Goal: Use online tool/utility: Use online tool/utility

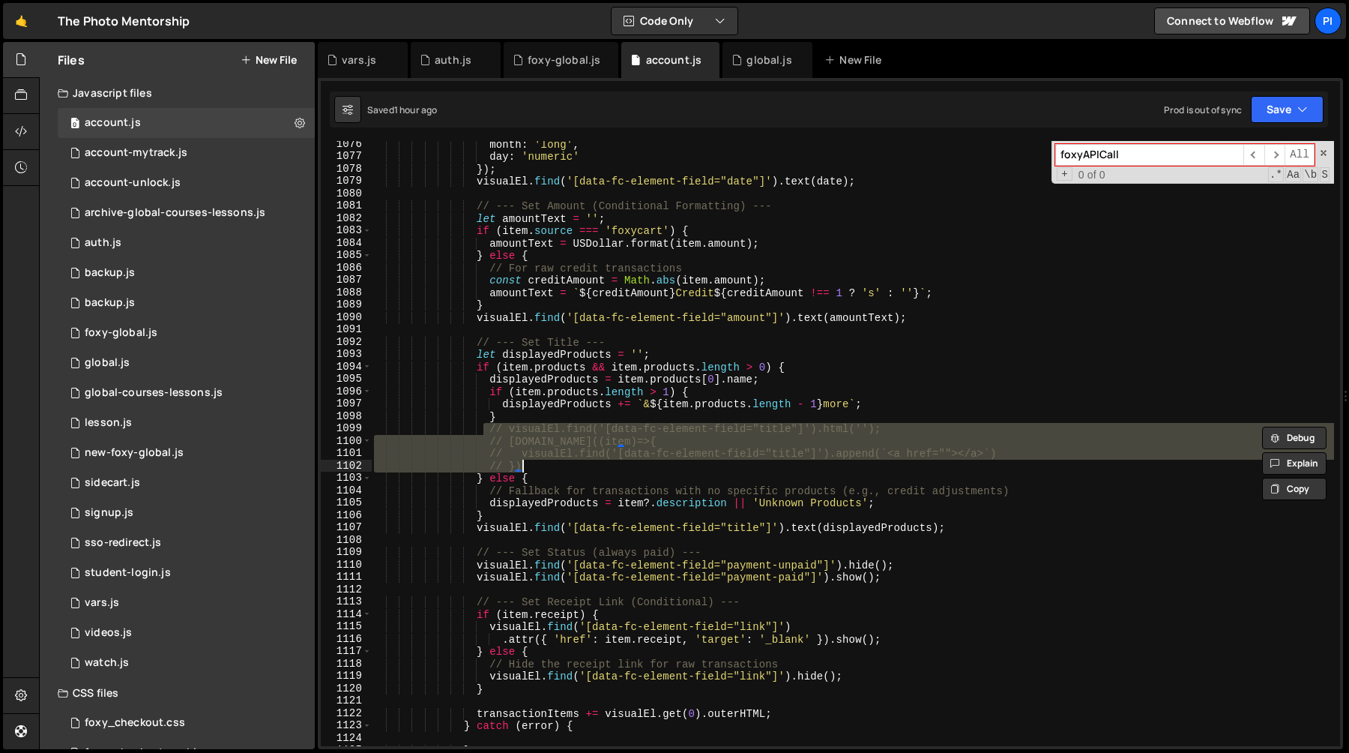
scroll to position [13371, 0]
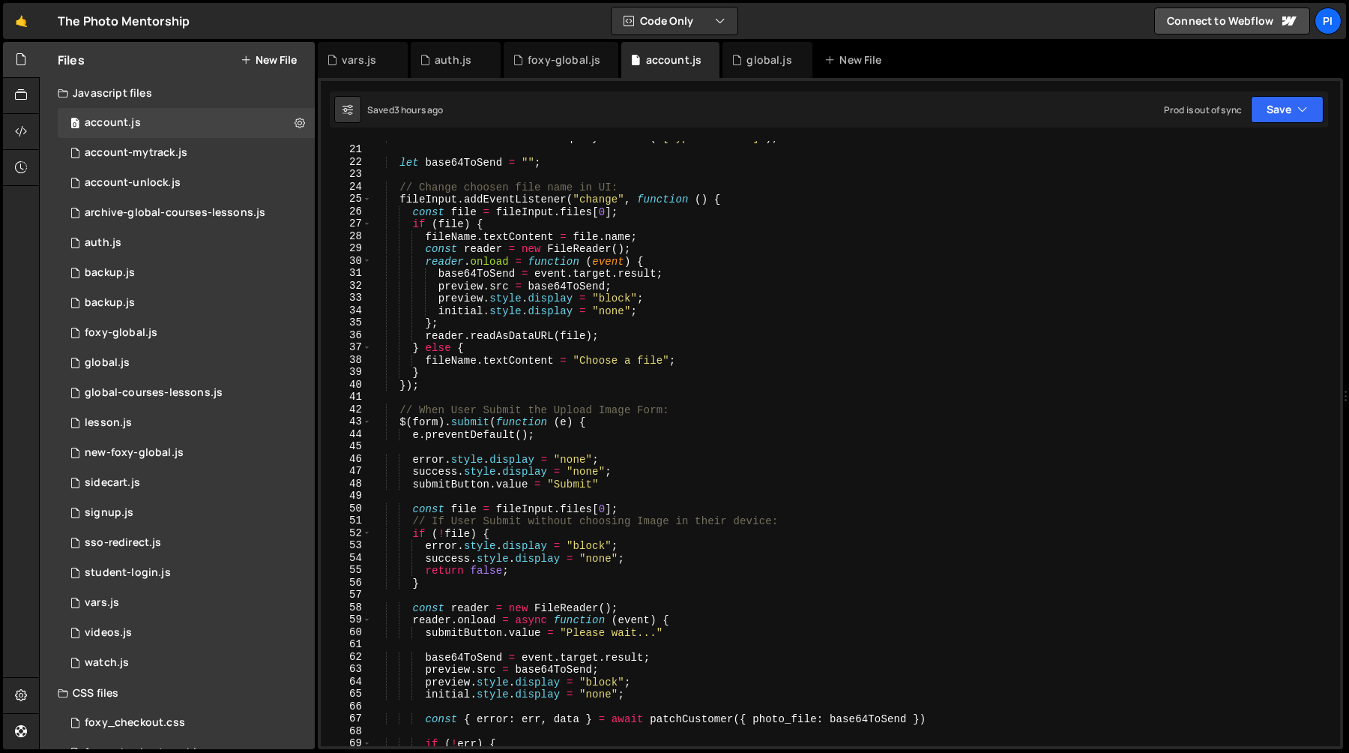
scroll to position [762, 0]
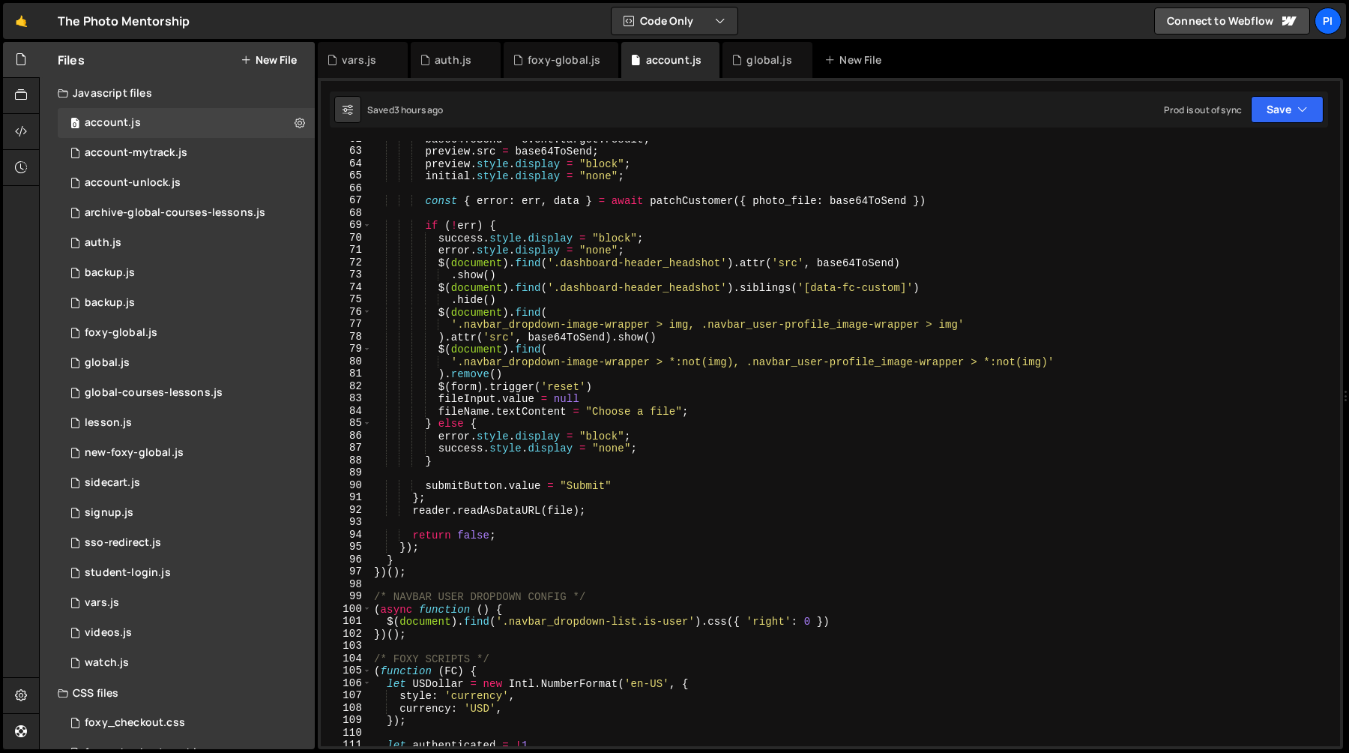
type textarea "error.style.display = "block";"
click at [859, 440] on div "base64ToSend = event . target . result ; preview . src = base64ToSend ; preview…" at bounding box center [852, 448] width 963 height 630
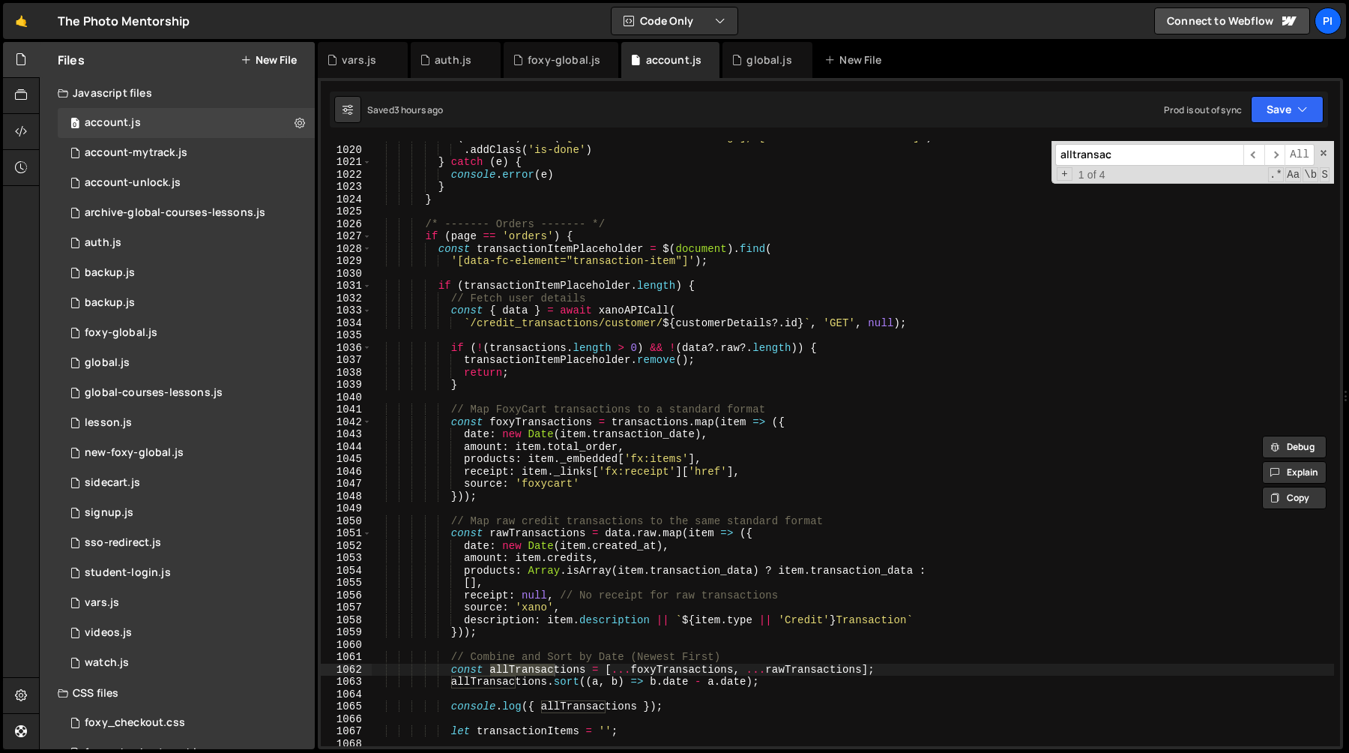
scroll to position [12676, 0]
type input "alltransac"
click at [605, 236] on div "$ ( document ) . find ( '[data-skeleton="onboarding"], [data-skeleton="account"…" at bounding box center [852, 444] width 963 height 630
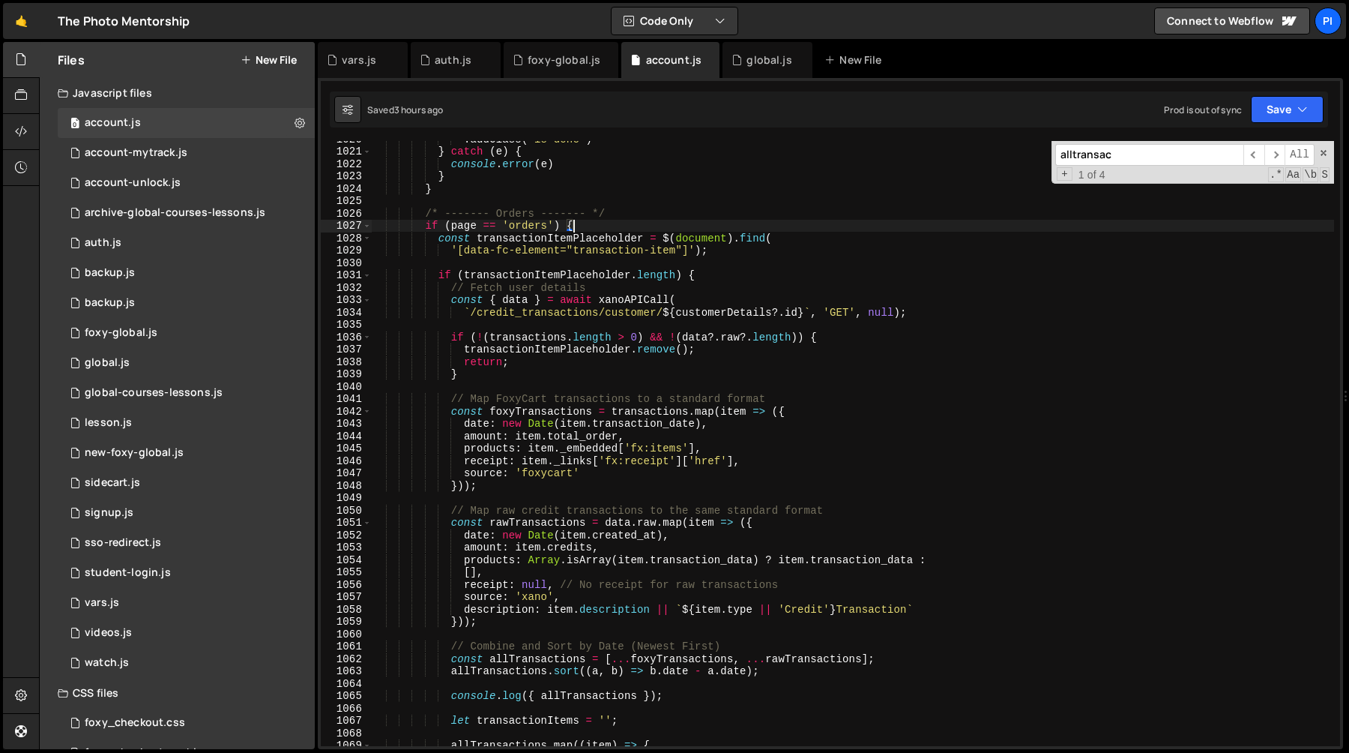
scroll to position [12697, 0]
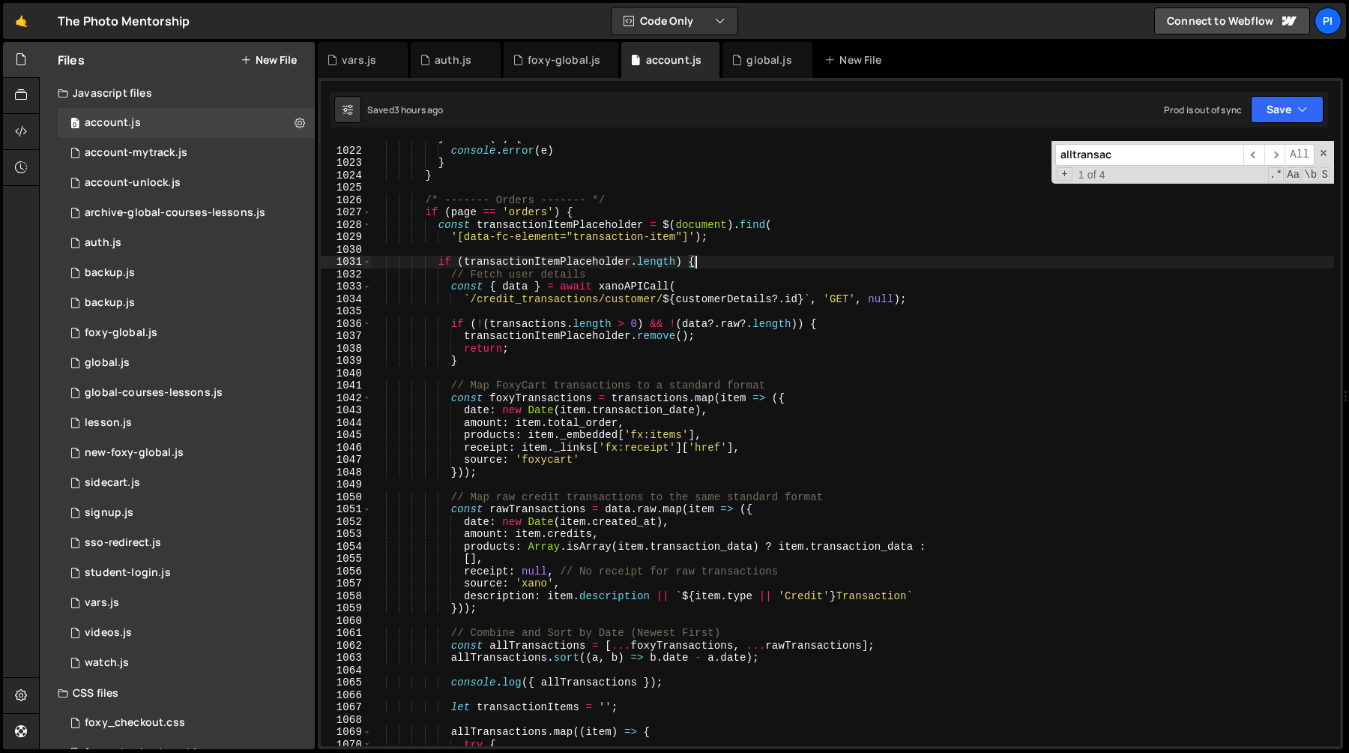
click at [761, 263] on div "} catch ( e ) { console . error ( e ) } } /* ------- Orders ------- */ if ( pag…" at bounding box center [852, 447] width 963 height 630
type textarea "if (transactionItemPlaceholder.length) {"
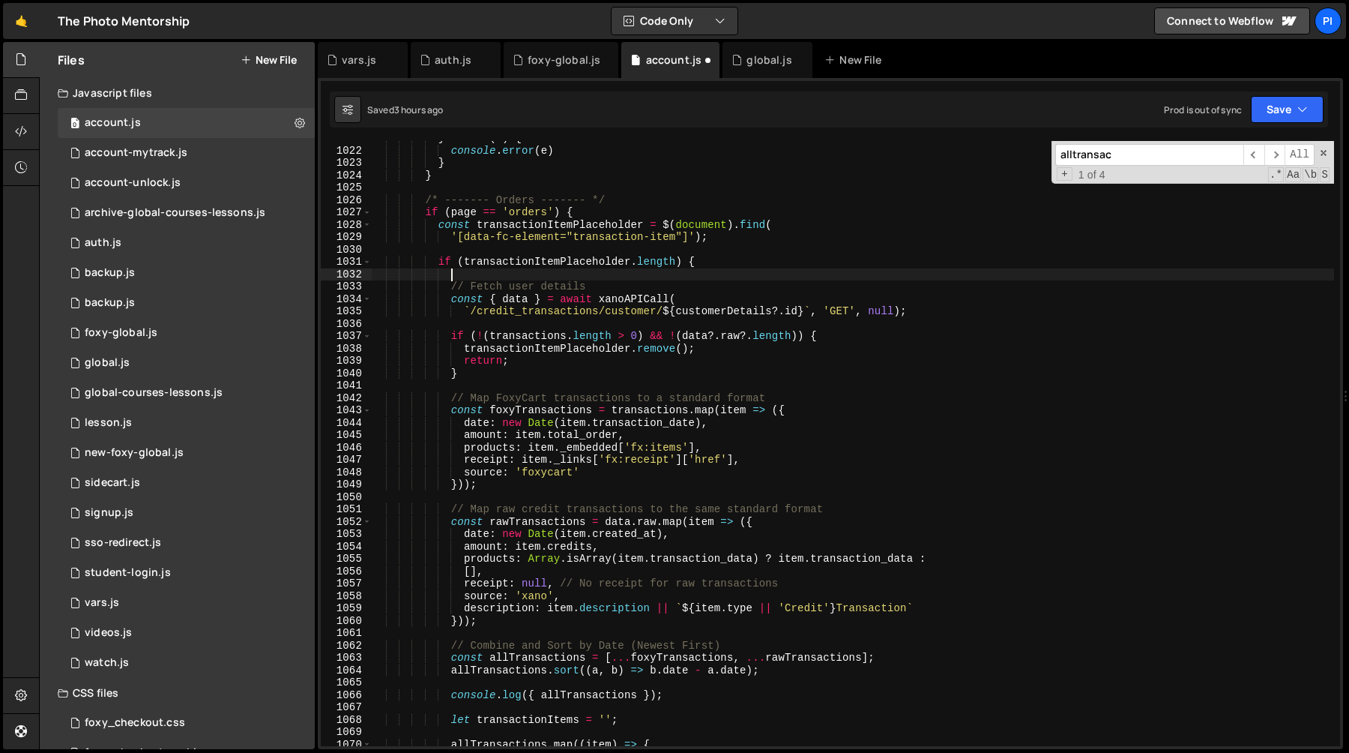
paste textarea "}"
type textarea "}"
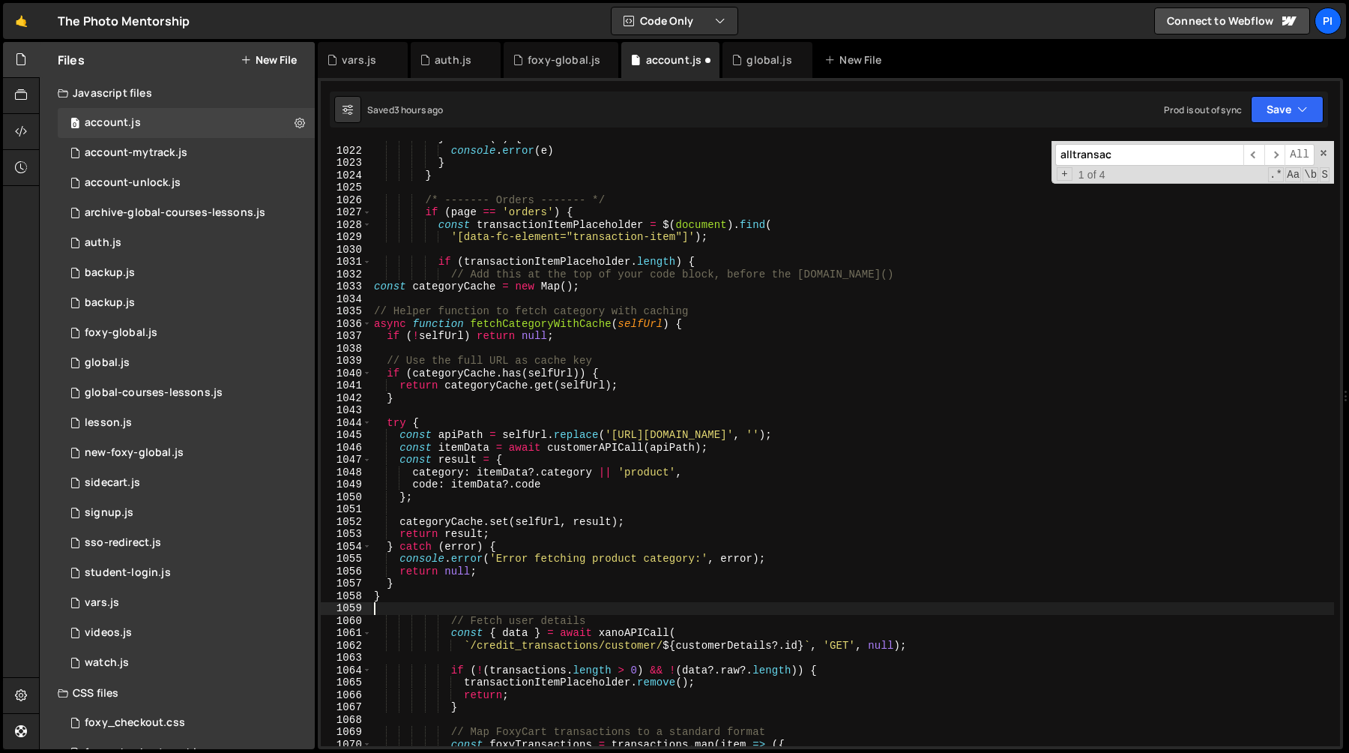
click at [1147, 316] on div "} catch ( e ) { console . error ( e ) } } /* ------- Orders ------- */ if ( pag…" at bounding box center [852, 447] width 963 height 630
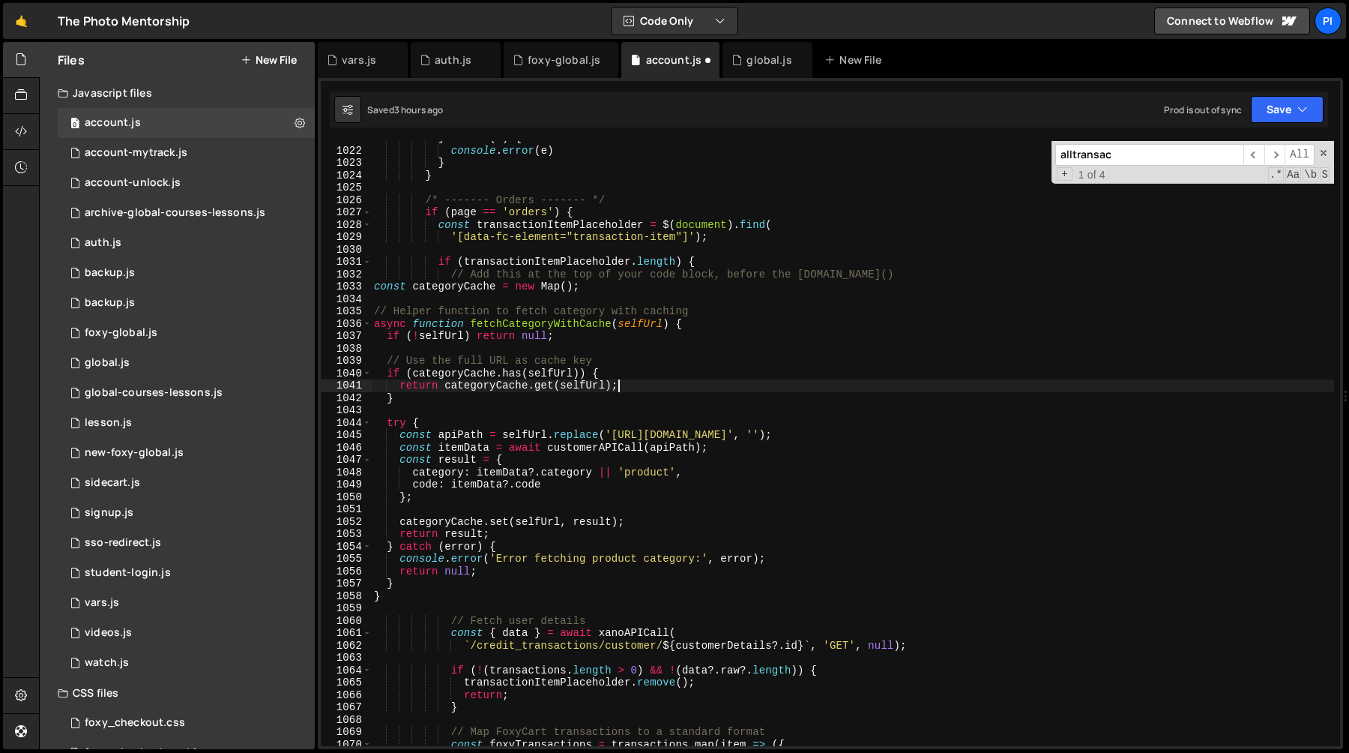
click at [1076, 388] on div "} catch ( e ) { console . error ( e ) } } /* ------- Orders ------- */ if ( pag…" at bounding box center [852, 447] width 963 height 630
click at [528, 367] on div "} catch ( e ) { console . error ( e ) } } /* ------- Orders ------- */ if ( pag…" at bounding box center [852, 447] width 963 height 630
type textarea "if (categoryCache.has(selfUrl)) {"
click at [554, 347] on div "} catch ( e ) { console . error ( e ) } } /* ------- Orders ------- */ if ( pag…" at bounding box center [852, 447] width 963 height 630
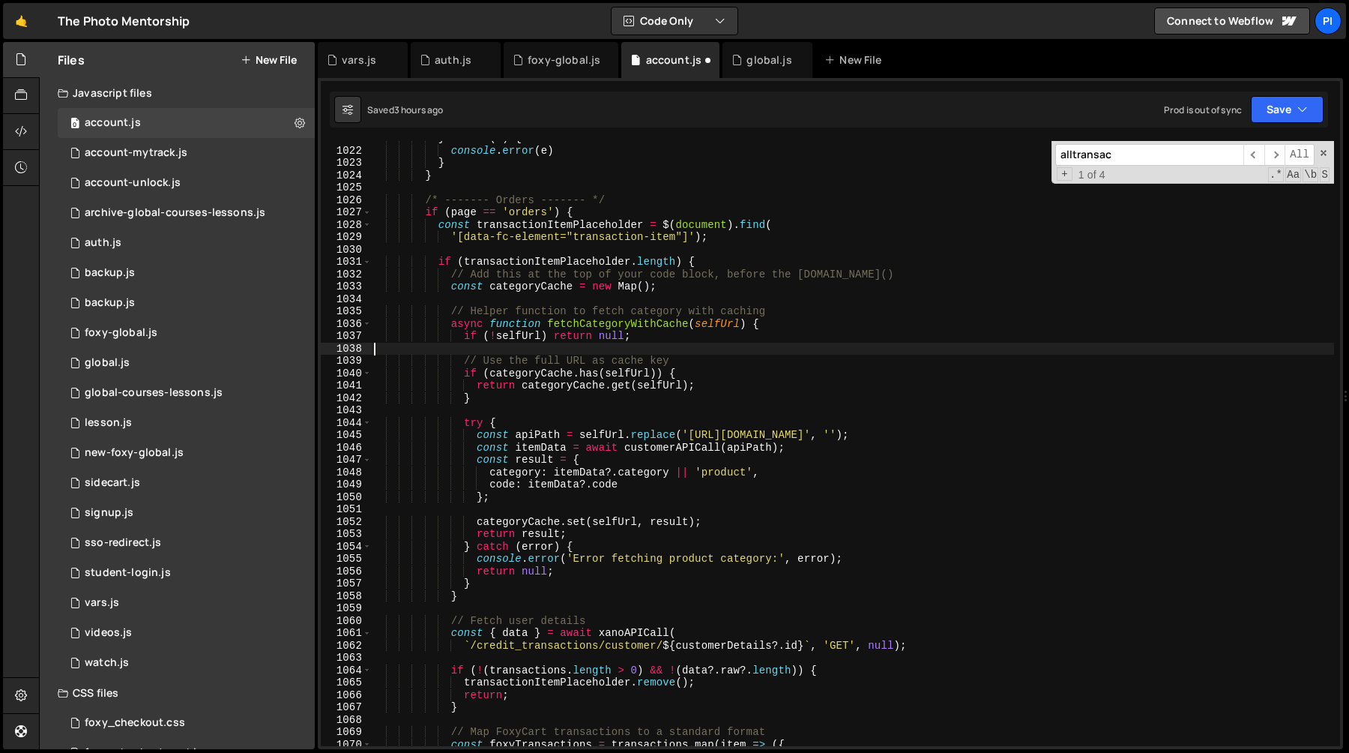
click at [561, 293] on div "} catch ( e ) { console . error ( e ) } } /* ------- Orders ------- */ if ( pag…" at bounding box center [852, 447] width 963 height 630
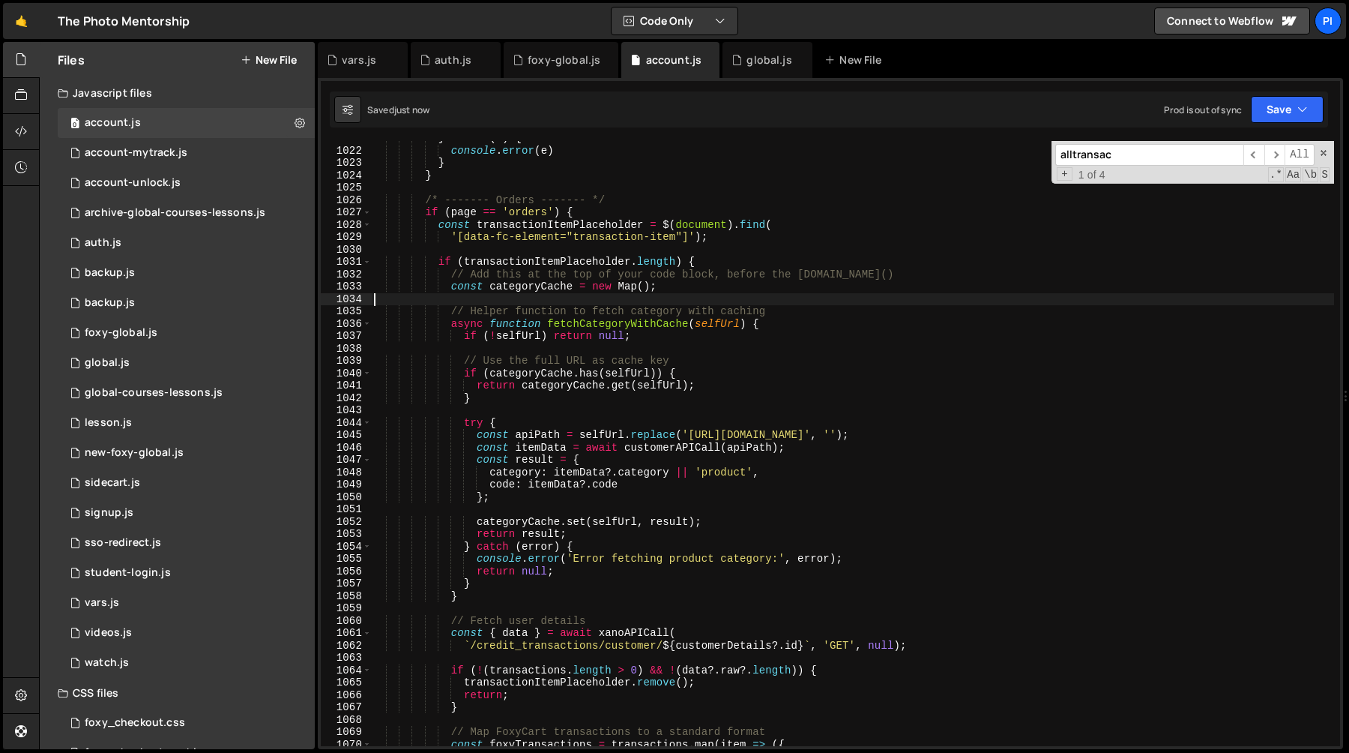
click at [550, 295] on div "} catch ( e ) { console . error ( e ) } } /* ------- Orders ------- */ if ( pag…" at bounding box center [852, 447] width 963 height 630
click at [540, 293] on div "} catch ( e ) { console . error ( e ) } } /* ------- Orders ------- */ if ( pag…" at bounding box center [852, 447] width 963 height 630
click at [538, 280] on div "} catch ( e ) { console . error ( e ) } } /* ------- Orders ------- */ if ( pag…" at bounding box center [852, 447] width 963 height 630
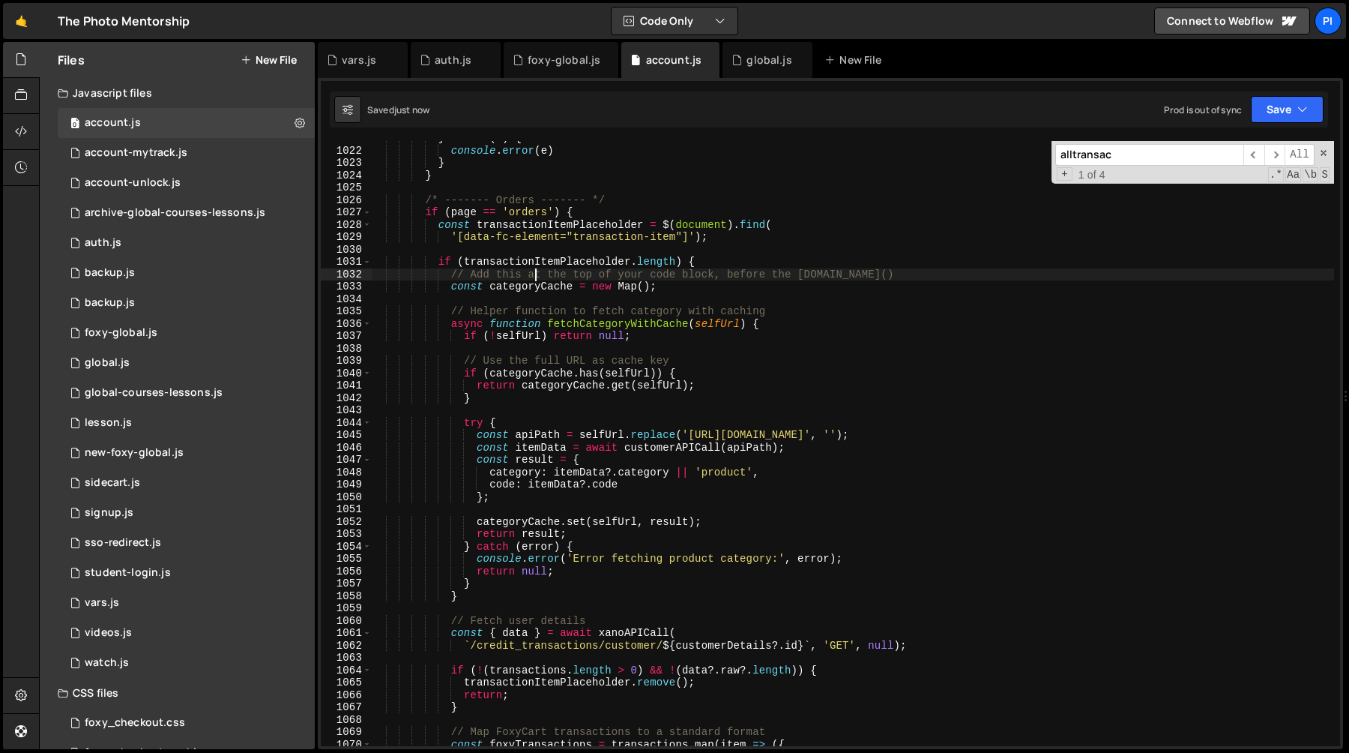
click at [538, 280] on div "} catch ( e ) { console . error ( e ) } } /* ------- Orders ------- */ if ( pag…" at bounding box center [852, 447] width 963 height 630
click at [556, 283] on div "} catch ( e ) { console . error ( e ) } } /* ------- Orders ------- */ if ( pag…" at bounding box center [852, 447] width 963 height 630
click at [600, 312] on div "} catch ( e ) { console . error ( e ) } } /* ------- Orders ------- */ if ( pag…" at bounding box center [852, 447] width 963 height 630
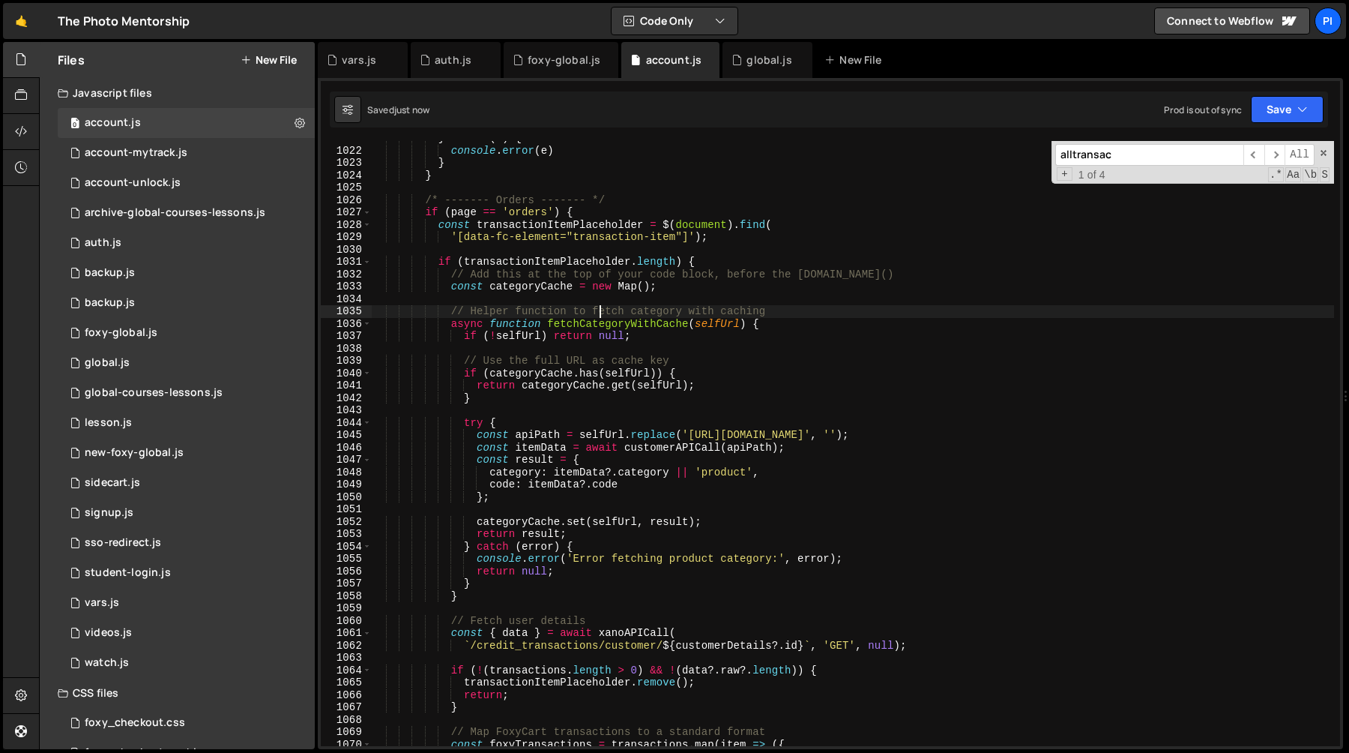
click at [600, 321] on div "} catch ( e ) { console . error ( e ) } } /* ------- Orders ------- */ if ( pag…" at bounding box center [852, 447] width 963 height 630
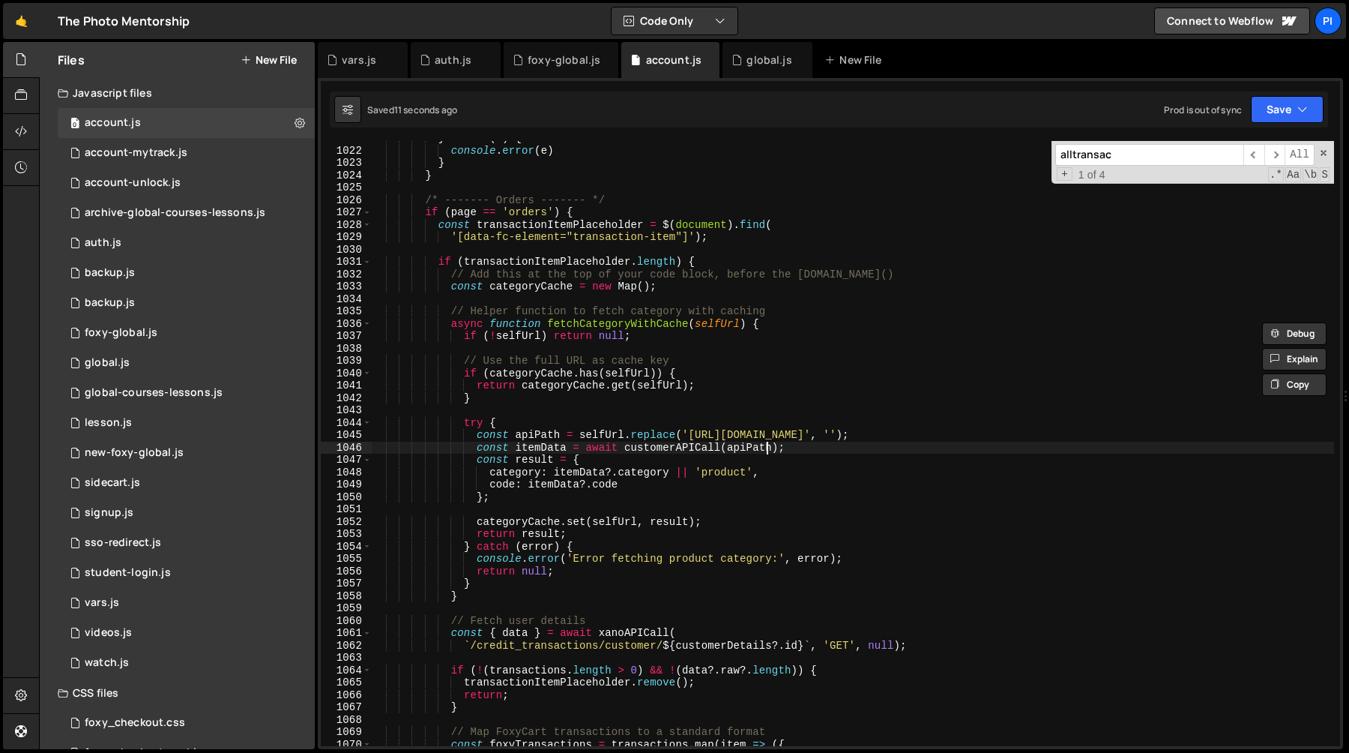
click at [766, 441] on div "} catch ( e ) { console . error ( e ) } } /* ------- Orders ------- */ if ( pag…" at bounding box center [852, 447] width 963 height 630
click at [666, 452] on div "} catch ( e ) { console . error ( e ) } } /* ------- Orders ------- */ if ( pag…" at bounding box center [852, 447] width 963 height 630
click at [538, 461] on div "} catch ( e ) { console . error ( e ) } } /* ------- Orders ------- */ if ( pag…" at bounding box center [852, 447] width 963 height 630
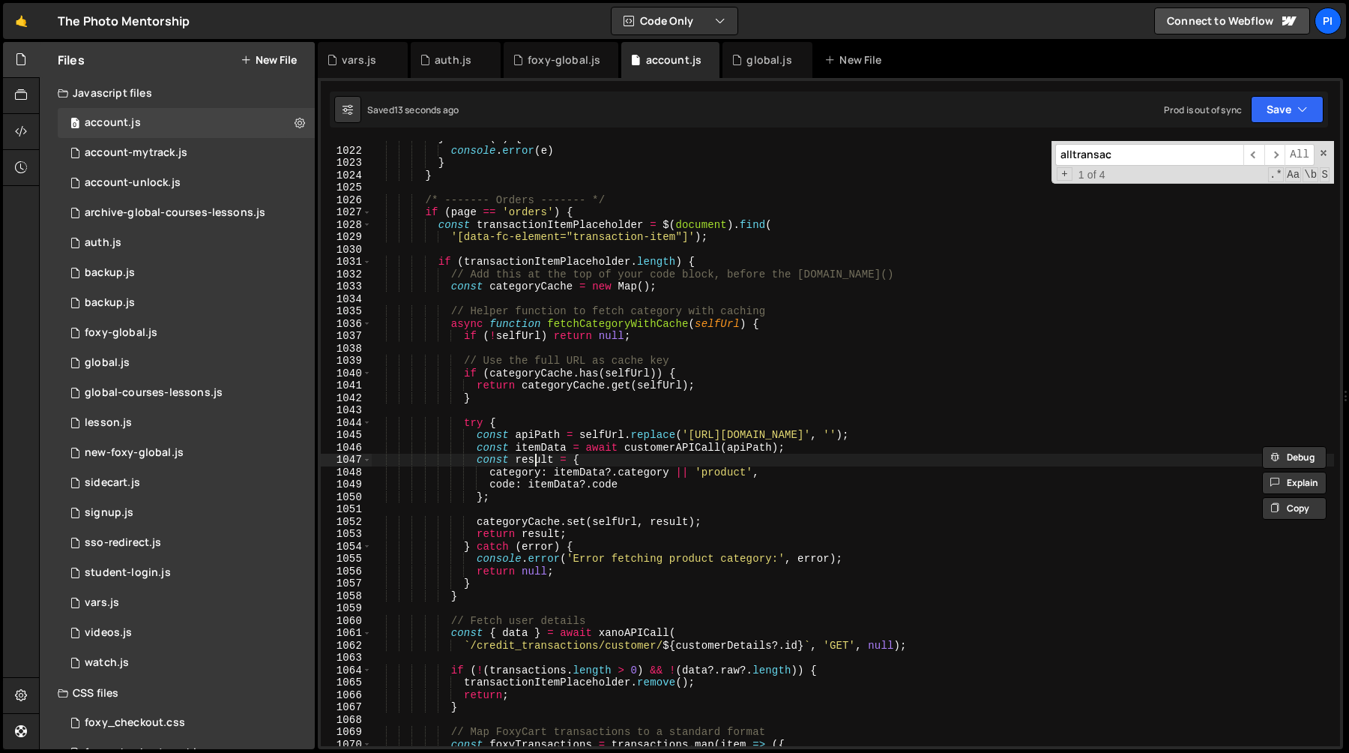
click at [538, 461] on div "} catch ( e ) { console . error ( e ) } } /* ------- Orders ------- */ if ( pag…" at bounding box center [852, 447] width 963 height 630
type textarea "const result = {"
click at [561, 64] on div "foxy-global.js" at bounding box center [564, 59] width 73 height 15
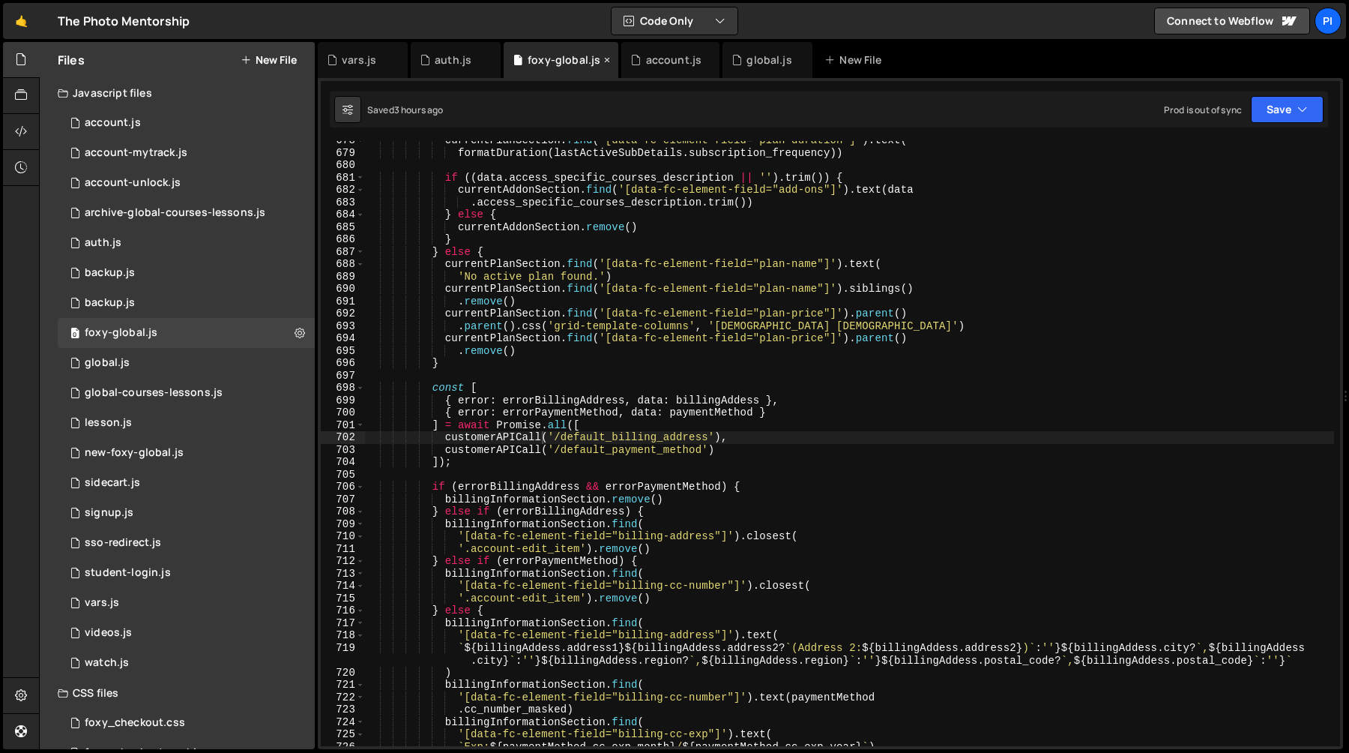
scroll to position [8466, 0]
type textarea "}"
click at [541, 238] on div "currentPlanSection . find ( '[data-fc-element-field="plan-duration"]' ) . text …" at bounding box center [849, 449] width 969 height 630
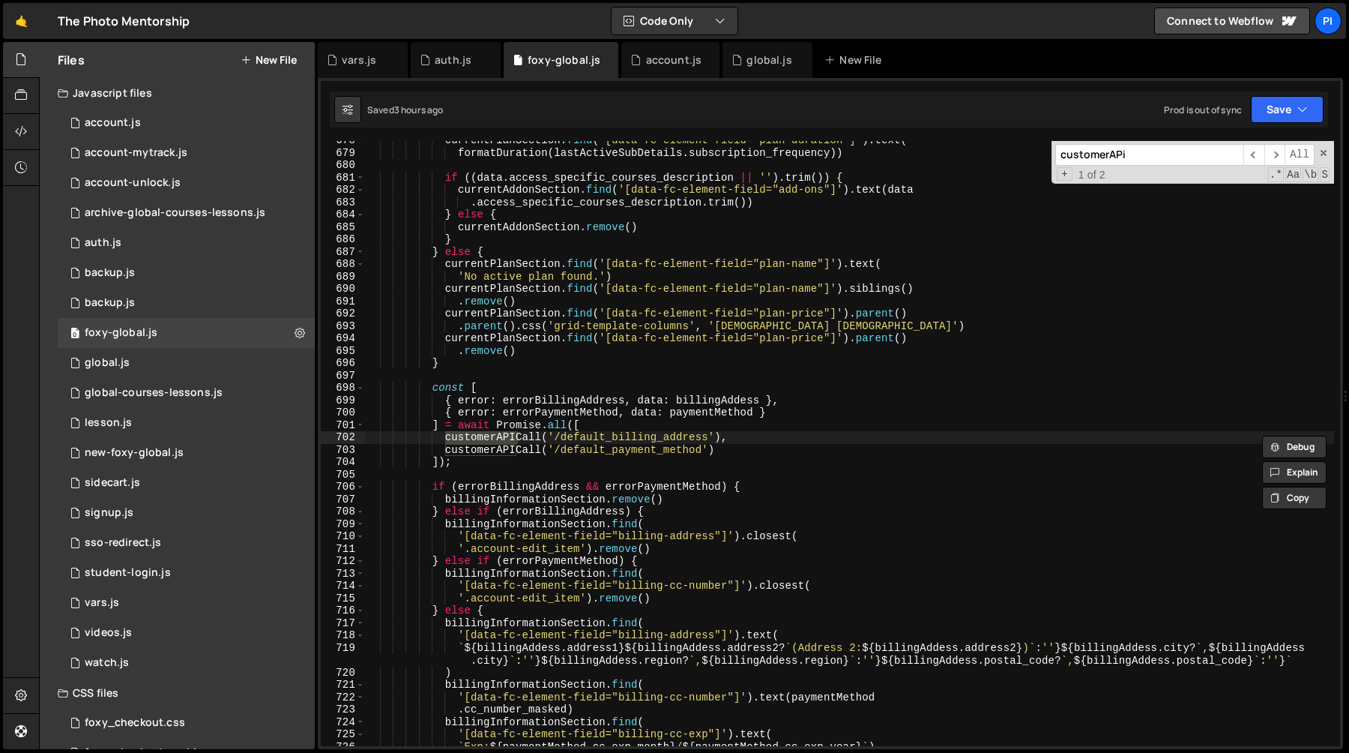
type input "customerAPi"
type textarea "{ error: errorBillingAddress, data: billingAddess },"
click at [444, 404] on div "currentPlanSection . find ( '[data-fc-element-field="plan-duration"]' ) . text …" at bounding box center [849, 449] width 969 height 630
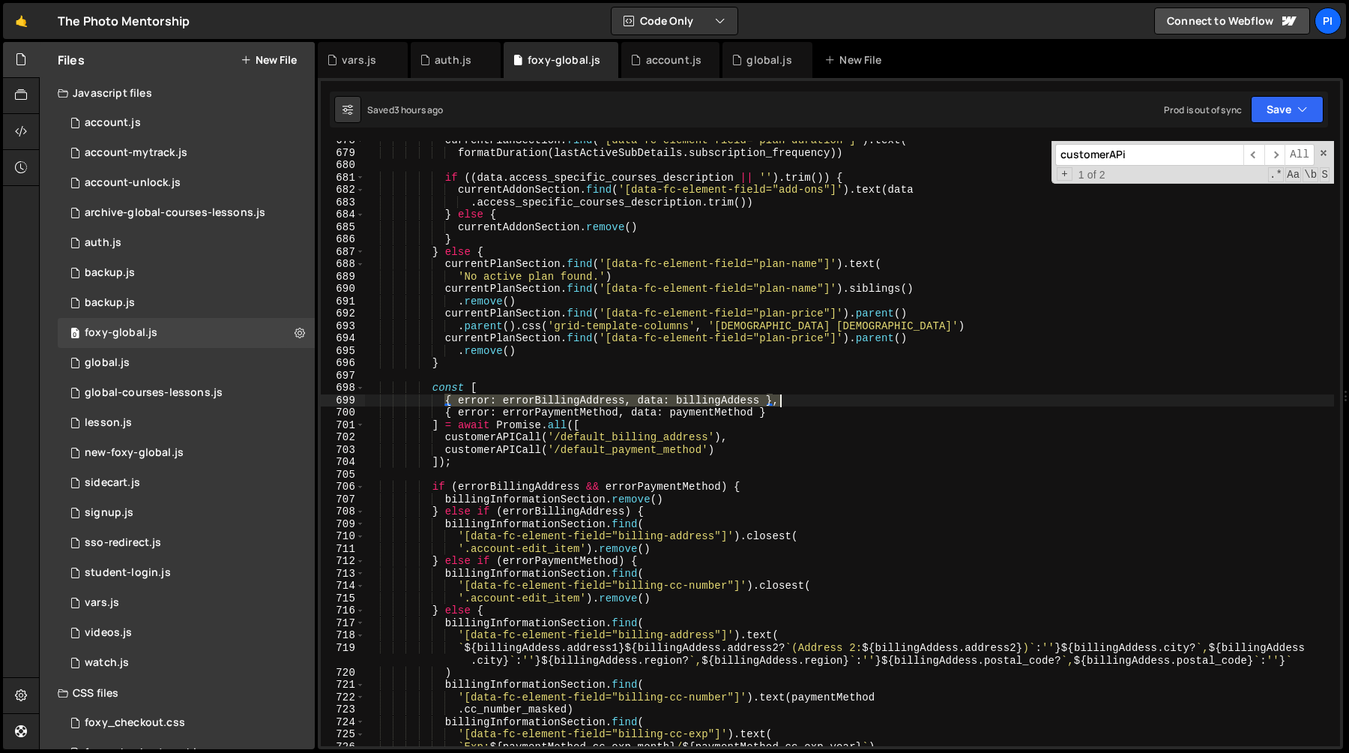
click at [808, 398] on div "currentPlanSection . find ( '[data-fc-element-field="plan-duration"]' ) . text …" at bounding box center [849, 449] width 969 height 630
click at [646, 62] on div "account.js" at bounding box center [674, 59] width 56 height 15
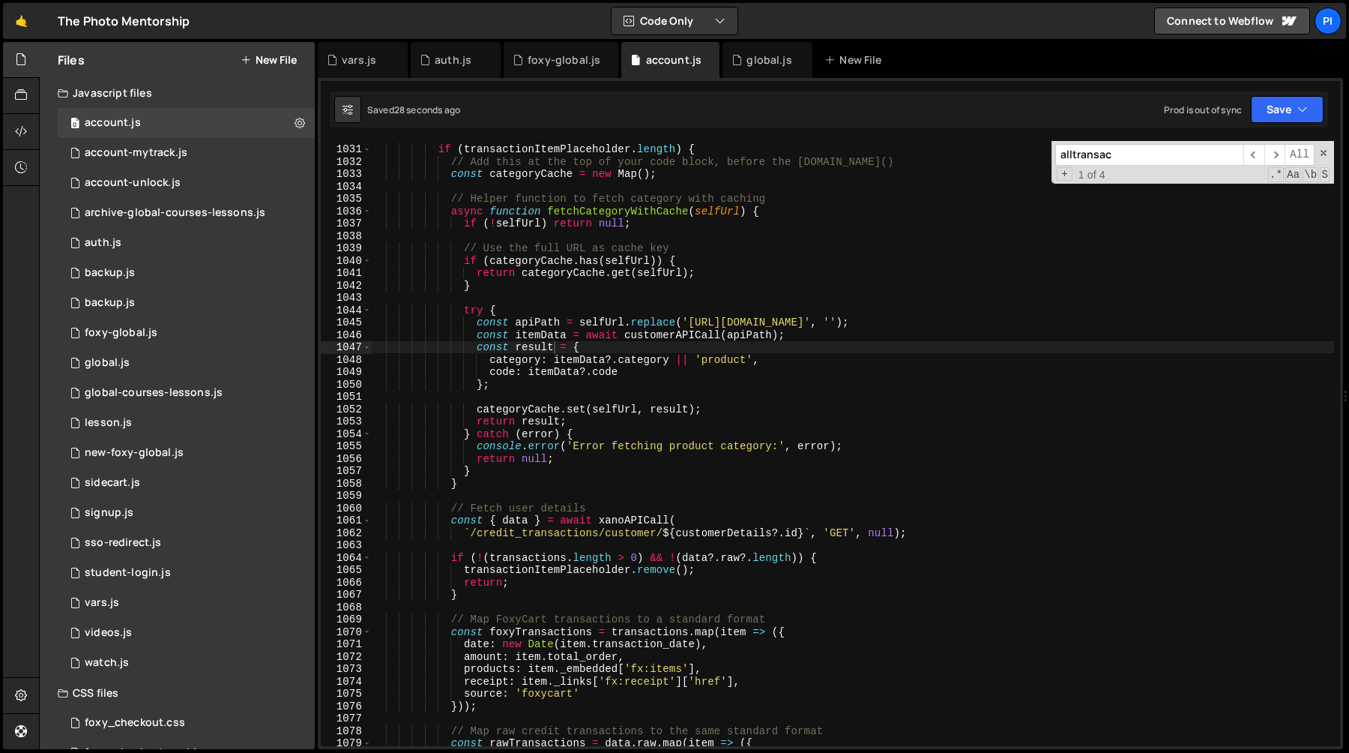
scroll to position [12841, 0]
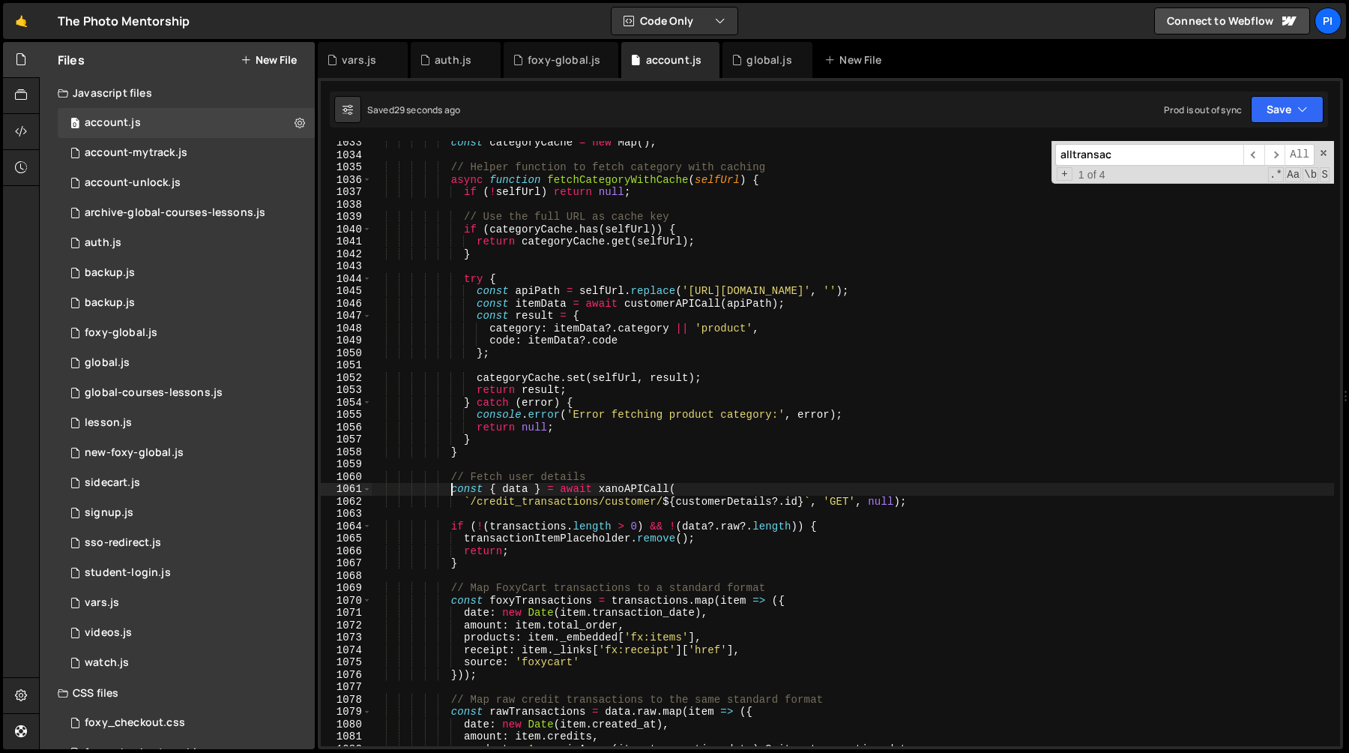
click at [450, 489] on div "const categoryCache = new Map ( ) ; // Helper function to fetch category with c…" at bounding box center [852, 451] width 963 height 630
click at [543, 489] on div "const categoryCache = new Map ( ) ; // Helper function to fetch category with c…" at bounding box center [852, 451] width 963 height 630
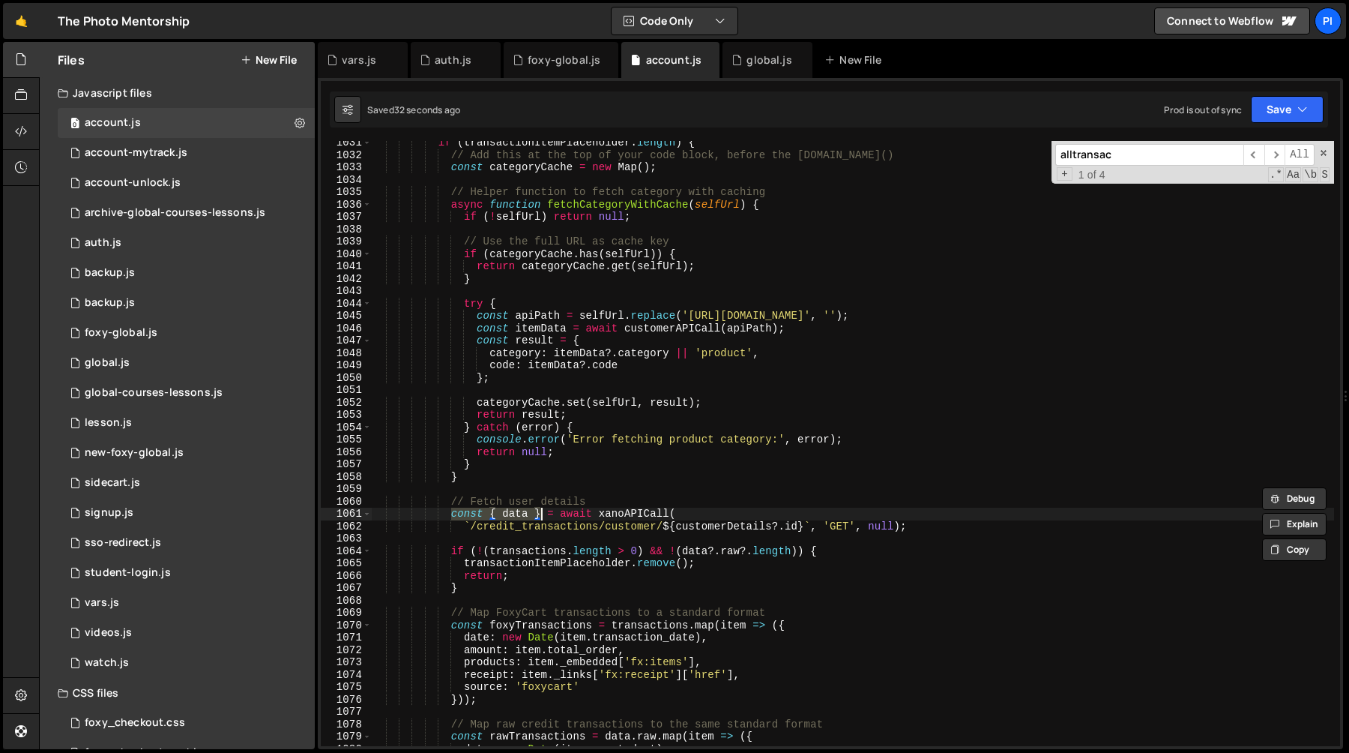
scroll to position [12816, 0]
click at [661, 331] on div "if ( transactionItemPlaceholder . length ) { // Add this at the top of your cod…" at bounding box center [852, 451] width 963 height 630
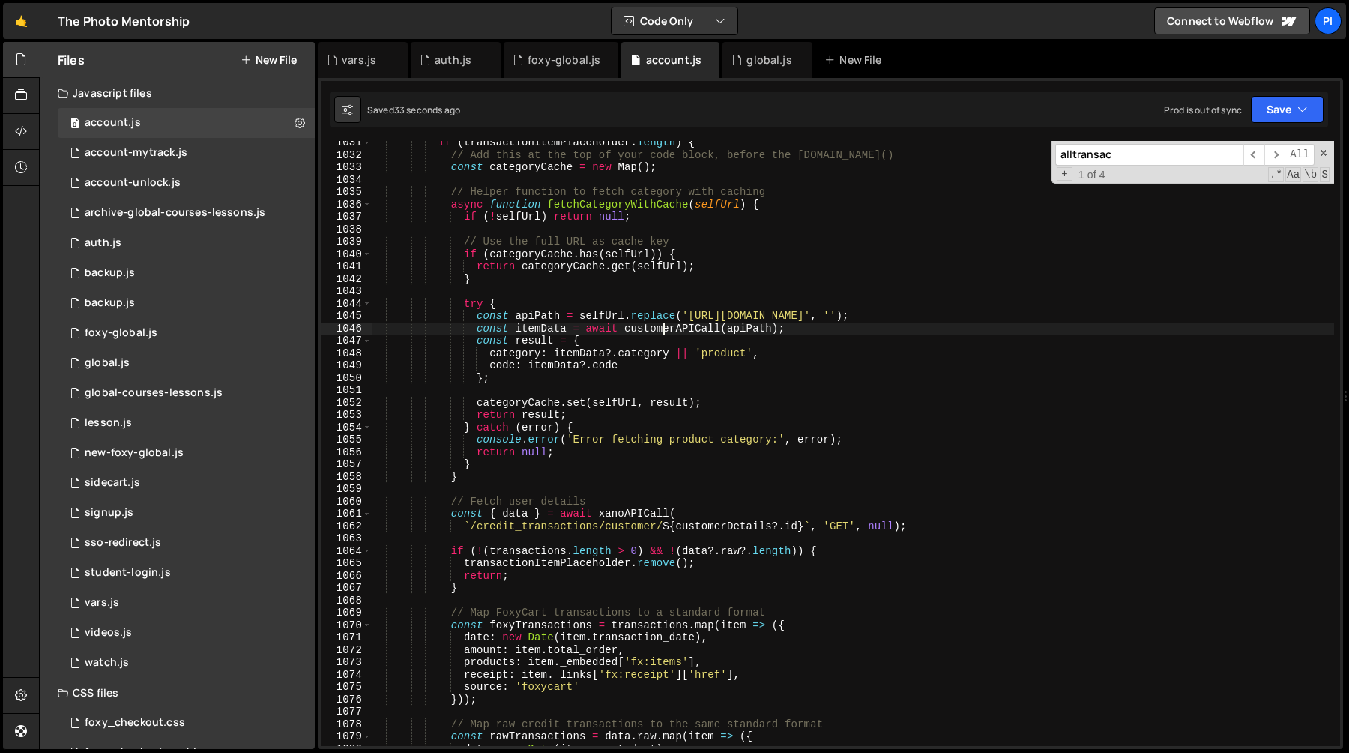
click at [661, 331] on div "if ( transactionItemPlaceholder . length ) { // Add this at the top of your cod…" at bounding box center [852, 451] width 963 height 630
click at [544, 331] on div "if ( transactionItemPlaceholder . length ) { // Add this at the top of your cod…" at bounding box center [852, 451] width 963 height 630
paste textarea "const { data }"
click at [533, 330] on div "if ( transactionItemPlaceholder . length ) { // Add this at the top of your cod…" at bounding box center [852, 451] width 963 height 630
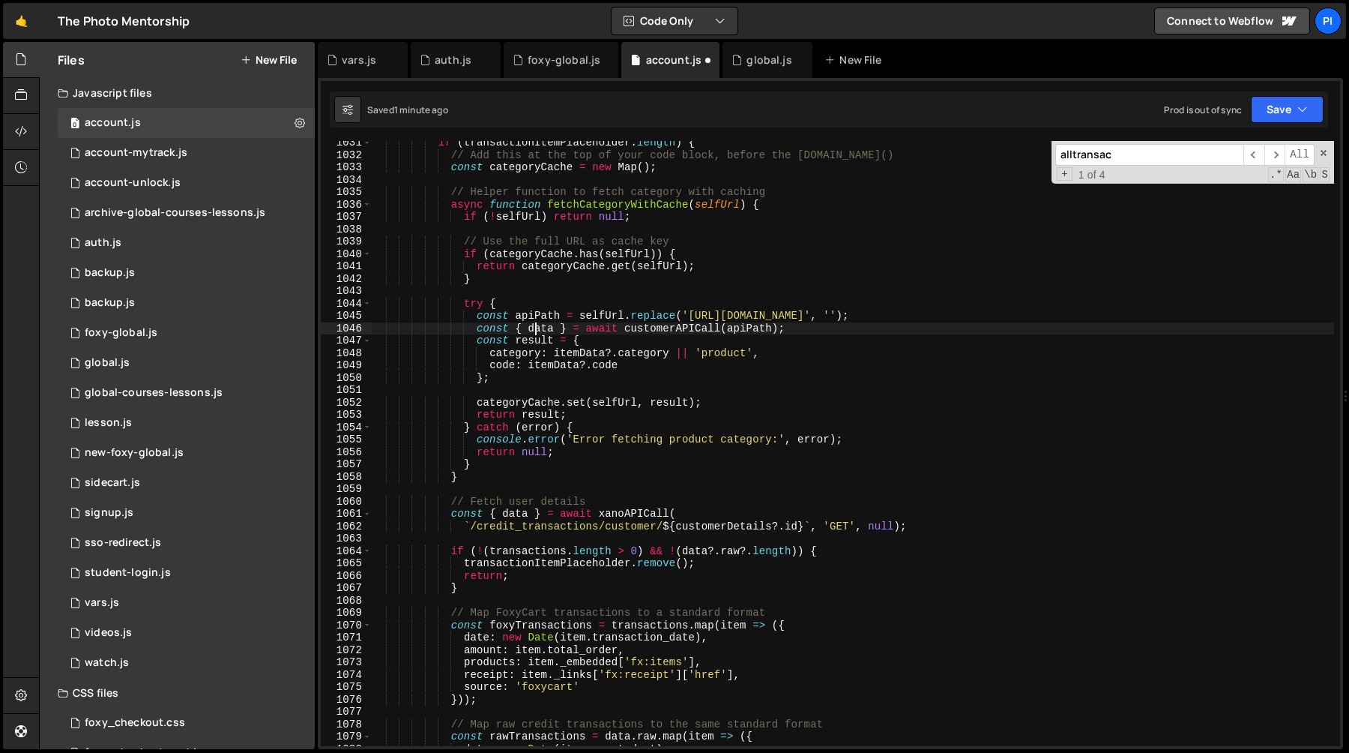
click at [533, 330] on div "if ( transactionItemPlaceholder . length ) { // Add this at the top of your cod…" at bounding box center [852, 451] width 963 height 630
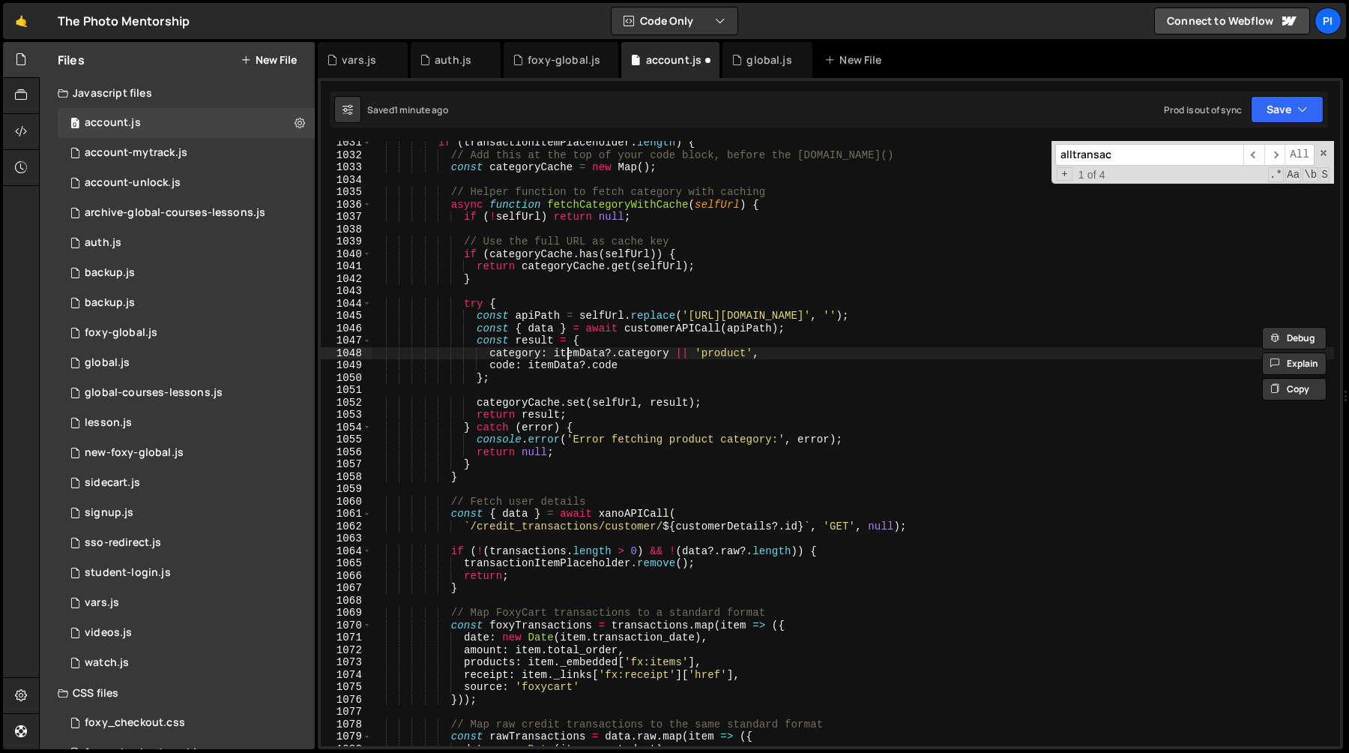
click at [568, 354] on div "if ( transactionItemPlaceholder . length ) { // Add this at the top of your cod…" at bounding box center [852, 451] width 963 height 630
paste textarea "d"
click at [553, 371] on div "if ( transactionItemPlaceholder . length ) { // Add this at the top of your cod…" at bounding box center [852, 451] width 963 height 630
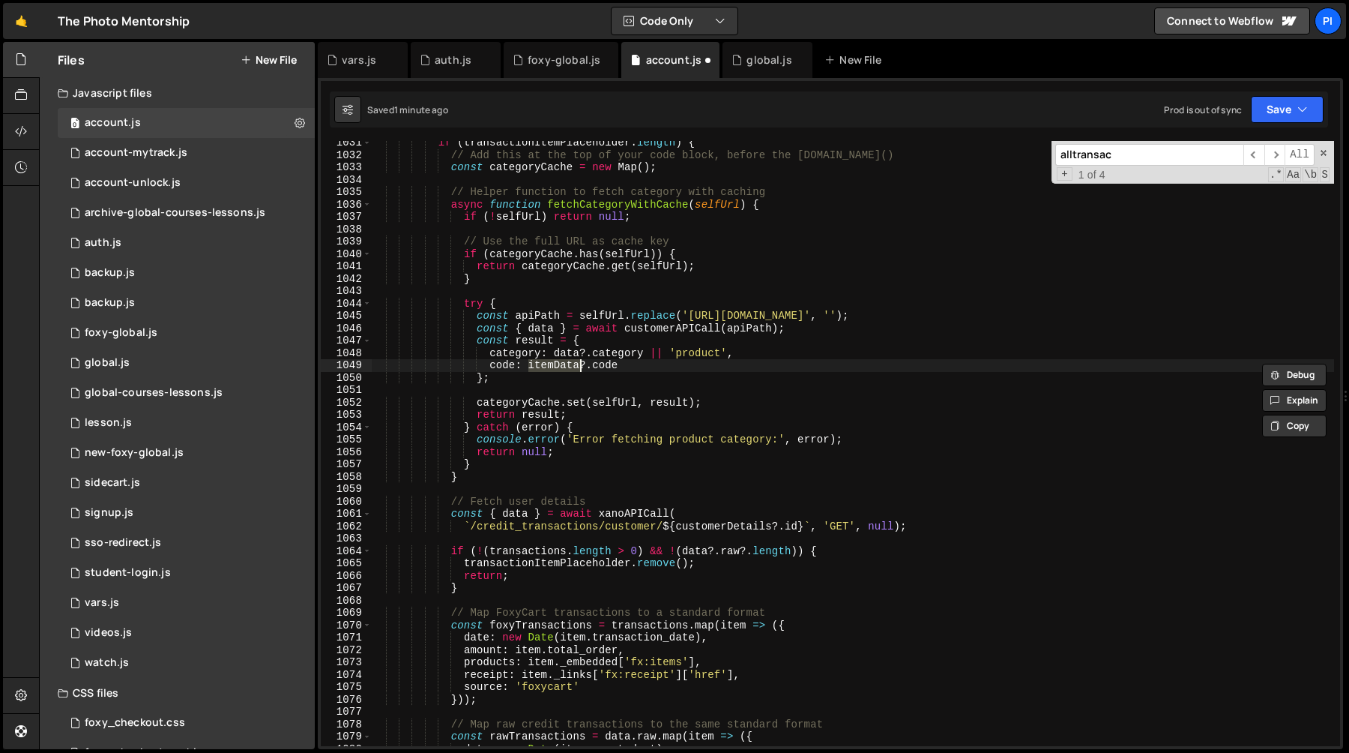
paste textarea "d"
click at [537, 408] on div "if ( transactionItemPlaceholder . length ) { // Add this at the top of your cod…" at bounding box center [852, 451] width 963 height 630
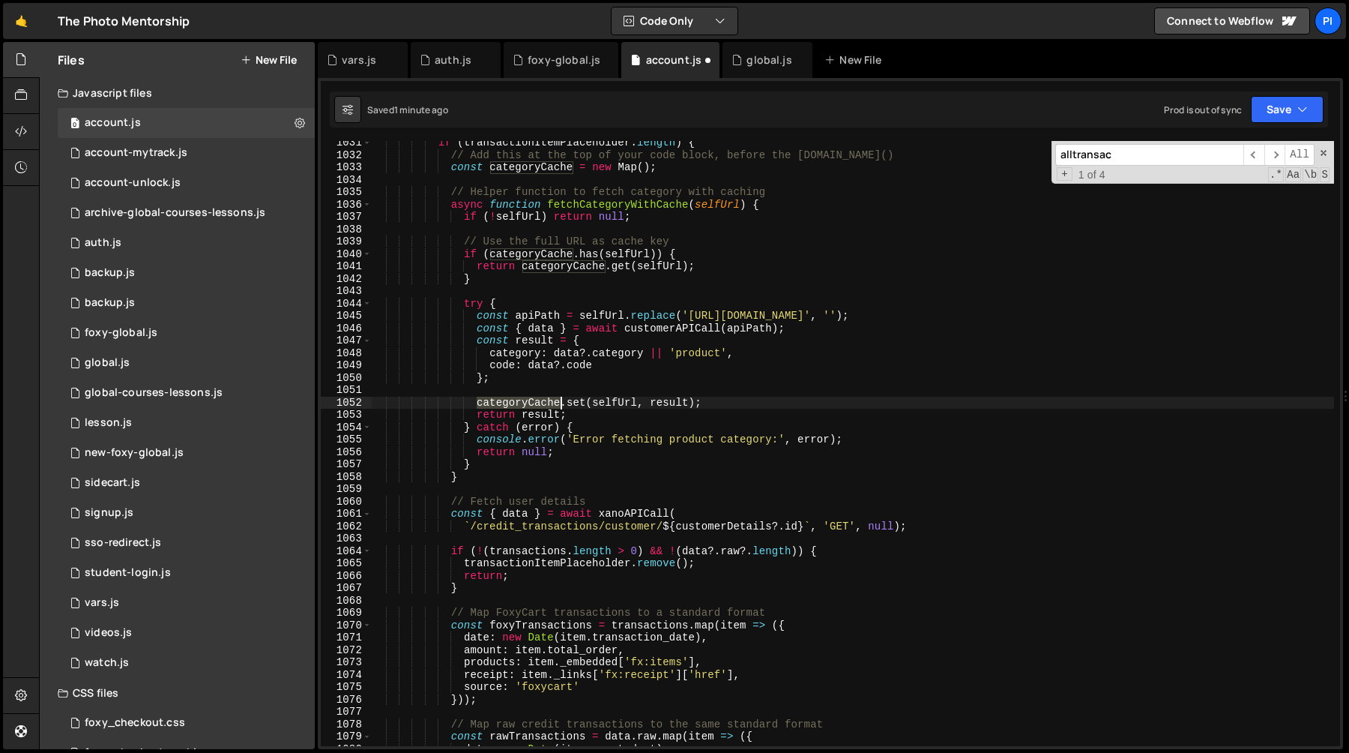
click at [537, 408] on div "if ( transactionItemPlaceholder . length ) { // Add this at the top of your cod…" at bounding box center [852, 451] width 963 height 630
click at [610, 406] on div "if ( transactionItemPlaceholder . length ) { // Add this at the top of your cod…" at bounding box center [852, 451] width 963 height 630
click at [663, 405] on div "if ( transactionItemPlaceholder . length ) { // Add this at the top of your cod…" at bounding box center [852, 451] width 963 height 630
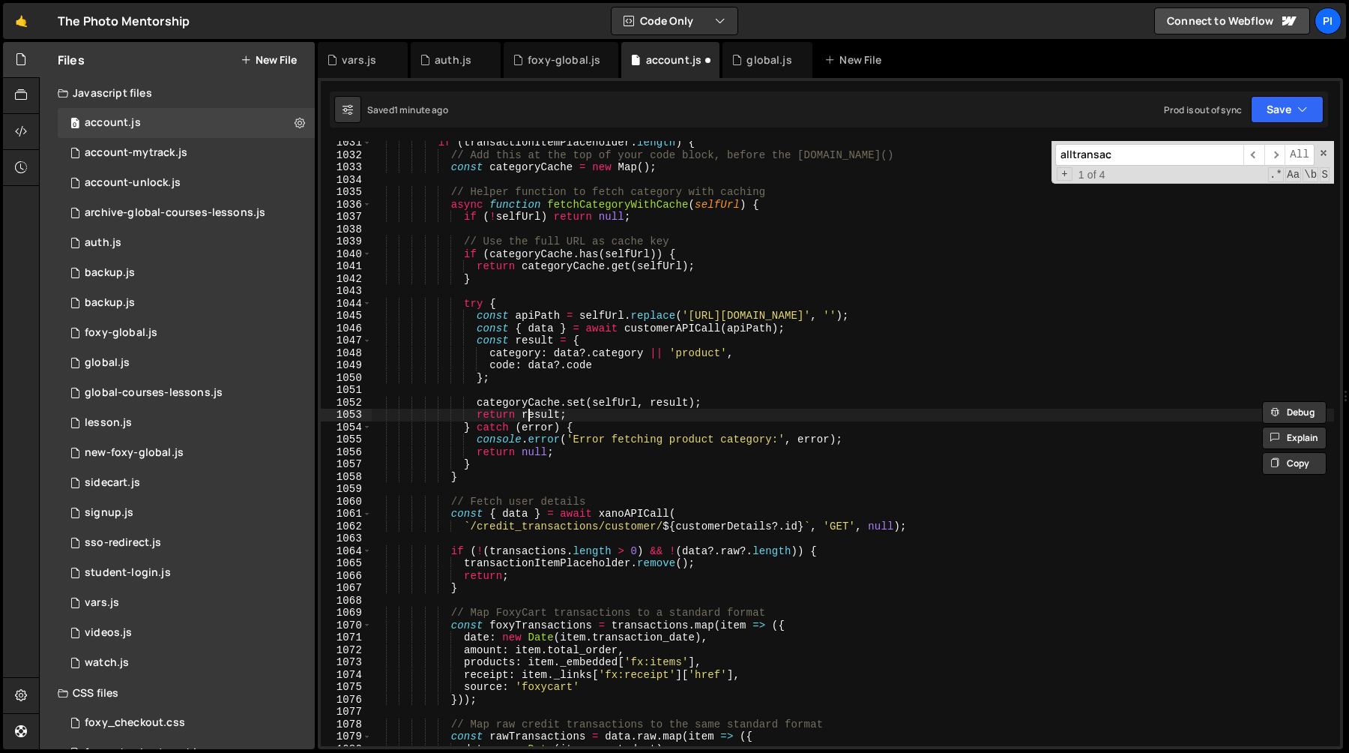
click at [528, 409] on div "if ( transactionItemPlaceholder . length ) { // Add this at the top of your cod…" at bounding box center [852, 451] width 963 height 630
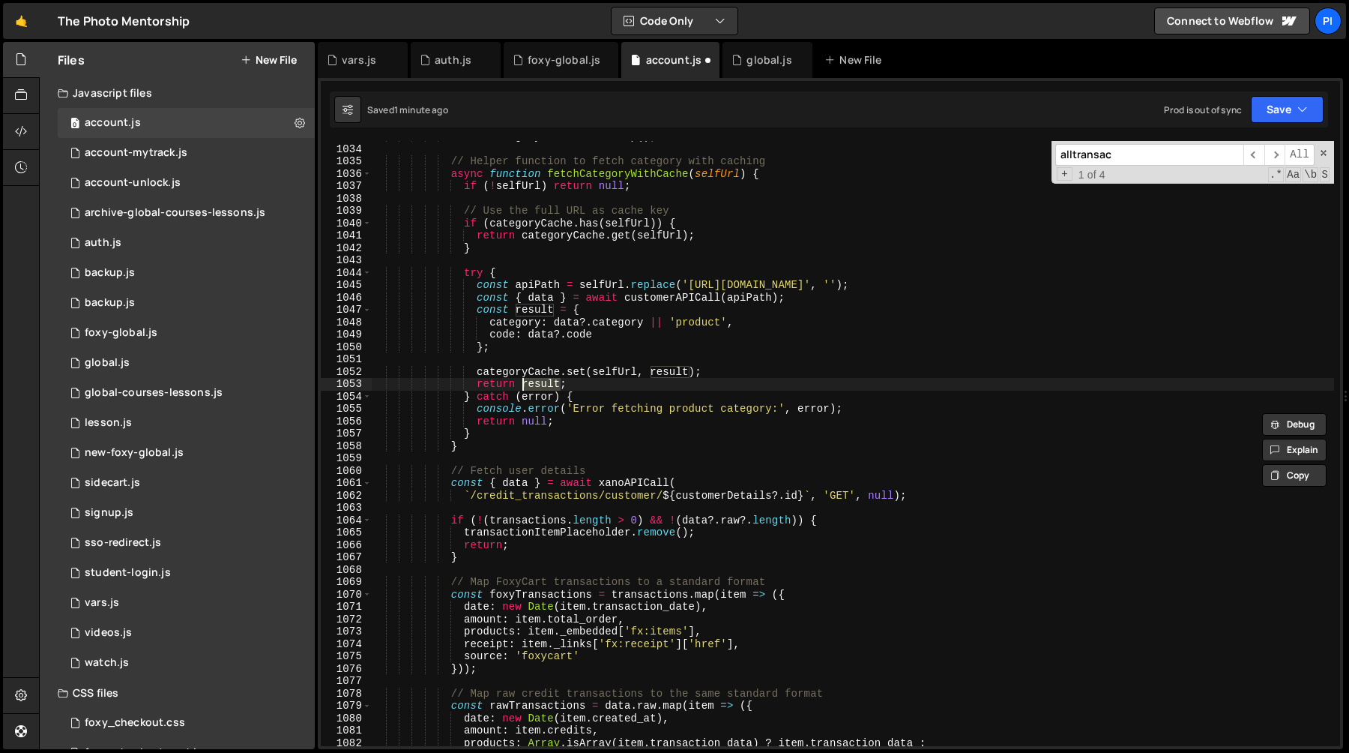
scroll to position [12841, 0]
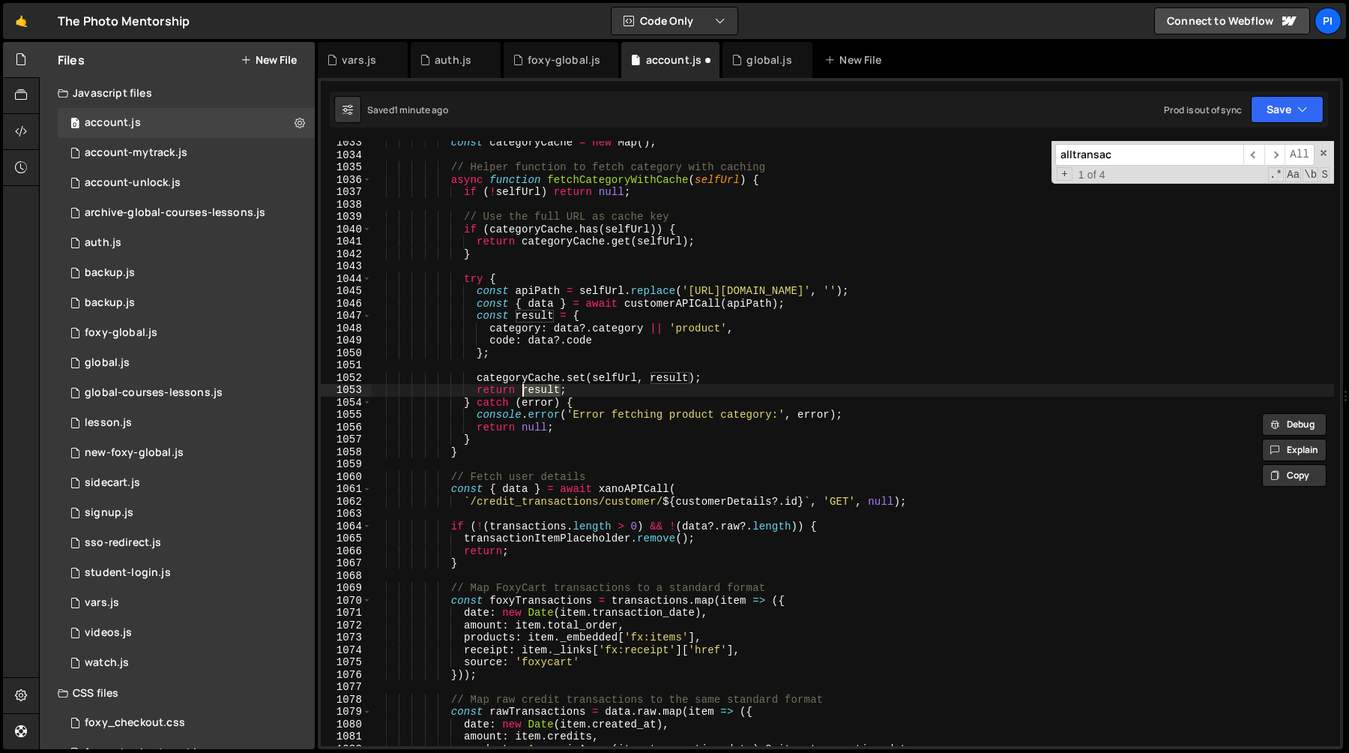
click at [517, 346] on div "const categoryCache = new Map ( ) ; // Helper function to fetch category with c…" at bounding box center [852, 451] width 963 height 630
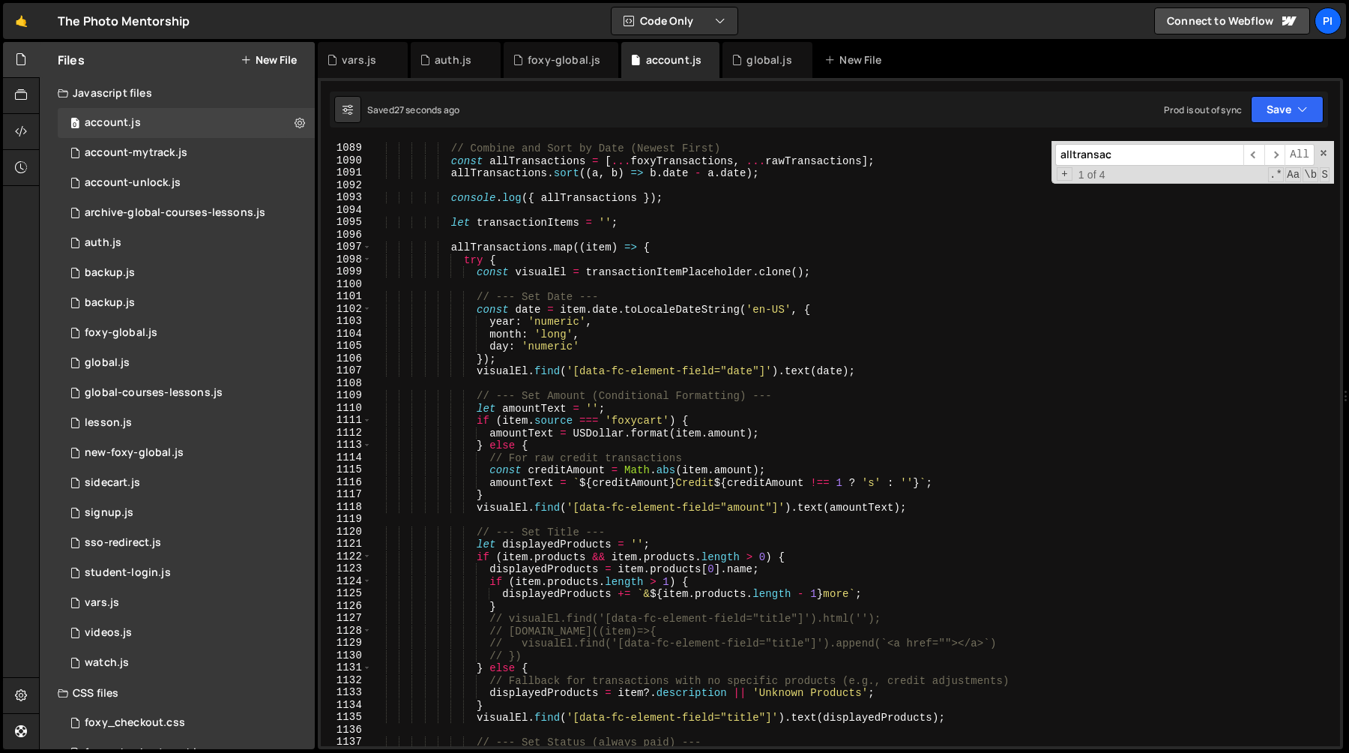
scroll to position [13528, 0]
click at [603, 243] on div "// Combine and Sort by Date (Newest First) const allTransactions = [ ... foxyTr…" at bounding box center [852, 445] width 963 height 630
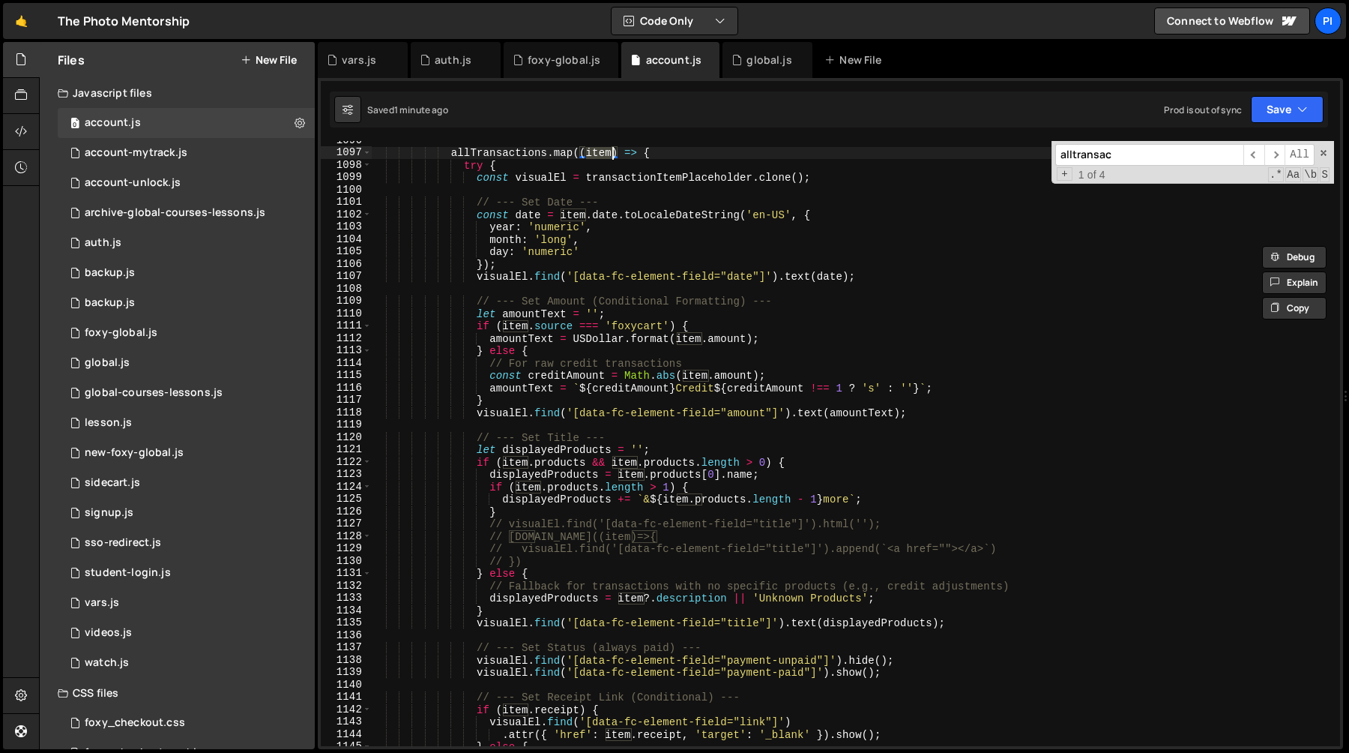
scroll to position [13635, 0]
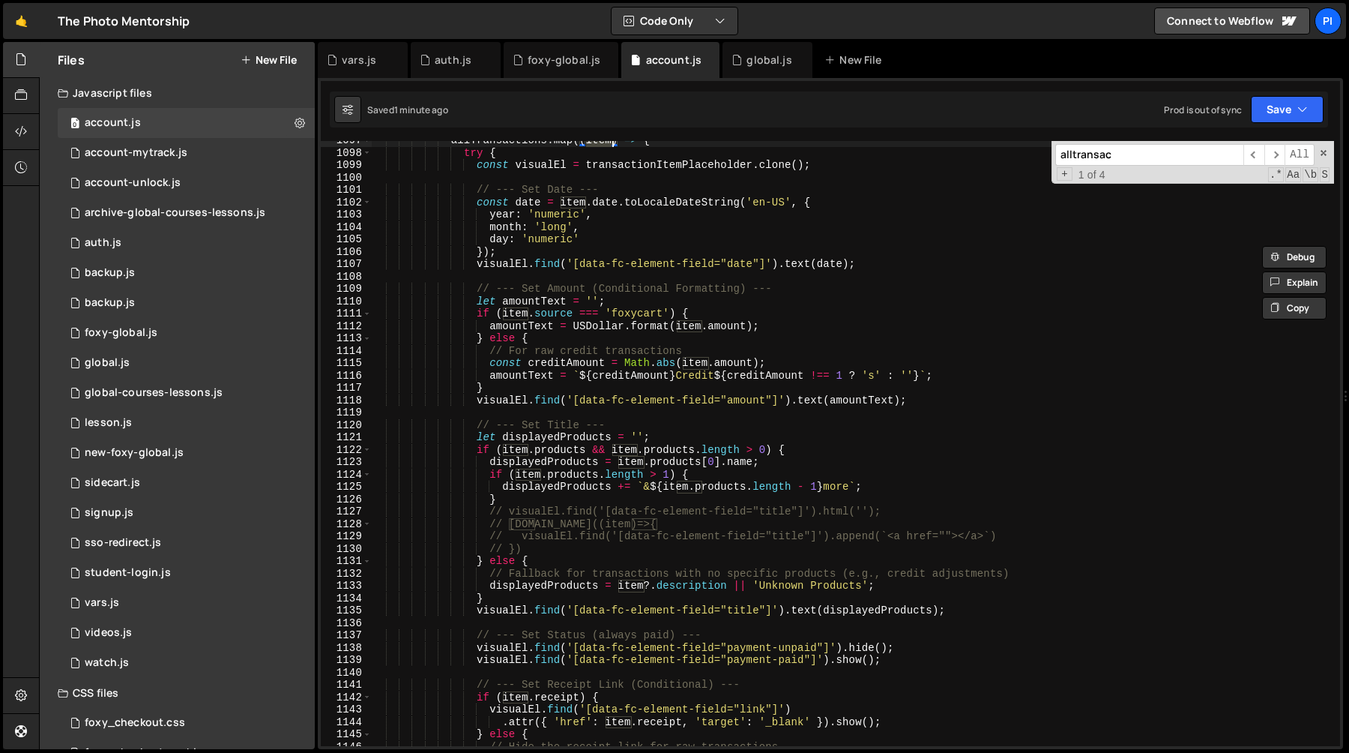
click at [660, 423] on div "allTransactions . map (( item ) => { try { const visualEl = transactionItemPlac…" at bounding box center [852, 449] width 963 height 630
type textarea "// --- Set Title ---"
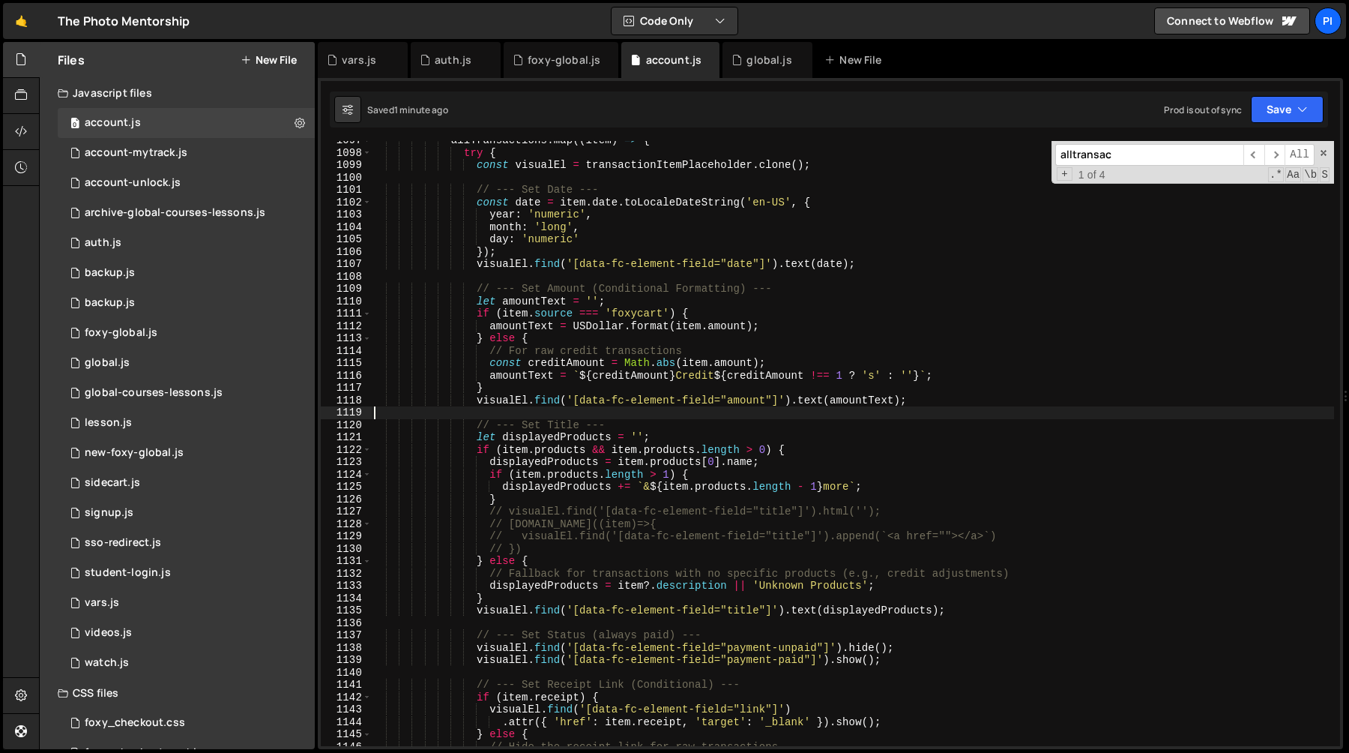
click at [649, 417] on div "allTransactions . map (( item ) => { try { const visualEl = transactionItemPlac…" at bounding box center [852, 449] width 963 height 630
type textarea "// --- Set Title ---"
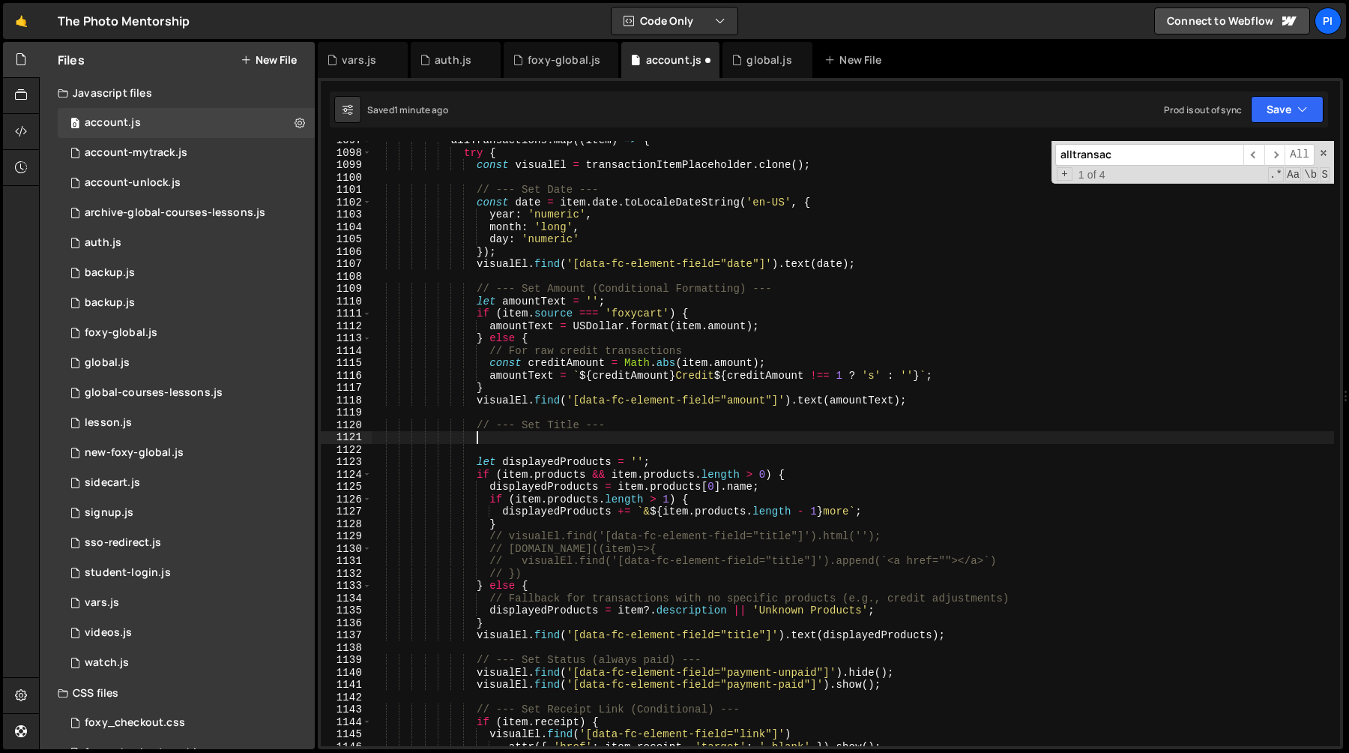
paste textarea ");"
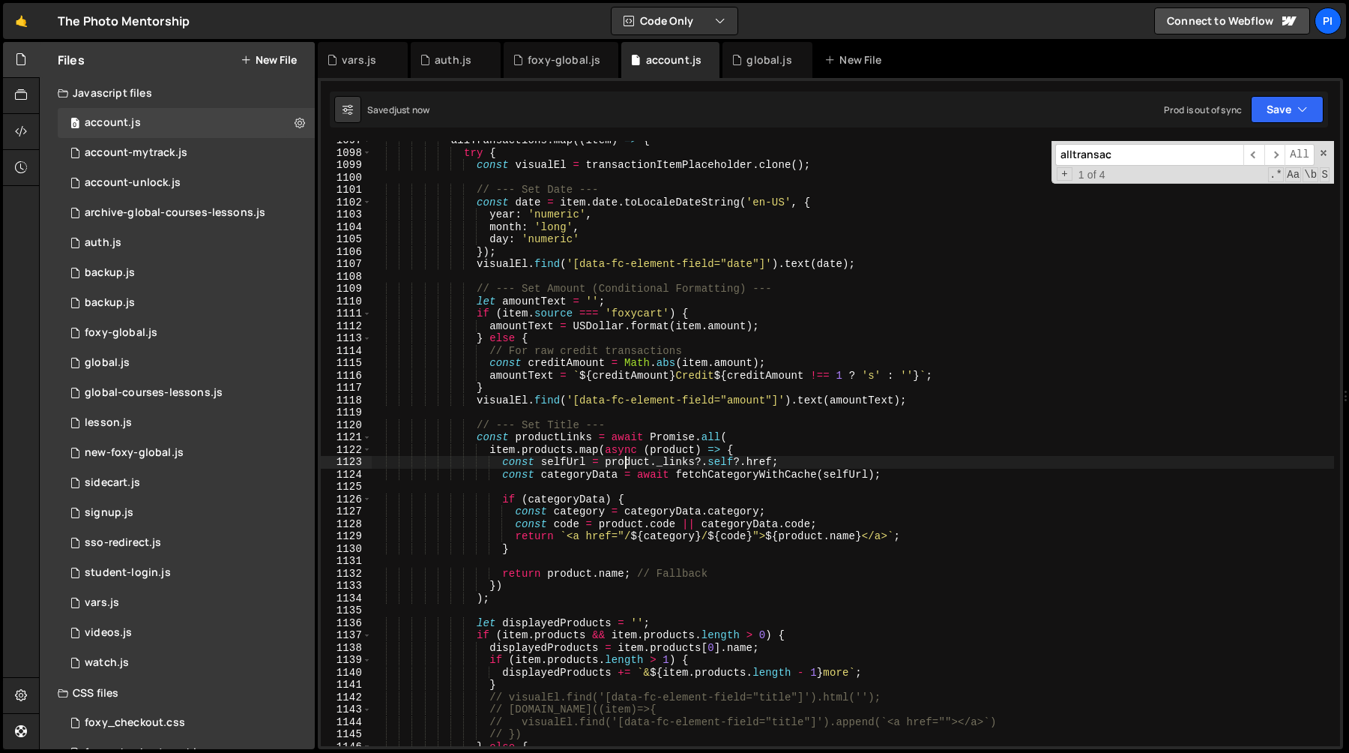
click at [624, 465] on div "allTransactions . map (( item ) => { try { const visualEl = transactionItemPlac…" at bounding box center [852, 449] width 963 height 630
click at [693, 465] on div "allTransactions . map (( item ) => { try { const visualEl = transactionItemPlac…" at bounding box center [852, 449] width 963 height 630
click at [754, 465] on div "allTransactions . map (( item ) => { try { const visualEl = transactionItemPlac…" at bounding box center [852, 449] width 963 height 630
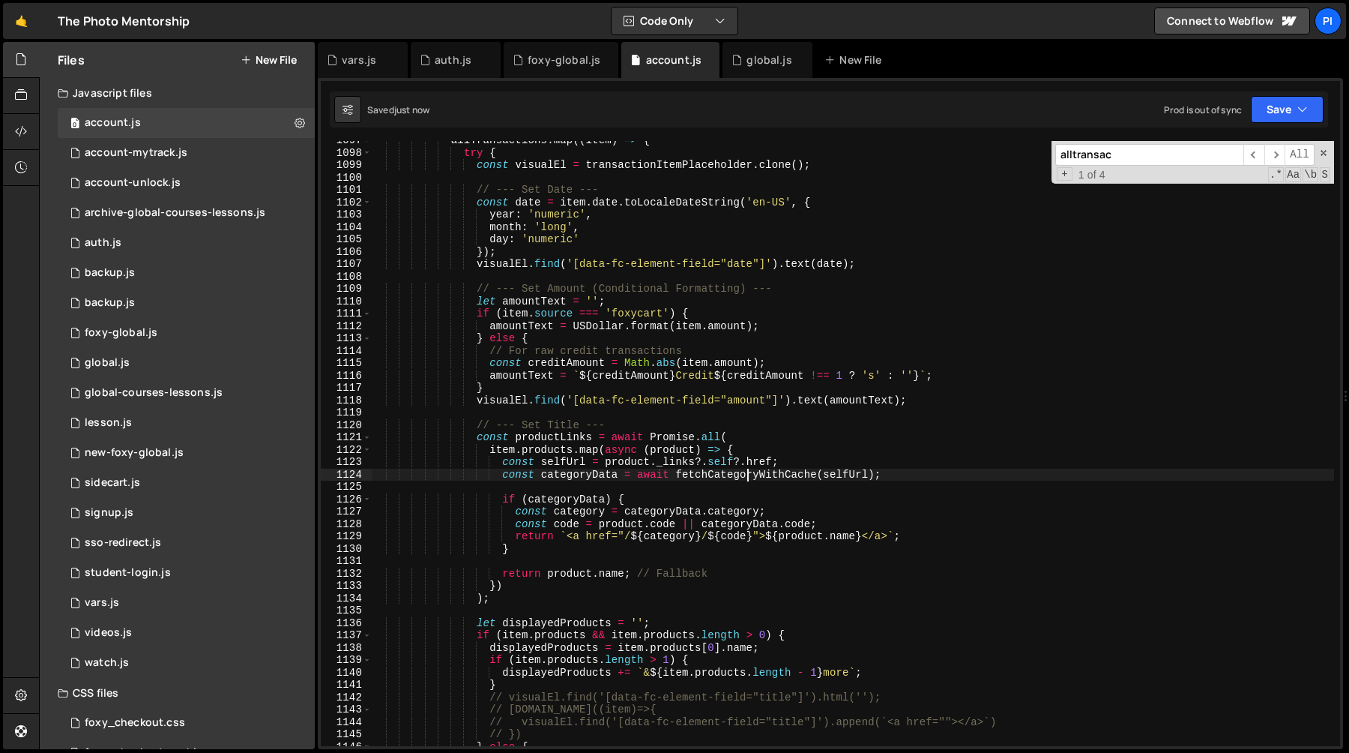
click at [745, 473] on div "allTransactions . map (( item ) => { try { const visualEl = transactionItemPlac…" at bounding box center [852, 449] width 963 height 630
click at [558, 502] on div "allTransactions . map (( item ) => { try { const visualEl = transactionItemPlac…" at bounding box center [852, 449] width 963 height 630
click at [642, 499] on div "allTransactions . map (( item ) => { try { const visualEl = transactionItemPlac…" at bounding box center [852, 449] width 963 height 630
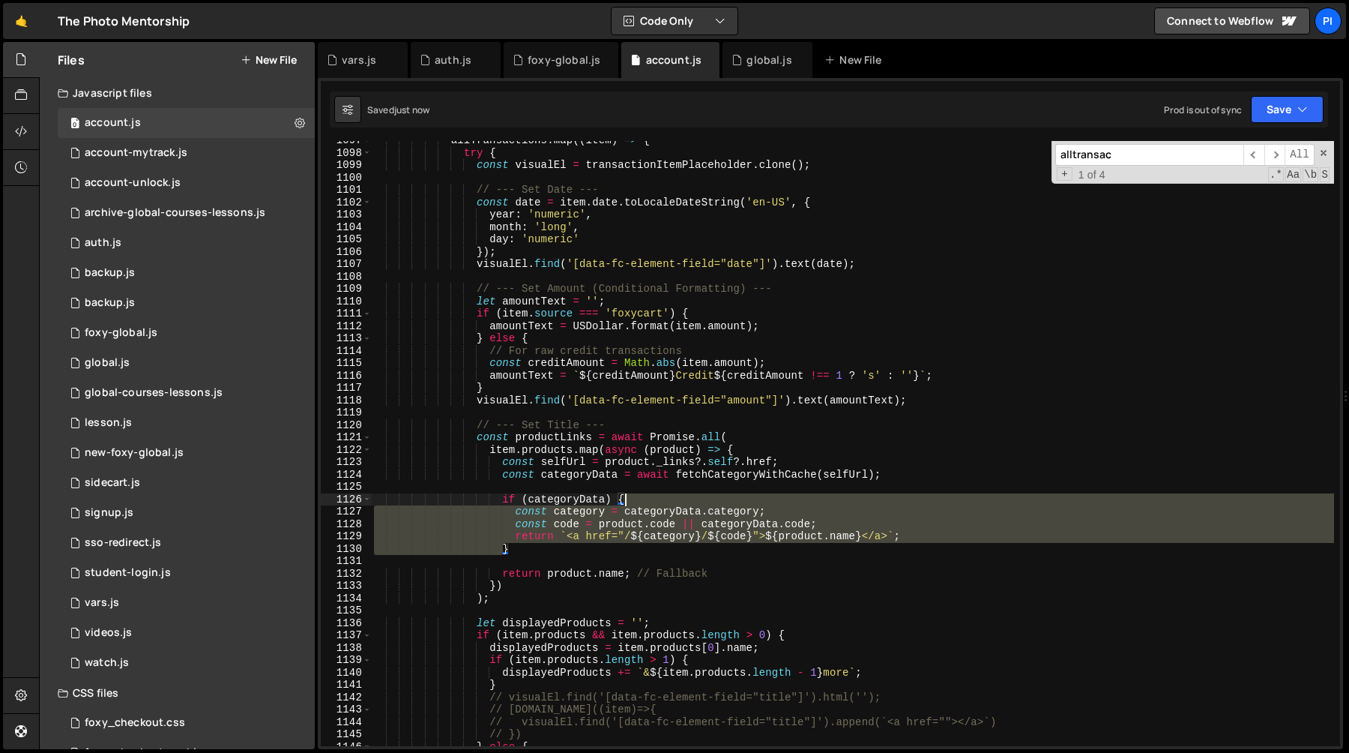
click at [642, 499] on div "allTransactions . map (( item ) => { try { const visualEl = transactionItemPlac…" at bounding box center [852, 449] width 963 height 630
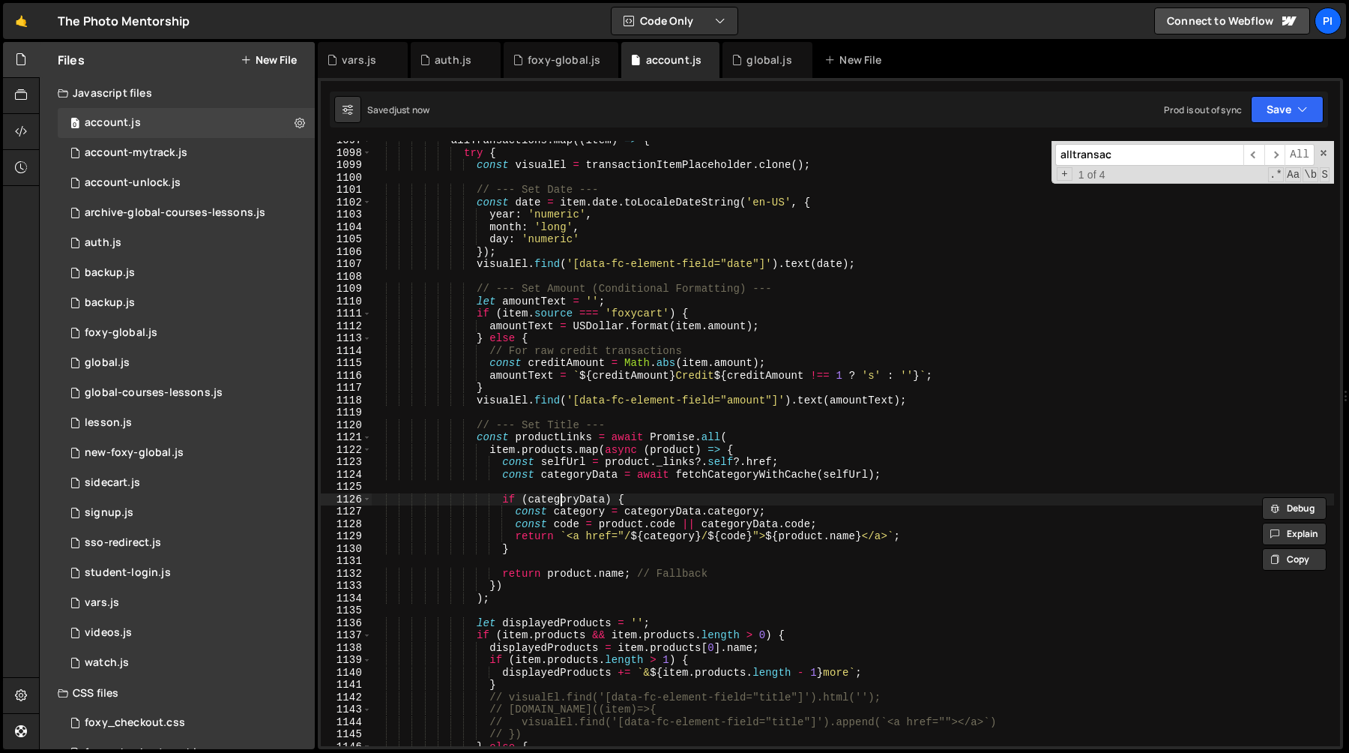
click at [564, 500] on div "allTransactions . map (( item ) => { try { const visualEl = transactionItemPlac…" at bounding box center [852, 449] width 963 height 630
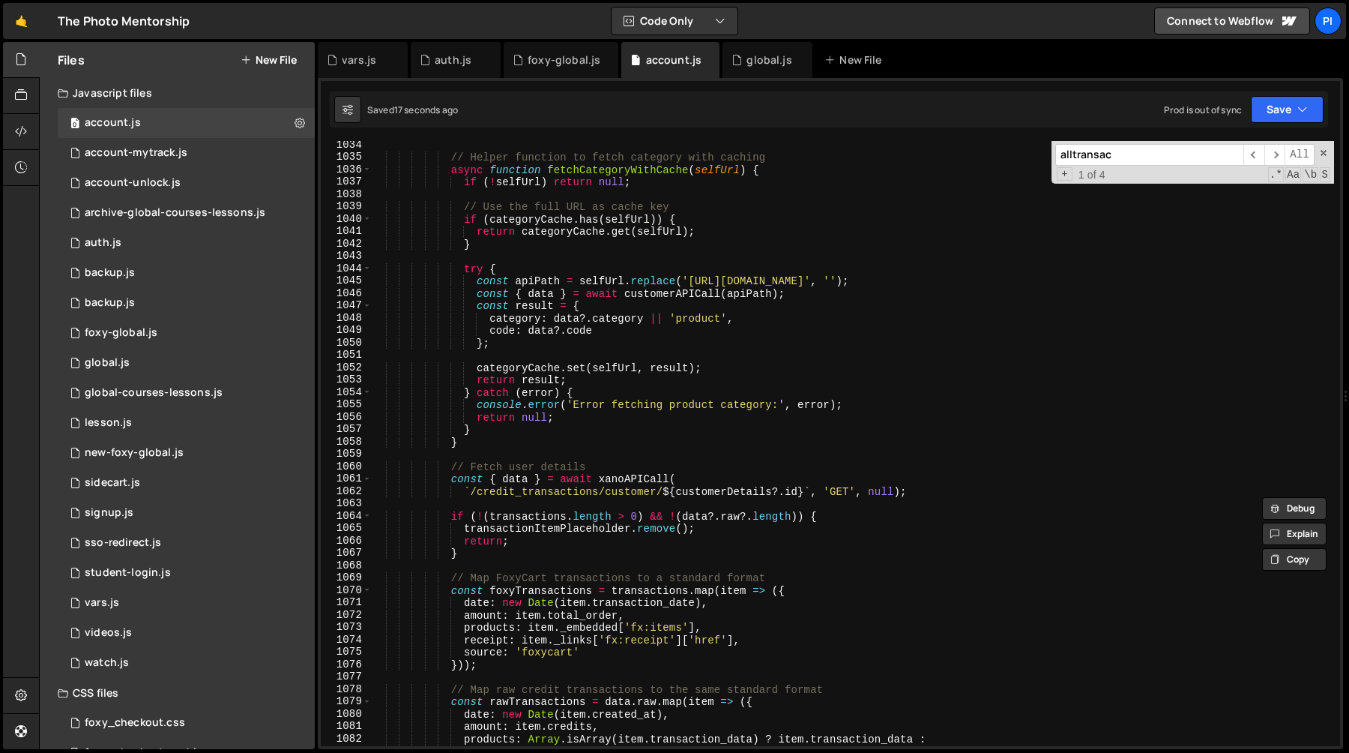
scroll to position [12851, 0]
click at [536, 301] on div "// Helper function to fetch category with caching async function fetchCategoryW…" at bounding box center [852, 454] width 963 height 630
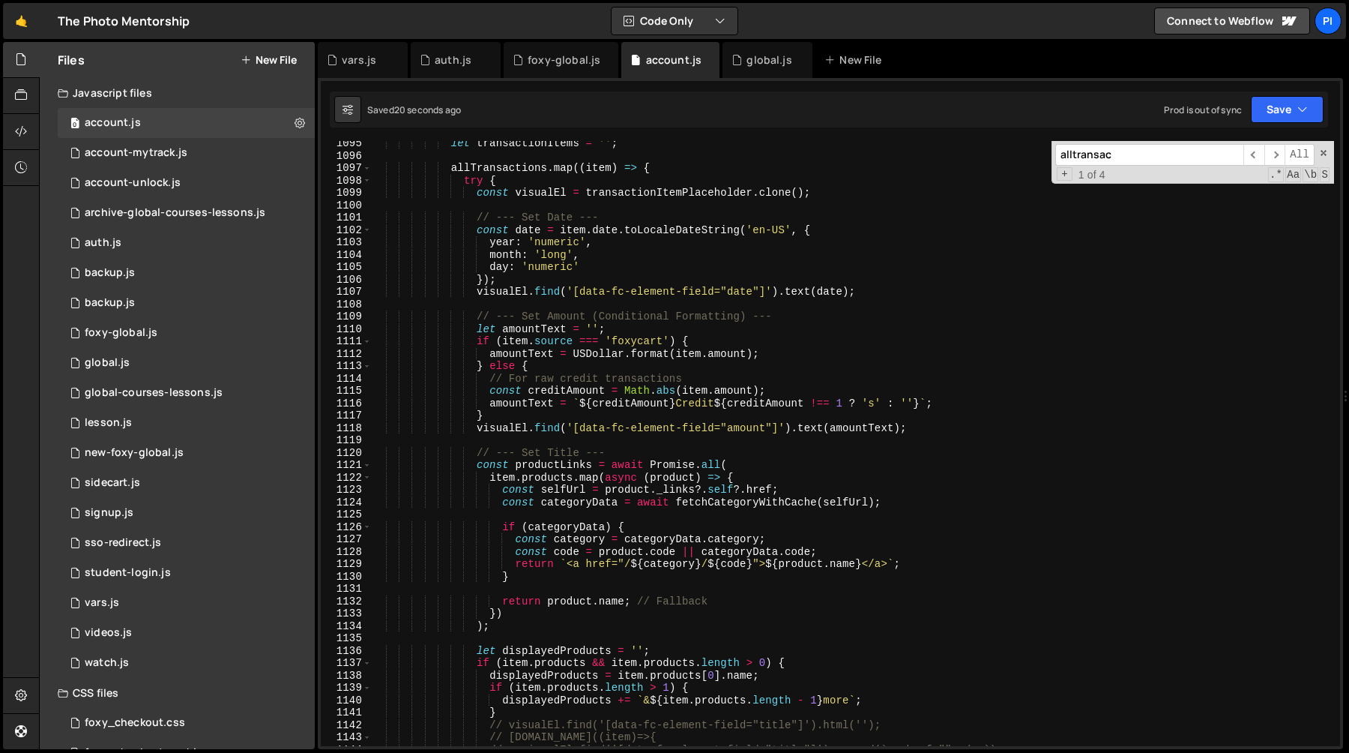
scroll to position [13685, 0]
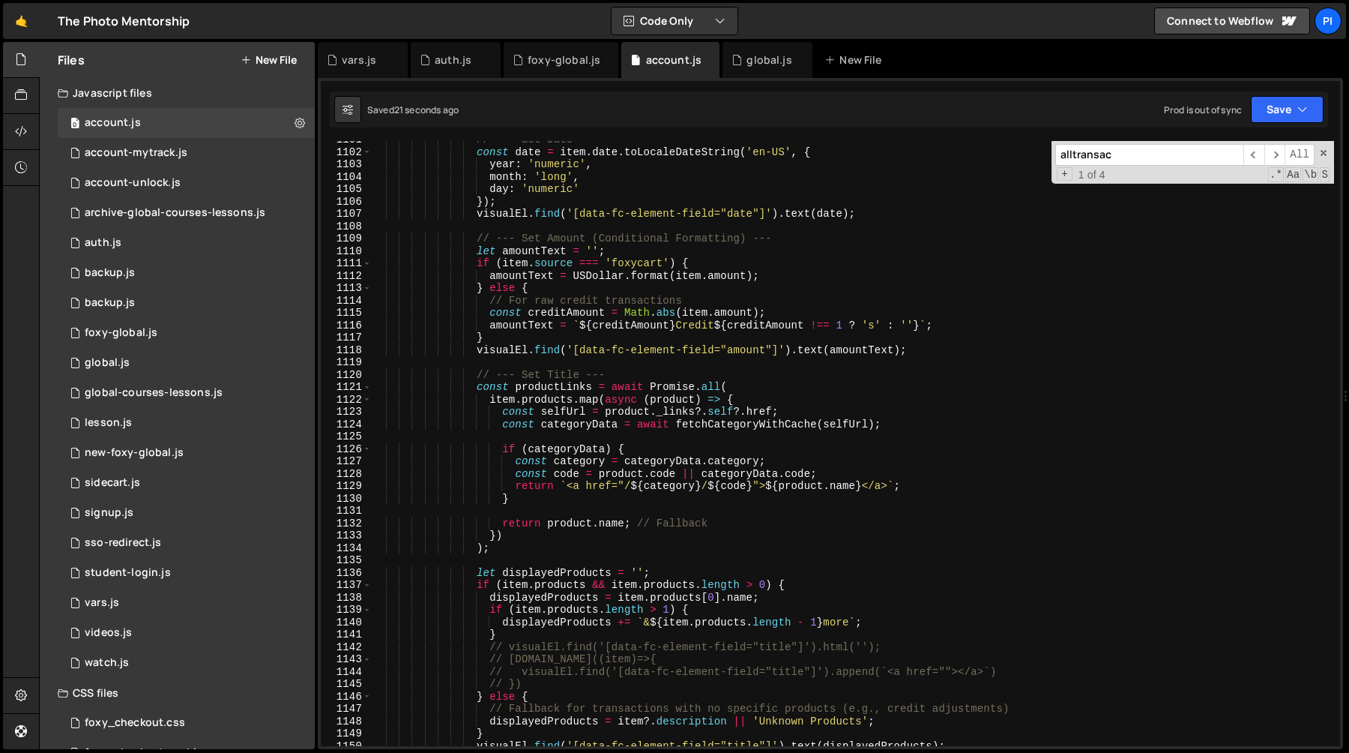
click at [663, 444] on div "// --- Set Date --- const date = item . date . toLocaleDateString ( 'en-US' , {…" at bounding box center [852, 448] width 963 height 630
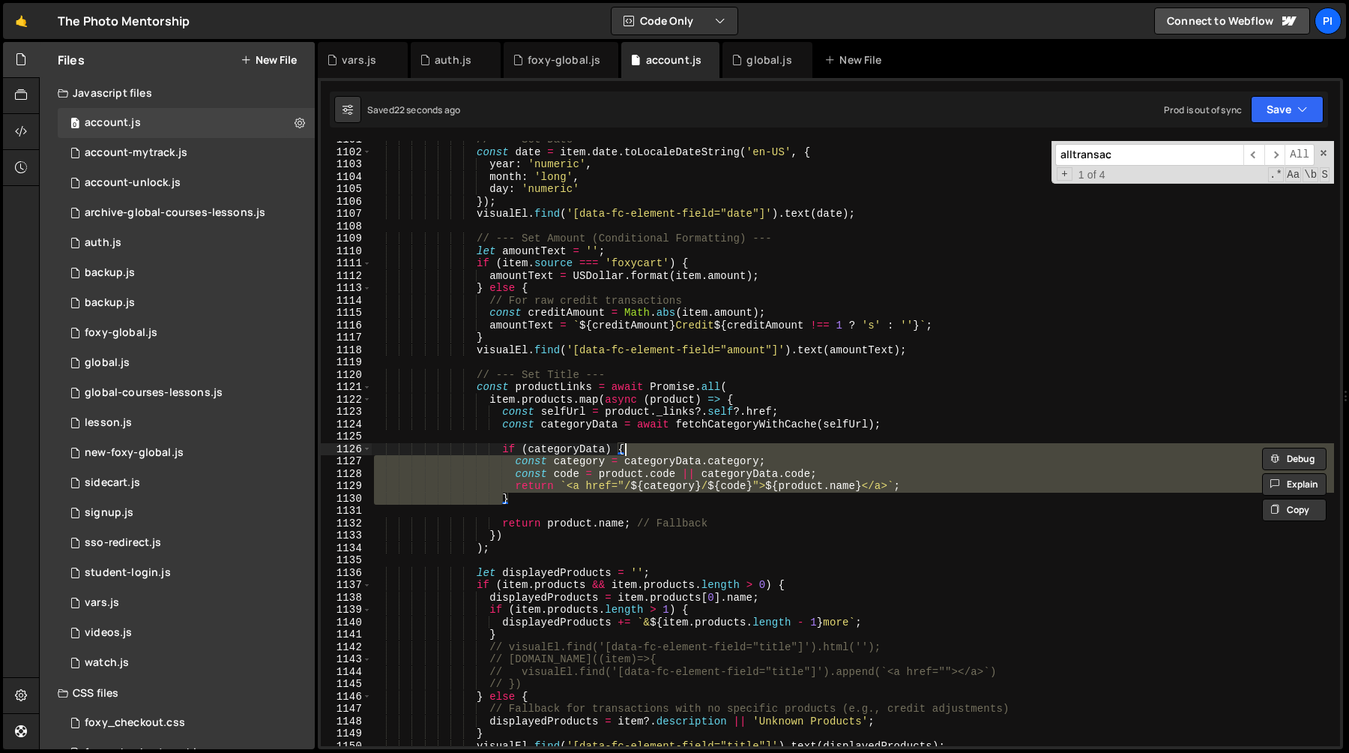
click at [660, 458] on div "// --- Set Date --- const date = item . date . toLocaleDateString ( 'en-US' , {…" at bounding box center [852, 443] width 963 height 605
click at [660, 458] on div "// --- Set Date --- const date = item . date . toLocaleDateString ( 'en-US' , {…" at bounding box center [852, 448] width 963 height 630
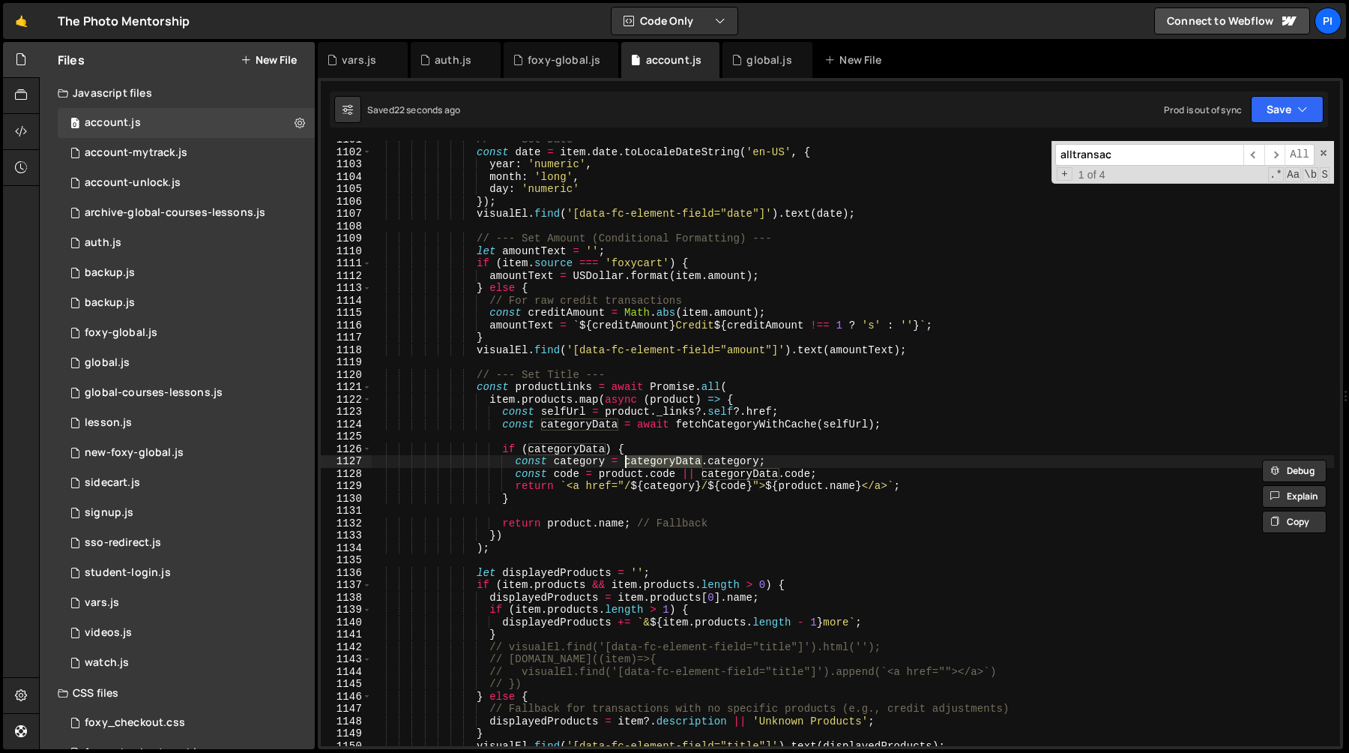
click at [634, 474] on div "// --- Set Date --- const date = item . date . toLocaleDateString ( 'en-US' , {…" at bounding box center [852, 448] width 963 height 630
click at [663, 474] on div "// --- Set Date --- const date = item . date . toLocaleDateString ( 'en-US' , {…" at bounding box center [852, 448] width 963 height 630
click at [665, 487] on div "// --- Set Date --- const date = item . date . toLocaleDateString ( 'en-US' , {…" at bounding box center [852, 448] width 963 height 630
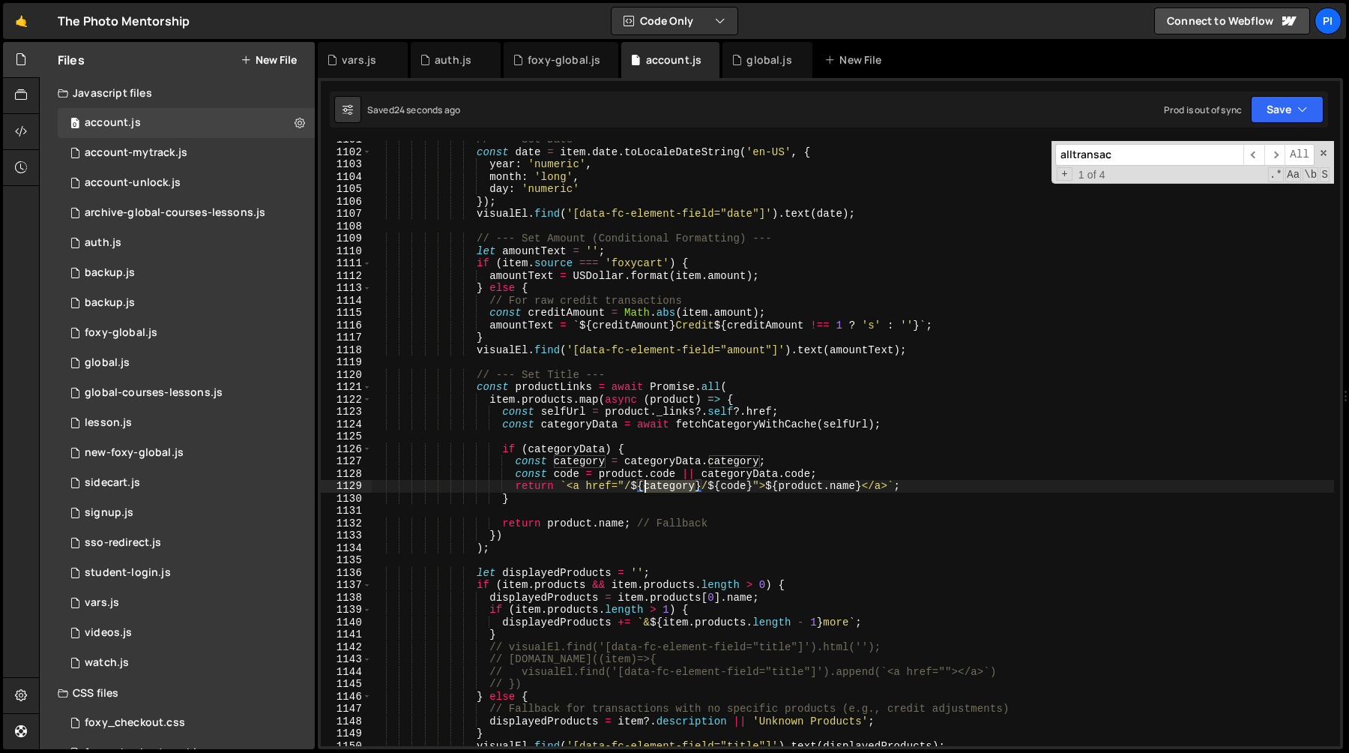
click at [665, 487] on div "// --- Set Date --- const date = item . date . toLocaleDateString ( 'en-US' , {…" at bounding box center [852, 448] width 963 height 630
click at [755, 487] on div "// --- Set Date --- const date = item . date . toLocaleDateString ( 'en-US' , {…" at bounding box center [852, 448] width 963 height 630
click at [805, 478] on div "// --- Set Date --- const date = item . date . toLocaleDateString ( 'en-US' , {…" at bounding box center [852, 448] width 963 height 630
click at [801, 490] on div "// --- Set Date --- const date = item . date . toLocaleDateString ( 'en-US' , {…" at bounding box center [852, 448] width 963 height 630
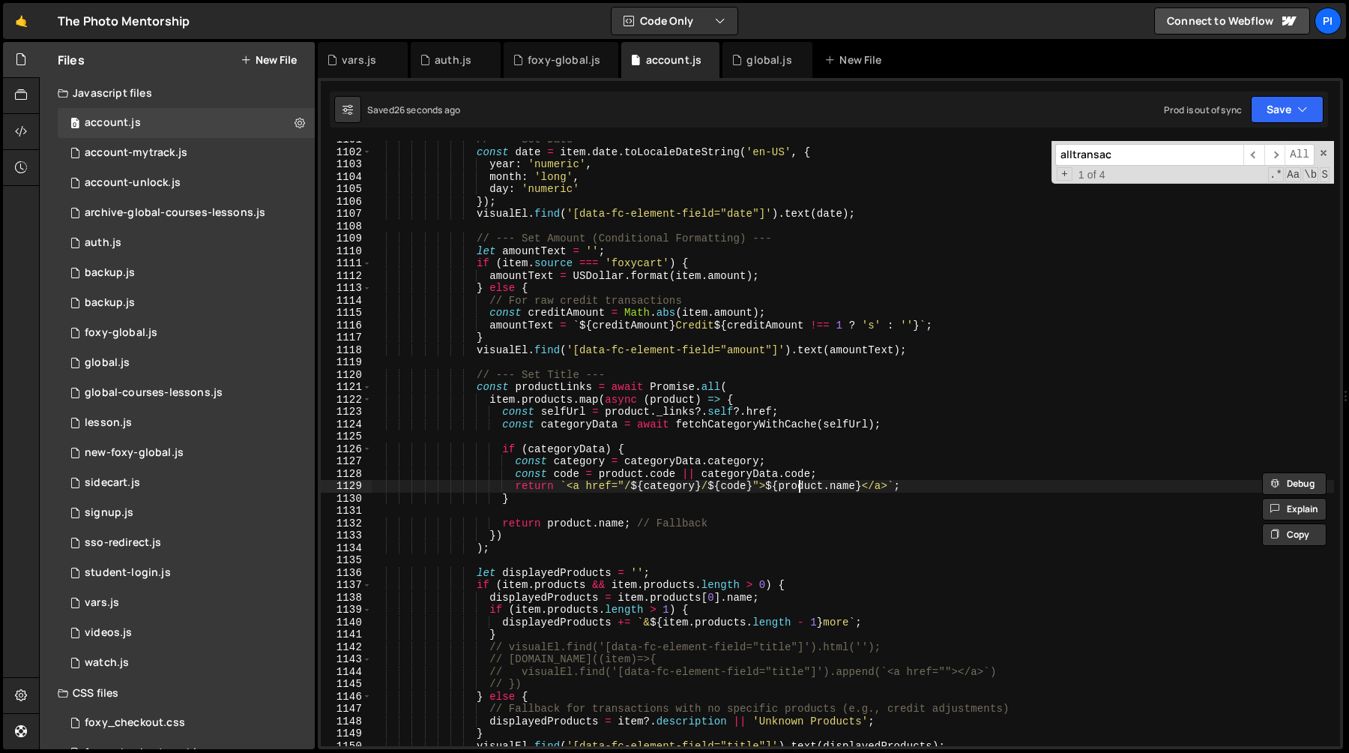
click at [801, 490] on div "// --- Set Date --- const date = item . date . toLocaleDateString ( 'en-US' , {…" at bounding box center [852, 448] width 963 height 630
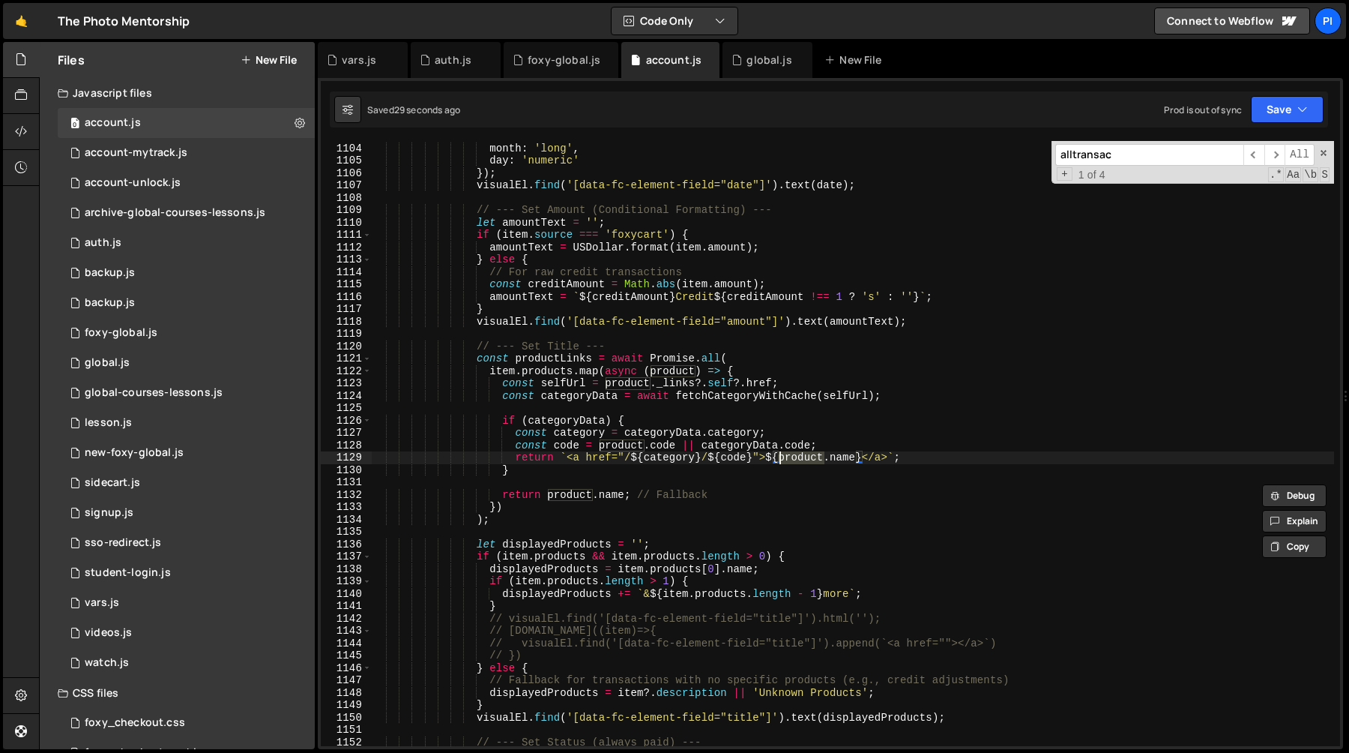
scroll to position [13729, 0]
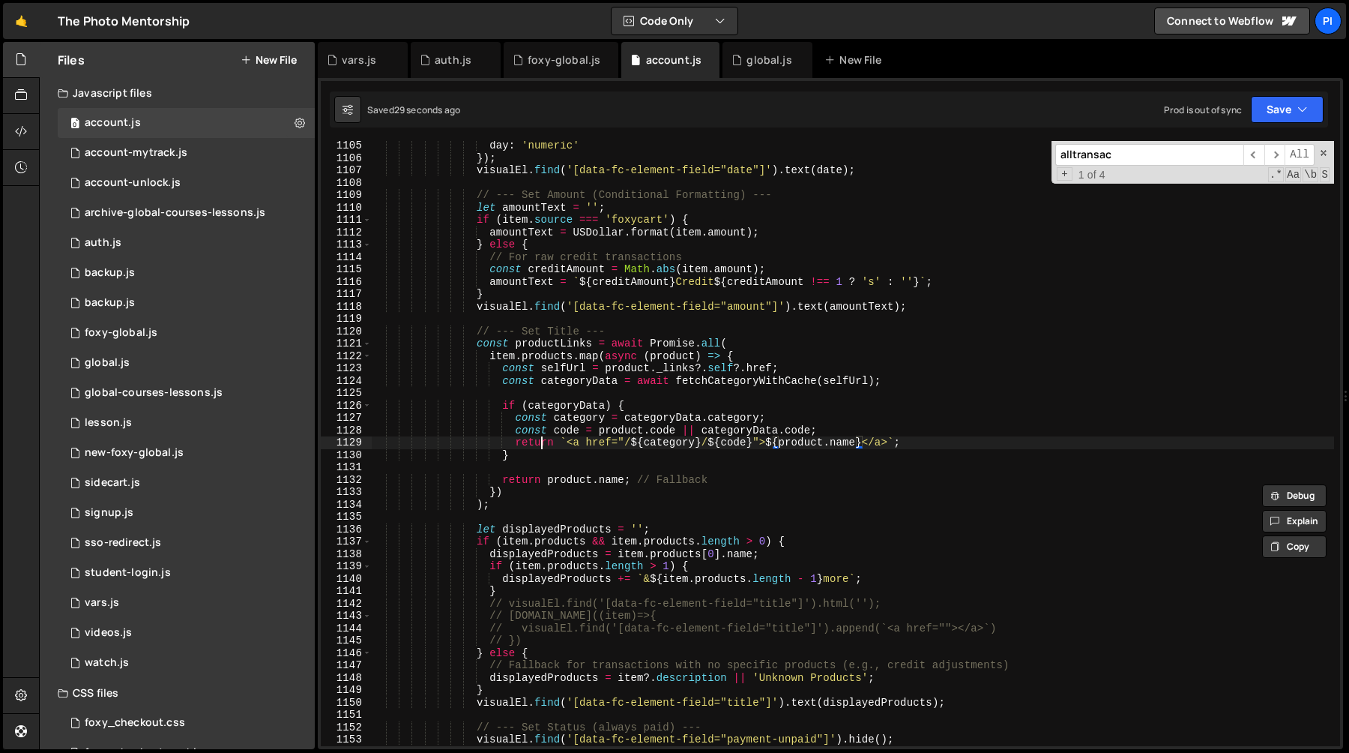
click at [540, 439] on div "day : 'numeric' }) ; visualEl . find ( '[data-fc-element-field="date"]' ) . tex…" at bounding box center [852, 454] width 963 height 630
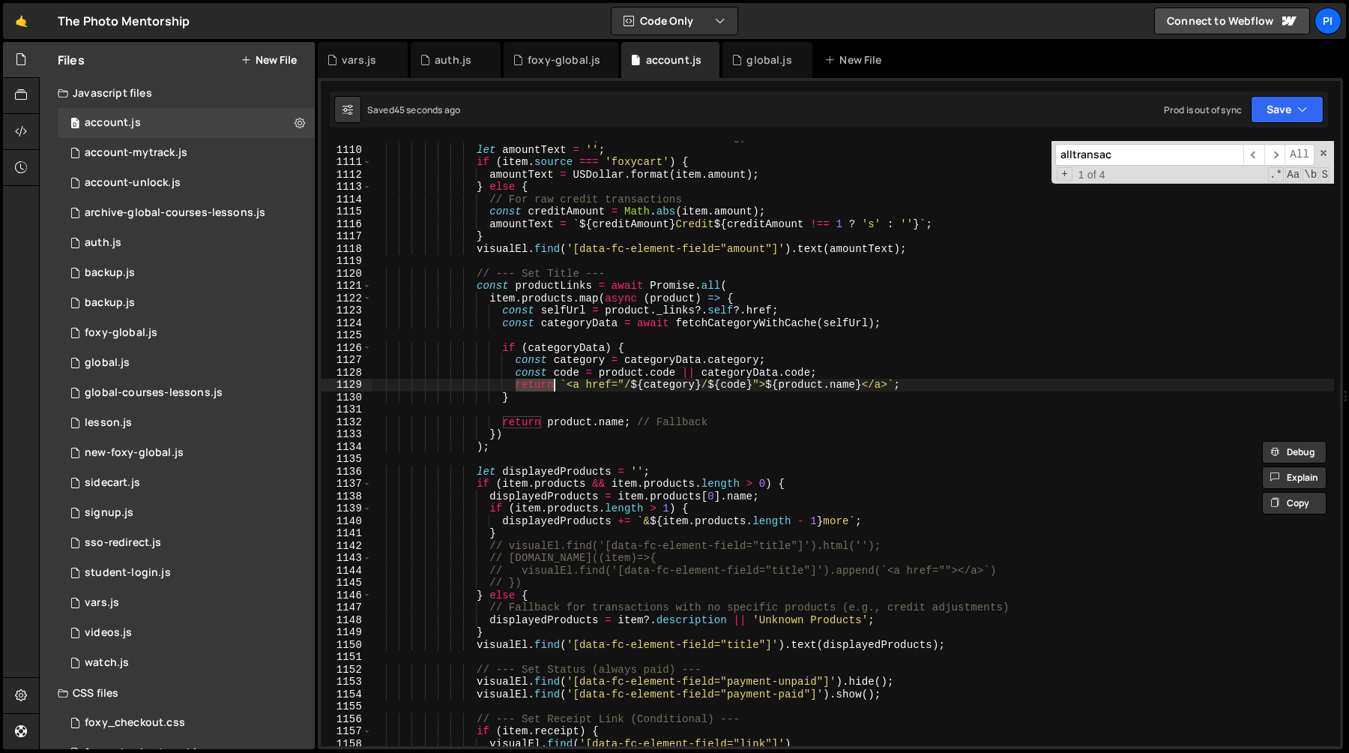
scroll to position [13787, 0]
click at [534, 450] on div "// --- Set Amount (Conditional Formatting) --- let amountText = '' ; if ( item …" at bounding box center [852, 445] width 963 height 630
type textarea ");"
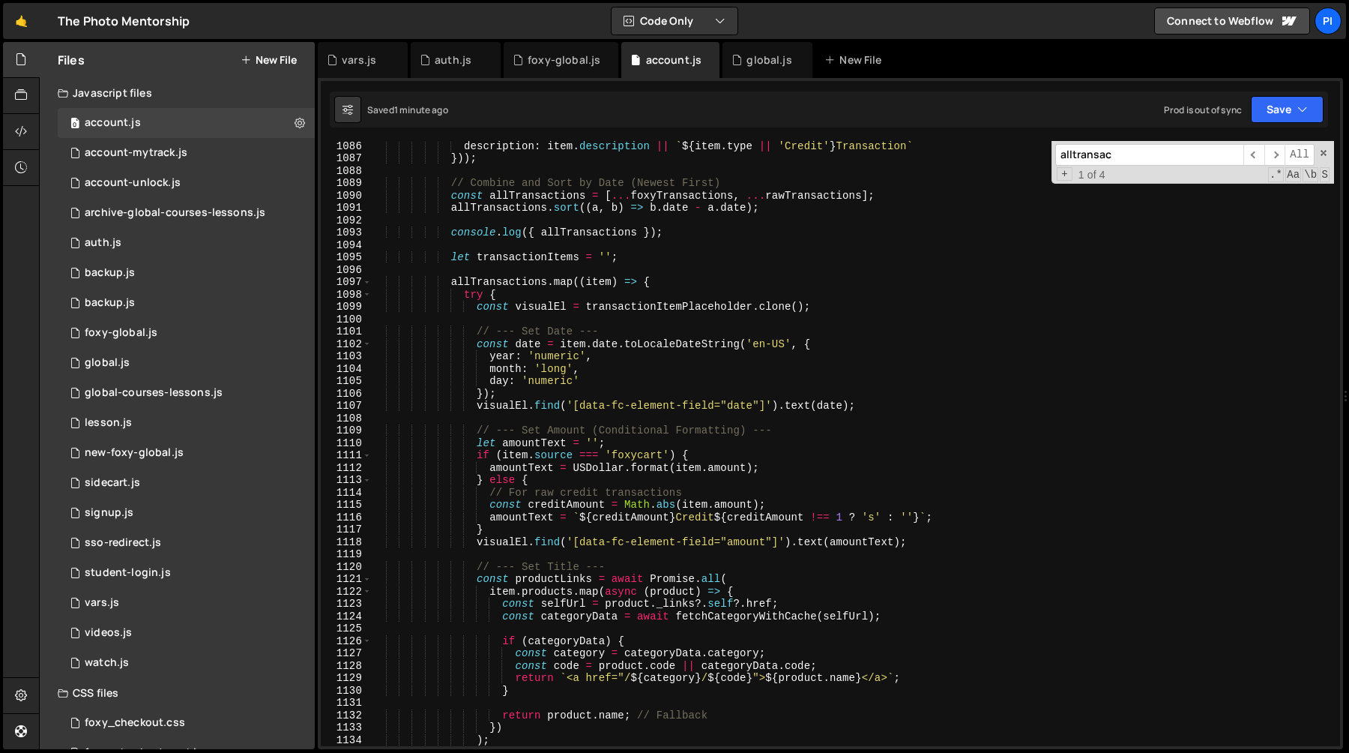
scroll to position [13489, 0]
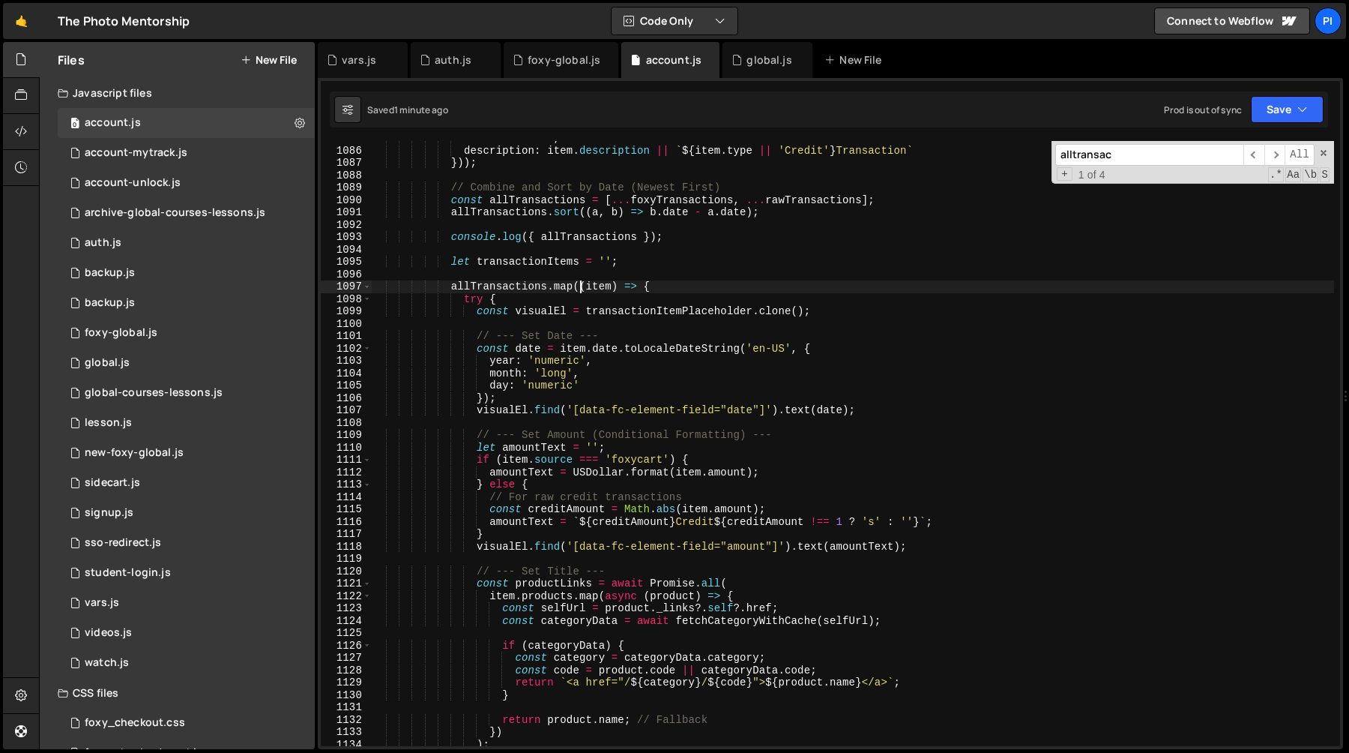
click at [579, 286] on div "source : 'xano' , description : item . description || ` ${ item . type || 'Cred…" at bounding box center [852, 447] width 963 height 630
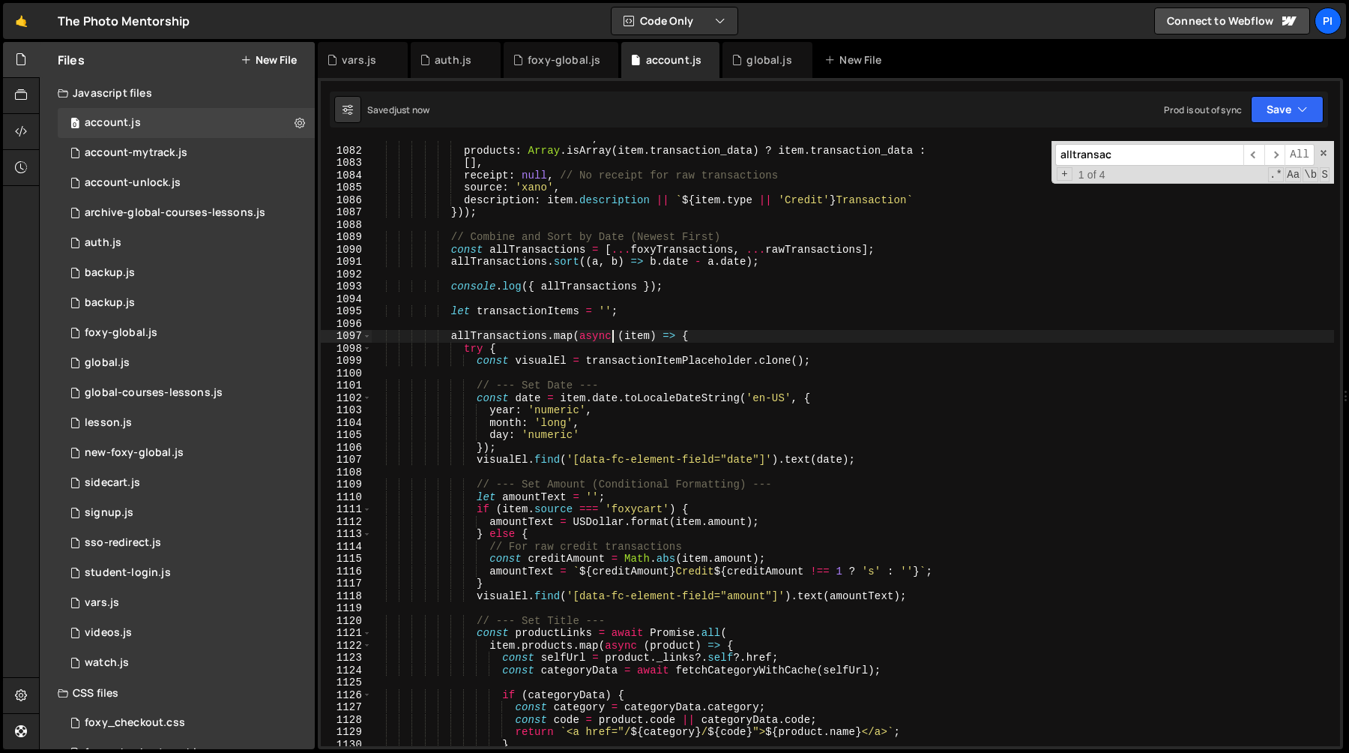
scroll to position [13498, 0]
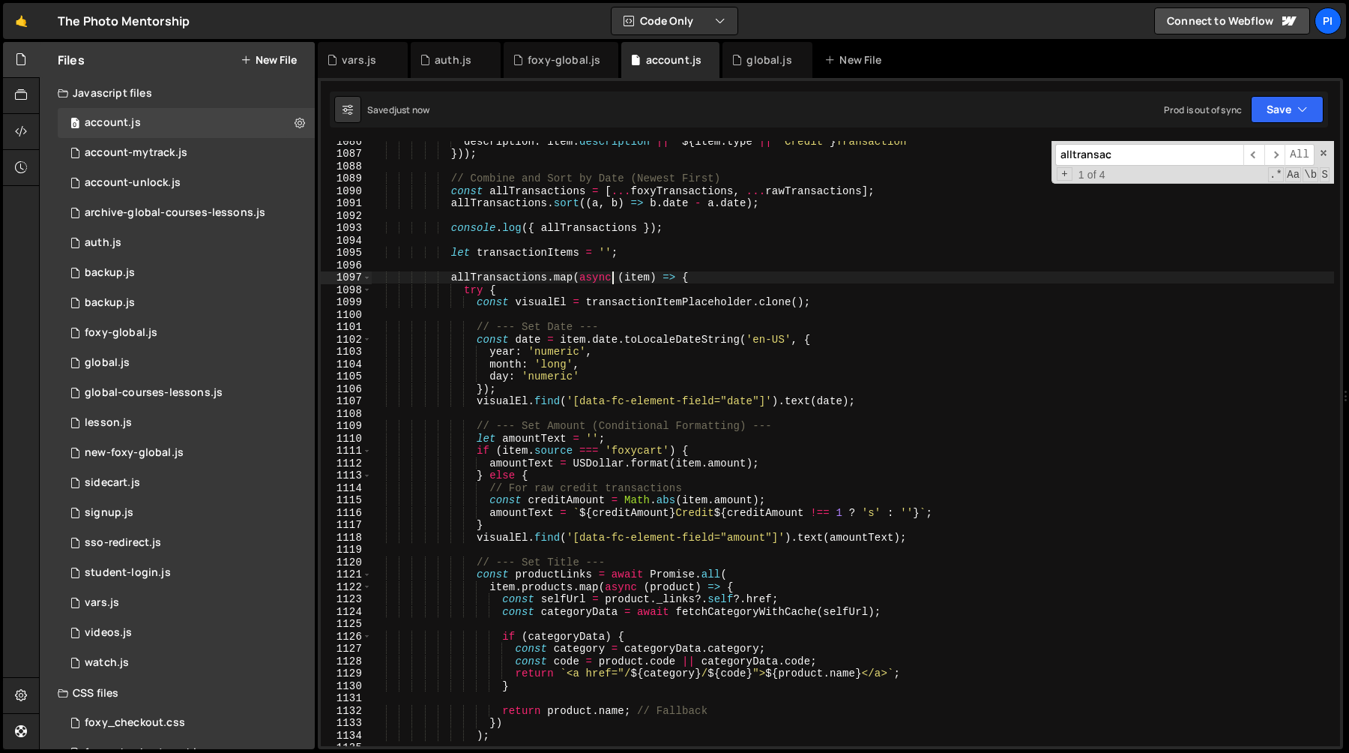
click at [508, 274] on div "description : item . description || ` ${ item . type || 'Credit' } Transaction …" at bounding box center [852, 450] width 963 height 630
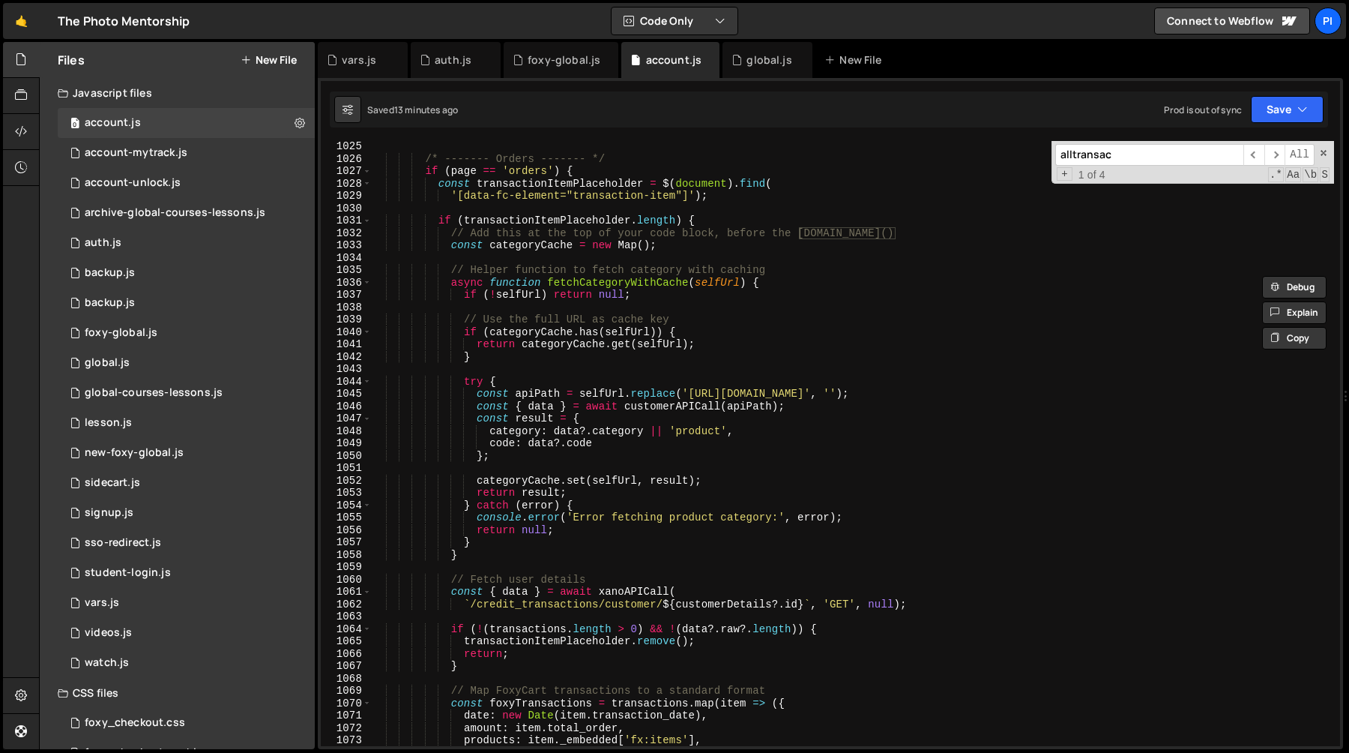
scroll to position [12739, 0]
click at [585, 251] on div "/* ------- Orders ------- */ if ( page == 'orders' ) { const transactionItemPla…" at bounding box center [852, 455] width 963 height 630
type textarea "const categoryCache = new Map();"
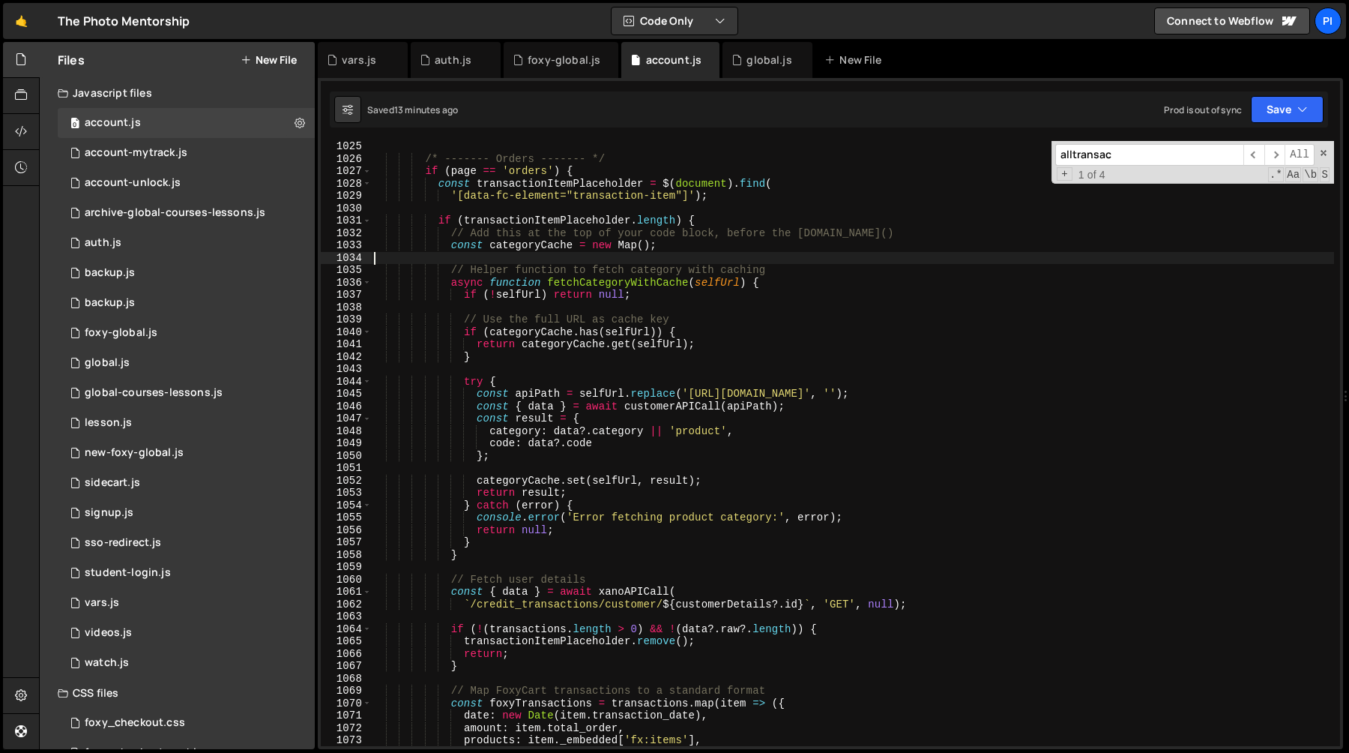
scroll to position [0, 0]
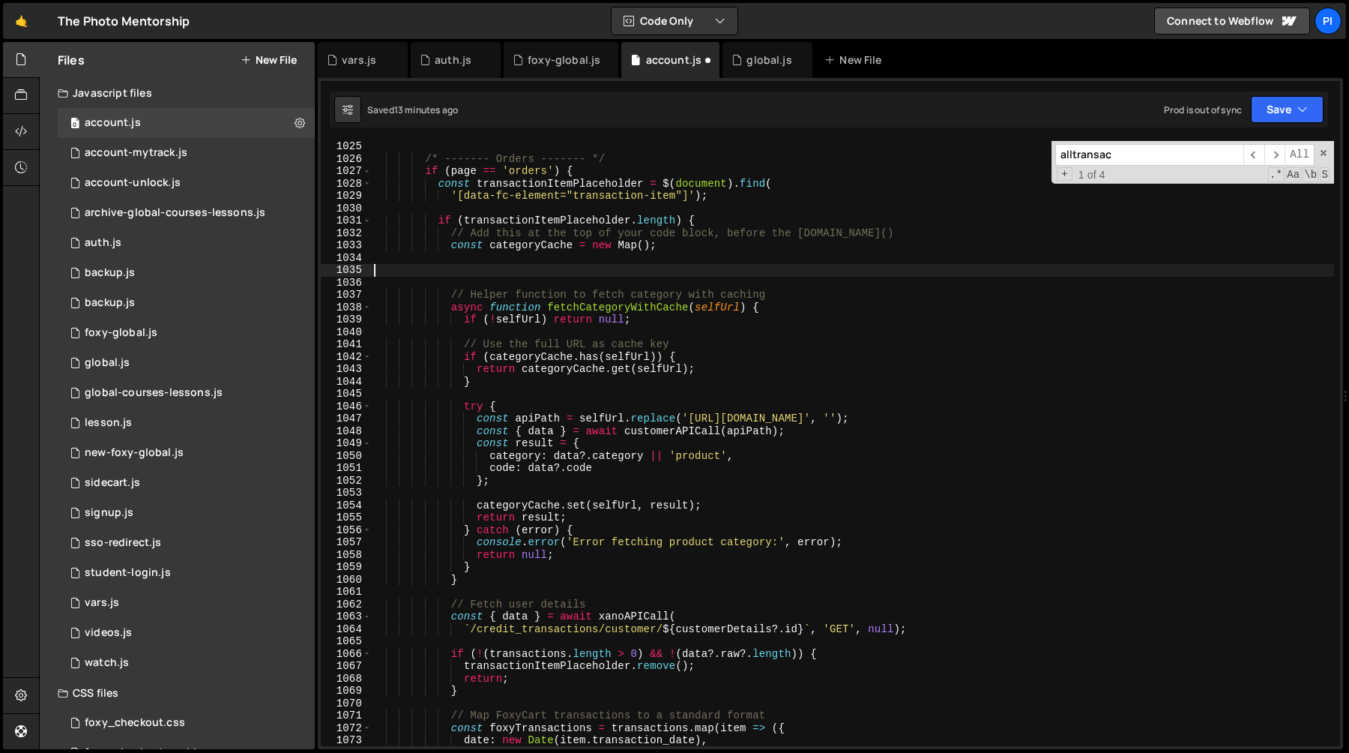
paste textarea "}"
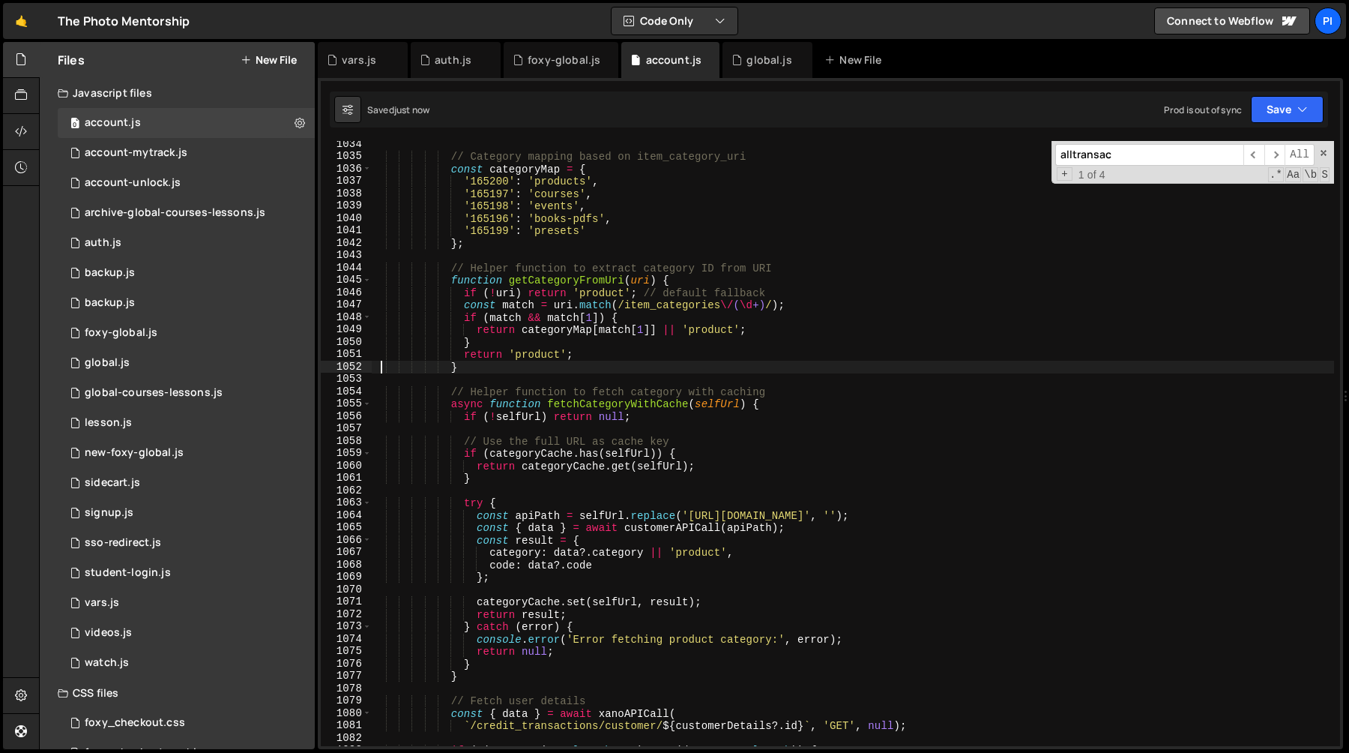
scroll to position [12909, 0]
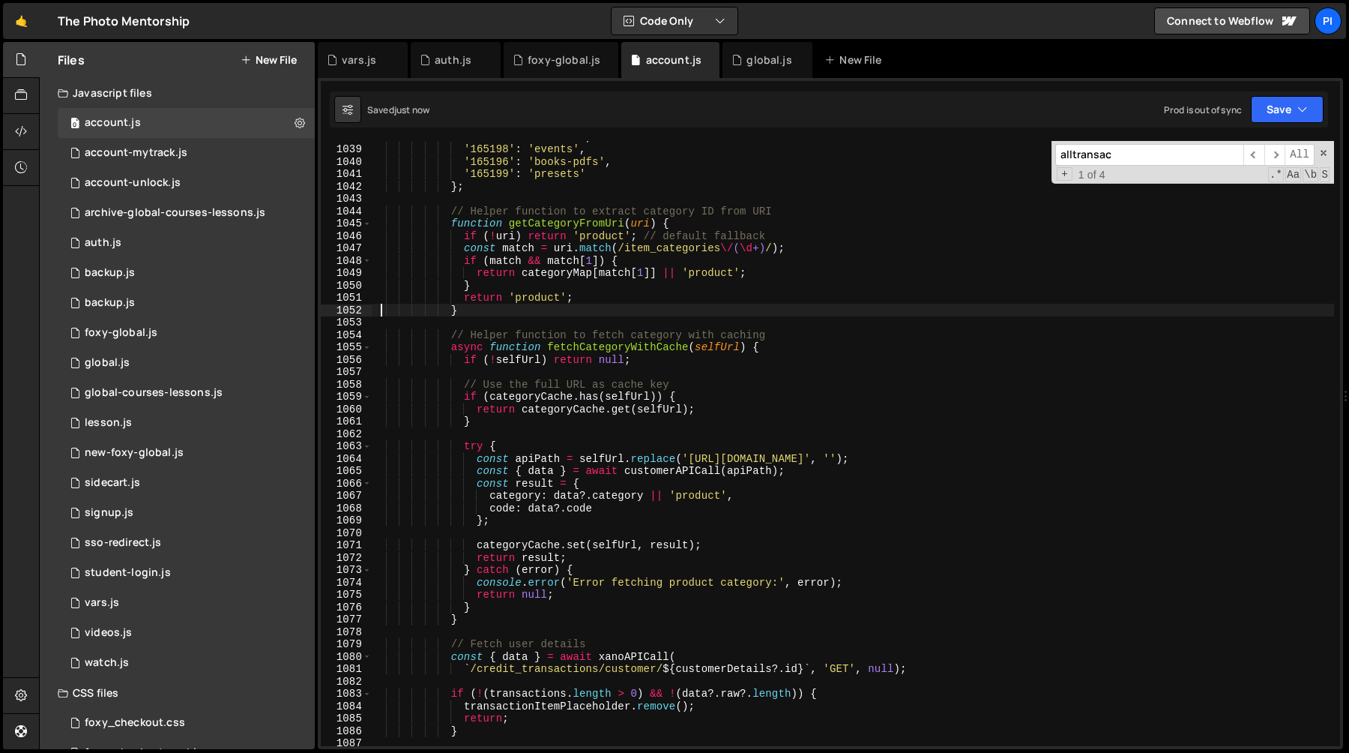
click at [474, 485] on div "'165197' : 'courses' , '165198' : 'events' , '165196' : 'books-pdfs' , '165199'…" at bounding box center [852, 445] width 963 height 630
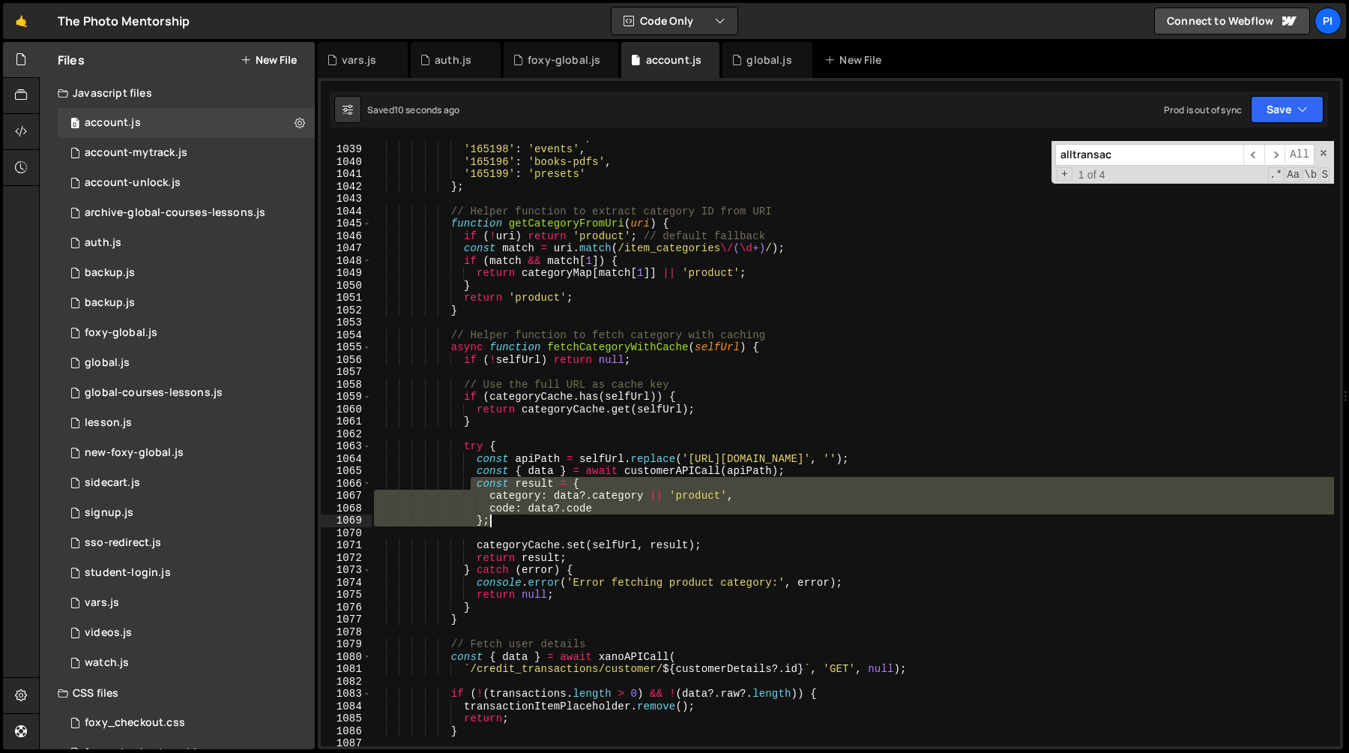
click at [586, 516] on div "'165197' : 'courses' , '165198' : 'events' , '165196' : 'books-pdfs' , '165199'…" at bounding box center [852, 445] width 963 height 630
type textarea "code: data?.code };"
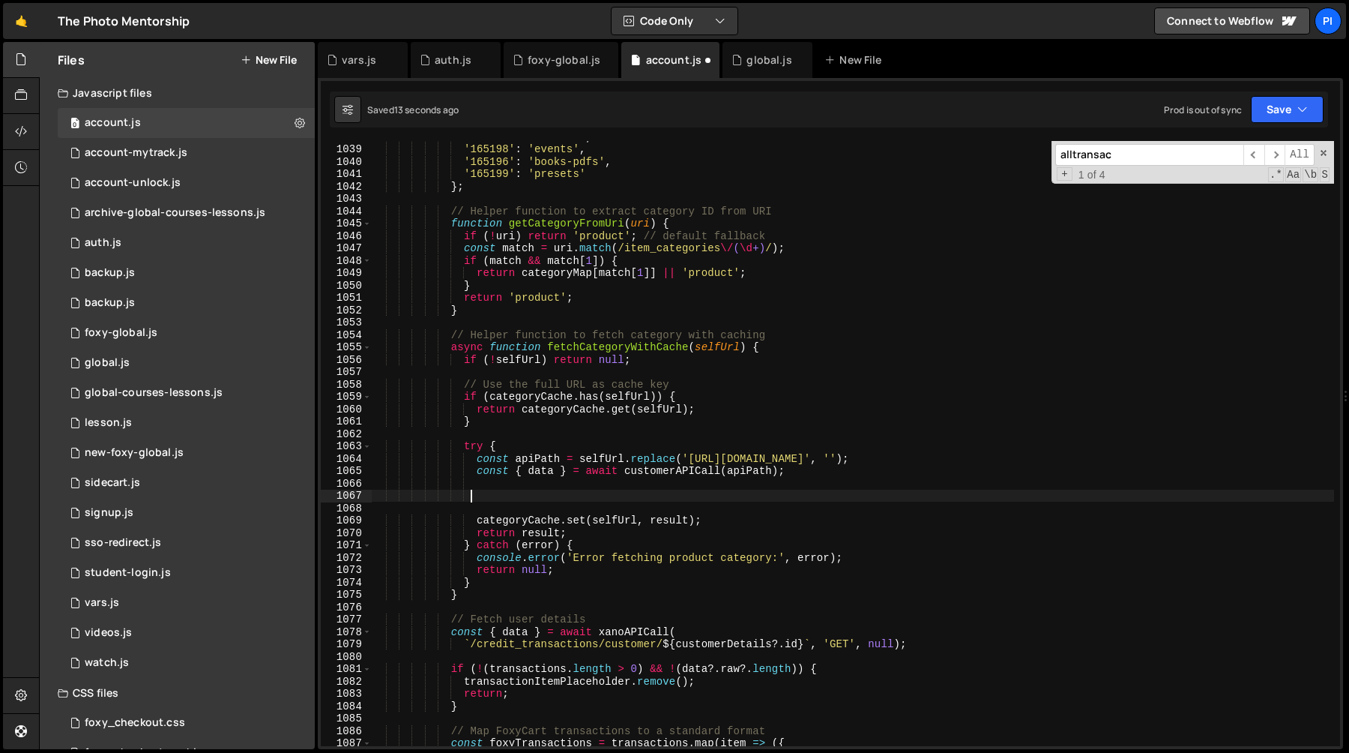
paste textarea "const category = getCategoryFromUri(itemData?.item_category_uri);"
type textarea "const category = getCategoryFromUri(itemData?.item_category_uri);"
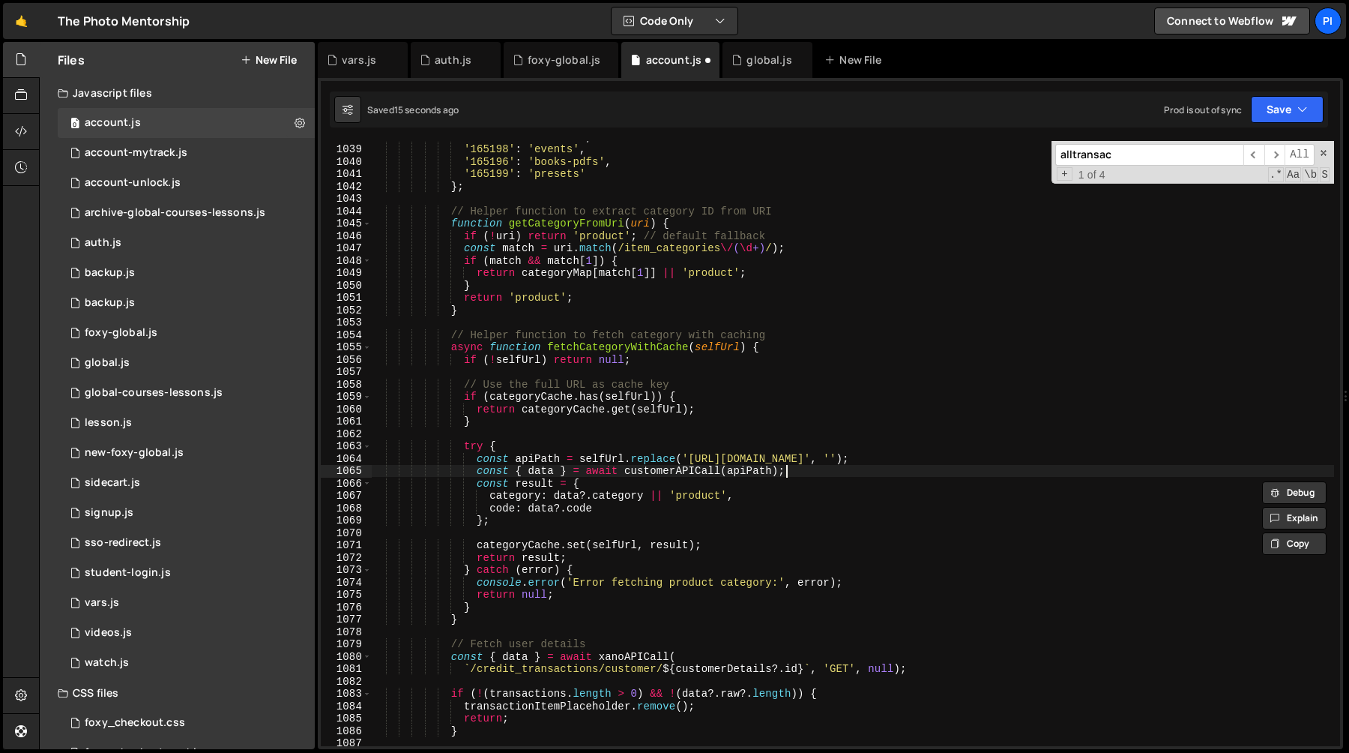
click at [813, 468] on div "'165197' : 'courses' , '165198' : 'events' , '165196' : 'books-pdfs' , '165199'…" at bounding box center [852, 445] width 963 height 630
type textarea "const { data } = await customerAPICall(apiPath);"
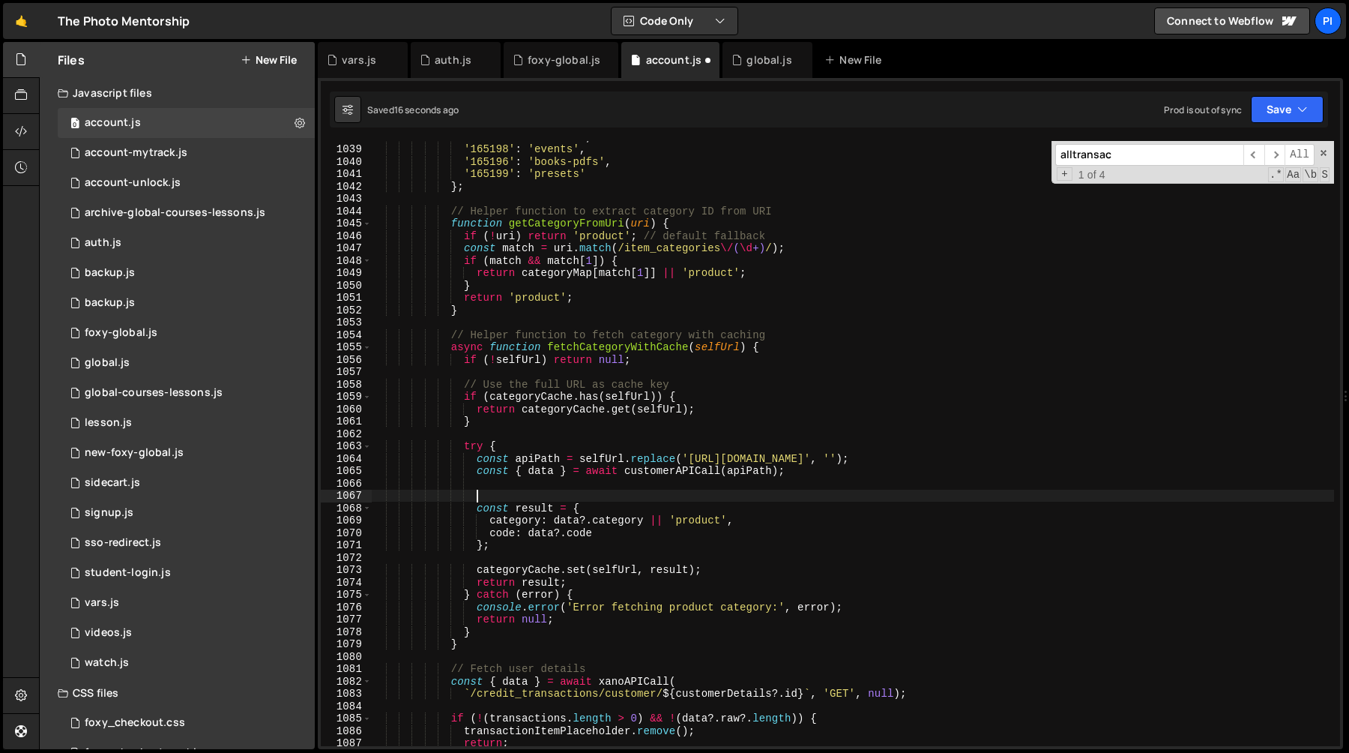
paste textarea "const category = getCategoryFromUri(itemData?.item_category_uri);"
type textarea "const category = getCategoryFromUri(itemData?.item_category_uri);"
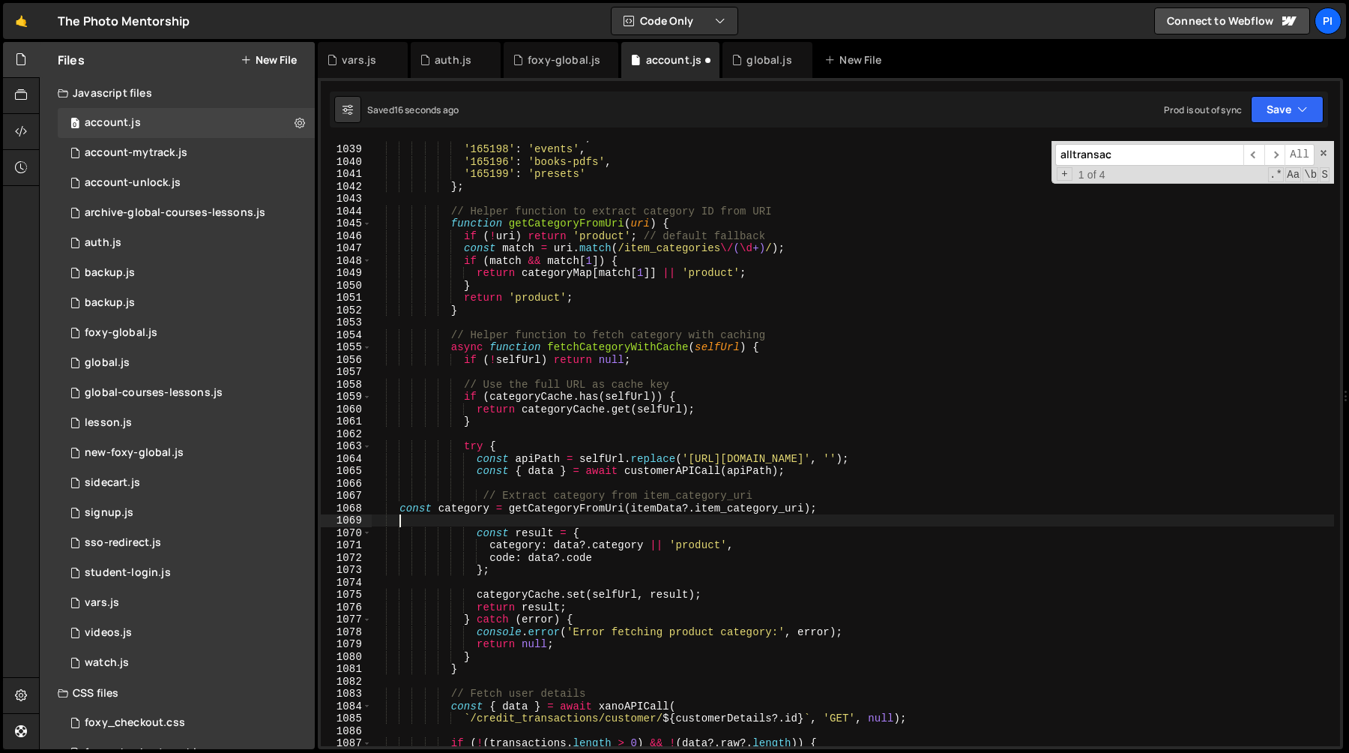
scroll to position [0, 1]
click at [456, 509] on div "'165197' : 'courses' , '165198' : 'events' , '165196' : 'books-pdfs' , '165199'…" at bounding box center [852, 445] width 963 height 630
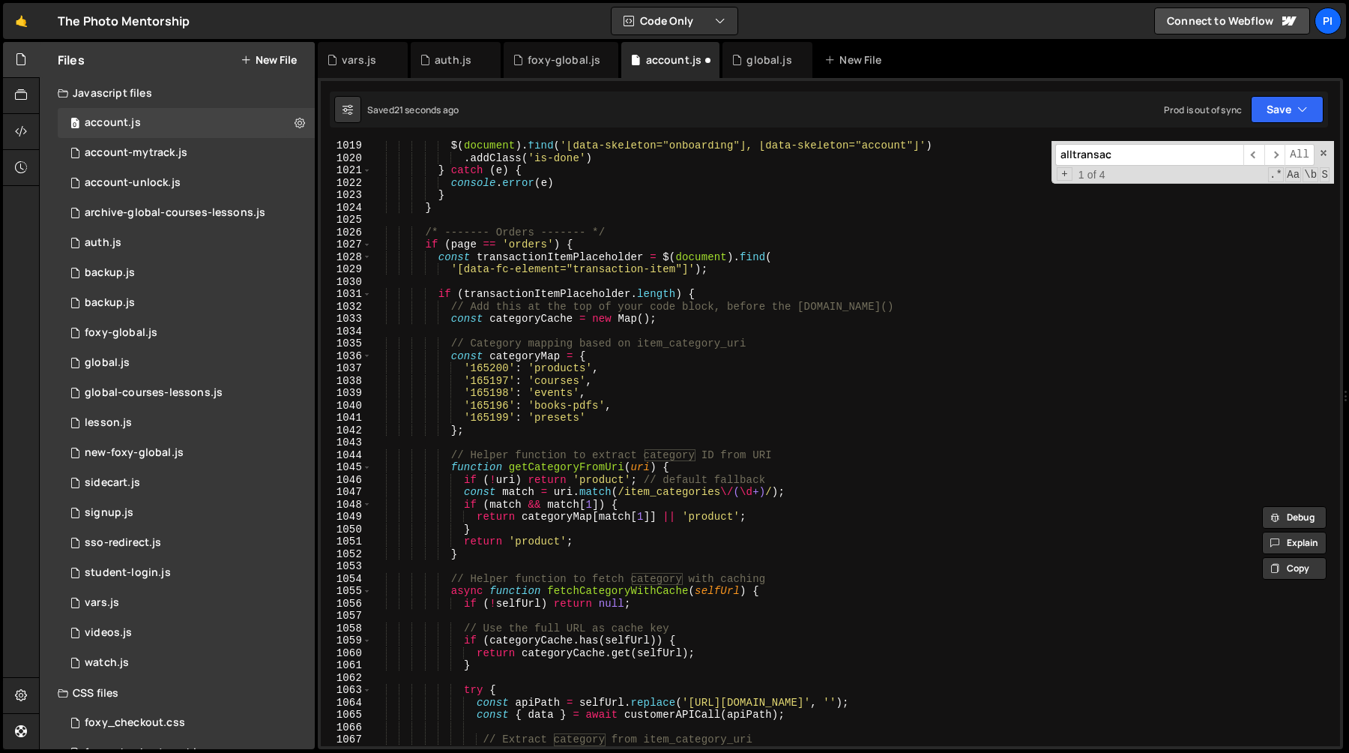
scroll to position [12748, 0]
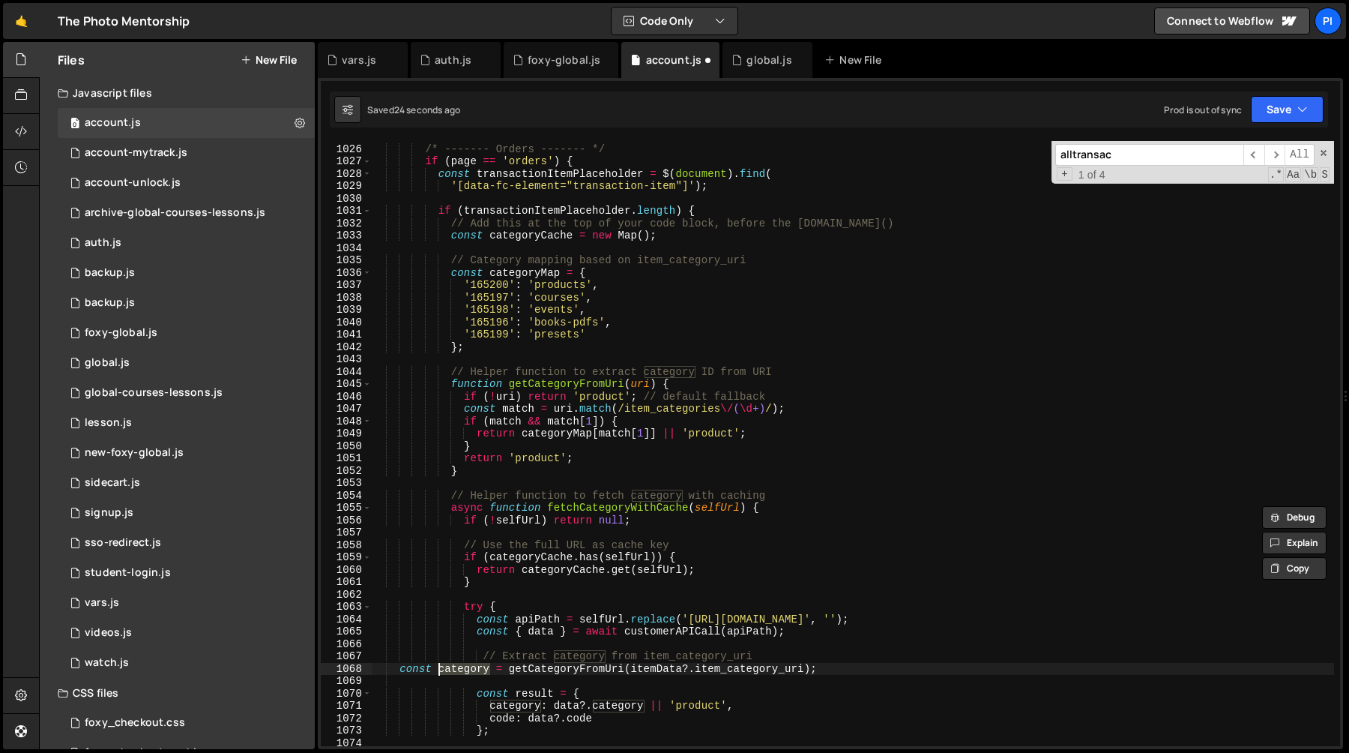
click at [714, 432] on div "/* ------- Orders ------- */ if ( page == 'orders' ) { const transactionItemPla…" at bounding box center [852, 445] width 963 height 630
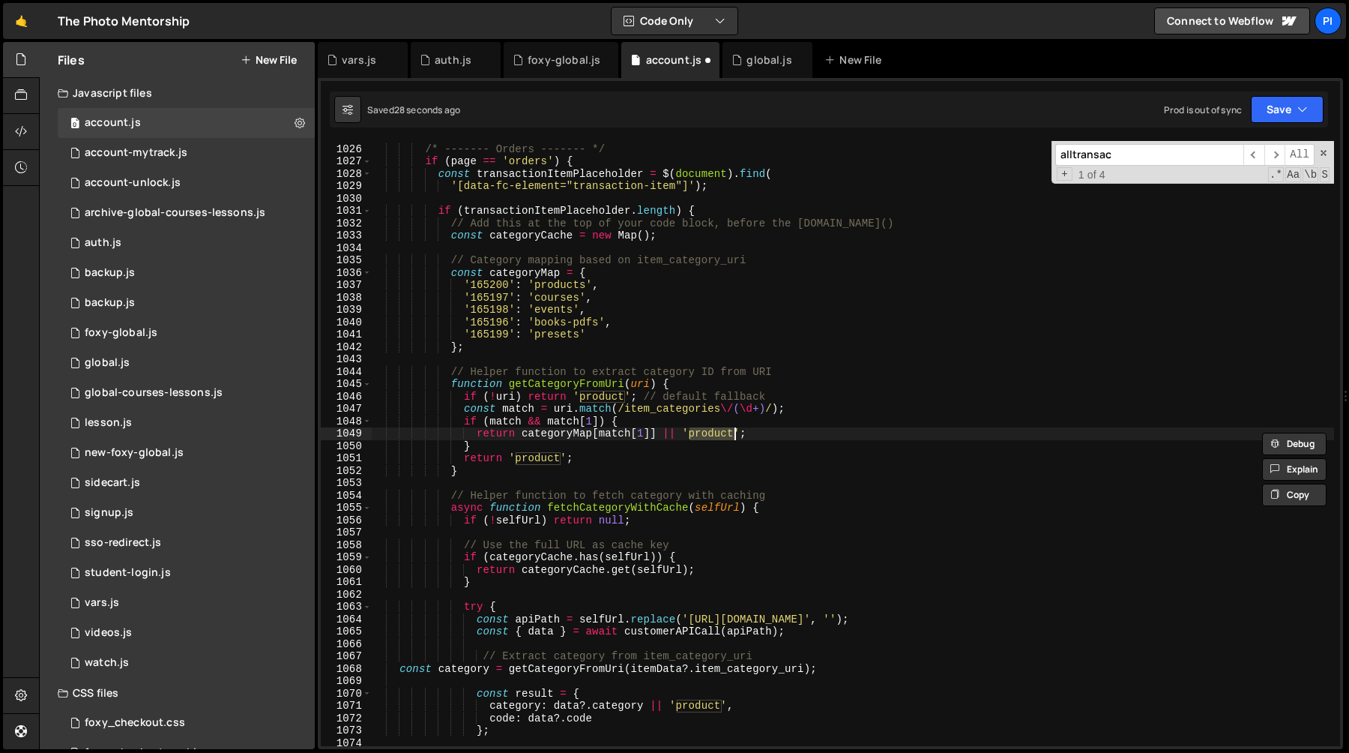
click at [553, 432] on div "/* ------- Orders ------- */ if ( page == 'orders' ) { const transactionItemPla…" at bounding box center [852, 445] width 963 height 630
click at [716, 432] on div "/* ------- Orders ------- */ if ( page == 'orders' ) { const transactionItemPla…" at bounding box center [852, 445] width 963 height 630
click at [540, 464] on div "/* ------- Orders ------- */ if ( page == 'orders' ) { const transactionItemPla…" at bounding box center [852, 445] width 963 height 630
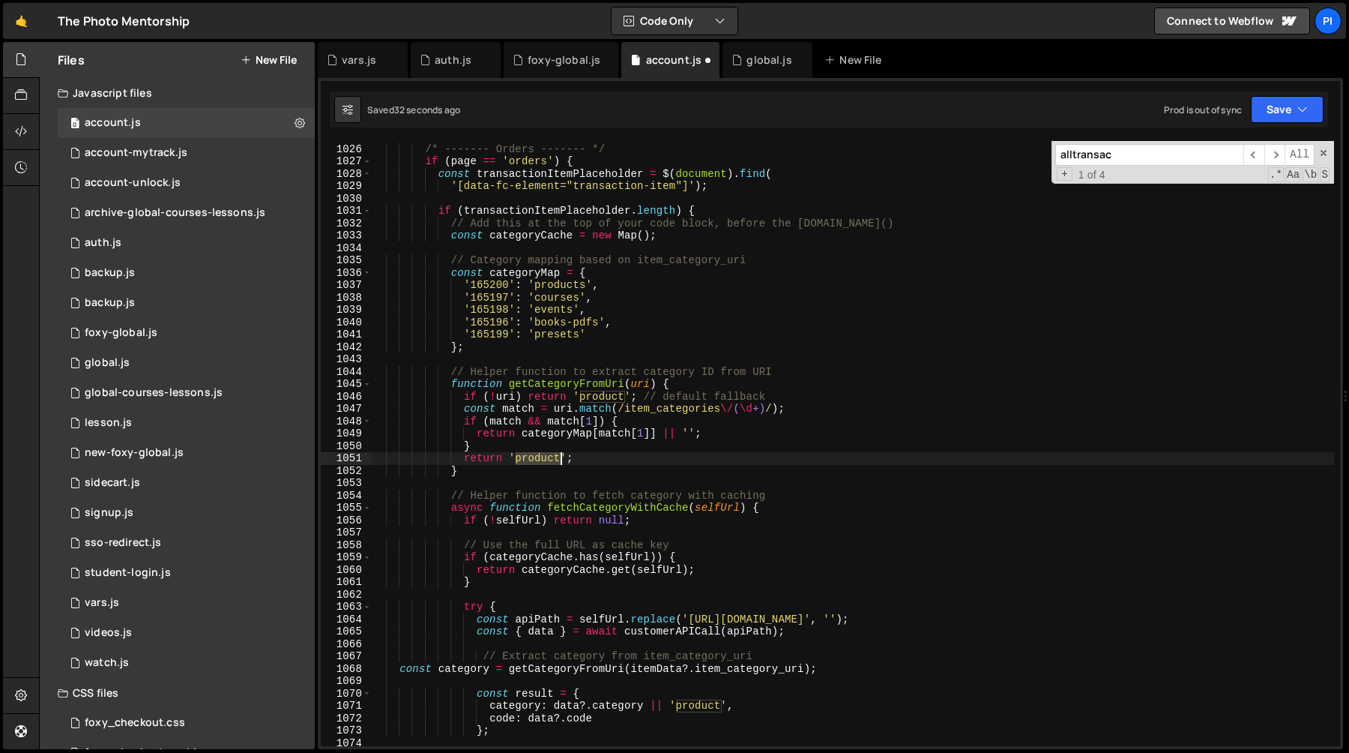
click at [540, 464] on div "/* ------- Orders ------- */ if ( page == 'orders' ) { const transactionItemPla…" at bounding box center [852, 445] width 963 height 630
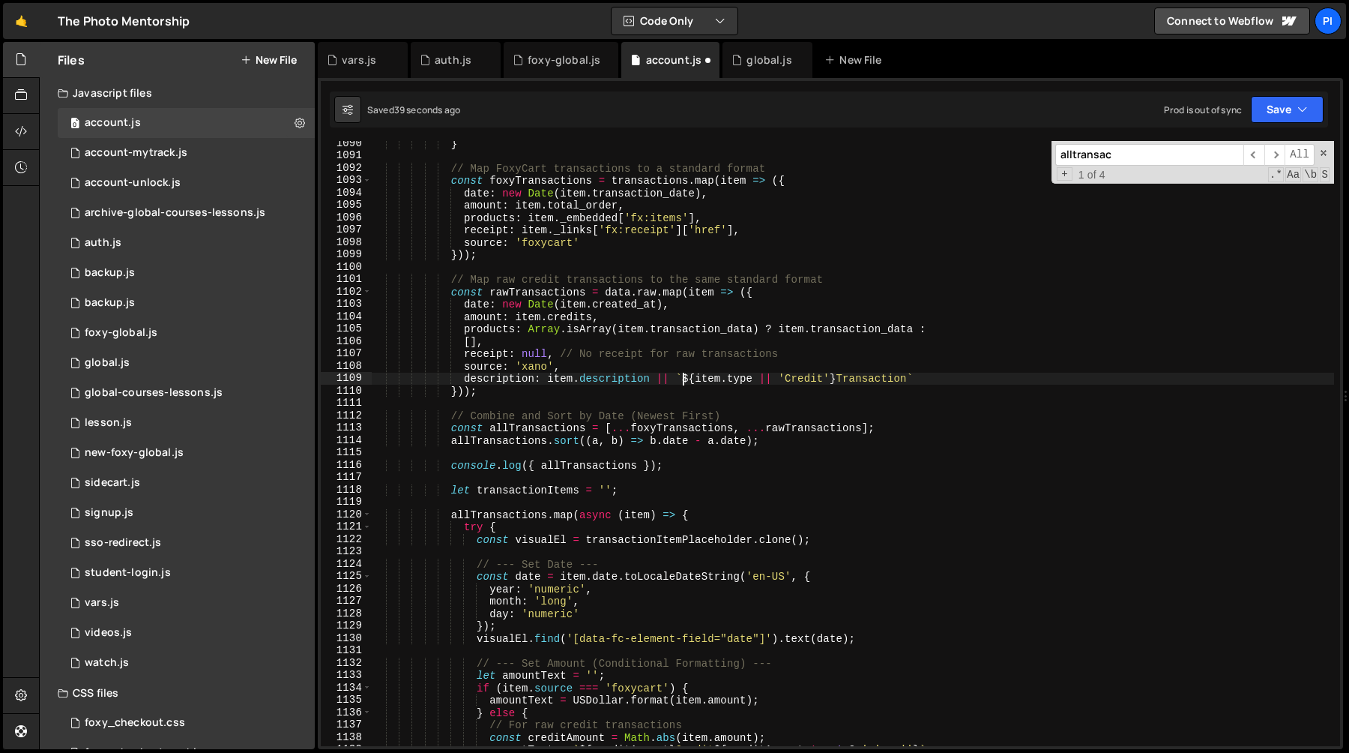
click at [681, 377] on div "} // Map FoxyCart transactions to a standard format const foxyTransactions = tr…" at bounding box center [852, 452] width 963 height 630
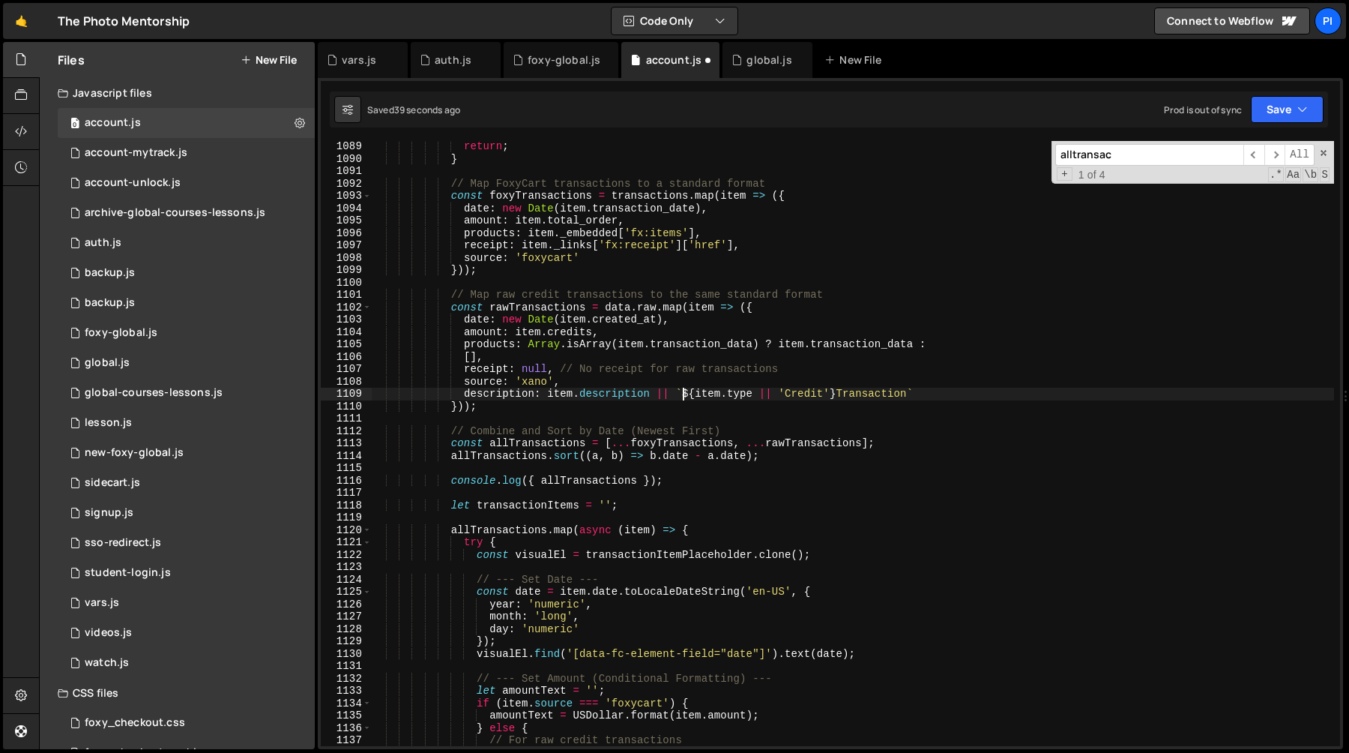
scroll to position [13538, 0]
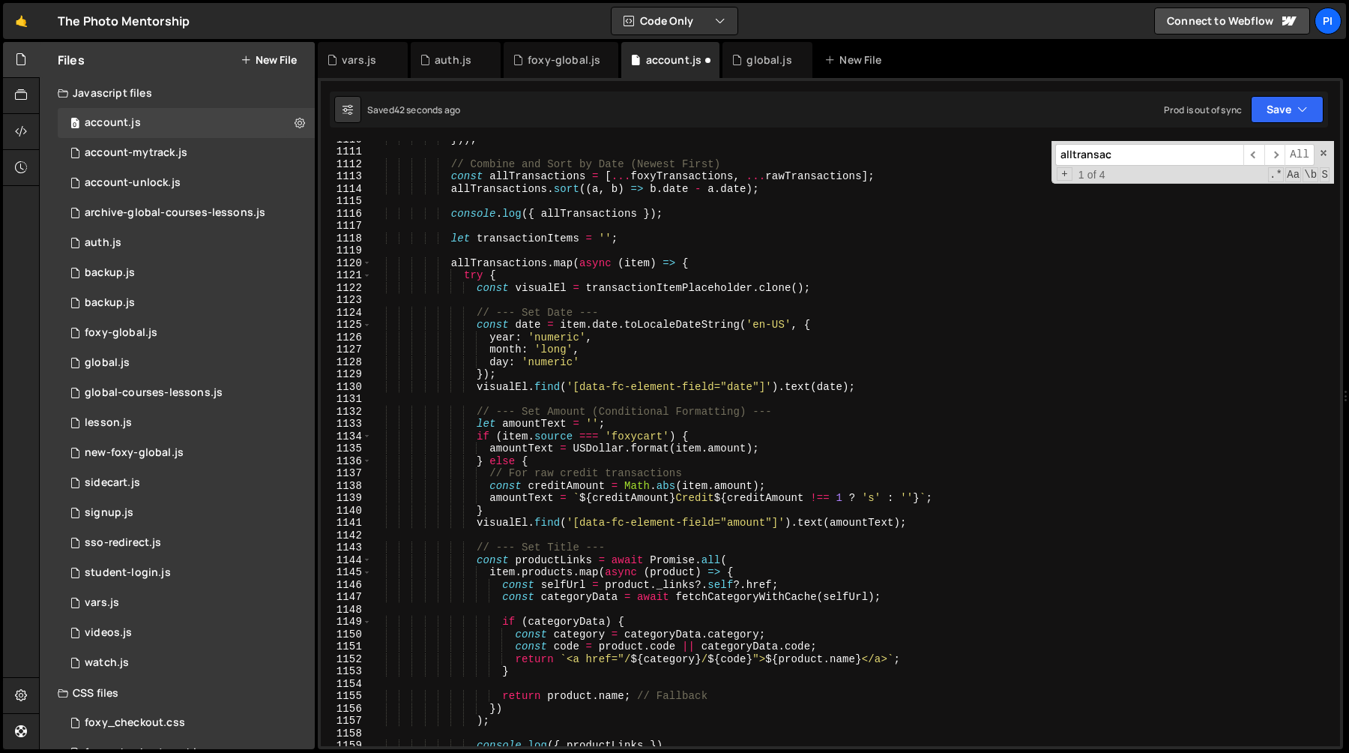
click at [629, 554] on div "})) ; // Combine and Sort by Date (Newest First) const allTransactions = [ ... …" at bounding box center [852, 448] width 963 height 630
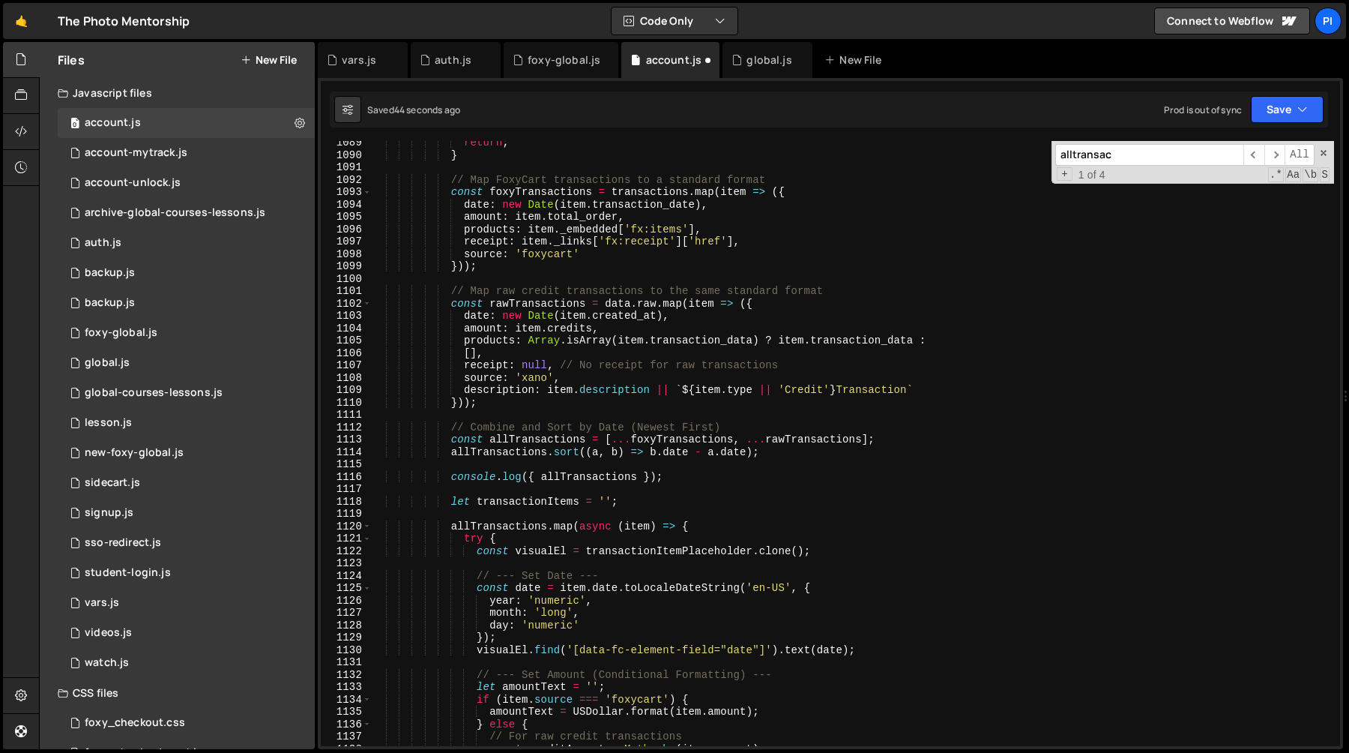
scroll to position [13533, 0]
click at [679, 478] on div "return ; } // Map FoxyCart transactions to a standard format const foxyTransact…" at bounding box center [852, 451] width 963 height 630
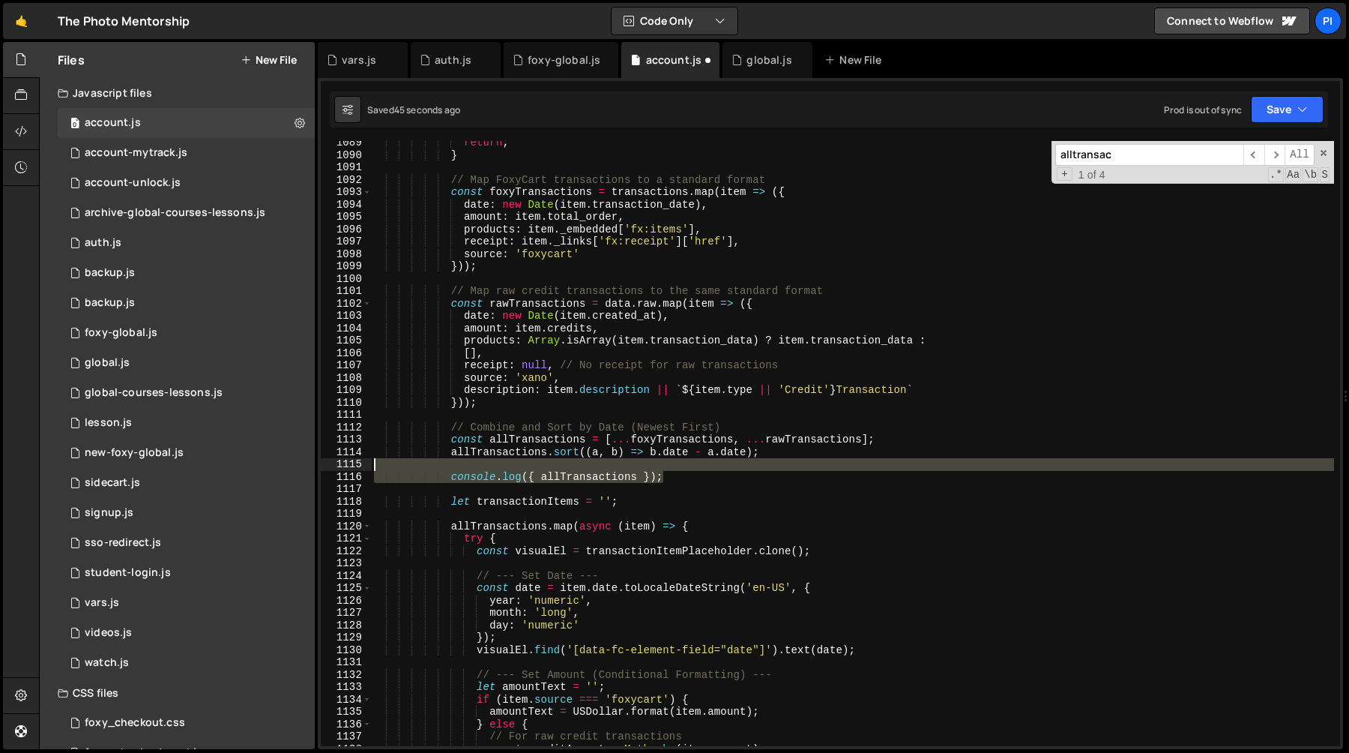
click at [659, 467] on div "return ; } // Map FoxyCart transactions to a standard format const foxyTransact…" at bounding box center [852, 451] width 963 height 630
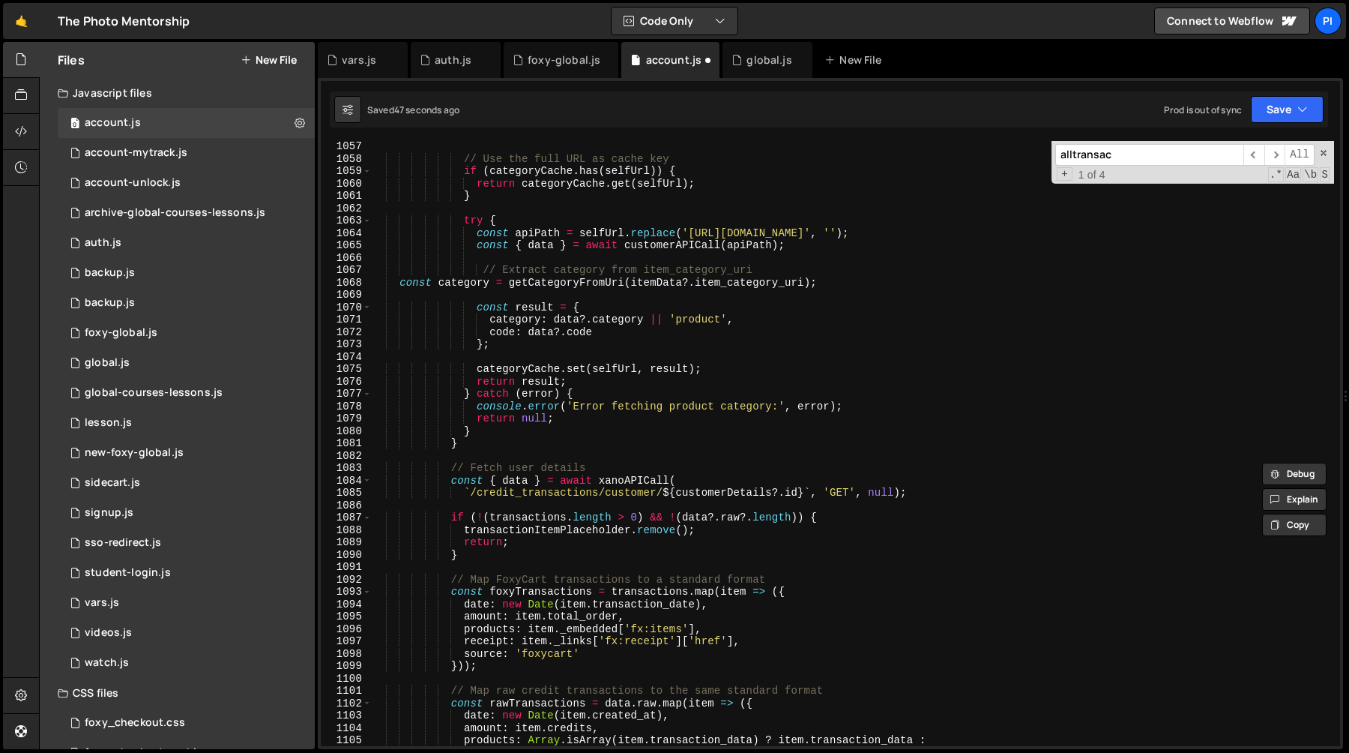
scroll to position [13134, 0]
click at [672, 336] on div "// Use the full URL as cache key if ( categoryCache . has ( selfUrl )) { return…" at bounding box center [852, 455] width 963 height 630
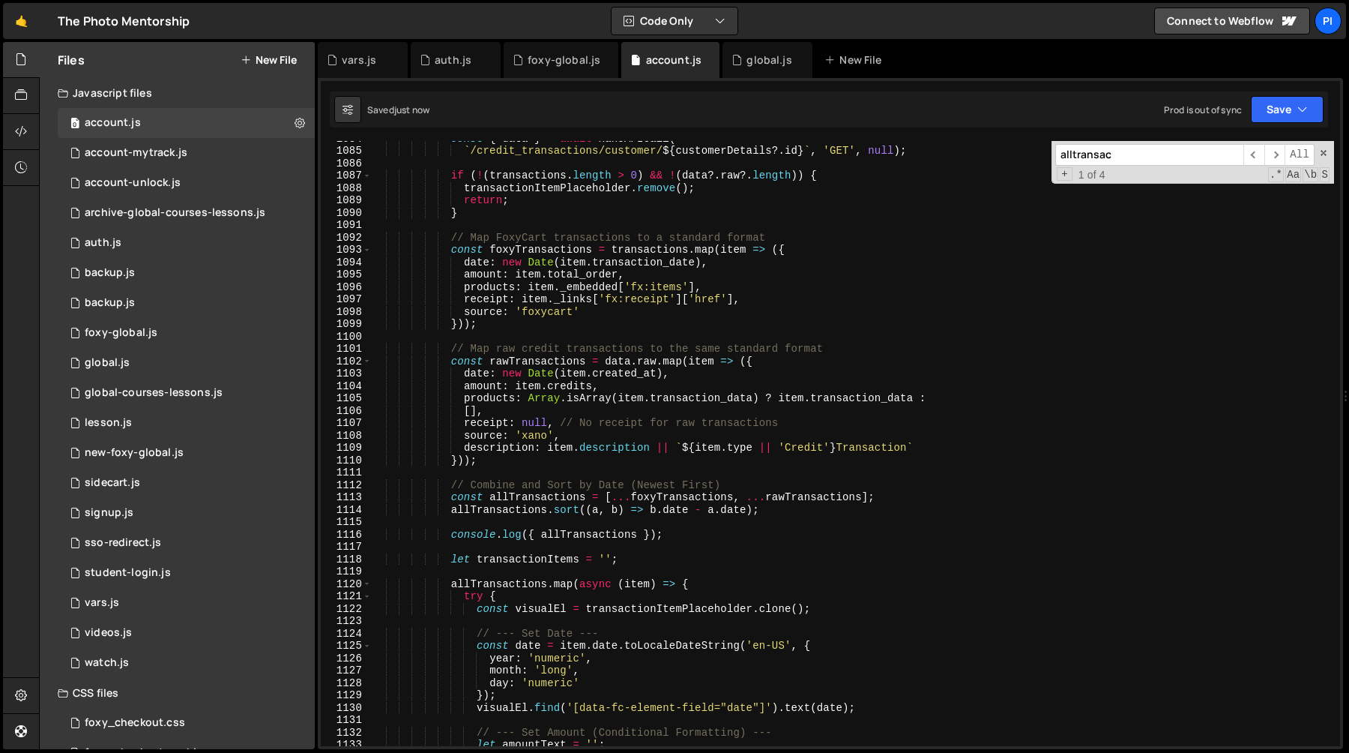
scroll to position [13481, 0]
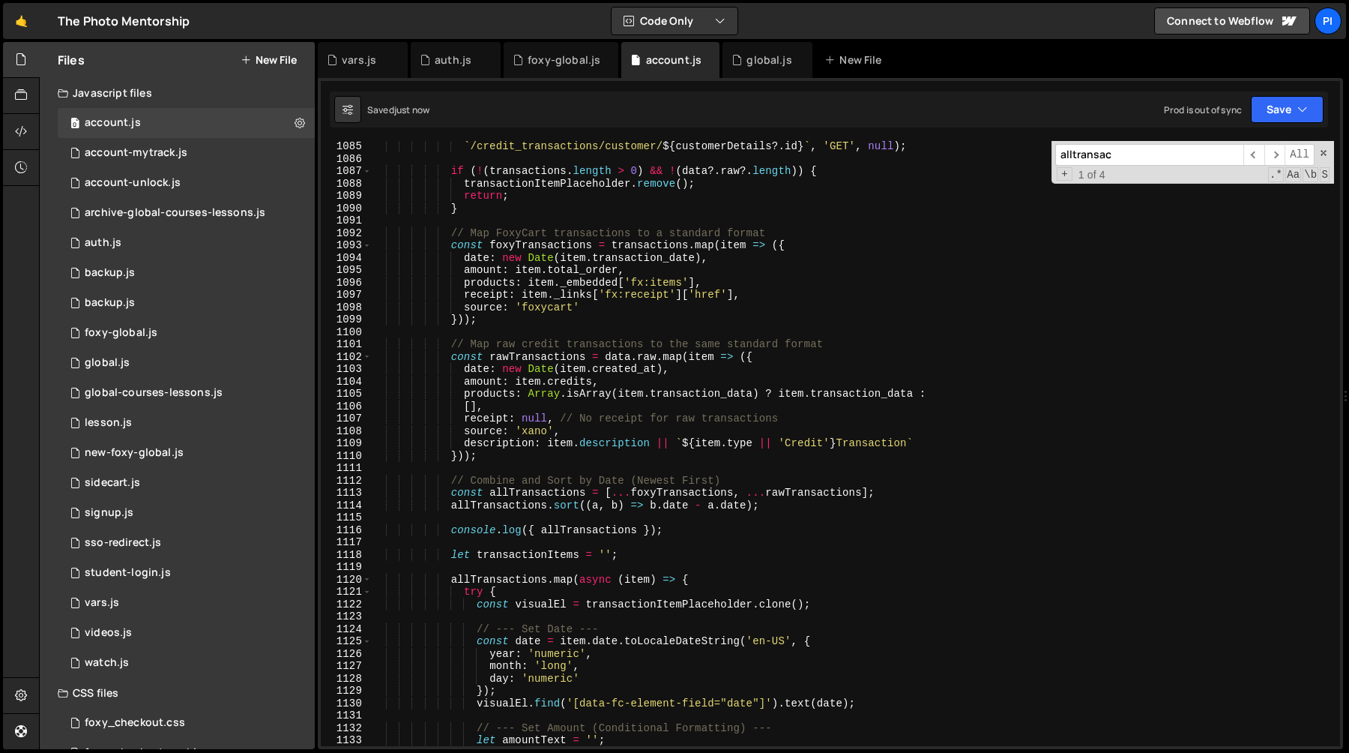
click at [463, 282] on div "` /credit_transactions/customer/ ${ customerDetails ?. id } ` , 'GET' , null ) …" at bounding box center [852, 455] width 963 height 630
click at [502, 282] on div "` /credit_transactions/customer/ ${ customerDetails ?. id } ` , 'GET' , null ) …" at bounding box center [852, 455] width 963 height 630
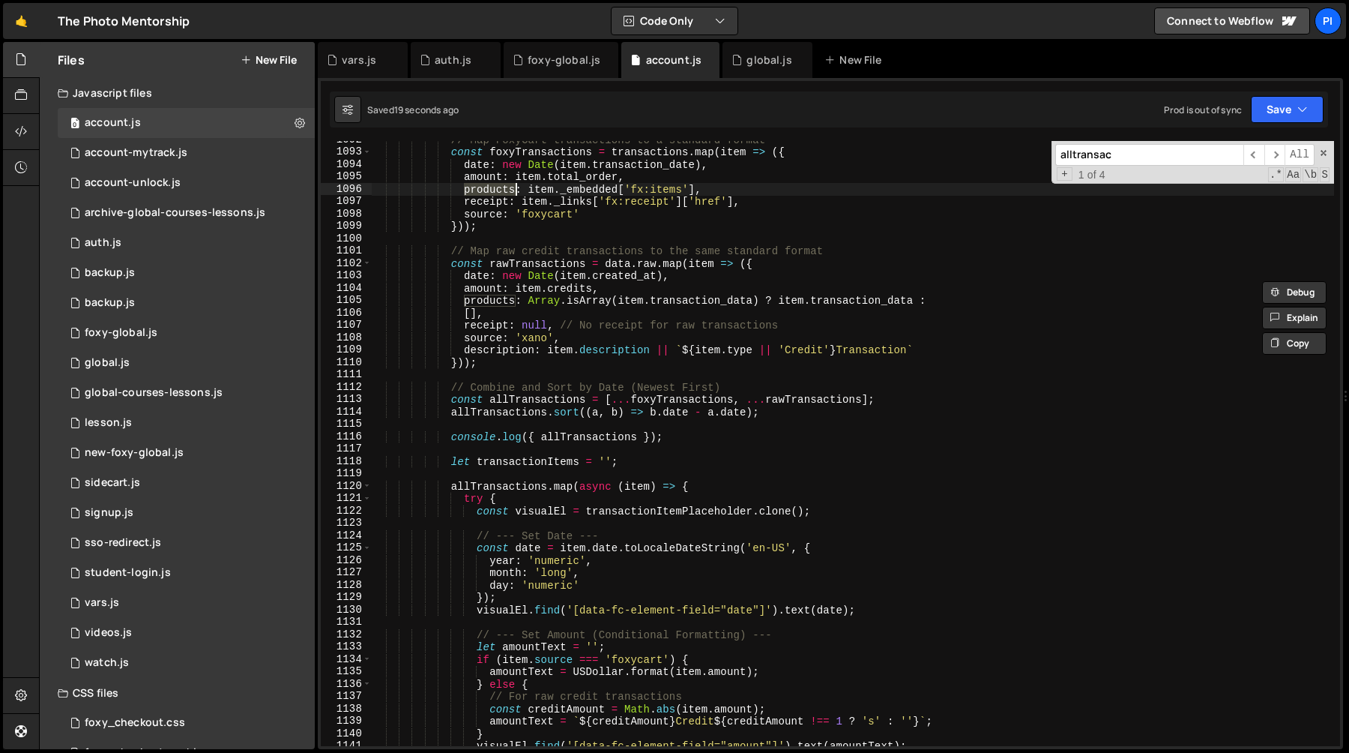
scroll to position [13574, 0]
click at [493, 296] on div "// Map FoxyCart transactions to a standard format const foxyTransactions = tran…" at bounding box center [852, 448] width 963 height 630
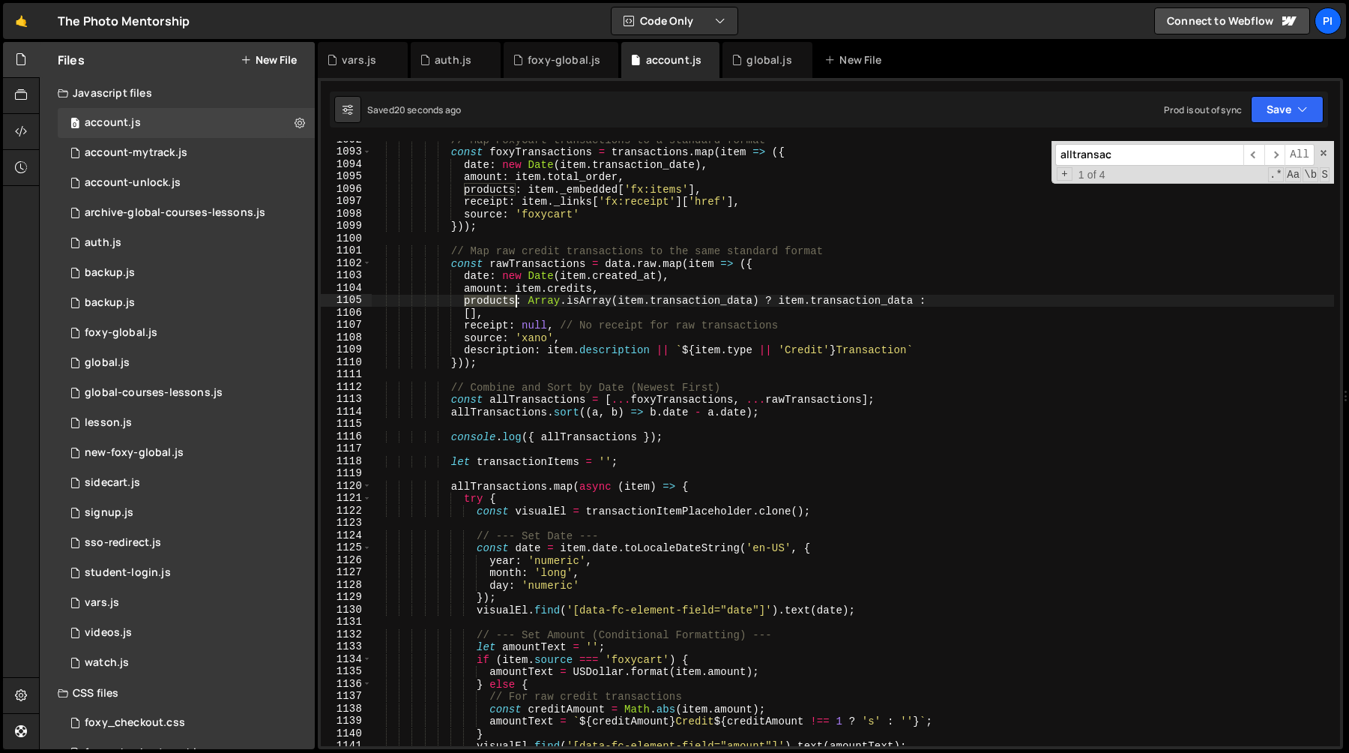
click at [493, 296] on div "// Map FoxyCart transactions to a standard format const foxyTransactions = tran…" at bounding box center [852, 448] width 963 height 630
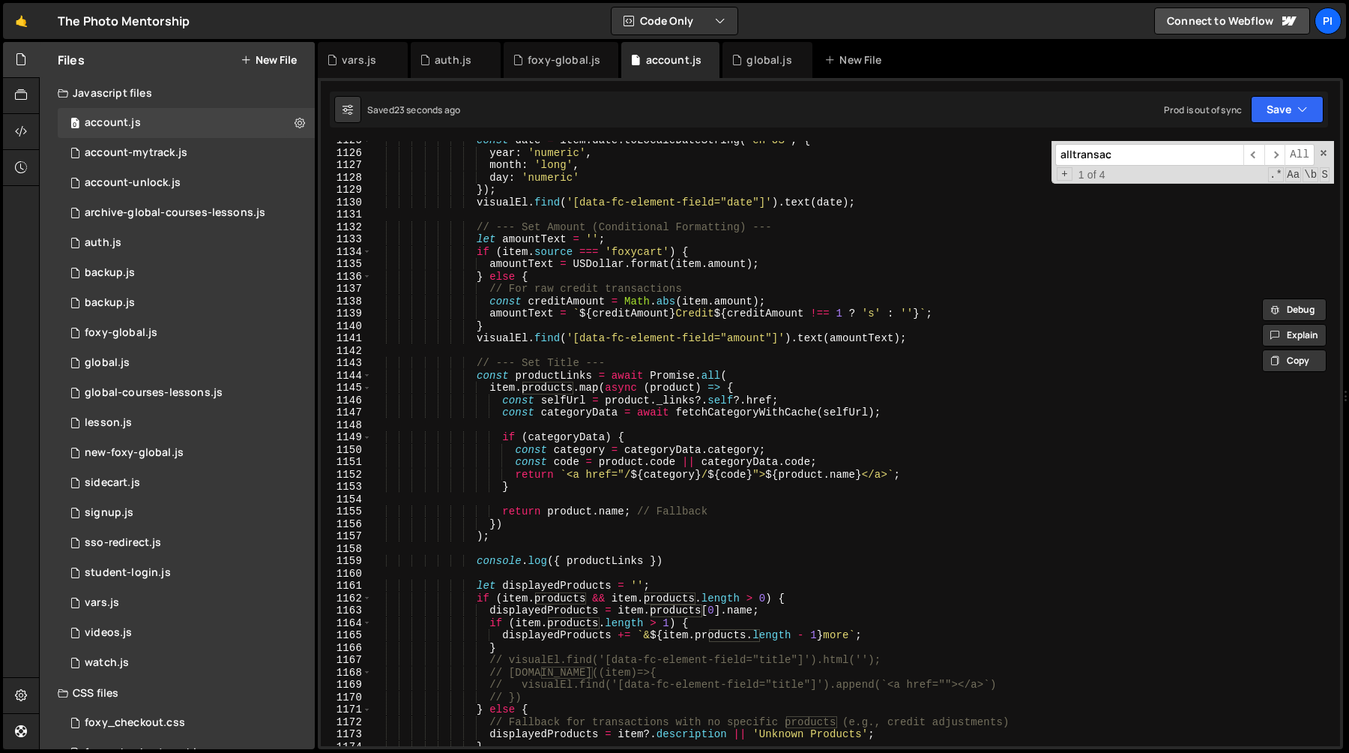
scroll to position [13981, 0]
click at [690, 415] on div "const date = item . date . toLocaleDateString ( 'en-US' , { year : 'numeric' , …" at bounding box center [852, 449] width 963 height 630
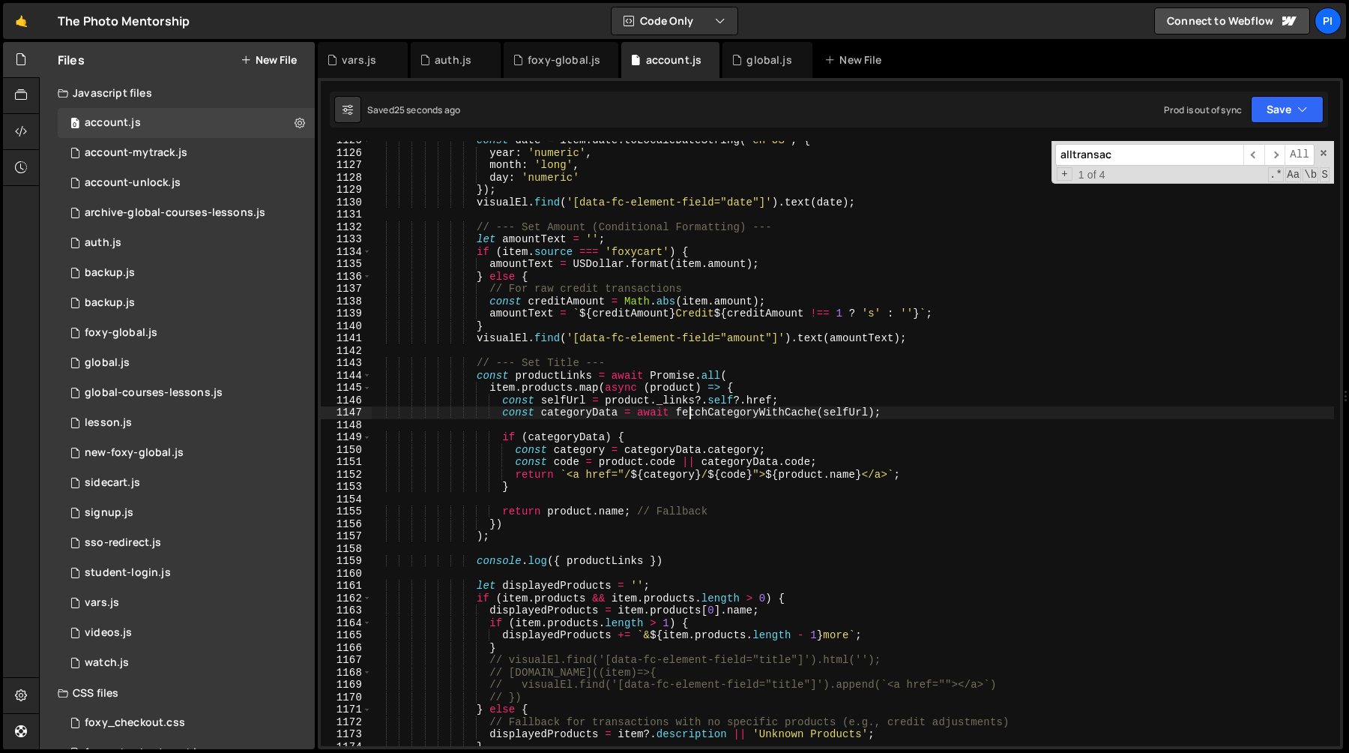
click at [690, 415] on div "const date = item . date . toLocaleDateString ( 'en-US' , { year : 'numeric' , …" at bounding box center [852, 449] width 963 height 630
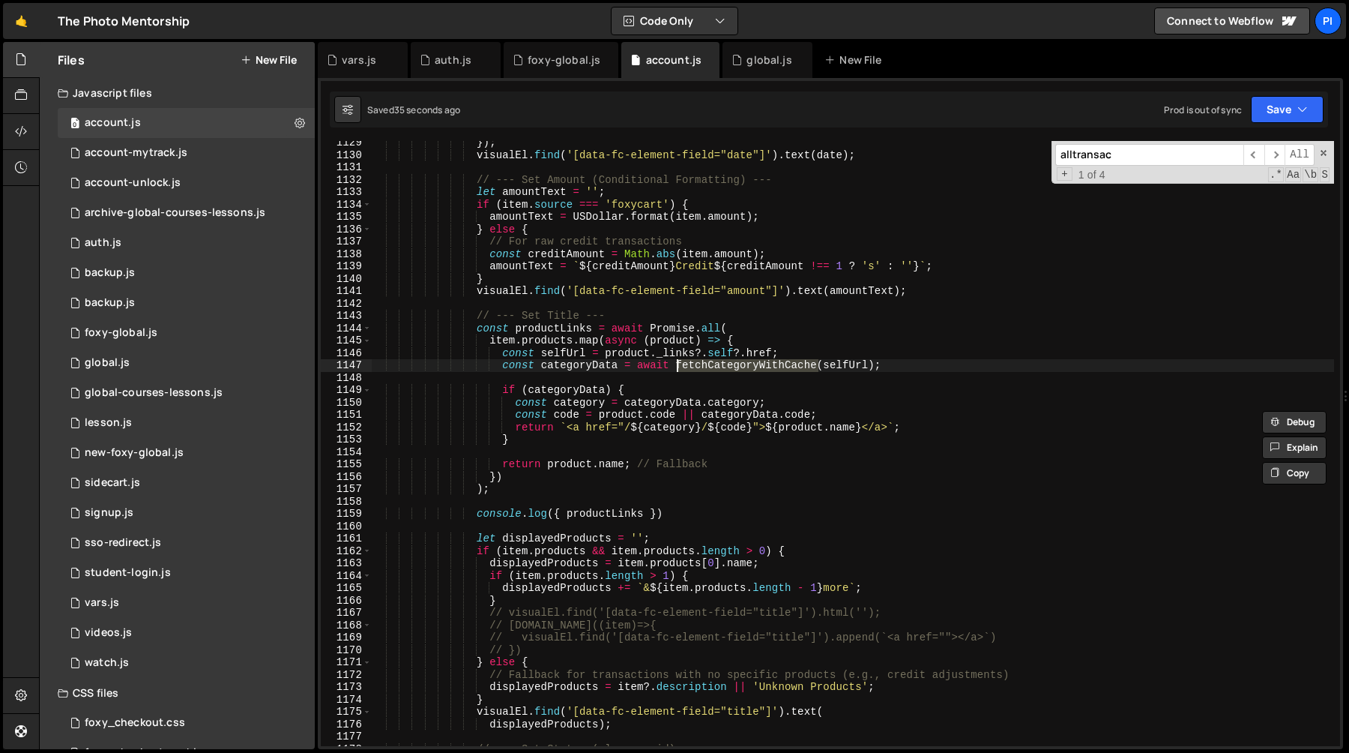
scroll to position [14030, 0]
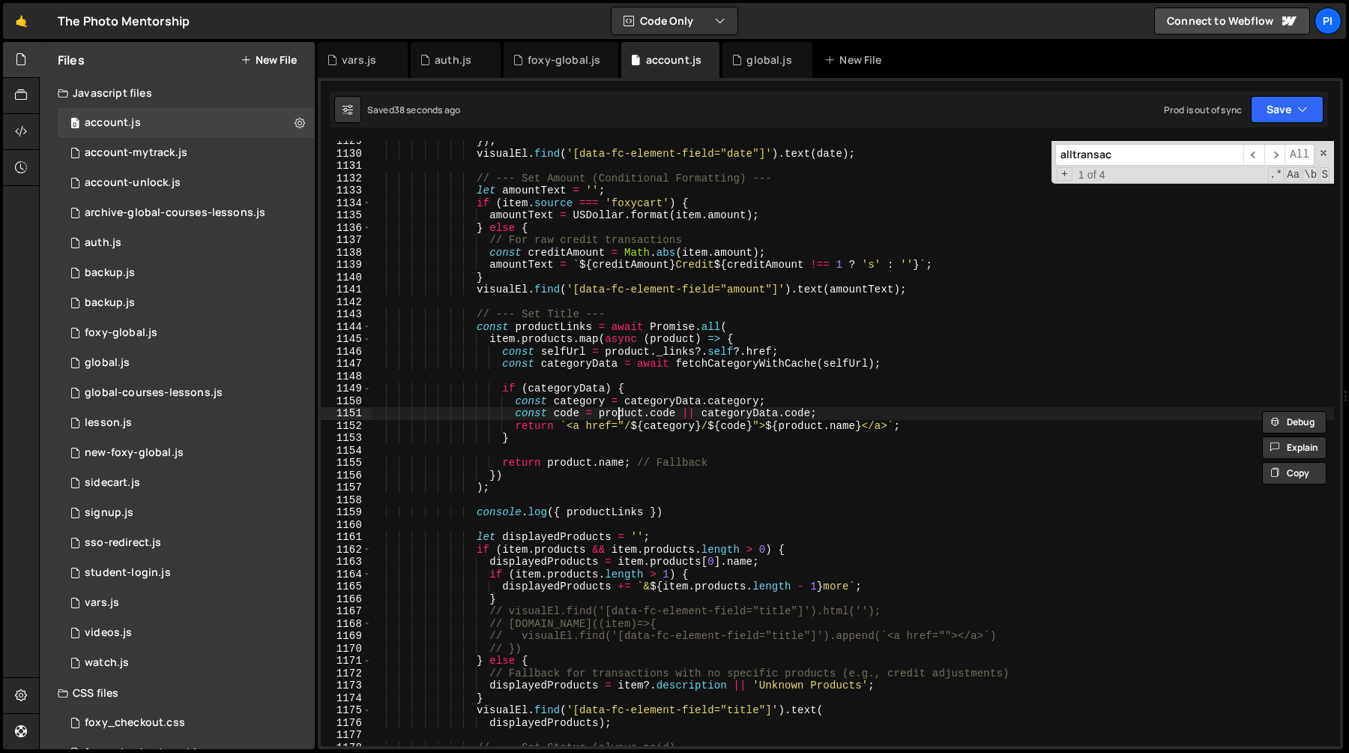
click at [618, 414] on div "}) ; visualEl . find ( '[data-fc-element-field="date"]' ) . text ( date ) ; // …" at bounding box center [852, 450] width 963 height 630
click at [682, 413] on div "}) ; visualEl . find ( '[data-fc-element-field="date"]' ) . text ( date ) ; // …" at bounding box center [852, 450] width 963 height 630
click at [701, 413] on div "}) ; visualEl . find ( '[data-fc-element-field="date"]' ) . text ( date ) ; // …" at bounding box center [852, 443] width 963 height 605
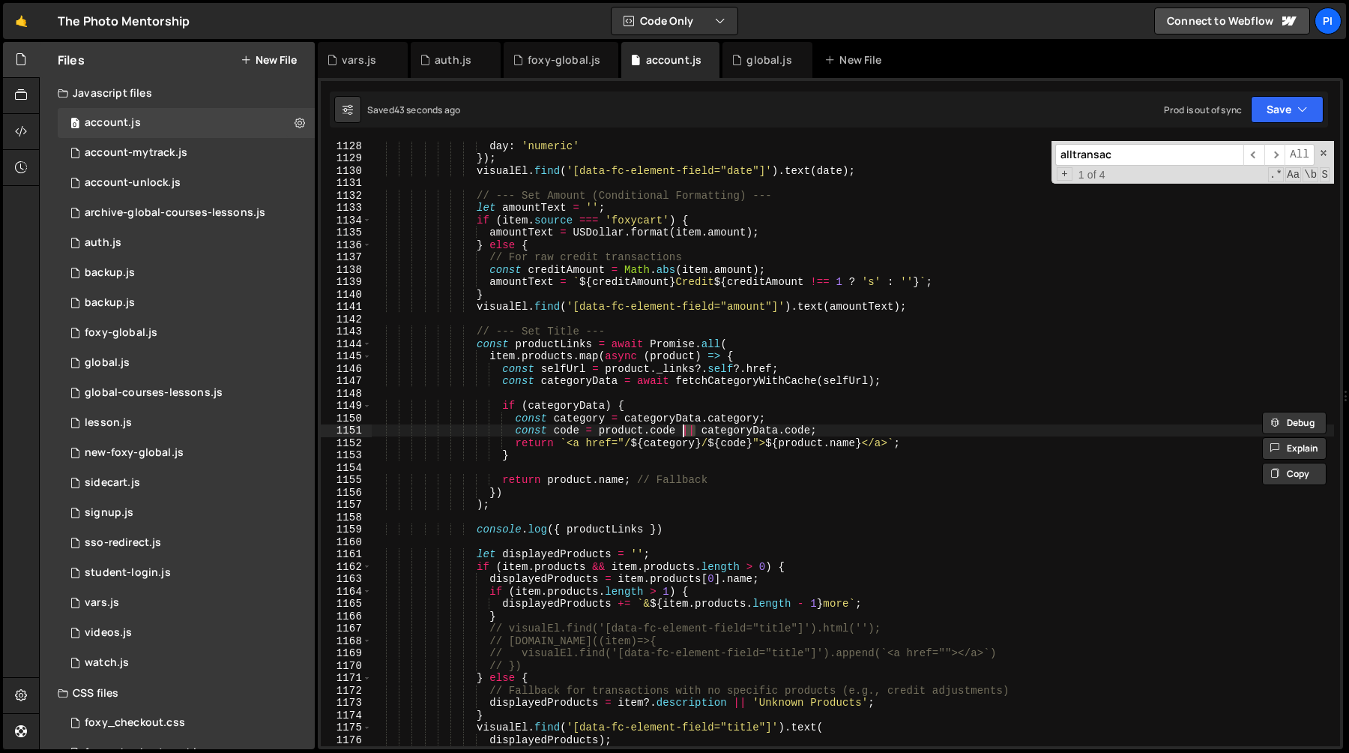
scroll to position [14013, 0]
click at [579, 410] on div "day : 'numeric' }) ; visualEl . find ( '[data-fc-element-field="date"]' ) . tex…" at bounding box center [852, 454] width 963 height 630
click at [600, 383] on div "day : 'numeric' }) ; visualEl . find ( '[data-fc-element-field="date"]' ) . tex…" at bounding box center [852, 454] width 963 height 630
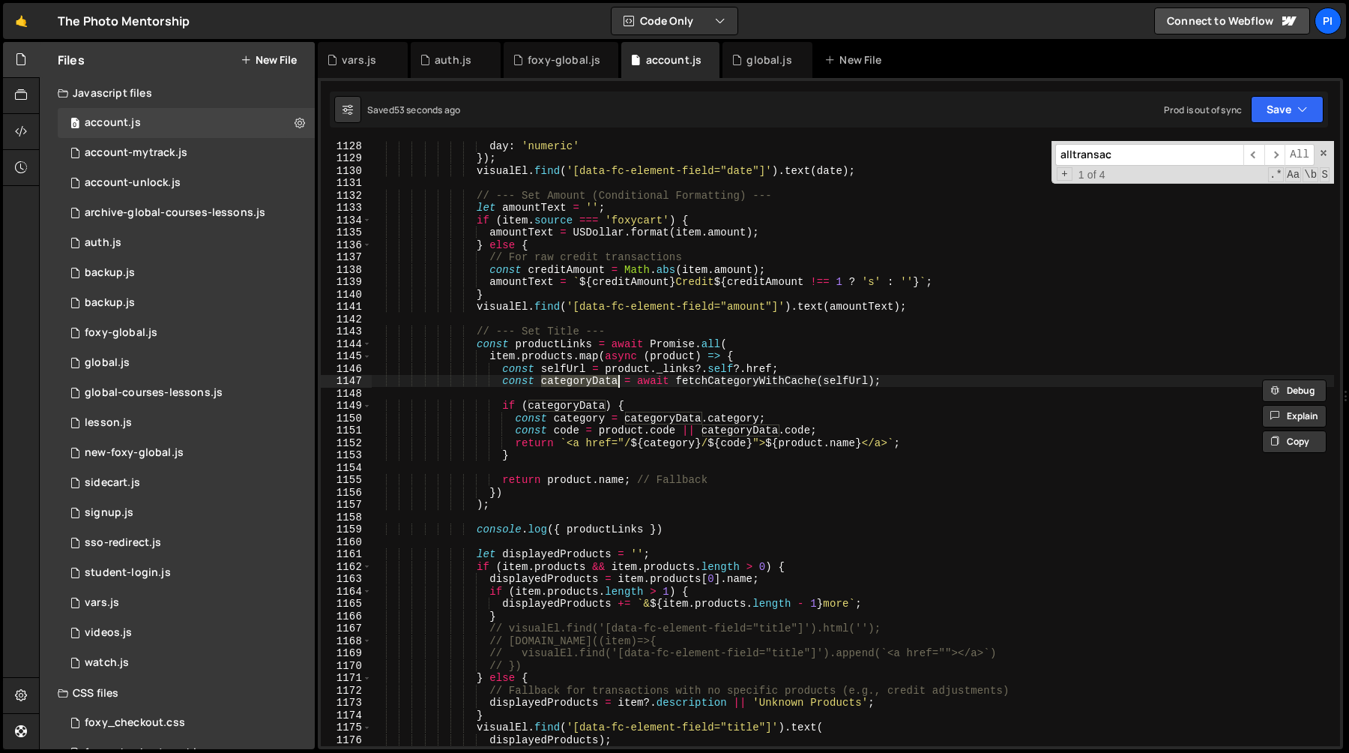
click at [584, 377] on div "day : 'numeric' }) ; visualEl . find ( '[data-fc-element-field="date"]' ) . tex…" at bounding box center [852, 443] width 963 height 605
click at [584, 377] on div "day : 'numeric' }) ; visualEl . find ( '[data-fc-element-field="date"]' ) . tex…" at bounding box center [852, 454] width 963 height 630
click at [716, 379] on div "day : 'numeric' }) ; visualEl . find ( '[data-fc-element-field="date"]' ) . tex…" at bounding box center [852, 454] width 963 height 630
click at [579, 384] on div "day : 'numeric' }) ; visualEl . find ( '[data-fc-element-field="date"]' ) . tex…" at bounding box center [852, 454] width 963 height 630
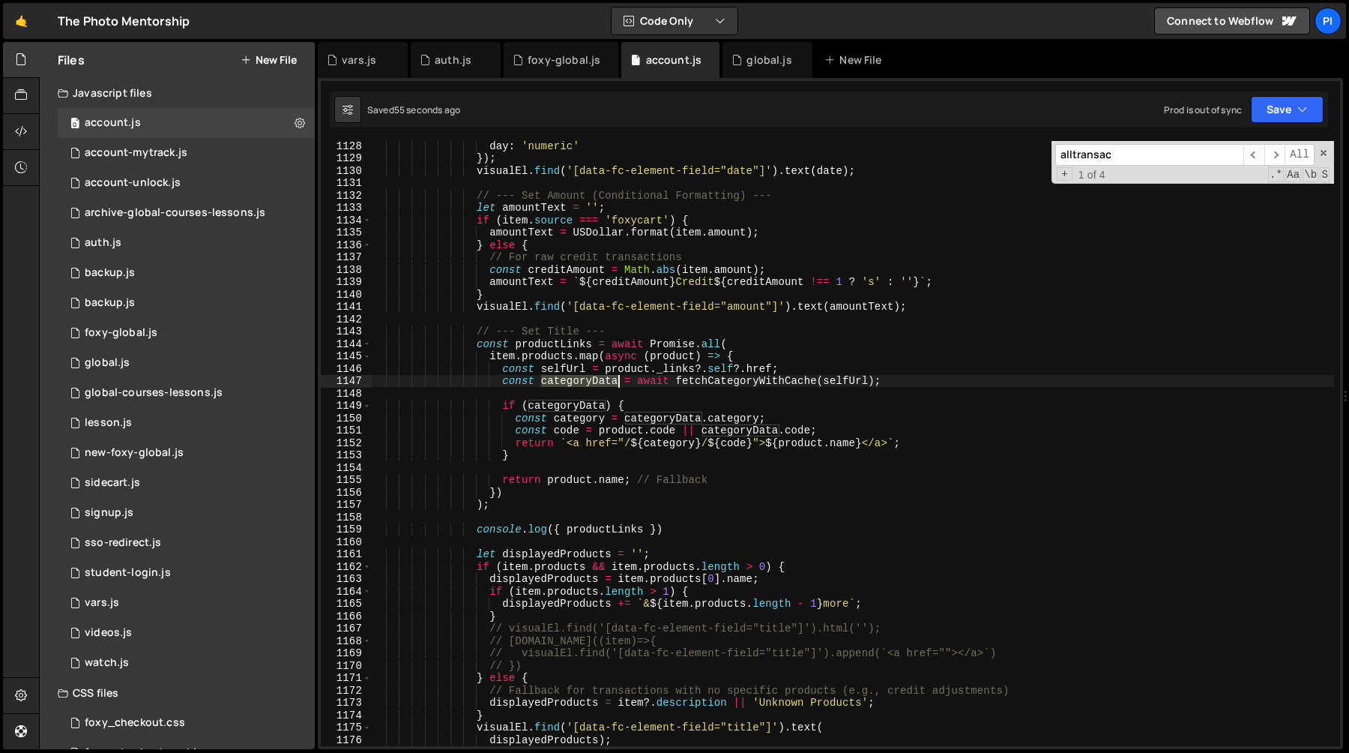
click at [579, 384] on div "day : 'numeric' }) ; visualEl . find ( '[data-fc-element-field="date"]' ) . tex…" at bounding box center [852, 454] width 963 height 630
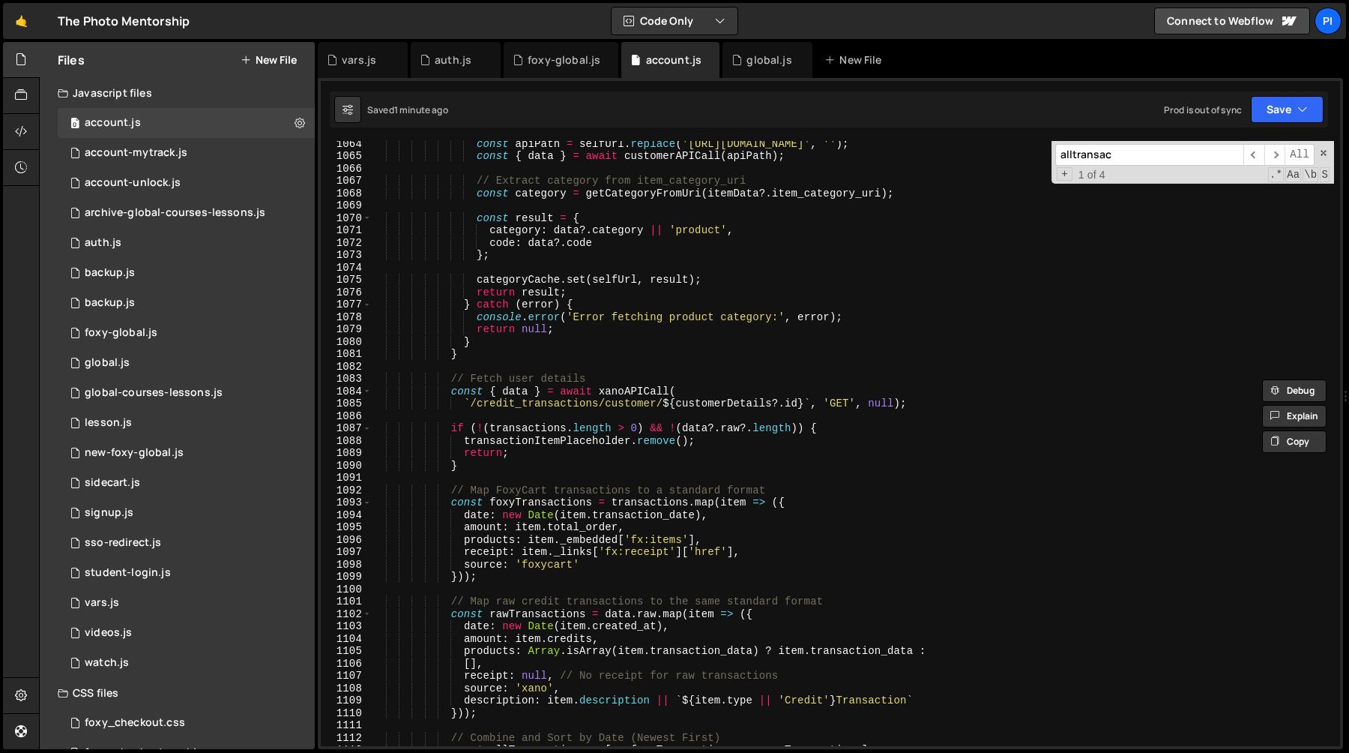
scroll to position [13222, 0]
click at [699, 235] on div "const apiPath = selfUrl . replace ( 'https://tpm.foxycart.com/s/customer' , '' …" at bounding box center [852, 454] width 963 height 630
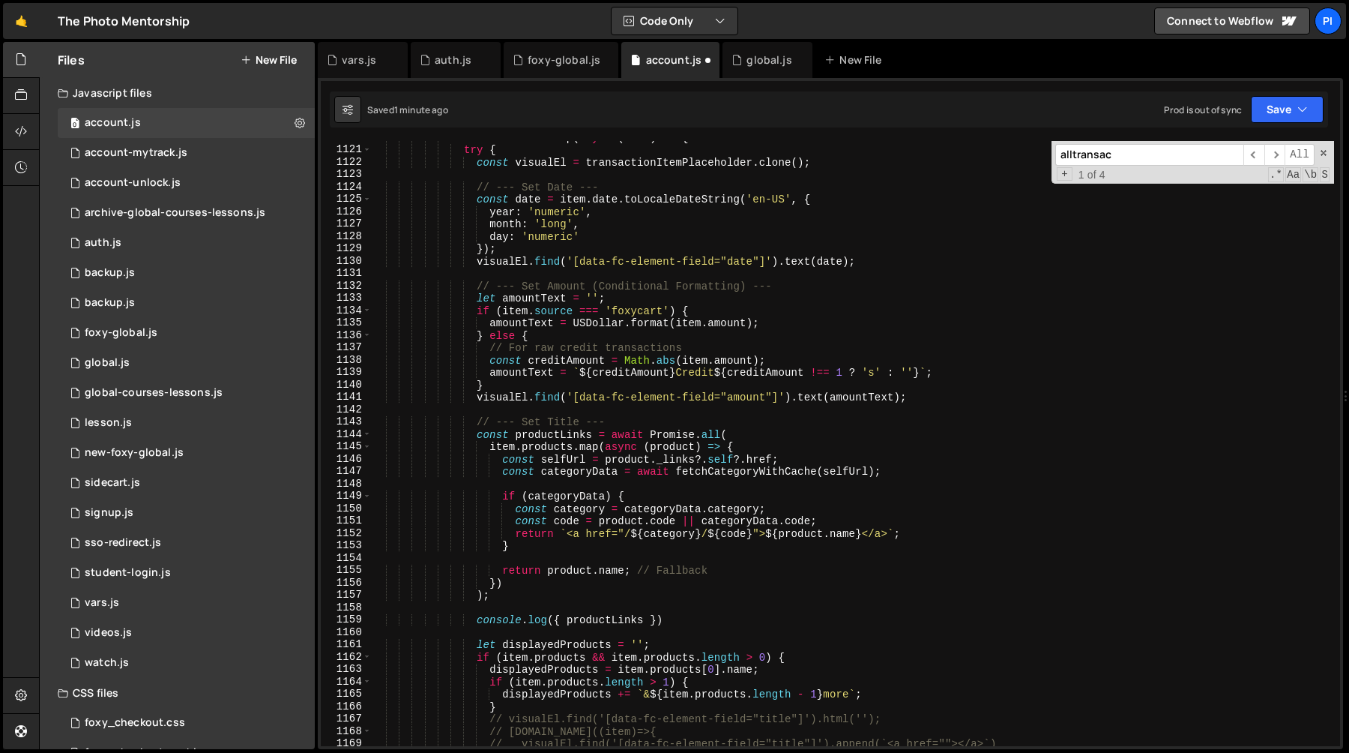
scroll to position [13945, 0]
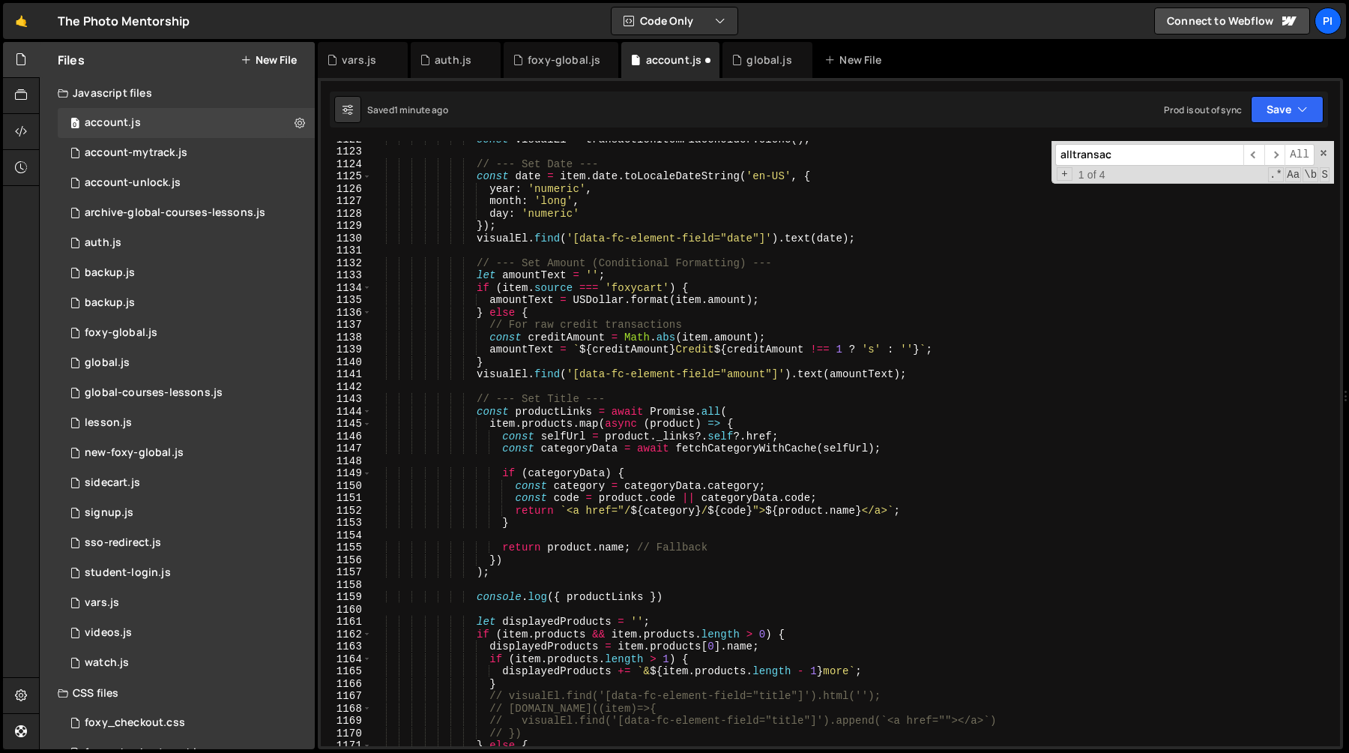
click at [591, 487] on div "const visualEl = transactionItemPlaceholder . clone ( ) ; // --- Set Date --- c…" at bounding box center [852, 448] width 963 height 630
click at [708, 487] on div "const visualEl = transactionItemPlaceholder . clone ( ) ; // --- Set Date --- c…" at bounding box center [852, 448] width 963 height 630
click at [681, 487] on div "const visualEl = transactionItemPlaceholder . clone ( ) ; // --- Set Date --- c…" at bounding box center [852, 448] width 963 height 630
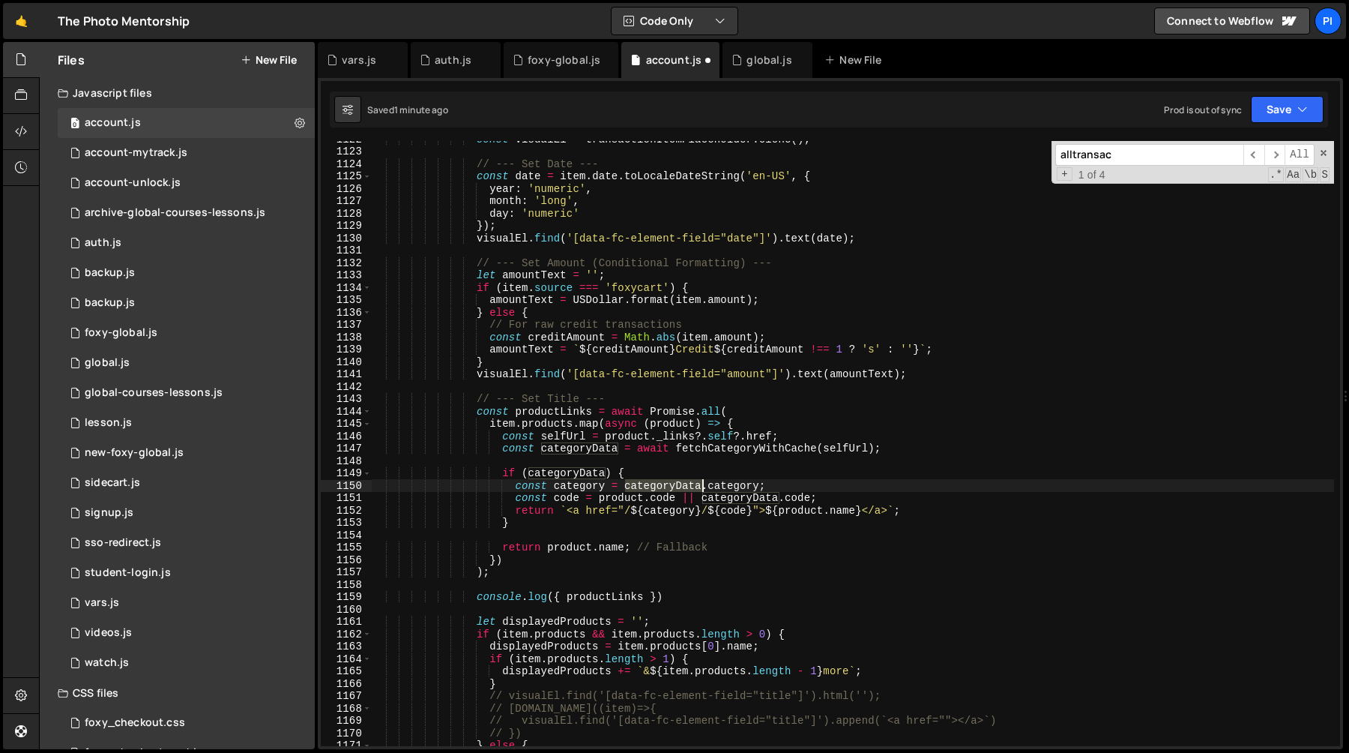
click at [681, 487] on div "const visualEl = transactionItemPlaceholder . clone ( ) ; // --- Set Date --- c…" at bounding box center [852, 448] width 963 height 630
click at [742, 492] on div "const visualEl = transactionItemPlaceholder . clone ( ) ; // --- Set Date --- c…" at bounding box center [852, 448] width 963 height 630
click at [730, 483] on div "const visualEl = transactionItemPlaceholder . clone ( ) ; // --- Set Date --- c…" at bounding box center [852, 448] width 963 height 630
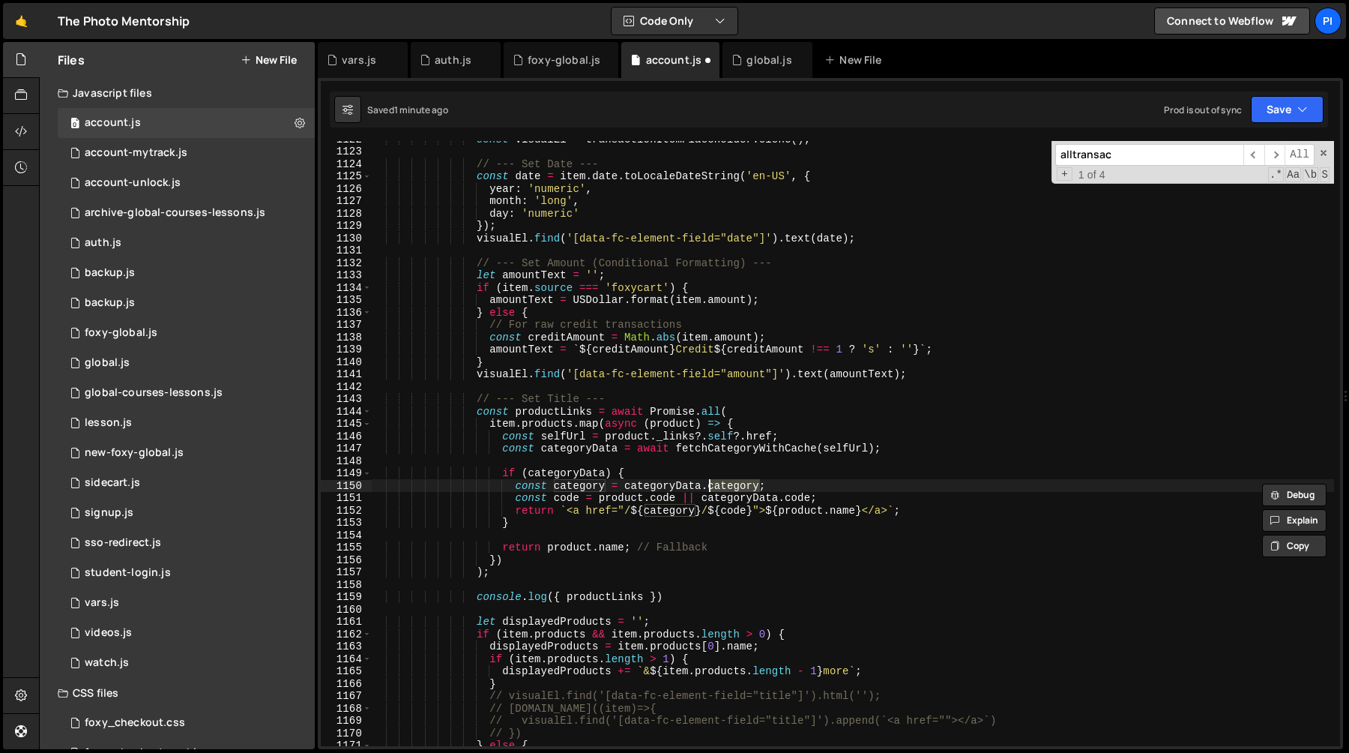
click at [804, 488] on div "const visualEl = transactionItemPlaceholder . clone ( ) ; // --- Set Date --- c…" at bounding box center [852, 448] width 963 height 630
click at [739, 482] on div "const visualEl = transactionItemPlaceholder . clone ( ) ; // --- Set Date --- c…" at bounding box center [852, 448] width 963 height 630
click at [827, 498] on div "const visualEl = transactionItemPlaceholder . clone ( ) ; // --- Set Date --- c…" at bounding box center [852, 448] width 963 height 630
click at [726, 485] on div "const visualEl = transactionItemPlaceholder . clone ( ) ; // --- Set Date --- c…" at bounding box center [852, 448] width 963 height 630
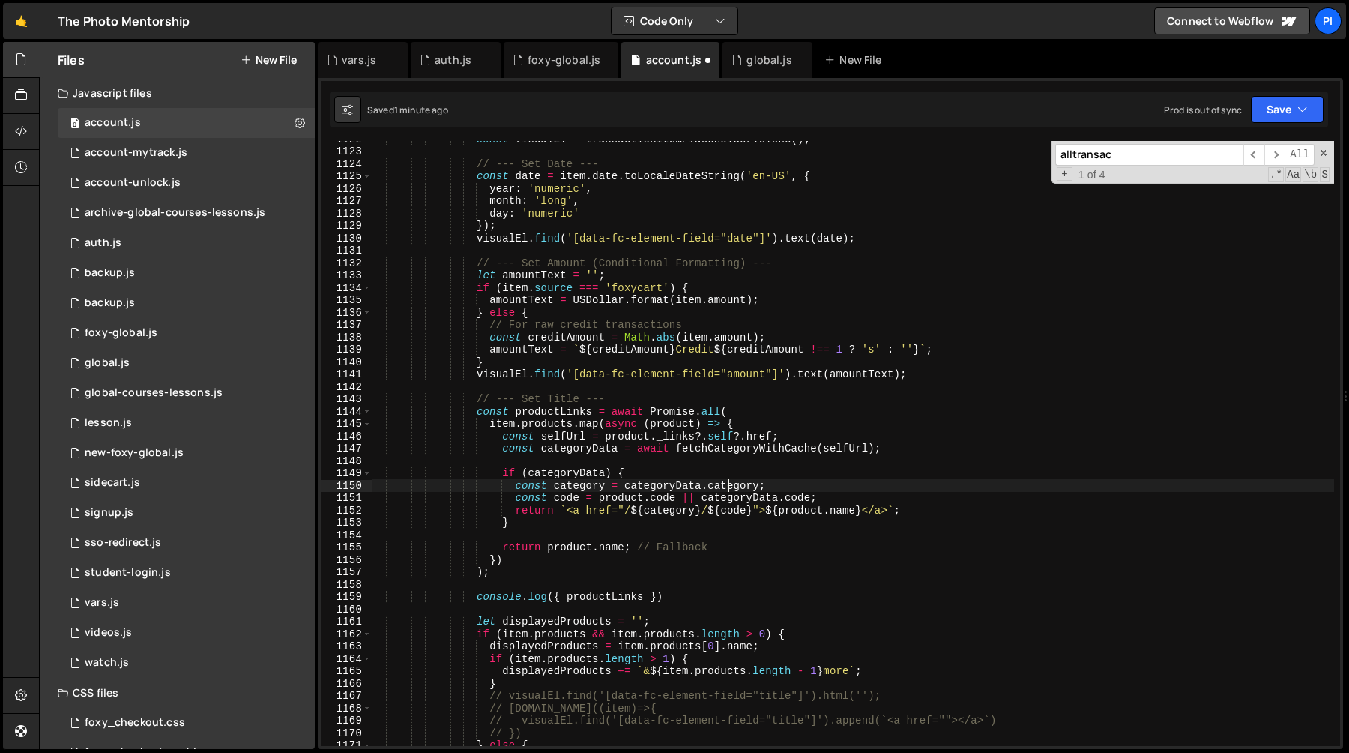
click at [726, 485] on div "const visualEl = transactionItemPlaceholder . clone ( ) ; // --- Set Date --- c…" at bounding box center [852, 448] width 963 height 630
click at [825, 501] on div "const visualEl = transactionItemPlaceholder . clone ( ) ; // --- Set Date --- c…" at bounding box center [852, 448] width 963 height 630
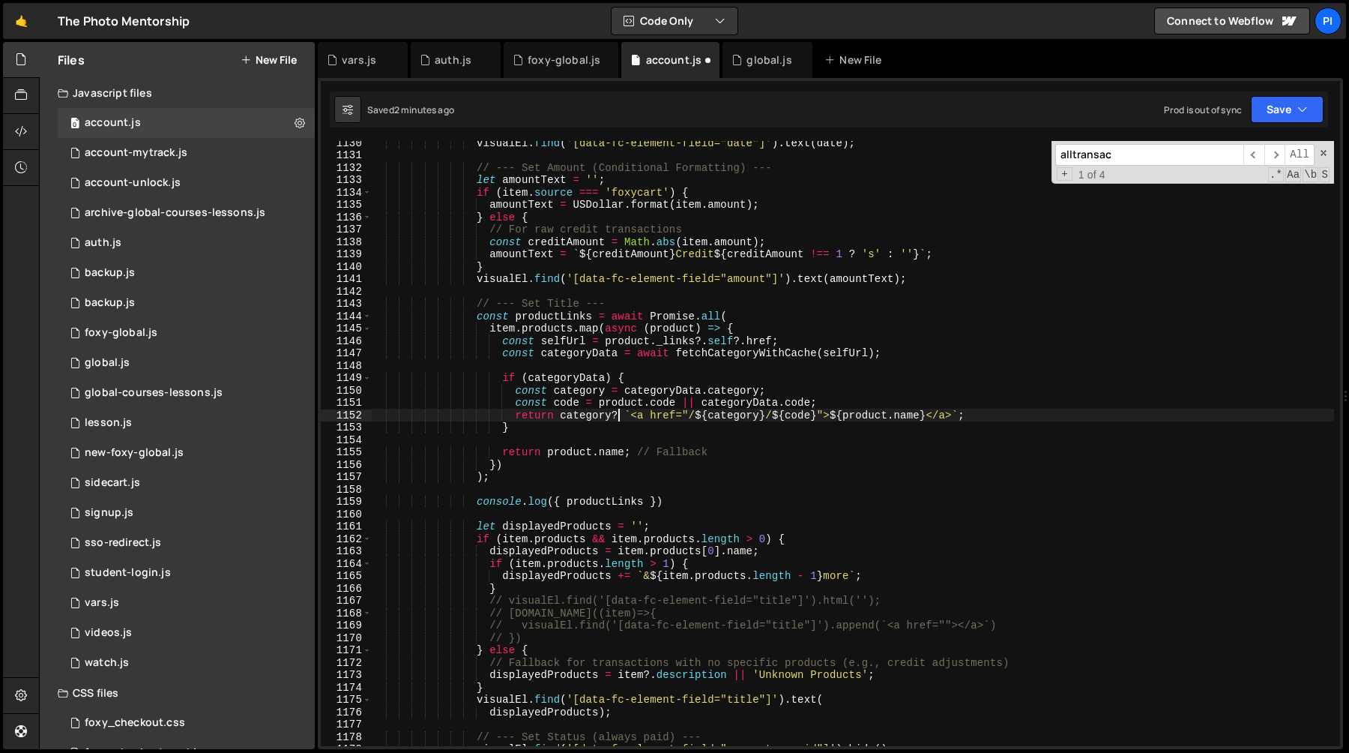
scroll to position [0, 17]
click at [803, 413] on div "visualEl . find ( '[data-fc-element-field="date"]' ) . text ( date ) ; // --- S…" at bounding box center [852, 451] width 963 height 630
click at [1021, 414] on div "visualEl . find ( '[data-fc-element-field="date"]' ) . text ( date ) ; // --- S…" at bounding box center [852, 451] width 963 height 630
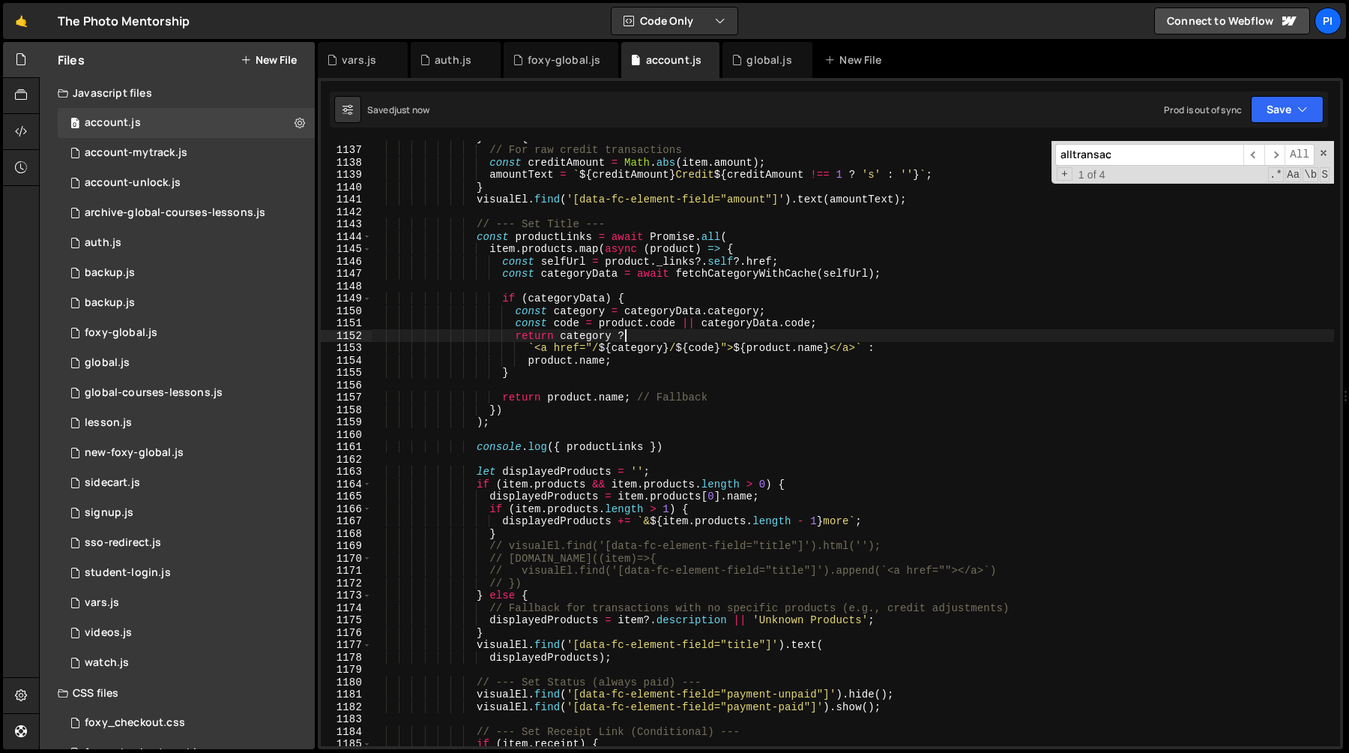
scroll to position [14160, 0]
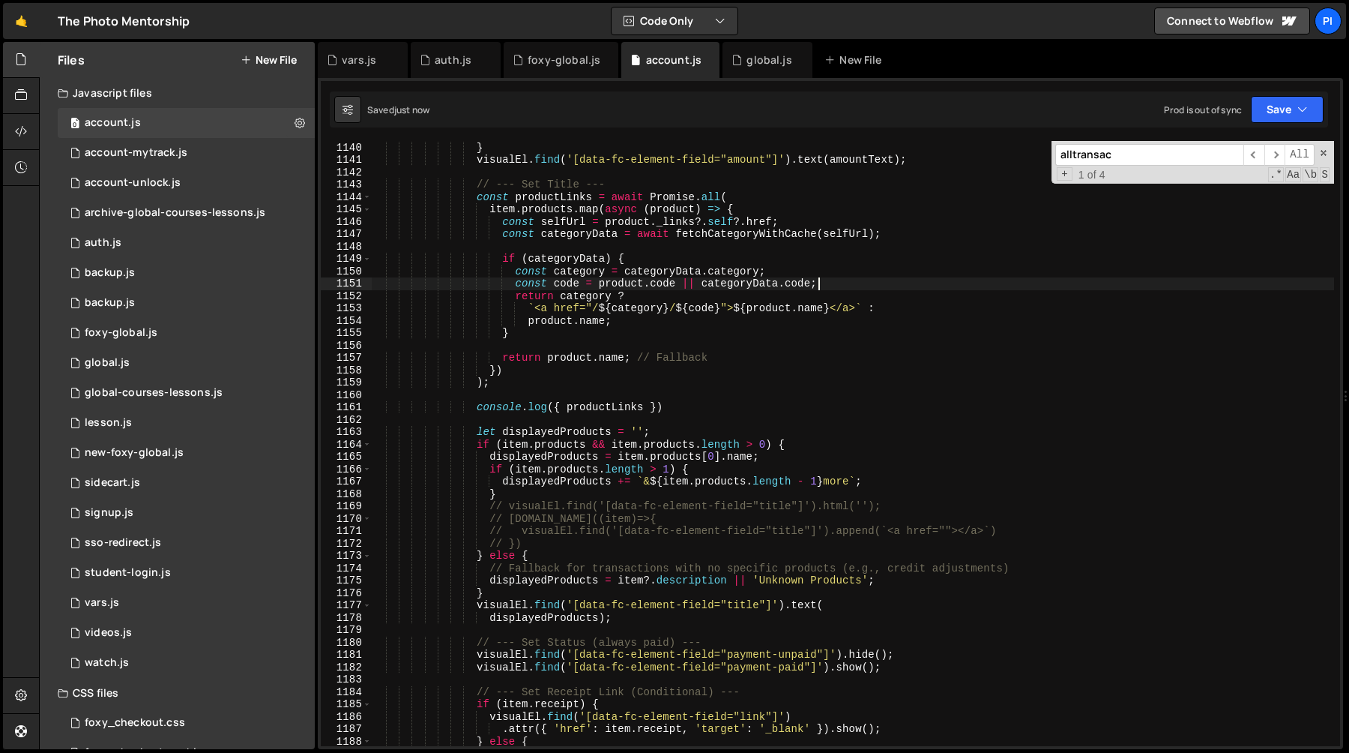
click at [836, 283] on div "amountText = ` ${ creditAmount } Credit ${ creditAmount !== 1 ? 's' : '' } ` ; …" at bounding box center [852, 444] width 963 height 630
type textarea "const code = product.code || categoryData.code;"
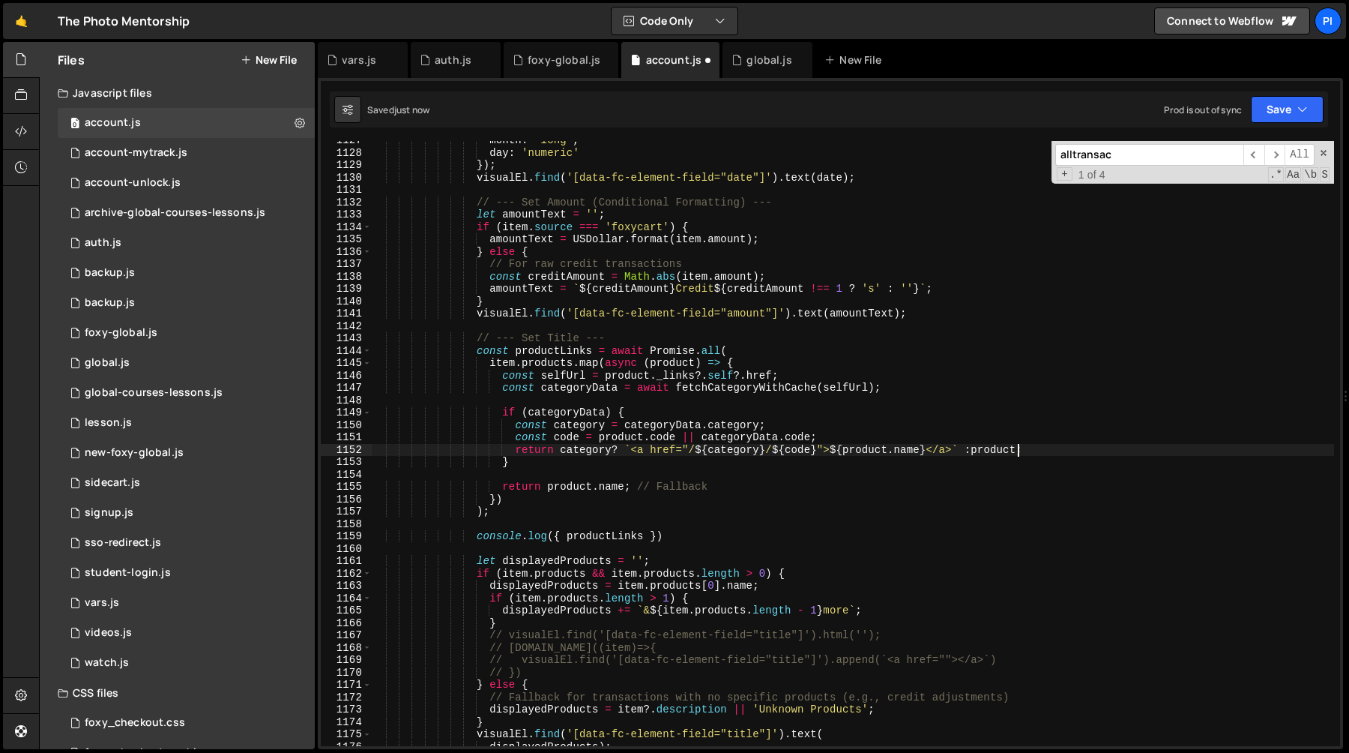
scroll to position [14006, 0]
click at [878, 443] on div "month : 'long' , day : 'numeric' }) ; visualEl . find ( '[data-fc-element-field…" at bounding box center [852, 449] width 963 height 630
type textarea "const code = product.code || categoryData.code;"
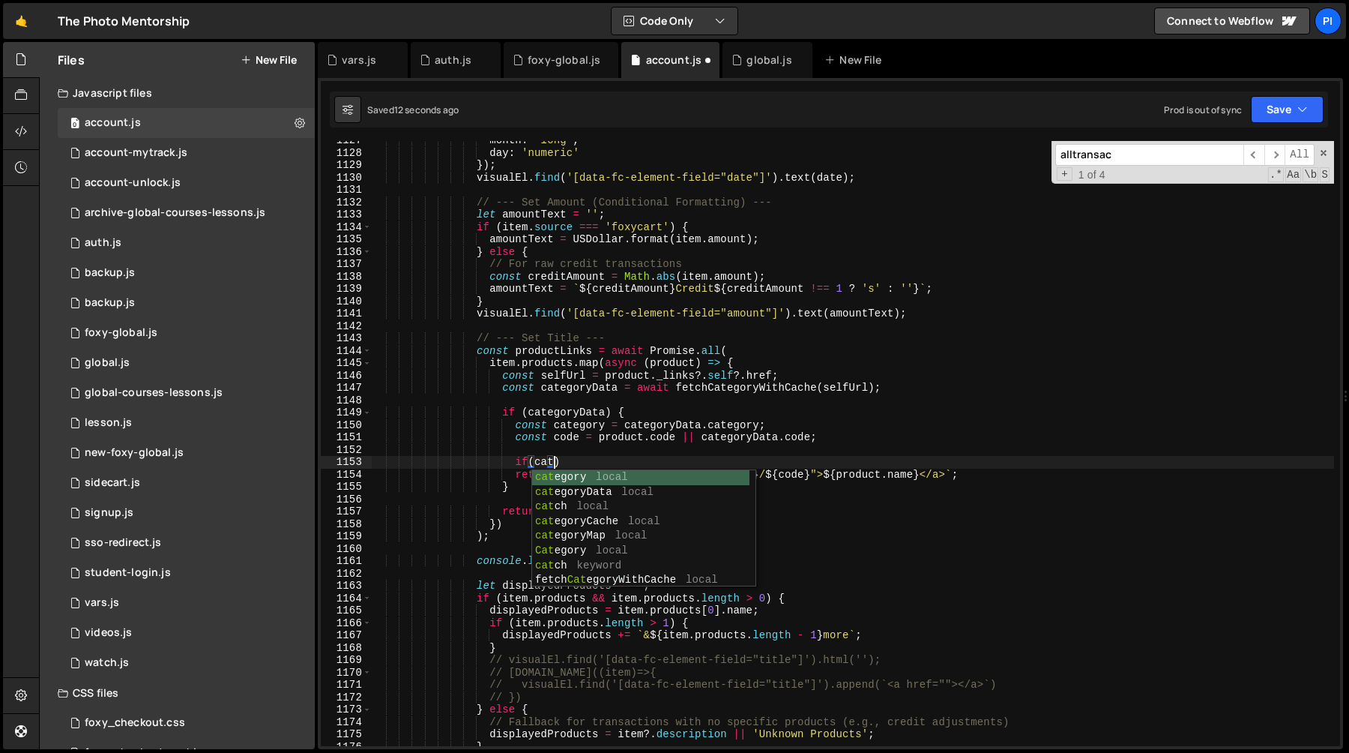
scroll to position [0, 12]
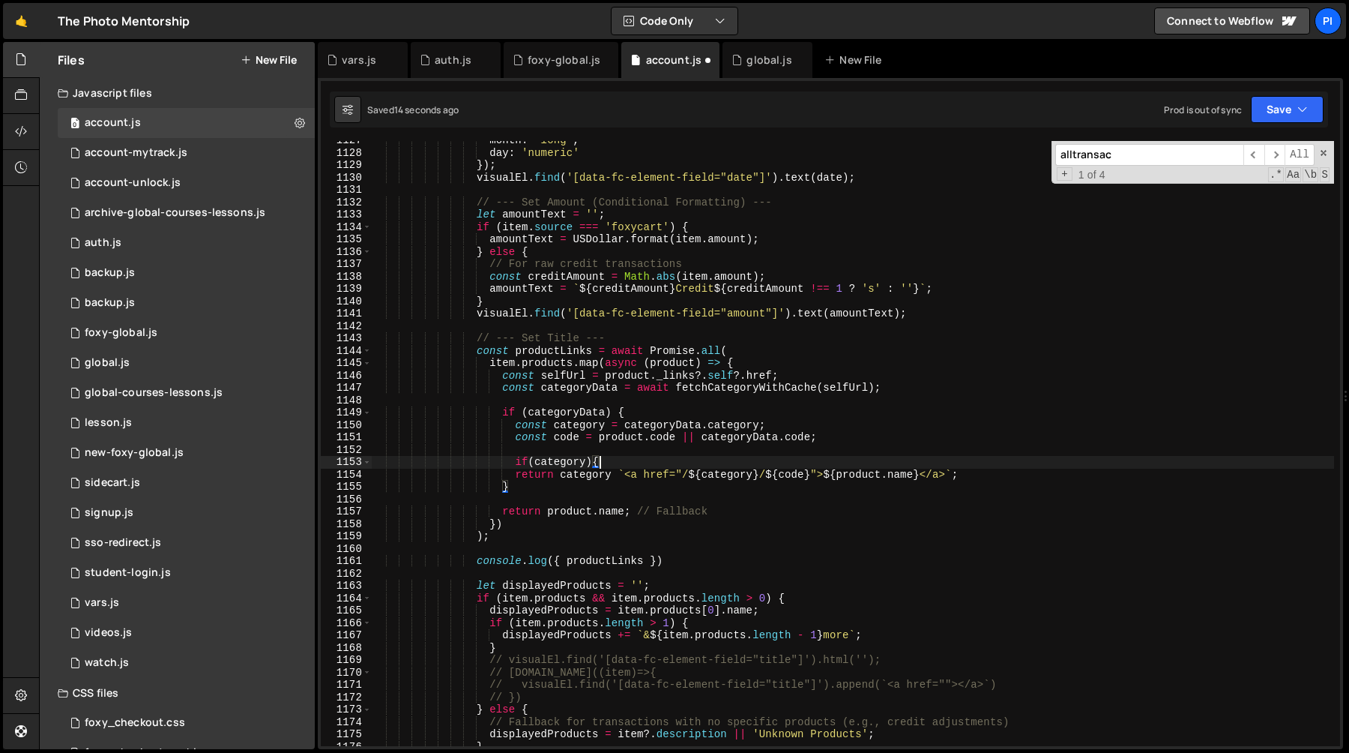
type textarea "return category `<a href="/${category}/${code}">${product.name}</a>`;"
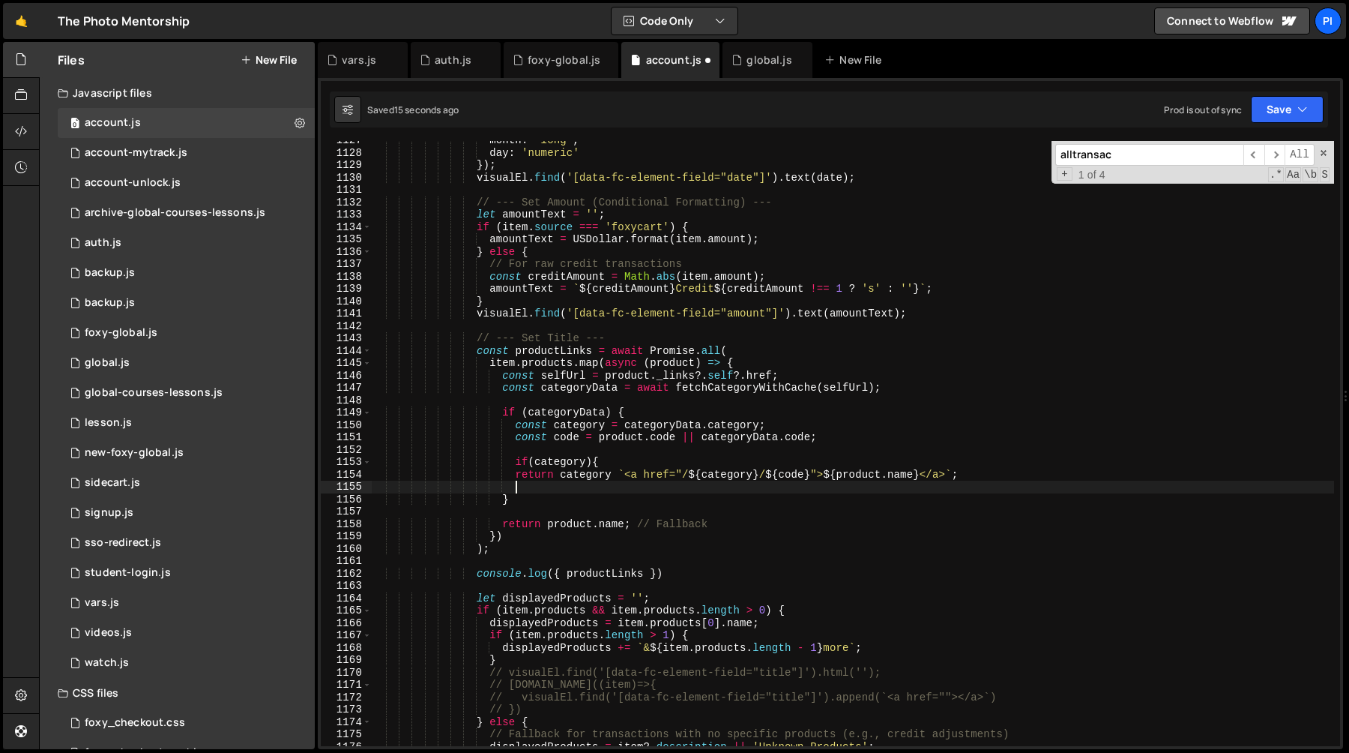
type textarea "}"
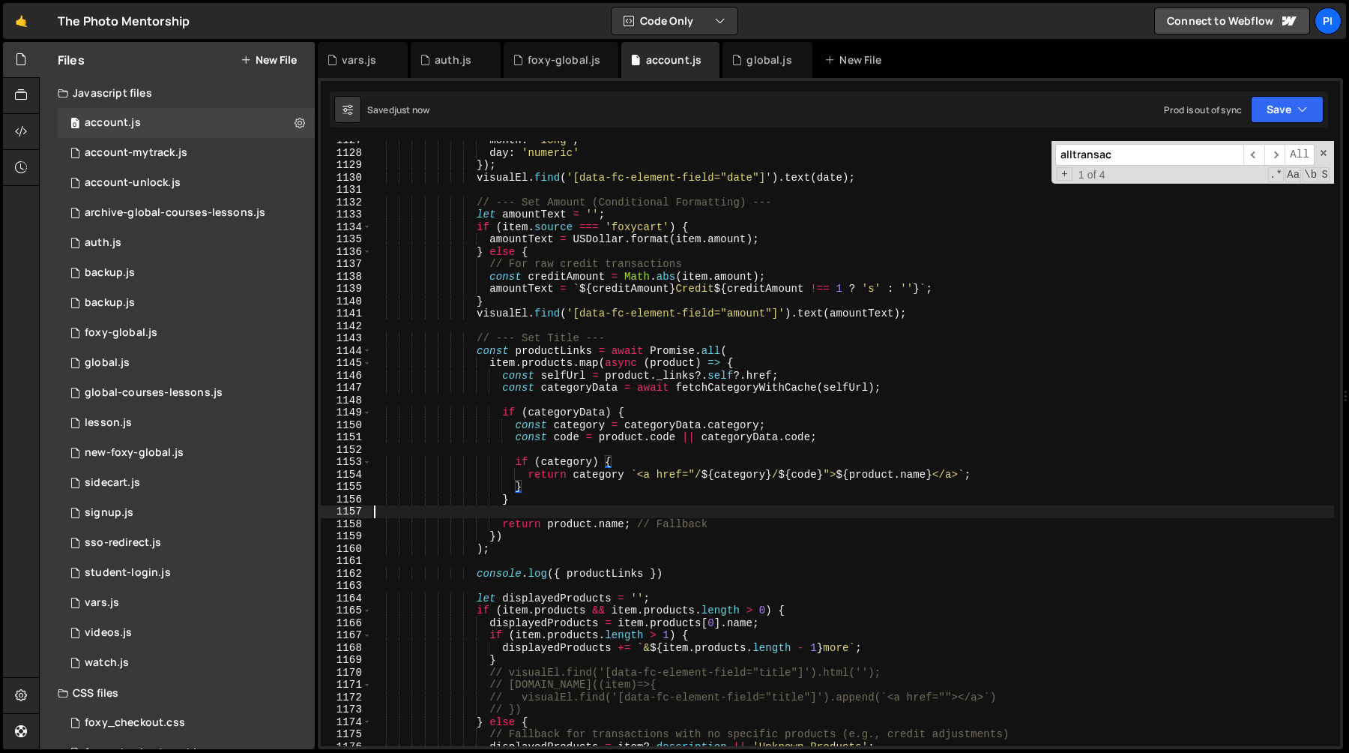
click at [507, 510] on div "month : 'long' , day : 'numeric' }) ; visualEl . find ( '[data-fc-element-field…" at bounding box center [852, 449] width 963 height 630
click at [553, 507] on div "month : 'long' , day : 'numeric' }) ; visualEl . find ( '[data-fc-element-field…" at bounding box center [852, 449] width 963 height 630
click at [640, 528] on div "month : 'long' , day : 'numeric' }) ; visualEl . find ( '[data-fc-element-field…" at bounding box center [852, 449] width 963 height 630
click at [738, 525] on div "month : 'long' , day : 'numeric' }) ; visualEl . find ( '[data-fc-element-field…" at bounding box center [852, 449] width 963 height 630
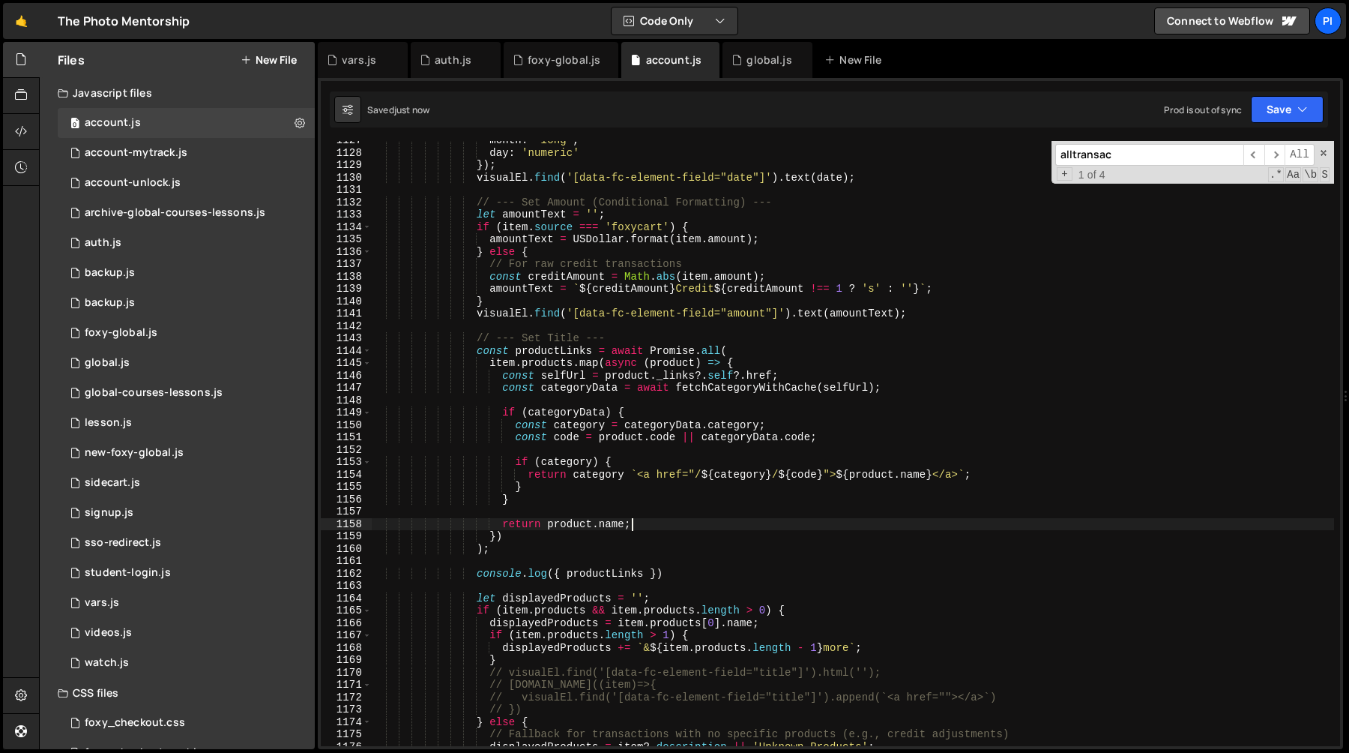
click at [570, 337] on div "month : 'long' , day : 'numeric' }) ; visualEl . find ( '[data-fc-element-field…" at bounding box center [852, 449] width 963 height 630
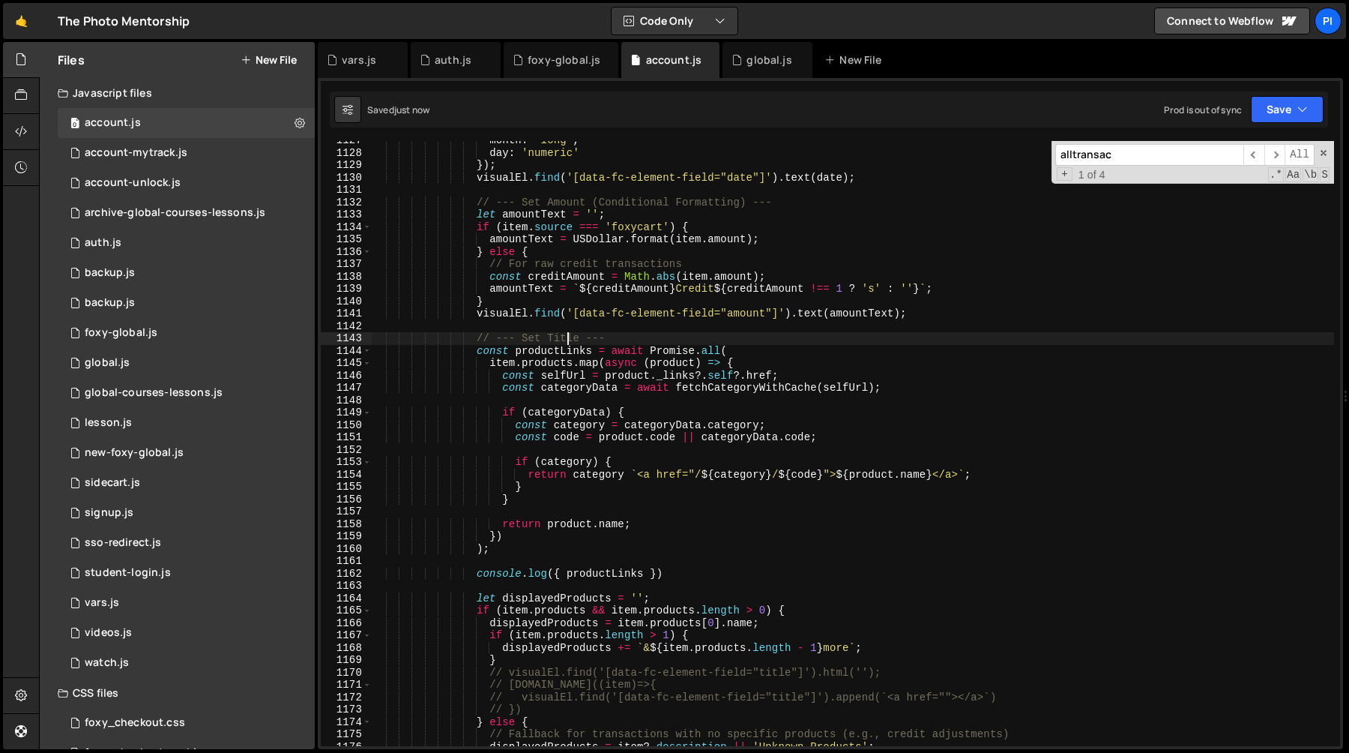
click at [563, 347] on div "month : 'long' , day : 'numeric' }) ; visualEl . find ( '[data-fc-element-field…" at bounding box center [852, 449] width 963 height 630
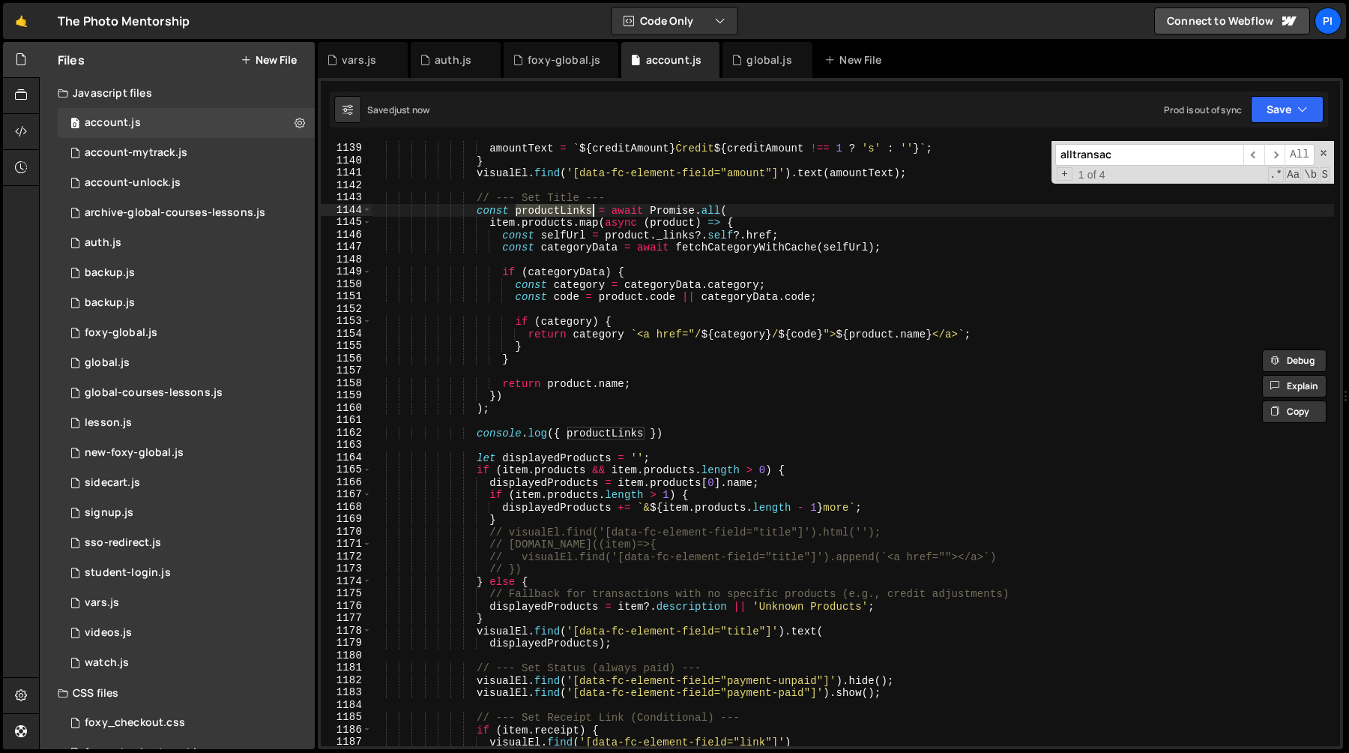
scroll to position [14149, 0]
click at [473, 461] on div "amountText = ` ${ creditAmount } Credit ${ creditAmount !== 1 ? 's' : '' } ` ; …" at bounding box center [852, 454] width 963 height 630
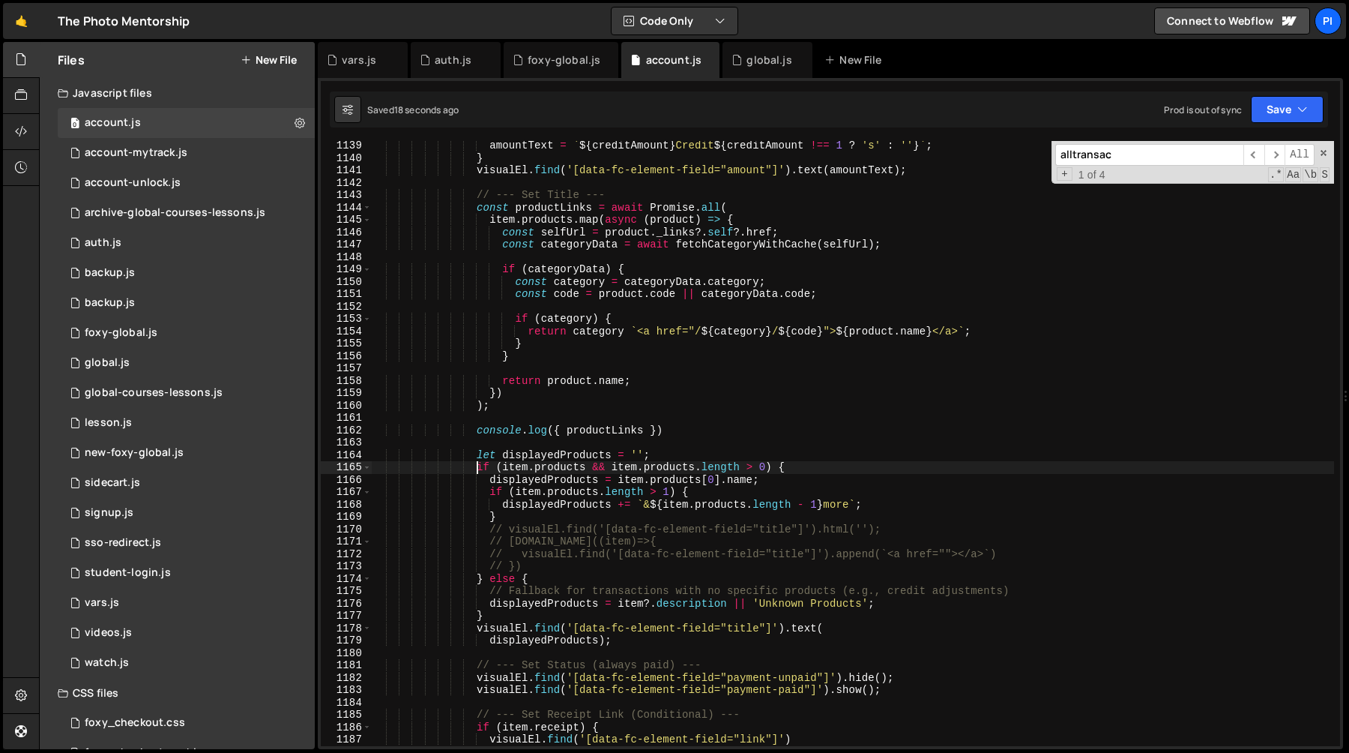
click at [475, 467] on div "amountText = ` ${ creditAmount } Credit ${ creditAmount !== 1 ? 's' : '' } ` ; …" at bounding box center [852, 454] width 963 height 630
click at [489, 481] on div "amountText = ` ${ creditAmount } Credit ${ creditAmount !== 1 ? 's' : '' } ` ; …" at bounding box center [852, 454] width 963 height 630
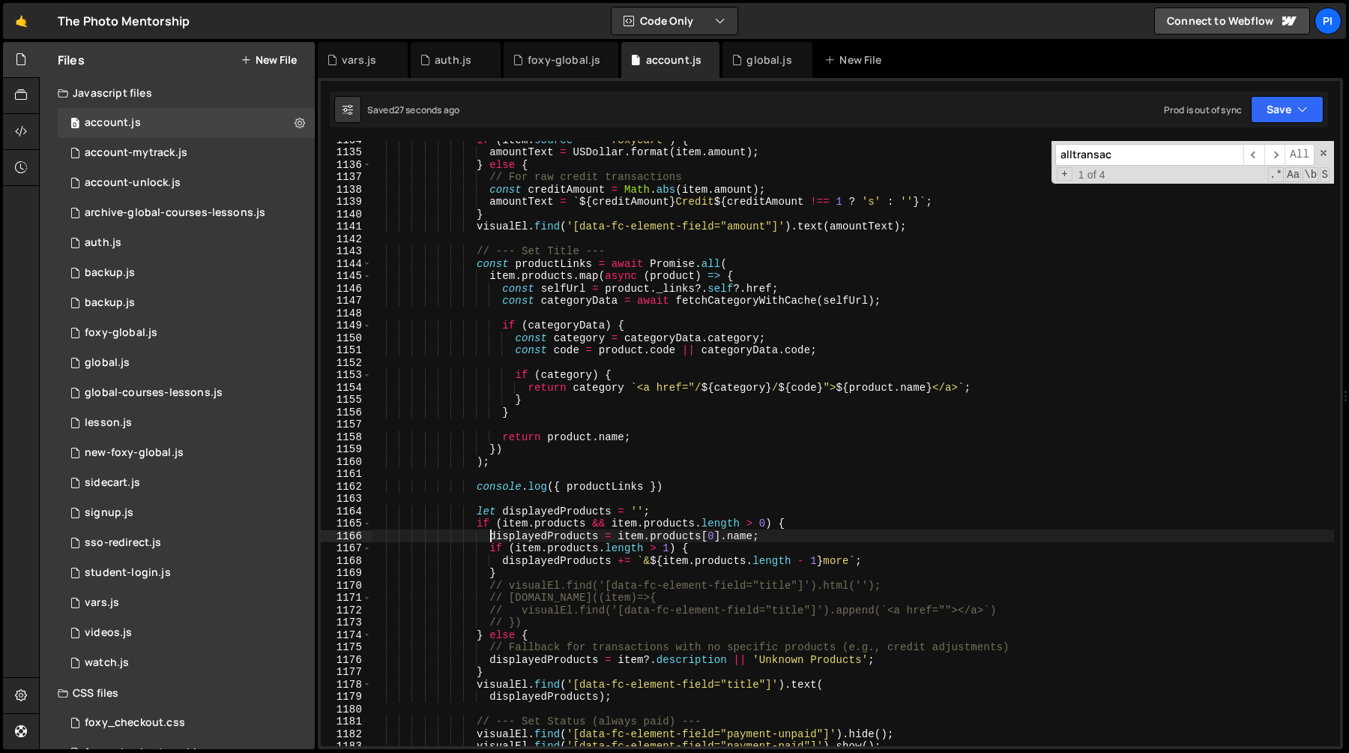
scroll to position [14093, 0]
click at [471, 263] on div "if ( item . source === 'foxycart' ) { amountText = USDollar . format ( item . a…" at bounding box center [852, 448] width 963 height 630
click at [477, 263] on div "if ( item . source === 'foxycart' ) { amountText = USDollar . format ( item . a…" at bounding box center [852, 448] width 963 height 630
click at [529, 463] on div "if ( item . source === 'foxycart' ) { amountText = USDollar . format ( item . a…" at bounding box center [852, 448] width 963 height 630
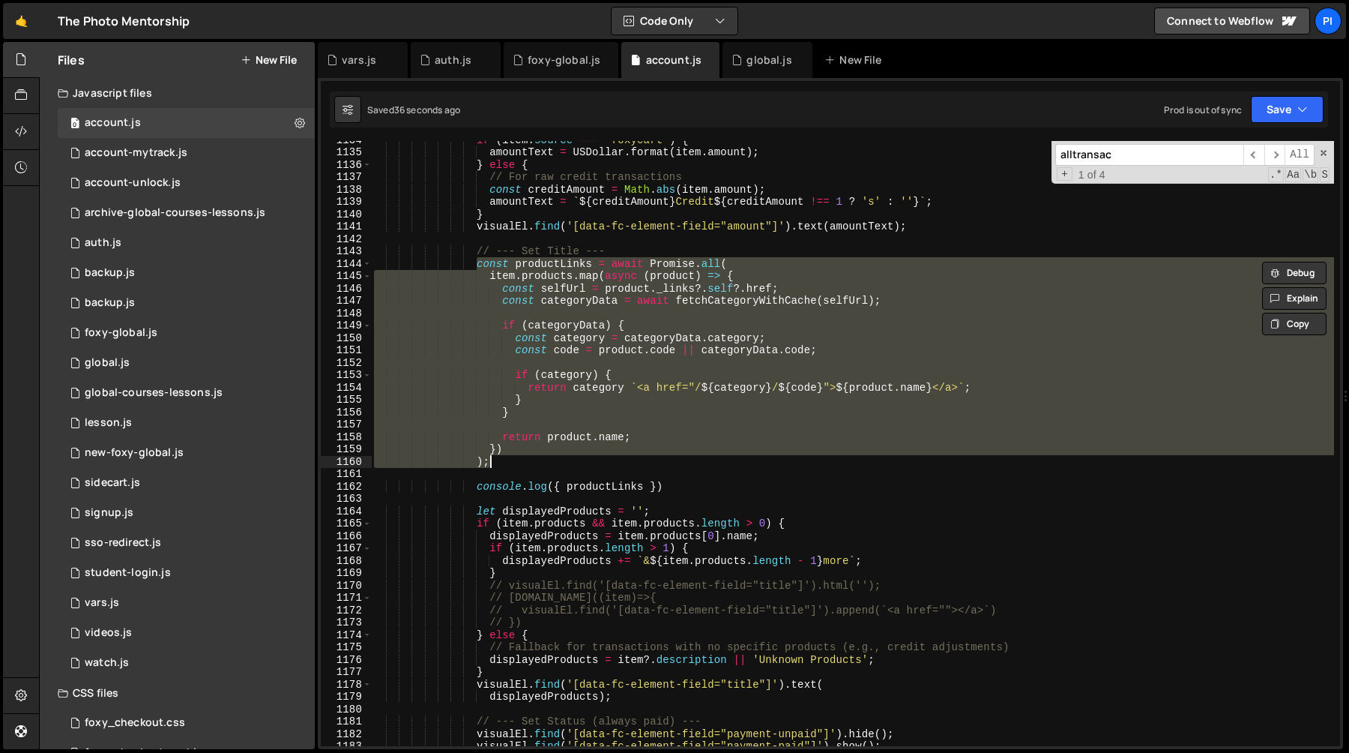
type textarea ");"
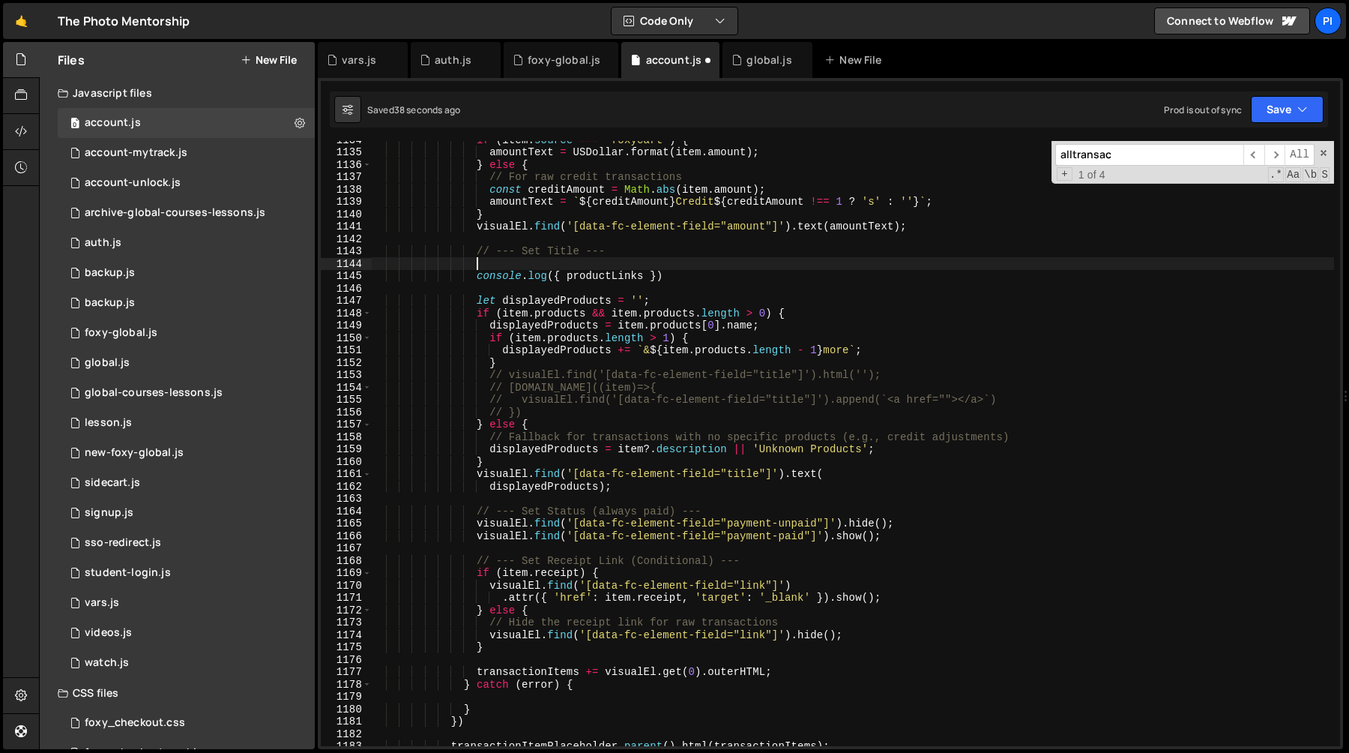
type textarea ");"
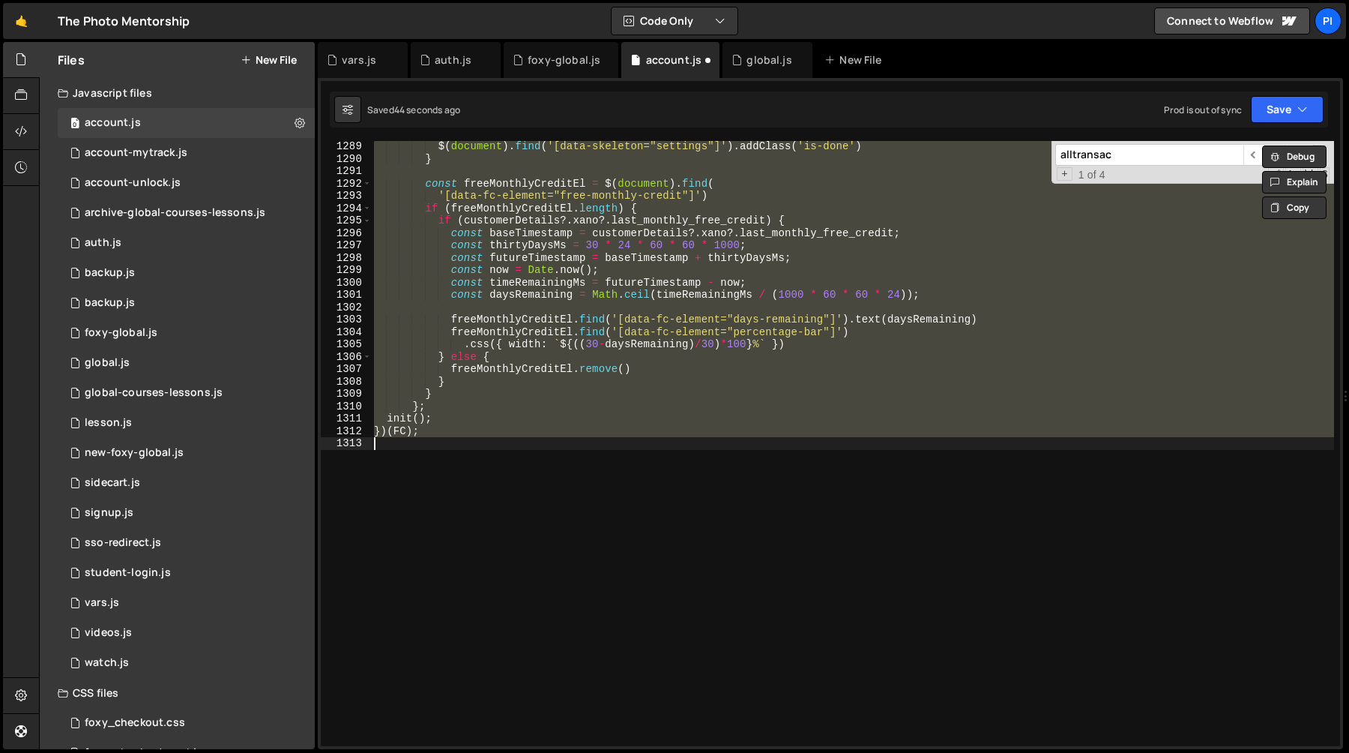
scroll to position [13894, 0]
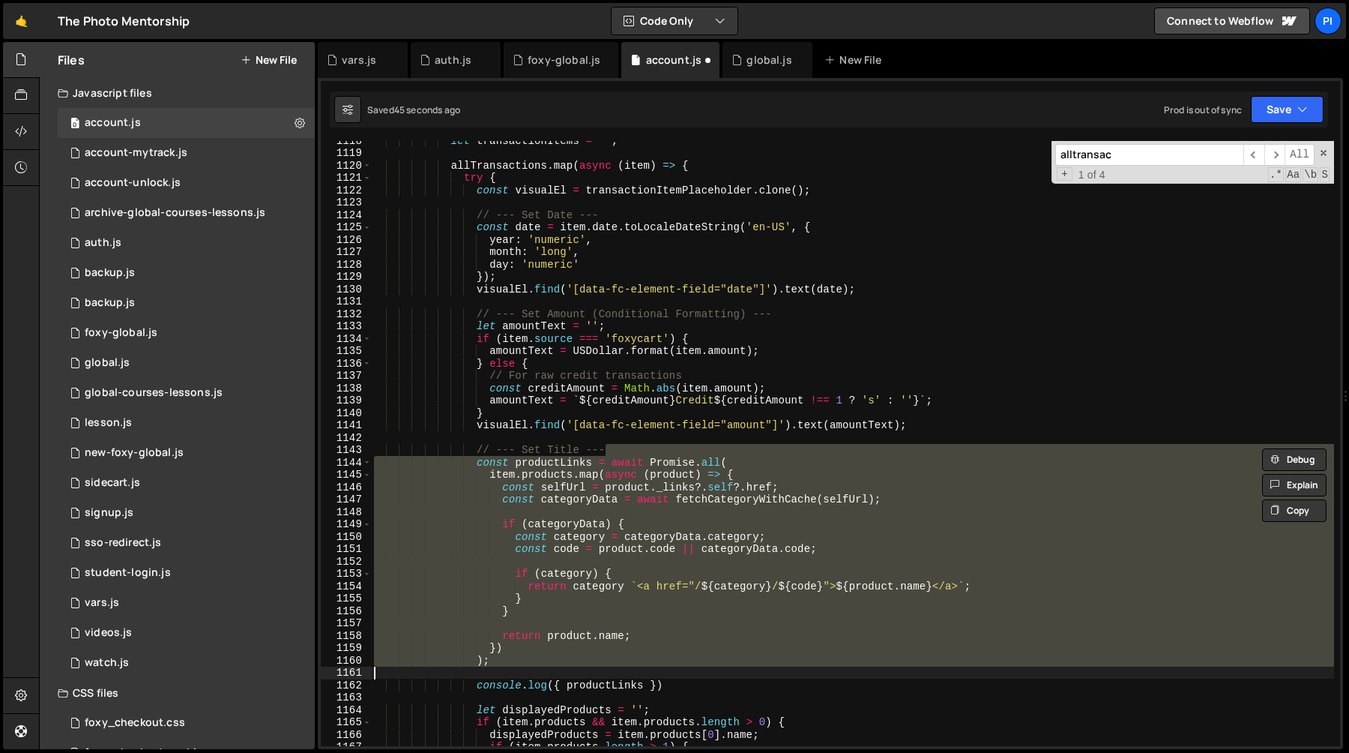
drag, startPoint x: 471, startPoint y: 453, endPoint x: 587, endPoint y: 453, distance: 116.2
click at [471, 453] on div "let transactionItems = '' ; allTransactions . map ( async ( item ) => { try { c…" at bounding box center [852, 449] width 963 height 630
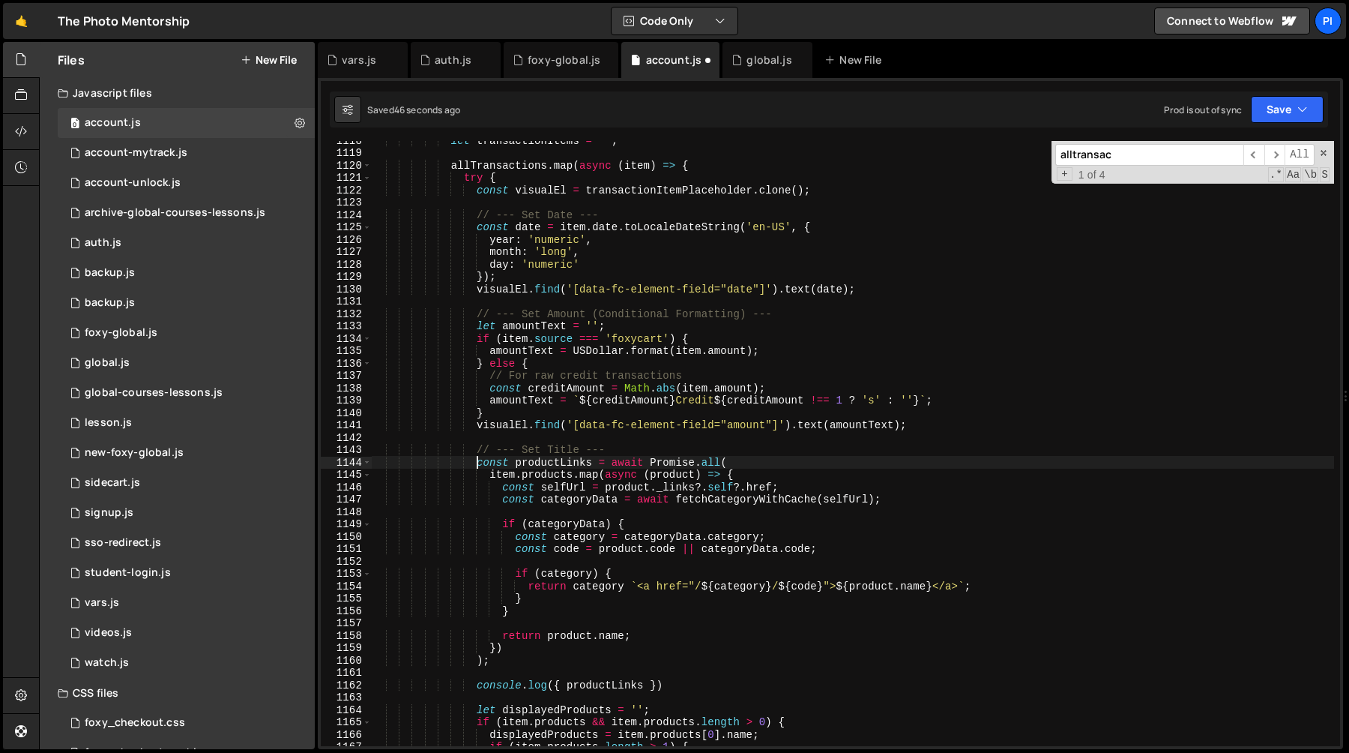
click at [477, 465] on div "let transactionItems = '' ; allTransactions . map ( async ( item ) => { try { c…" at bounding box center [852, 449] width 963 height 630
click at [718, 684] on div "let transactionItems = '' ; allTransactions . map ( async ( item ) => { try { c…" at bounding box center [852, 449] width 963 height 630
type textarea "console.log({ productLinks })"
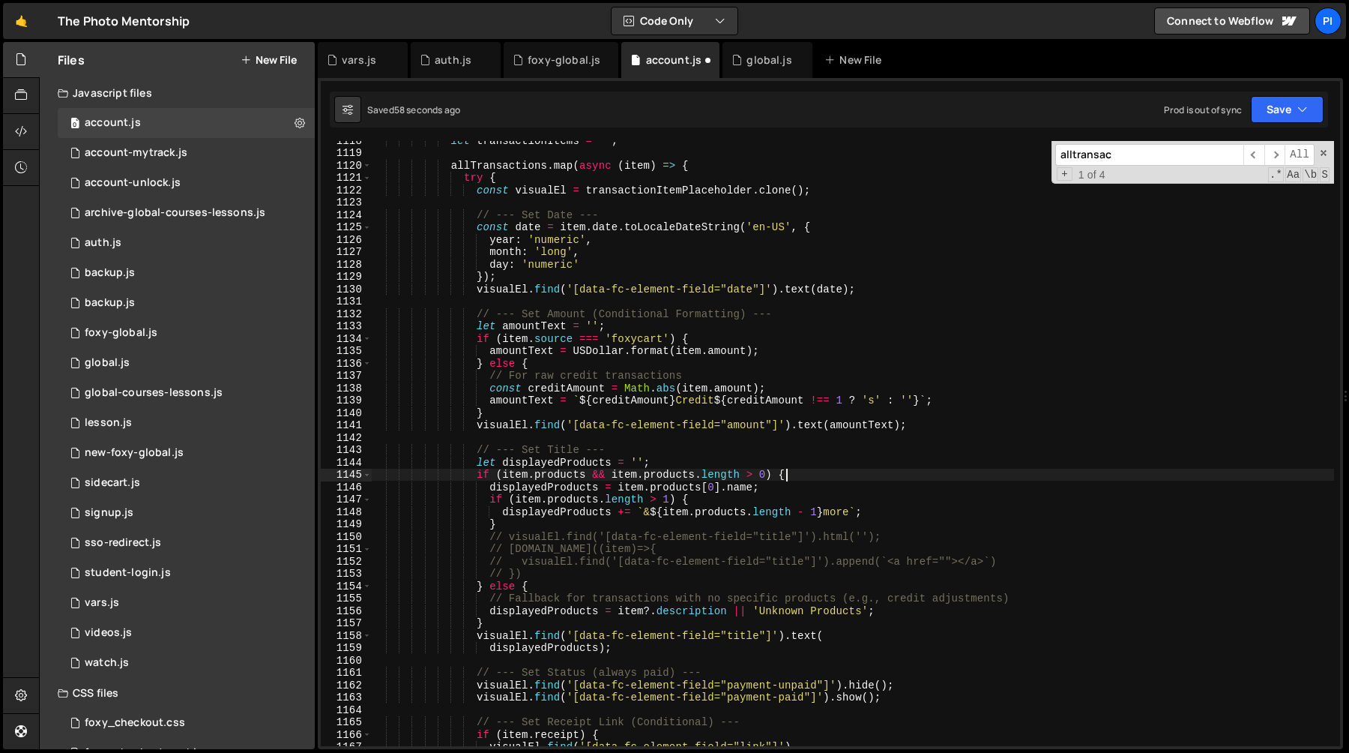
click at [838, 478] on div "let transactionItems = '' ; allTransactions . map ( async ( item ) => { try { c…" at bounding box center [852, 449] width 963 height 630
type textarea "if (item.products && item.products.length > 0) {"
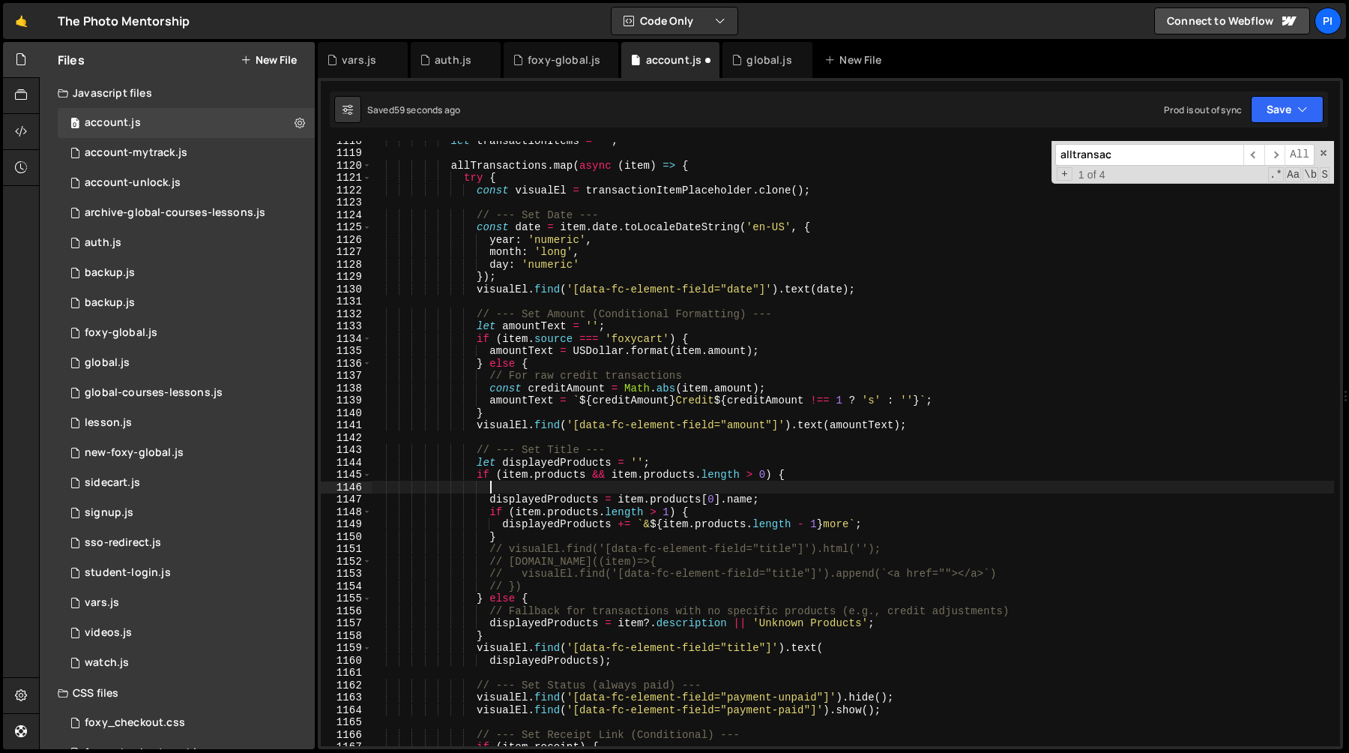
paste textarea "console.log({ productLinks })"
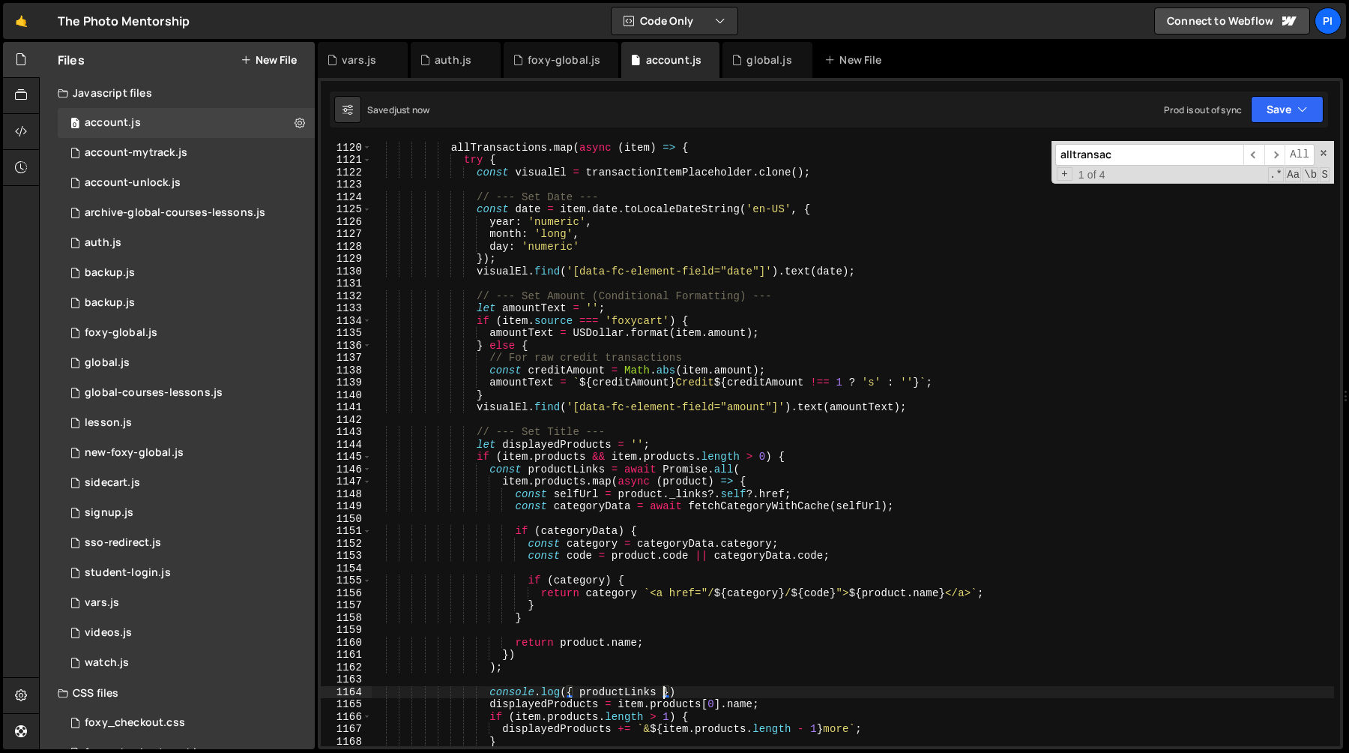
scroll to position [13918, 0]
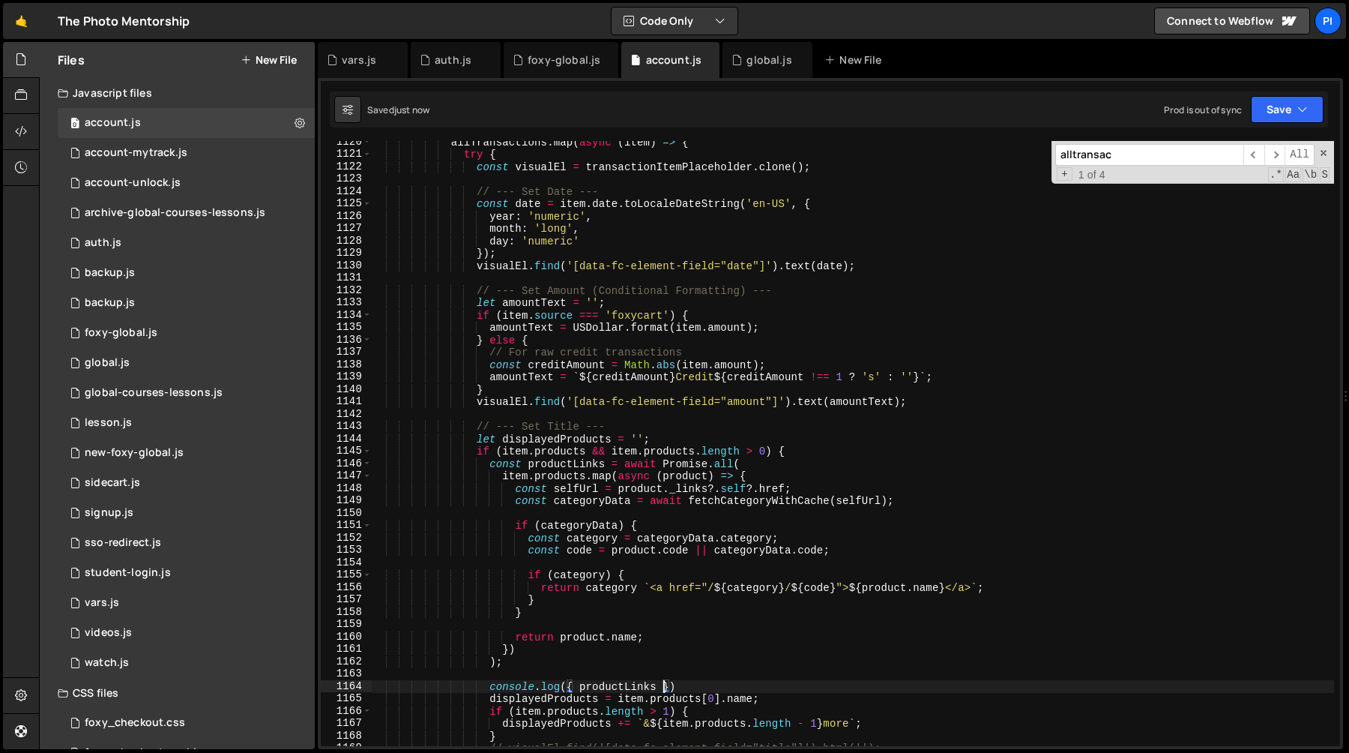
click at [693, 431] on div "allTransactions . map ( async ( item ) => { try { const visualEl = transactionI…" at bounding box center [852, 451] width 963 height 630
click at [673, 444] on div "allTransactions . map ( async ( item ) => { try { const visualEl = transactionI…" at bounding box center [852, 451] width 963 height 630
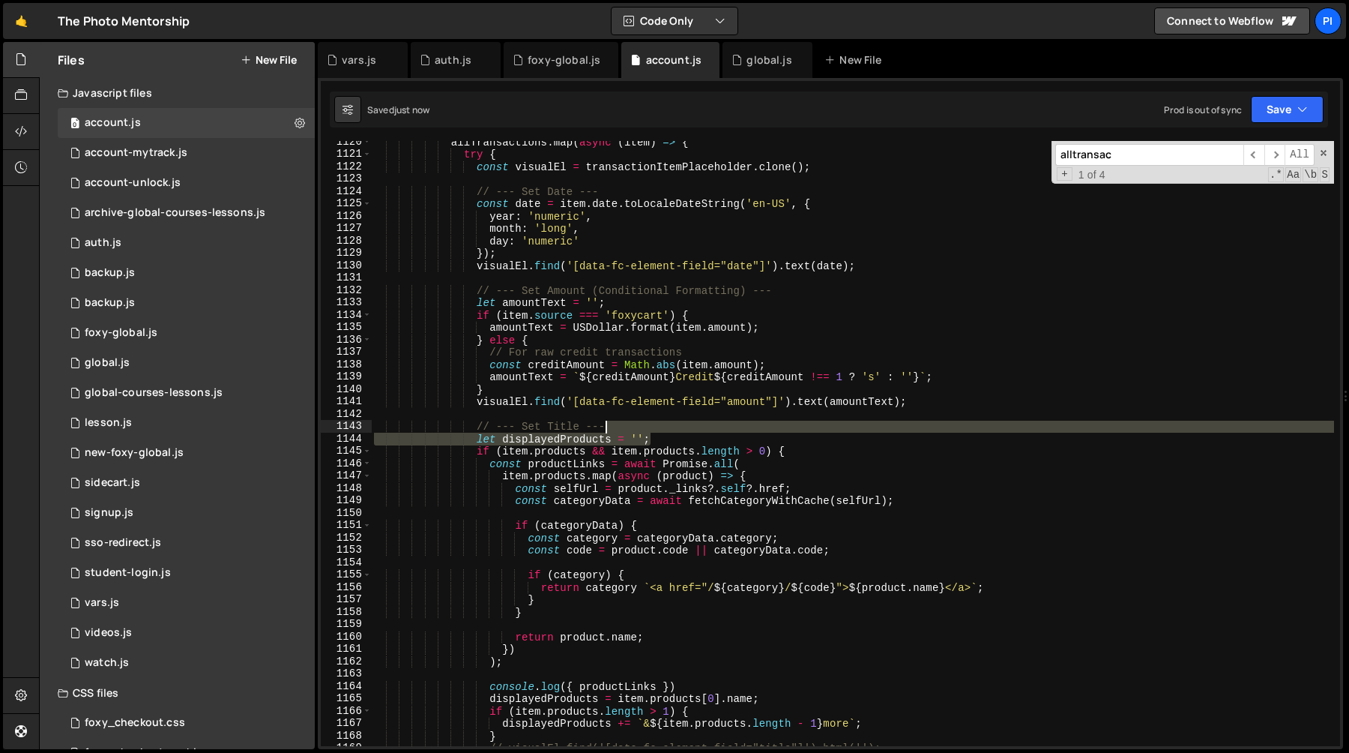
click at [656, 431] on div "allTransactions . map ( async ( item ) => { try { const visualEl = transactionI…" at bounding box center [852, 451] width 963 height 630
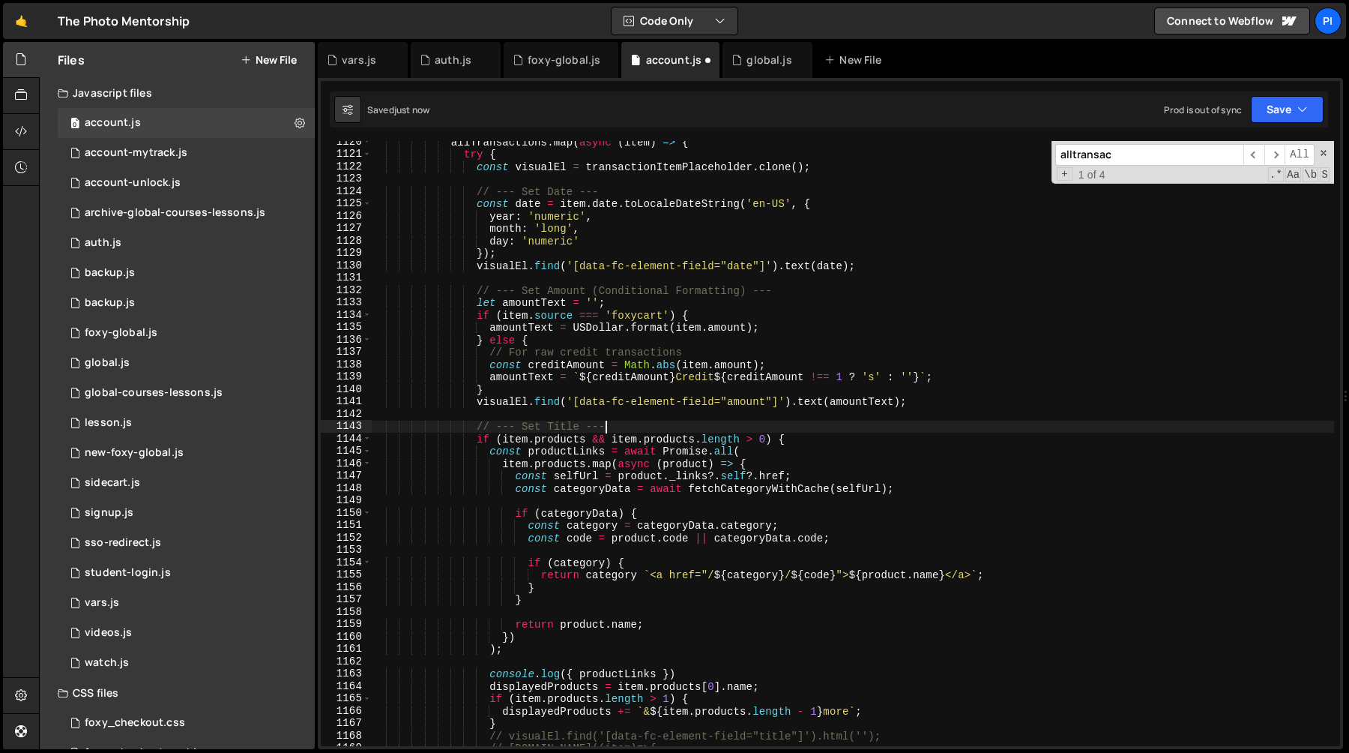
click at [486, 693] on div "allTransactions . map ( async ( item ) => { try { const visualEl = transactionI…" at bounding box center [852, 451] width 963 height 630
click at [488, 688] on div "allTransactions . map ( async ( item ) => { try { const visualEl = transactionI…" at bounding box center [852, 451] width 963 height 630
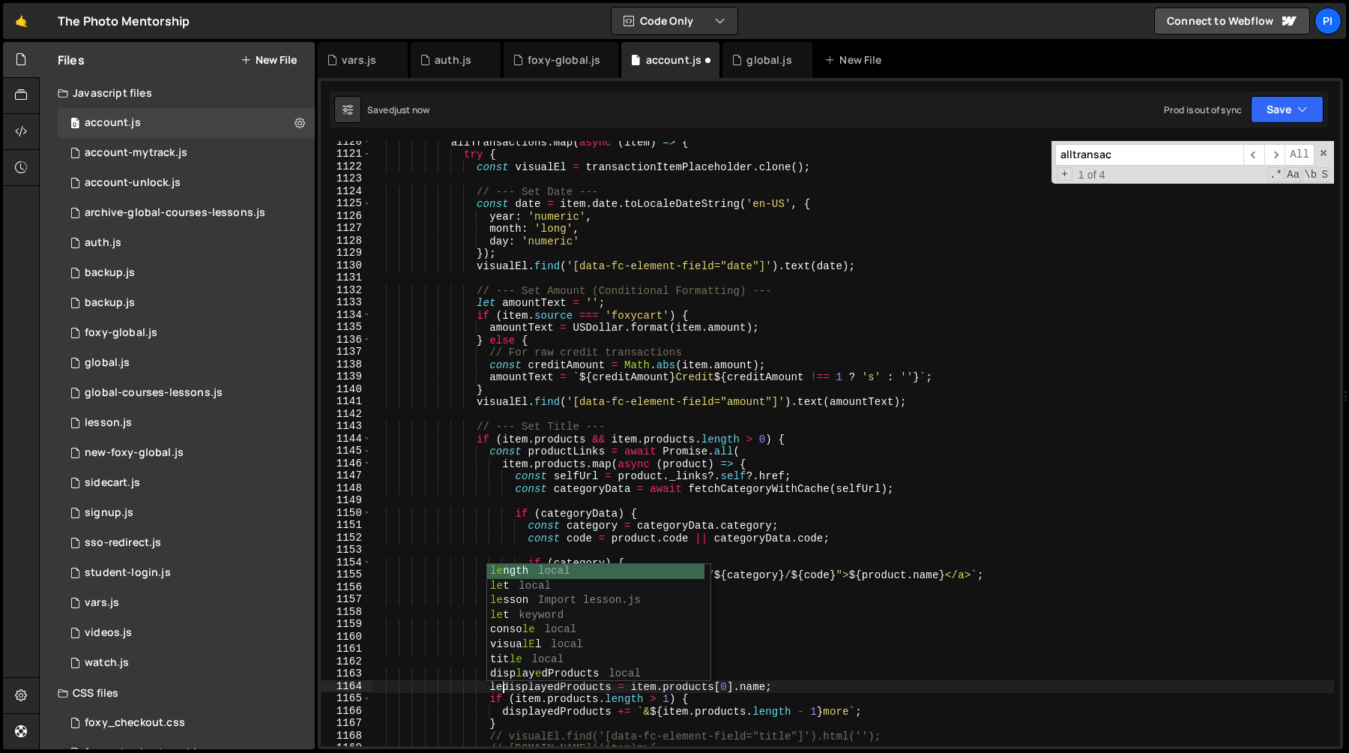
scroll to position [0, 9]
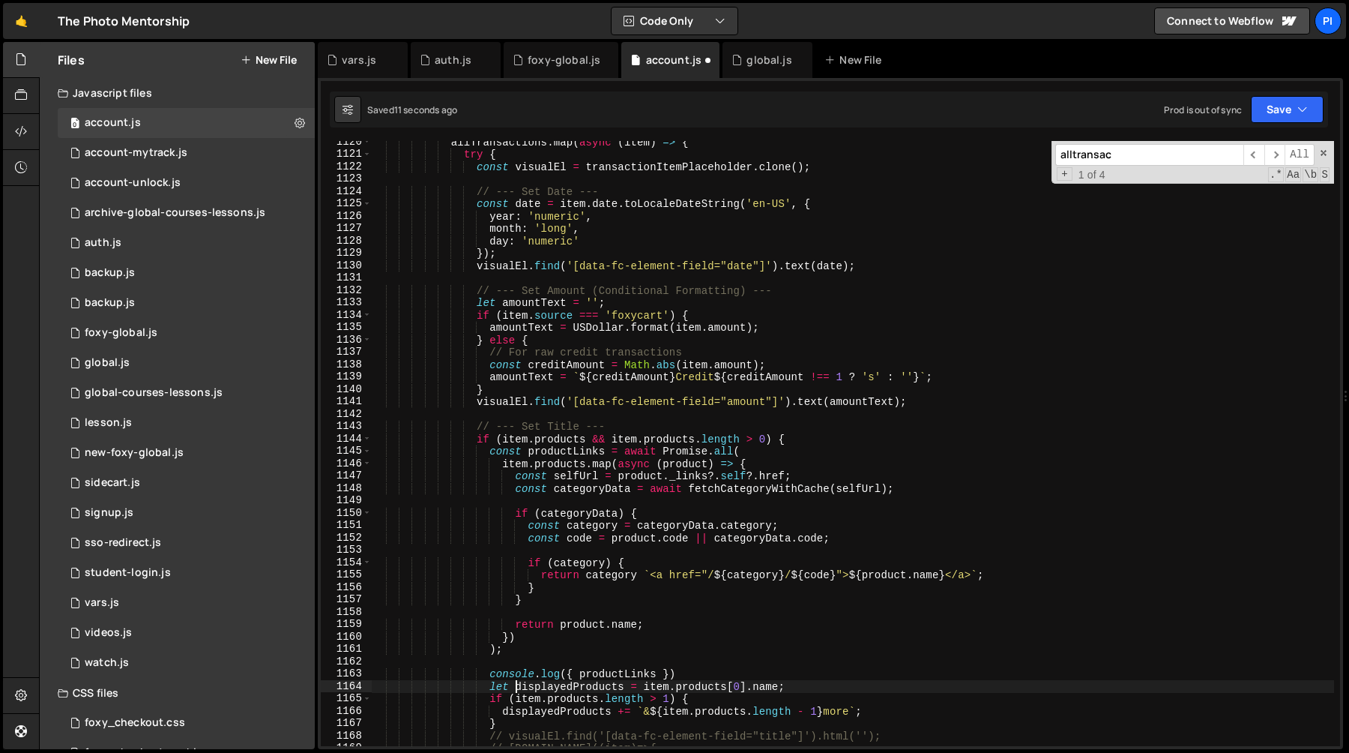
click at [646, 687] on div "allTransactions . map ( async ( item ) => { try { const visualEl = transactionI…" at bounding box center [852, 451] width 963 height 630
click at [727, 687] on div "allTransactions . map ( async ( item ) => { try { const visualEl = transactionI…" at bounding box center [852, 451] width 963 height 630
paste textarea "productLink"
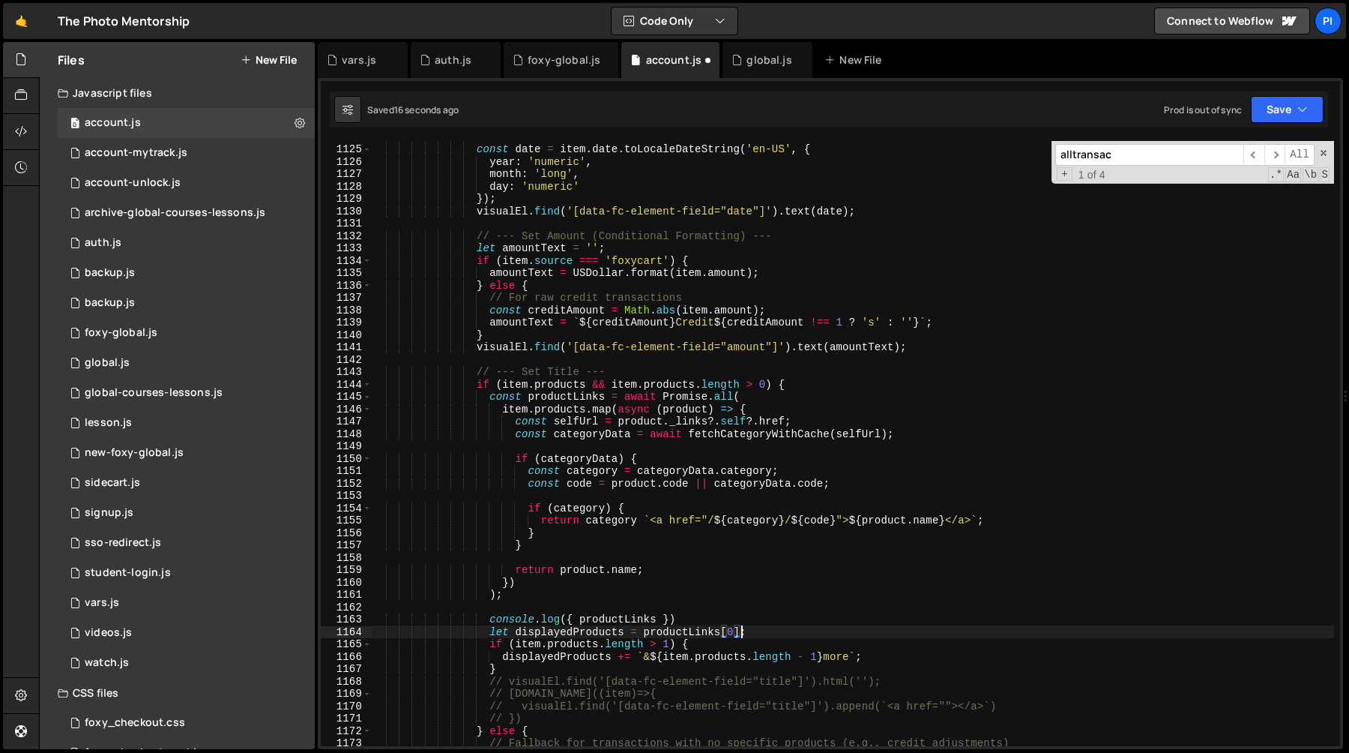
scroll to position [14026, 0]
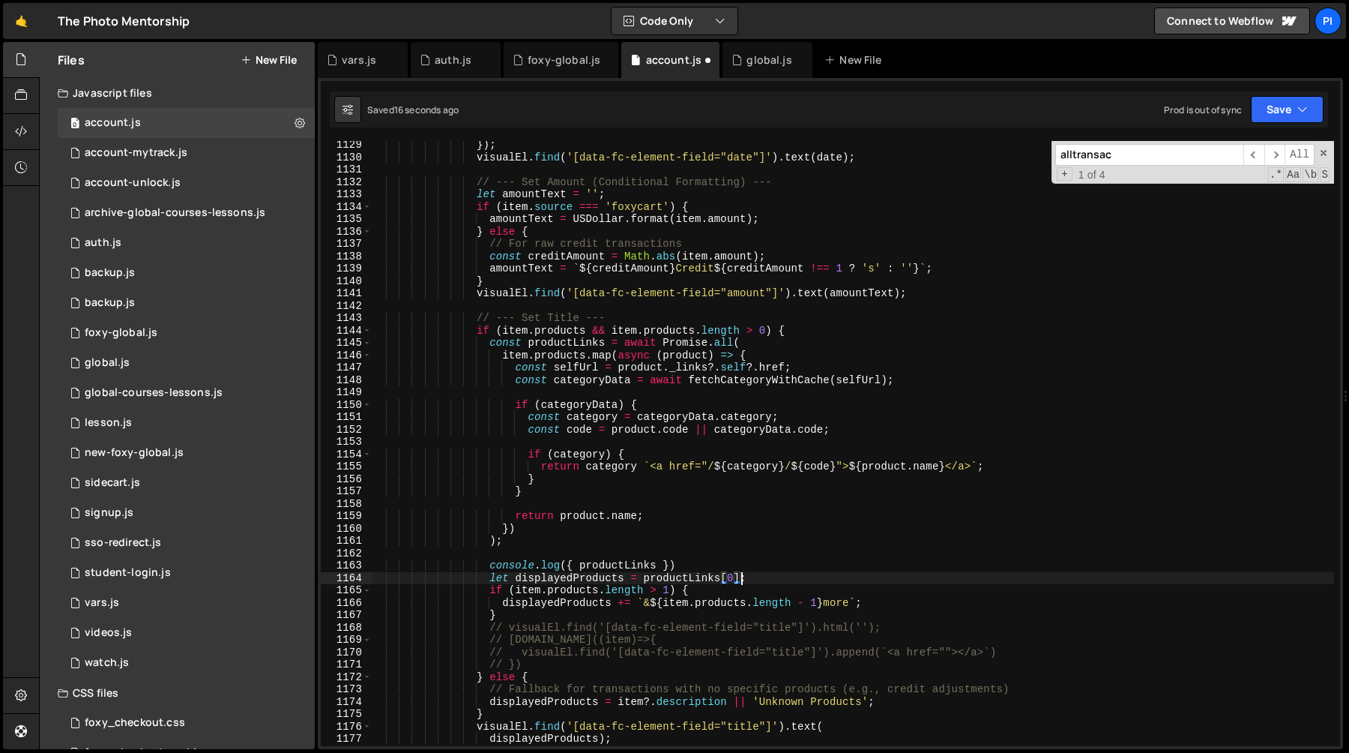
click at [623, 540] on div "}) ; visualEl . find ( '[data-fc-element-field="date"]' ) . text ( date ) ; // …" at bounding box center [852, 454] width 963 height 630
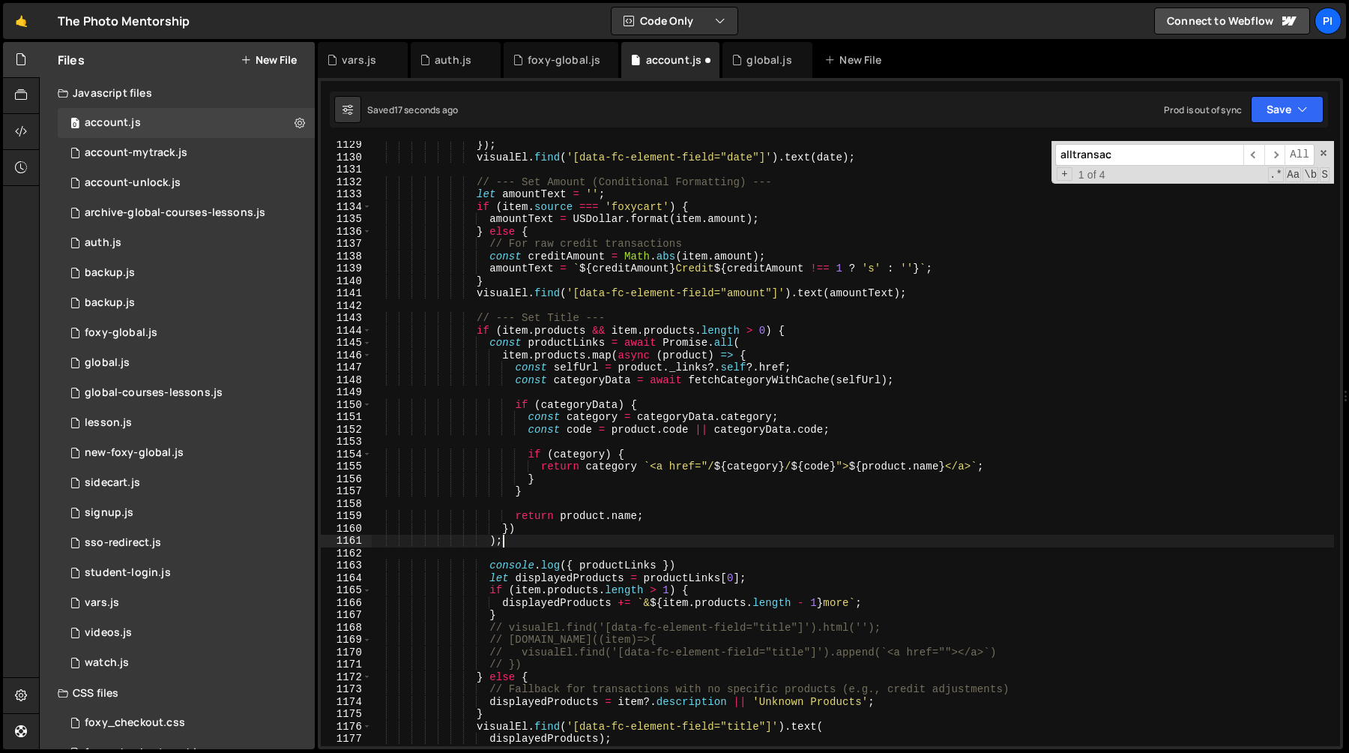
scroll to position [0, 8]
click at [935, 314] on div "}) ; visualEl . find ( '[data-fc-element-field="date"]' ) . text ( date ) ; // …" at bounding box center [852, 454] width 963 height 630
type textarea "// --- Set Title ---"
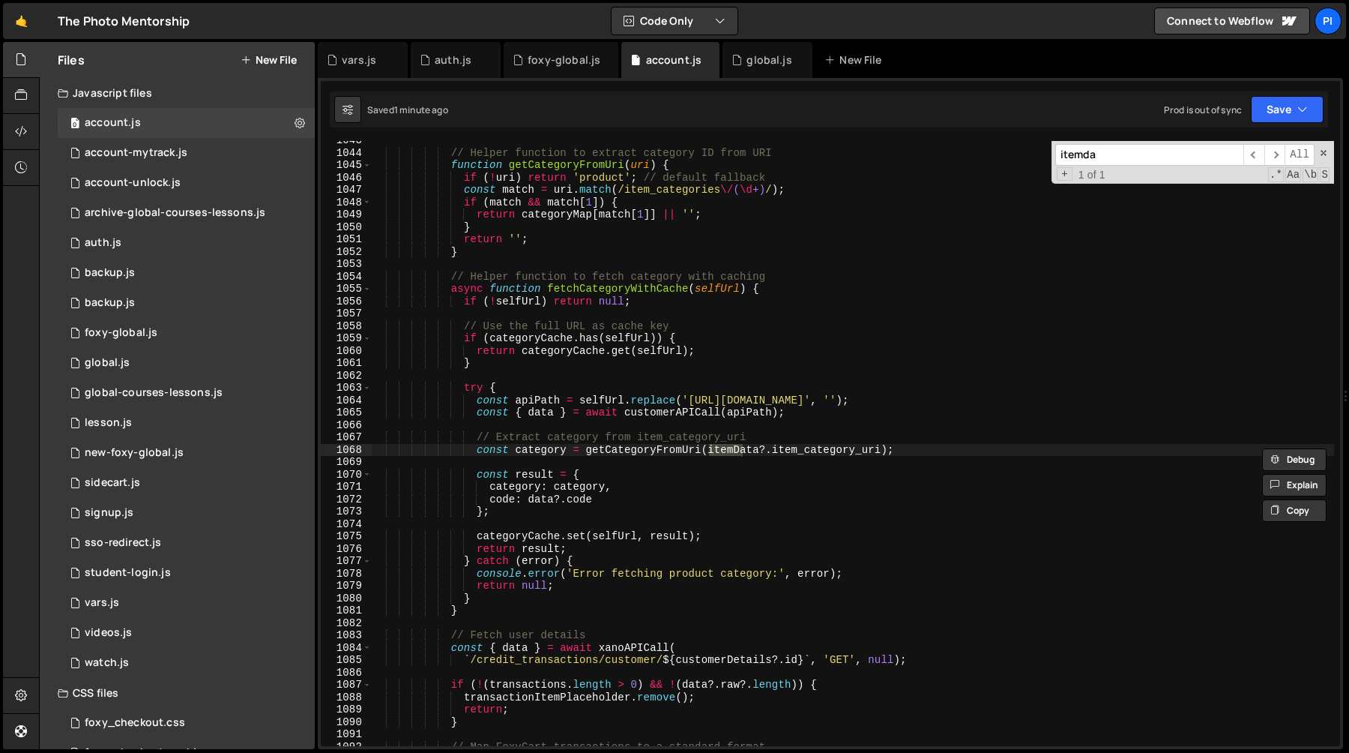
scroll to position [12967, 0]
type input "itemdata"
click at [719, 441] on div "// Helper function to extract category ID from URI function getCategoryFromUri …" at bounding box center [852, 449] width 963 height 630
click at [718, 455] on div "// Helper function to extract category ID from URI function getCategoryFromUri …" at bounding box center [852, 449] width 963 height 630
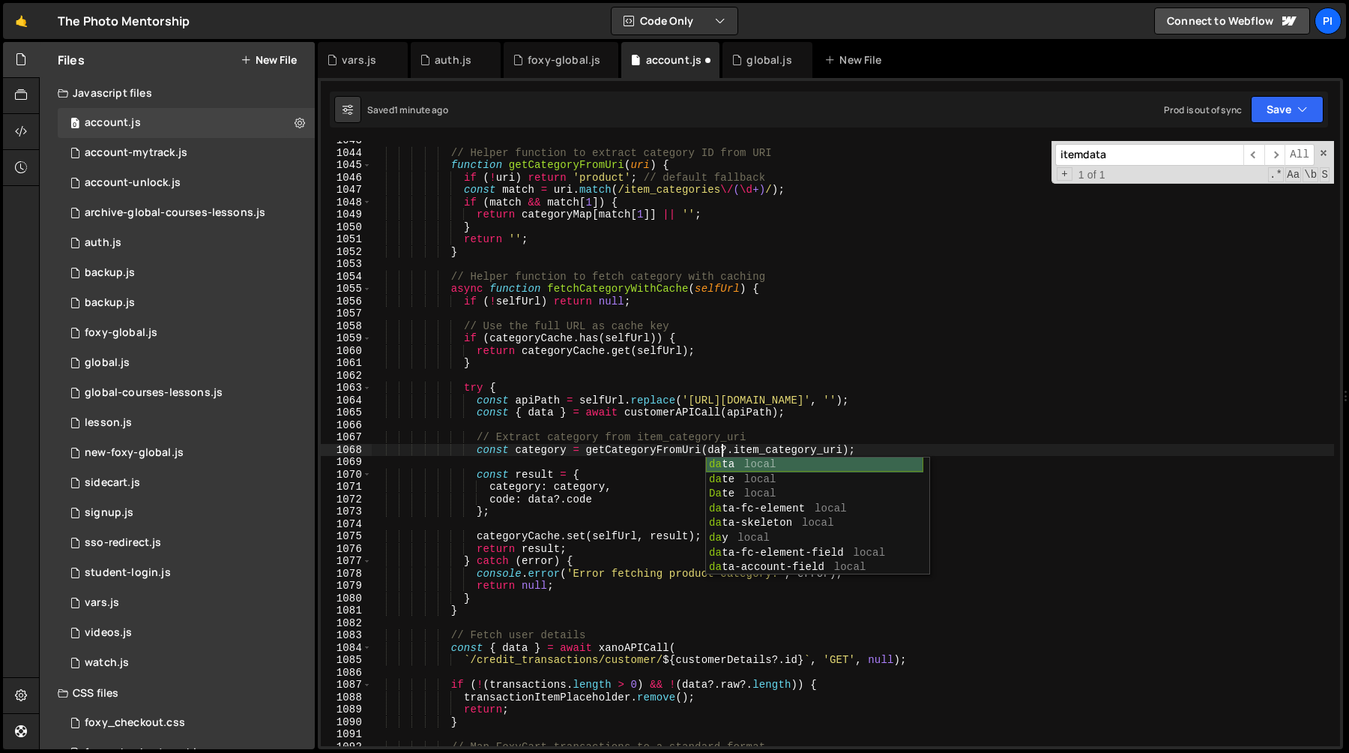
scroll to position [0, 25]
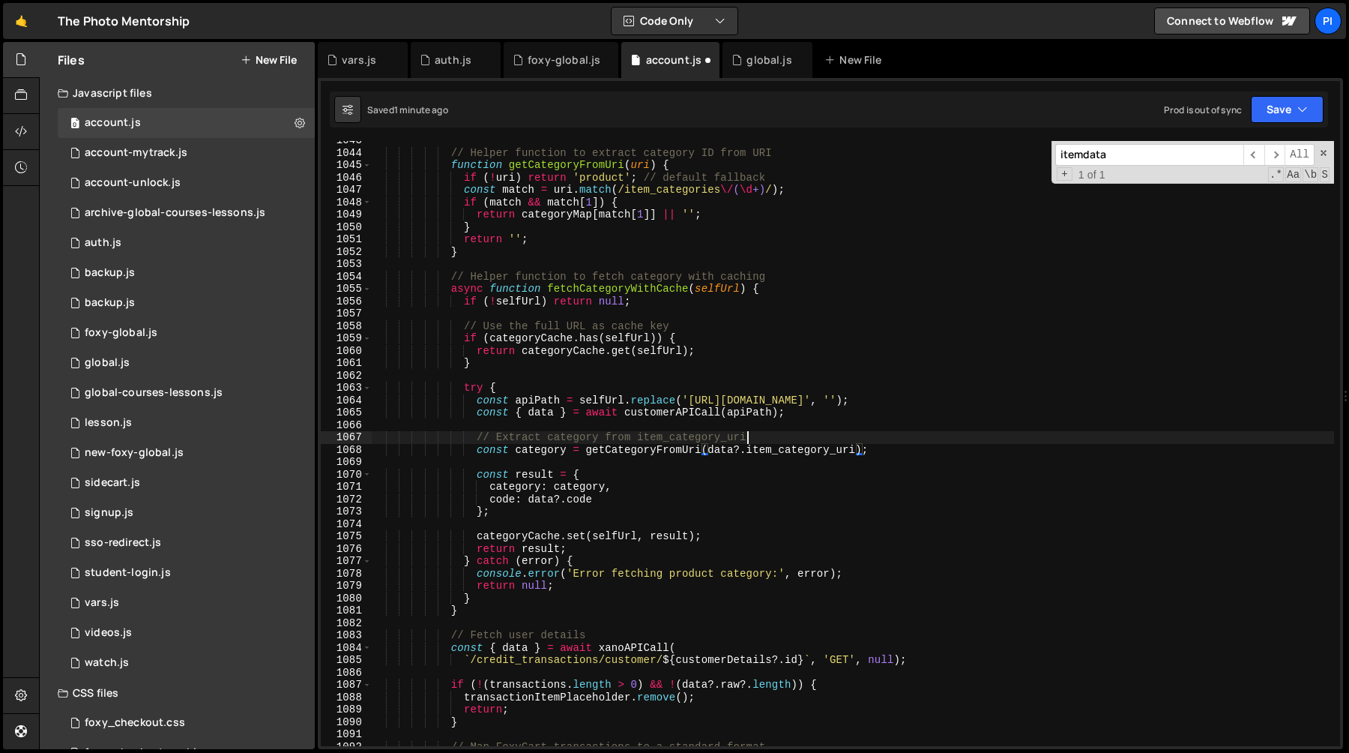
click at [783, 433] on div "// Helper function to extract category ID from URI function getCategoryFromUri …" at bounding box center [852, 449] width 963 height 630
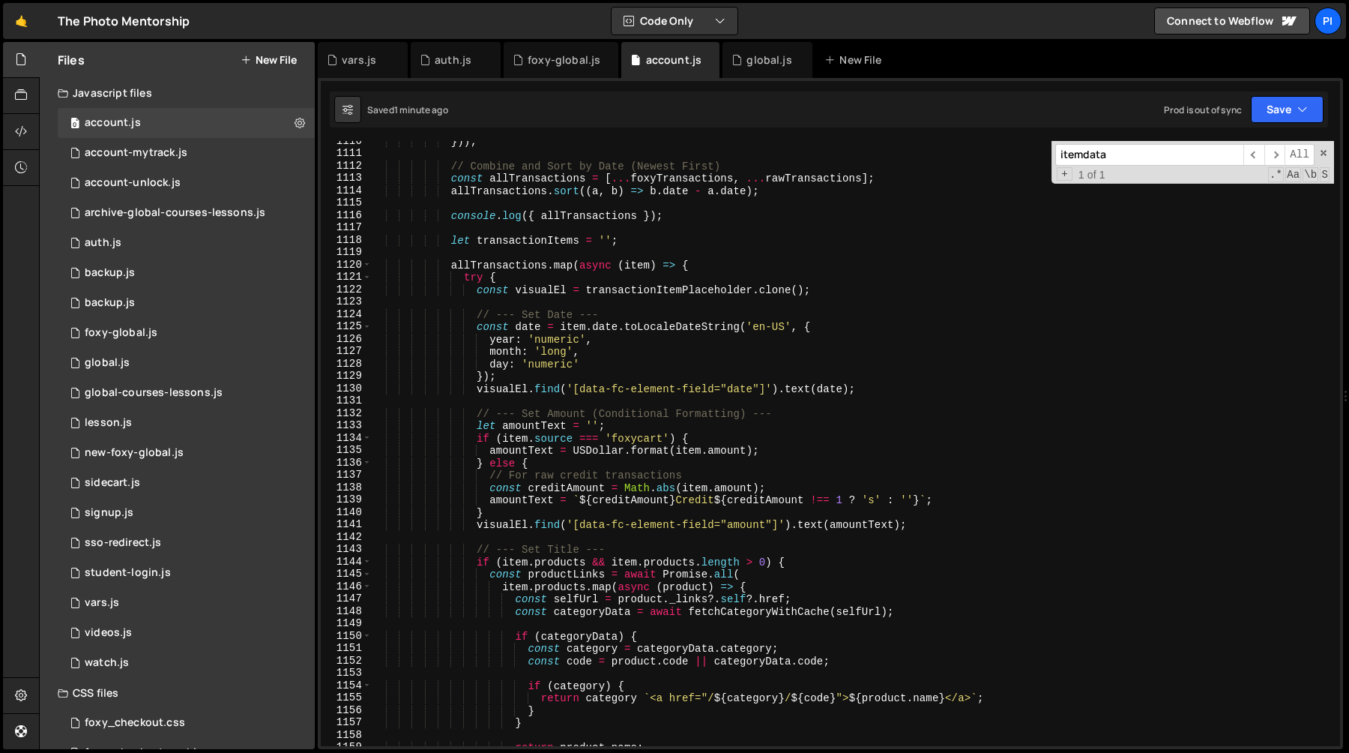
scroll to position [13795, 0]
click at [595, 267] on div "})) ; // Combine and Sort by Date (Newest First) const allTransactions = [ ... …" at bounding box center [852, 450] width 963 height 630
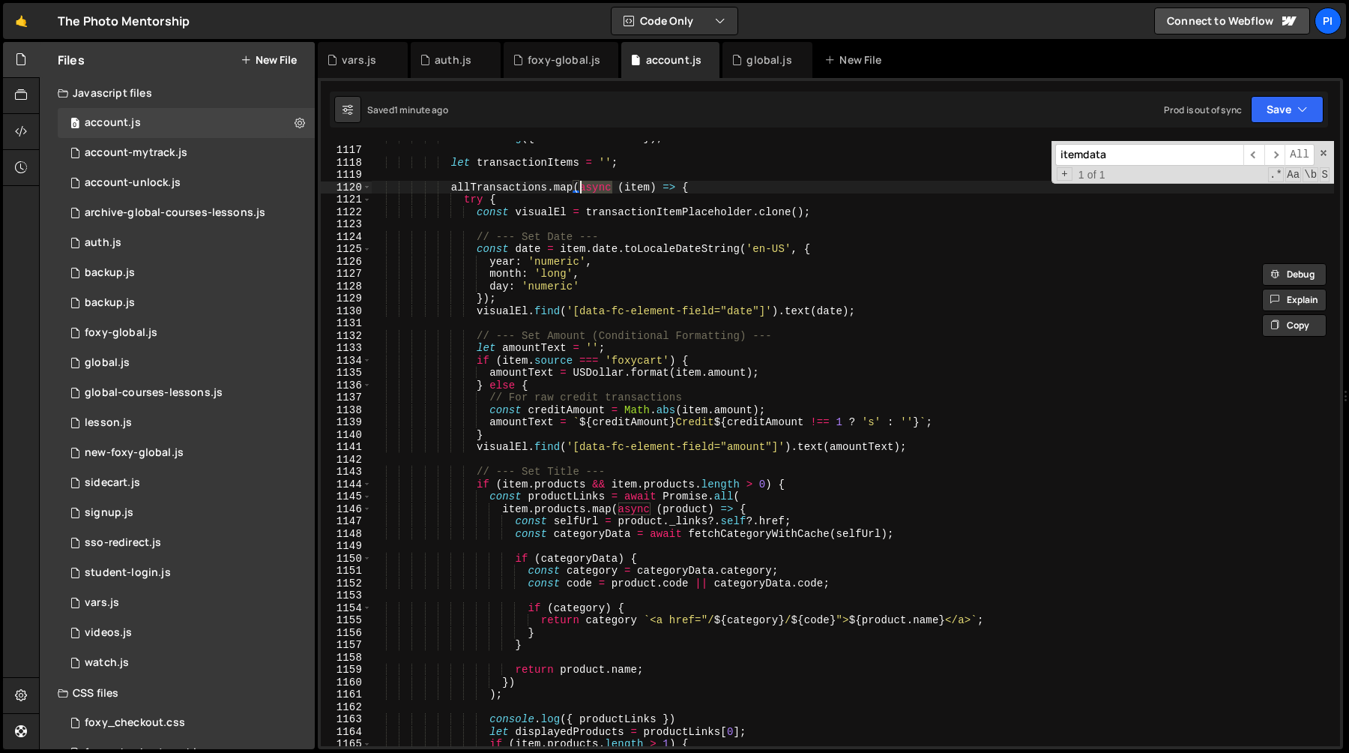
scroll to position [13873, 0]
click at [675, 184] on div "console . log ({ allTransactions }) ; let transactionItems = '' ; allTransactio…" at bounding box center [852, 446] width 963 height 630
click at [723, 184] on div "console . log ({ allTransactions }) ; let transactionItems = '' ; allTransactio…" at bounding box center [852, 446] width 963 height 630
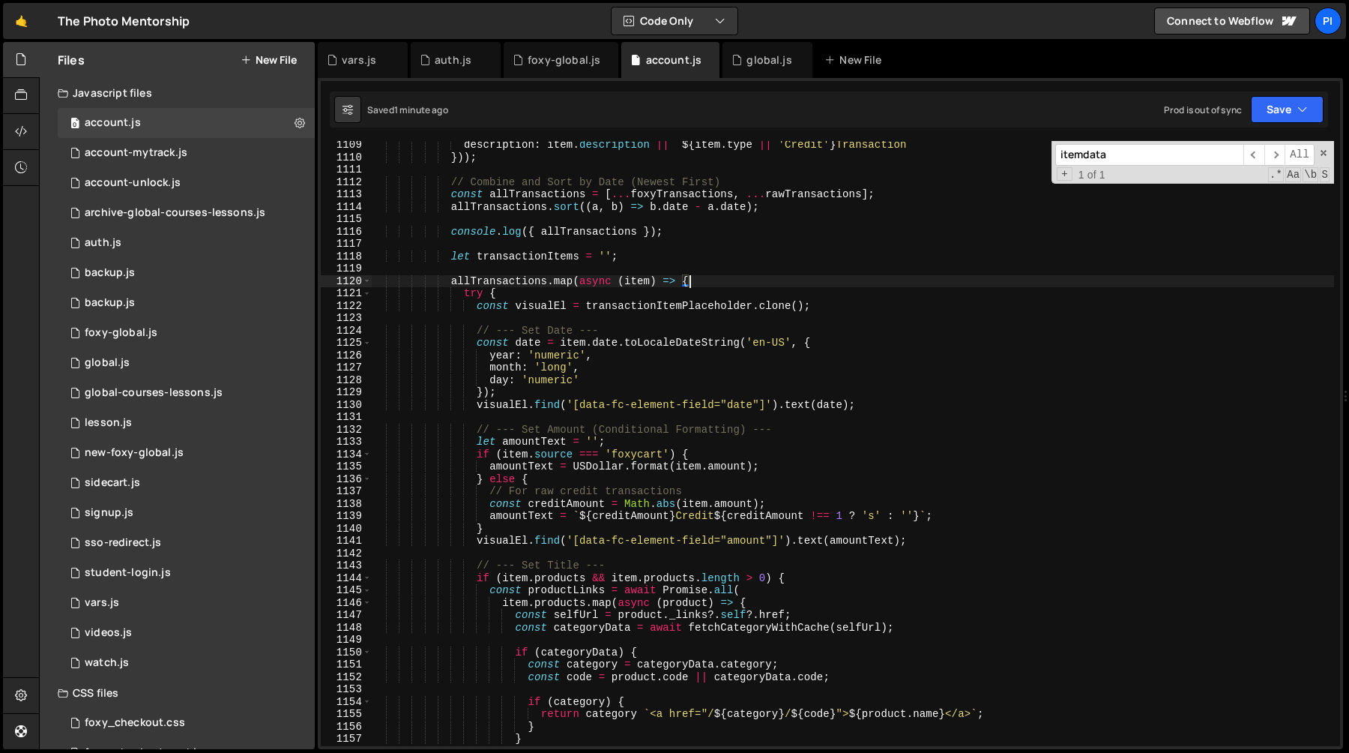
scroll to position [13778, 0]
click at [451, 283] on div "description : item . description || ` ${ item . type || 'Credit' } Transaction …" at bounding box center [852, 454] width 963 height 630
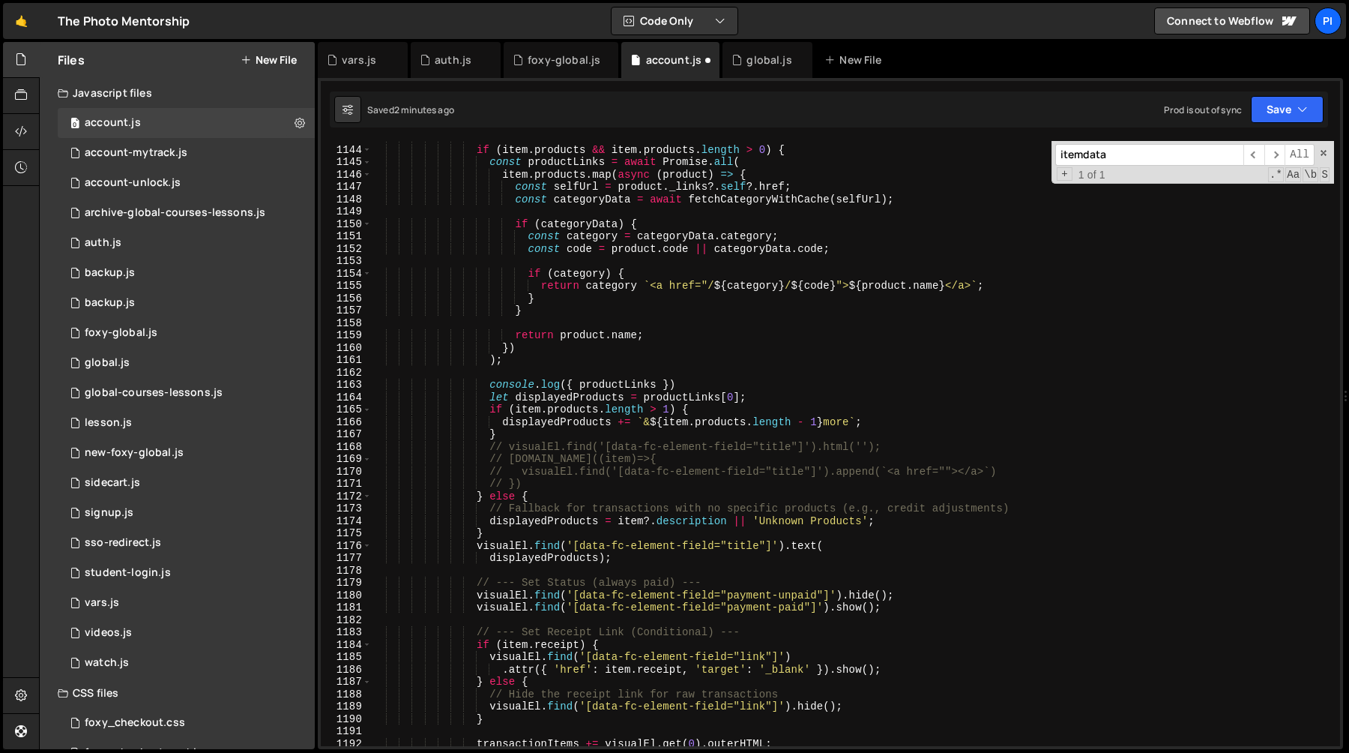
scroll to position [14378, 0]
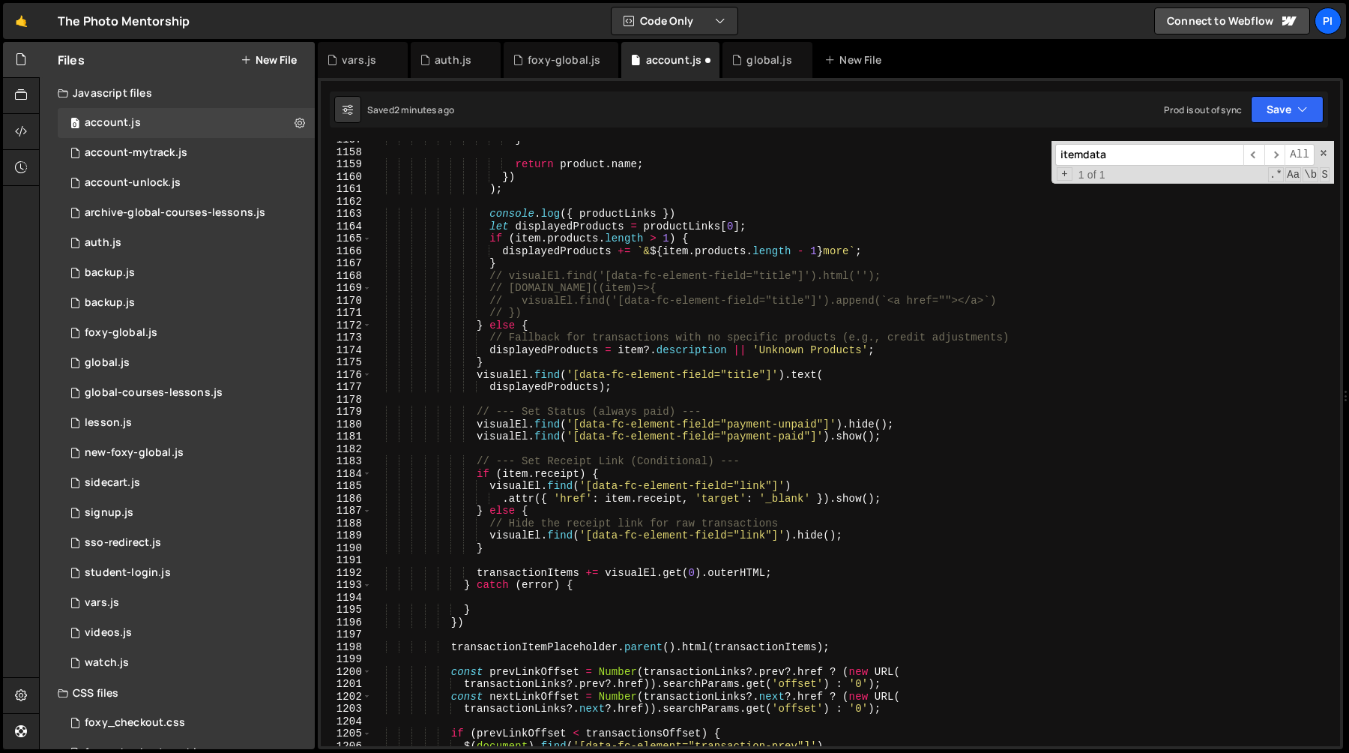
click at [478, 621] on div "} return product . name ; }) ) ; console . log ({ productLinks }) let displayed…" at bounding box center [852, 448] width 963 height 630
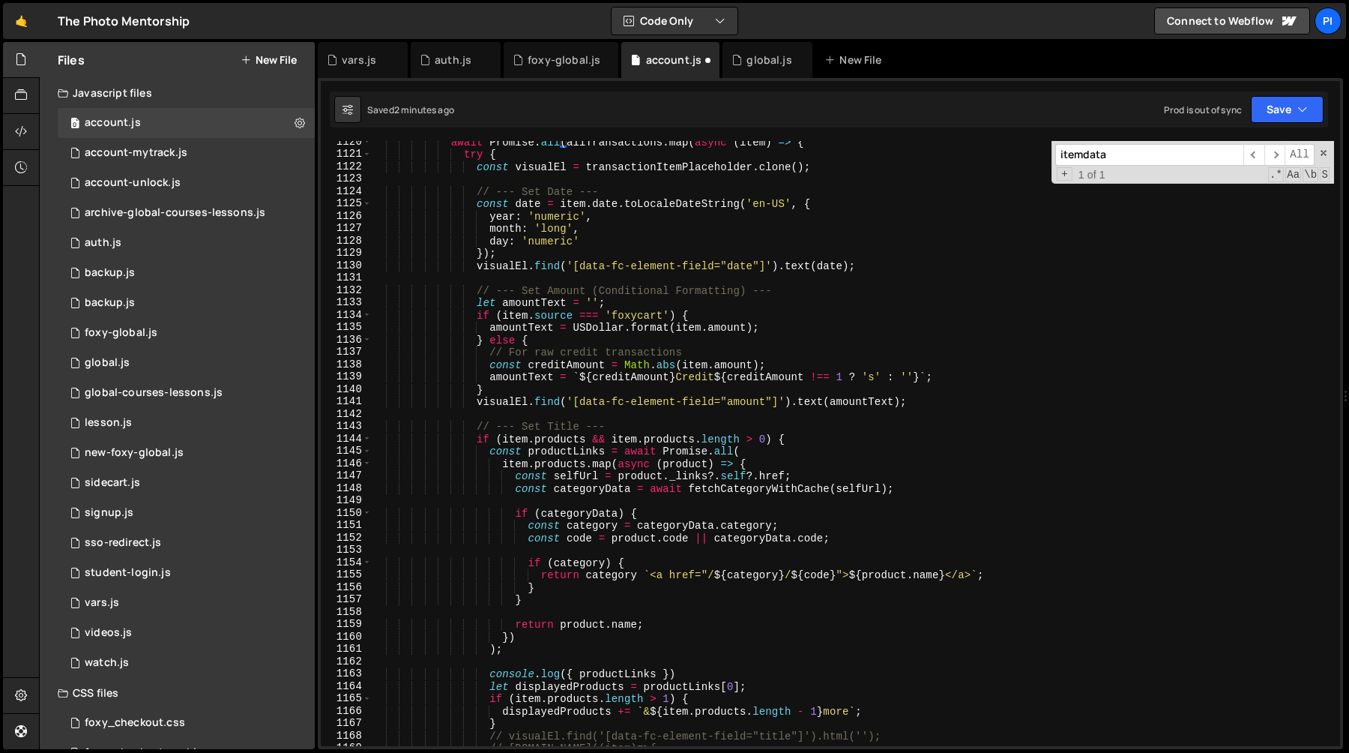
scroll to position [13918, 0]
click at [510, 339] on div "await Promise . all ( allTransactions . map ( async ( item ) => { try { const v…" at bounding box center [852, 451] width 963 height 630
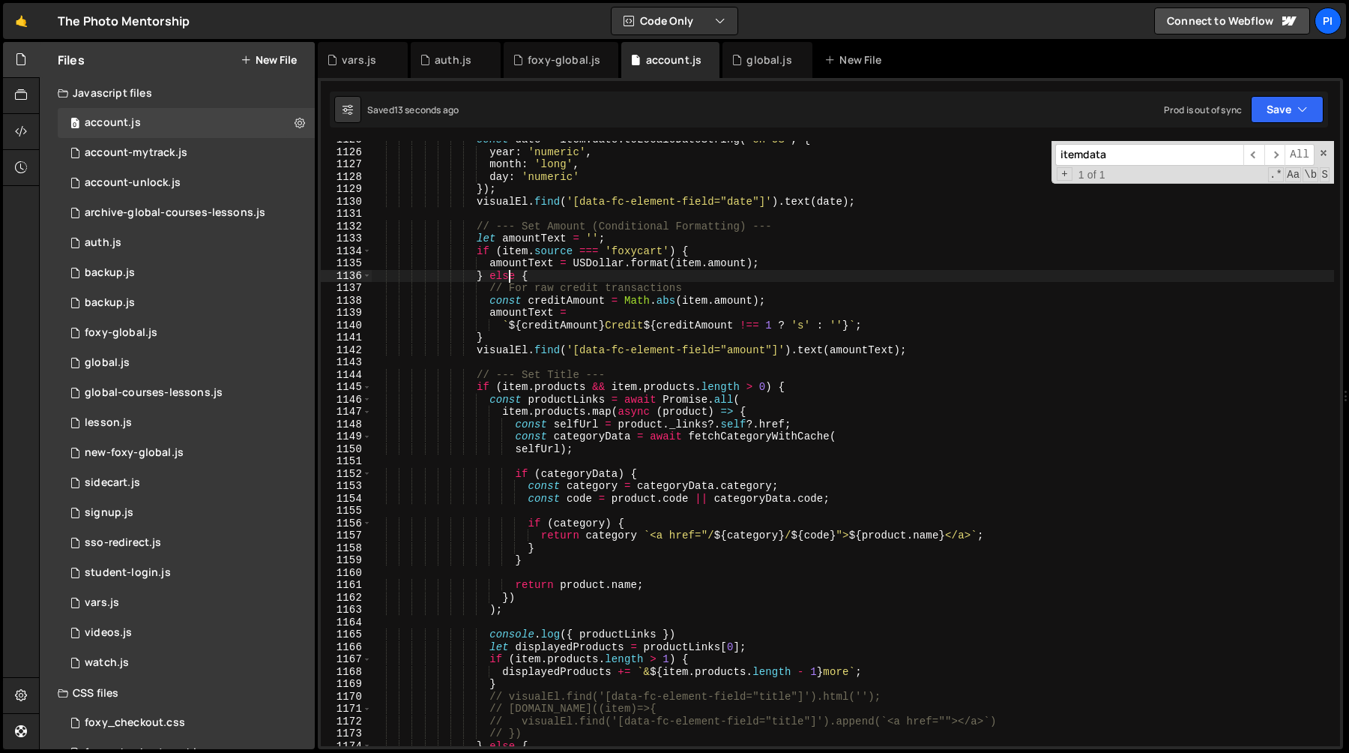
scroll to position [13982, 0]
click at [753, 531] on div "const date = item . date . toLocaleDateString ( 'en-US' , { year : 'numeric' , …" at bounding box center [852, 448] width 963 height 630
click at [750, 538] on div "const date = item . date . toLocaleDateString ( 'en-US' , { year : 'numeric' , …" at bounding box center [852, 448] width 963 height 630
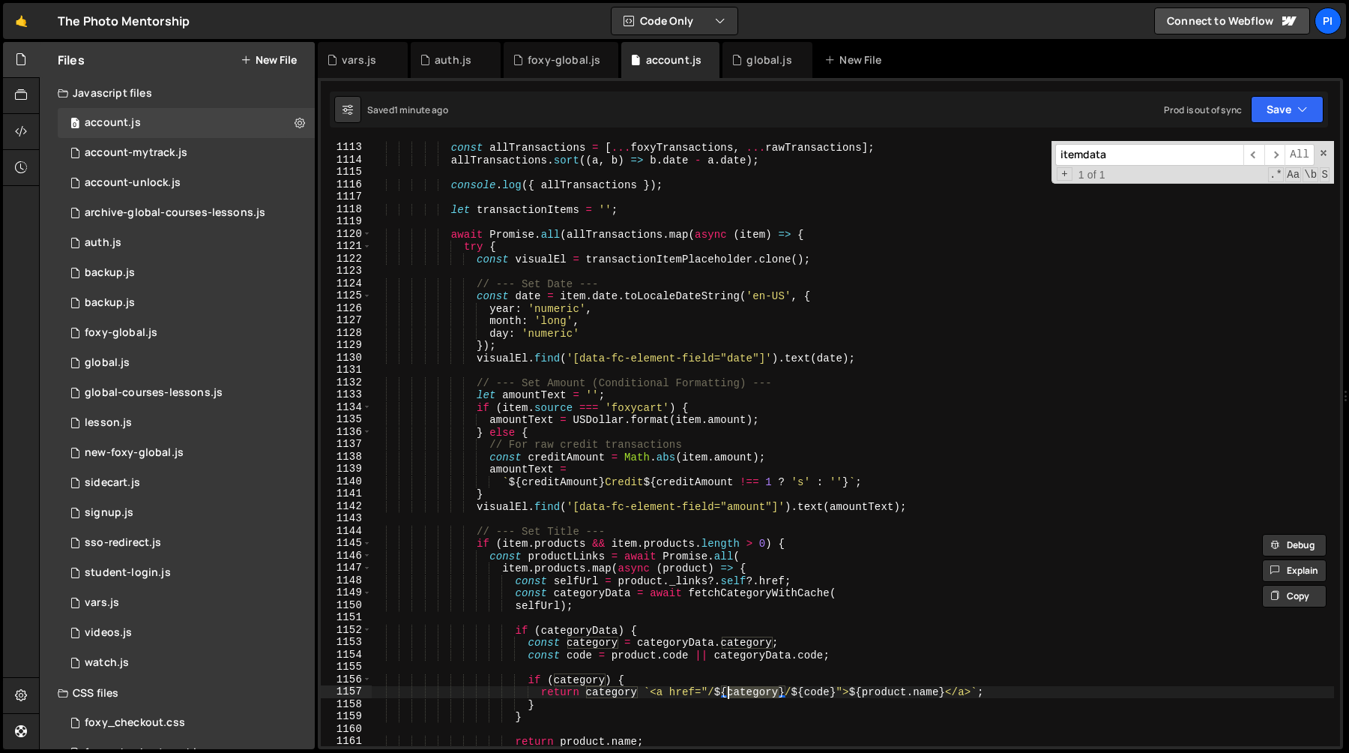
scroll to position [13715, 0]
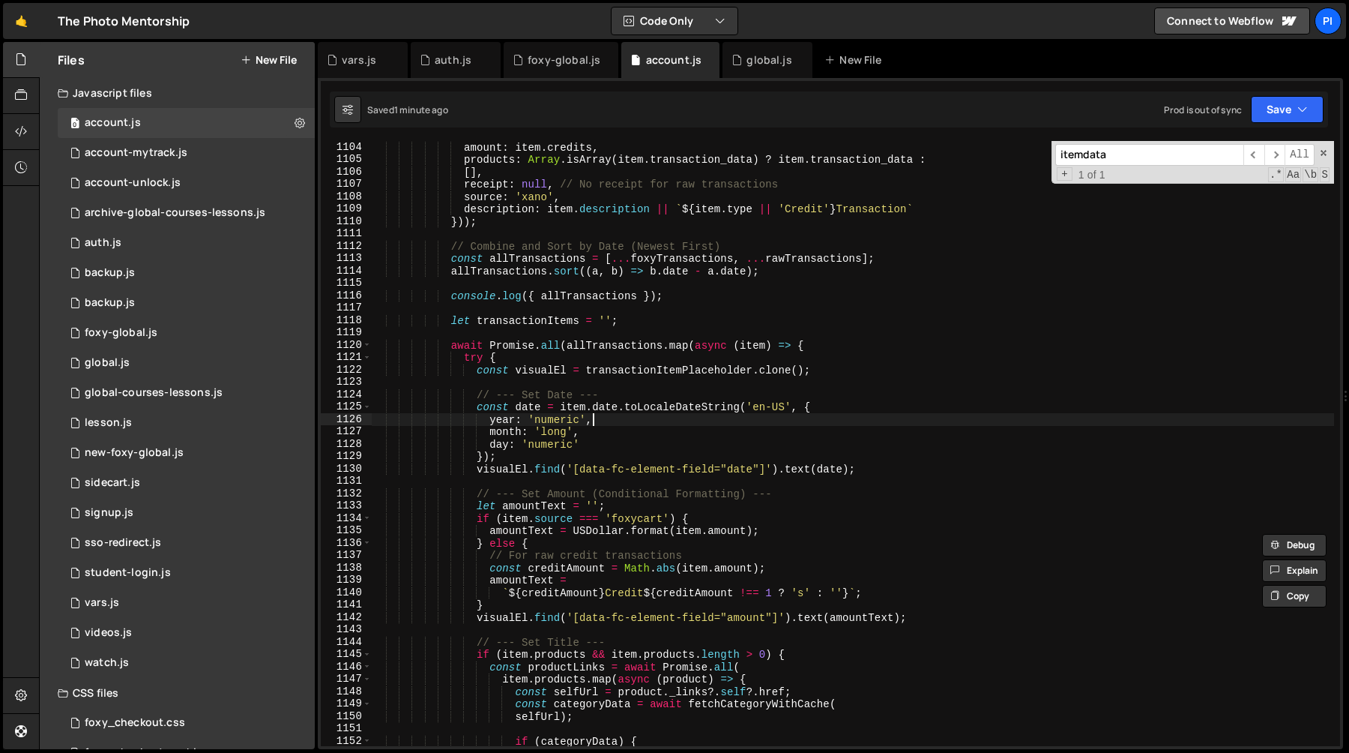
click at [679, 417] on div "amount : item . credits , products : Array . isArray ( item . transaction_data …" at bounding box center [852, 456] width 963 height 630
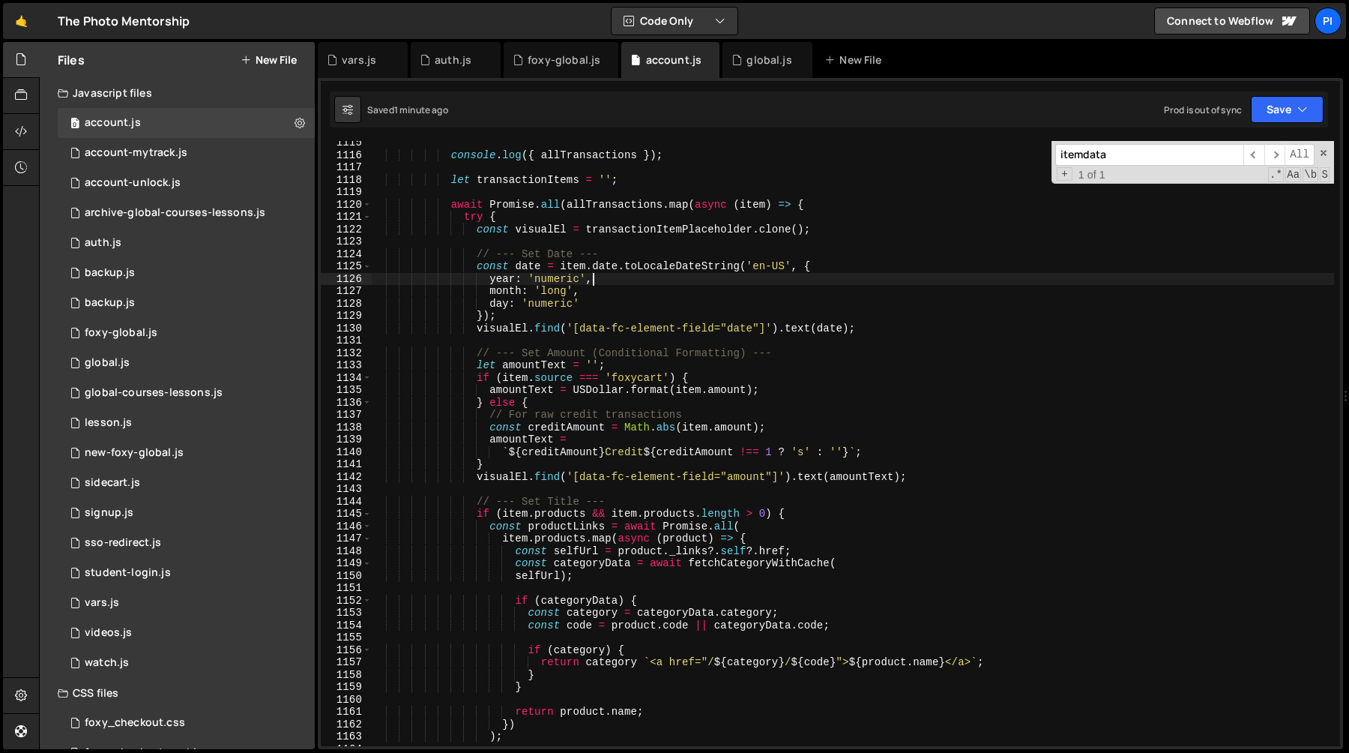
scroll to position [13897, 0]
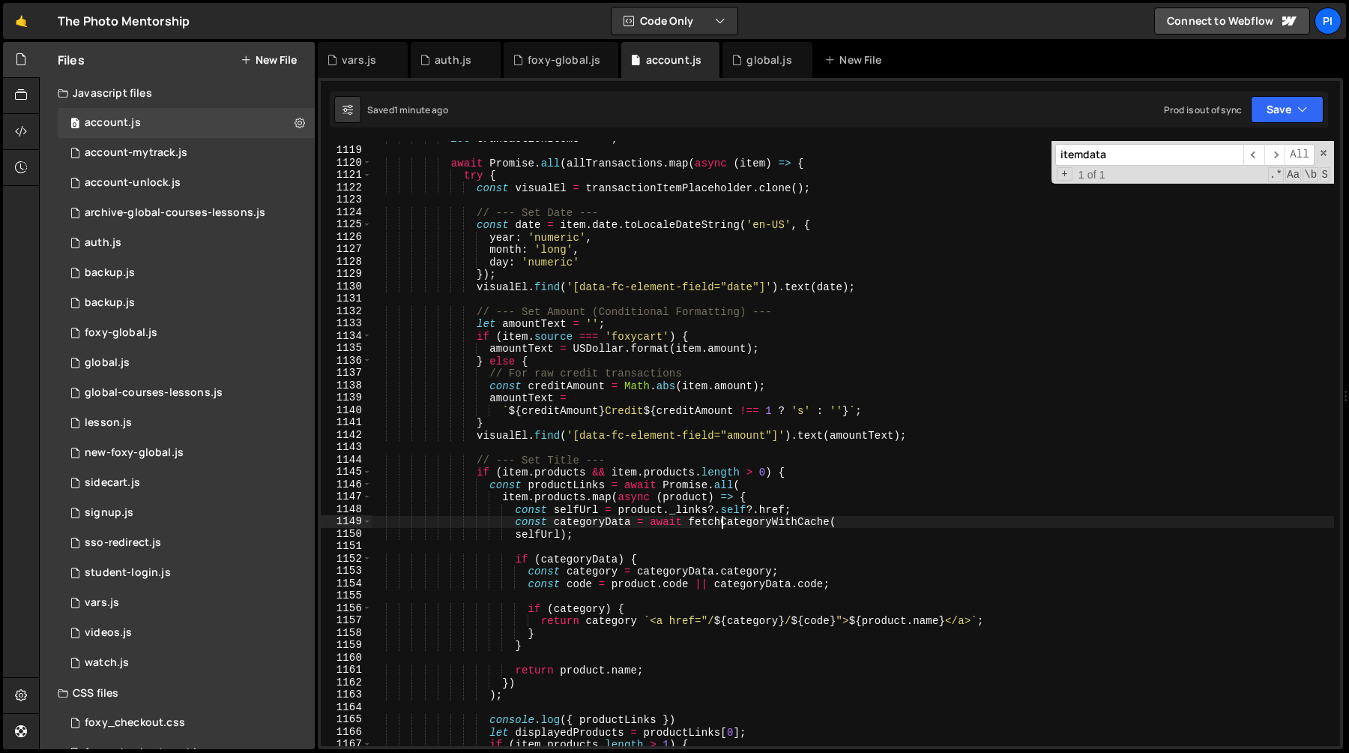
click at [720, 527] on div "let transactionItems = '' ; await Promise . all ( allTransactions . map ( async…" at bounding box center [852, 447] width 963 height 630
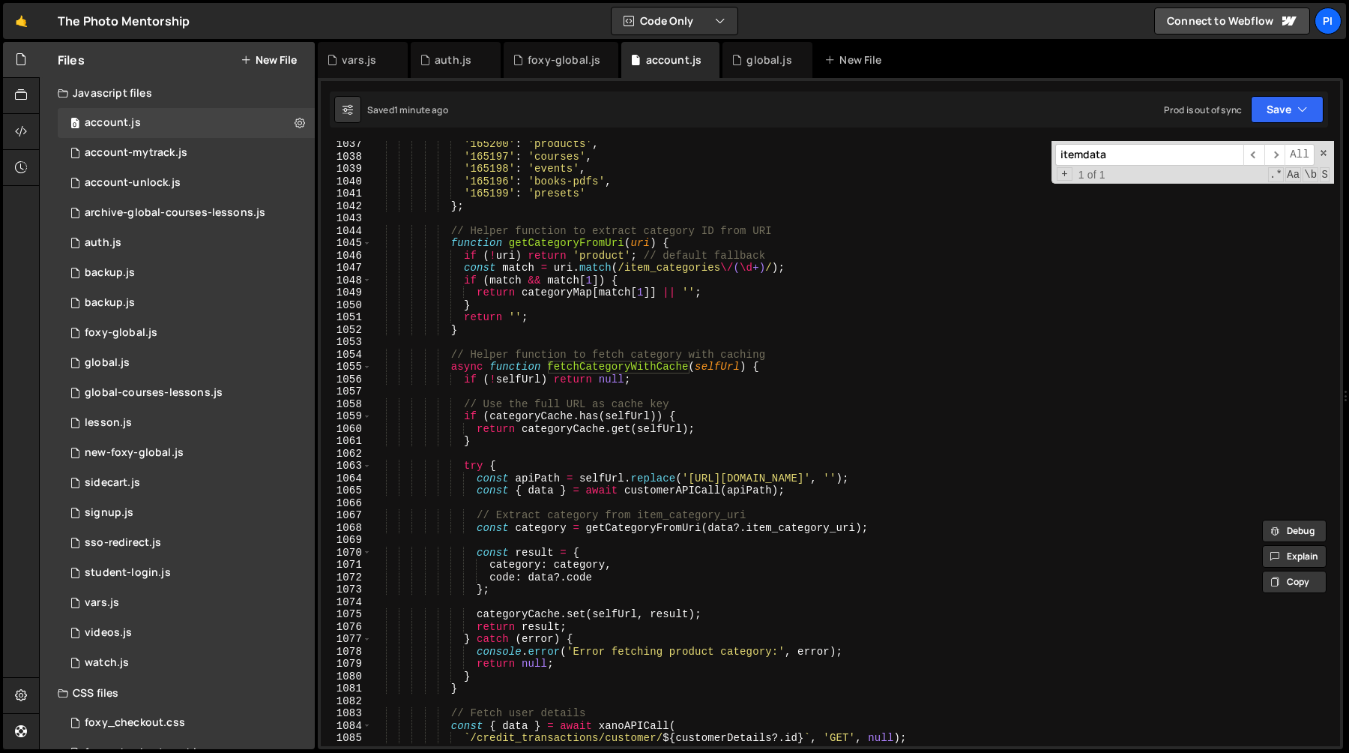
scroll to position [12905, 0]
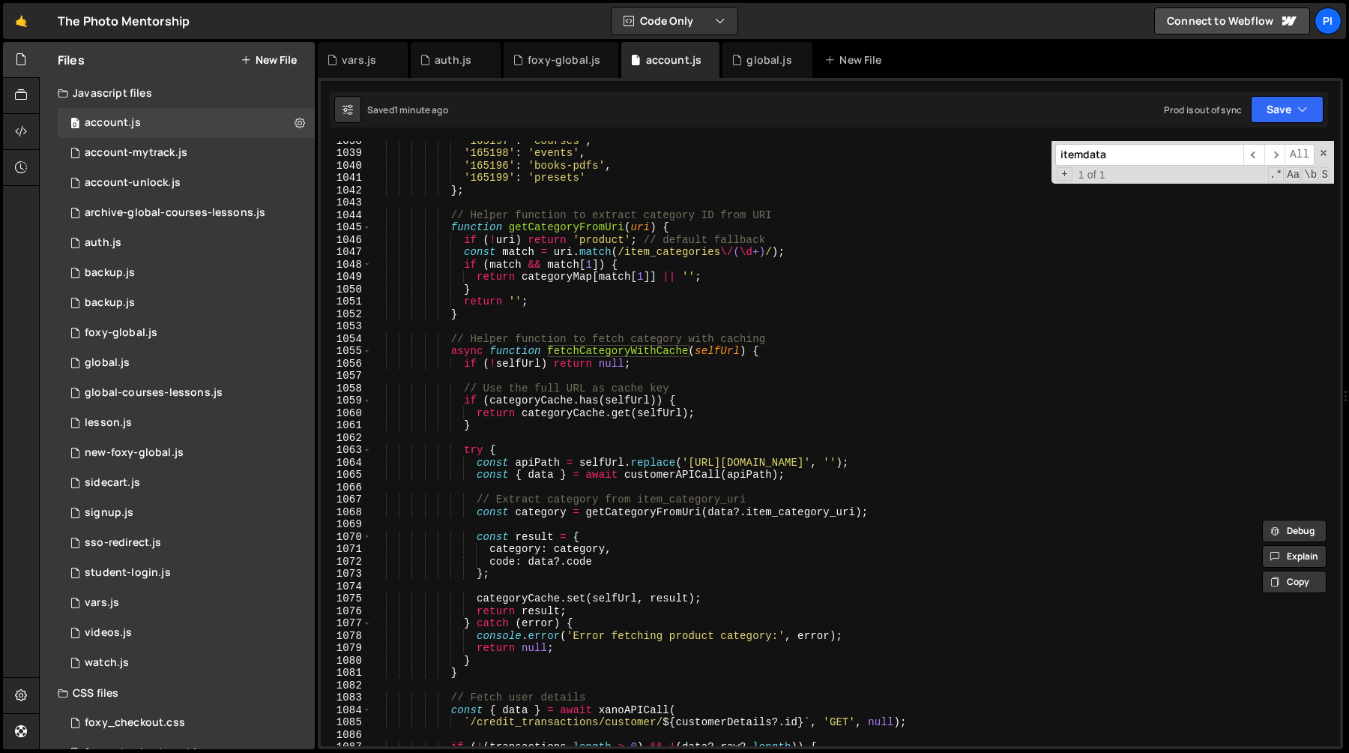
click at [913, 464] on div "'165197' : 'courses' , '165198' : 'events' , '165196' : 'books-pdfs' , '165199'…" at bounding box center [852, 449] width 963 height 630
click at [678, 471] on div "'165197' : 'courses' , '165198' : 'events' , '165196' : 'books-pdfs' , '165199'…" at bounding box center [852, 449] width 963 height 630
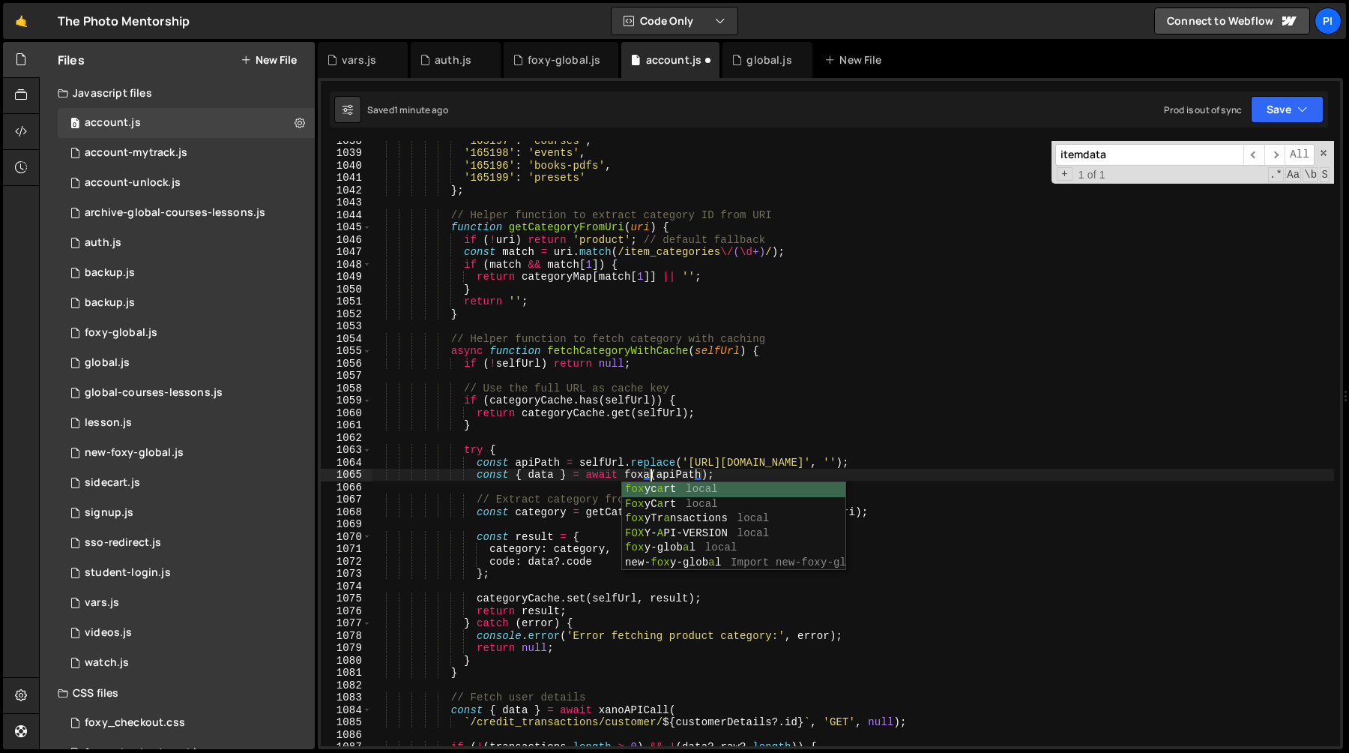
scroll to position [0, 19]
type textarea "const { data } = await foxap(apiPath);"
click at [333, 67] on div "vars.js" at bounding box center [363, 60] width 90 height 36
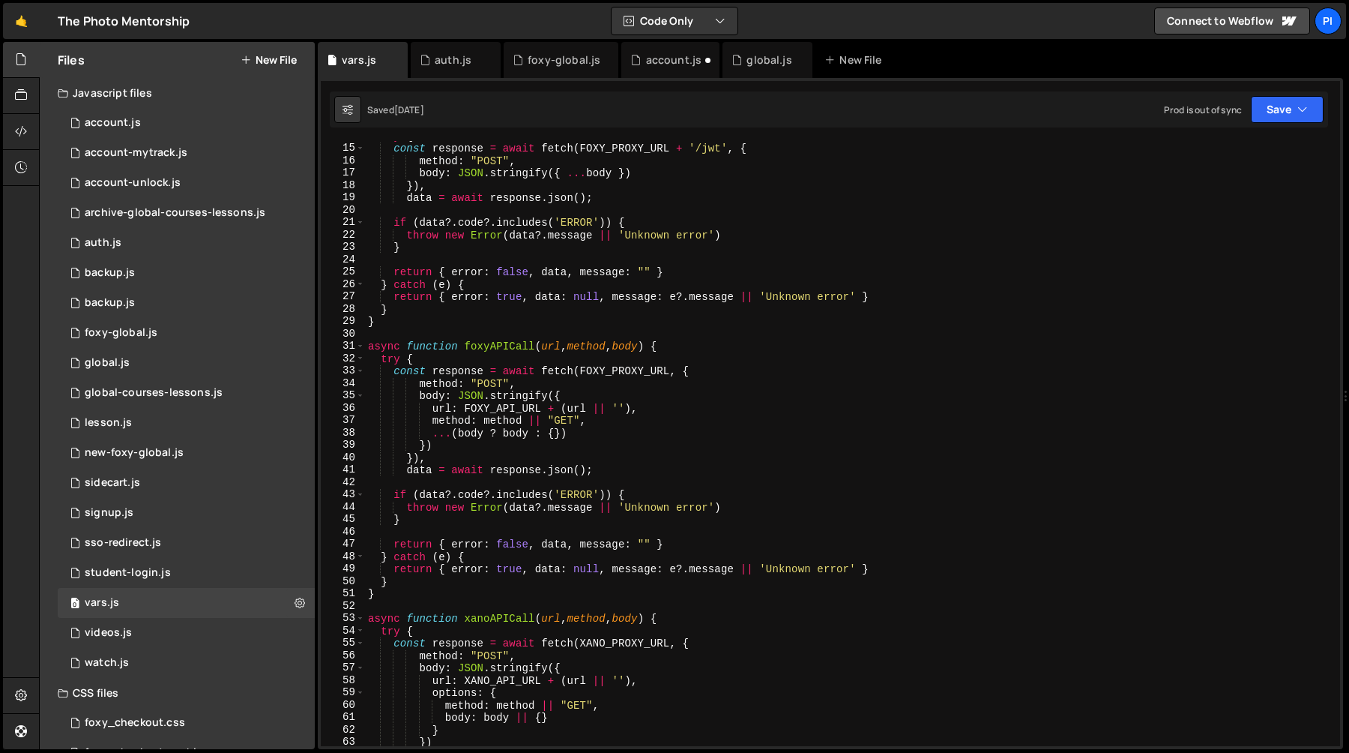
scroll to position [0, 0]
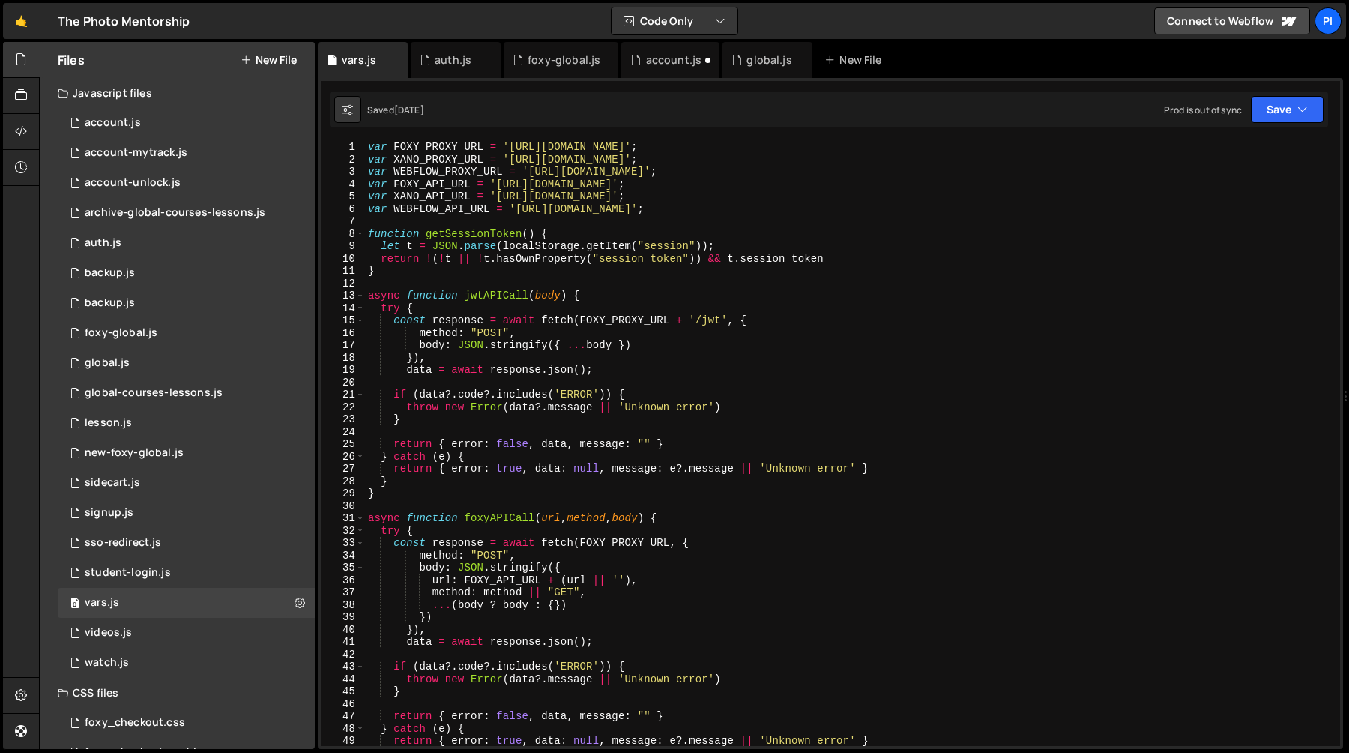
type textarea "async function foxyAPICall(url, method, body) {"
click at [503, 516] on div "var FOXY_PROXY_URL = 'https://tpm-proxy.netlify.app' ; var XANO_PROXY_URL = 'ht…" at bounding box center [849, 456] width 969 height 630
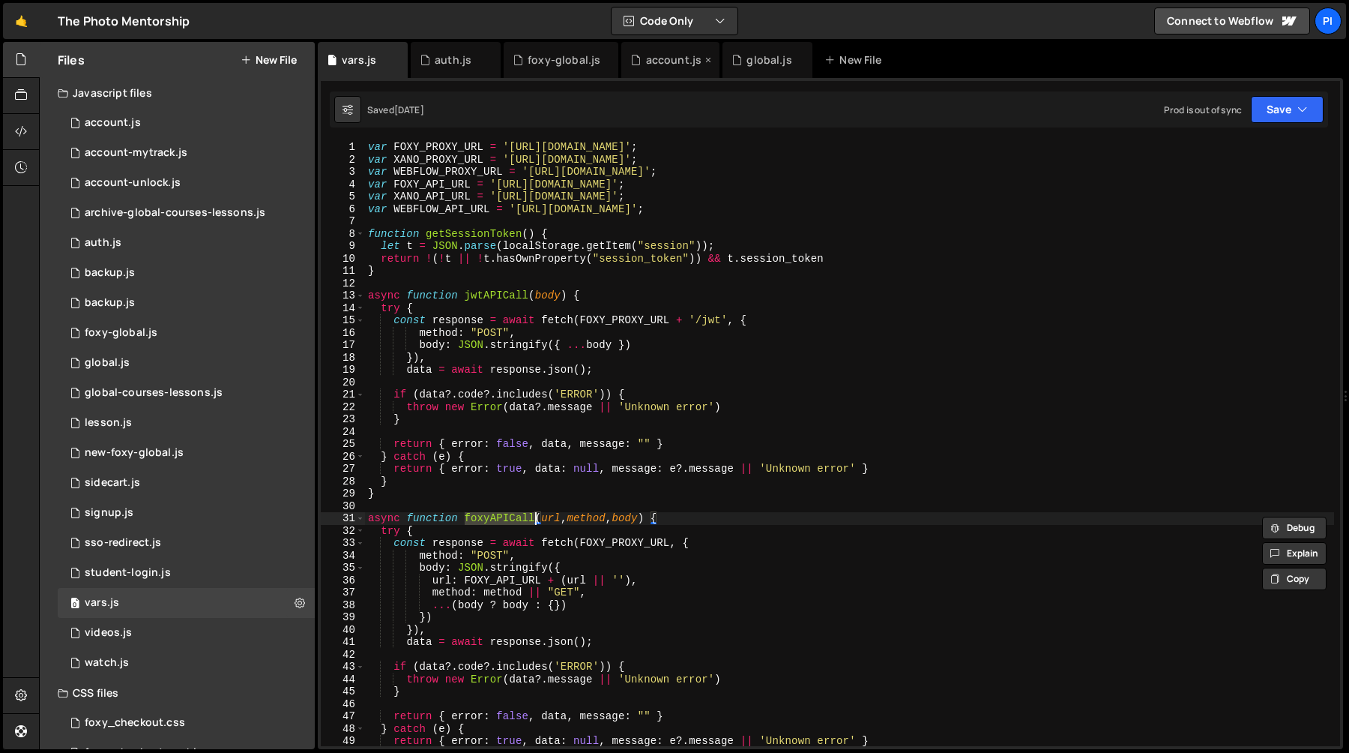
click at [656, 55] on div "account.js" at bounding box center [674, 59] width 56 height 15
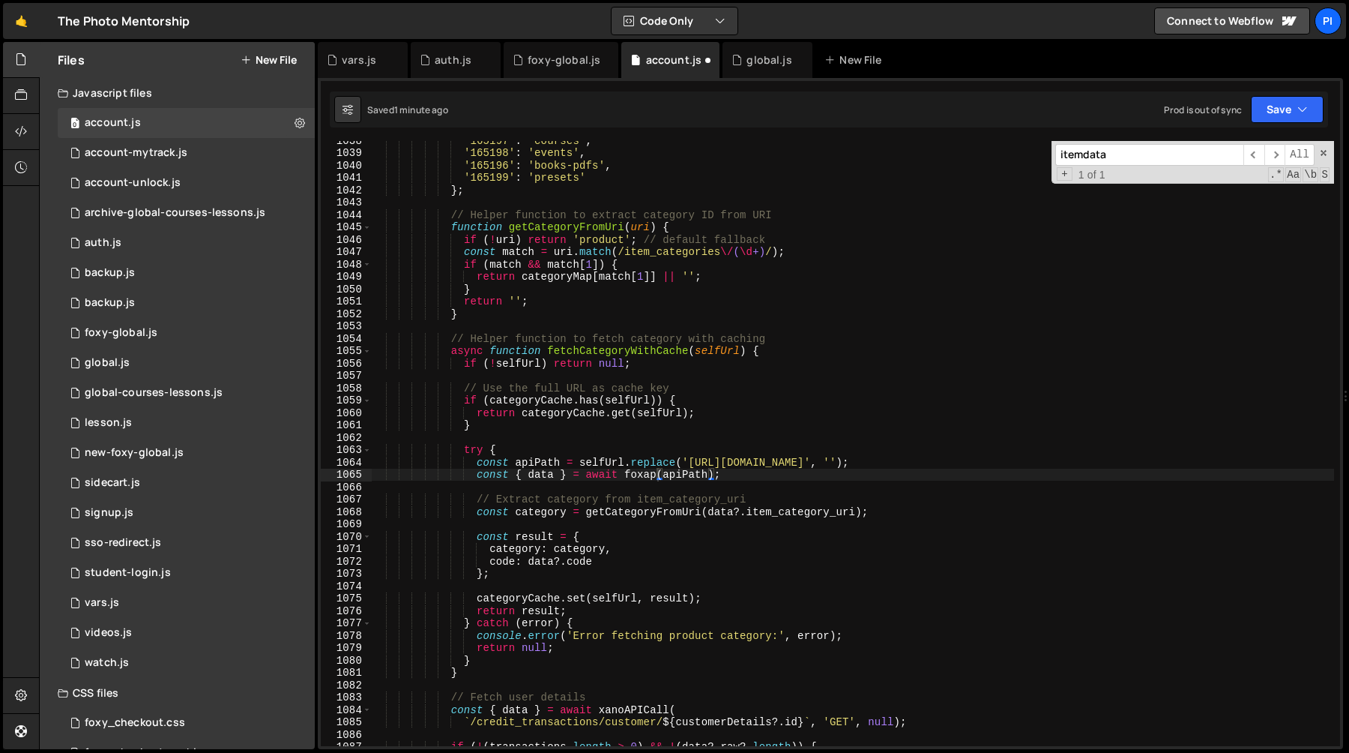
click at [642, 477] on div "'165197' : 'courses' , '165198' : 'events' , '165196' : 'books-pdfs' , '165199'…" at bounding box center [852, 449] width 963 height 630
paste textarea "yAPICall"
click at [361, 61] on div "vars.js" at bounding box center [359, 59] width 34 height 15
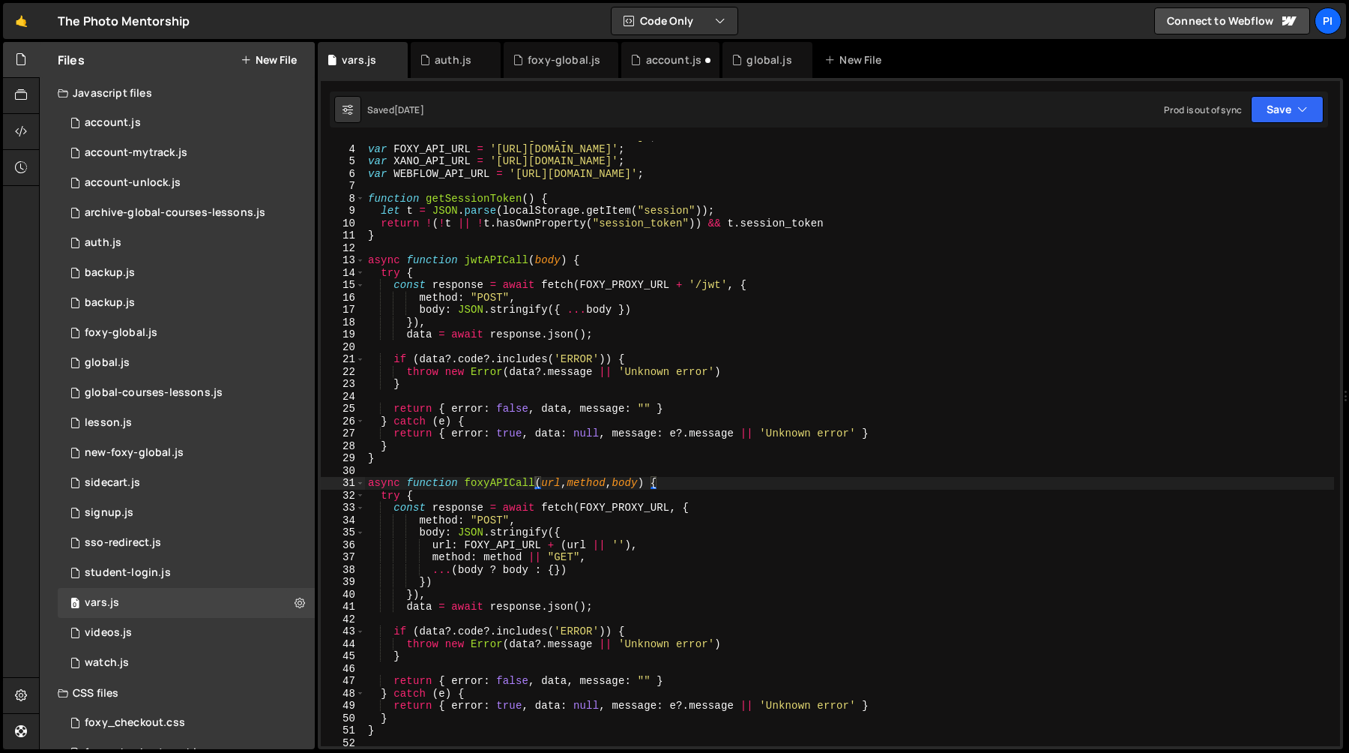
scroll to position [115, 0]
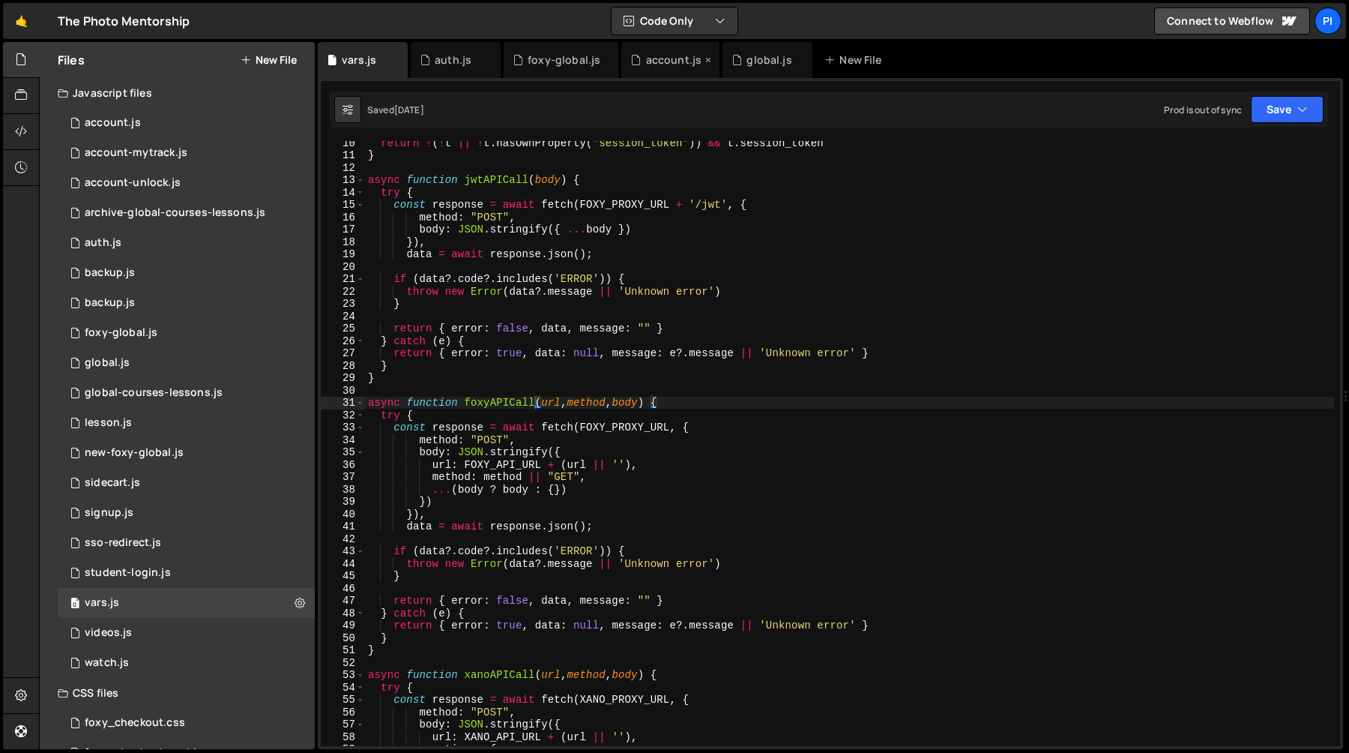
click at [650, 54] on div "account.js" at bounding box center [674, 59] width 56 height 15
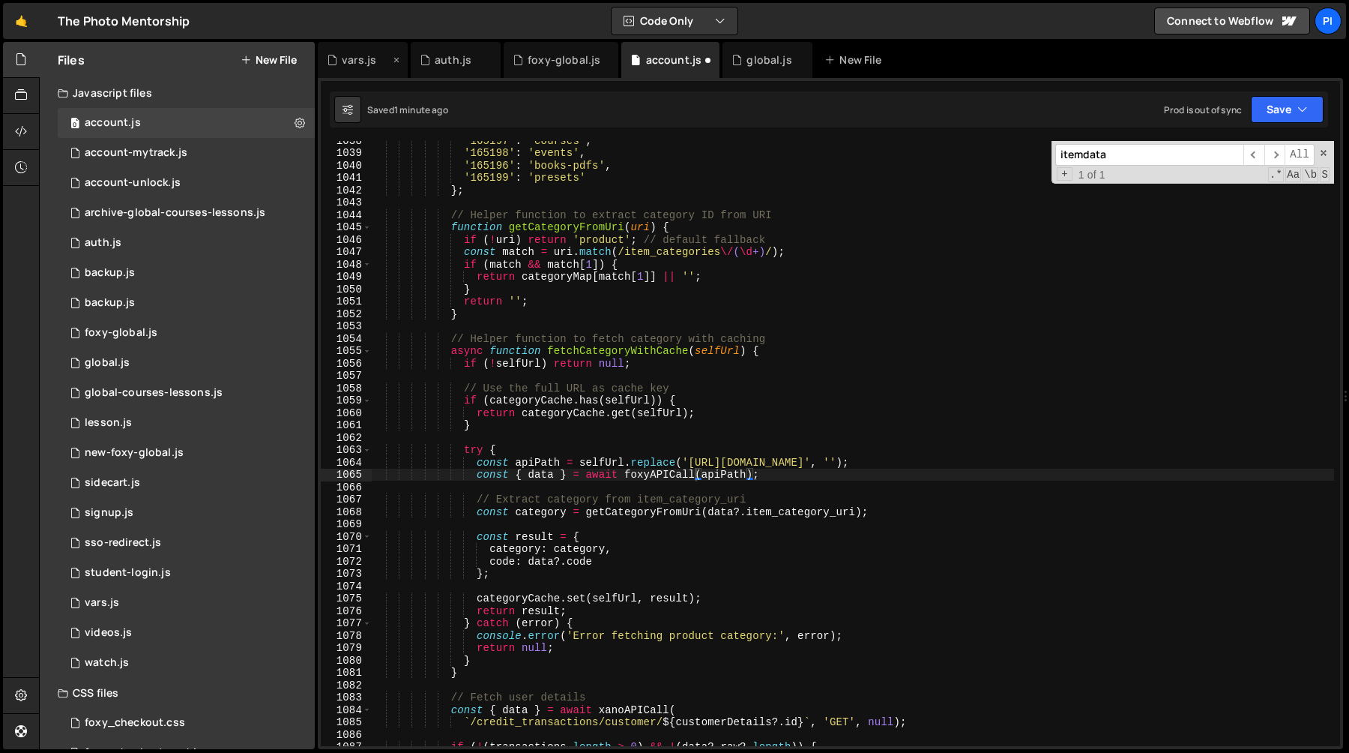
click at [372, 64] on div "vars.js" at bounding box center [359, 59] width 34 height 15
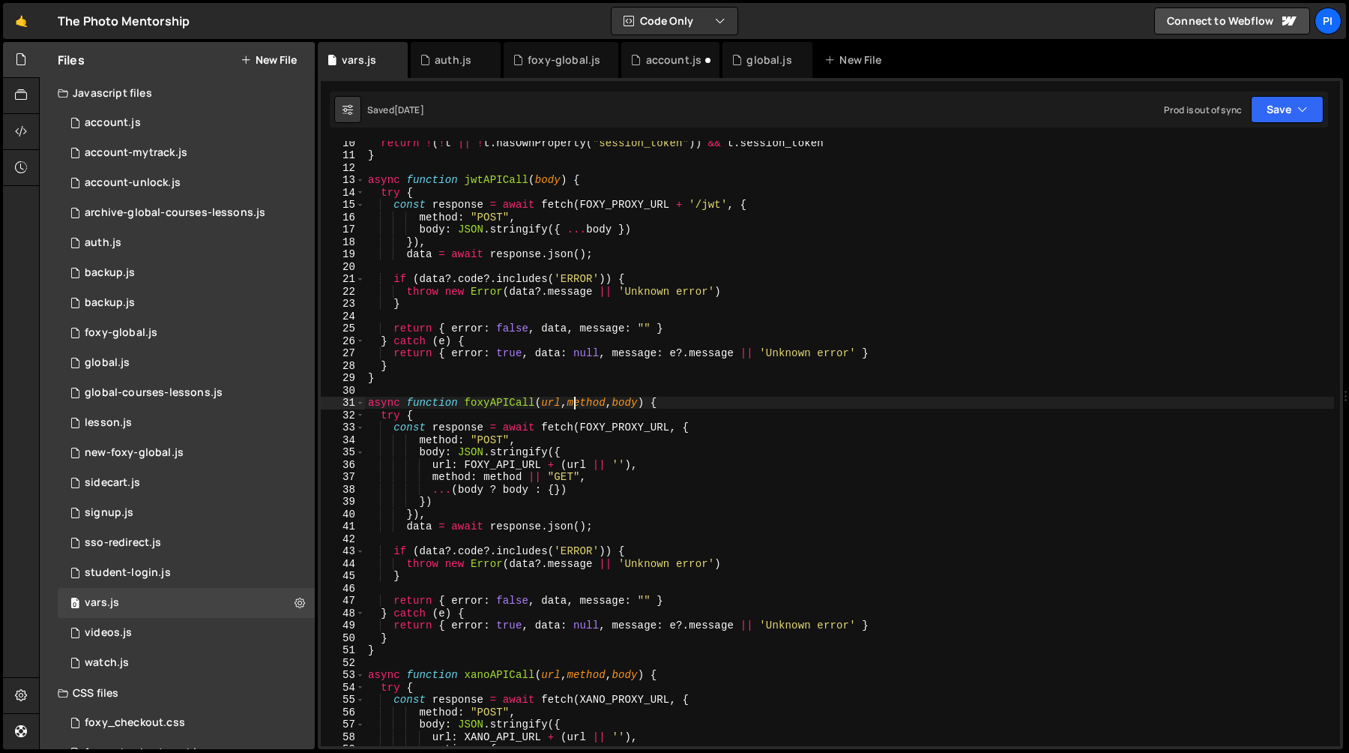
click at [576, 400] on div "return ! ( ! t || ! t . hasOwnProperty ( "session_token" )) && t . session_toke…" at bounding box center [849, 451] width 969 height 630
click at [647, 62] on div "account.js" at bounding box center [674, 59] width 56 height 15
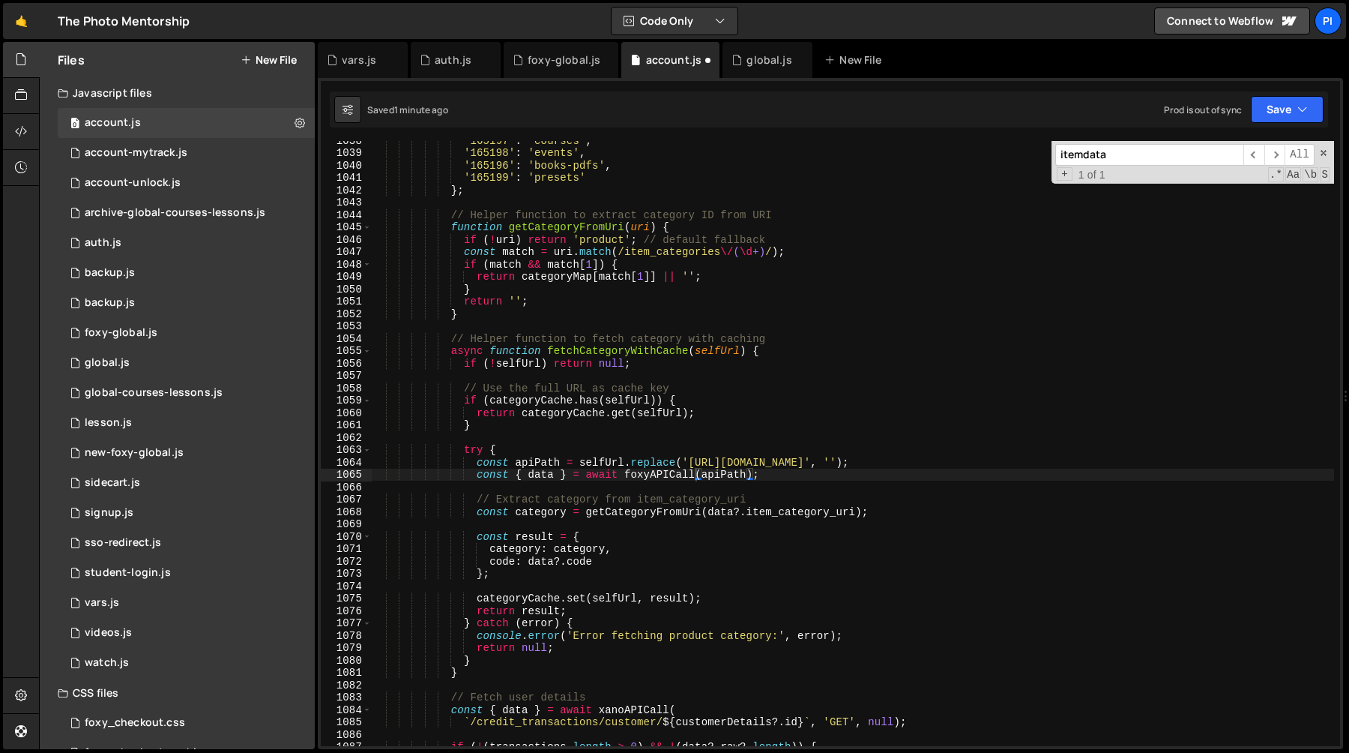
click at [776, 470] on div "'165197' : 'courses' , '165198' : 'events' , '165196' : 'books-pdfs' , '165199'…" at bounding box center [852, 449] width 963 height 630
click at [742, 467] on div "'165197' : 'courses' , '165198' : 'events' , '165196' : 'books-pdfs' , '165199'…" at bounding box center [852, 449] width 963 height 630
type textarea "const apiPath = selfUrl.replace('https://tpm.foxycart.com/s/customer', '');"
click at [788, 486] on div "'165197' : 'courses' , '165198' : 'events' , '165196' : 'books-pdfs' , '165199'…" at bounding box center [852, 449] width 963 height 630
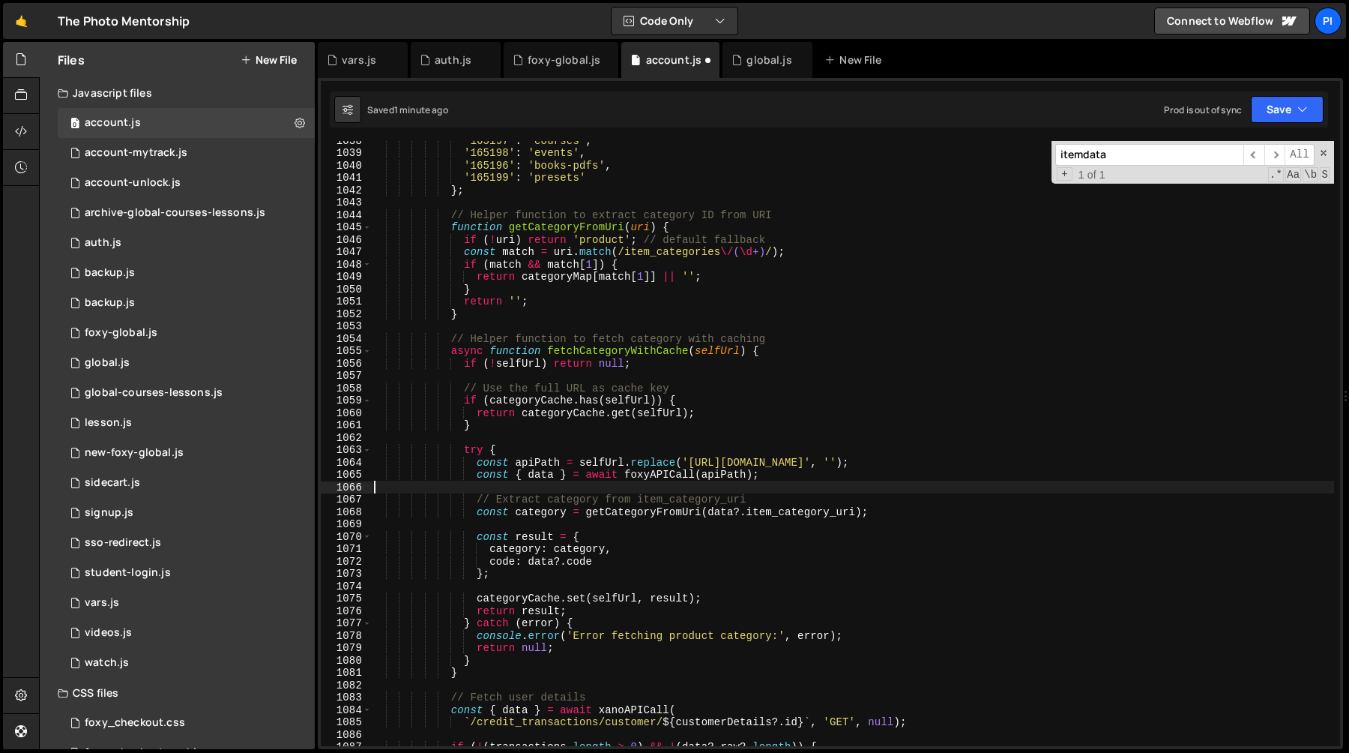
click at [748, 476] on div "'165197' : 'courses' , '165198' : 'events' , '165196' : 'books-pdfs' , '165199'…" at bounding box center [852, 449] width 963 height 630
type textarea "const { data } = await foxyAPICall(apiPath);"
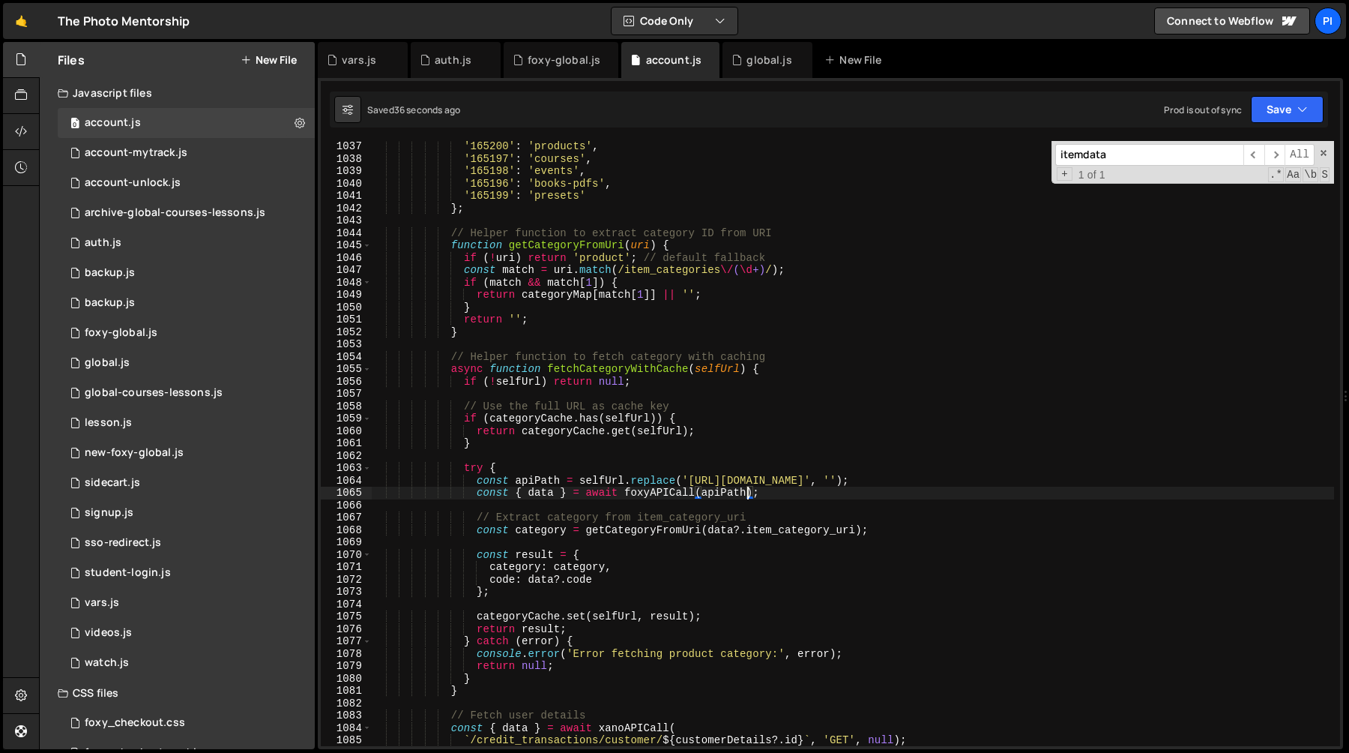
scroll to position [12898, 0]
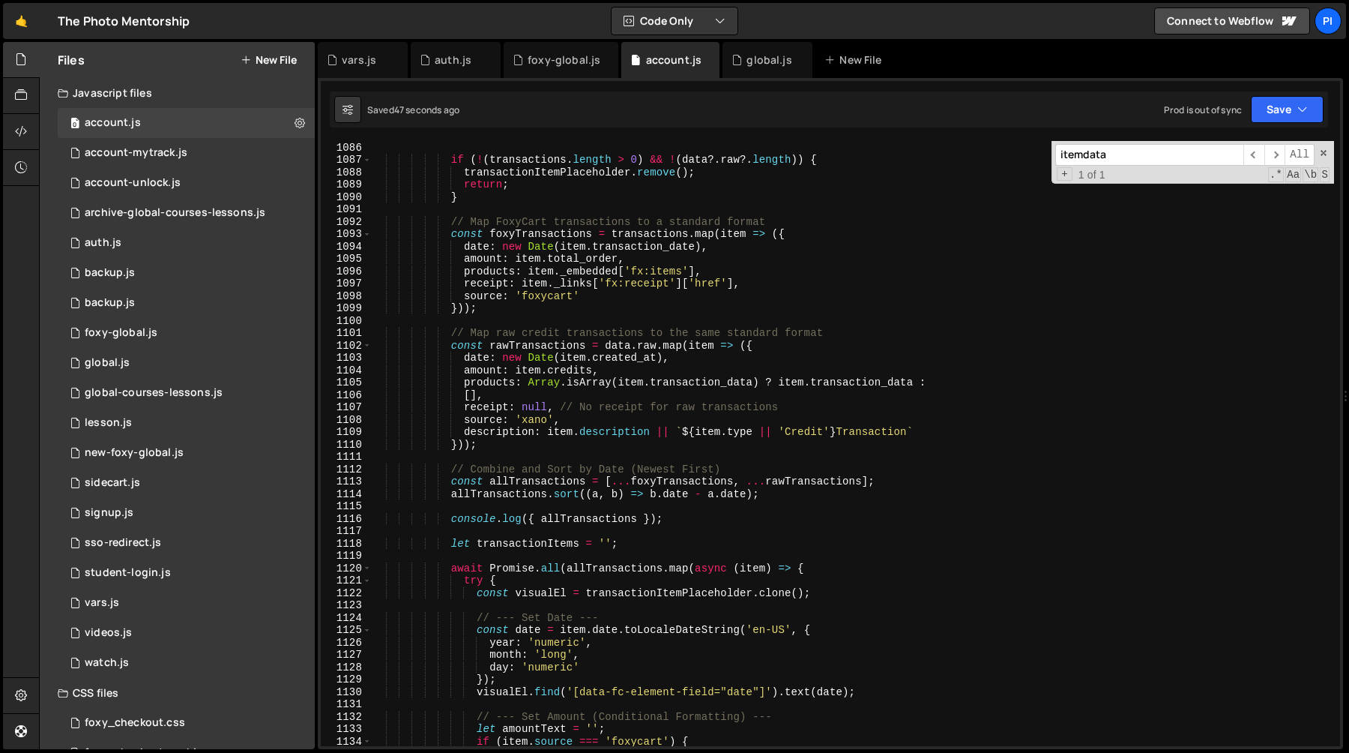
click at [613, 455] on div "` /credit_transactions/customer/ ${ customerDetails ?. id } ` , 'GET' , null ) …" at bounding box center [852, 444] width 963 height 630
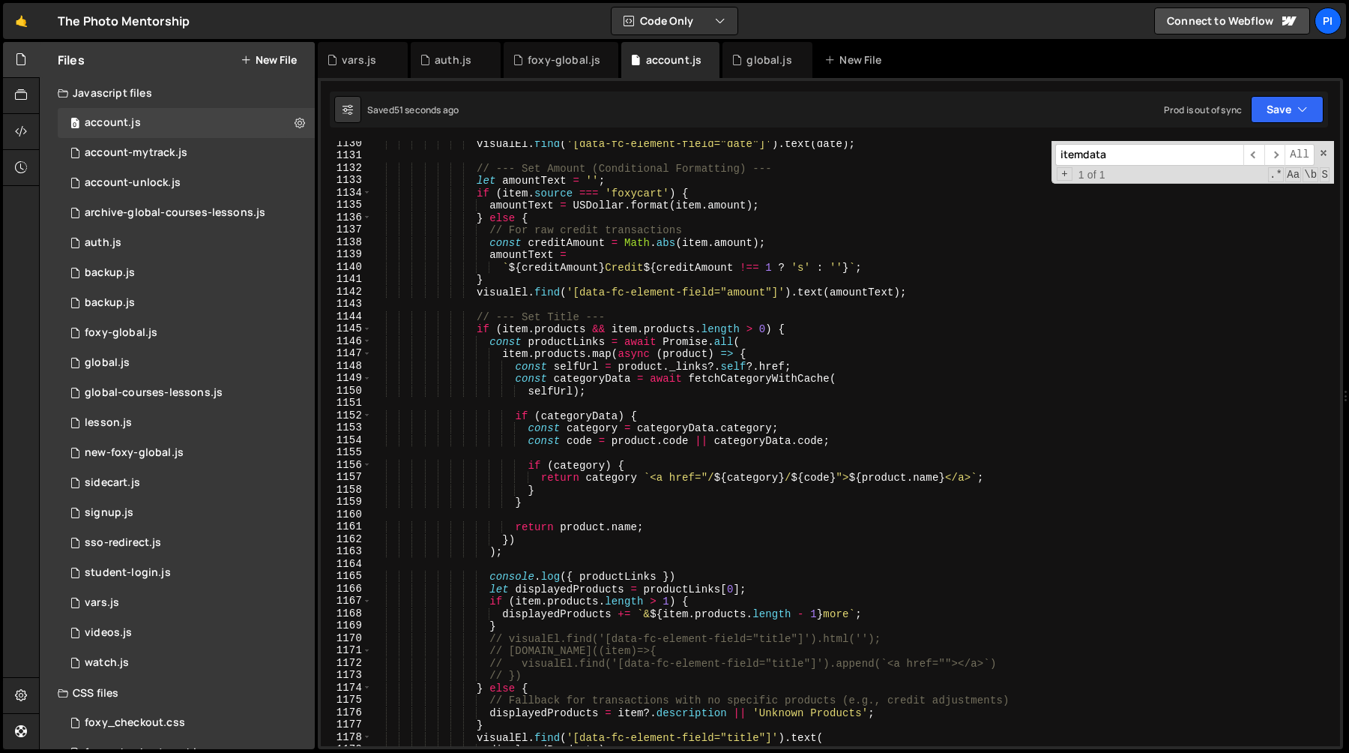
scroll to position [14127, 0]
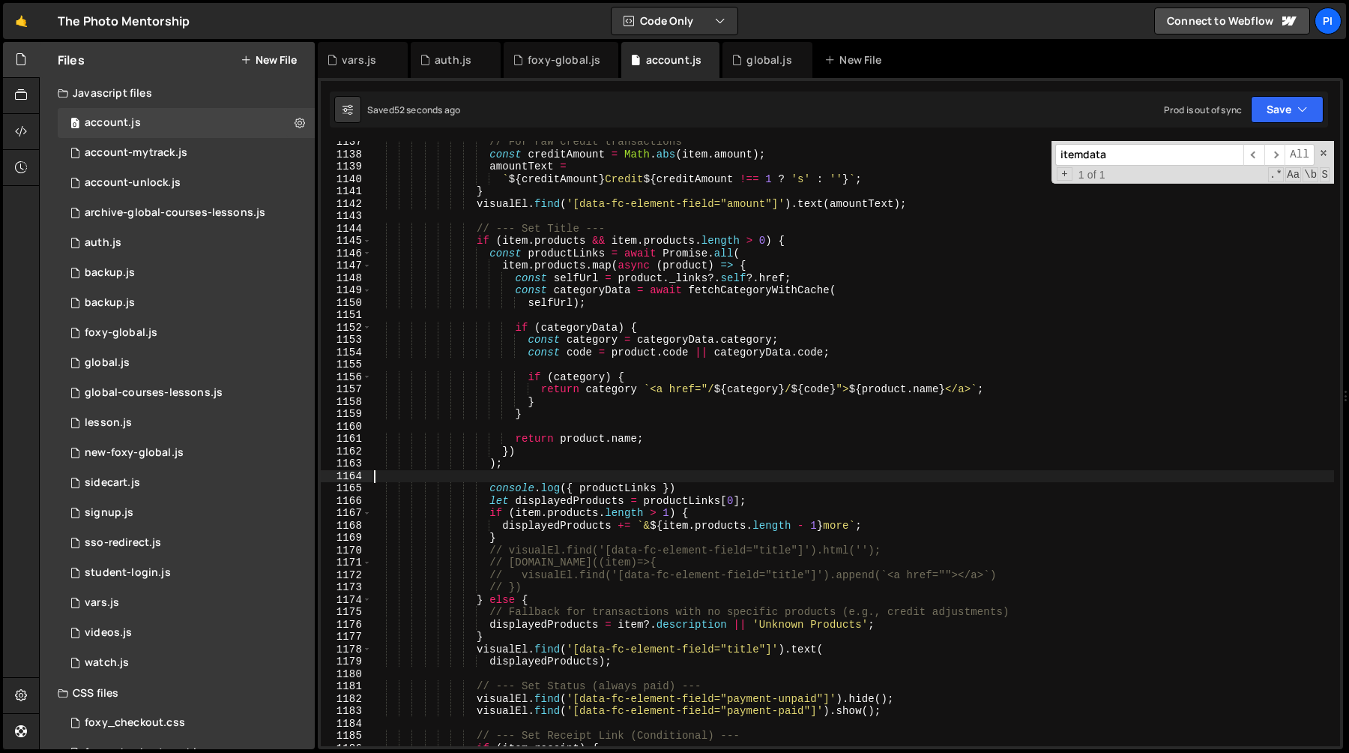
click at [608, 481] on div "// For raw credit transactions const creditAmount = Math . abs ( item . amount …" at bounding box center [852, 451] width 963 height 630
click at [608, 488] on div "// For raw credit transactions const creditAmount = Math . abs ( item . amount …" at bounding box center [852, 451] width 963 height 630
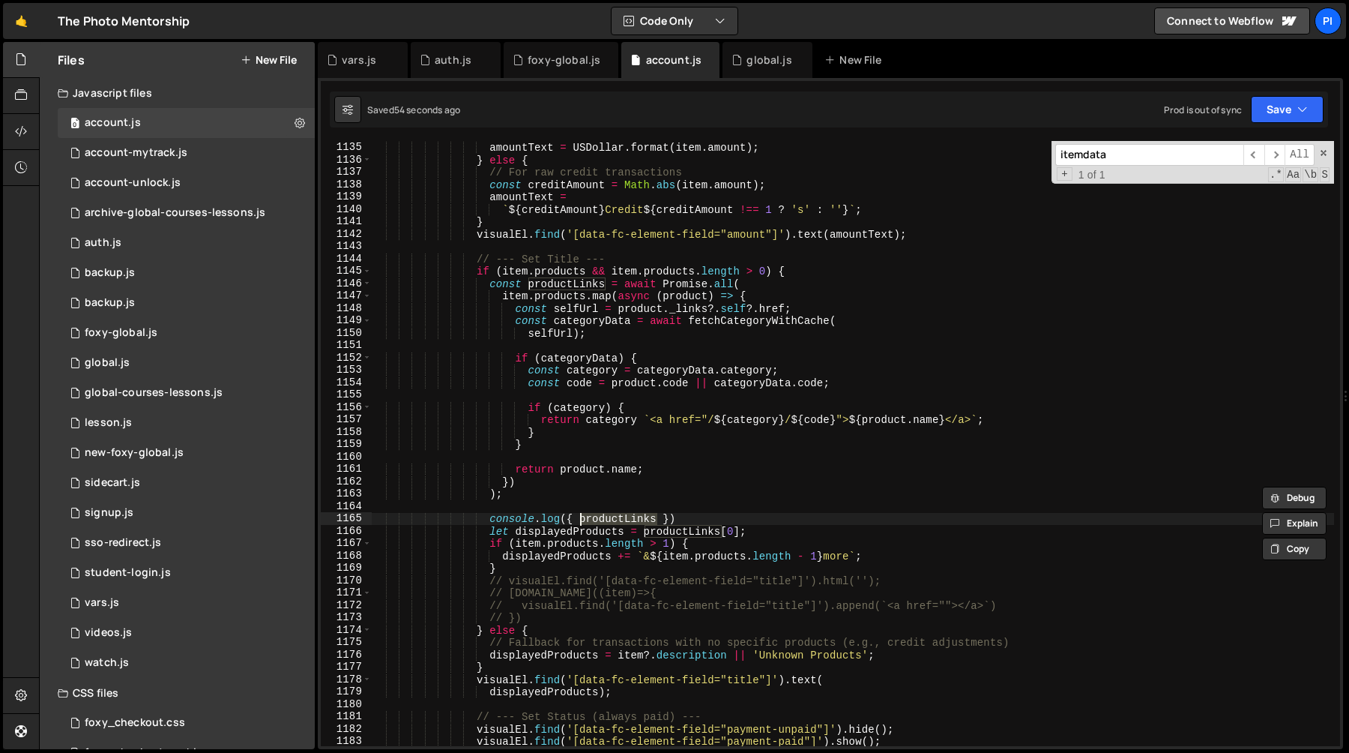
scroll to position [14076, 0]
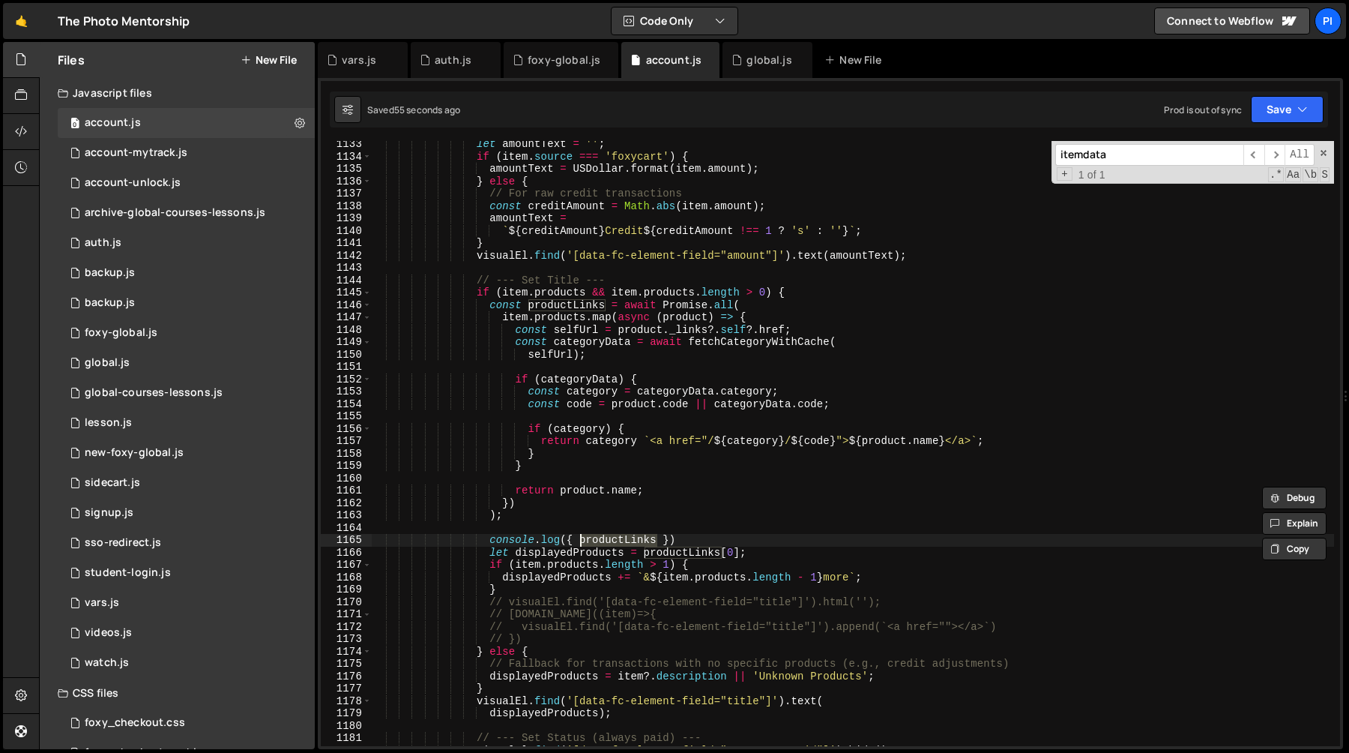
click at [633, 326] on div "let amountText = '' ; if ( item . source === 'foxycart' ) { amountText = USDoll…" at bounding box center [852, 453] width 963 height 630
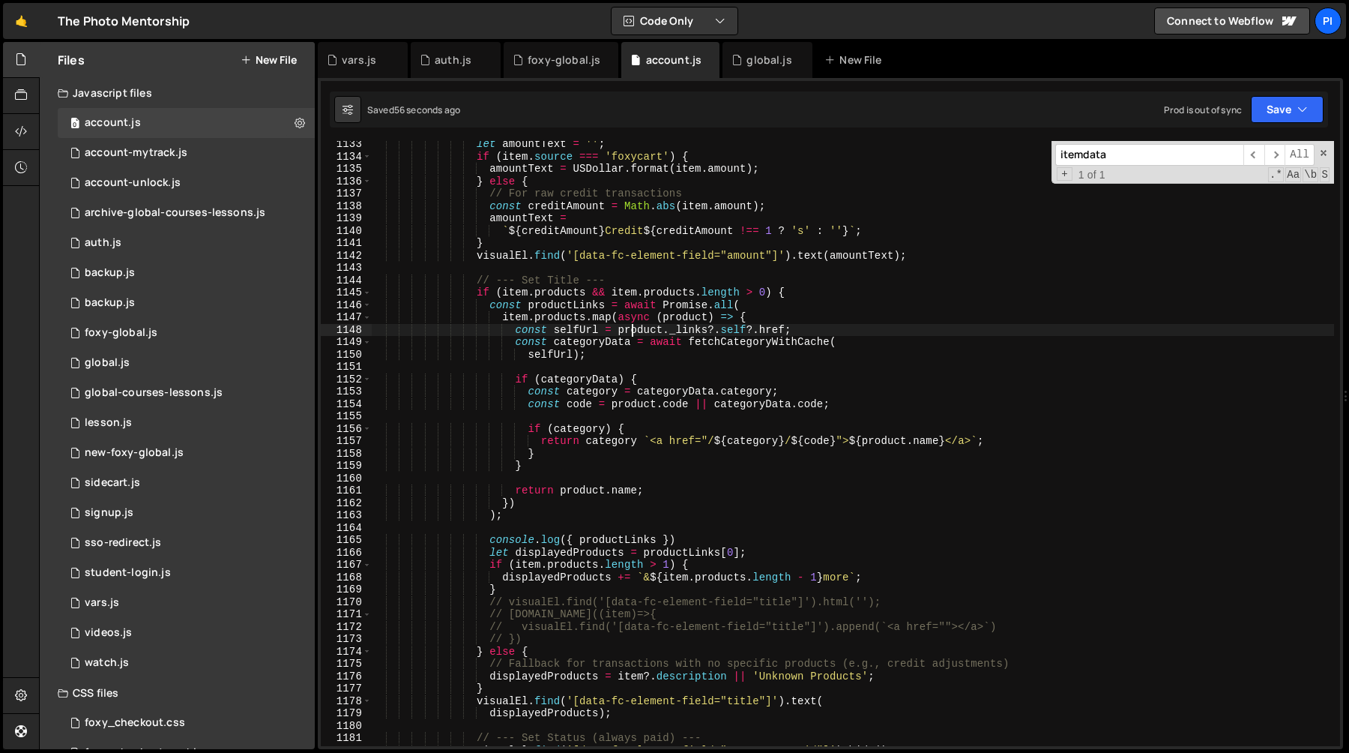
click at [633, 326] on div "let amountText = '' ; if ( item . source === 'foxycart' ) { amountText = USDoll…" at bounding box center [852, 453] width 963 height 630
click at [567, 384] on div "let amountText = '' ; if ( item . source === 'foxycart' ) { amountText = USDoll…" at bounding box center [852, 453] width 963 height 630
click at [576, 396] on div "let amountText = '' ; if ( item . source === 'foxycart' ) { amountText = USDoll…" at bounding box center [852, 453] width 963 height 630
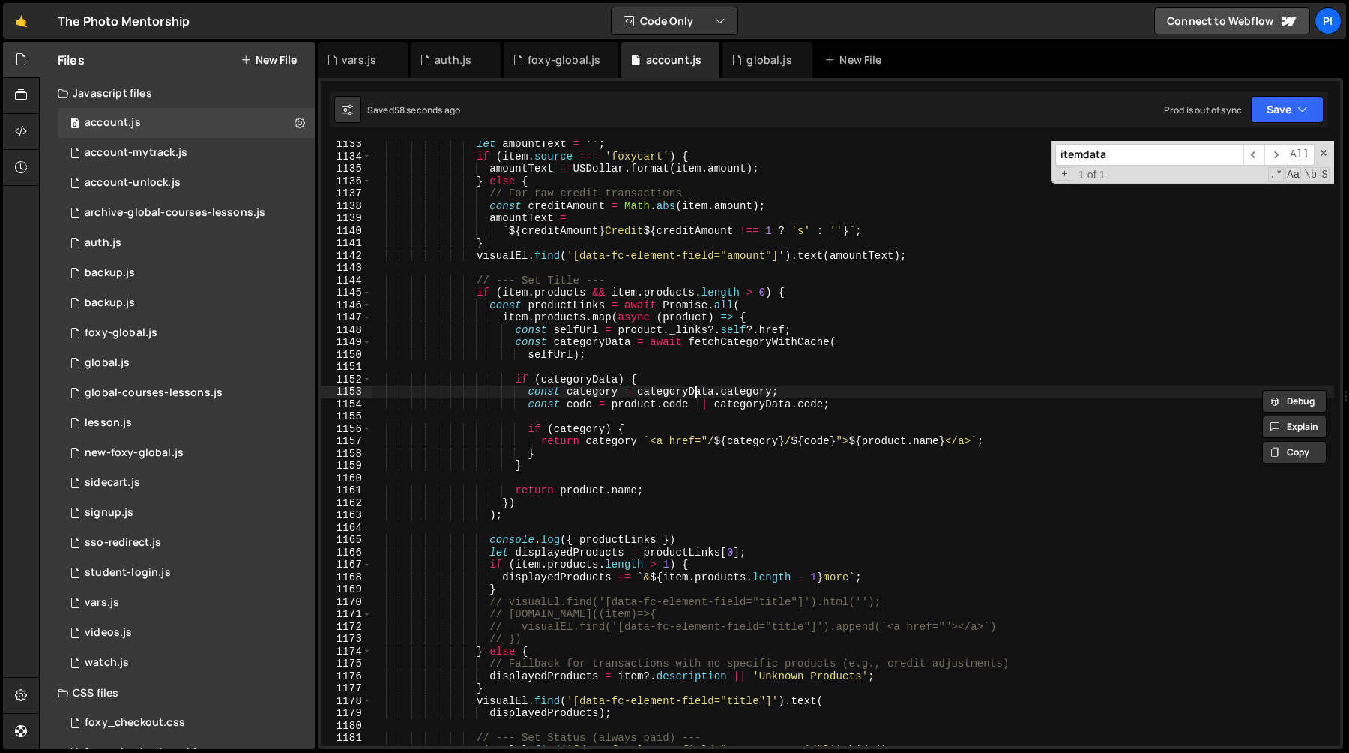
click at [693, 396] on div "let amountText = '' ; if ( item . source === 'foxycart' ) { amountText = USDoll…" at bounding box center [852, 453] width 963 height 630
click at [614, 344] on div "let amountText = '' ; if ( item . source === 'foxycart' ) { amountText = USDoll…" at bounding box center [852, 453] width 963 height 630
type textarea "const categoryData = await fetchCategoryWithCache("
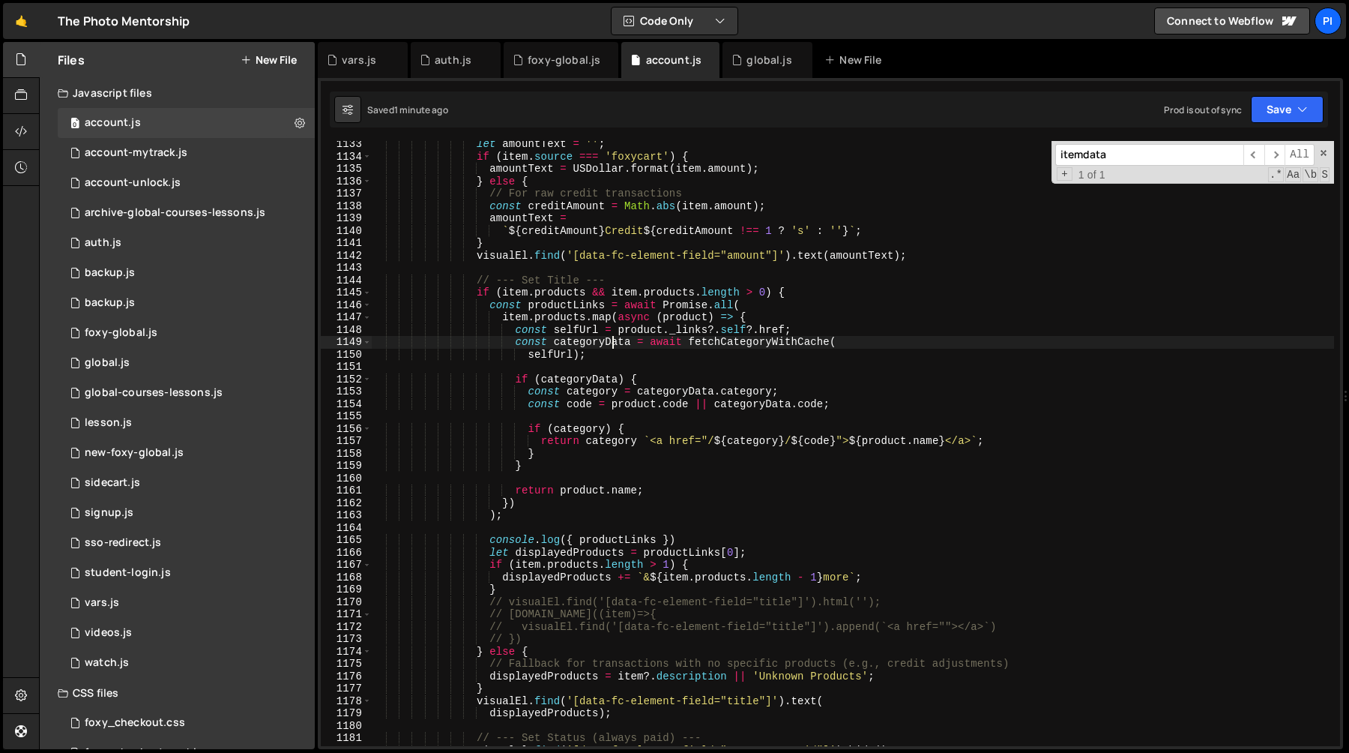
click at [614, 344] on div "let amountText = '' ; if ( item . source === 'foxycart' ) { amountText = USDoll…" at bounding box center [852, 453] width 963 height 630
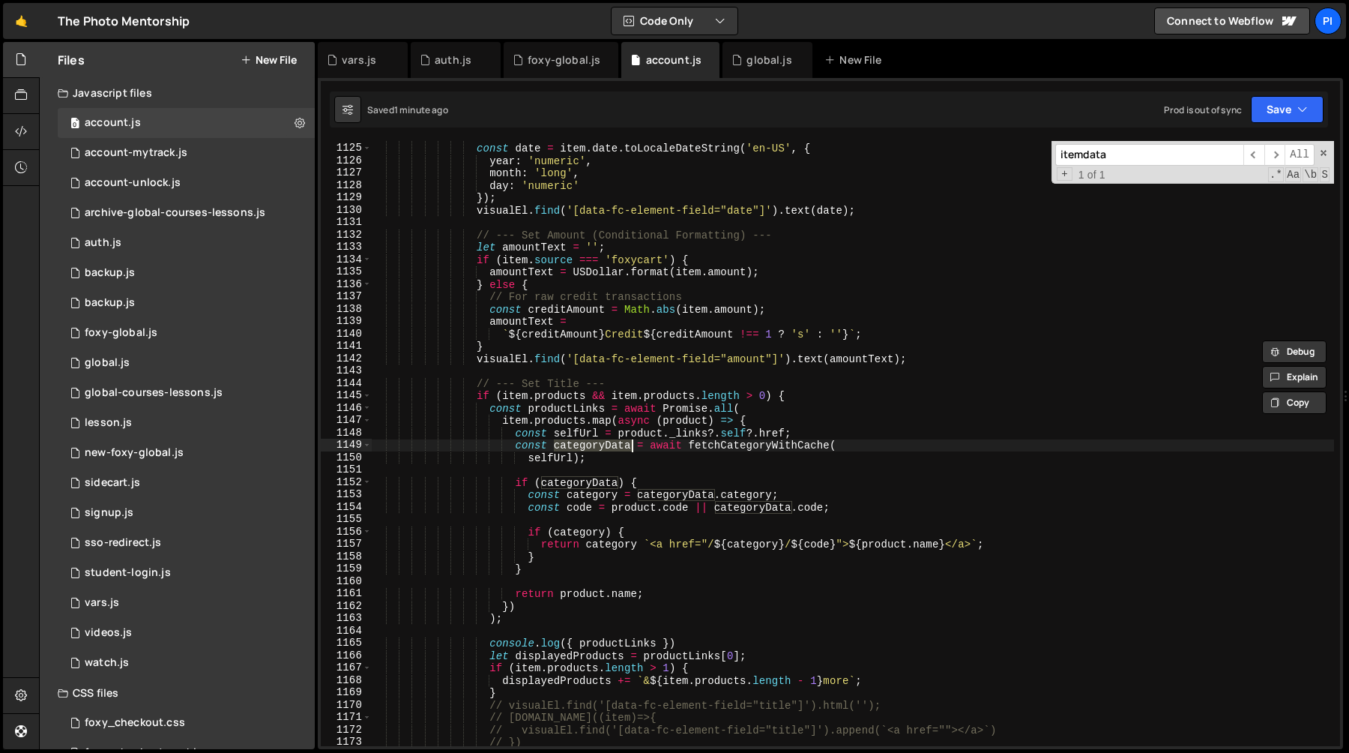
scroll to position [14064, 0]
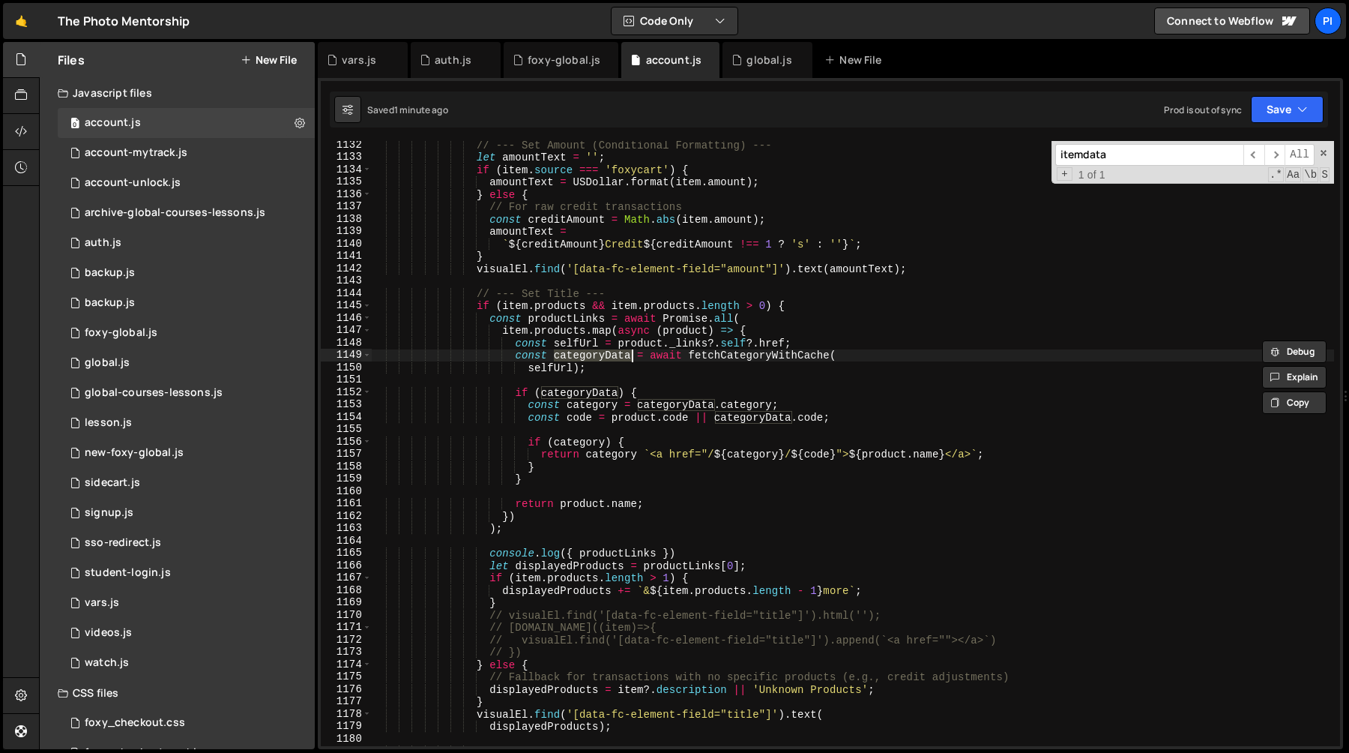
click at [565, 379] on div "// --- Set Amount (Conditional Formatting) --- let amountText = '' ; if ( item …" at bounding box center [852, 454] width 963 height 630
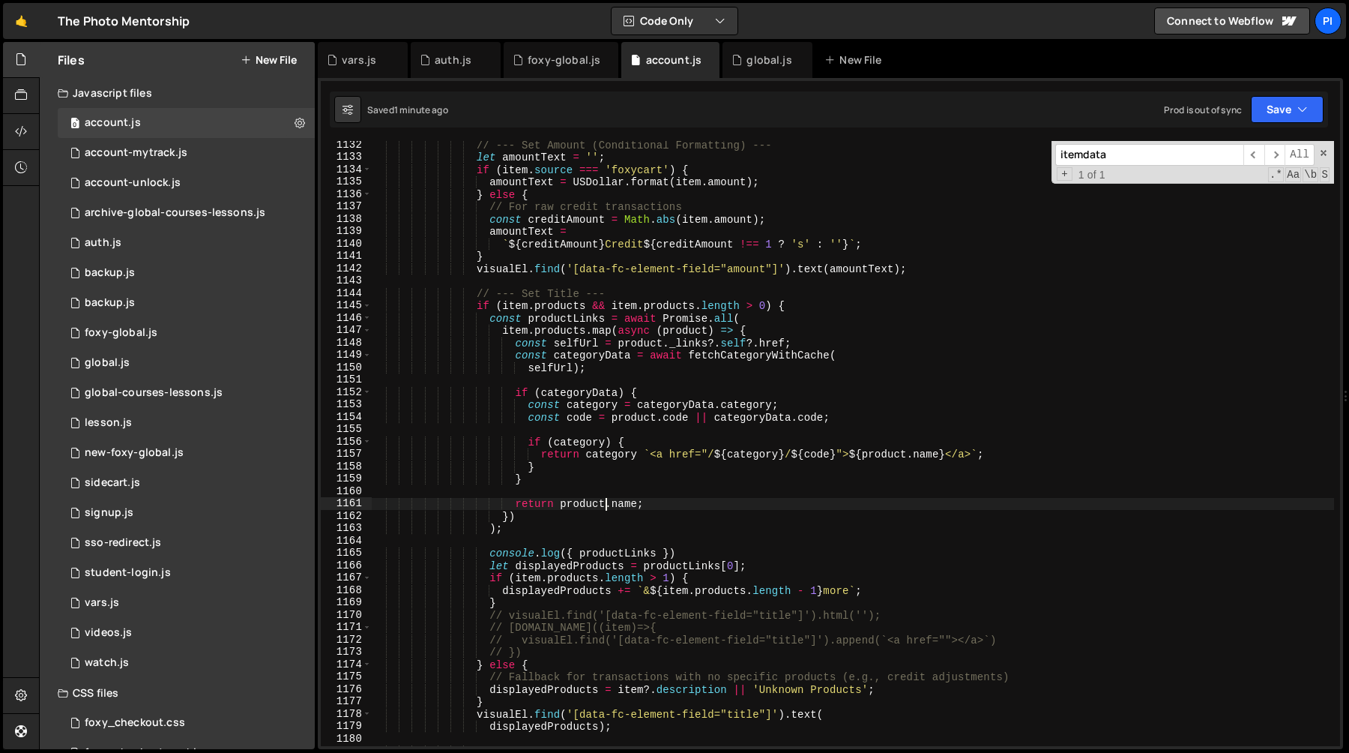
click at [605, 499] on div "// --- Set Amount (Conditional Formatting) --- let amountText = '' ; if ( item …" at bounding box center [852, 454] width 963 height 630
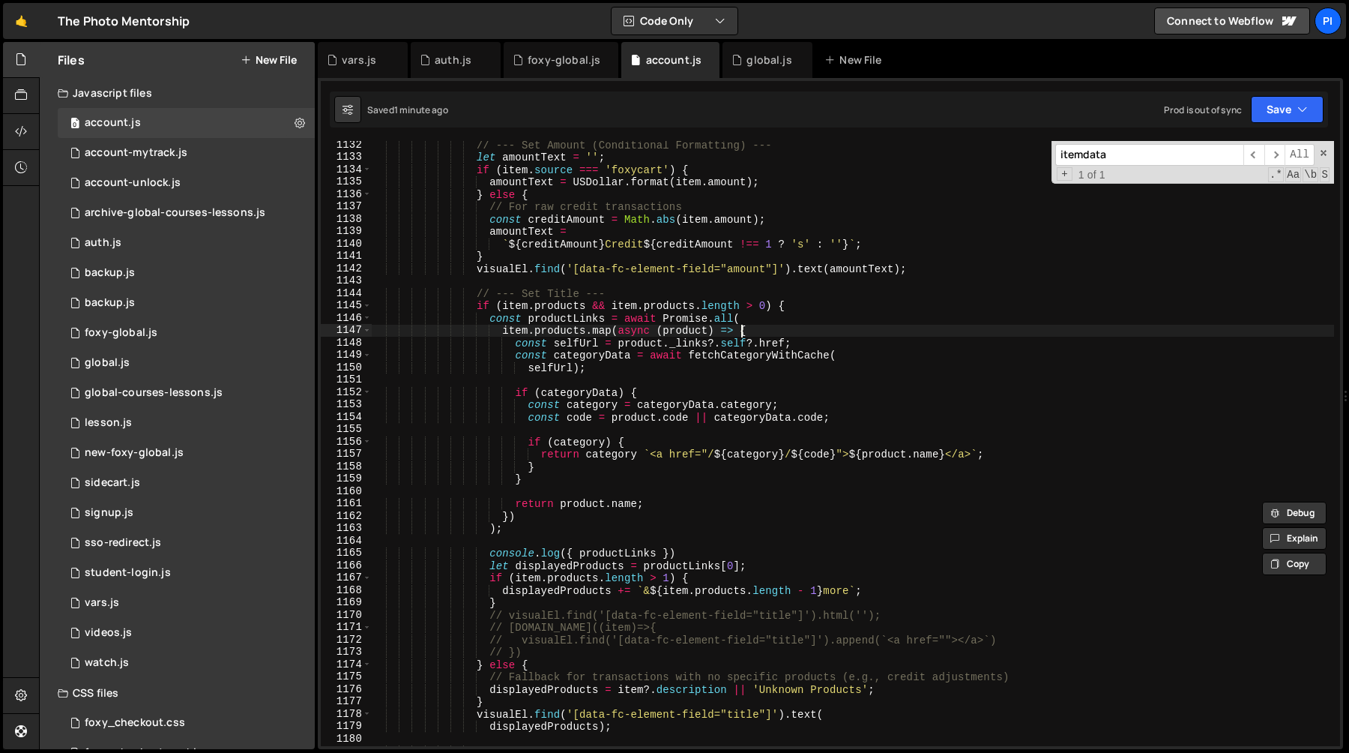
click at [741, 326] on div "// --- Set Amount (Conditional Formatting) --- let amountText = '' ; if ( item …" at bounding box center [852, 454] width 963 height 630
click at [771, 326] on div "// --- Set Amount (Conditional Formatting) --- let amountText = '' ; if ( item …" at bounding box center [852, 454] width 963 height 630
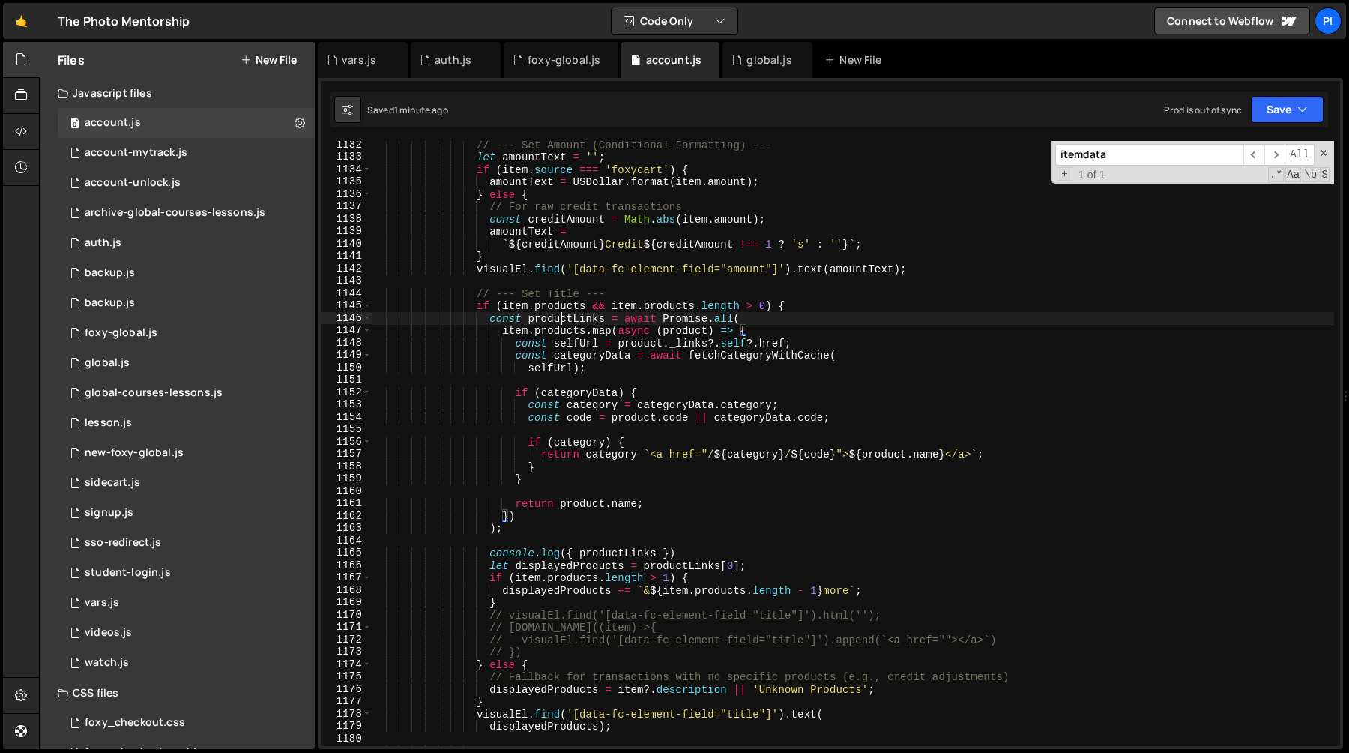
click at [560, 319] on div "// --- Set Amount (Conditional Formatting) --- let amountText = '' ; if ( item …" at bounding box center [852, 454] width 963 height 630
type textarea "const productLinks = await Promise.all("
click at [560, 319] on div "// --- Set Amount (Conditional Formatting) --- let amountText = '' ; if ( item …" at bounding box center [852, 454] width 963 height 630
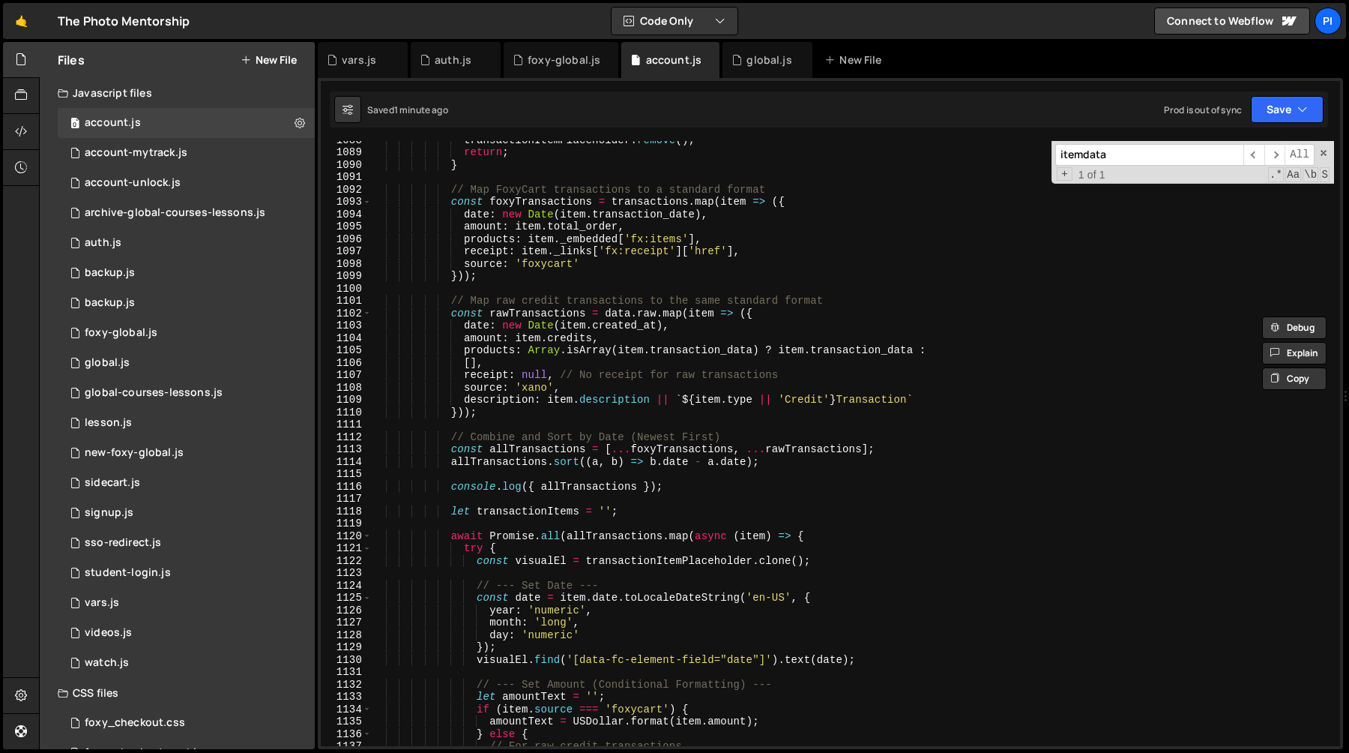
scroll to position [13527, 0]
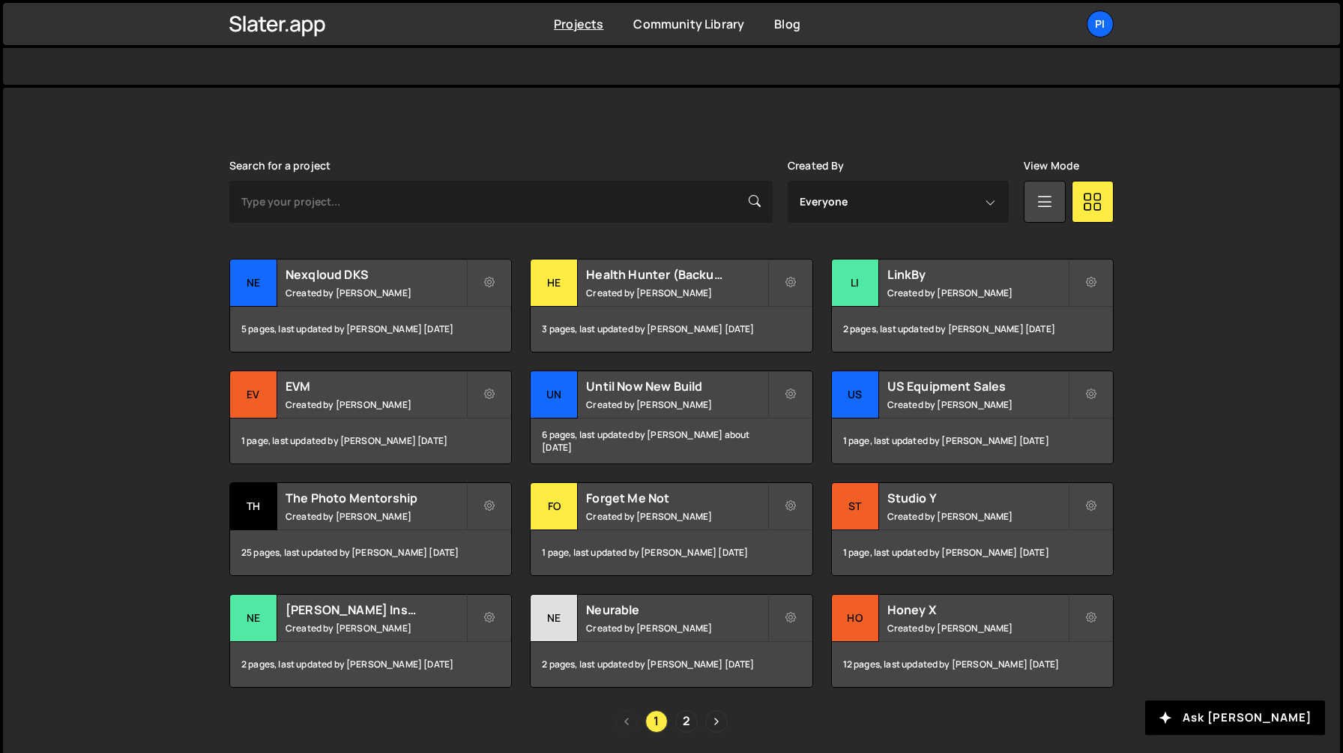
scroll to position [393, 0]
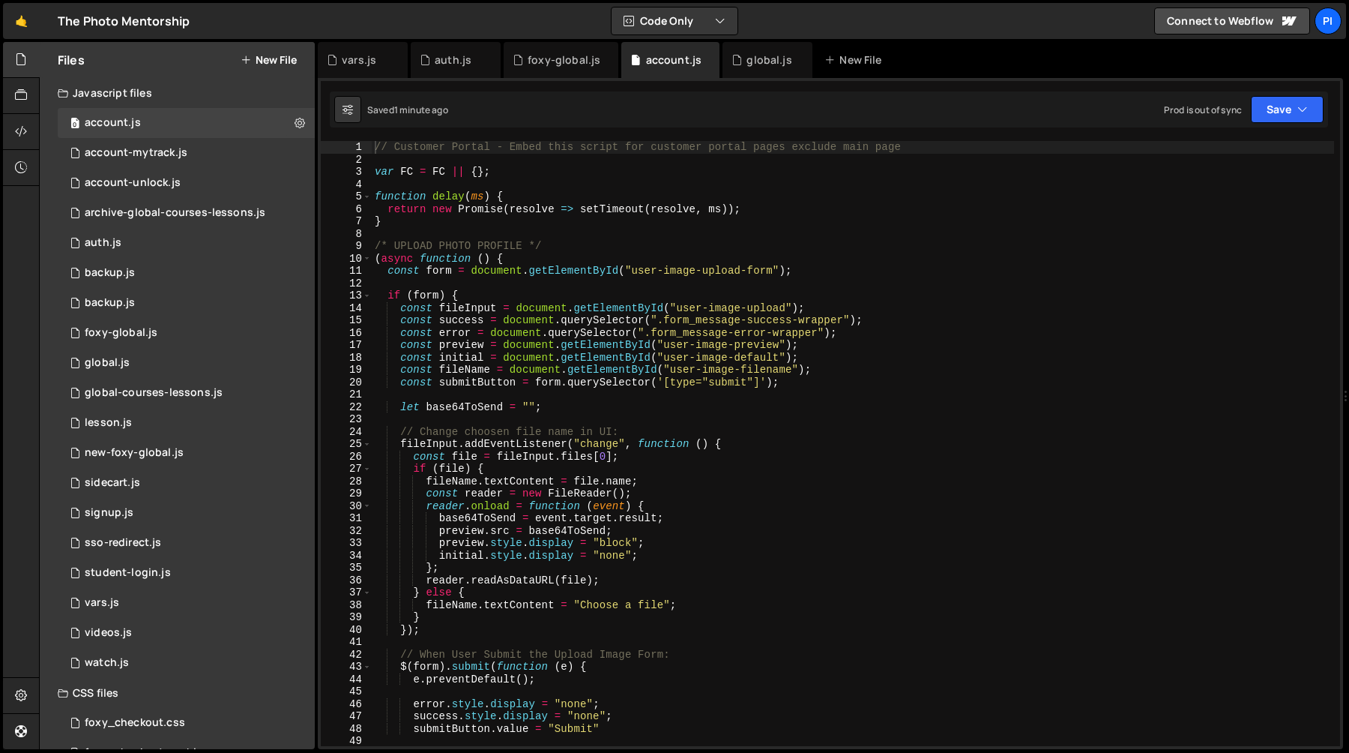
type textarea "(async function () {"
click at [771, 264] on div "// Customer Portal - Embed this script for customer portal pages exclude main p…" at bounding box center [853, 456] width 962 height 630
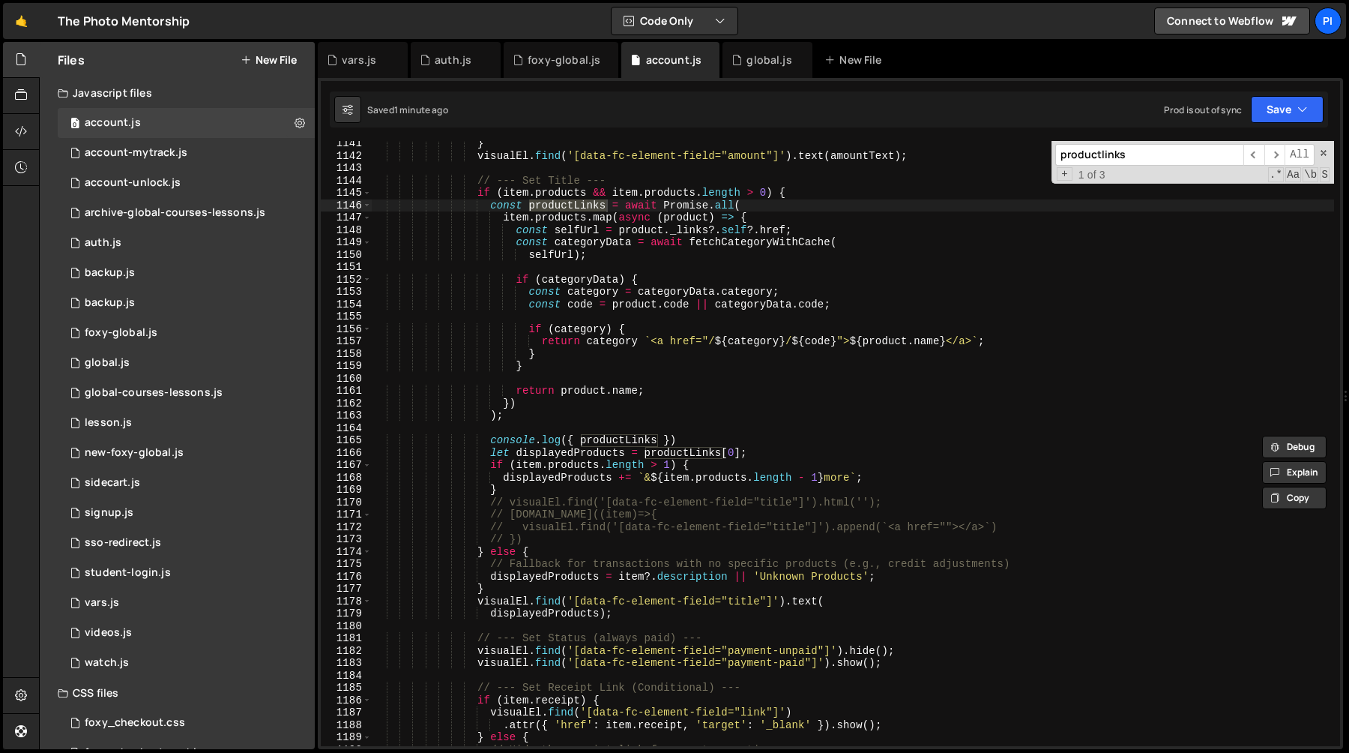
scroll to position [14114, 0]
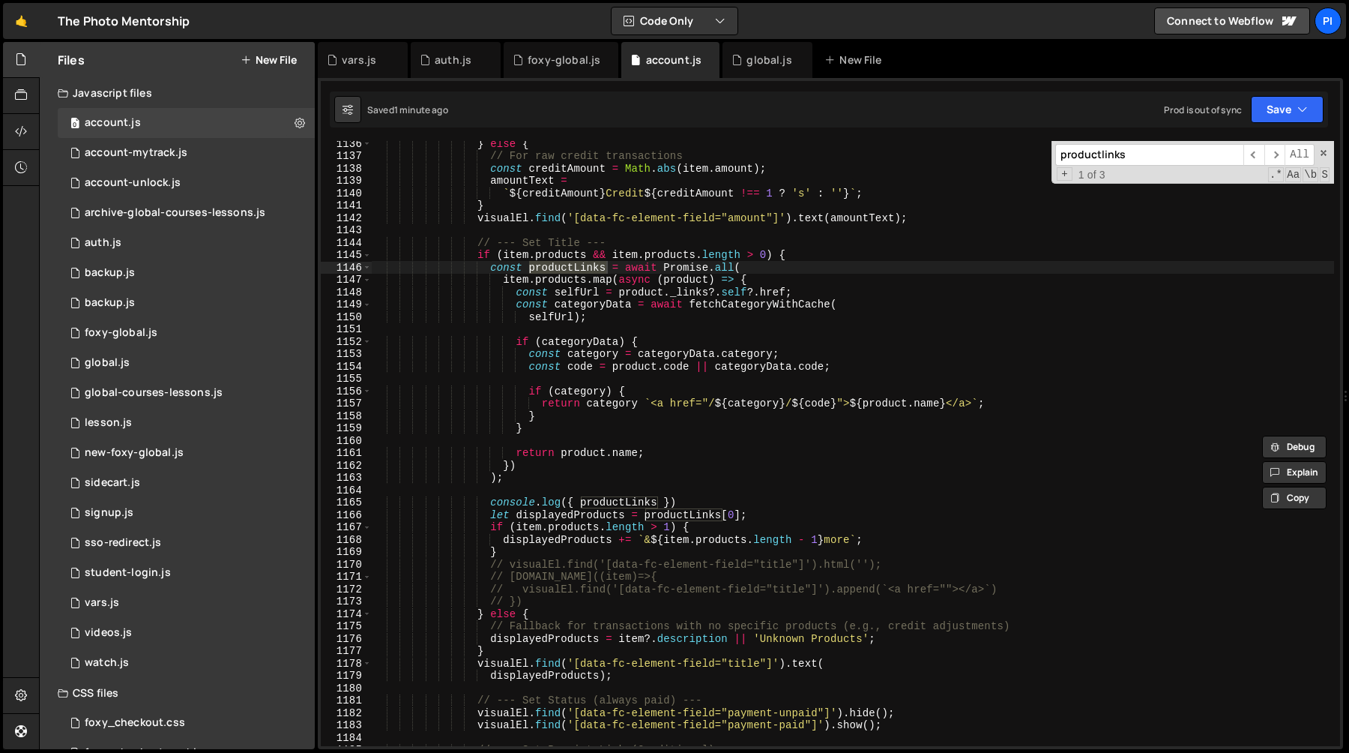
type input "productlinks"
type textarea "const code = product.code || categoryData.code;"
click at [633, 365] on div "} else { // For raw credit transactions const creditAmount = Math . abs ( item …" at bounding box center [853, 452] width 962 height 630
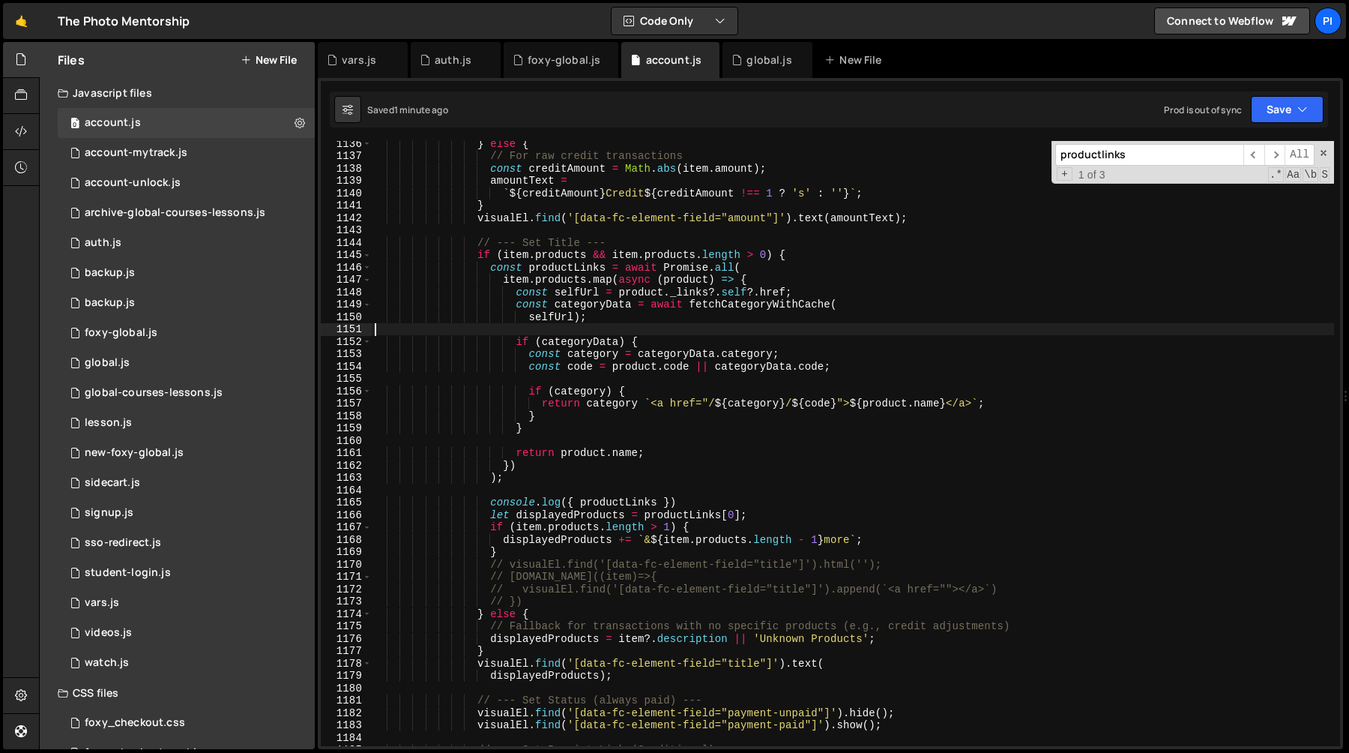
click at [672, 334] on div "} else { // For raw credit transactions const creditAmount = Math . abs ( item …" at bounding box center [853, 452] width 962 height 630
click at [668, 340] on div "} else { // For raw credit transactions const creditAmount = Math . abs ( item …" at bounding box center [853, 452] width 962 height 630
type textarea "if (categoryData) {"
click at [627, 374] on div "} else { // For raw credit transactions const creditAmount = Math . abs ( item …" at bounding box center [853, 452] width 962 height 630
click at [606, 325] on div "} else { // For raw credit transactions const creditAmount = Math . abs ( item …" at bounding box center [853, 452] width 962 height 630
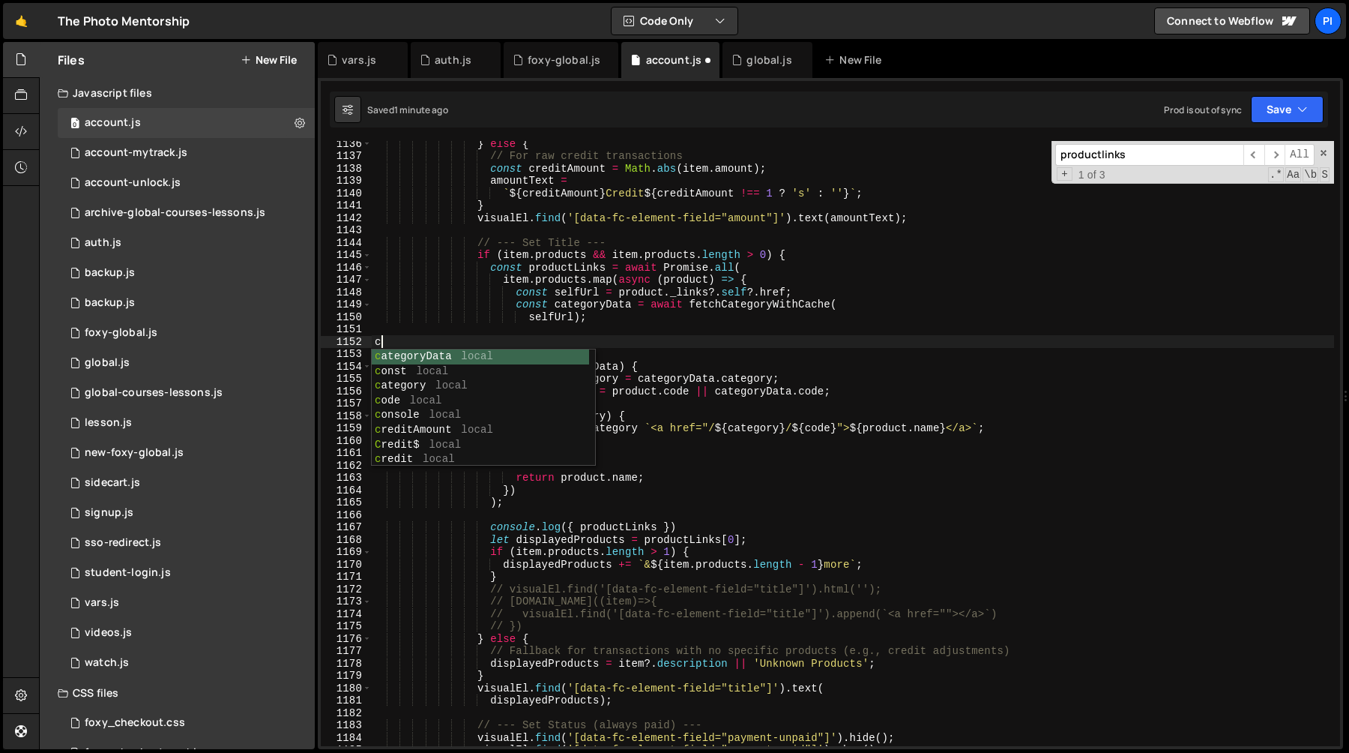
type textarea "cpn"
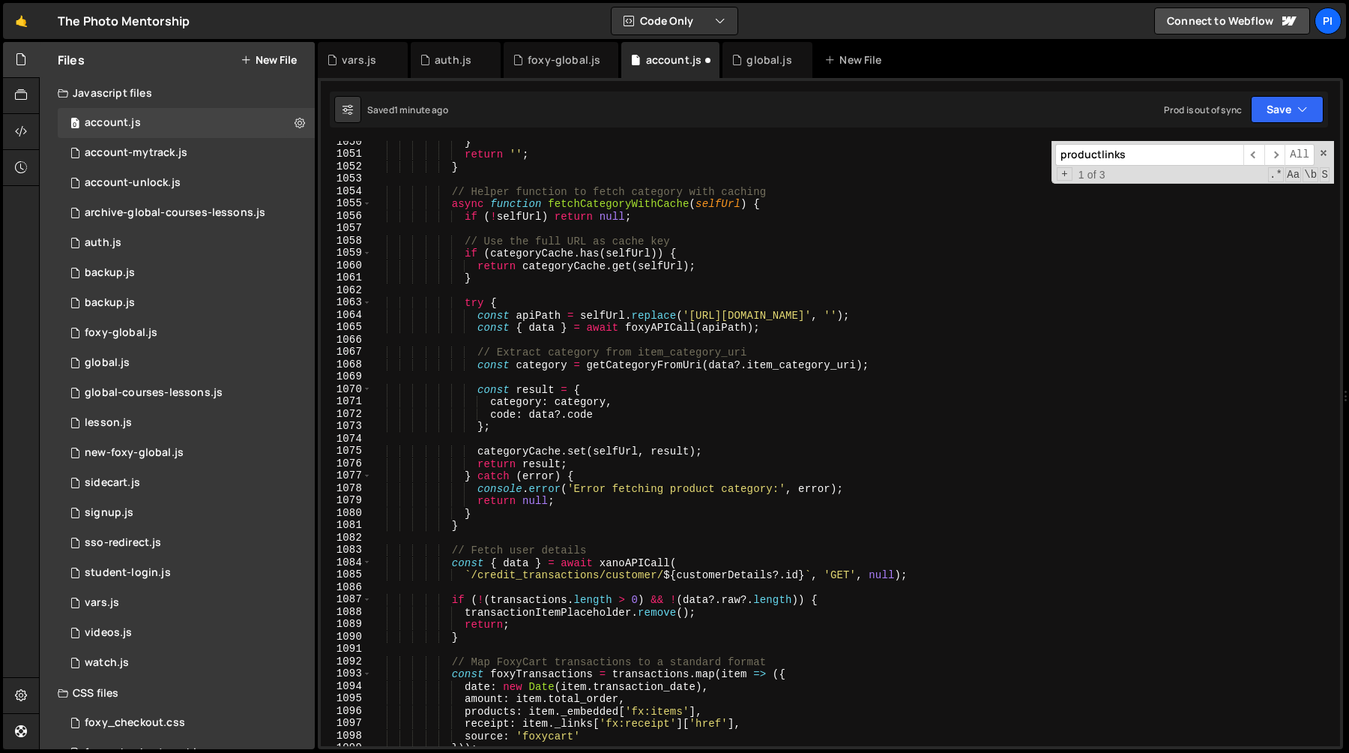
scroll to position [13016, 0]
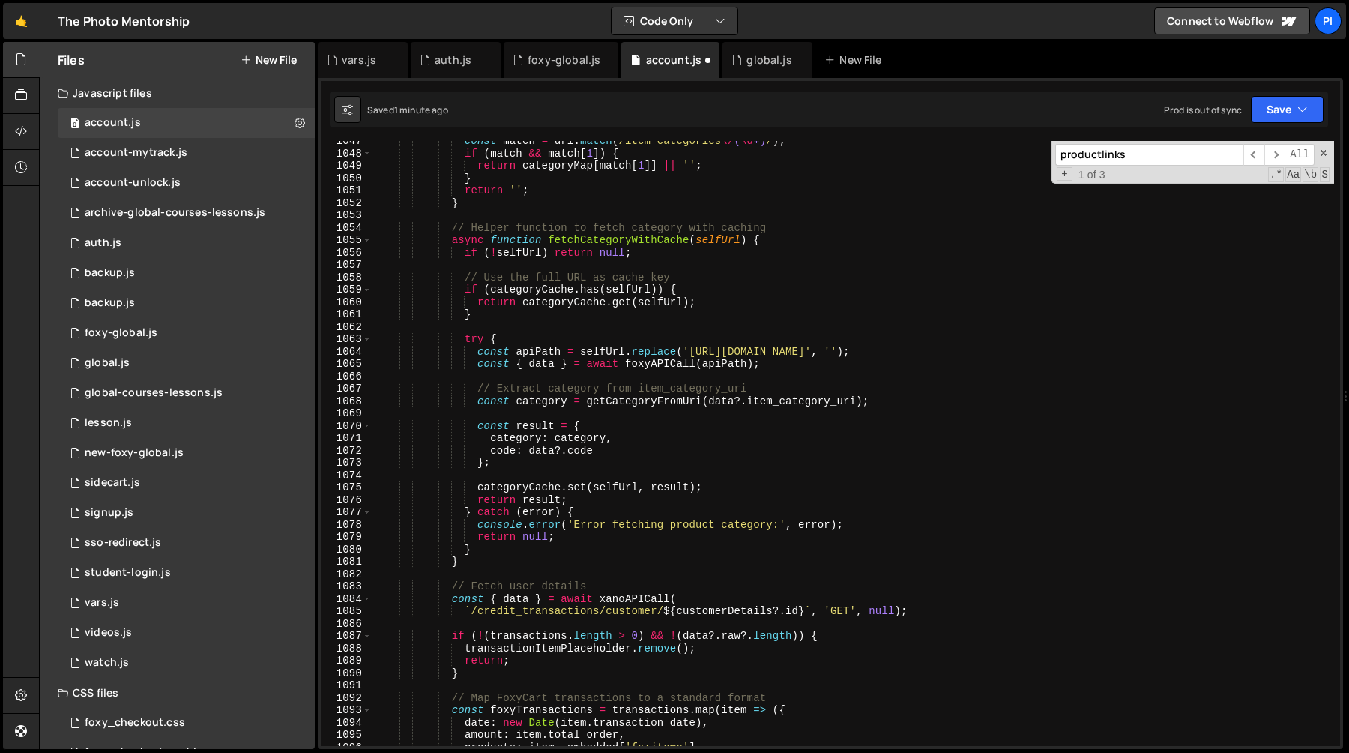
click at [552, 367] on div "const match = uri . match ( /item_categories \/ ( \d +) / ) ; if ( match && mat…" at bounding box center [853, 450] width 962 height 630
type textarea "const { data } = await foxyAPICall(apiPath);"
click at [546, 366] on div "const match = uri . match ( /item_categories \/ ( \d +) / ) ; if ( match && mat…" at bounding box center [853, 450] width 962 height 630
click at [554, 373] on div "const match = uri . match ( /item_categories \/ ( \d +) / ) ; if ( match && mat…" at bounding box center [853, 450] width 962 height 630
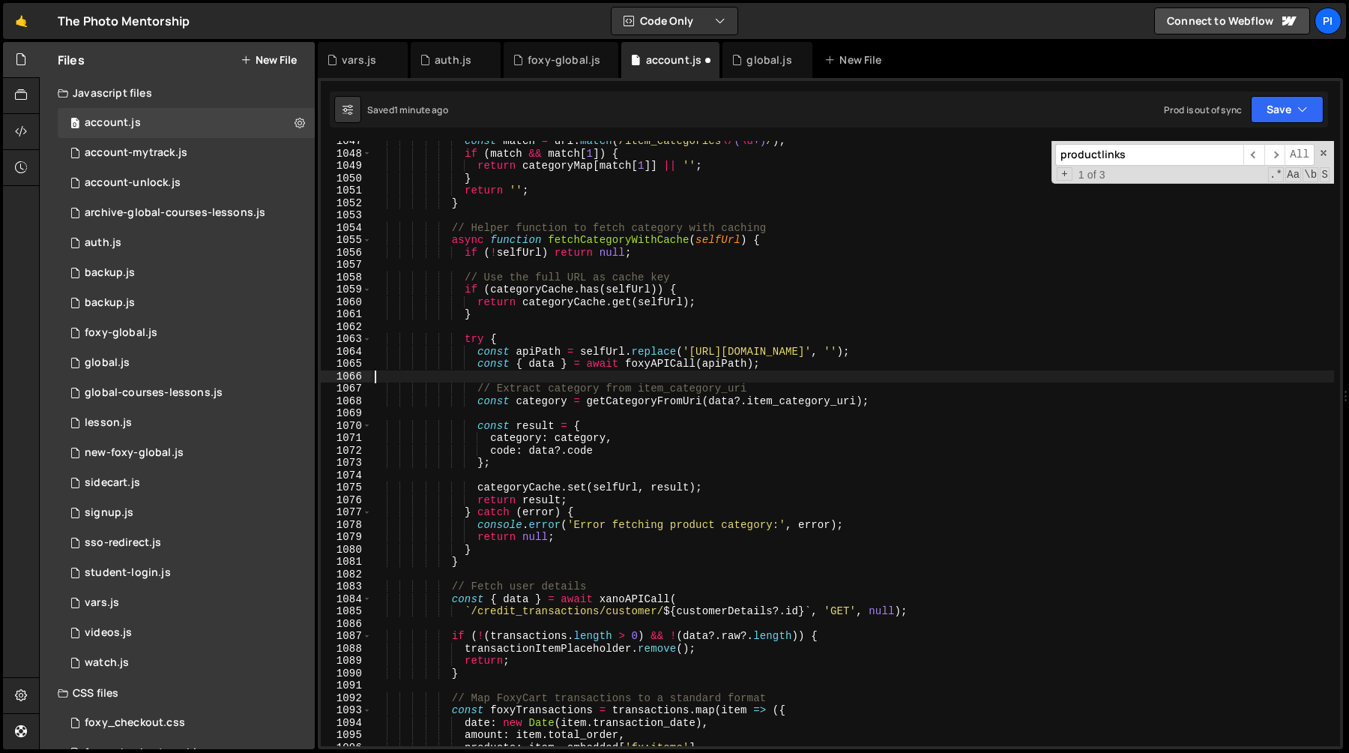
type textarea "const { data } = await foxyAPICall(apiPath);"
type textarea "const category = getCategoryFromUri(data?.item_category_uri);"
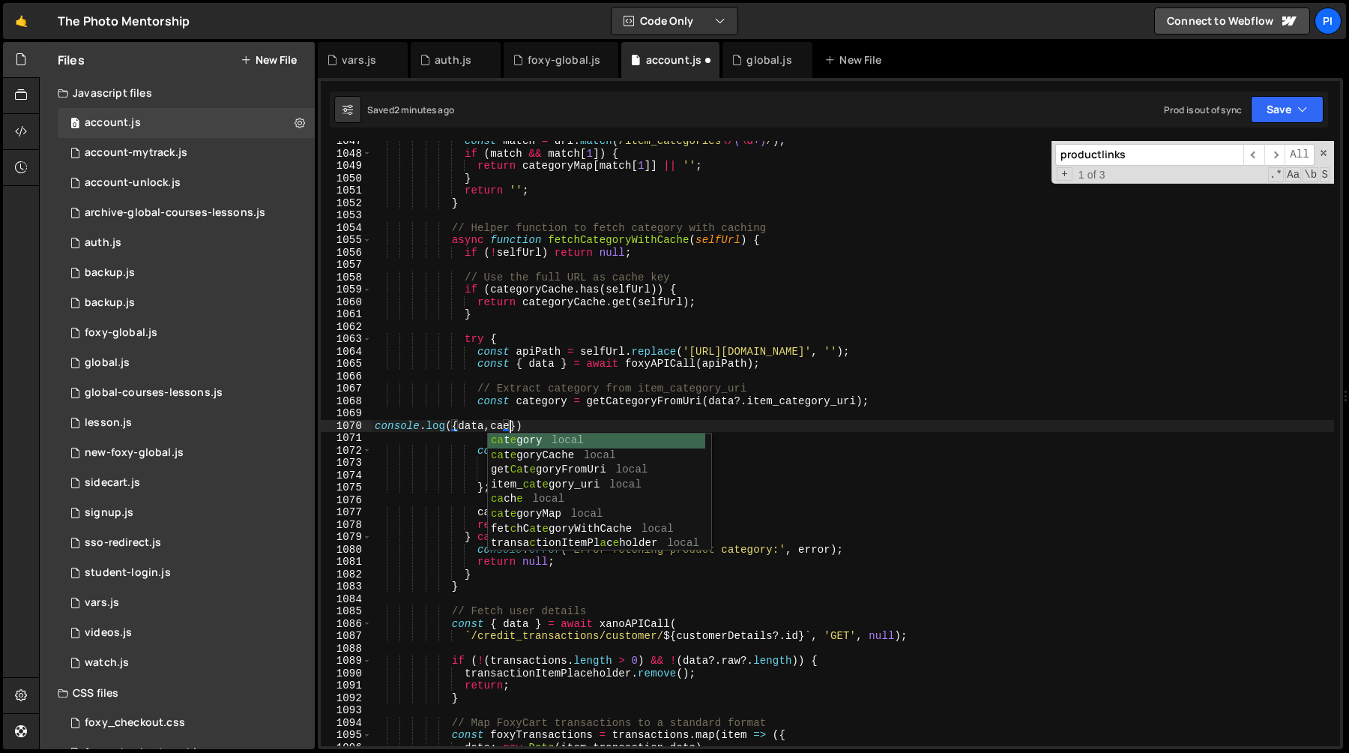
scroll to position [0, 9]
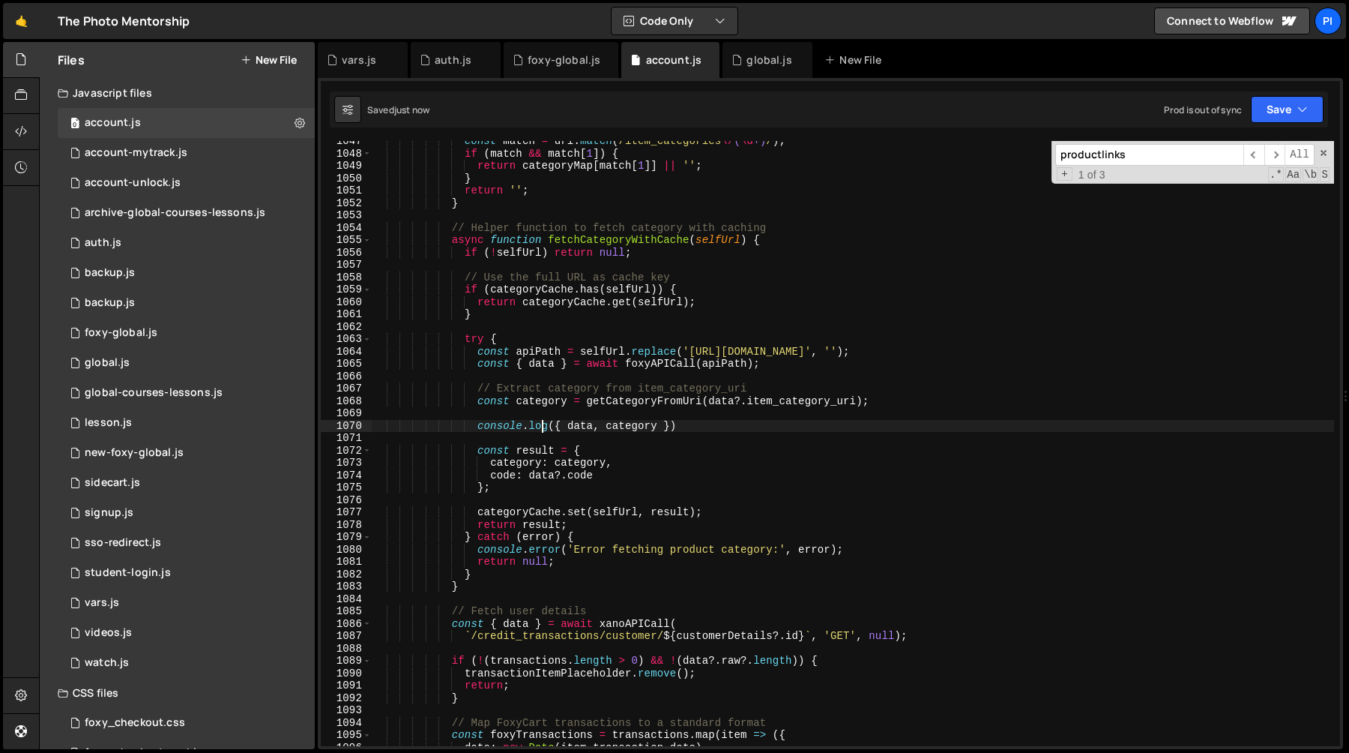
type textarea "console.log({ data, category })"
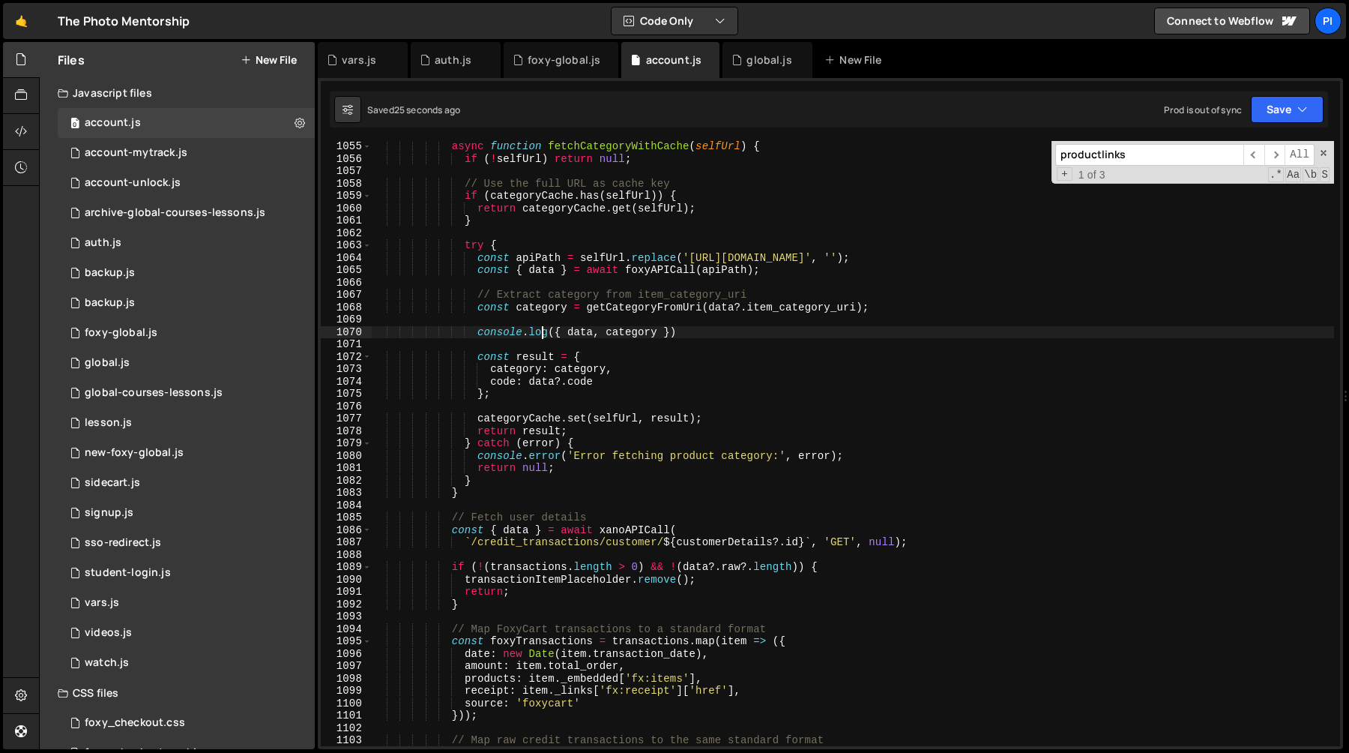
scroll to position [13110, 0]
click at [703, 329] on div "async function fetchCategoryWithCache ( selfUrl ) { if ( ! selfUrl ) return nul…" at bounding box center [853, 455] width 962 height 630
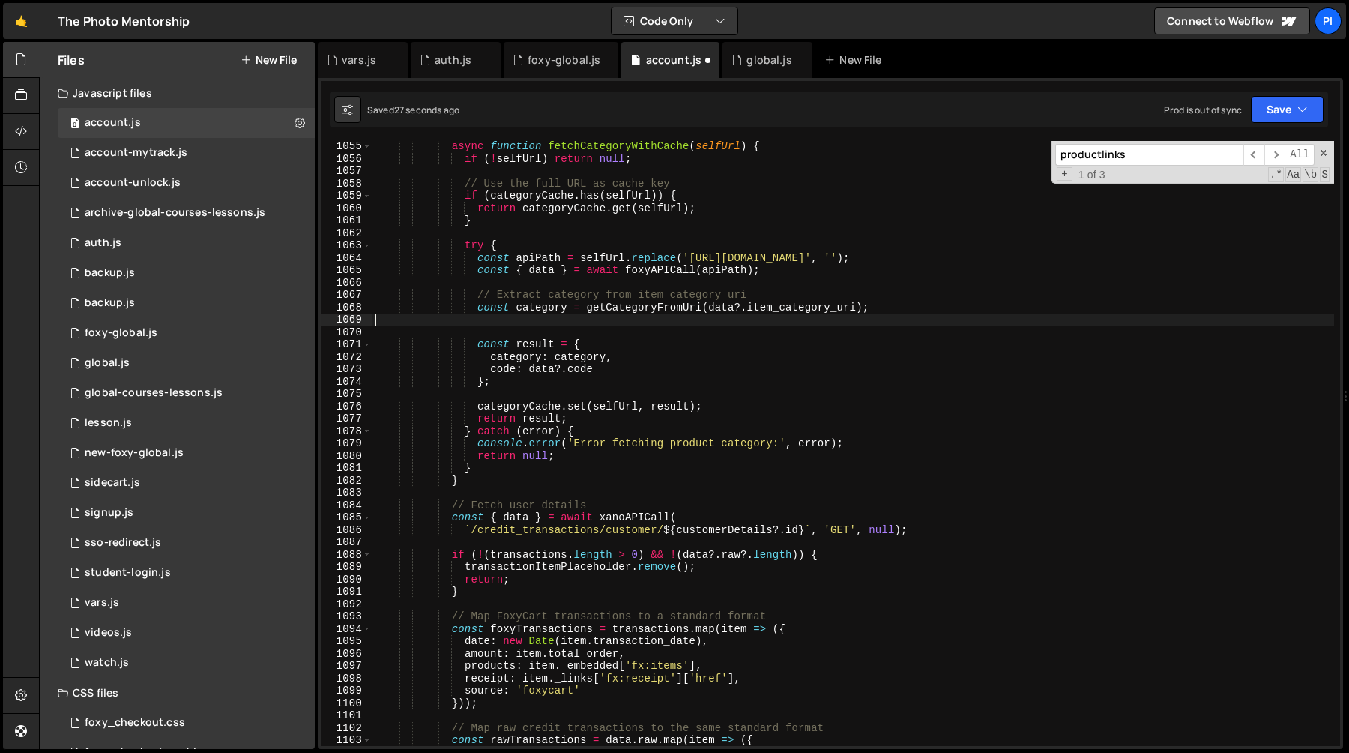
scroll to position [0, 0]
drag, startPoint x: 703, startPoint y: 329, endPoint x: 691, endPoint y: 320, distance: 15.0
click at [691, 320] on div "async function fetchCategoryWithCache ( selfUrl ) { if ( ! selfUrl ) return nul…" at bounding box center [853, 455] width 962 height 630
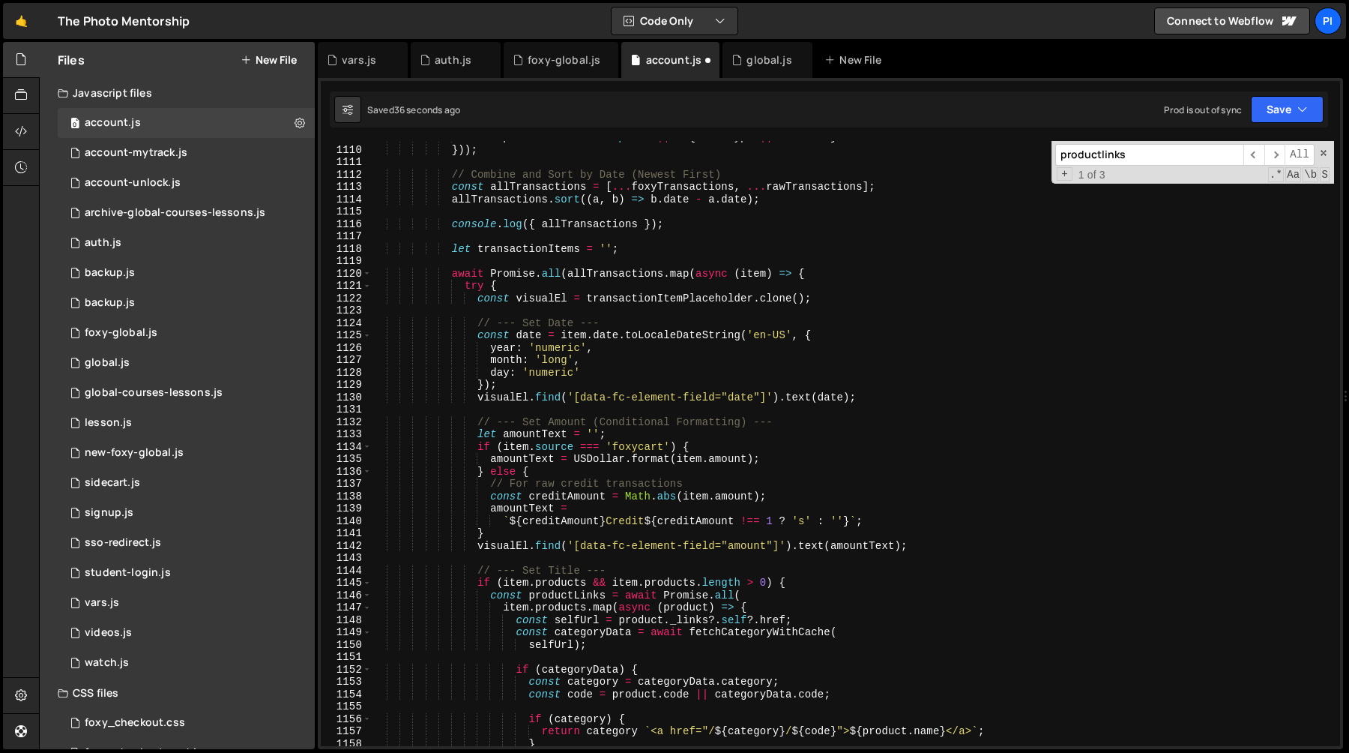
scroll to position [13840, 0]
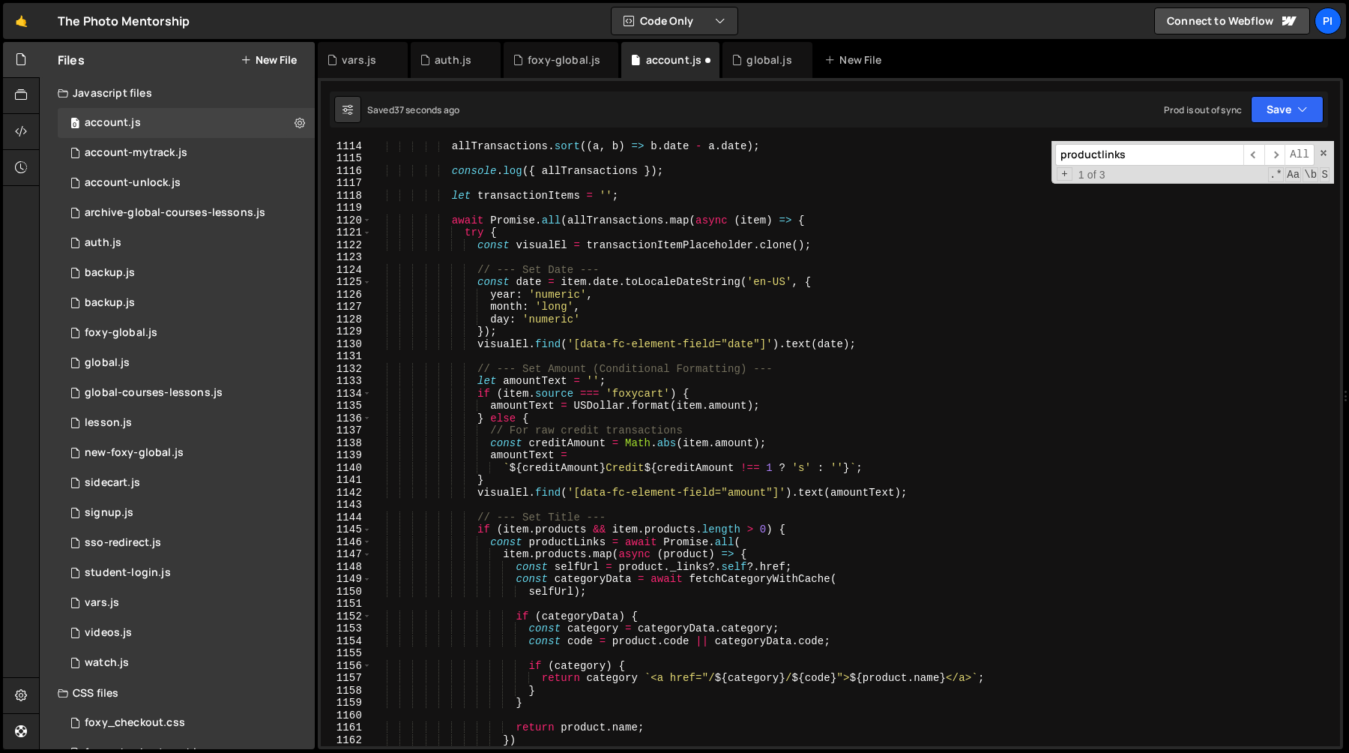
click at [518, 221] on div "allTransactions . sort (( a , b ) => b . date - a . date ) ; console . log ({ a…" at bounding box center [853, 454] width 962 height 630
click at [597, 219] on div "allTransactions . sort (( a , b ) => b . date - a . date ) ; console . log ({ a…" at bounding box center [853, 454] width 962 height 630
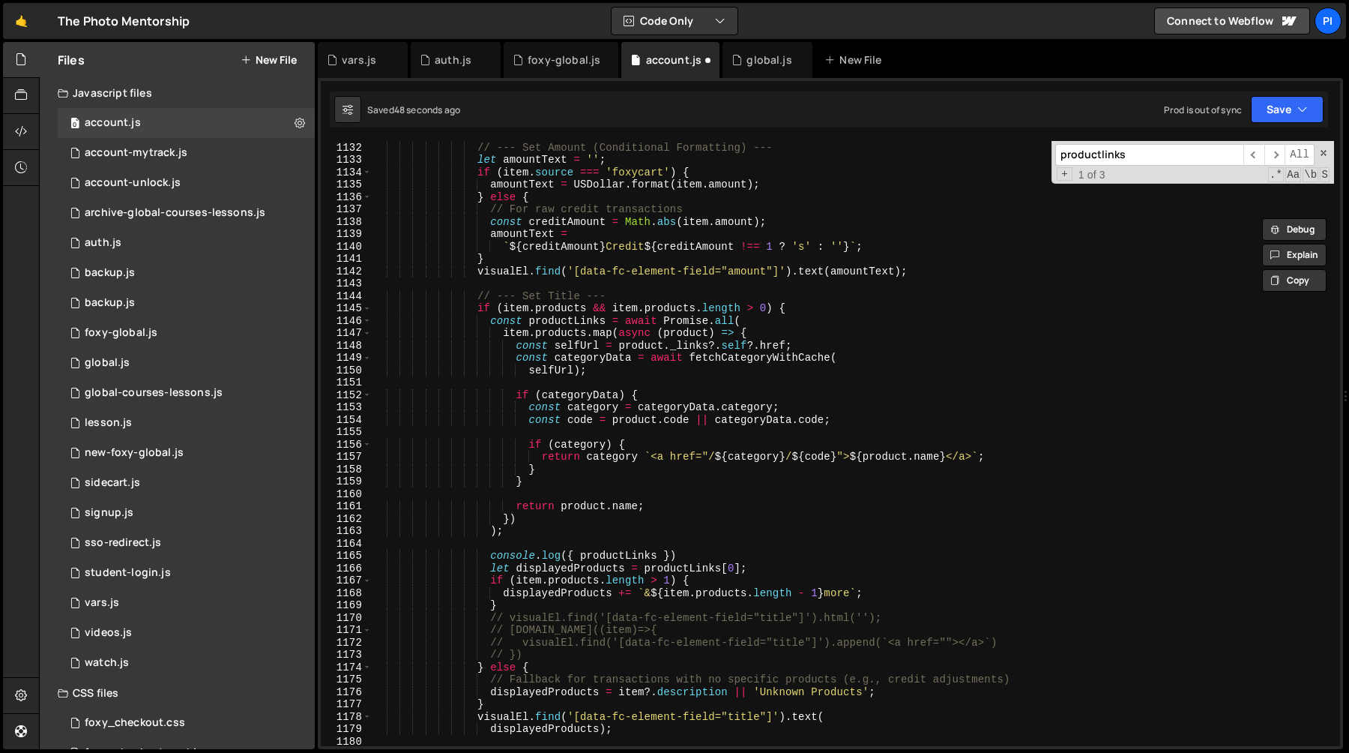
scroll to position [14058, 0]
click at [492, 322] on div "// --- Set Amount (Conditional Formatting) --- let amountText = '' ; if ( item …" at bounding box center [853, 447] width 962 height 630
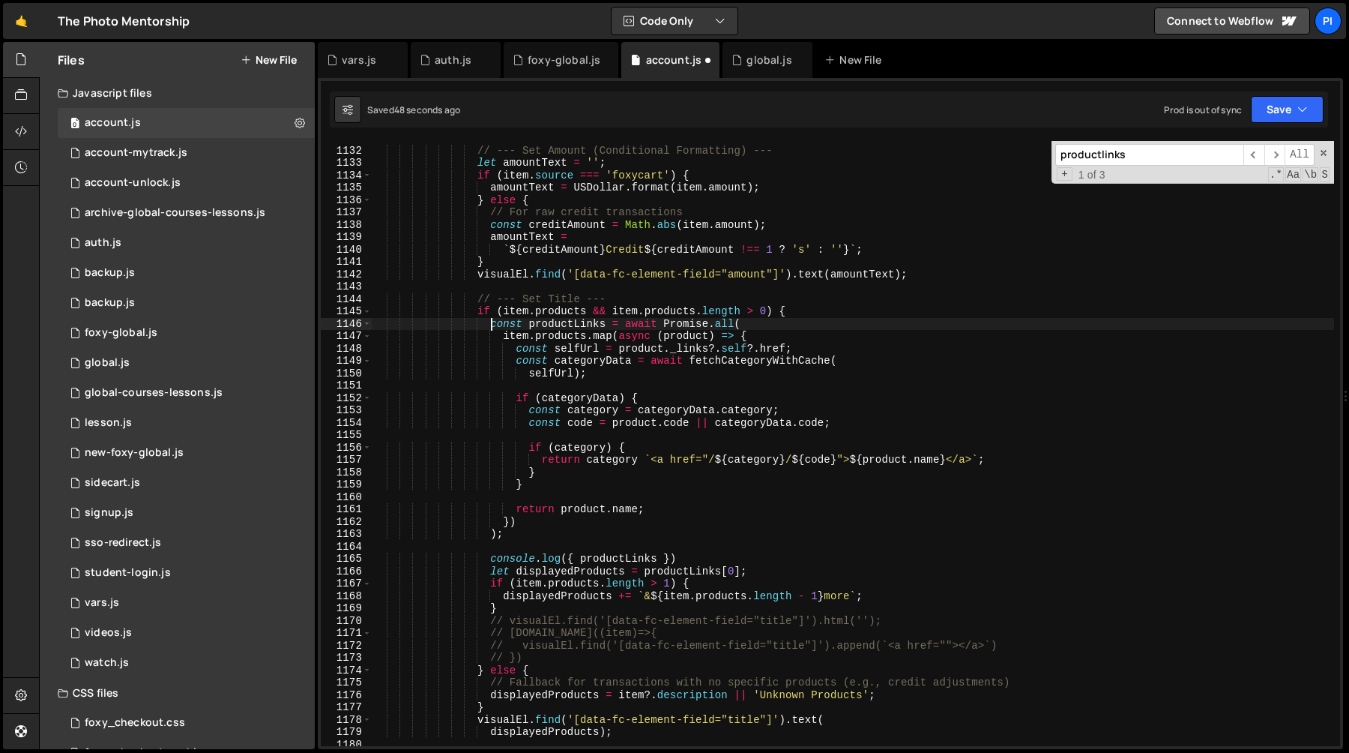
click at [489, 314] on div "// --- Set Amount (Conditional Formatting) --- let amountText = '' ; if ( item …" at bounding box center [853, 447] width 962 height 630
click at [489, 324] on div "// --- Set Amount (Conditional Formatting) --- let amountText = '' ; if ( item …" at bounding box center [853, 447] width 962 height 630
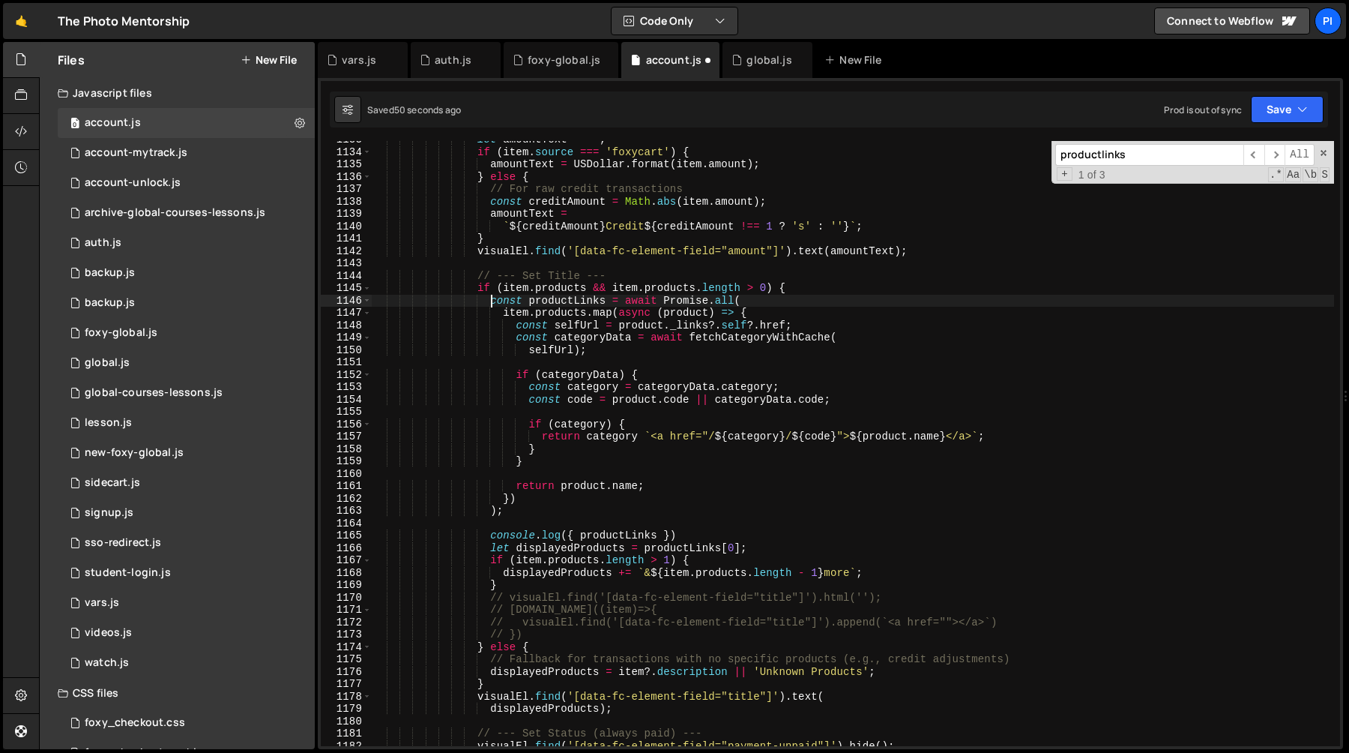
scroll to position [14081, 0]
click at [697, 534] on div "let amountText = '' ; if ( item . source === 'foxycart' ) { amountText = USDoll…" at bounding box center [853, 448] width 962 height 630
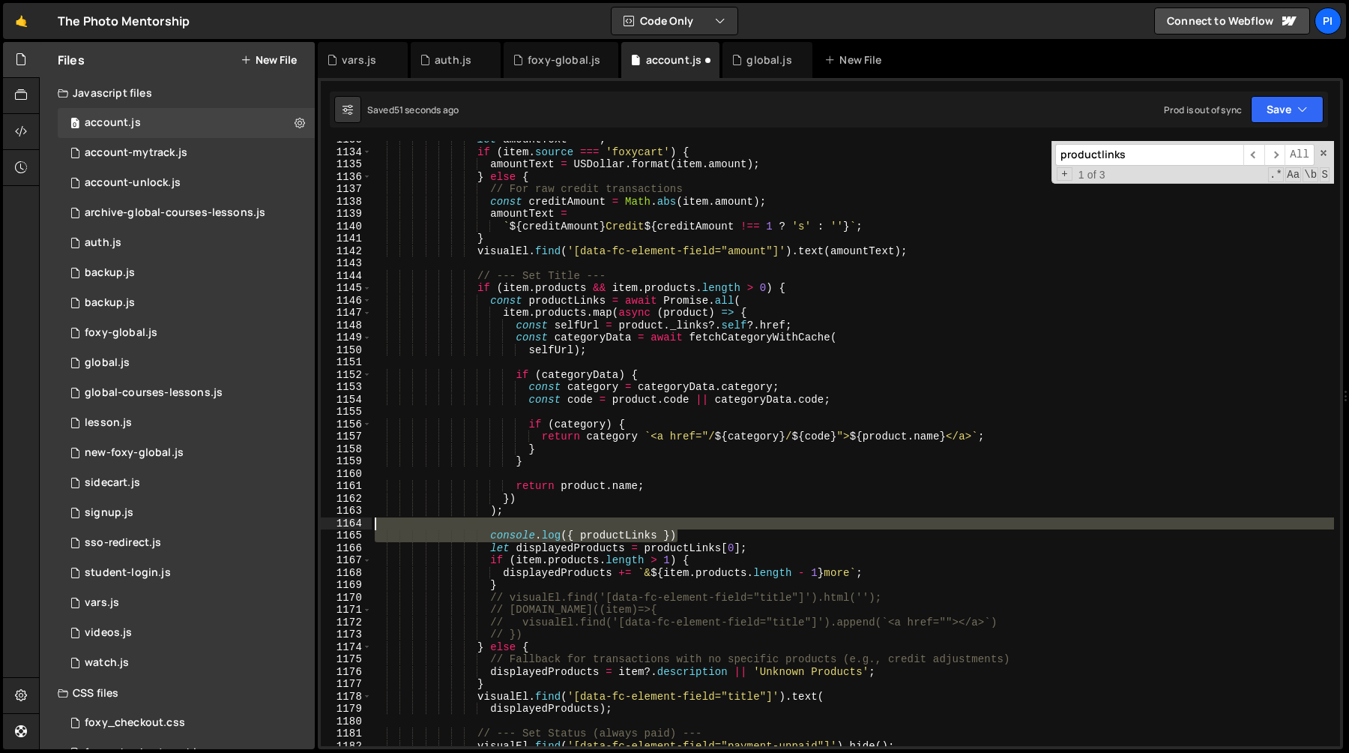
click at [690, 520] on div "let amountText = '' ; if ( item . source === 'foxycart' ) { amountText = USDoll…" at bounding box center [853, 448] width 962 height 630
type textarea "console.log({ productLinks })"
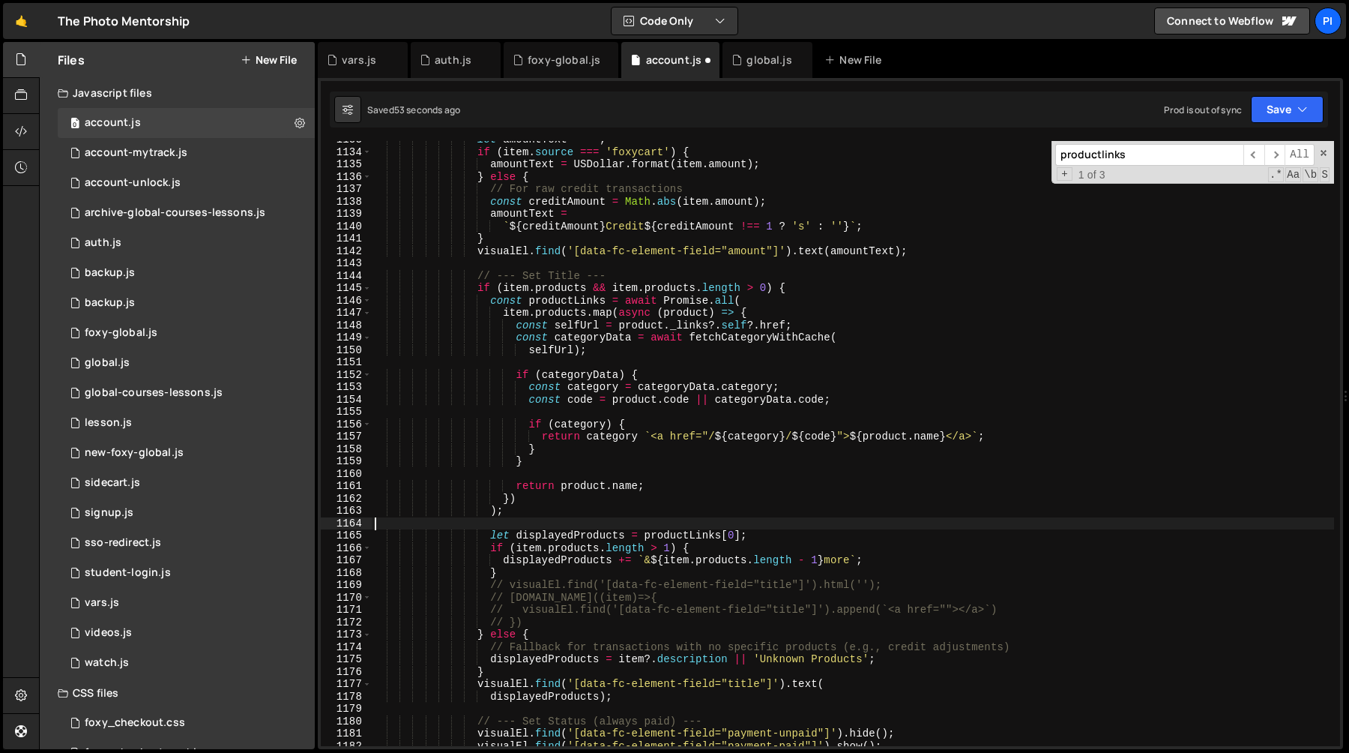
click at [543, 513] on div "let amountText = '' ; if ( item . source === 'foxycart' ) { amountText = USDoll…" at bounding box center [853, 448] width 962 height 630
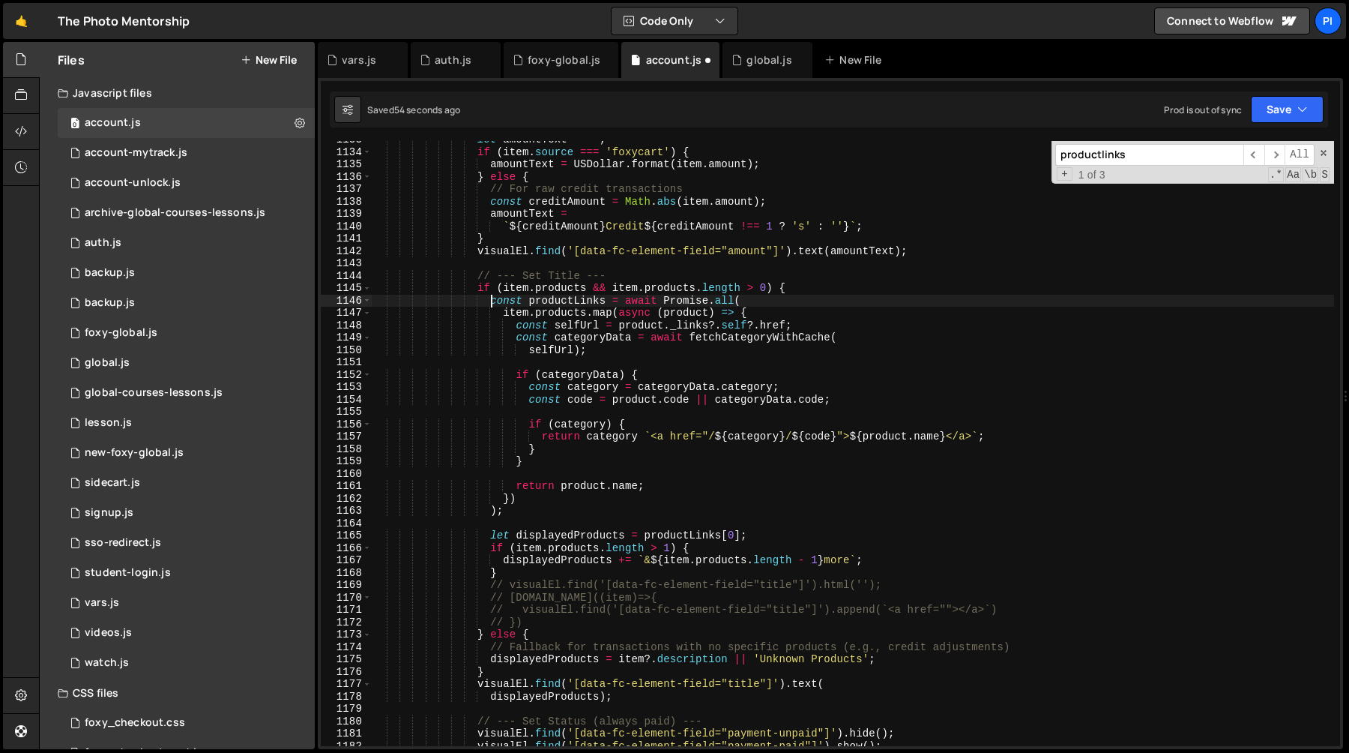
click at [488, 298] on div "let amountText = '' ; if ( item . source === 'foxycart' ) { amountText = USDoll…" at bounding box center [853, 448] width 962 height 630
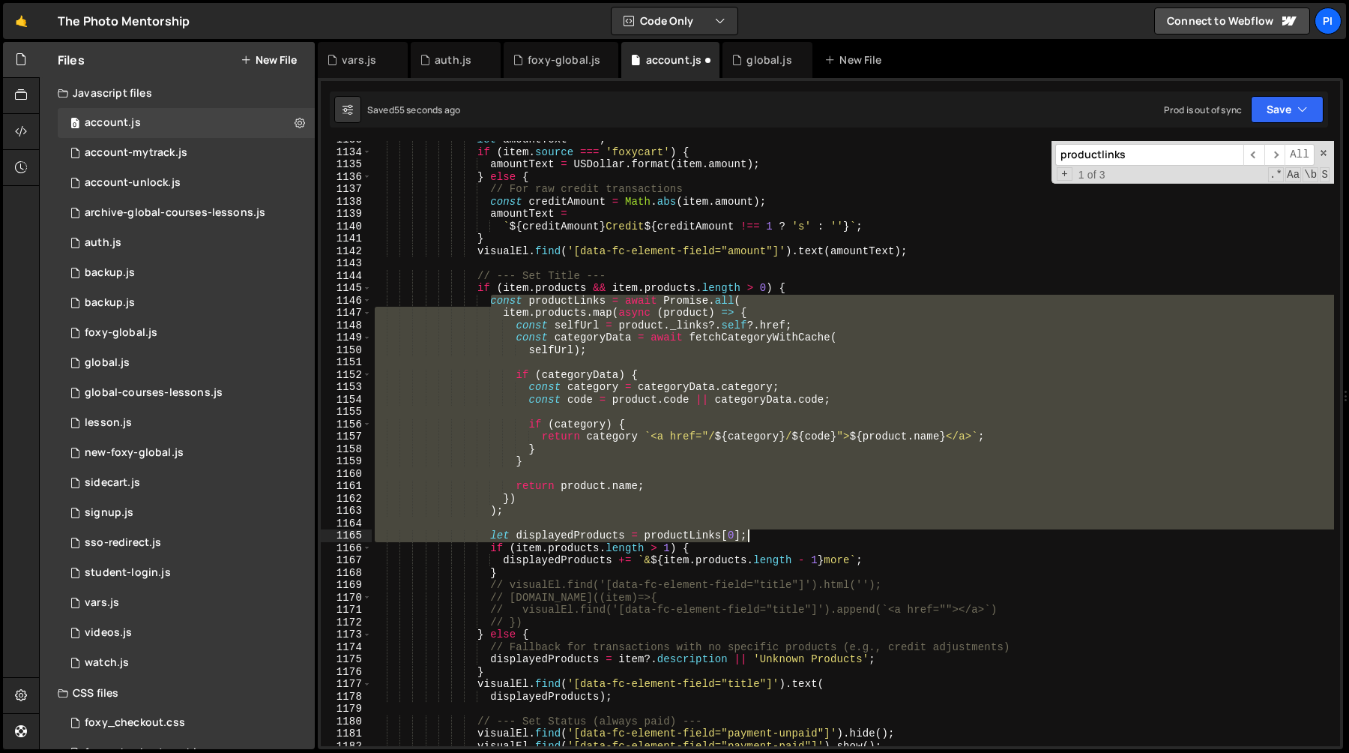
click at [754, 536] on div "let amountText = '' ; if ( item . source === 'foxycart' ) { amountText = USDoll…" at bounding box center [853, 448] width 962 height 630
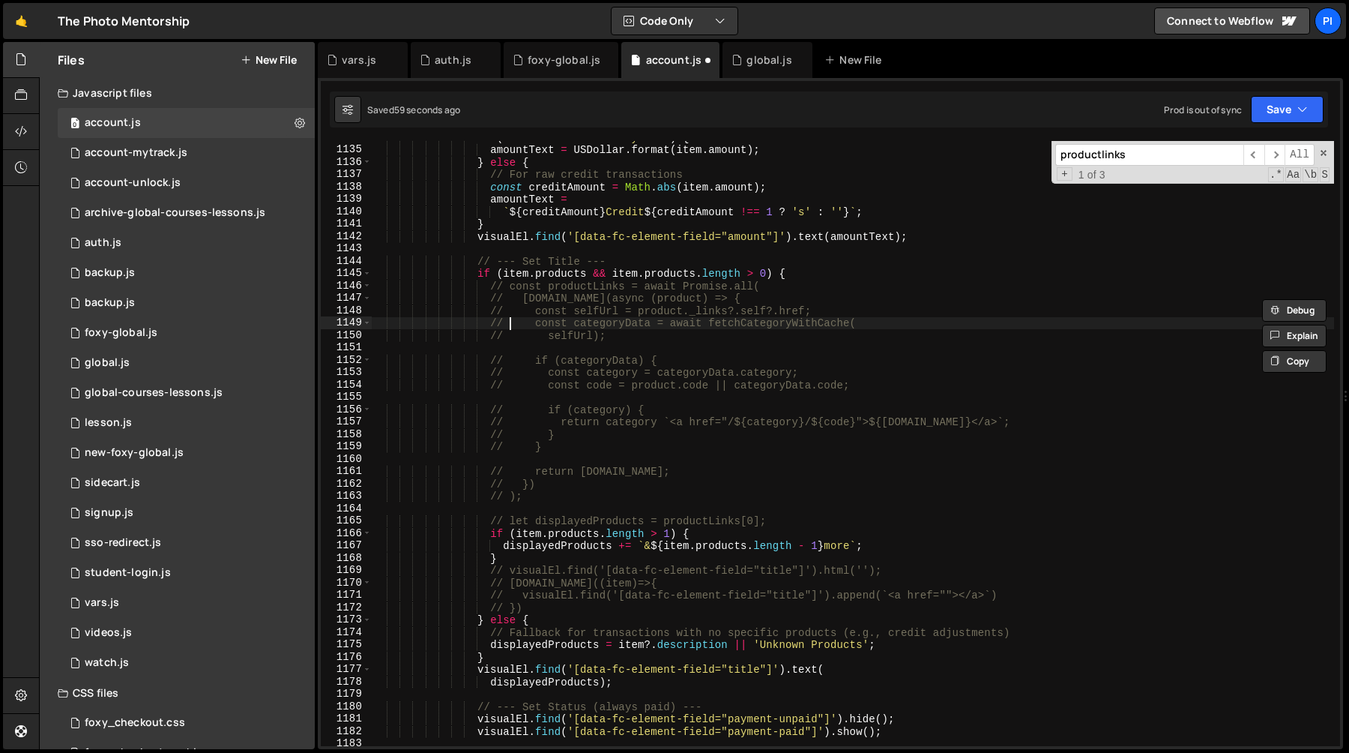
scroll to position [14095, 0]
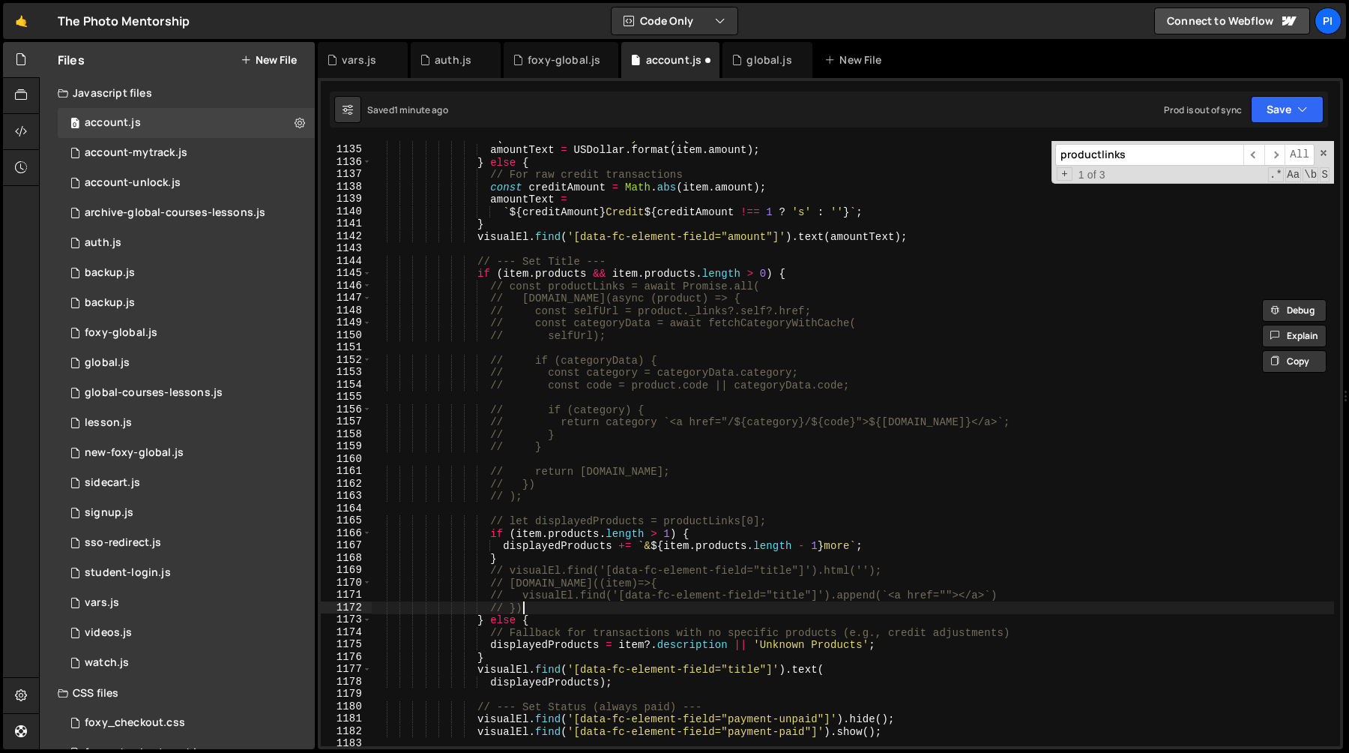
click at [531, 603] on div "if ( item . source === 'foxycart' ) { amountText = USDollar . format ( item . a…" at bounding box center [853, 446] width 962 height 630
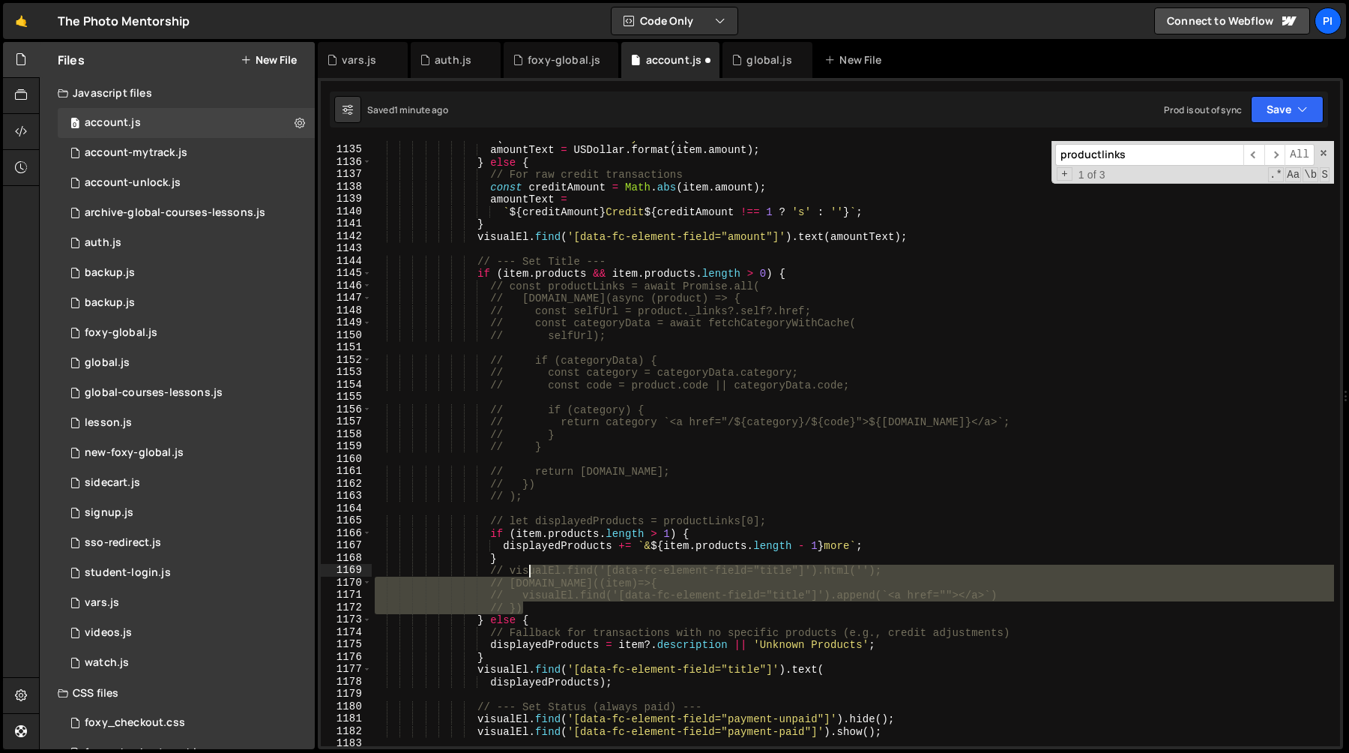
click at [527, 567] on div "if ( item . source === 'foxycart' ) { amountText = USDollar . format ( item . a…" at bounding box center [853, 446] width 962 height 630
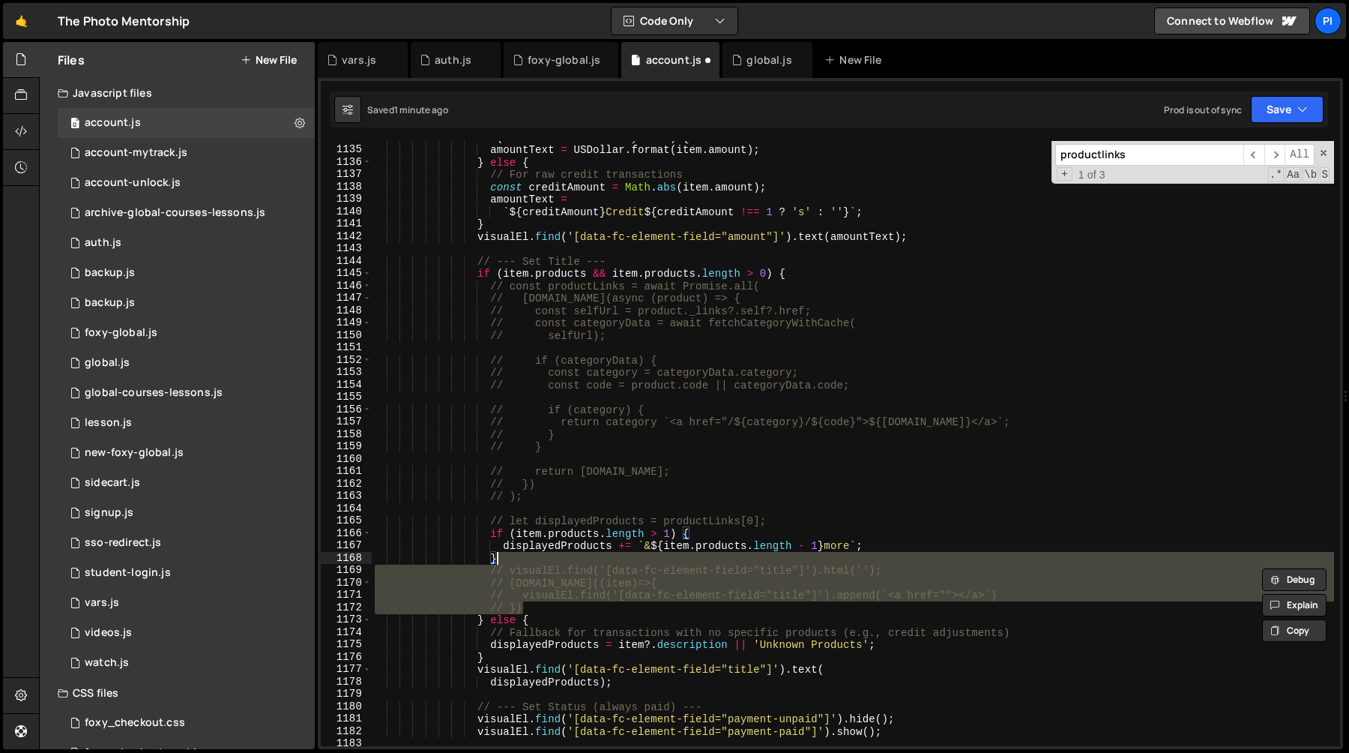
click at [523, 562] on div "if ( item . source === 'foxycart' ) { amountText = USDollar . format ( item . a…" at bounding box center [853, 446] width 962 height 630
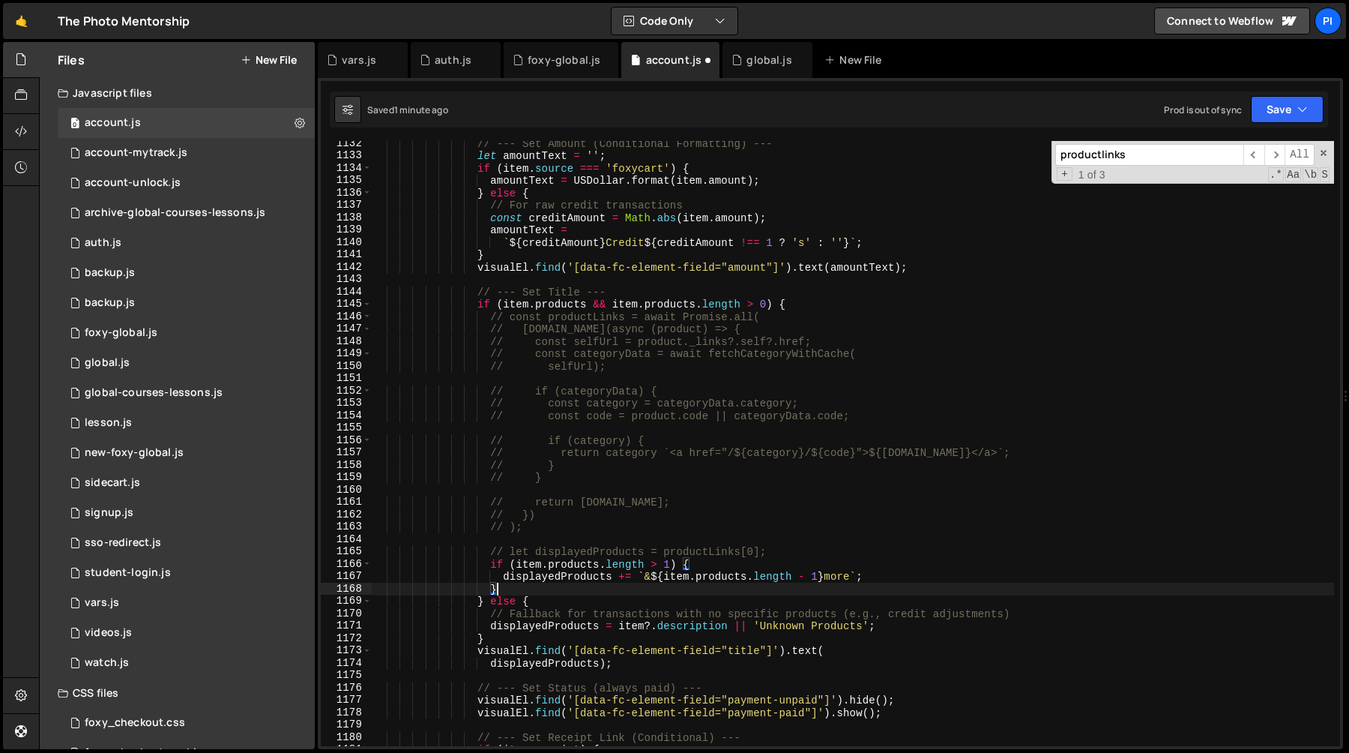
scroll to position [14065, 0]
click at [603, 552] on div "// --- Set Amount (Conditional Formatting) --- let amountText = '' ; if ( item …" at bounding box center [853, 452] width 962 height 630
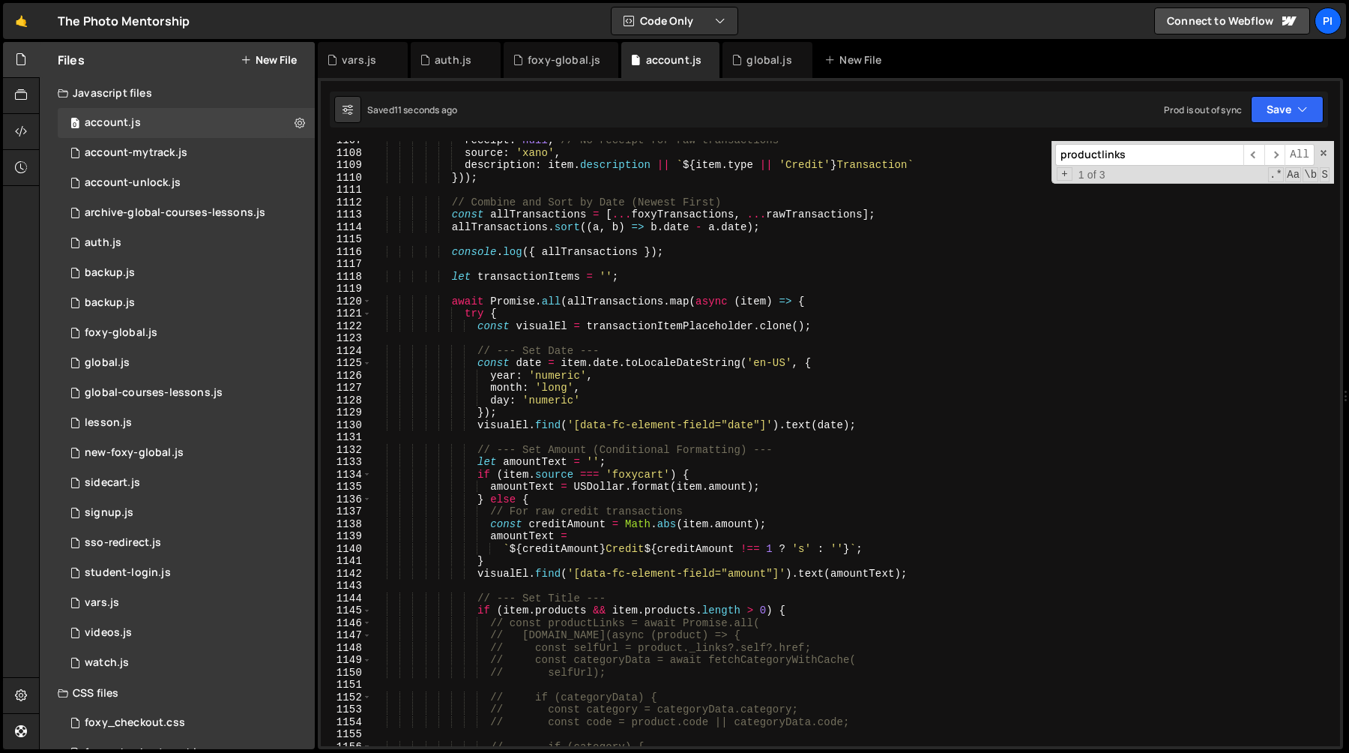
scroll to position [13667, 0]
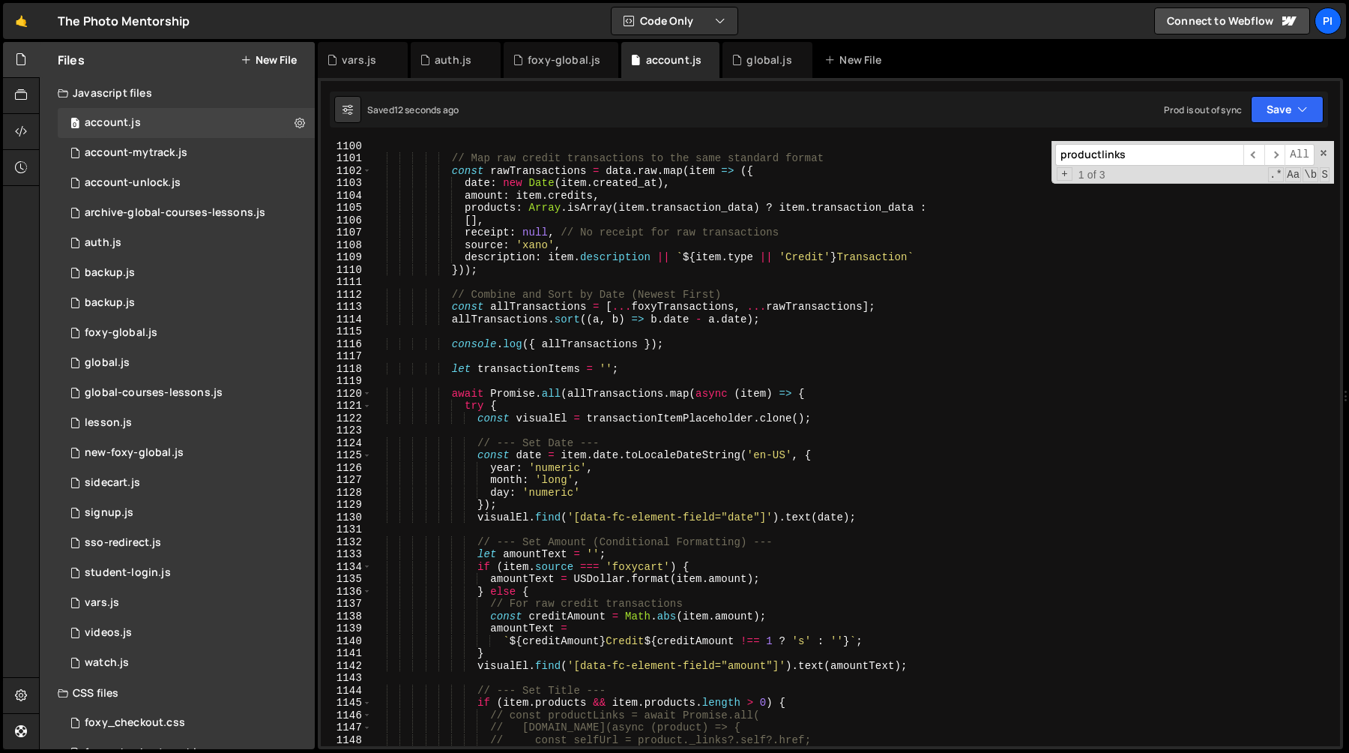
click at [462, 396] on div "// Map raw credit transactions to the same standard format const rawTransaction…" at bounding box center [853, 454] width 962 height 630
type textarea "await Promise.all(allTransactions.map(async (item) => {"
click at [462, 396] on div "// Map raw credit transactions to the same standard format const rawTransaction…" at bounding box center [853, 454] width 962 height 630
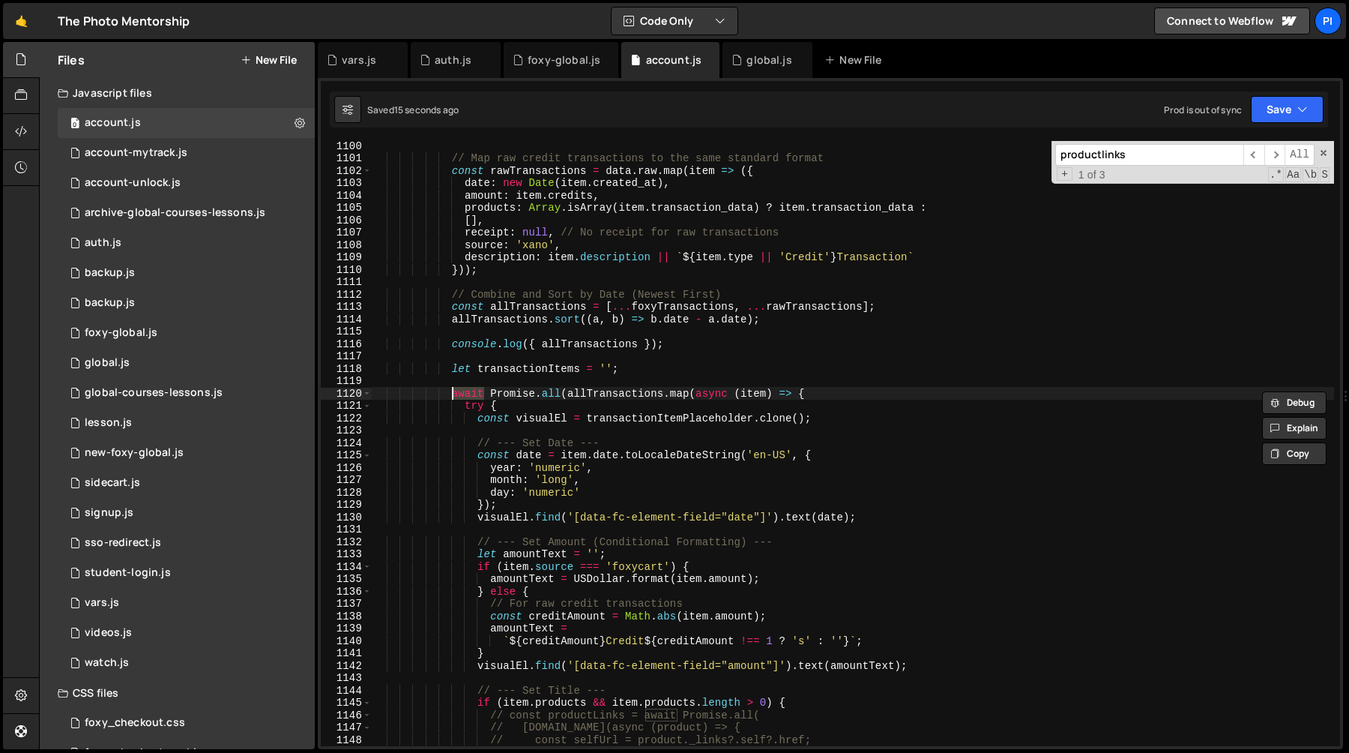
click at [524, 396] on div "// Map raw credit transactions to the same standard format const rawTransaction…" at bounding box center [853, 454] width 962 height 630
click at [452, 396] on div "// Map raw credit transactions to the same standard format const rawTransaction…" at bounding box center [853, 454] width 962 height 630
click at [466, 396] on div "// Map raw credit transactions to the same standard format const rawTransaction…" at bounding box center [853, 454] width 962 height 630
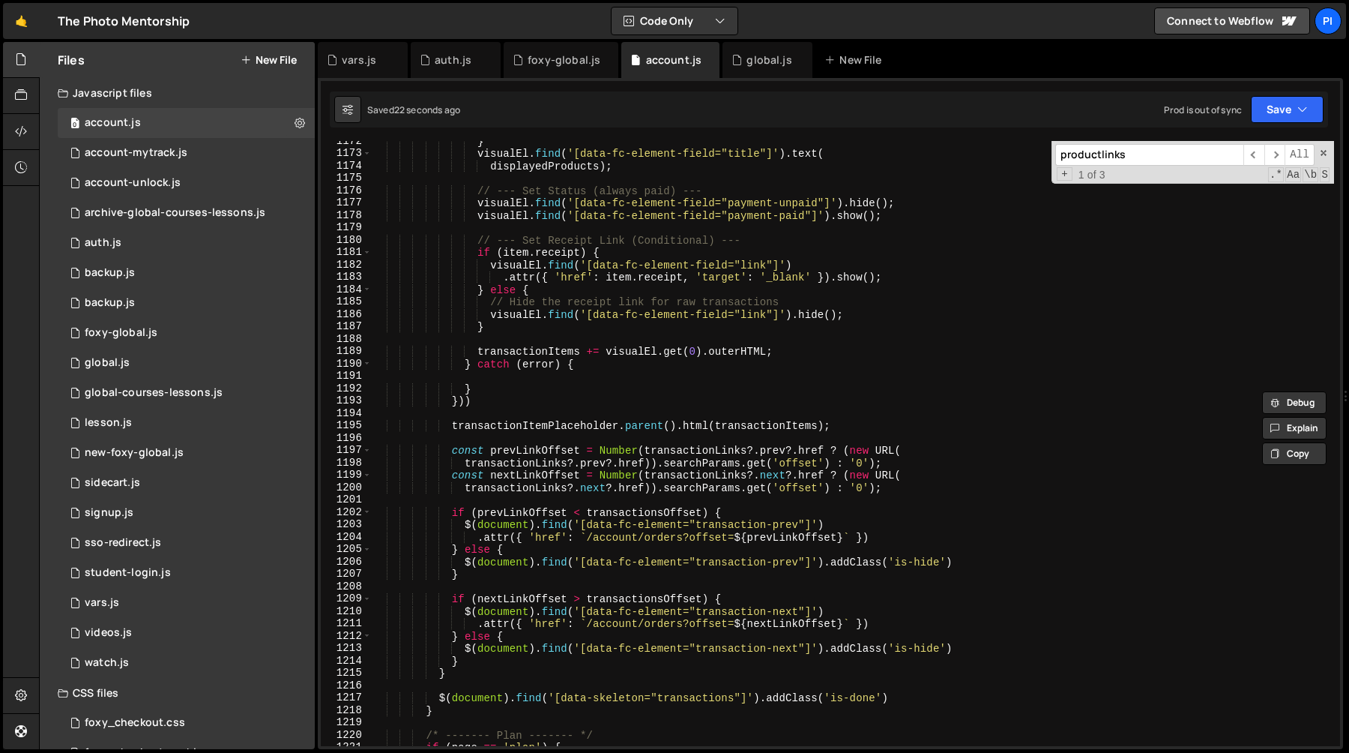
scroll to position [14542, 0]
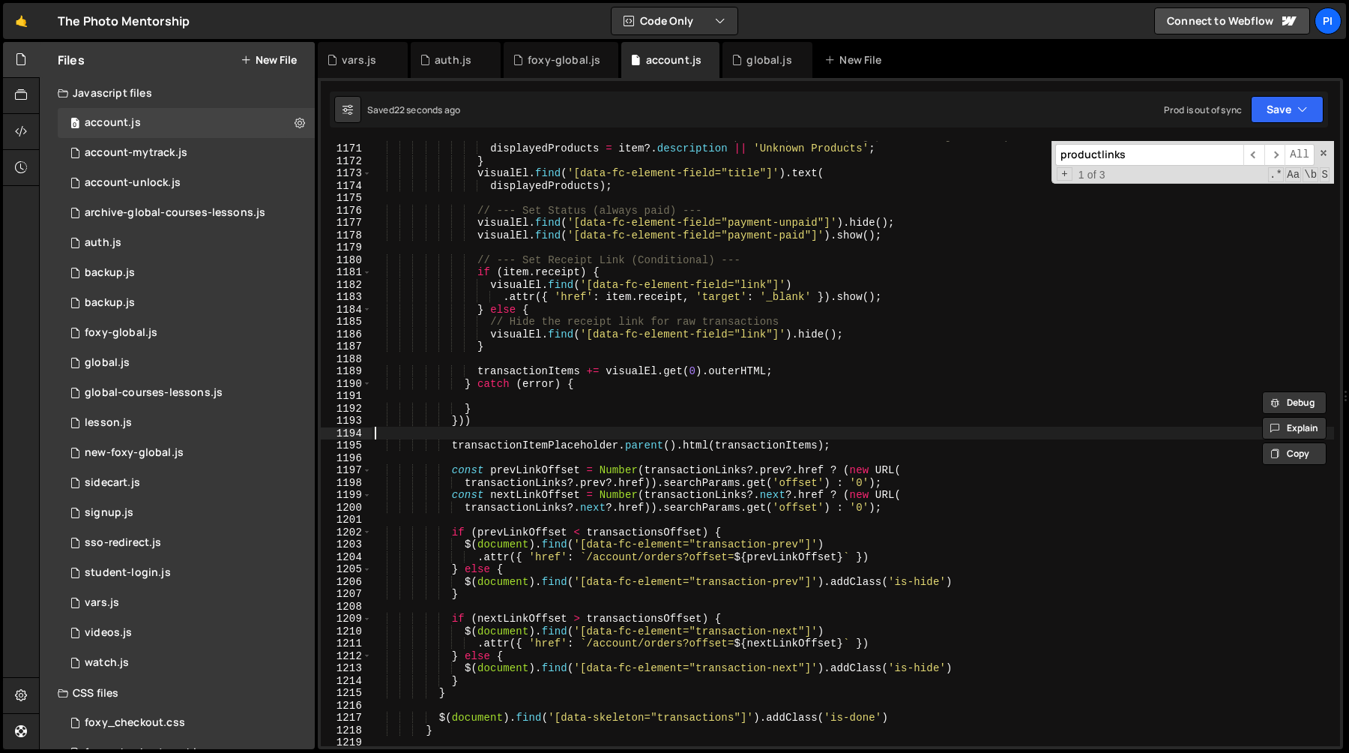
click at [558, 429] on div "// Fallback for transactions with no specific products (e.g., credit adjustment…" at bounding box center [853, 445] width 962 height 630
click at [540, 441] on div "// Fallback for transactions with no specific products (e.g., credit adjustment…" at bounding box center [853, 445] width 962 height 630
type textarea "transactionItemPlaceholder.parent().html(transactionItems);"
click at [540, 441] on div "// Fallback for transactions with no specific products (e.g., credit adjustment…" at bounding box center [853, 445] width 962 height 630
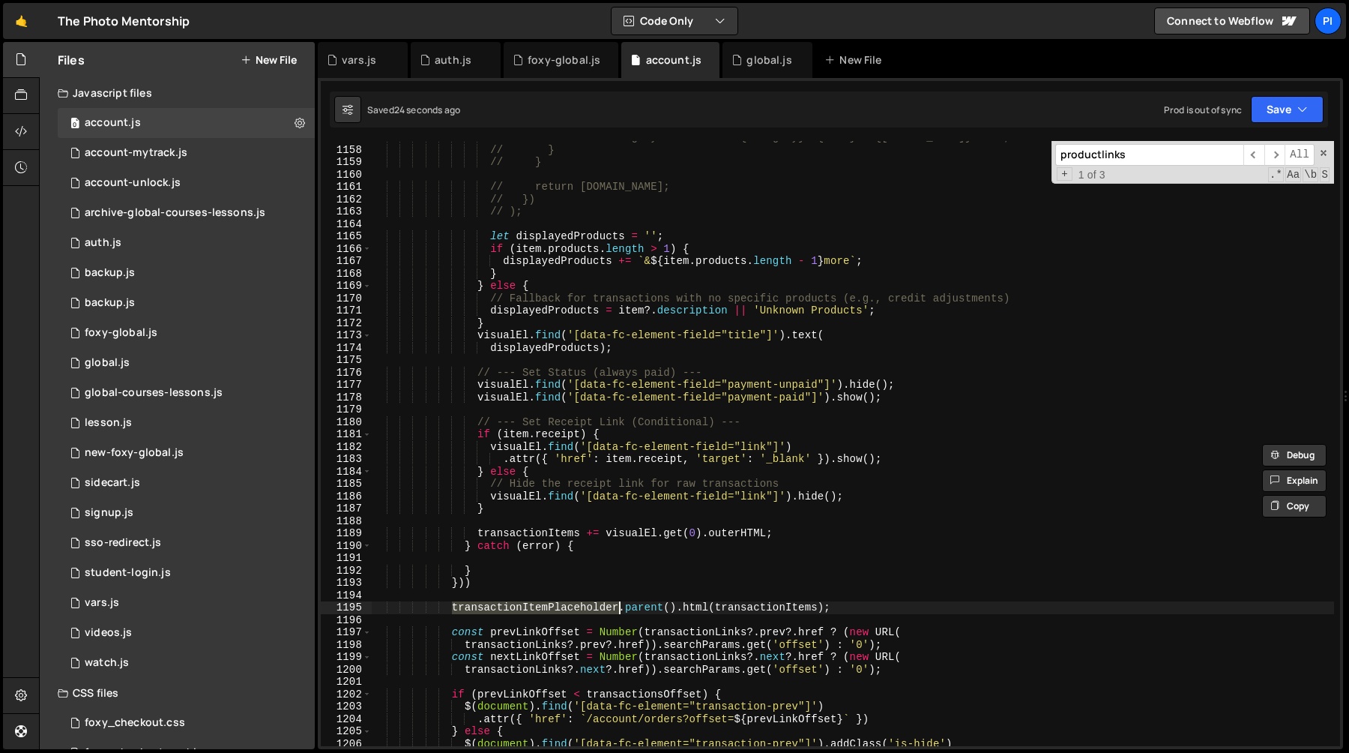
scroll to position [14376, 0]
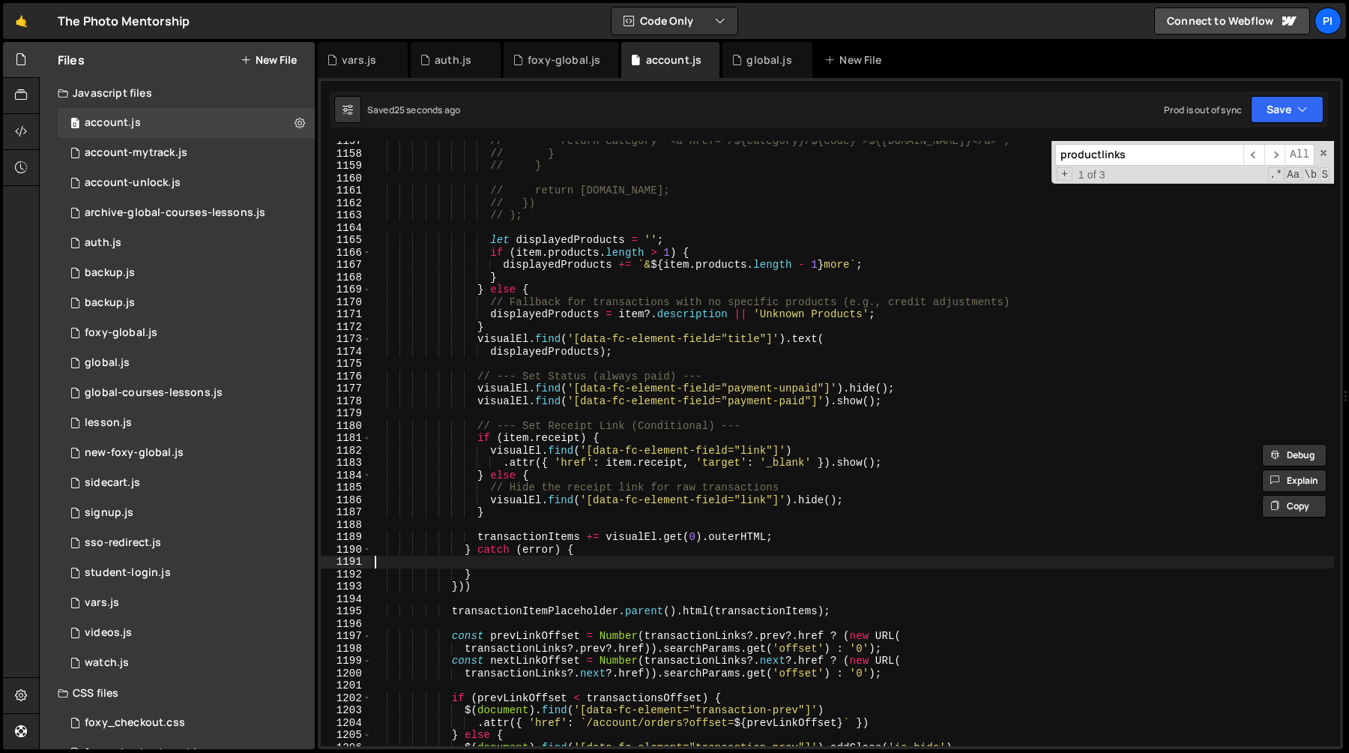
click at [477, 565] on div "// return category `<a href="/${category}/${code}">${product.name}</a>`; // } /…" at bounding box center [853, 450] width 962 height 630
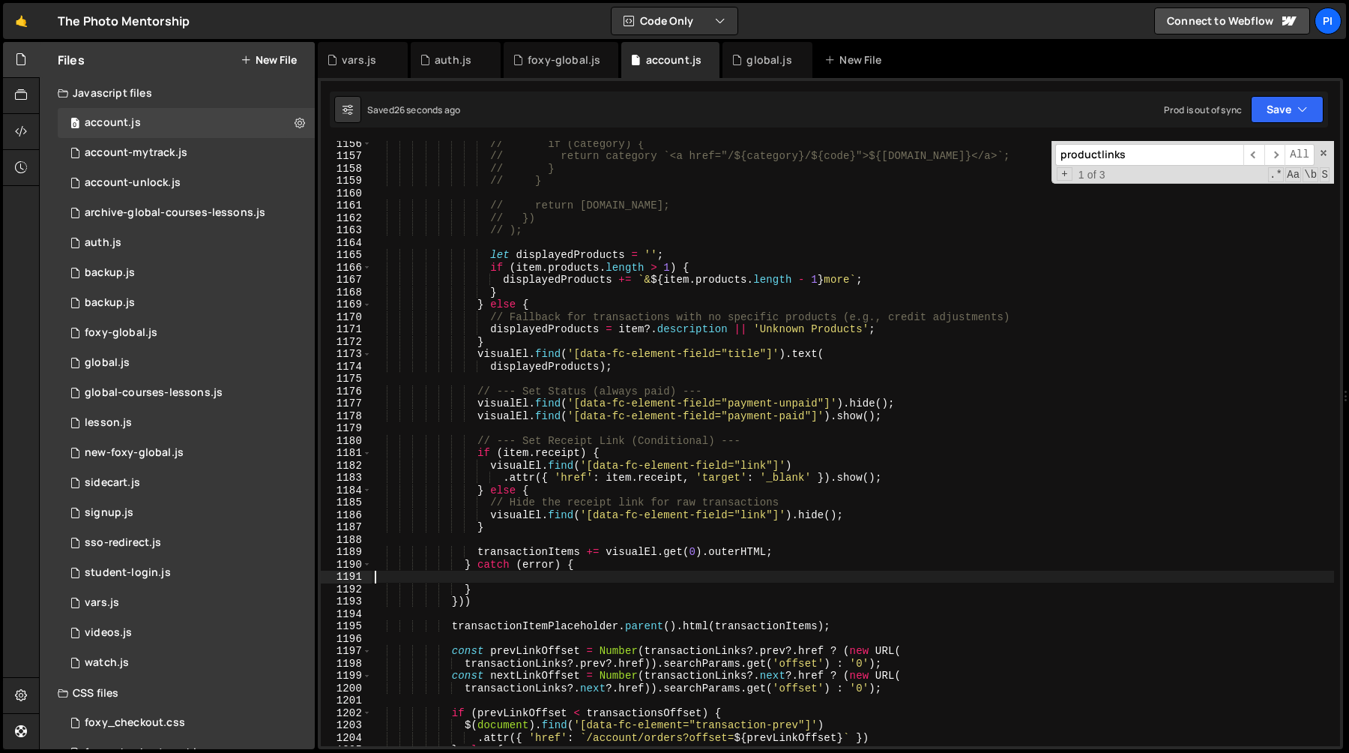
click at [516, 587] on div "// if (category) { // return category `<a href="/${category}/${code}">${product…" at bounding box center [853, 452] width 962 height 630
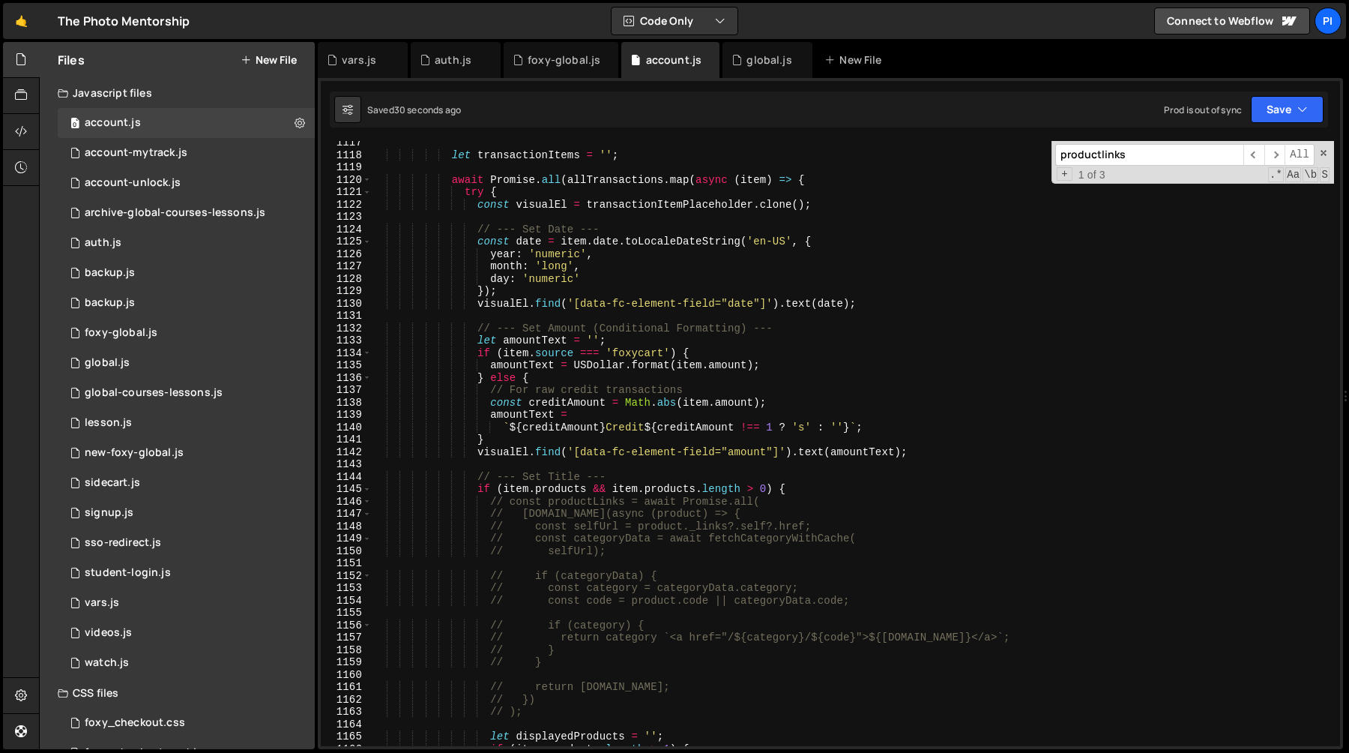
scroll to position [13884, 0]
click at [607, 174] on div "let transactionItems = '' ; await Promise . all ( allTransactions . map ( async…" at bounding box center [853, 448] width 962 height 630
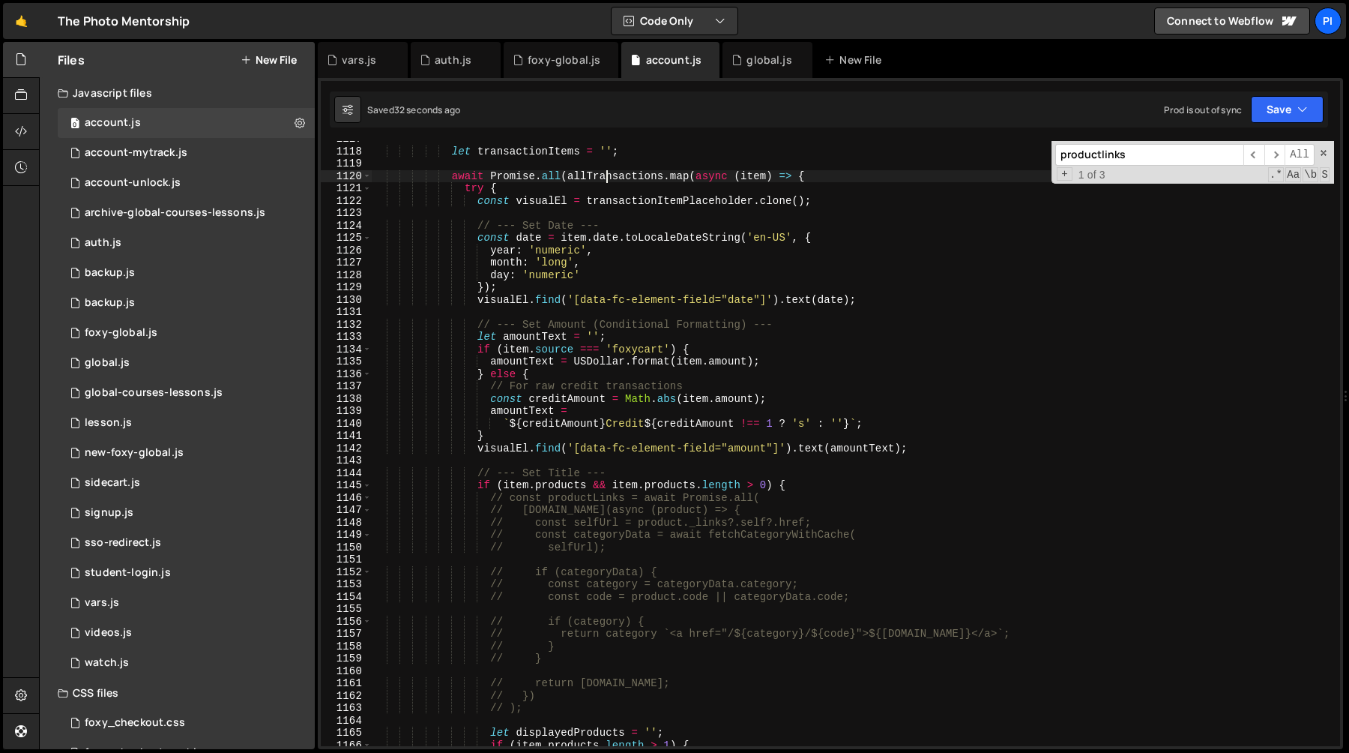
click at [607, 174] on div "let transactionItems = '' ; await Promise . all ( allTransactions . map ( async…" at bounding box center [853, 448] width 962 height 630
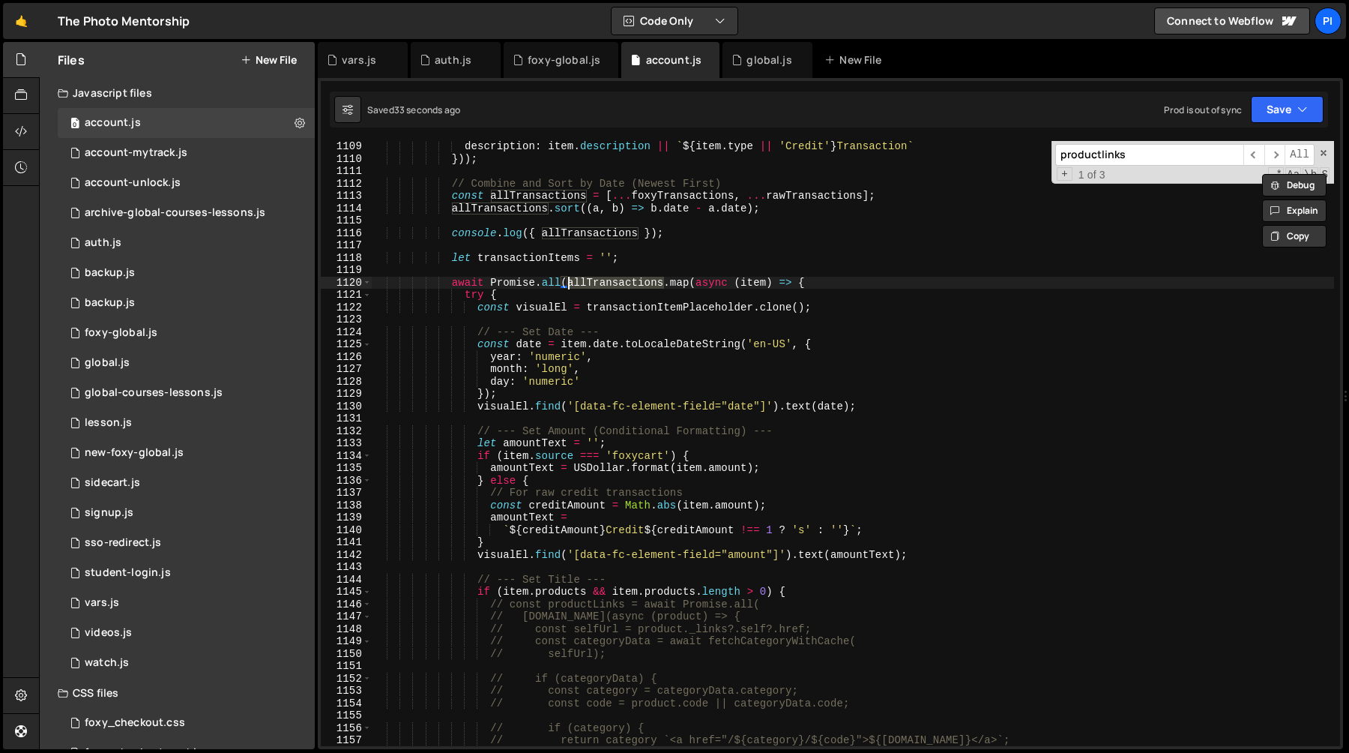
scroll to position [13765, 0]
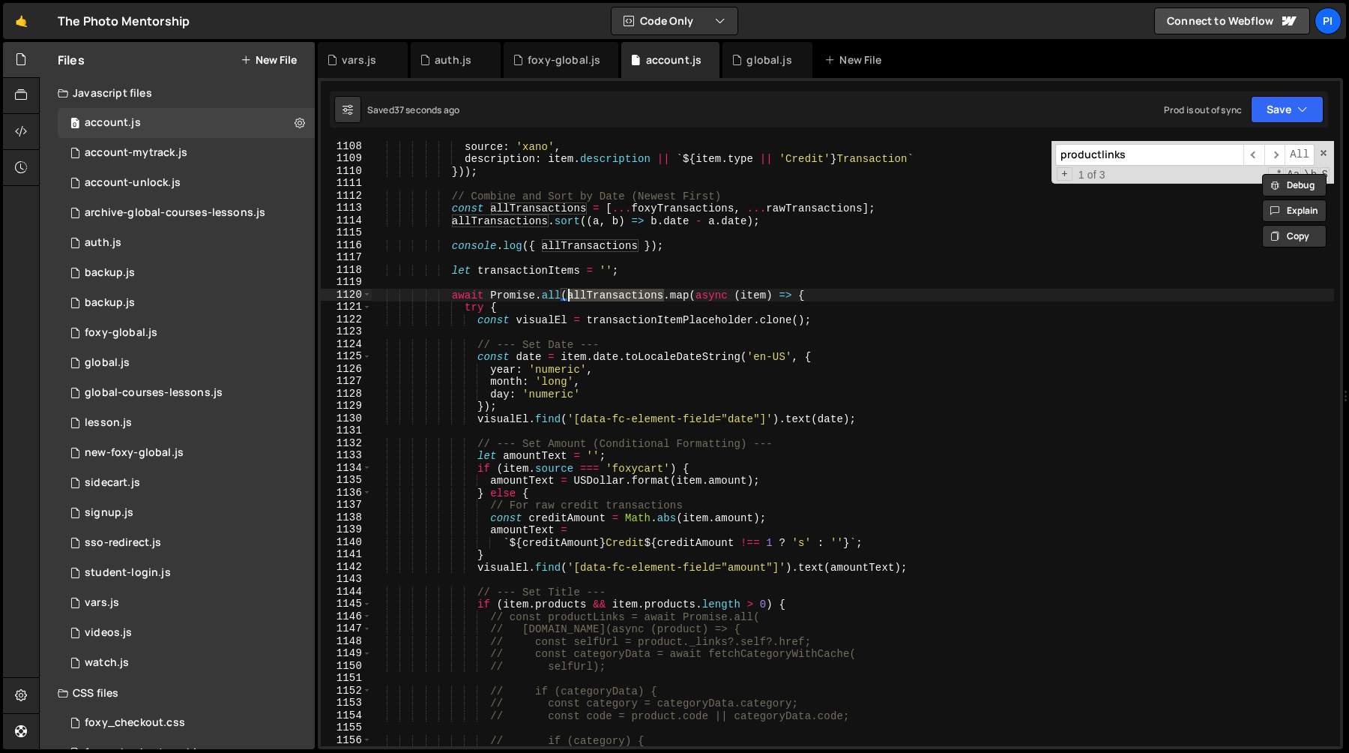
click at [643, 322] on div "source : 'xano' , description : item . description || ` ${ item . type || 'Cred…" at bounding box center [853, 455] width 962 height 630
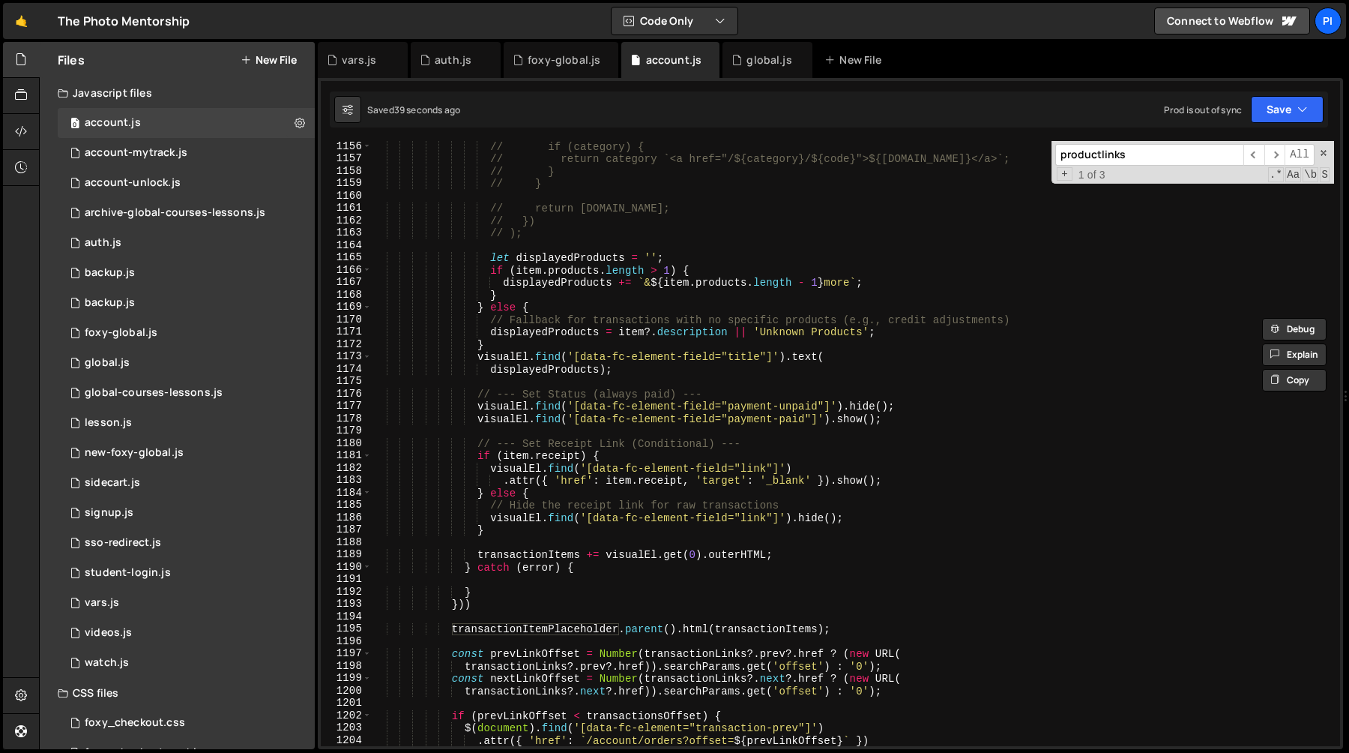
scroll to position [14358, 0]
click at [732, 550] on div "// if (category) { // return category `<a href="/${category}/${code}">${product…" at bounding box center [853, 455] width 962 height 630
click at [533, 554] on div "// if (category) { // return category `<a href="/${category}/${code}">${product…" at bounding box center [853, 455] width 962 height 630
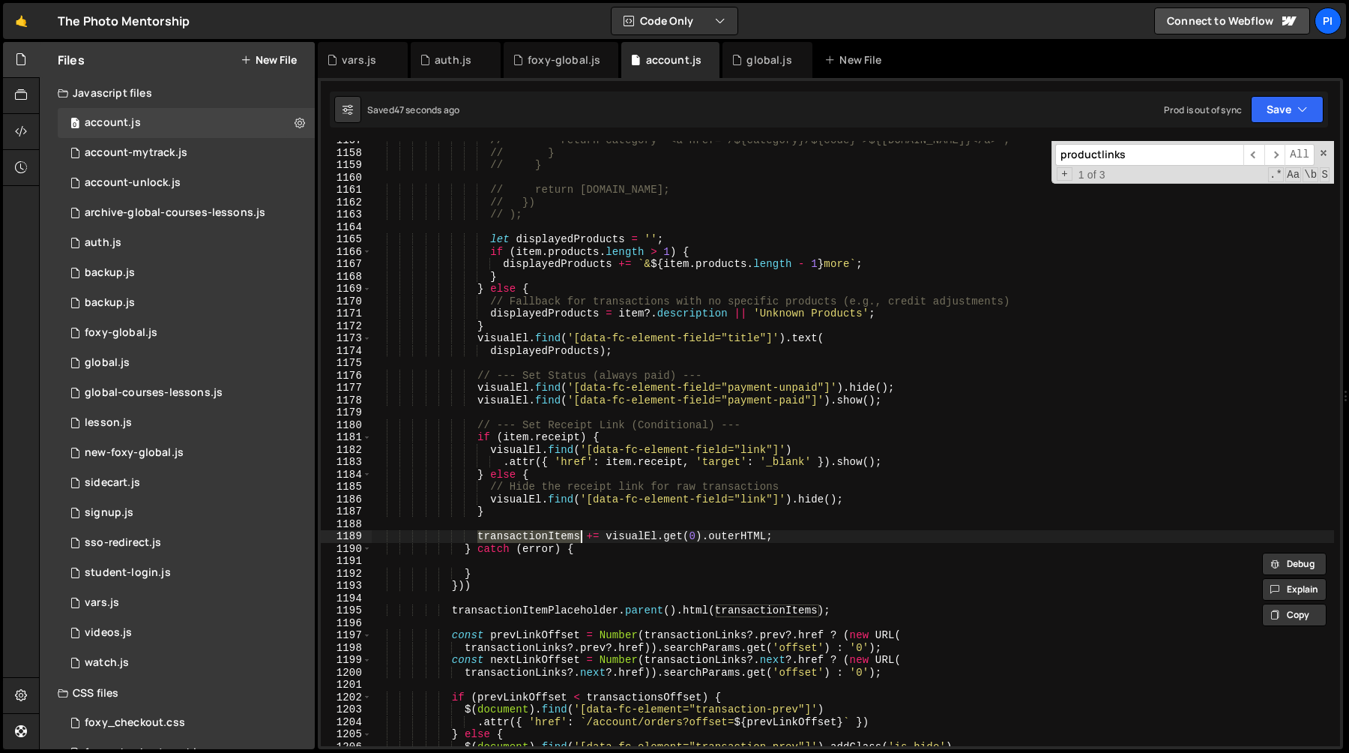
scroll to position [14404, 0]
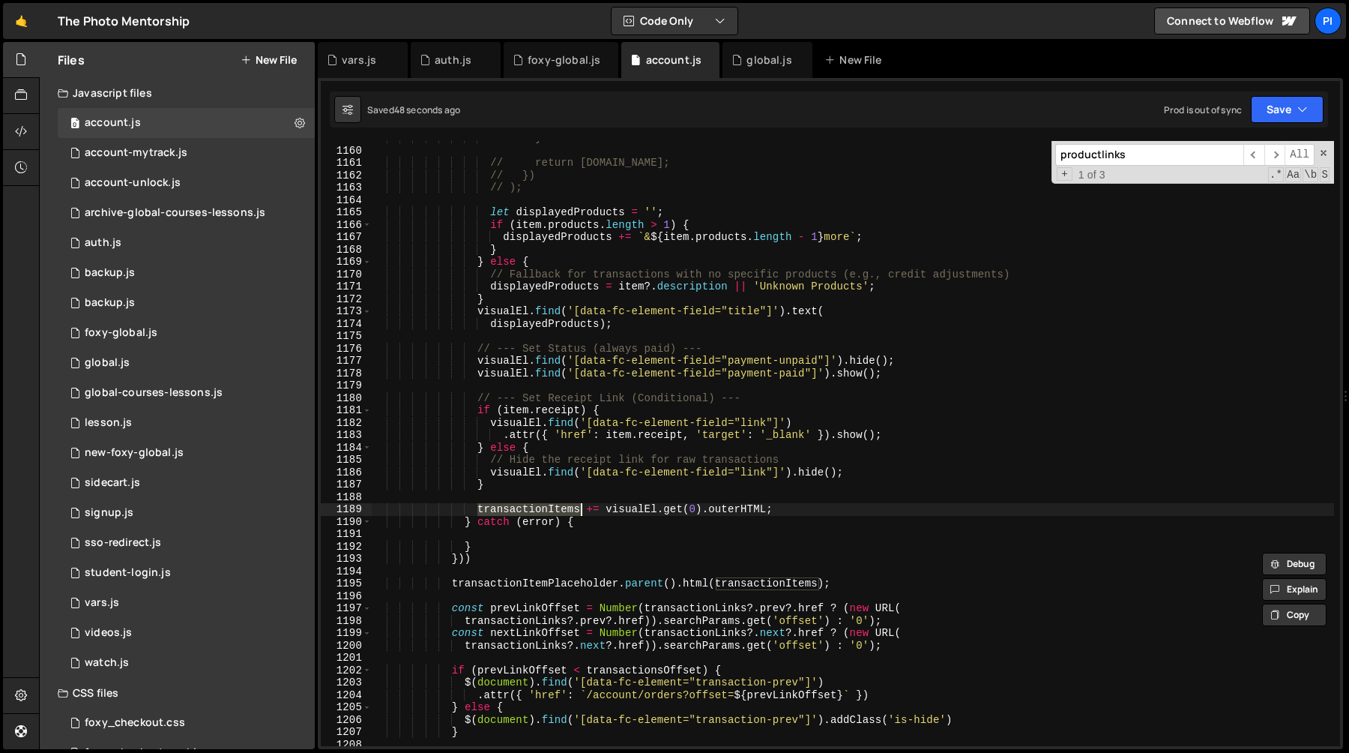
click at [485, 561] on div "// } // return product.name; // }) // ); let displayedProducts = '' ; if ( item…" at bounding box center [853, 447] width 962 height 630
type textarea "}))"
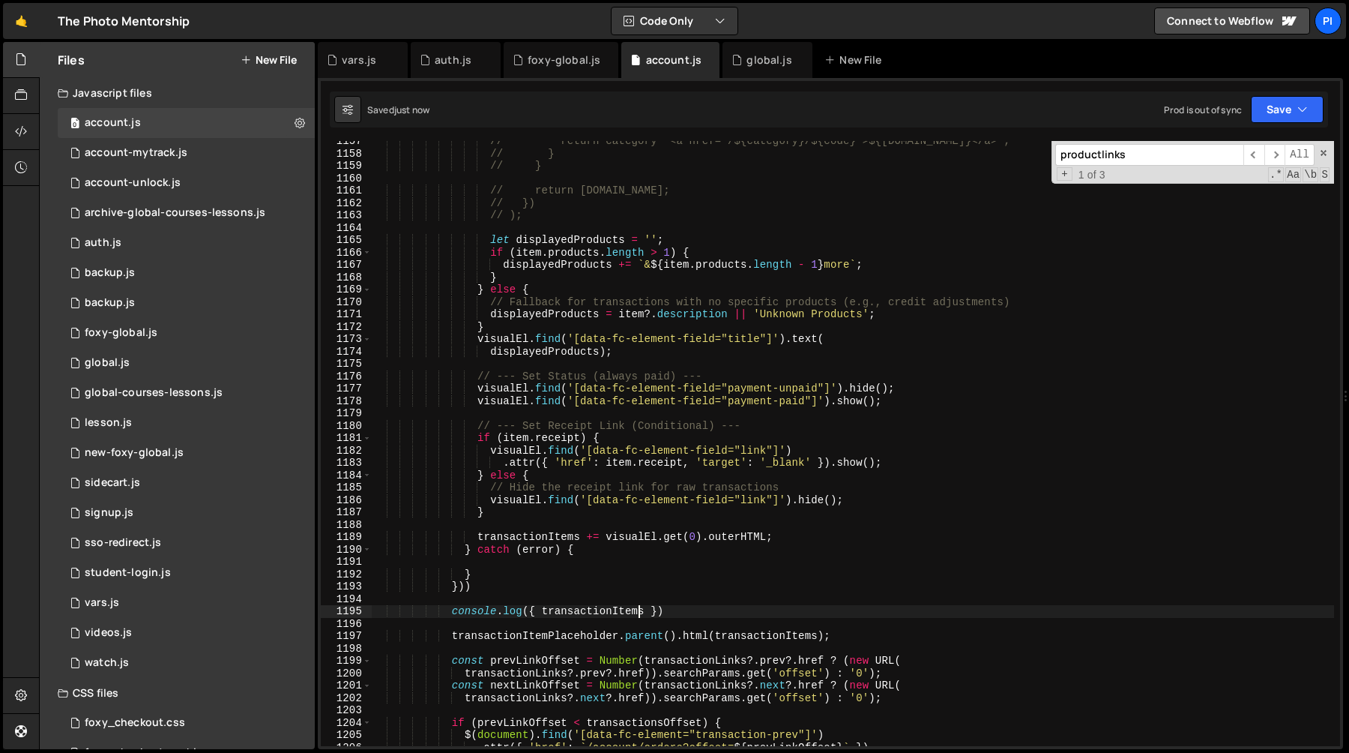
scroll to position [14365, 0]
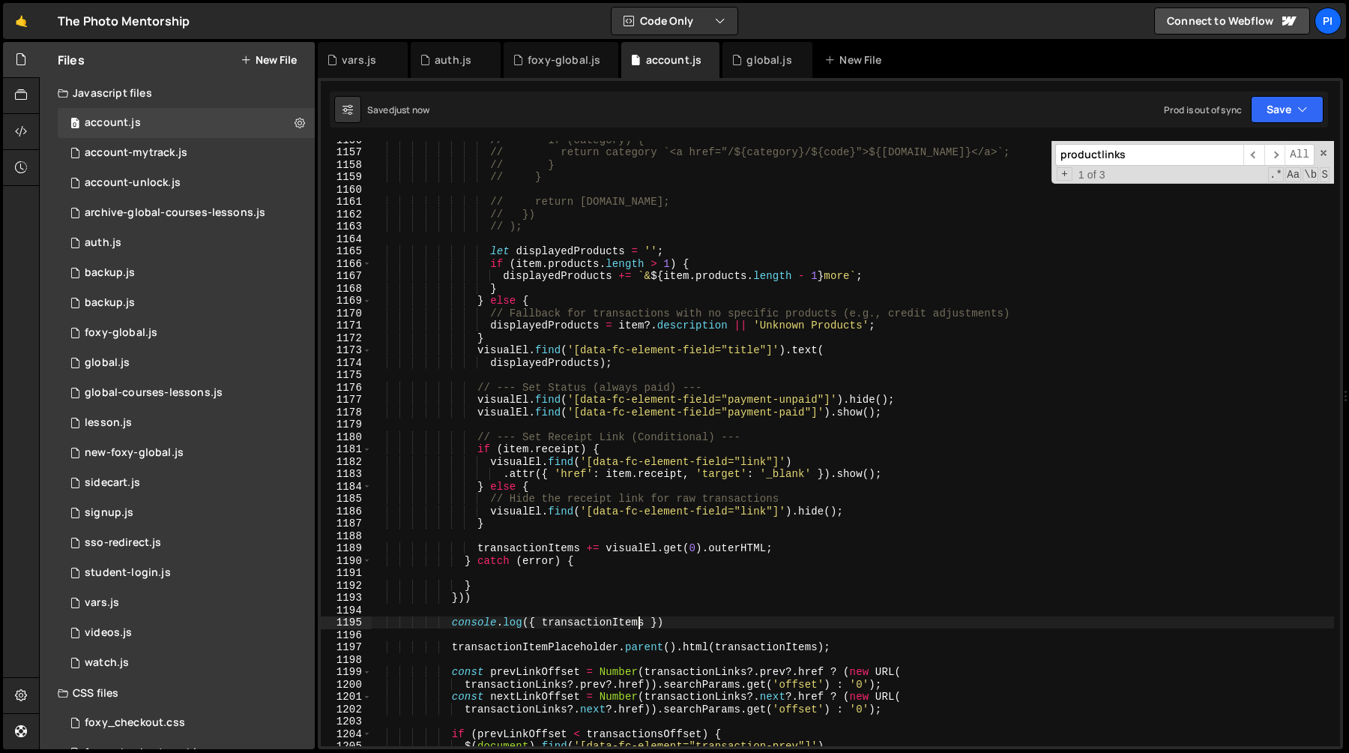
type textarea "console.log({ transactionItems })"
click at [509, 575] on div "// if (category) { // return category `<a href="/${category}/${code}">${product…" at bounding box center [853, 448] width 962 height 630
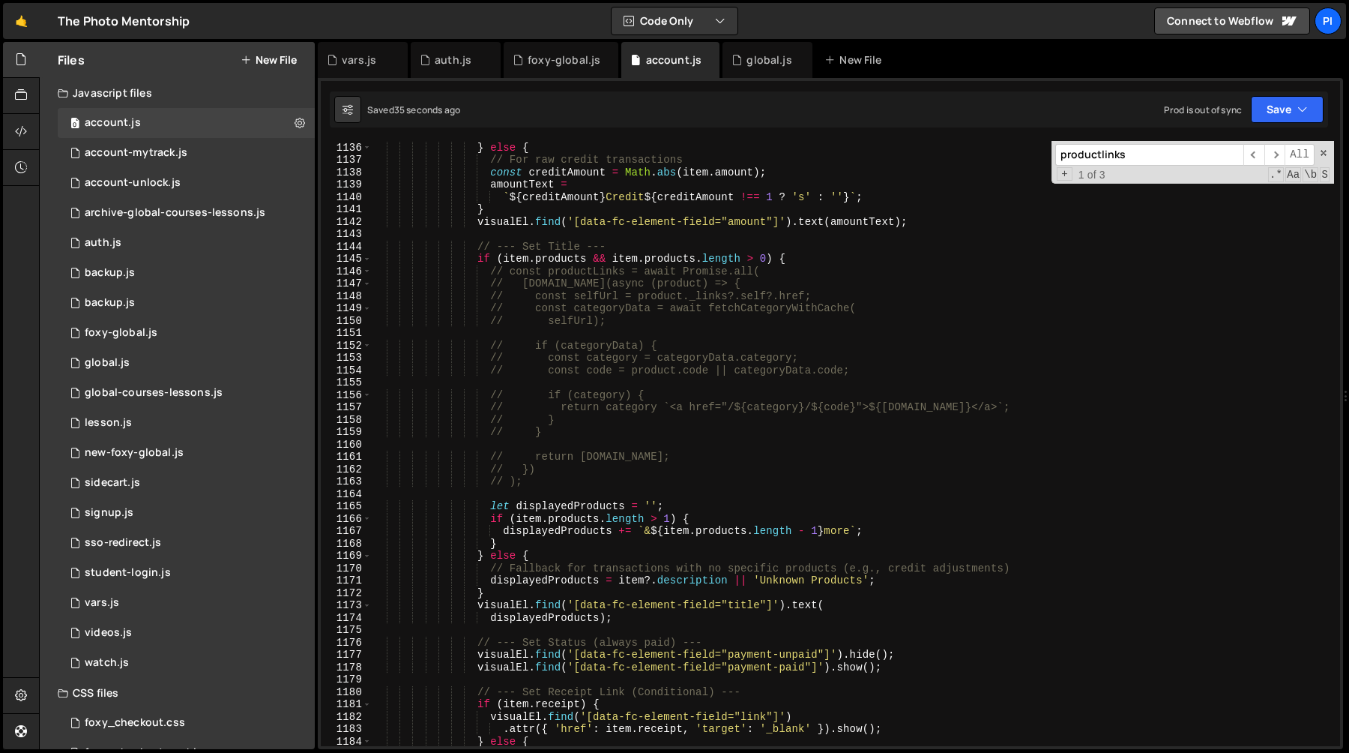
scroll to position [14108, 0]
click at [575, 509] on div "amountText = USDollar . format ( item . amount ) ; } else { // For raw credit t…" at bounding box center [853, 446] width 962 height 630
type textarea "let displayedProducts = '';"
click at [575, 509] on div "amountText = USDollar . format ( item . amount ) ; } else { // For raw credit t…" at bounding box center [853, 446] width 962 height 630
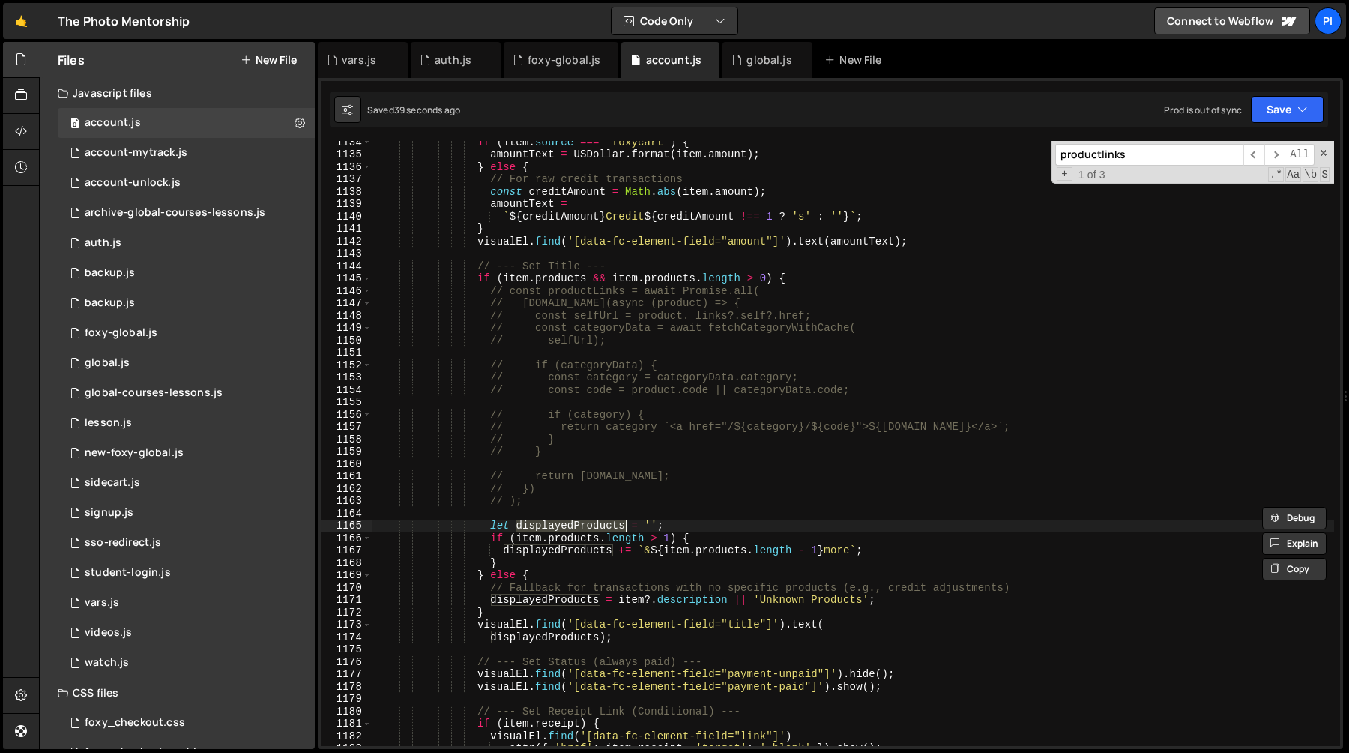
scroll to position [14091, 0]
click at [683, 516] on div "if ( item . source === 'foxycart' ) { amountText = USDollar . format ( item . a…" at bounding box center [853, 451] width 962 height 630
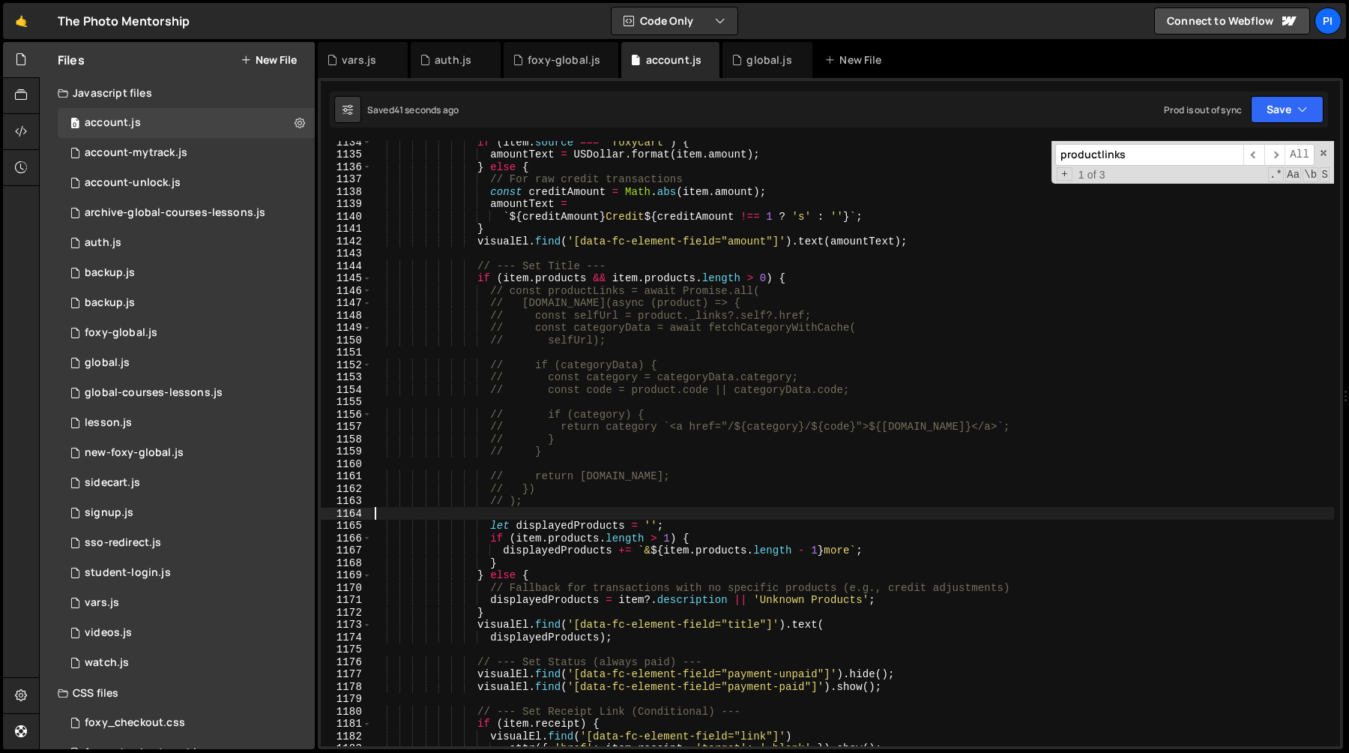
scroll to position [0, 0]
click at [684, 526] on div "if ( item . source === 'foxycart' ) { amountText = USDollar . format ( item . a…" at bounding box center [853, 451] width 962 height 630
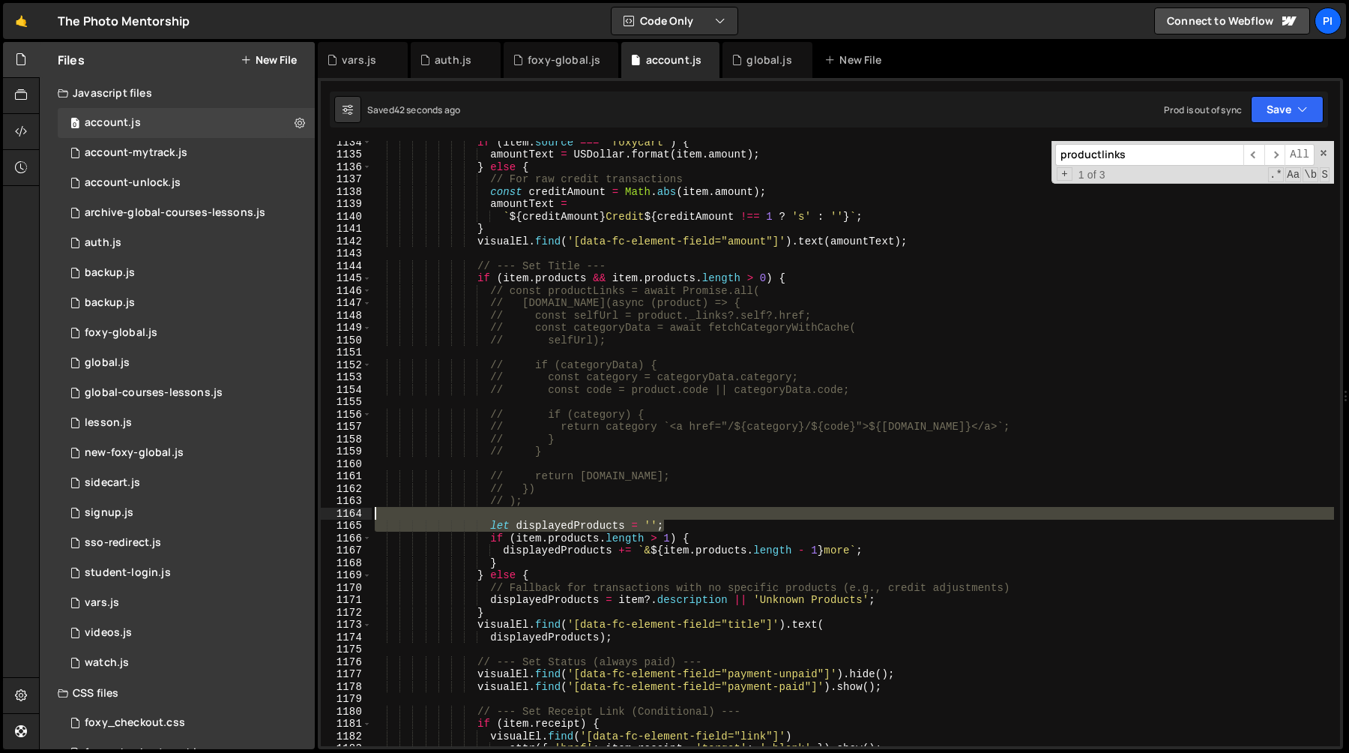
click at [659, 515] on div "if ( item . source === 'foxycart' ) { amountText = USDollar . format ( item . a…" at bounding box center [853, 451] width 962 height 630
type textarea "let displayedProducts = '';"
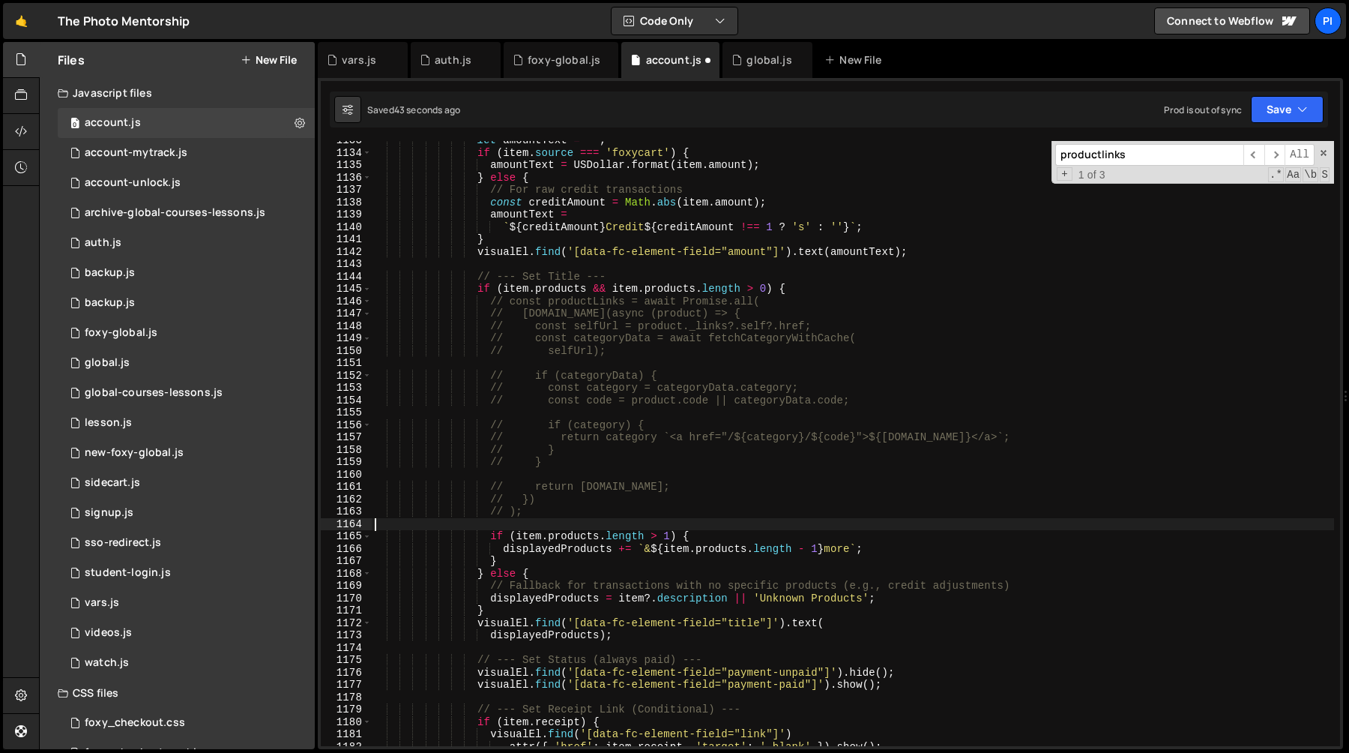
scroll to position [14071, 0]
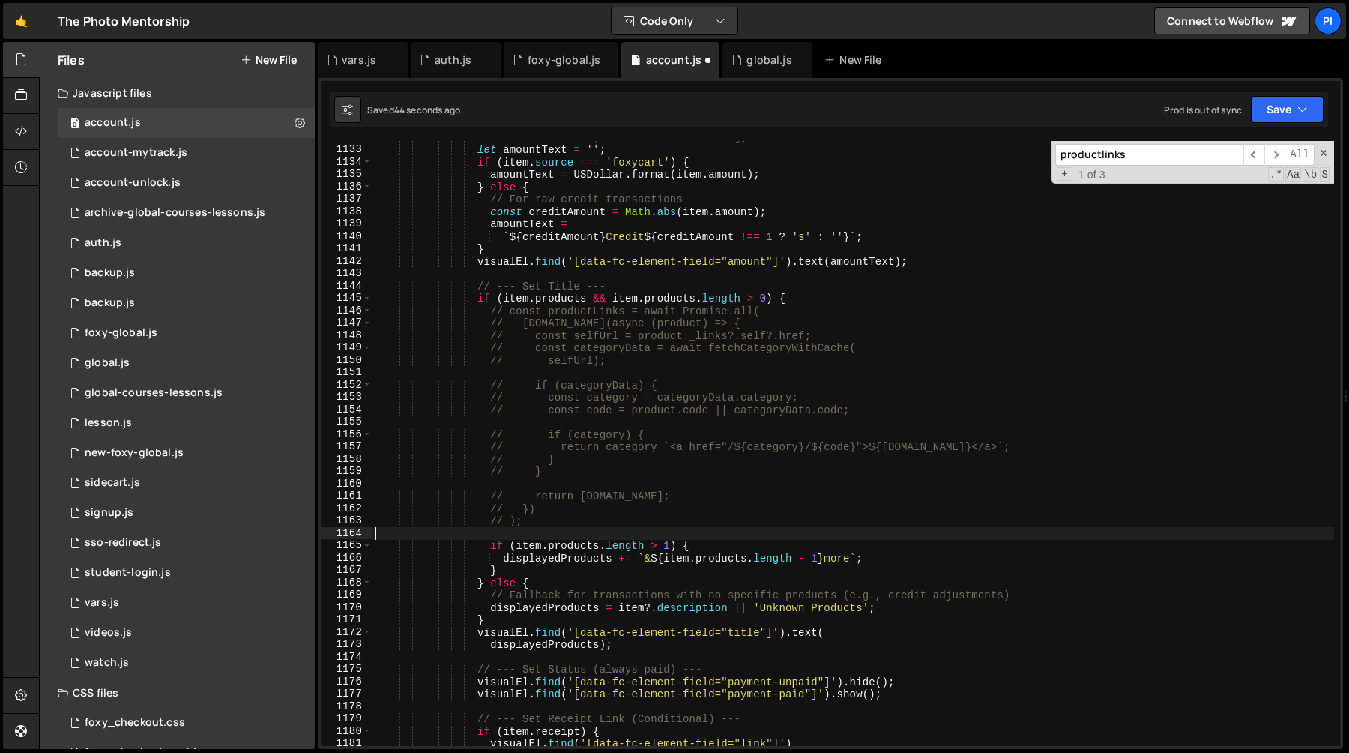
click at [643, 286] on div "// --- Set Amount (Conditional Formatting) --- let amountText = '' ; if ( item …" at bounding box center [853, 446] width 962 height 630
type textarea "// --- Set Title ---"
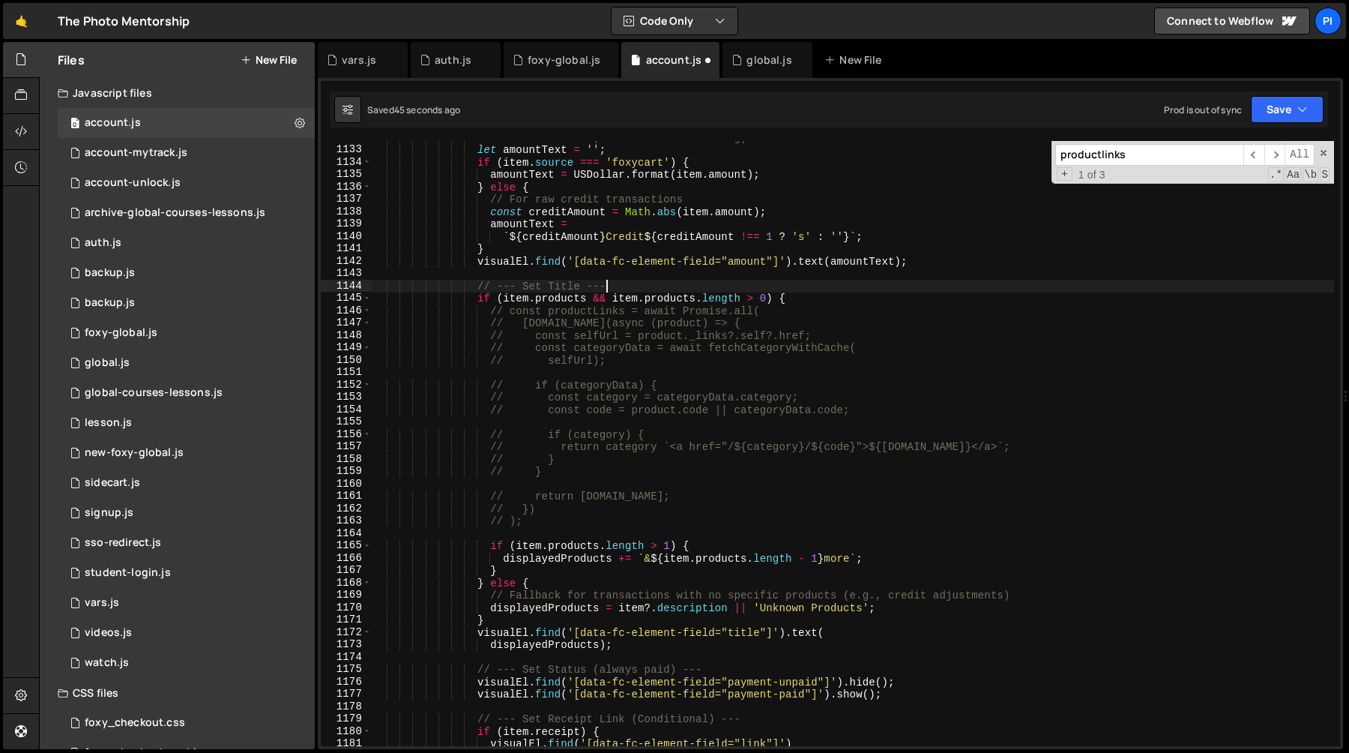
scroll to position [0, 6]
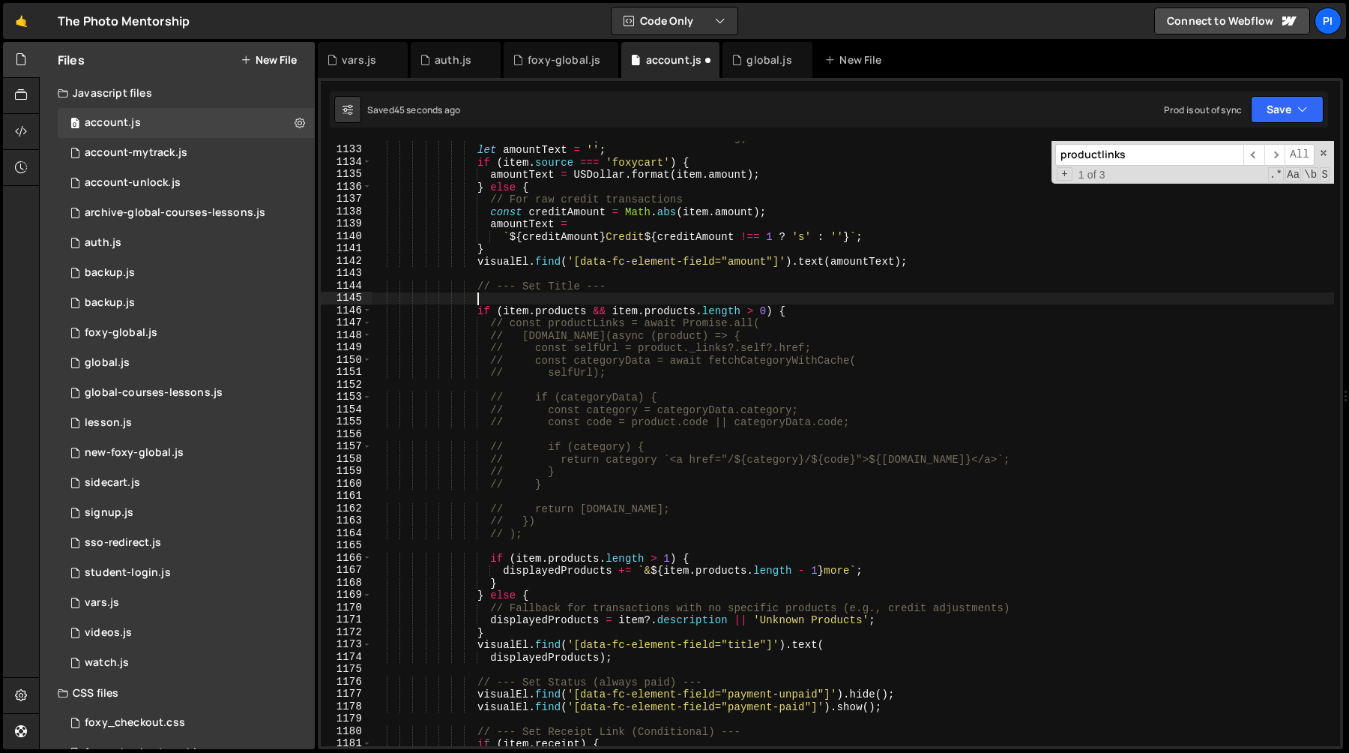
paste textarea "let displayedProducts = '';"
type textarea "let displayedProducts = '';"
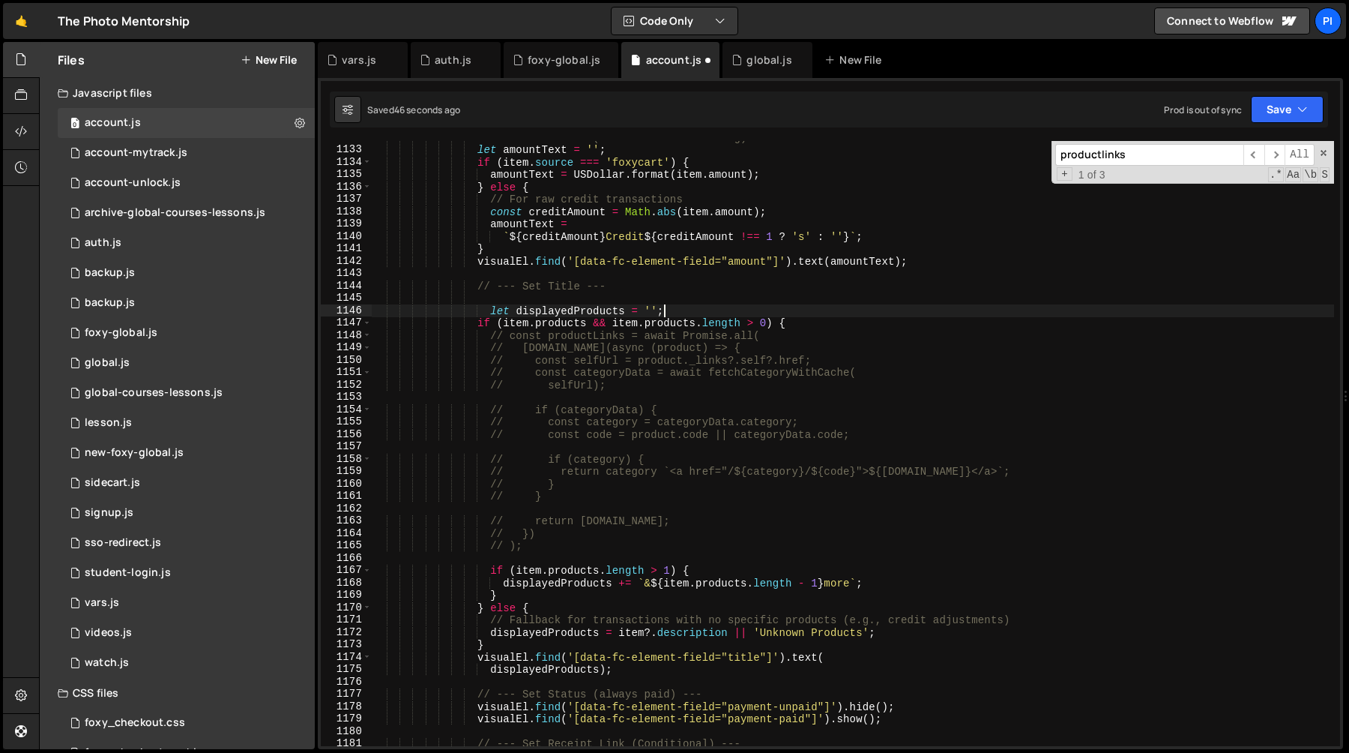
click at [550, 300] on div "// --- Set Amount (Conditional Formatting) --- let amountText = '' ; if ( item …" at bounding box center [853, 446] width 962 height 630
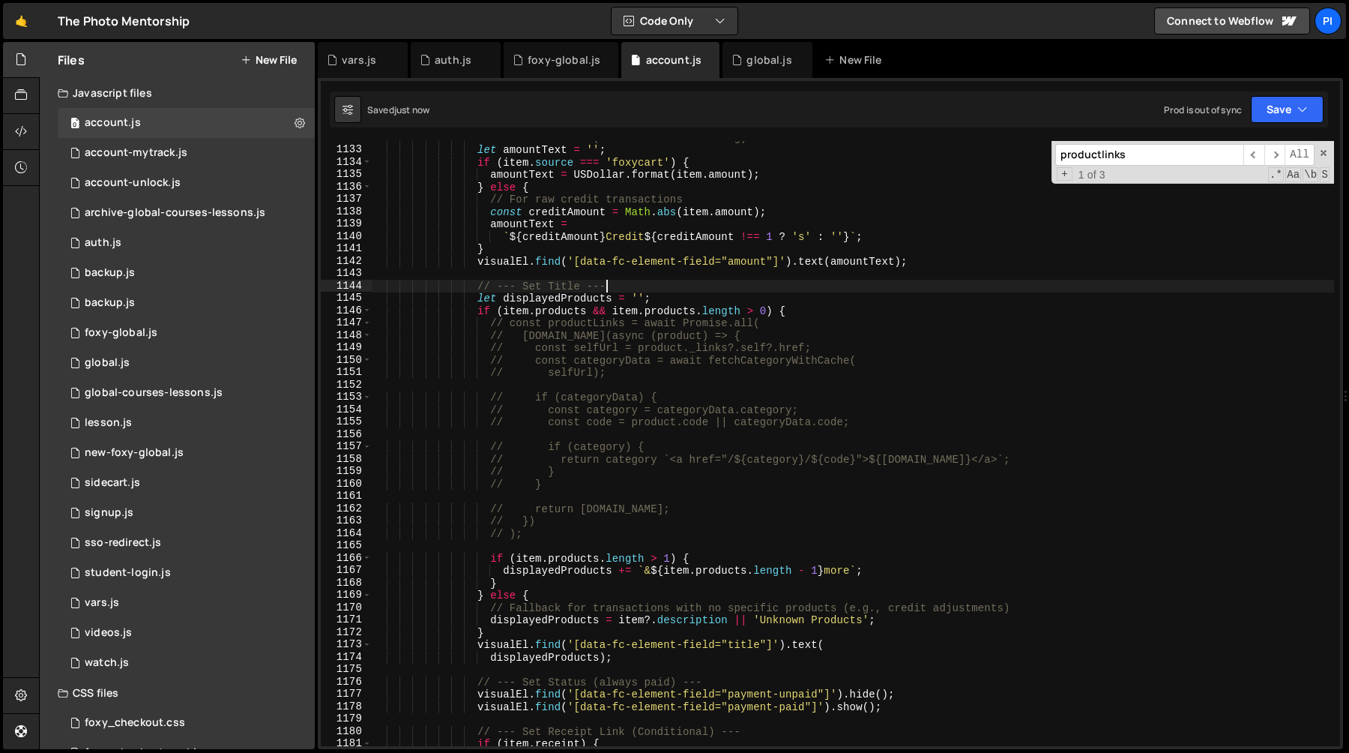
click at [655, 292] on div "// --- Set Amount (Conditional Formatting) --- let amountText = '' ; if ( item …" at bounding box center [853, 446] width 962 height 630
click at [554, 533] on div "// --- Set Amount (Conditional Formatting) --- let amountText = '' ; if ( item …" at bounding box center [853, 446] width 962 height 630
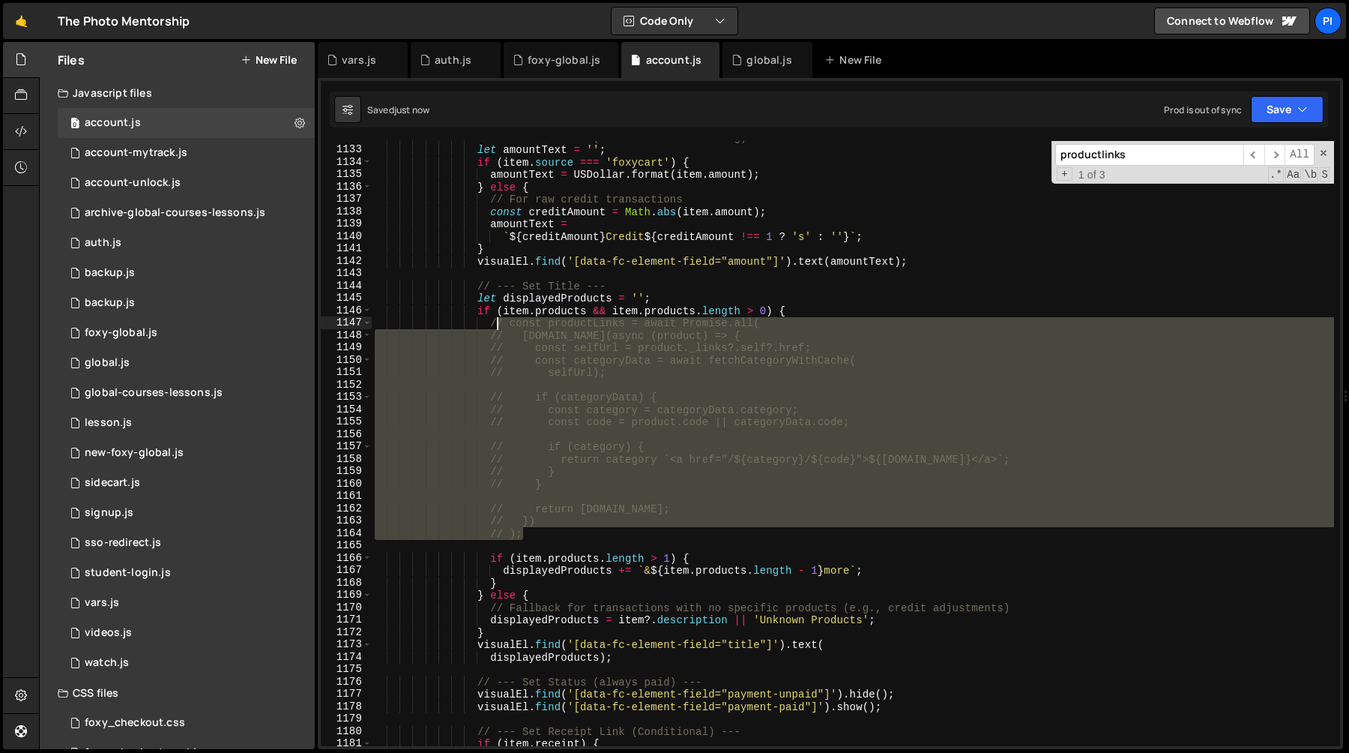
click at [494, 324] on div "// --- Set Amount (Conditional Formatting) --- let amountText = '' ; if ( item …" at bounding box center [853, 446] width 962 height 630
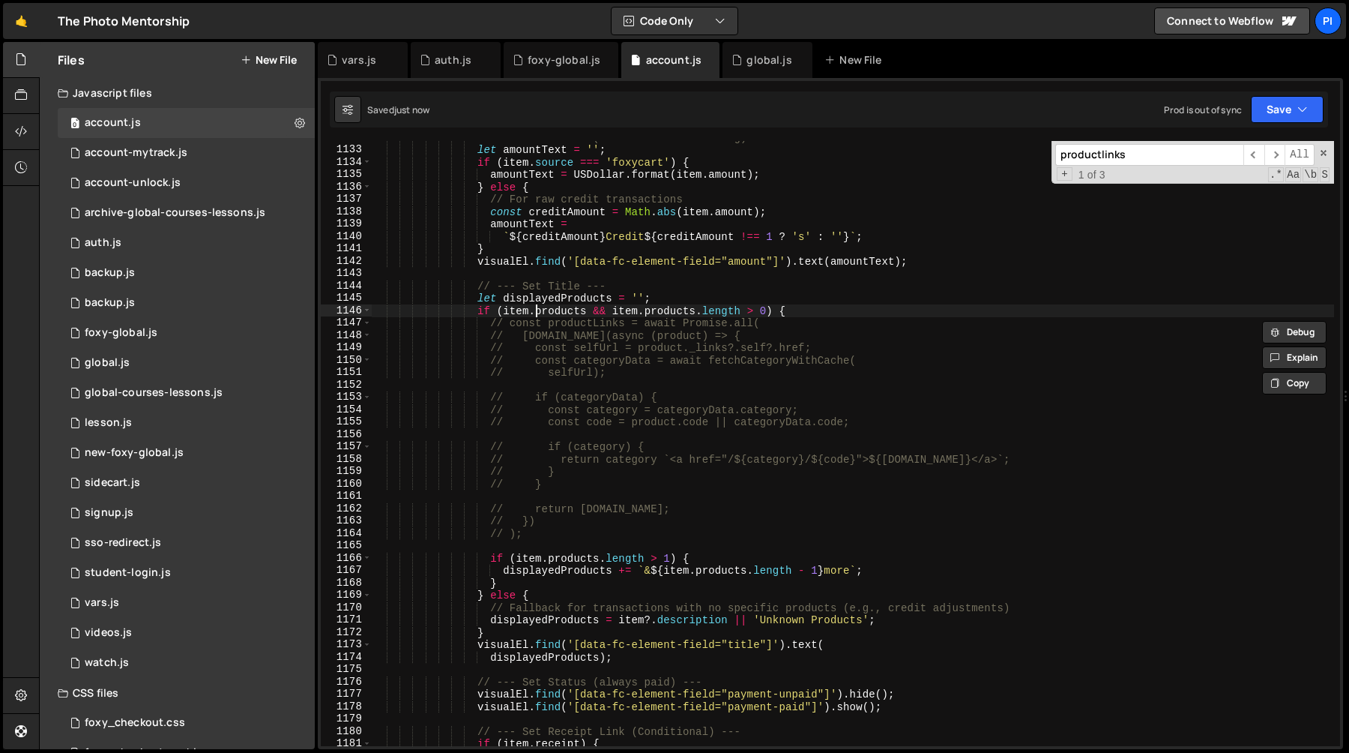
click at [534, 310] on div "// --- Set Amount (Conditional Formatting) --- let amountText = '' ; if ( item …" at bounding box center [853, 446] width 962 height 630
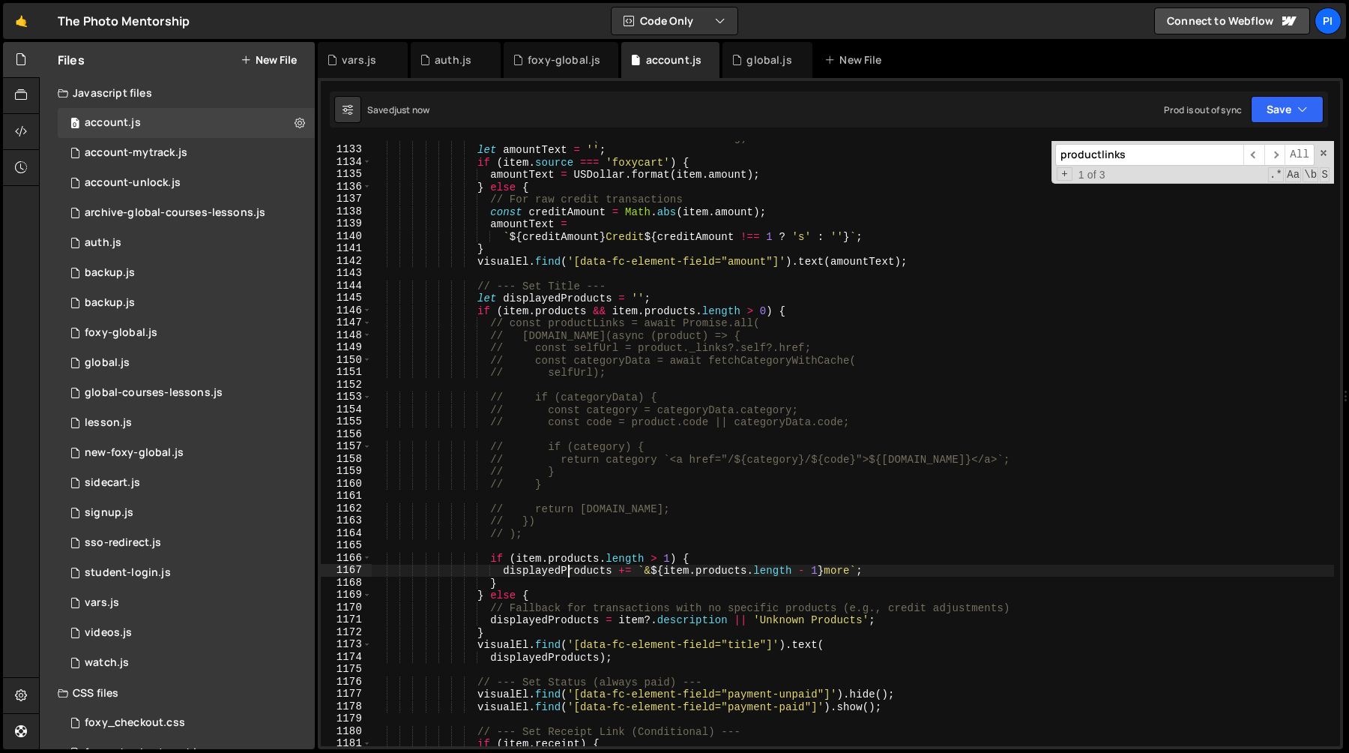
click at [570, 569] on div "// --- Set Amount (Conditional Formatting) --- let amountText = '' ; if ( item …" at bounding box center [853, 446] width 962 height 630
type textarea "displayedProducts += ` & ${item.products.length - 1} more`;"
click at [523, 543] on div "// --- Set Amount (Conditional Formatting) --- let amountText = '' ; if ( item …" at bounding box center [853, 446] width 962 height 630
click at [525, 533] on div "// --- Set Amount (Conditional Formatting) --- let amountText = '' ; if ( item …" at bounding box center [853, 446] width 962 height 630
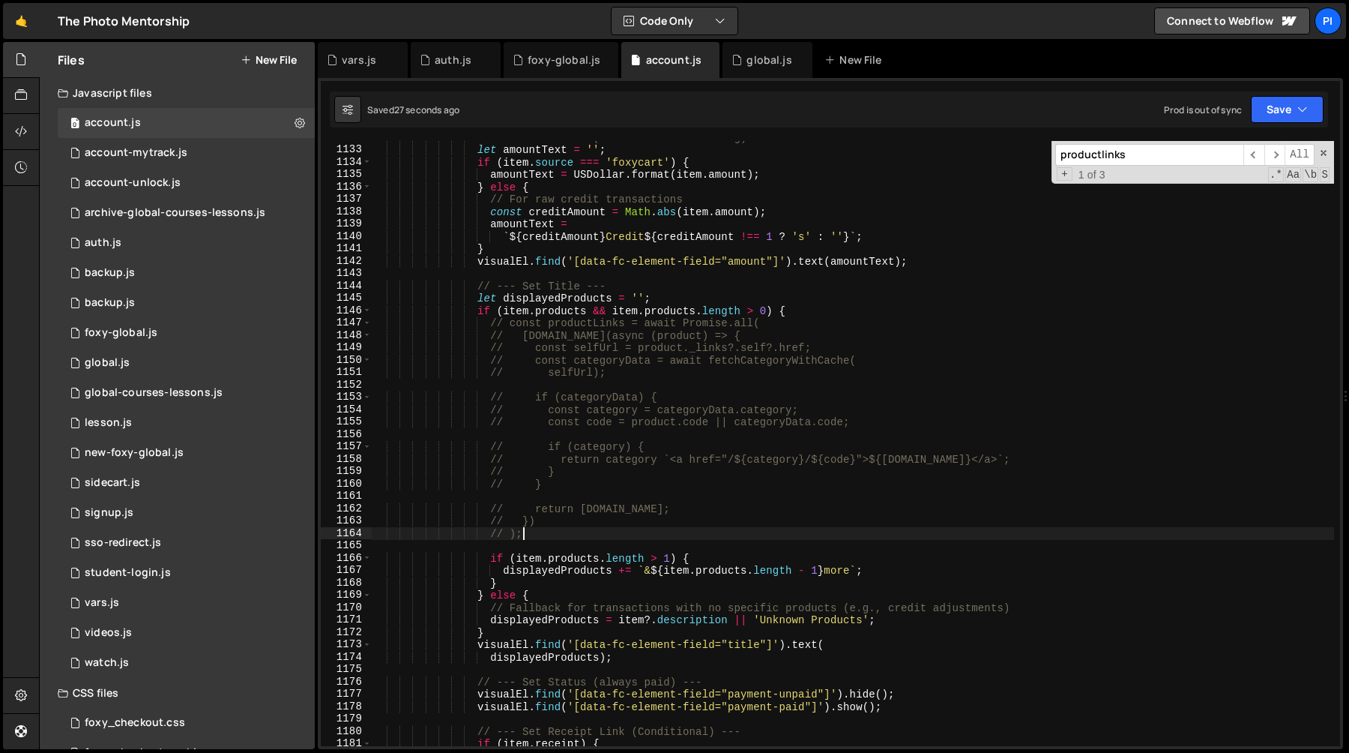
click at [498, 328] on div "// --- Set Amount (Conditional Formatting) --- let amountText = '' ; if ( item …" at bounding box center [853, 446] width 962 height 630
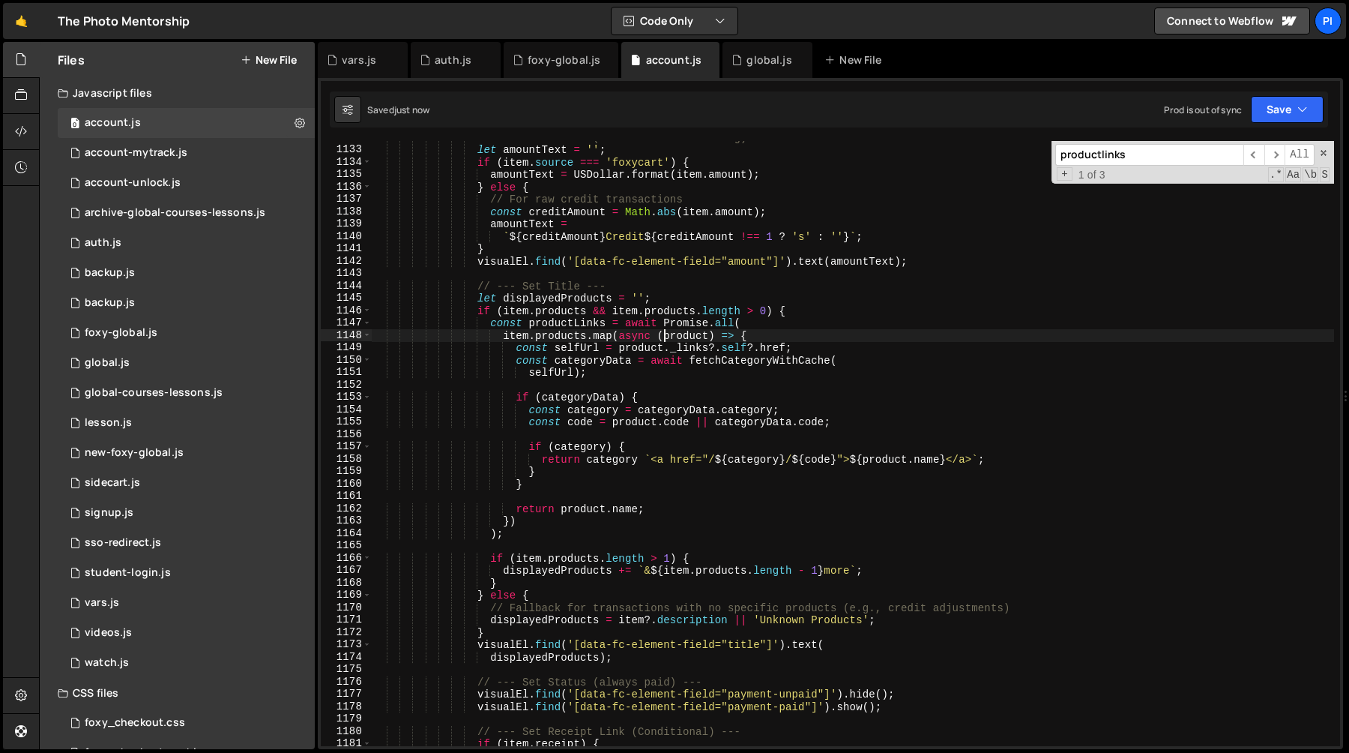
click at [663, 330] on div "// --- Set Amount (Conditional Formatting) --- let amountText = '' ; if ( item …" at bounding box center [853, 446] width 962 height 630
click at [639, 417] on div "// --- Set Amount (Conditional Formatting) --- let amountText = '' ; if ( item …" at bounding box center [853, 446] width 962 height 630
click at [609, 461] on div "// --- Set Amount (Conditional Formatting) --- let amountText = '' ; if ( item …" at bounding box center [853, 446] width 962 height 630
click at [588, 447] on div "// --- Set Amount (Conditional Formatting) --- let amountText = '' ; if ( item …" at bounding box center [853, 446] width 962 height 630
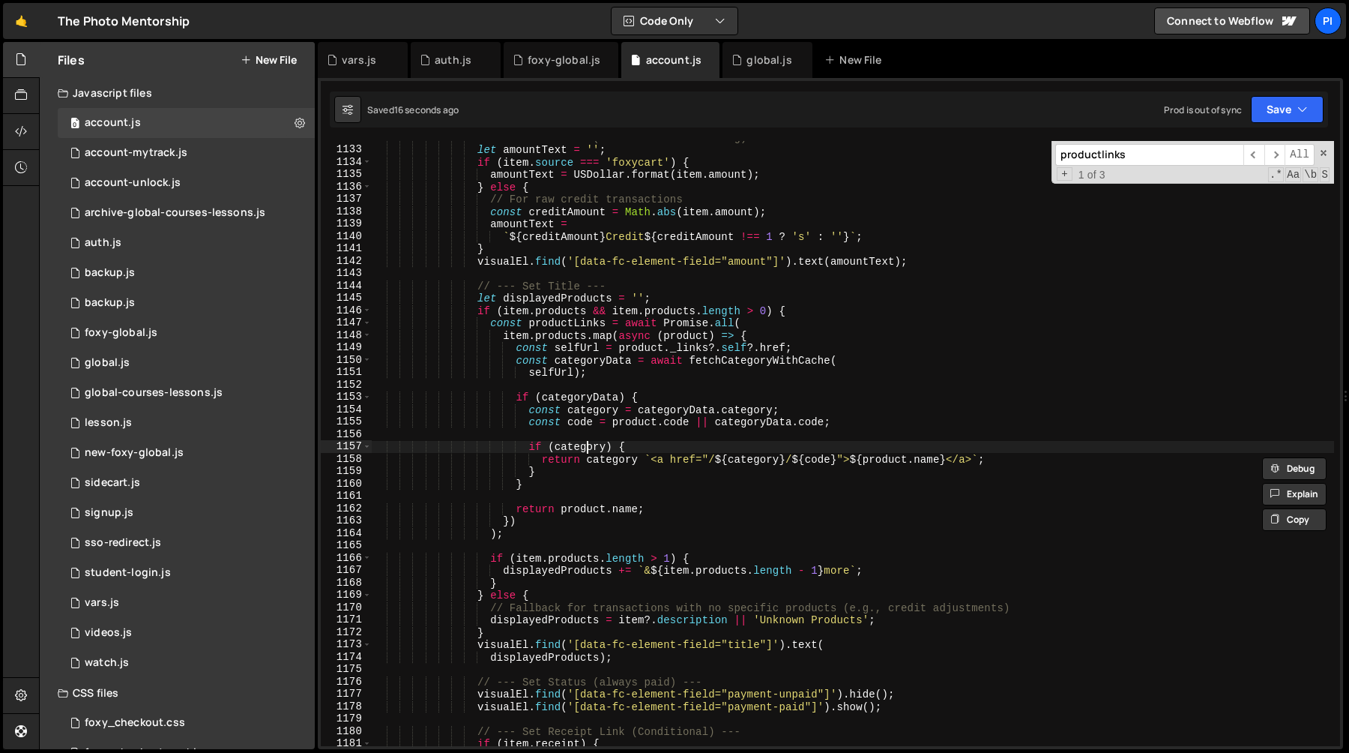
click at [588, 447] on div "// --- Set Amount (Conditional Formatting) --- let amountText = '' ; if ( item …" at bounding box center [853, 446] width 962 height 630
click at [606, 414] on div "// --- Set Amount (Conditional Formatting) --- let amountText = '' ; if ( item …" at bounding box center [853, 446] width 962 height 630
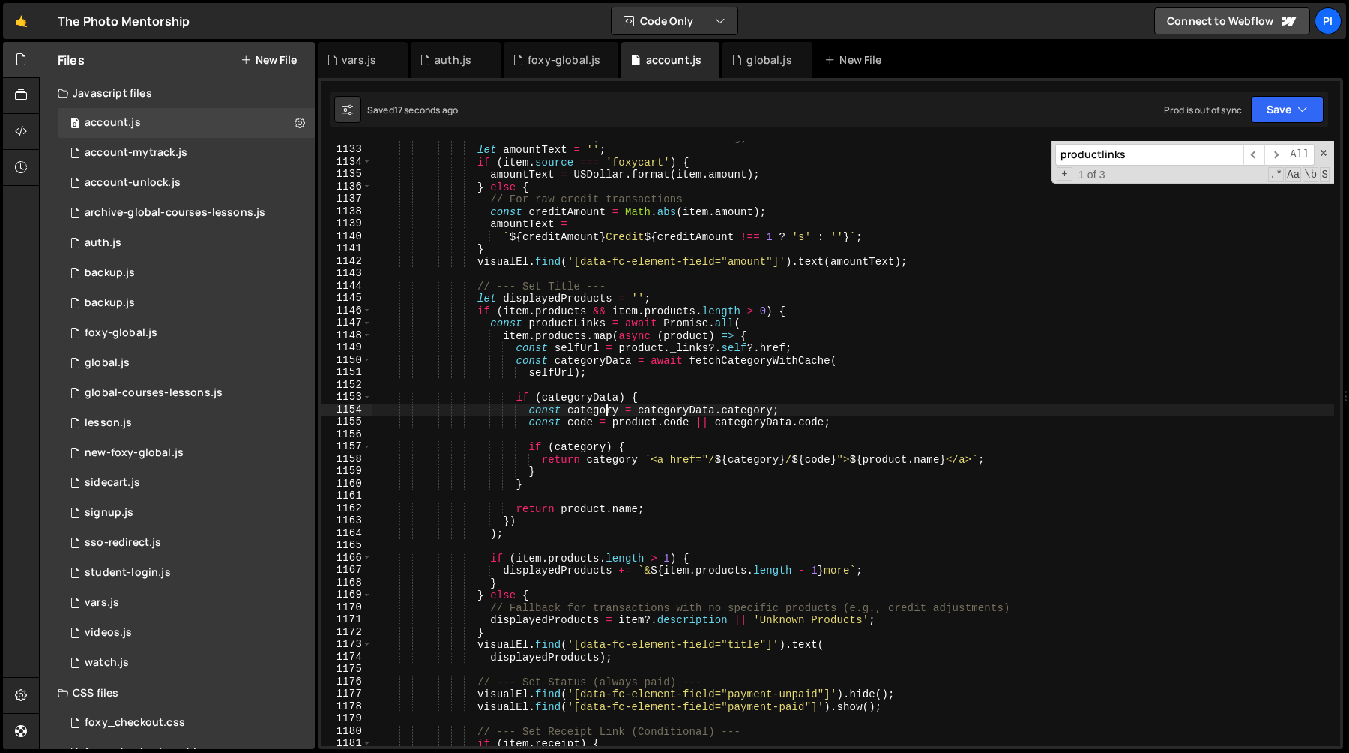
click at [606, 414] on div "// --- Set Amount (Conditional Formatting) --- let amountText = '' ; if ( item …" at bounding box center [853, 446] width 962 height 630
click at [595, 444] on div "// --- Set Amount (Conditional Formatting) --- let amountText = '' ; if ( item …" at bounding box center [853, 446] width 962 height 630
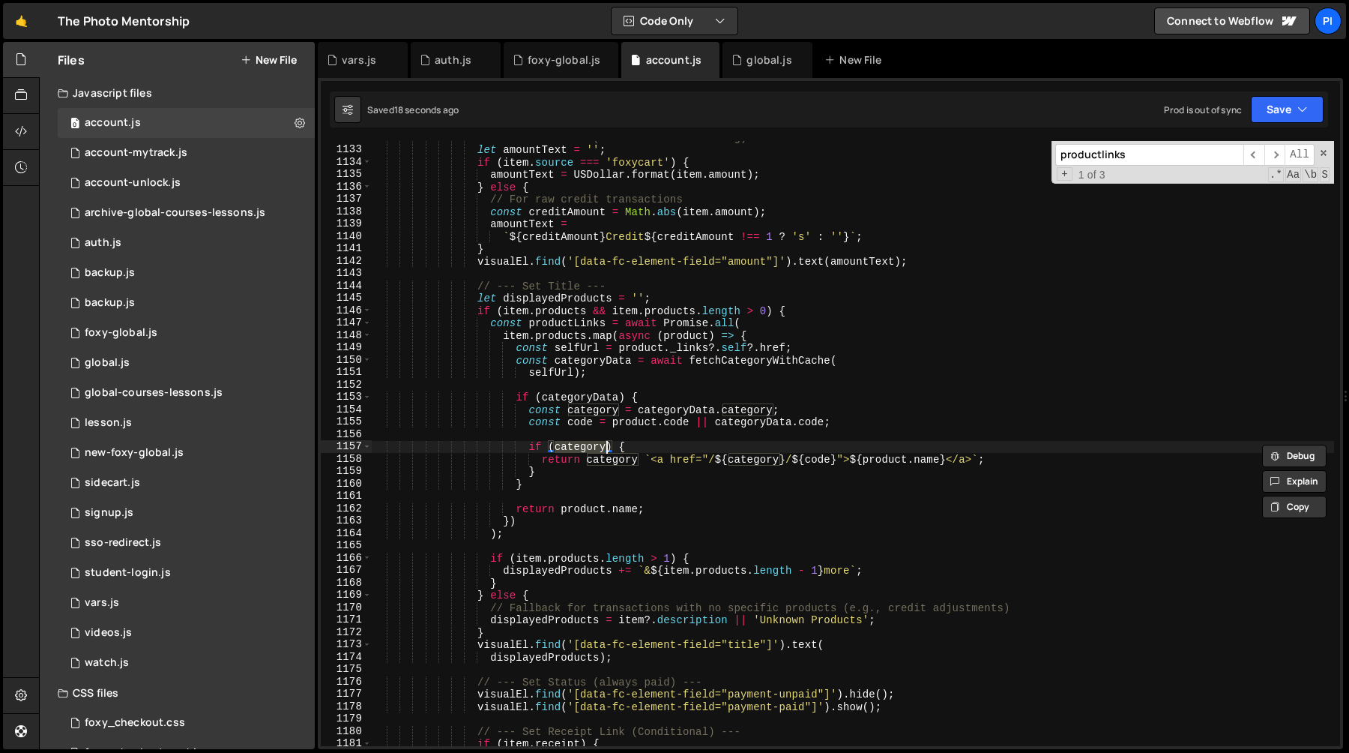
click at [600, 462] on div "// --- Set Amount (Conditional Formatting) --- let amountText = '' ; if ( item …" at bounding box center [853, 446] width 962 height 630
click at [655, 444] on div "// --- Set Amount (Conditional Formatting) --- let amountText = '' ; if ( item …" at bounding box center [853, 446] width 962 height 630
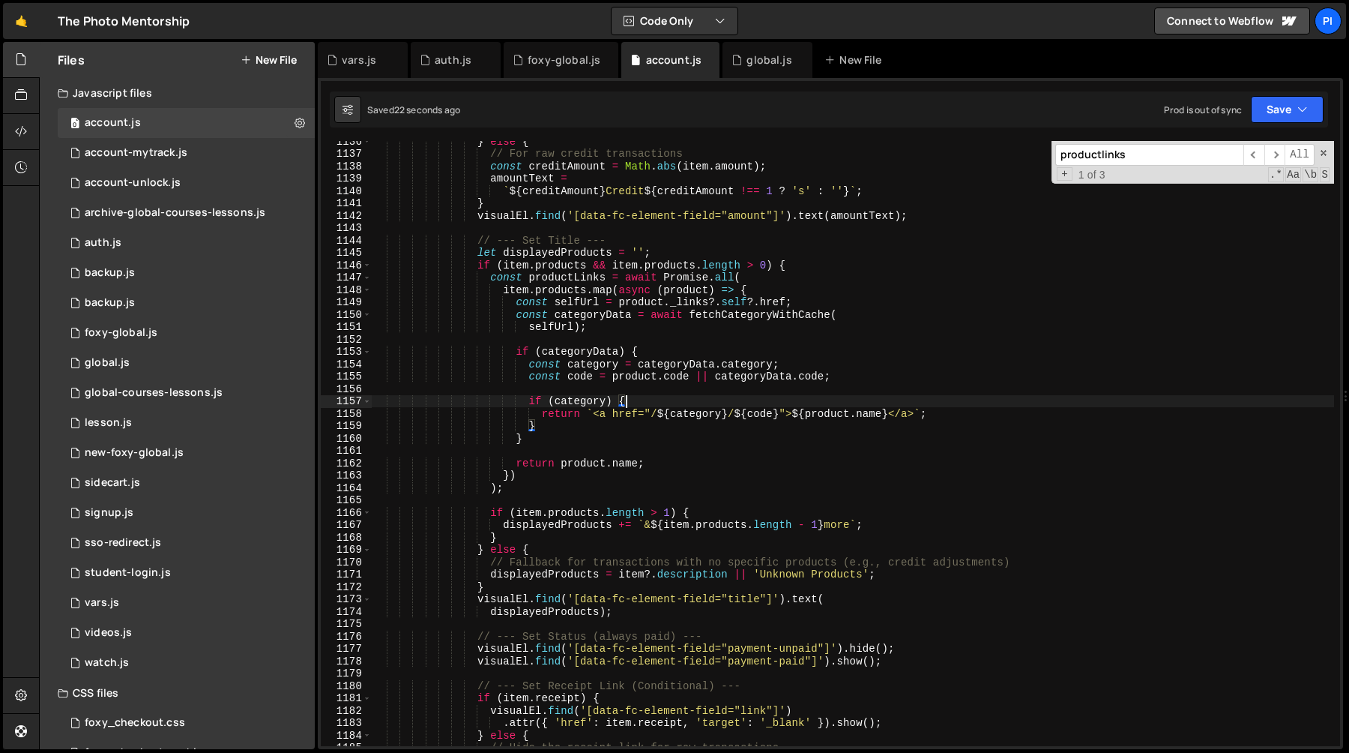
scroll to position [14130, 0]
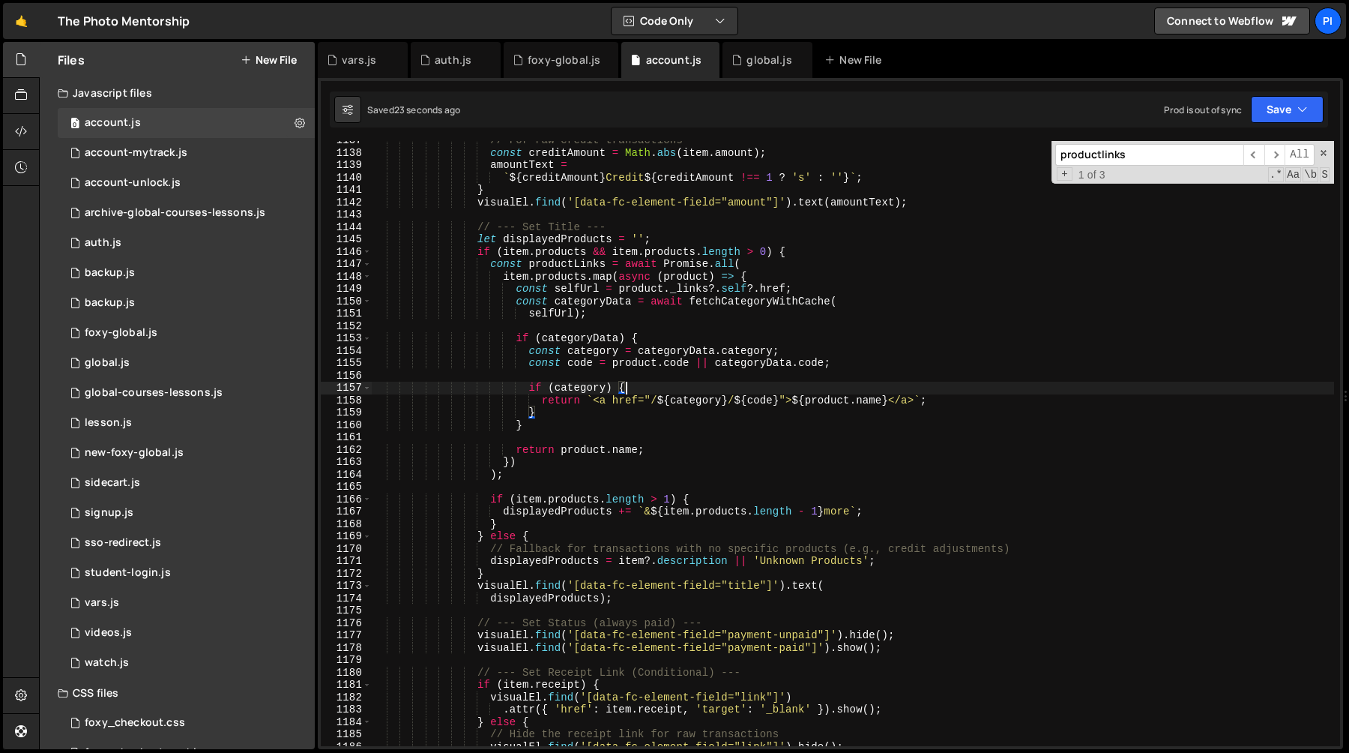
click at [556, 269] on div "// For raw credit transactions const creditAmount = Math . abs ( item . amount …" at bounding box center [853, 449] width 962 height 630
click at [534, 474] on div "// For raw credit transactions const creditAmount = Math . abs ( item . amount …" at bounding box center [853, 449] width 962 height 630
type textarea ");"
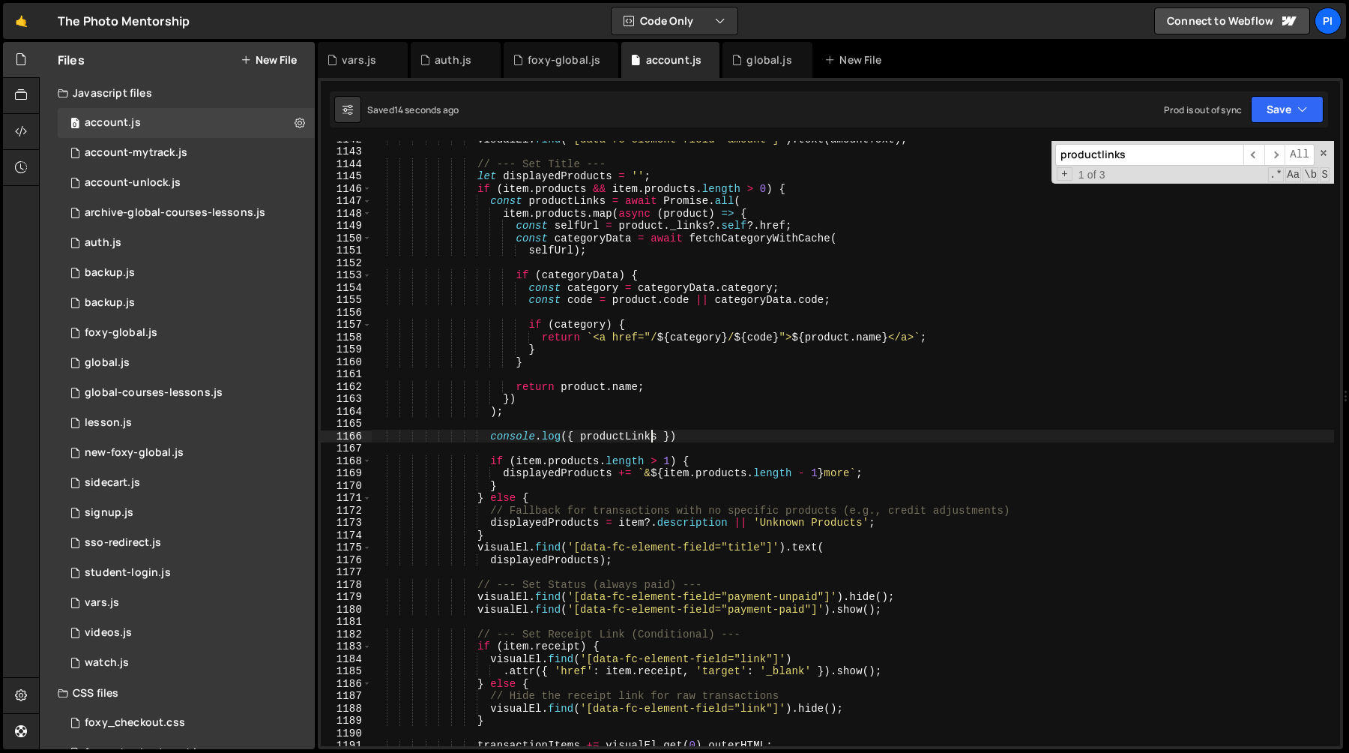
scroll to position [14209, 0]
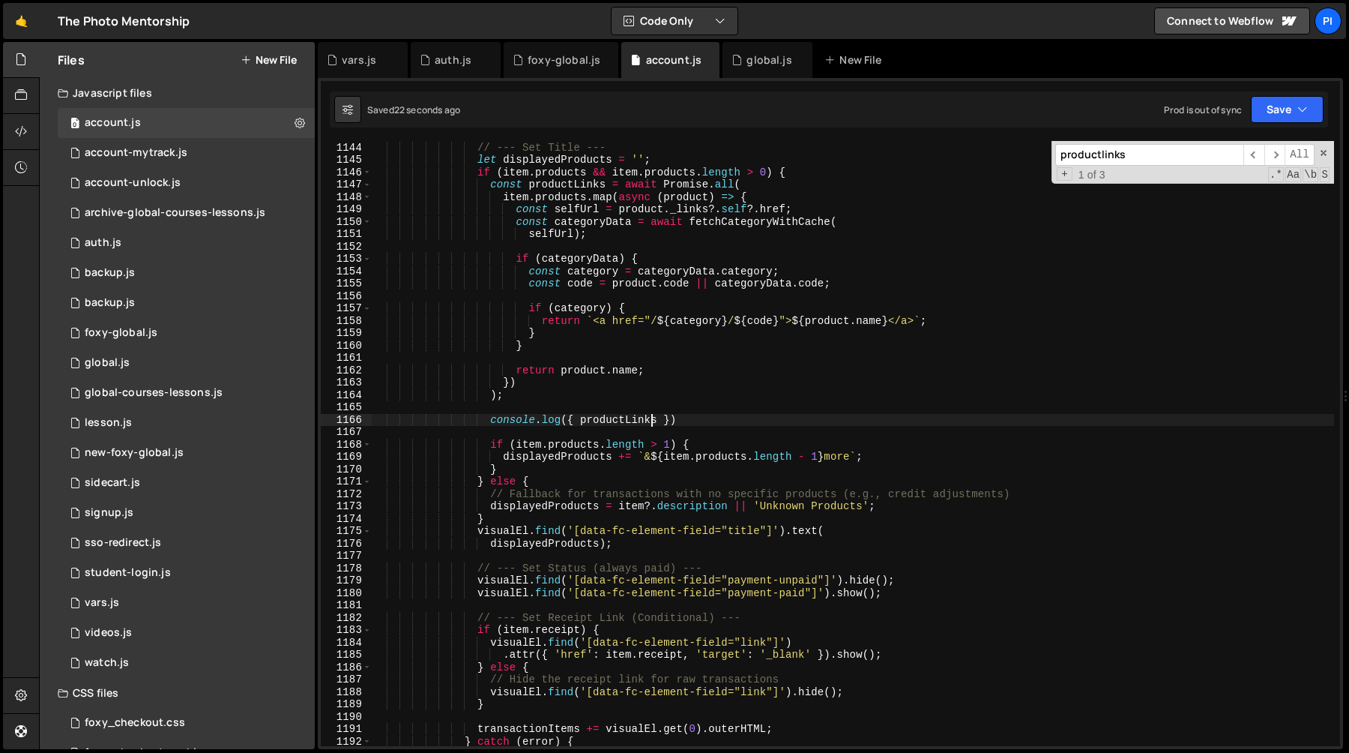
click at [558, 518] on div "// --- Set Title --- let displayedProducts = '' ; if ( item . products && item …" at bounding box center [853, 444] width 962 height 630
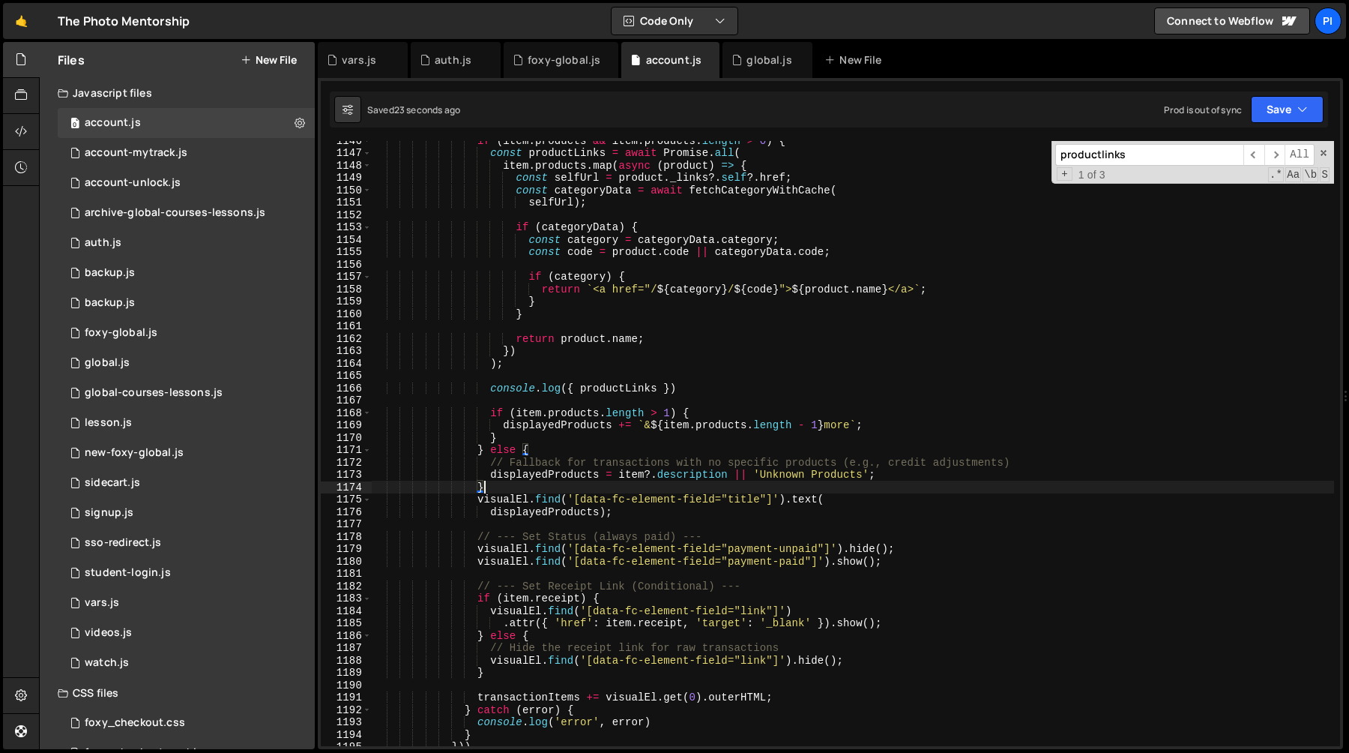
scroll to position [14252, 0]
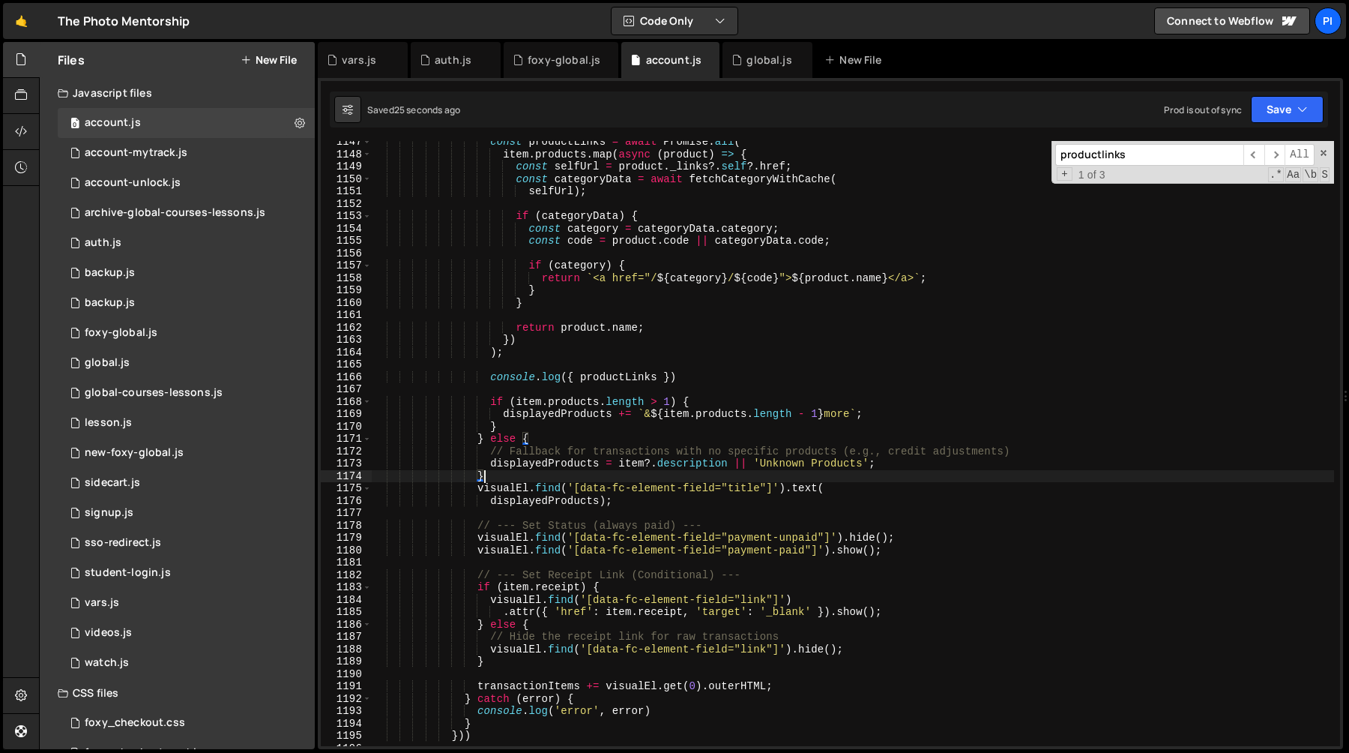
click at [621, 381] on div "const productLinks = await Promise . all ( item . products . map ( async ( prod…" at bounding box center [853, 451] width 962 height 630
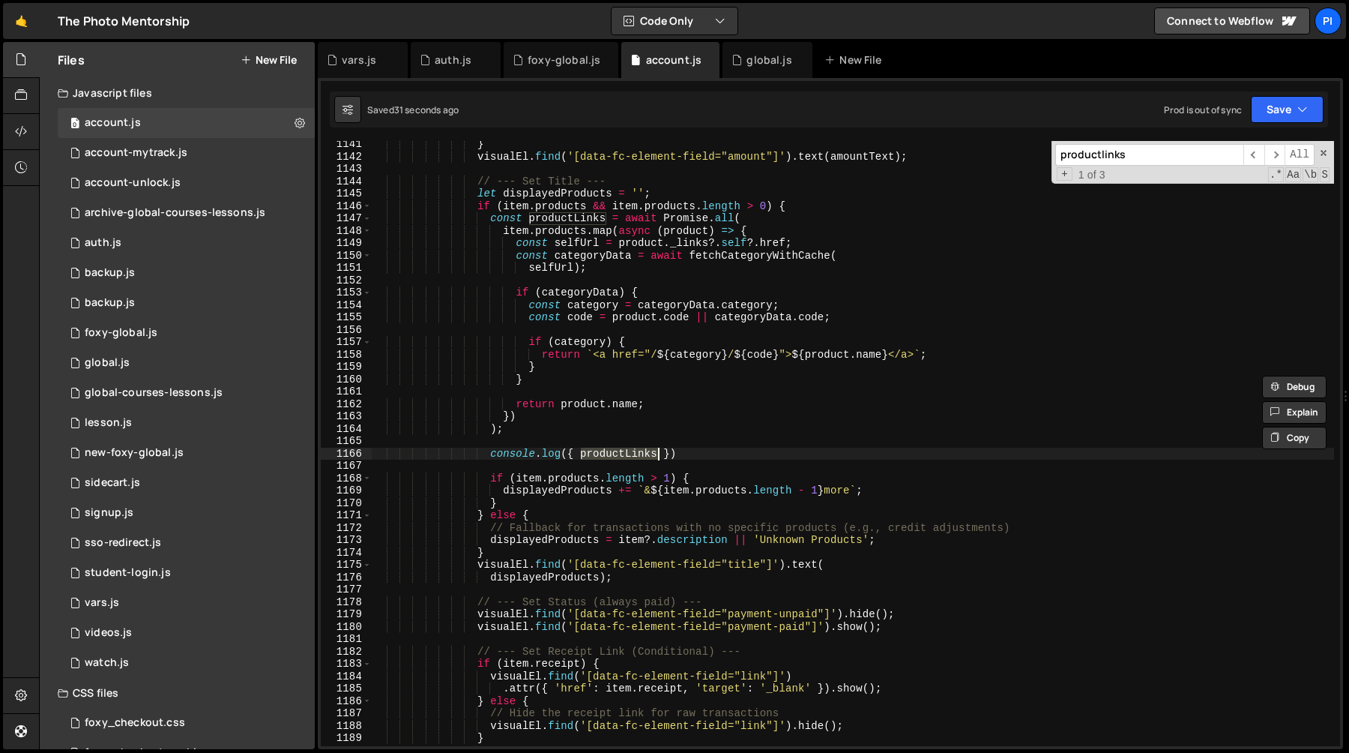
scroll to position [14175, 0]
click at [554, 192] on div "} visualEl . find ( '[data-fc-element-field="amount"]' ) . text ( amountText ) …" at bounding box center [853, 453] width 962 height 630
type textarea "let displayedProducts = '';"
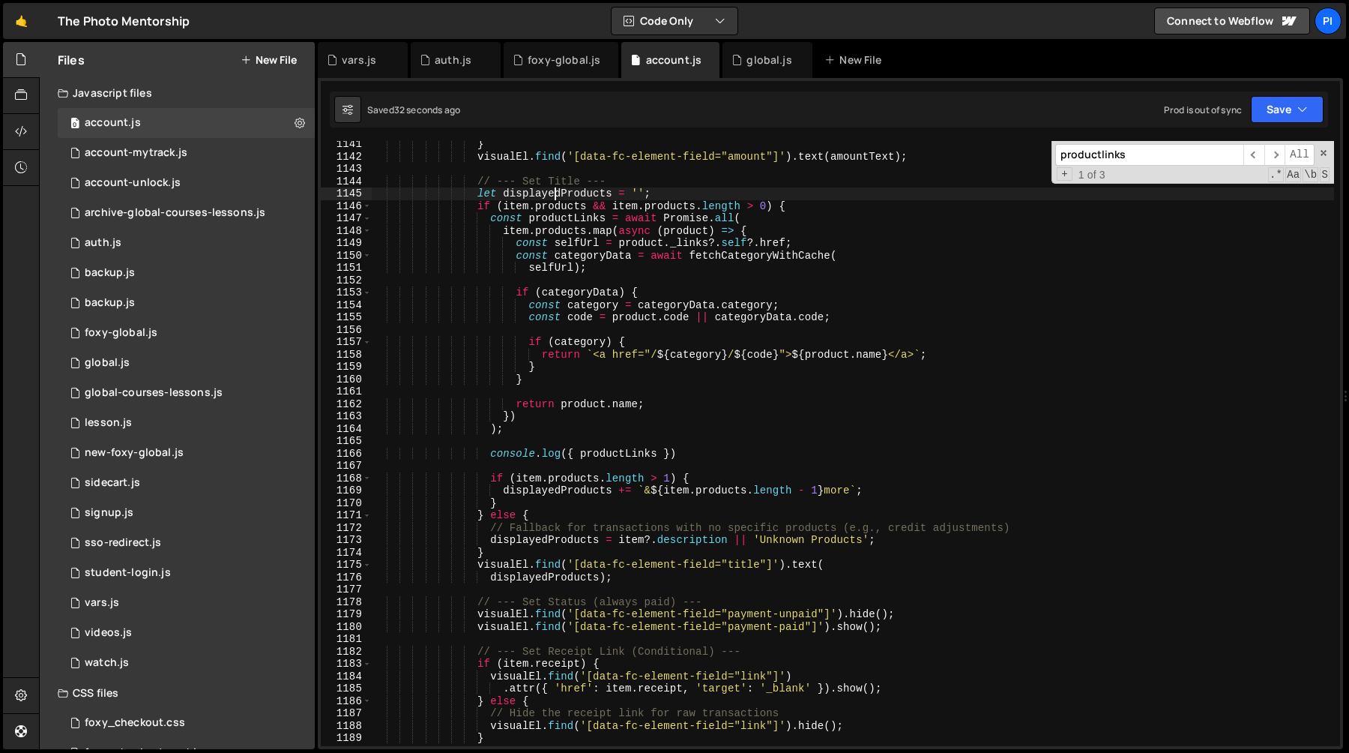
click at [554, 192] on div "} visualEl . find ( '[data-fc-element-field="amount"]' ) . text ( amountText ) …" at bounding box center [853, 453] width 962 height 630
click at [515, 464] on div "} visualEl . find ( '[data-fc-element-field="amount"]' ) . text ( amountText ) …" at bounding box center [853, 453] width 962 height 630
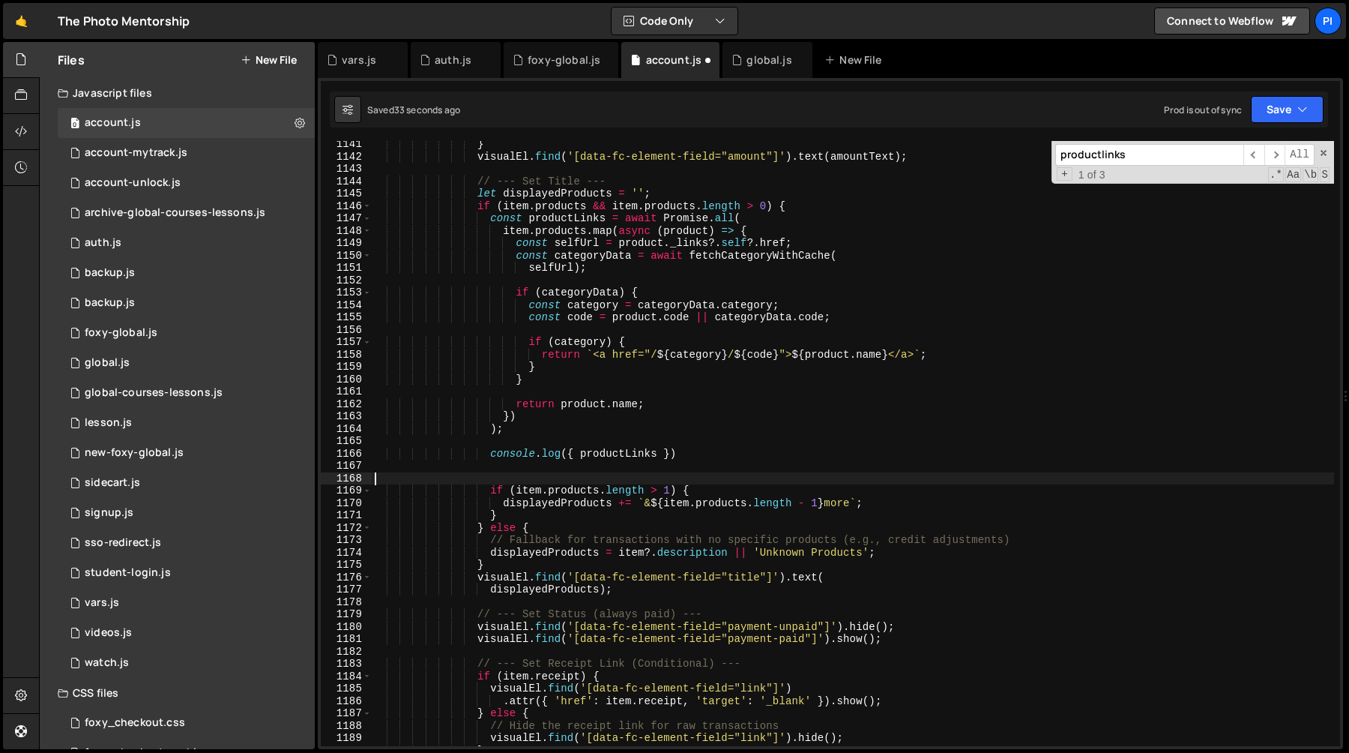
paste textarea "displayedProducts"
click at [614, 453] on div "} visualEl . find ( '[data-fc-element-field="amount"]' ) . text ( amountText ) …" at bounding box center [853, 453] width 962 height 630
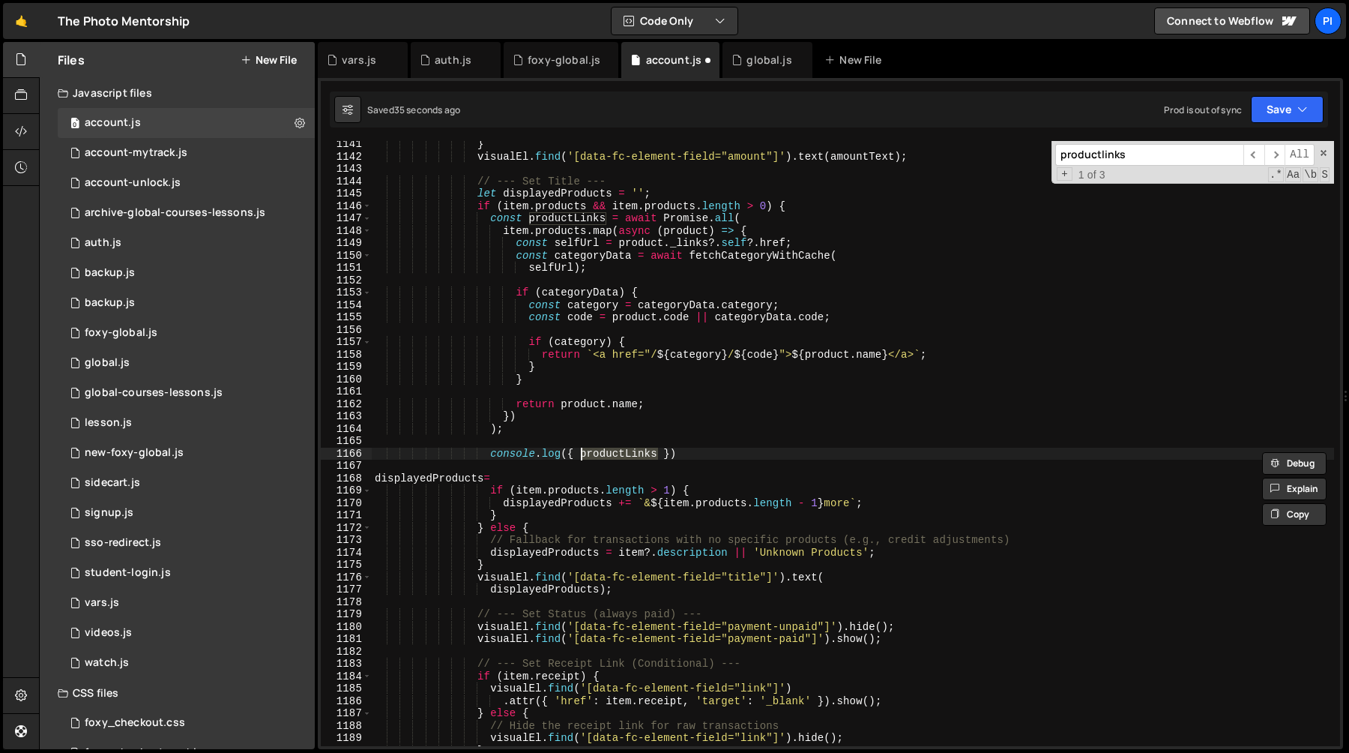
click at [591, 480] on div "} visualEl . find ( '[data-fc-element-field="amount"]' ) . text ( amountText ) …" at bounding box center [853, 453] width 962 height 630
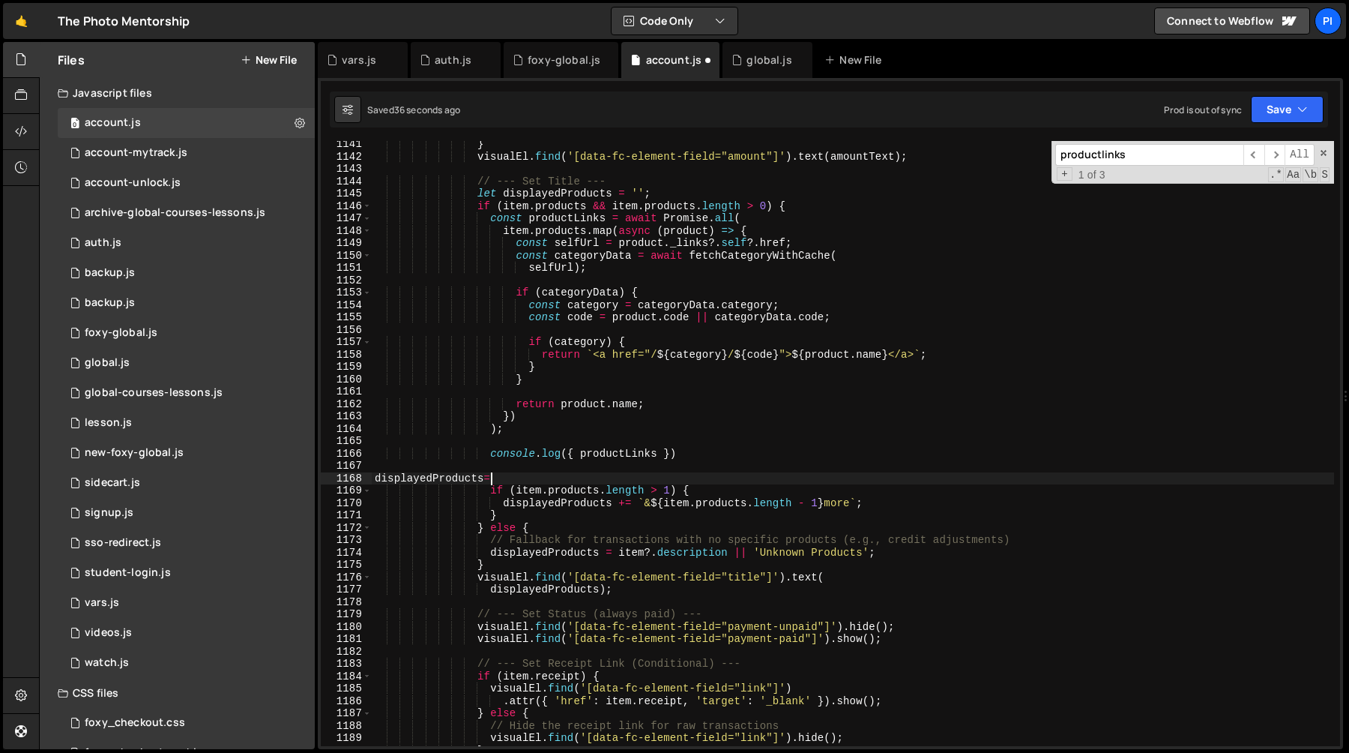
paste textarea "productLinks"
click at [696, 455] on div "} visualEl . find ( '[data-fc-element-field="amount"]' ) . text ( amountText ) …" at bounding box center [853, 453] width 962 height 630
click at [696, 483] on div "} visualEl . find ( '[data-fc-element-field="amount"]' ) . text ( amountText ) …" at bounding box center [853, 453] width 962 height 630
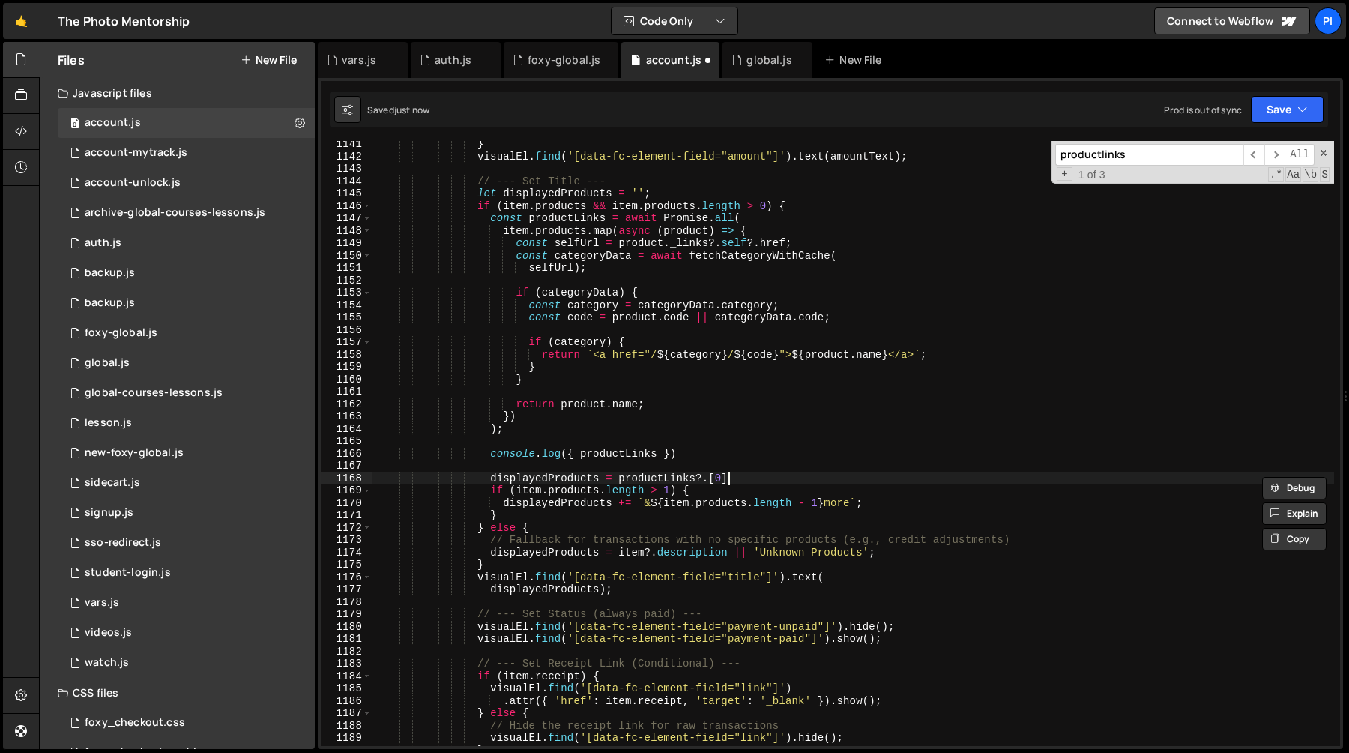
click at [807, 475] on div "} visualEl . find ( '[data-fc-element-field="amount"]' ) . text ( amountText ) …" at bounding box center [853, 453] width 962 height 630
click at [712, 456] on div "} visualEl . find ( '[data-fc-element-field="amount"]' ) . text ( amountText ) …" at bounding box center [853, 453] width 962 height 630
type textarea "console.log({ productLinks })"
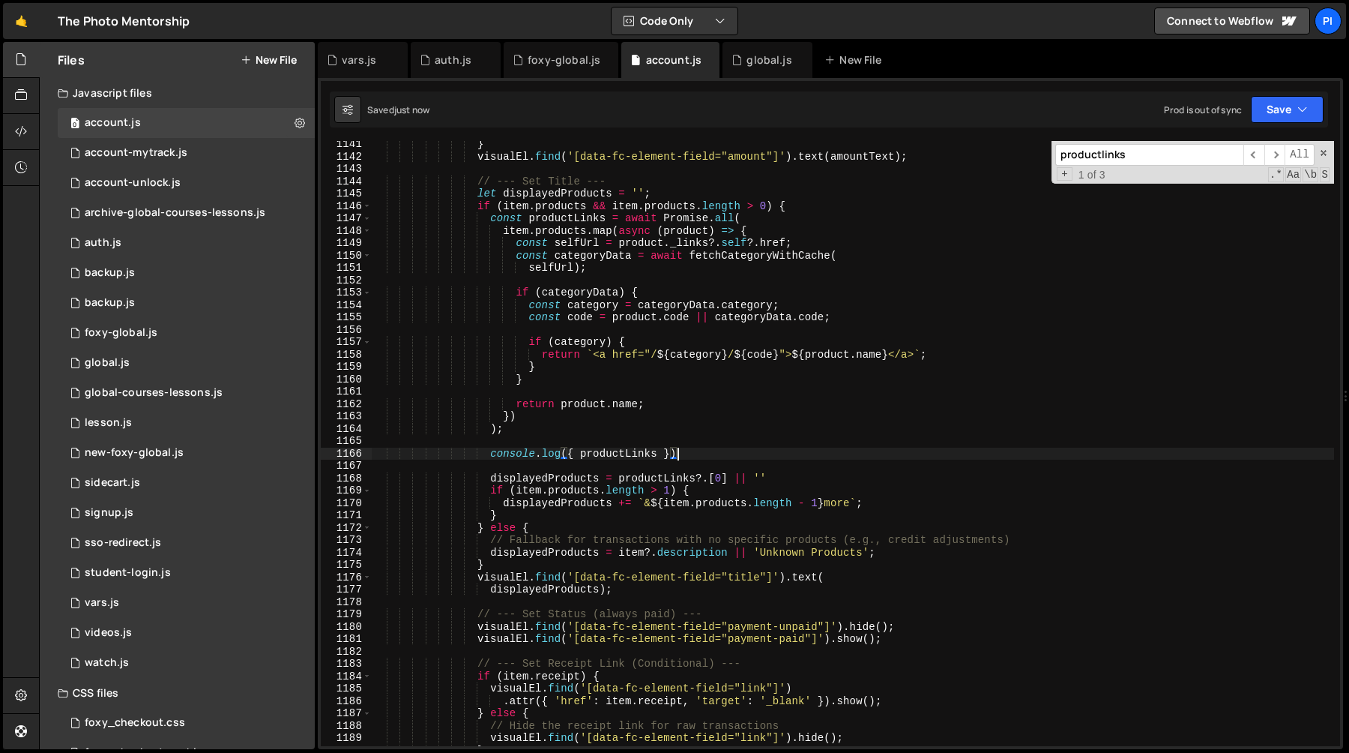
click at [683, 440] on div "} visualEl . find ( '[data-fc-element-field="amount"]' ) . text ( amountText ) …" at bounding box center [853, 453] width 962 height 630
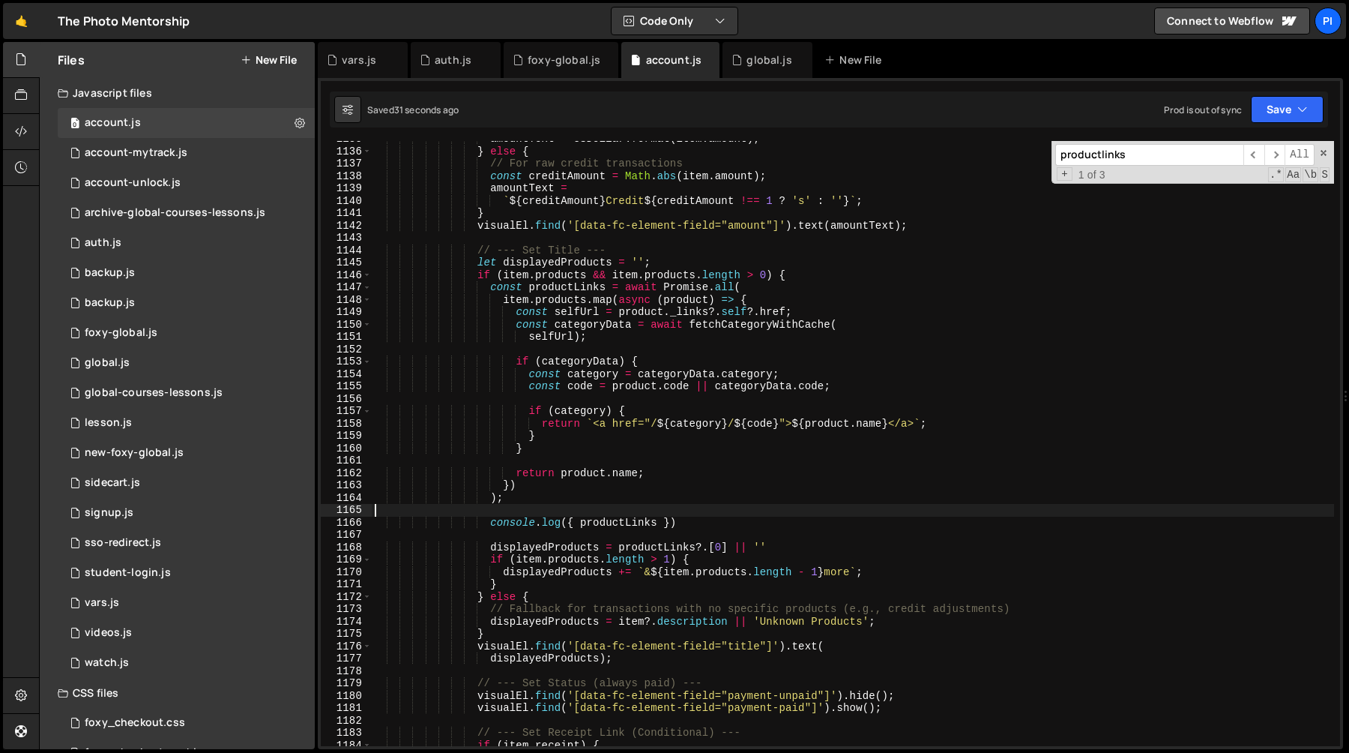
scroll to position [14106, 0]
click at [1320, 156] on span at bounding box center [1323, 153] width 10 height 10
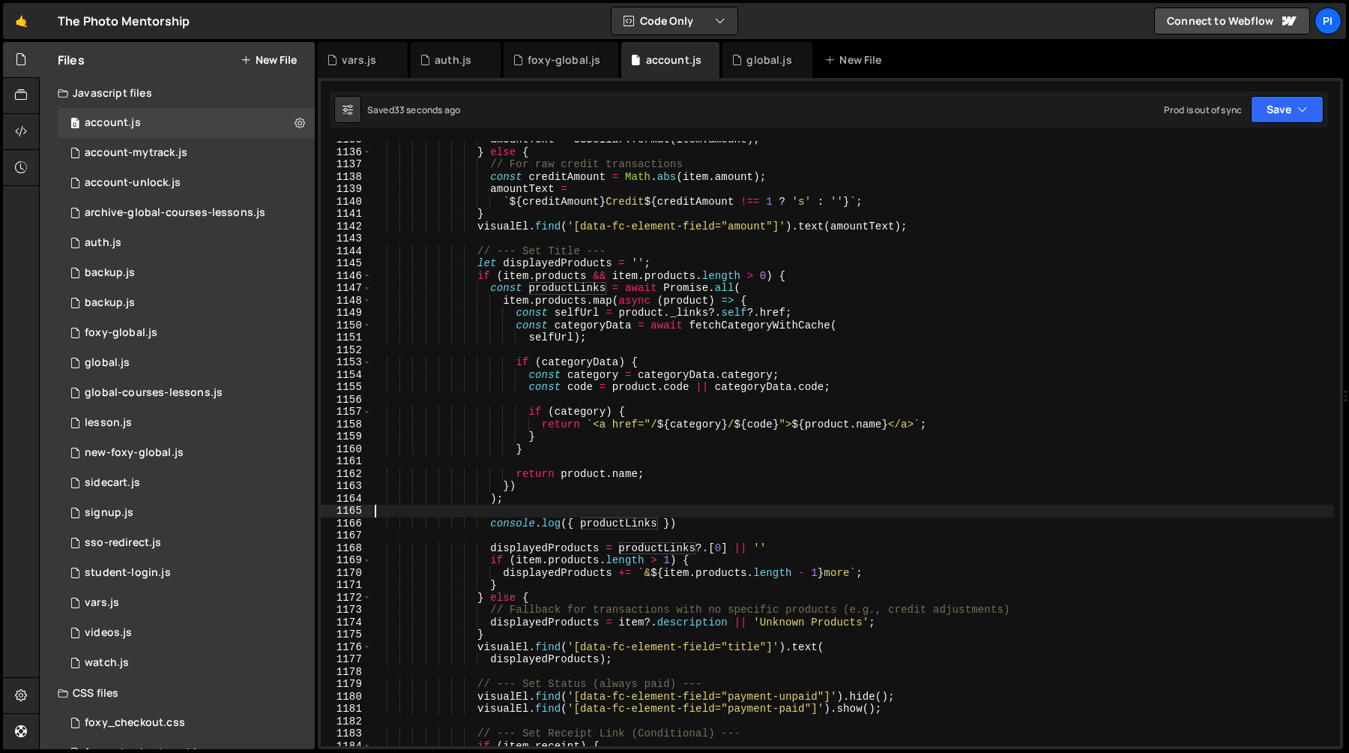
click at [572, 291] on div "amountText = USDollar . format ( item . amount ) ; } else { // For raw credit t…" at bounding box center [853, 448] width 962 height 630
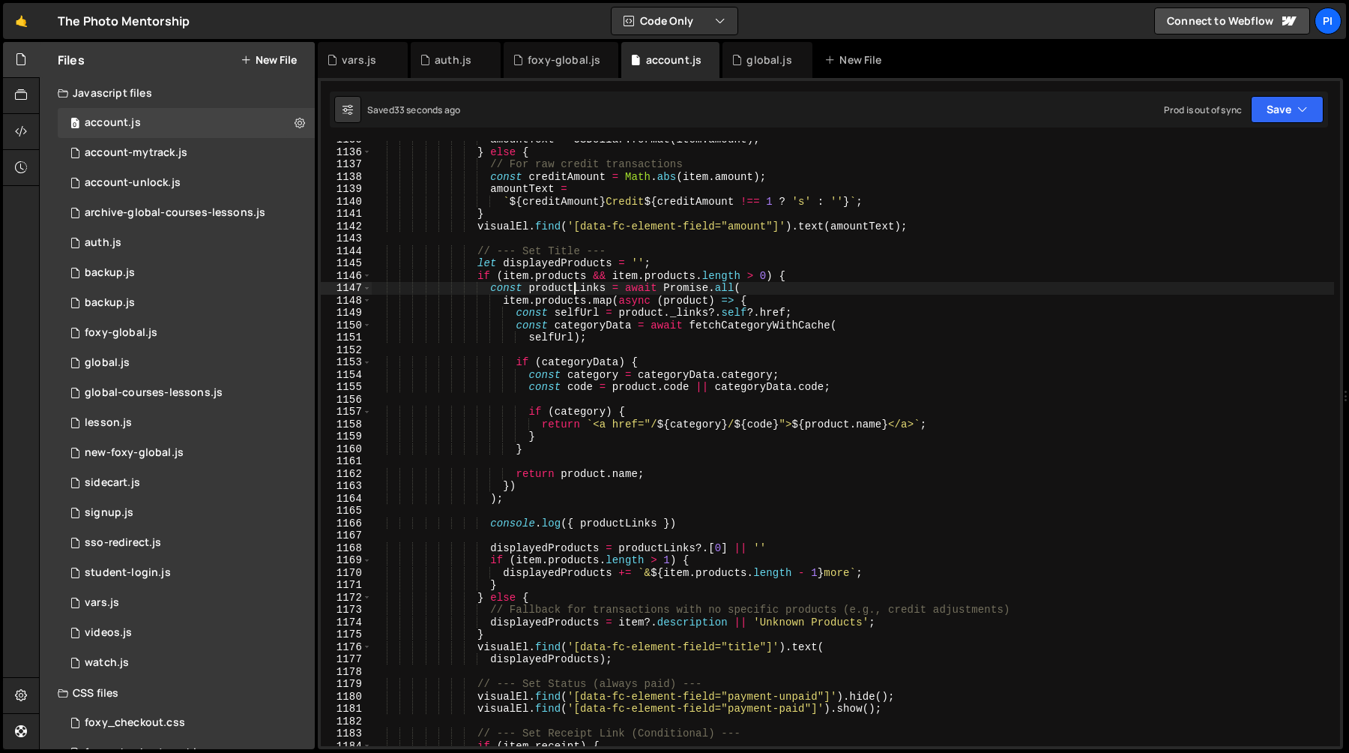
click at [572, 291] on div "amountText = USDollar . format ( item . amount ) ; } else { // For raw credit t…" at bounding box center [853, 448] width 962 height 630
click at [498, 299] on div "amountText = USDollar . format ( item . amount ) ; } else { // For raw credit t…" at bounding box center [853, 448] width 962 height 630
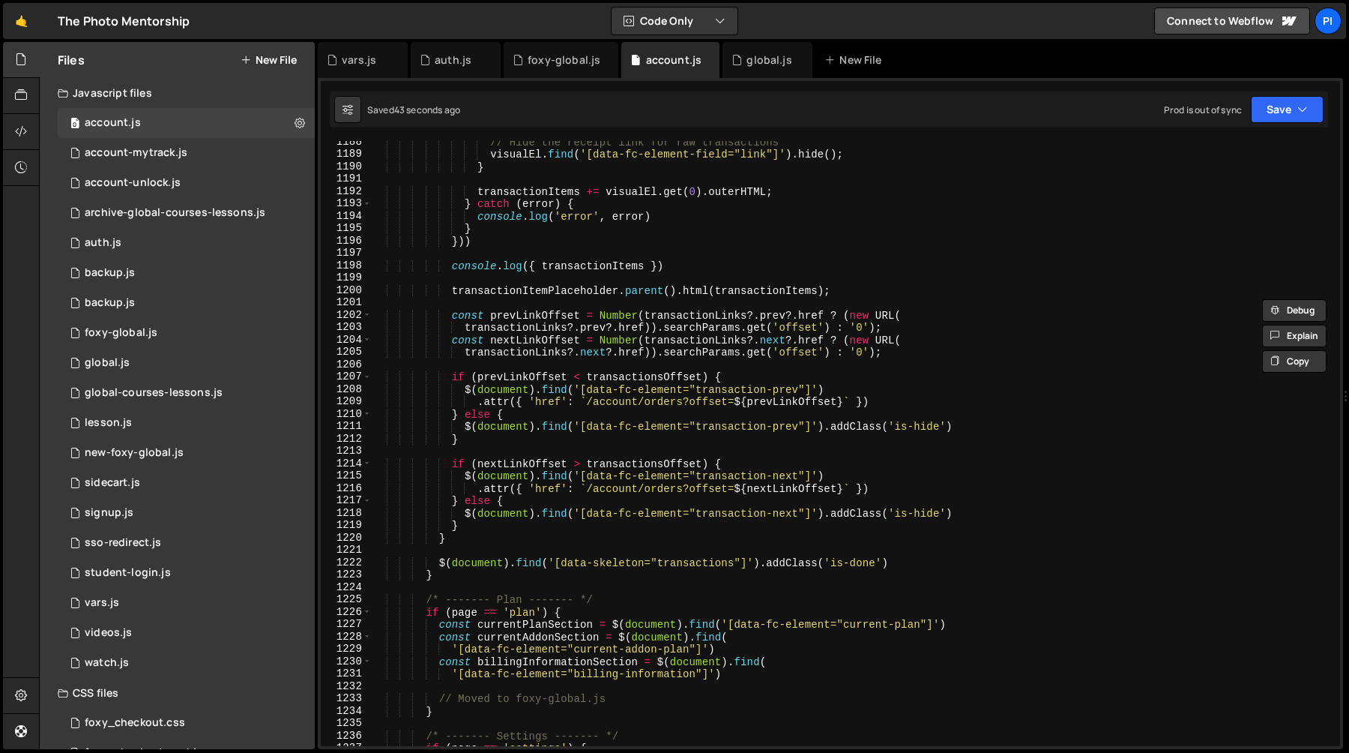
scroll to position [14678, 0]
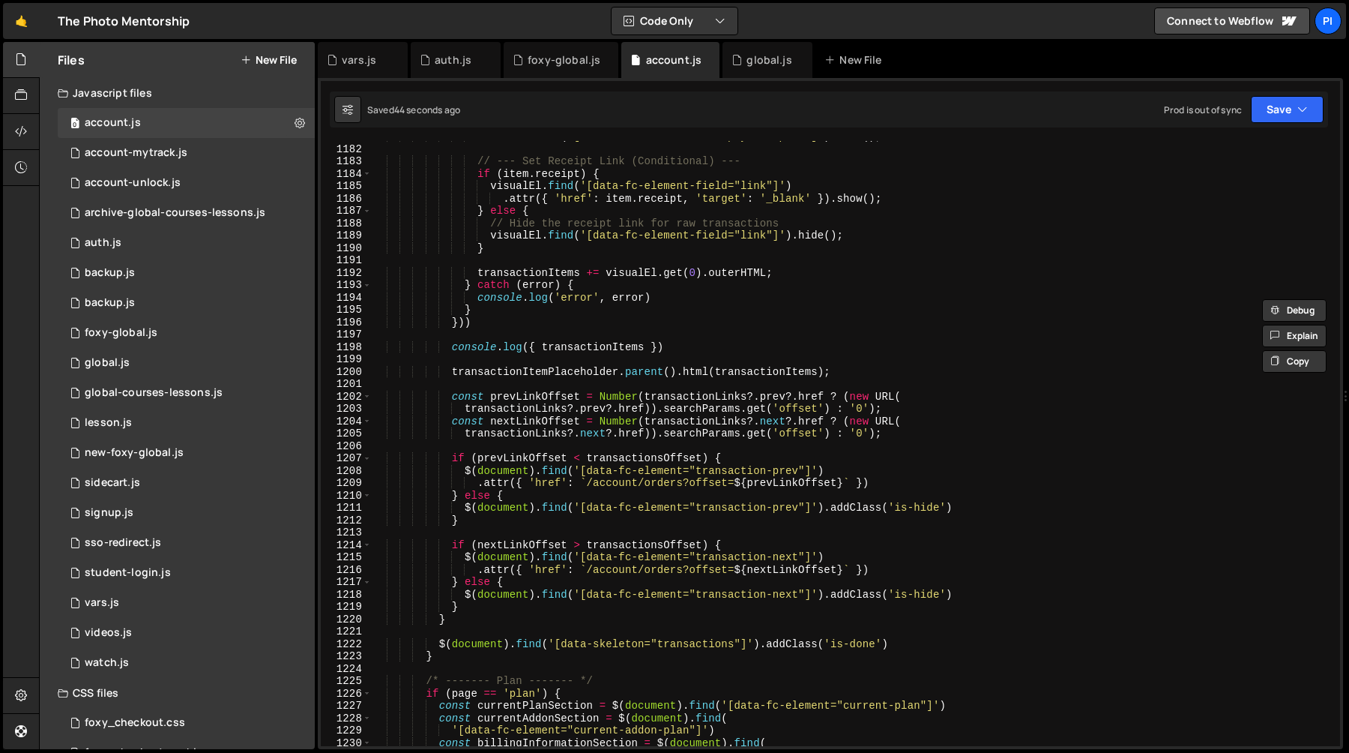
click at [765, 373] on div "visualEl . find ( '[data-fc-element-field="payment-paid"]' ) . show ( ) ; // --…" at bounding box center [853, 445] width 962 height 630
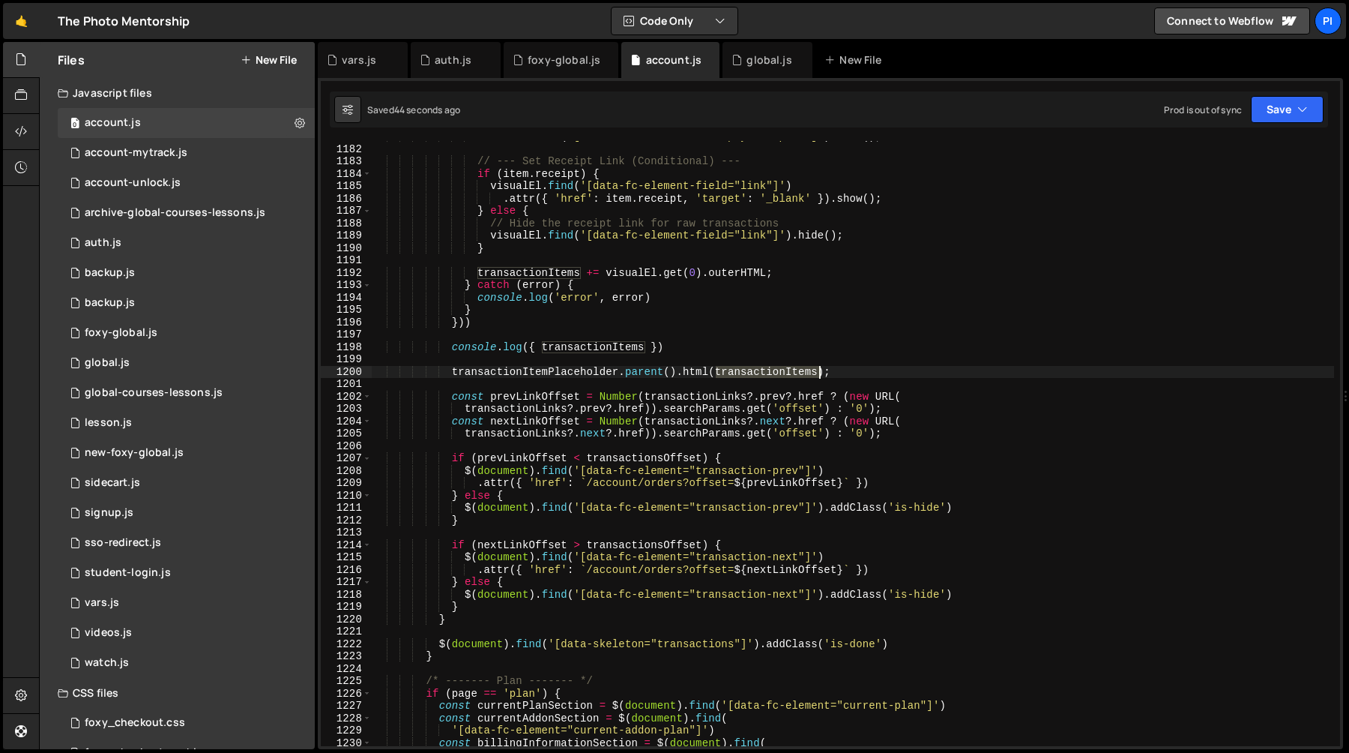
click at [765, 373] on div "visualEl . find ( '[data-fc-element-field="payment-paid"]' ) . show ( ) ; // --…" at bounding box center [853, 445] width 962 height 630
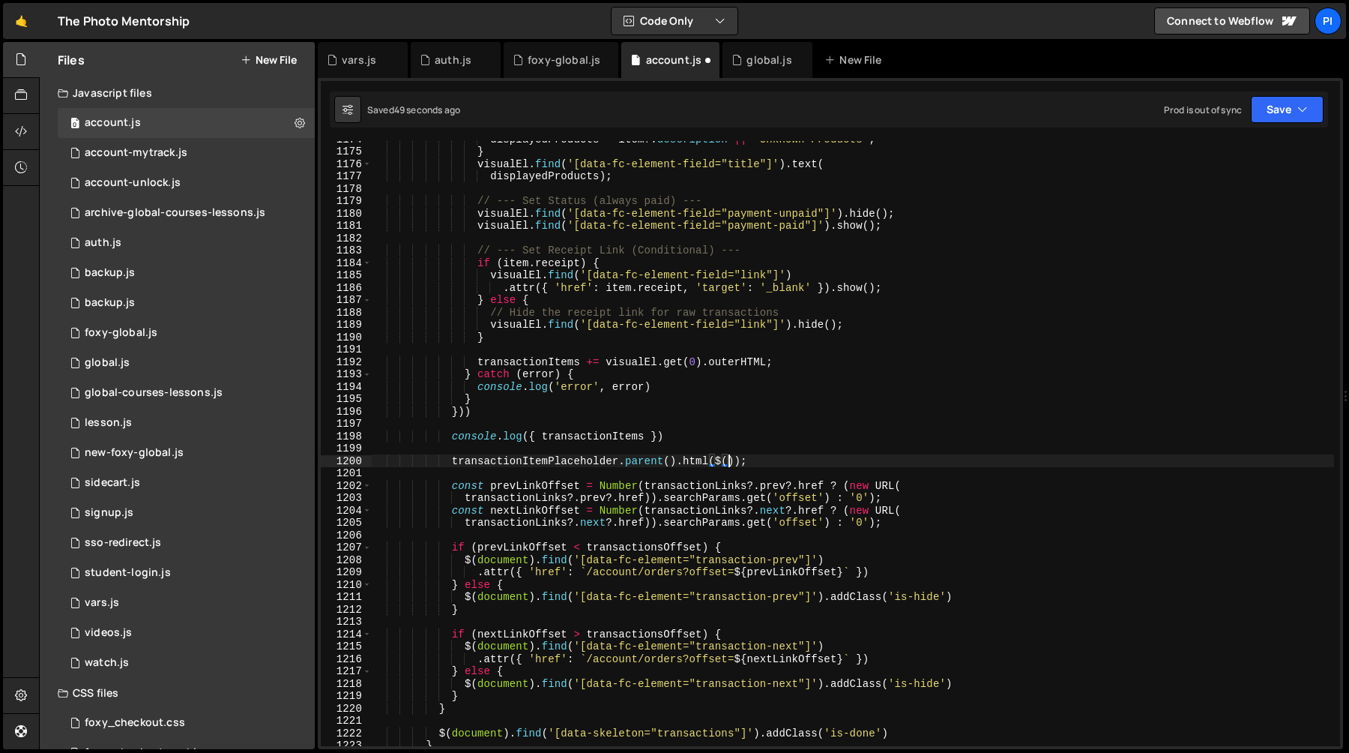
scroll to position [0, 25]
paste textarea "transactionItems"
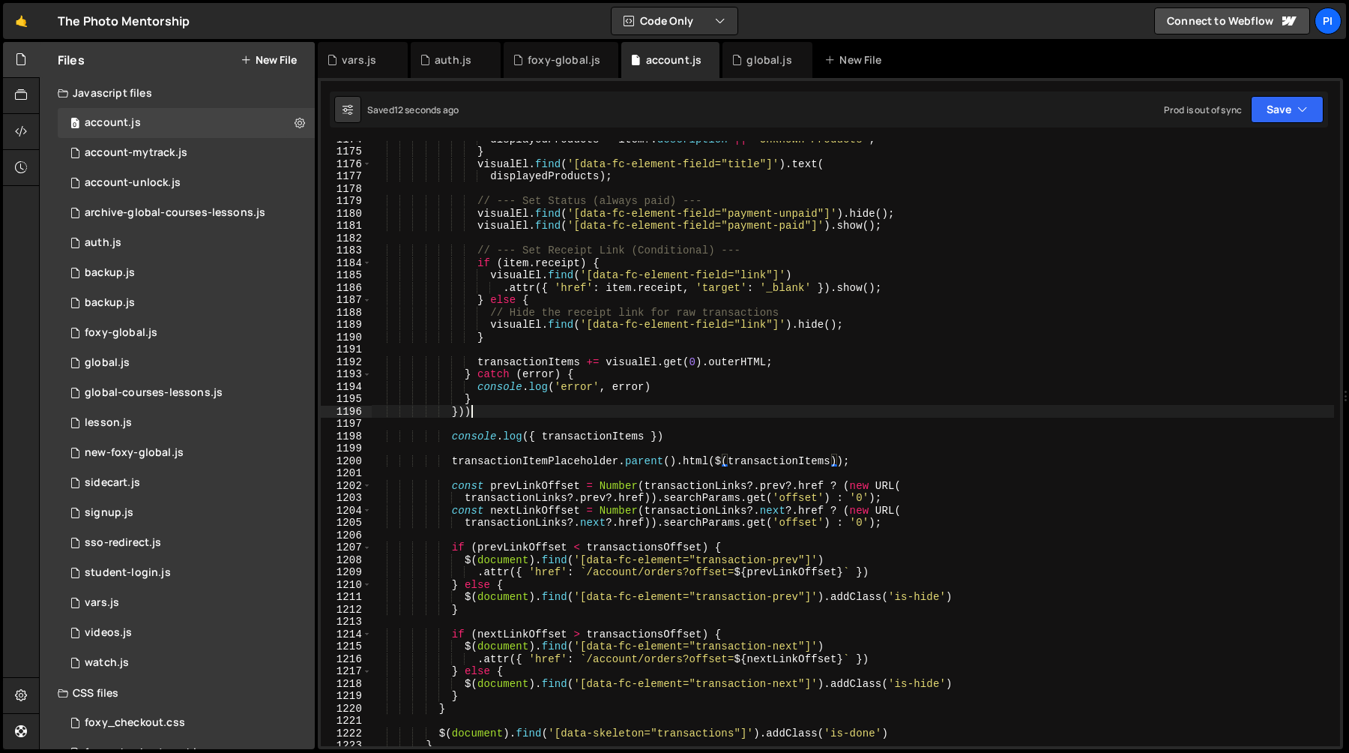
click at [594, 411] on div "displayedProducts = item ?. description || 'Unknown Products' ; } visualEl . fi…" at bounding box center [853, 448] width 962 height 630
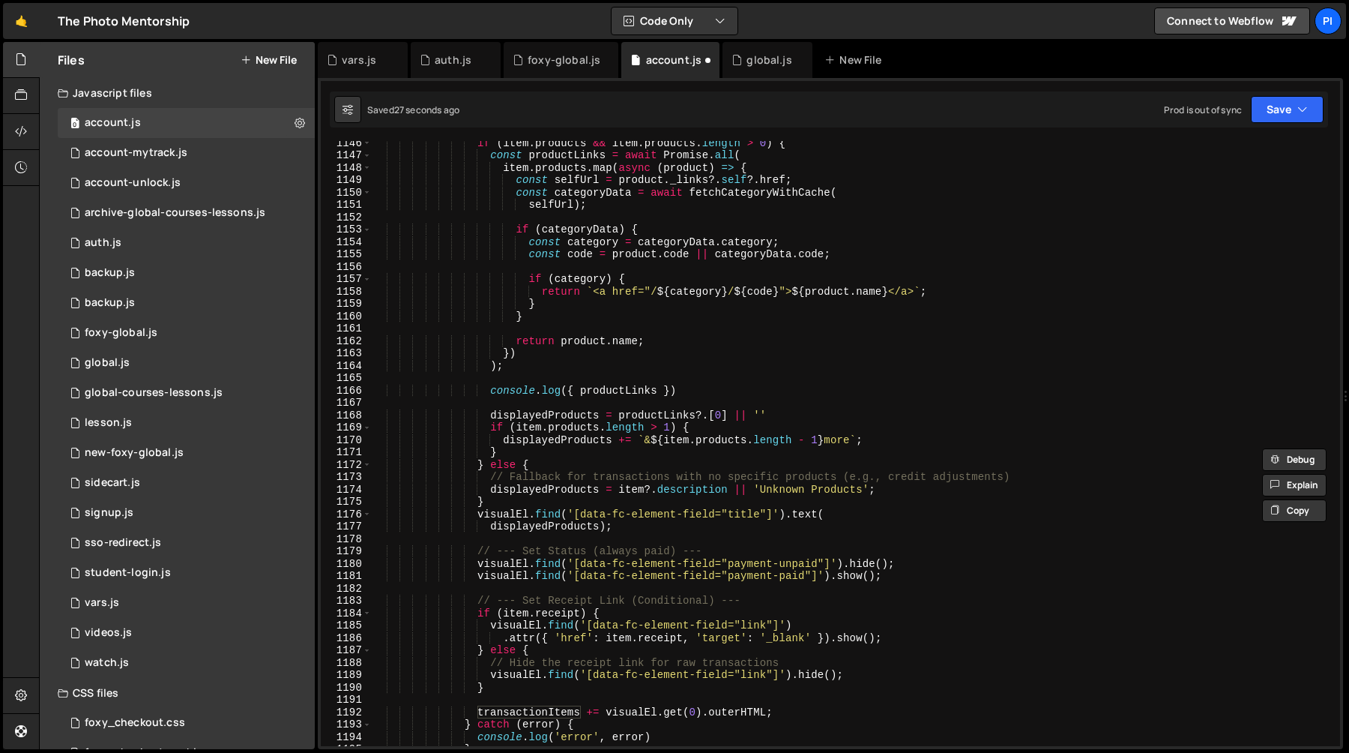
scroll to position [14245, 0]
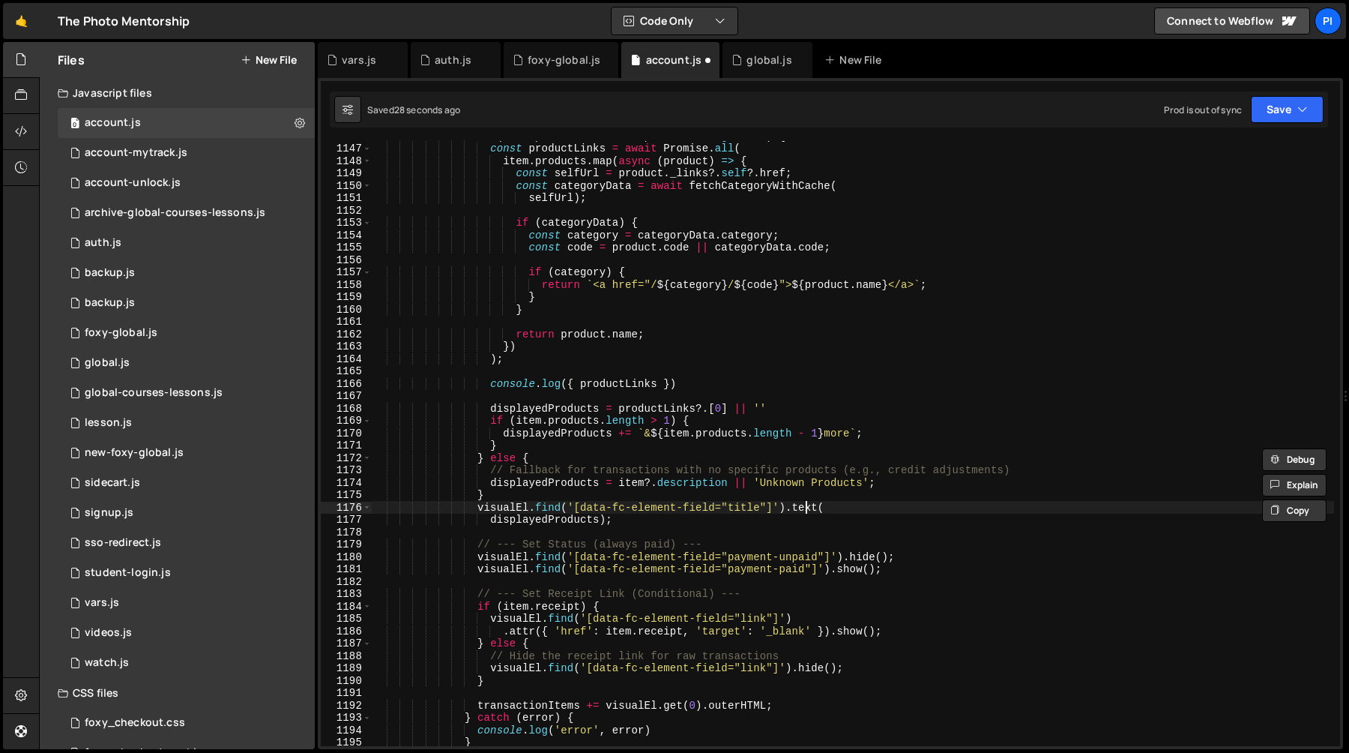
click at [804, 511] on div "if ( item . products && item . products . length > 0 ) { const productLinks = a…" at bounding box center [853, 445] width 962 height 630
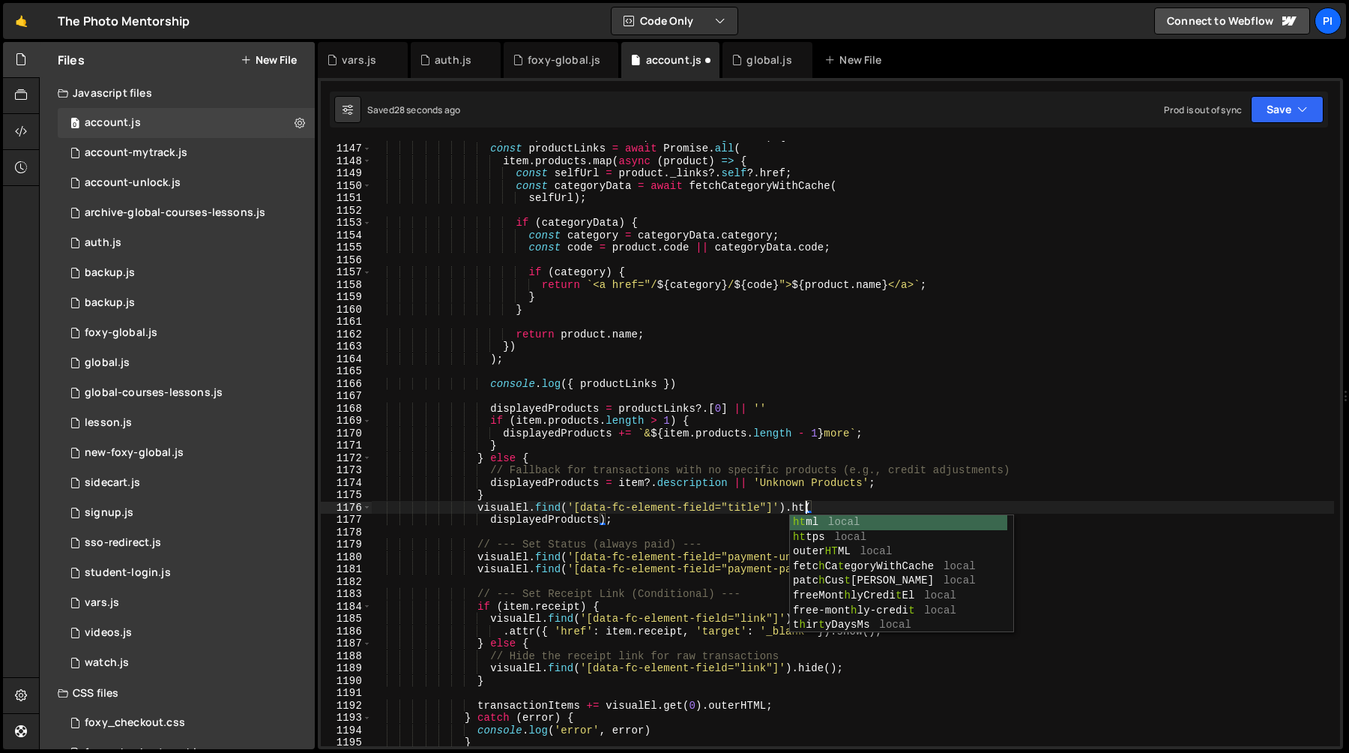
scroll to position [0, 31]
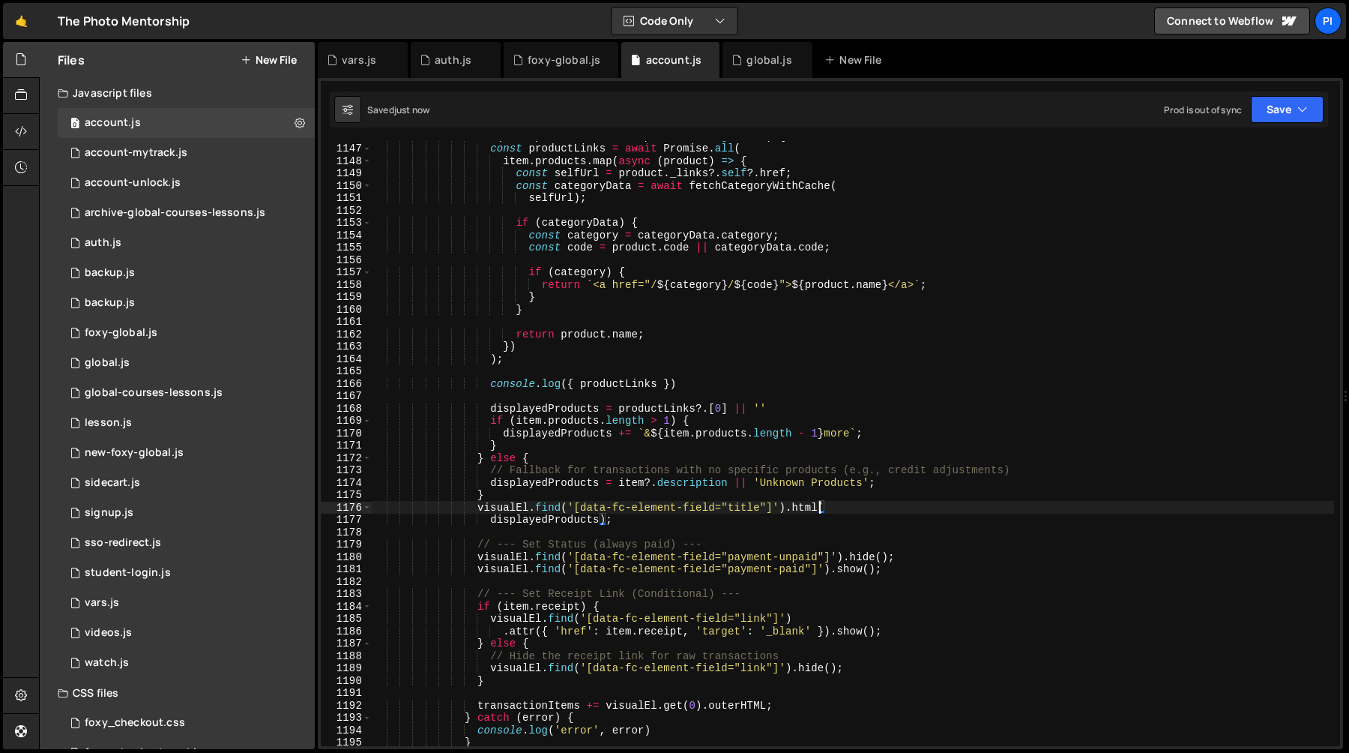
type textarea "visualEl.find('[data-fc-element-field="title"]').html("
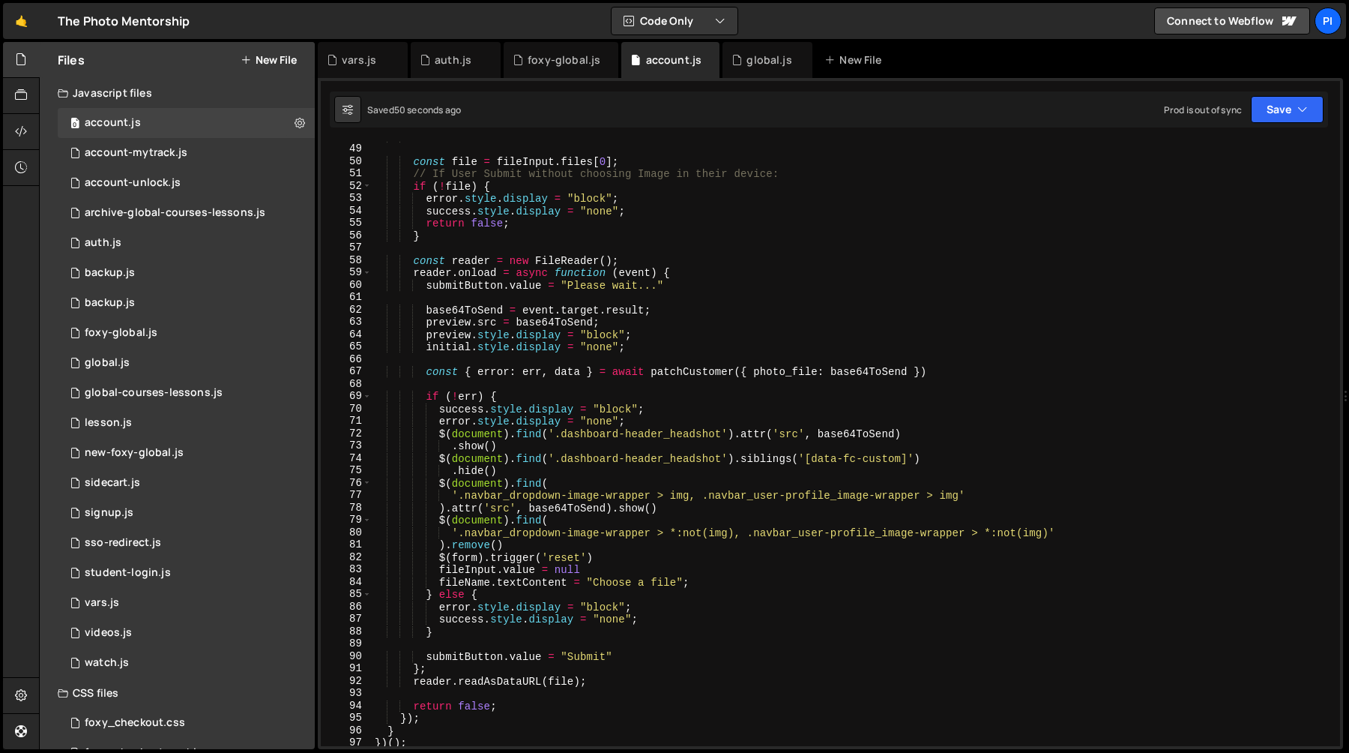
scroll to position [1010, 0]
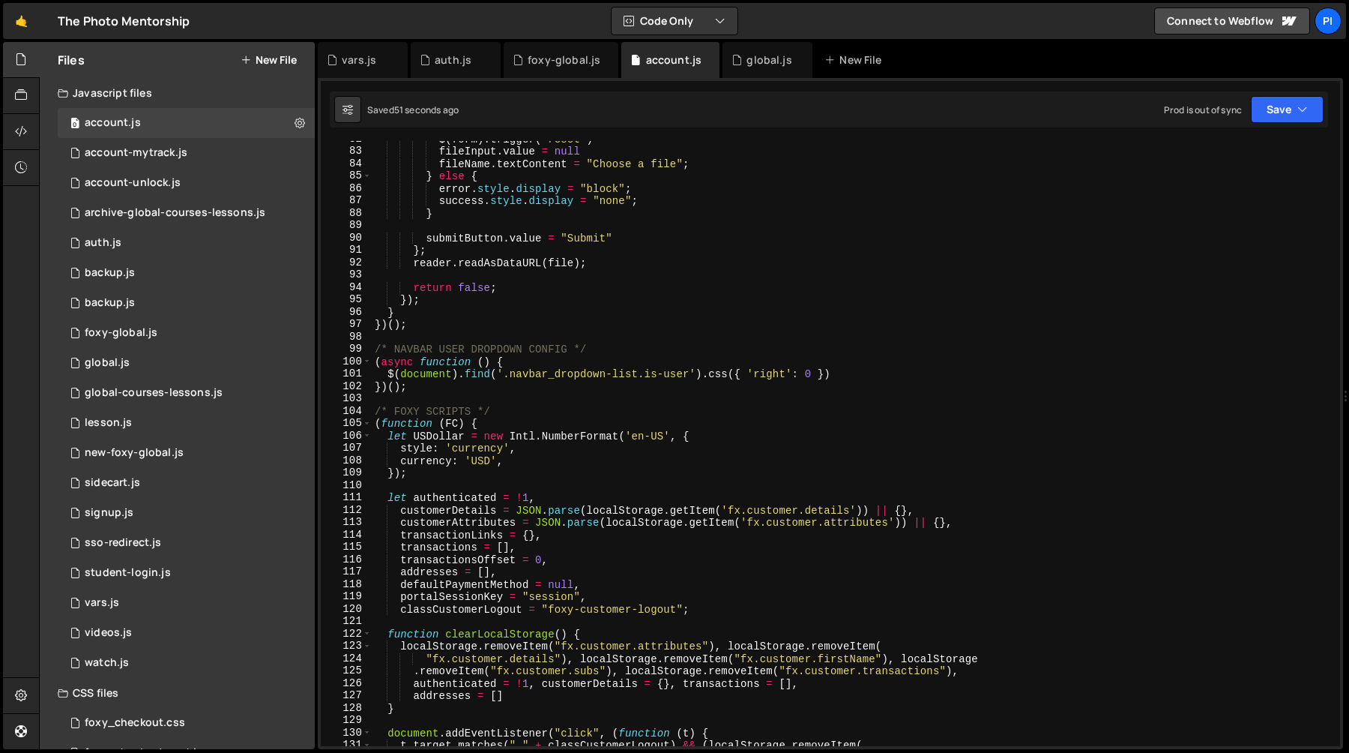
type textarea "}"
click at [766, 313] on div "$ ( form ) . trigger ( 'reset' ) fileInput . value = null fileName . textConten…" at bounding box center [853, 448] width 962 height 630
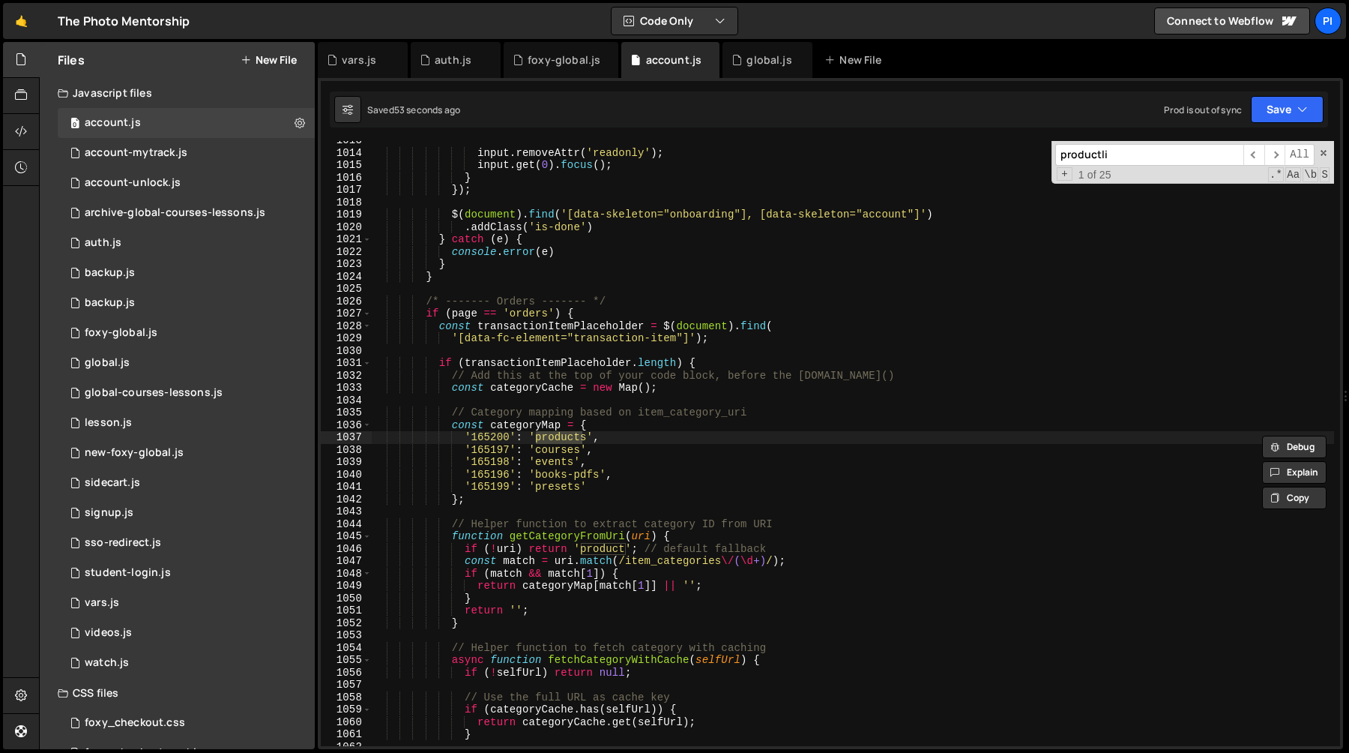
scroll to position [13957, 0]
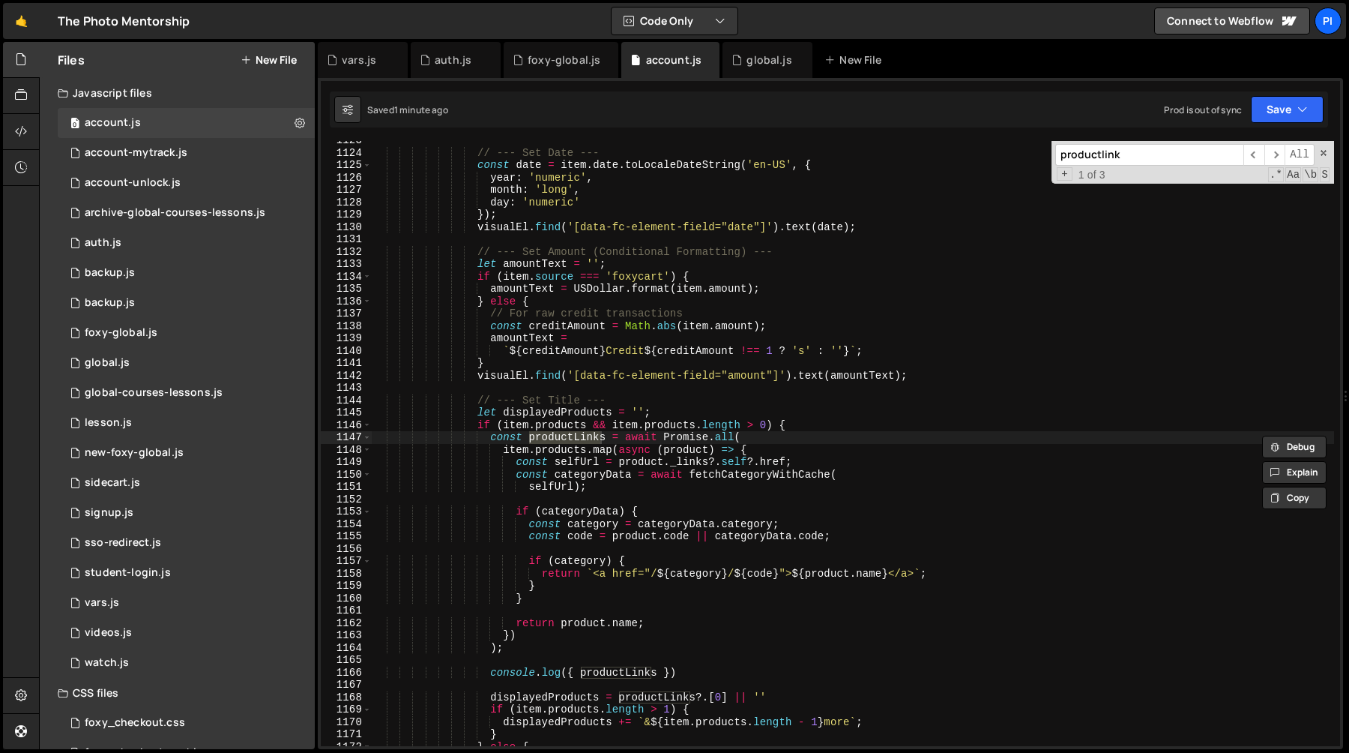
type input "productlink"
click at [785, 574] on div "// --- Set Date --- const date = item . date . toLocaleDateString ( 'en-US' , {…" at bounding box center [853, 449] width 962 height 630
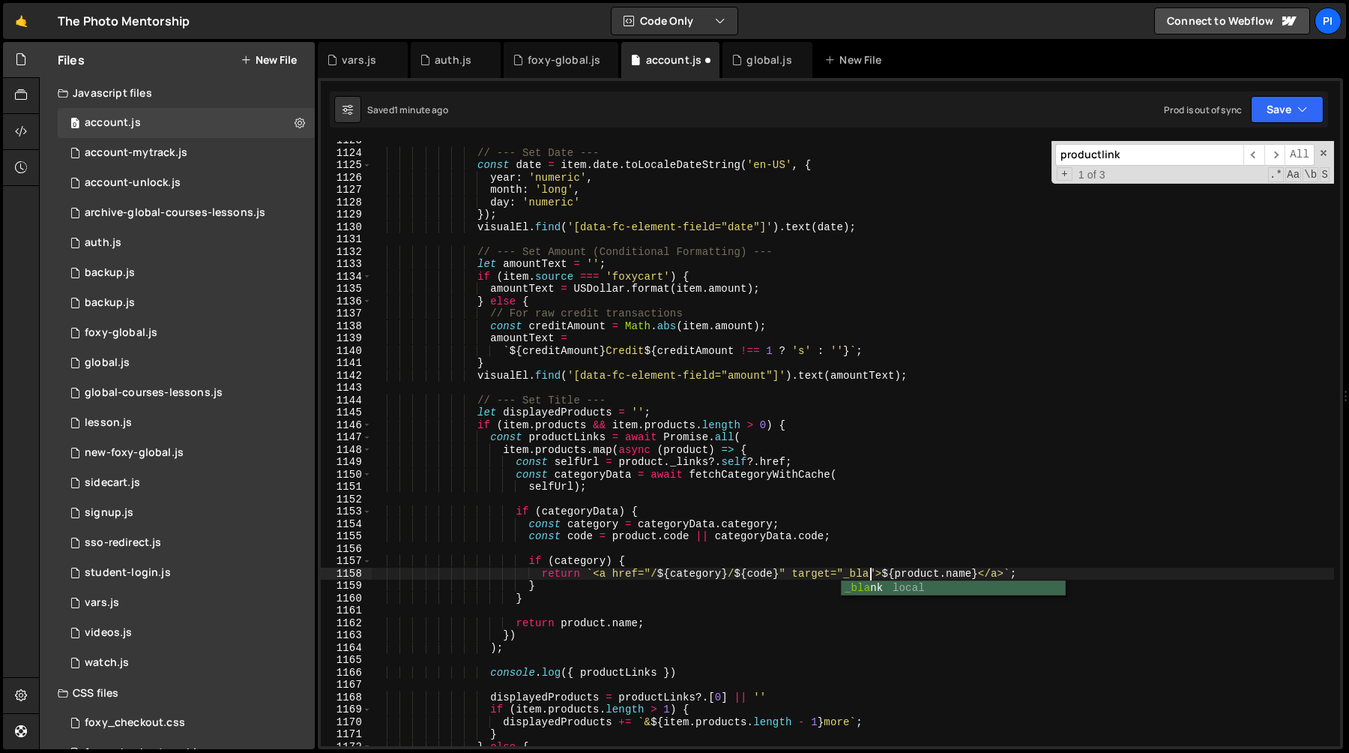
scroll to position [0, 35]
click at [608, 572] on div "// --- Set Date --- const date = item . date . toLocaleDateString ( 'en-US' , {…" at bounding box center [853, 449] width 962 height 630
paste textarea "class="text-style-link""
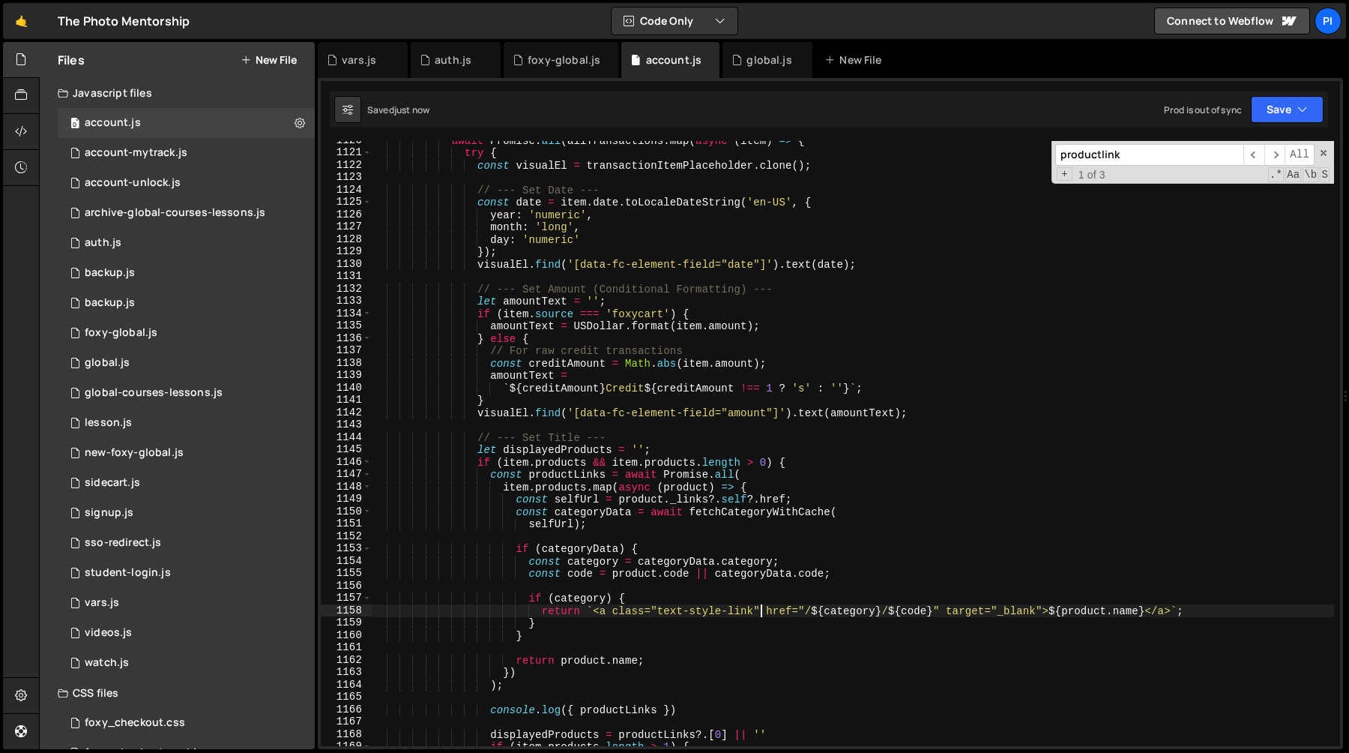
scroll to position [13909, 0]
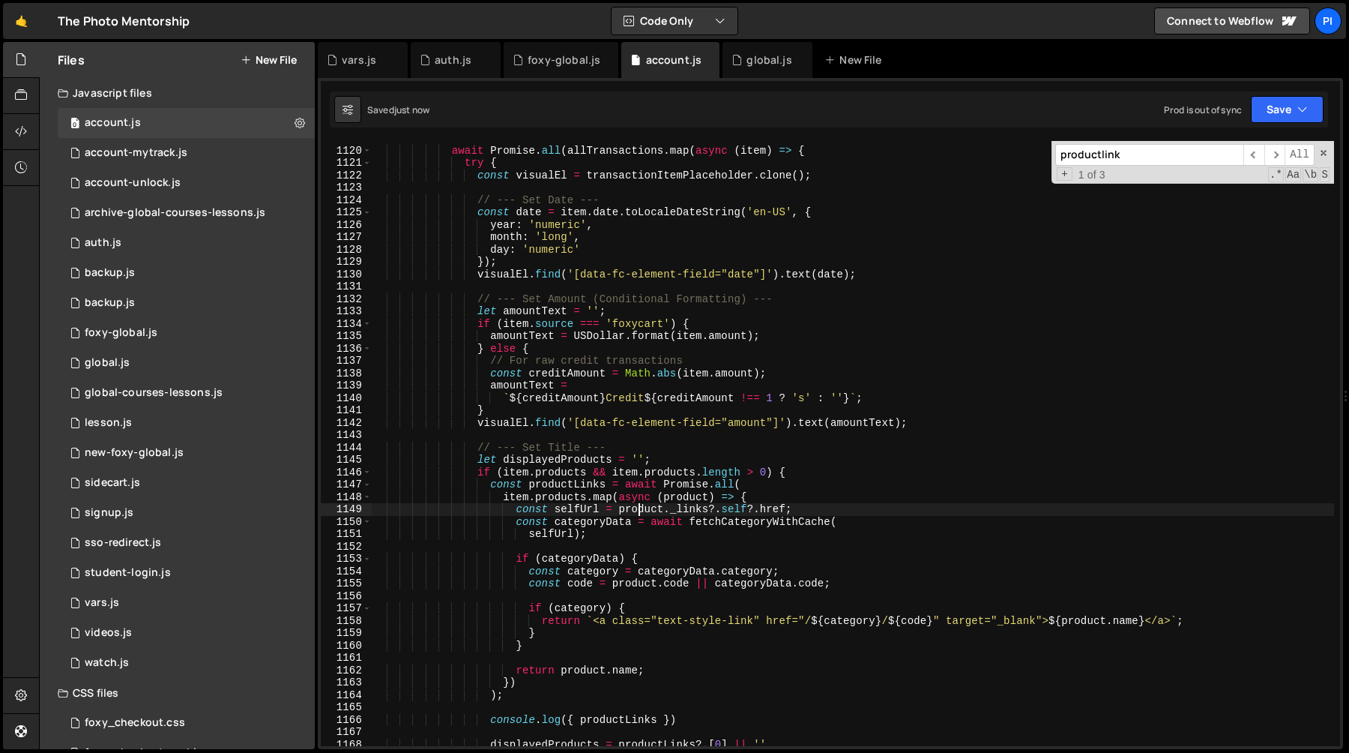
click at [640, 504] on div "await Promise . all ( allTransactions . map ( async ( item ) => { try { const v…" at bounding box center [853, 447] width 962 height 630
click at [696, 513] on div "await Promise . all ( allTransactions . map ( async ( item ) => { try { const v…" at bounding box center [853, 447] width 962 height 630
click at [670, 517] on div "await Promise . all ( allTransactions . map ( async ( item ) => { try { const v…" at bounding box center [853, 447] width 962 height 630
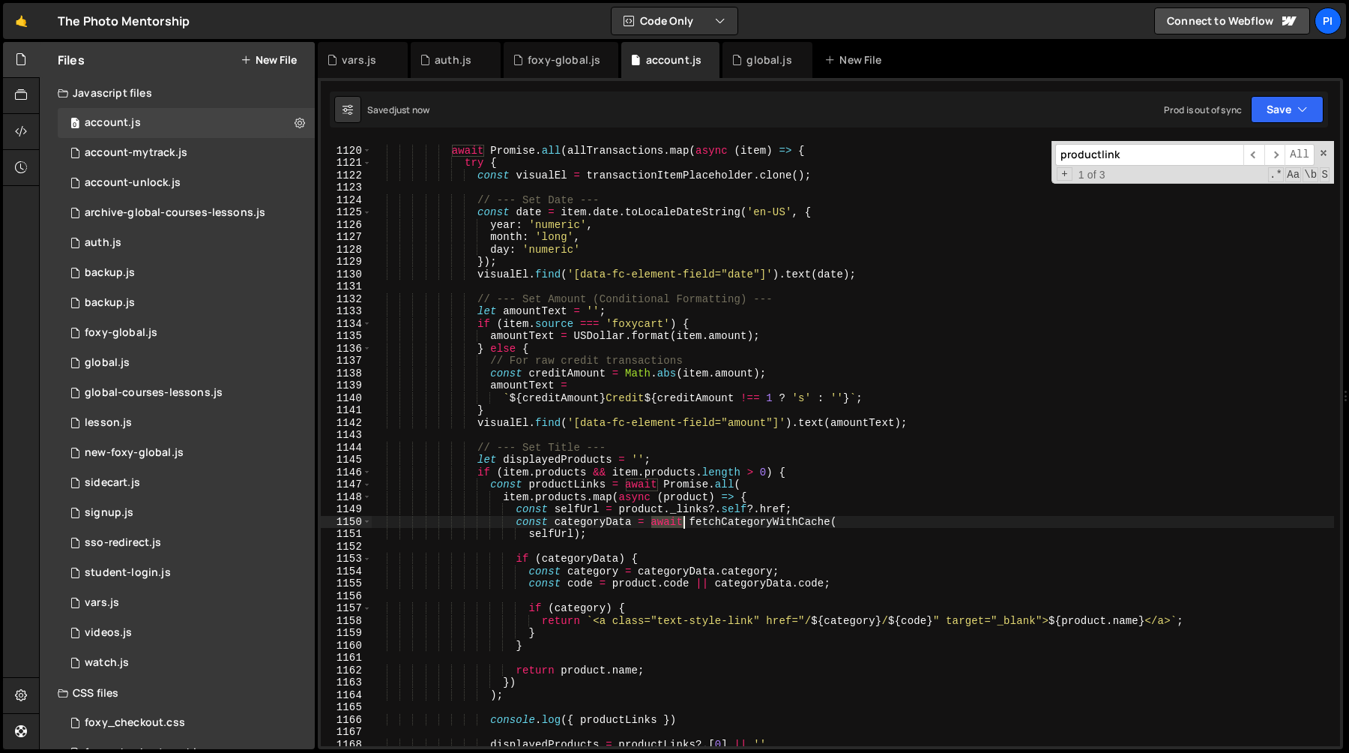
click at [670, 517] on div "await Promise . all ( allTransactions . map ( async ( item ) => { try { const v…" at bounding box center [853, 447] width 962 height 630
click at [848, 513] on div "await Promise . all ( allTransactions . map ( async ( item ) => { try { const v…" at bounding box center [853, 447] width 962 height 630
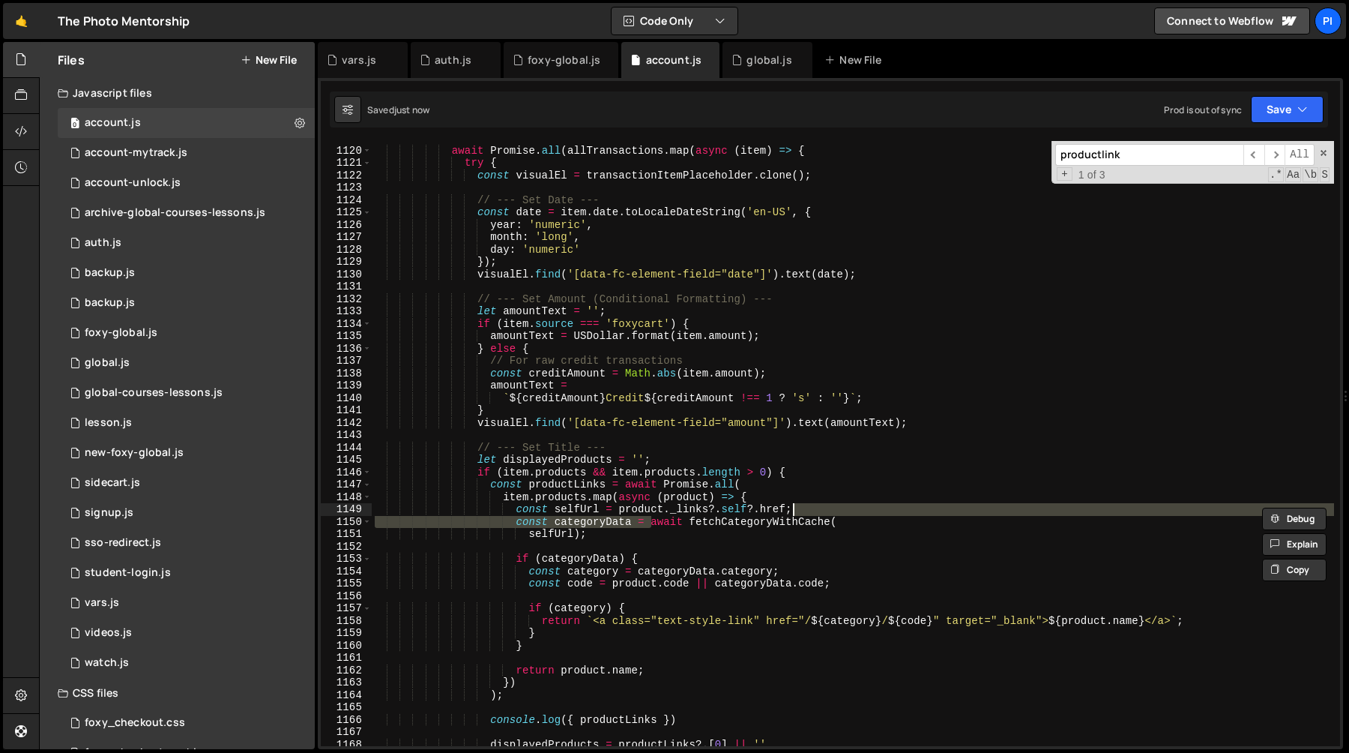
click at [842, 524] on div "await Promise . all ( allTransactions . map ( async ( item ) => { try { const v…" at bounding box center [853, 447] width 962 height 630
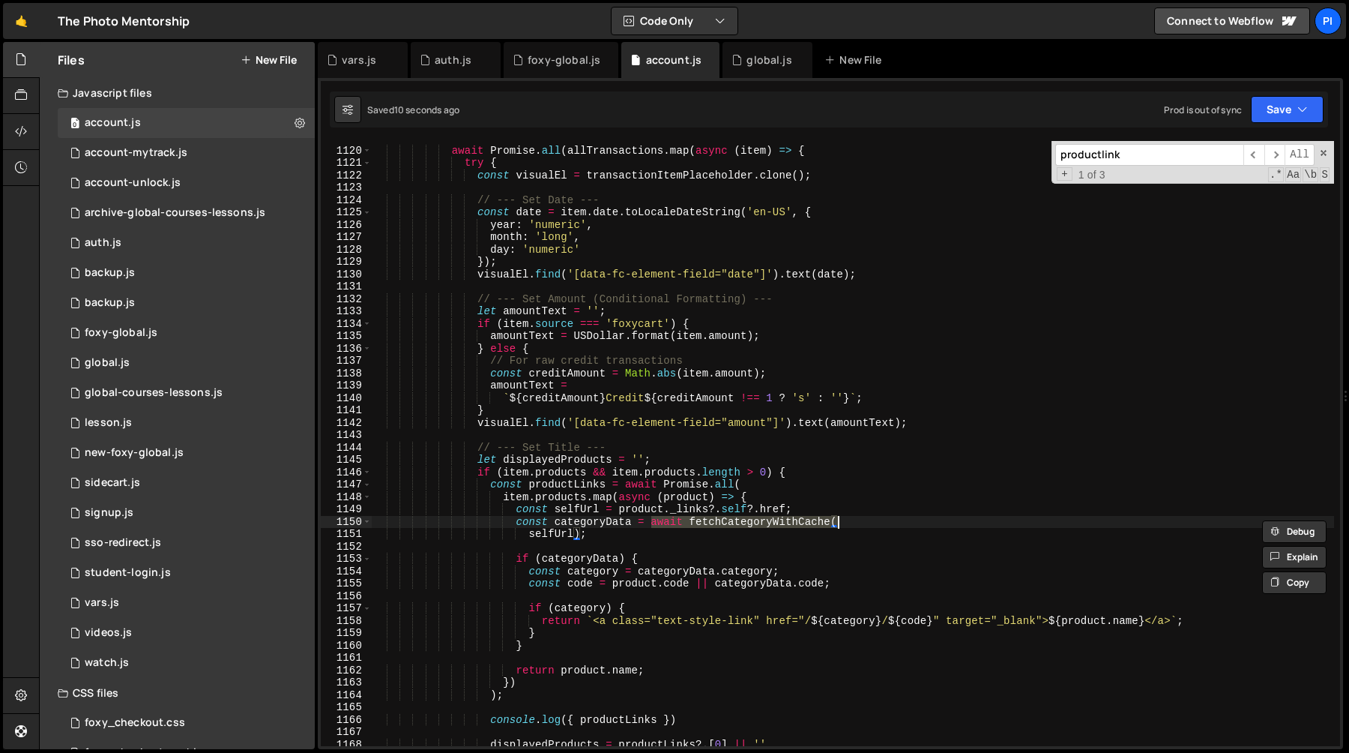
click at [635, 511] on div "await Promise . all ( allTransactions . map ( async ( item ) => { try { const v…" at bounding box center [853, 447] width 962 height 630
click at [775, 510] on div "await Promise . all ( allTransactions . map ( async ( item ) => { try { const v…" at bounding box center [853, 447] width 962 height 630
click at [793, 510] on div "await Promise . all ( allTransactions . map ( async ( item ) => { try { const v…" at bounding box center [853, 447] width 962 height 630
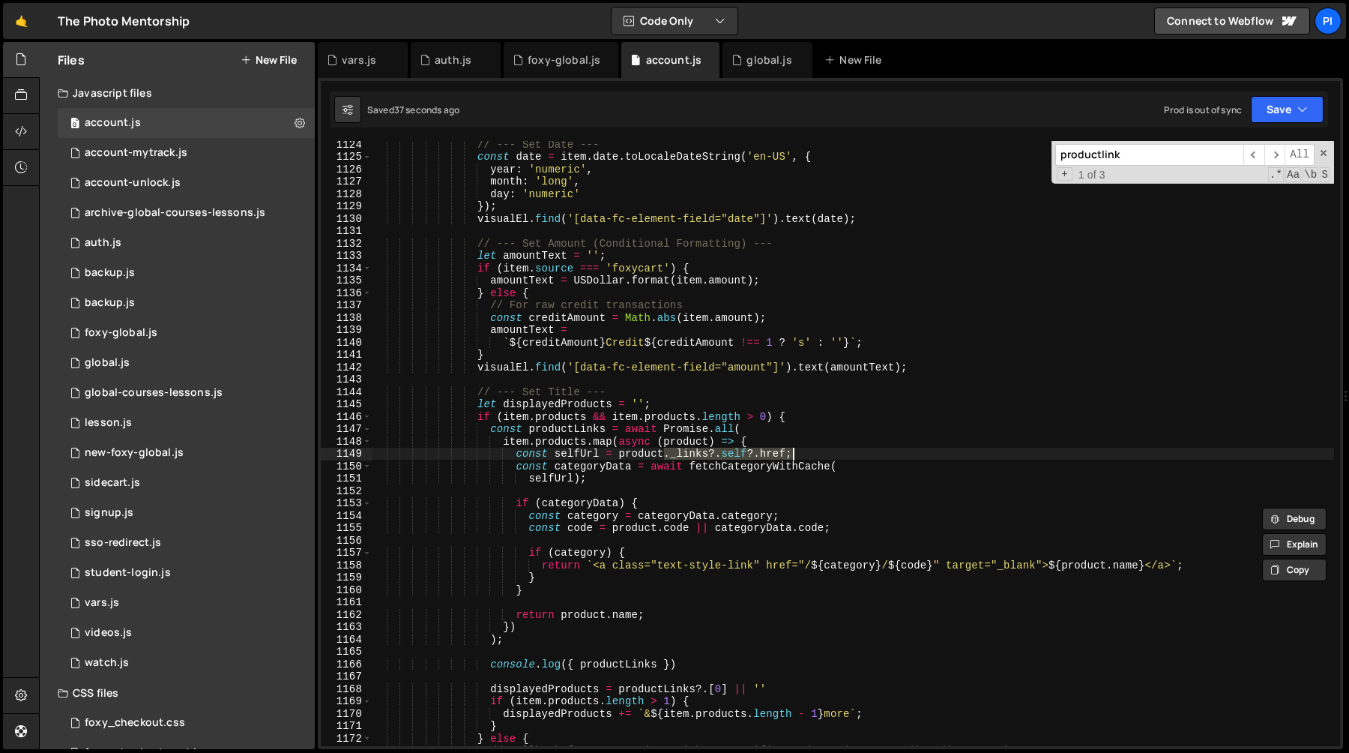
scroll to position [13968, 0]
click at [684, 658] on div "// --- Set Date --- const date = item . date . toLocaleDateString ( 'en-US' , {…" at bounding box center [853, 450] width 962 height 630
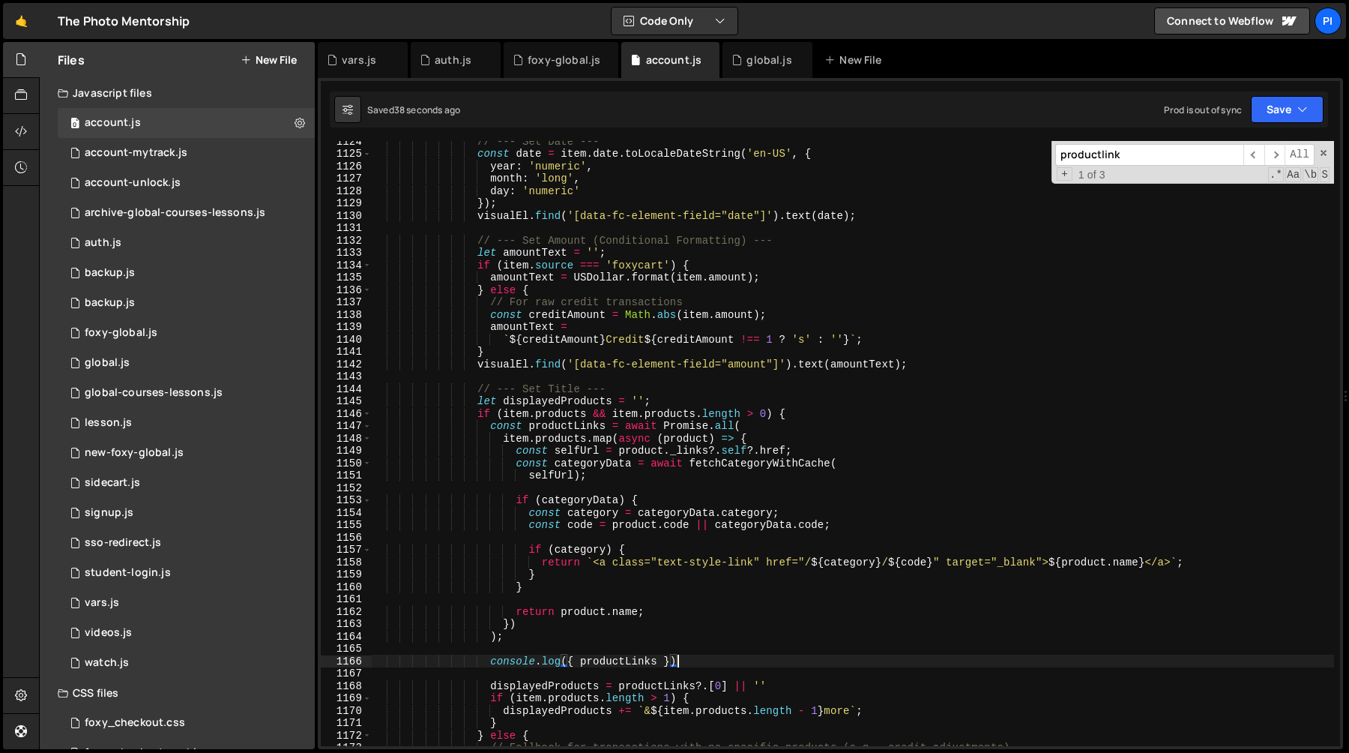
click at [676, 648] on div "// --- Set Date --- const date = item . date . toLocaleDateString ( 'en-US' , {…" at bounding box center [853, 450] width 962 height 630
type textarea "console.log({ productLinks })"
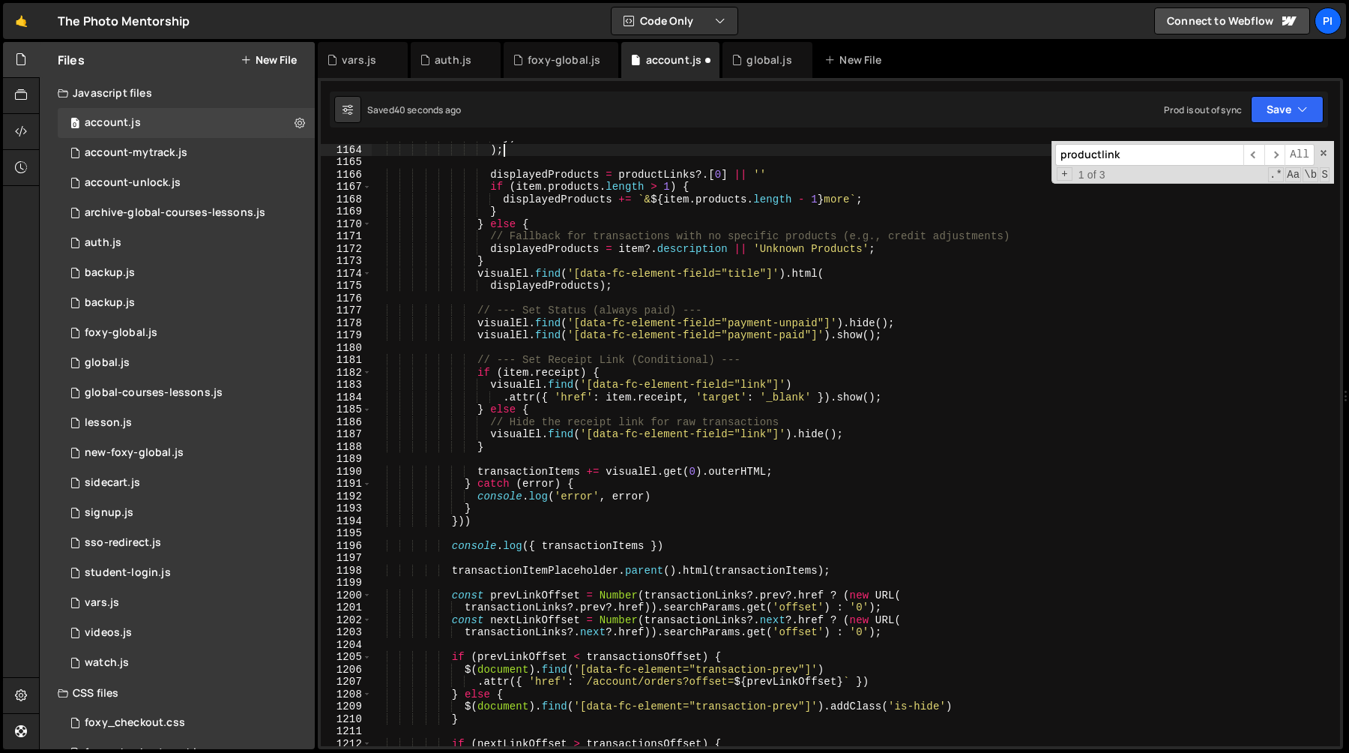
scroll to position [14465, 0]
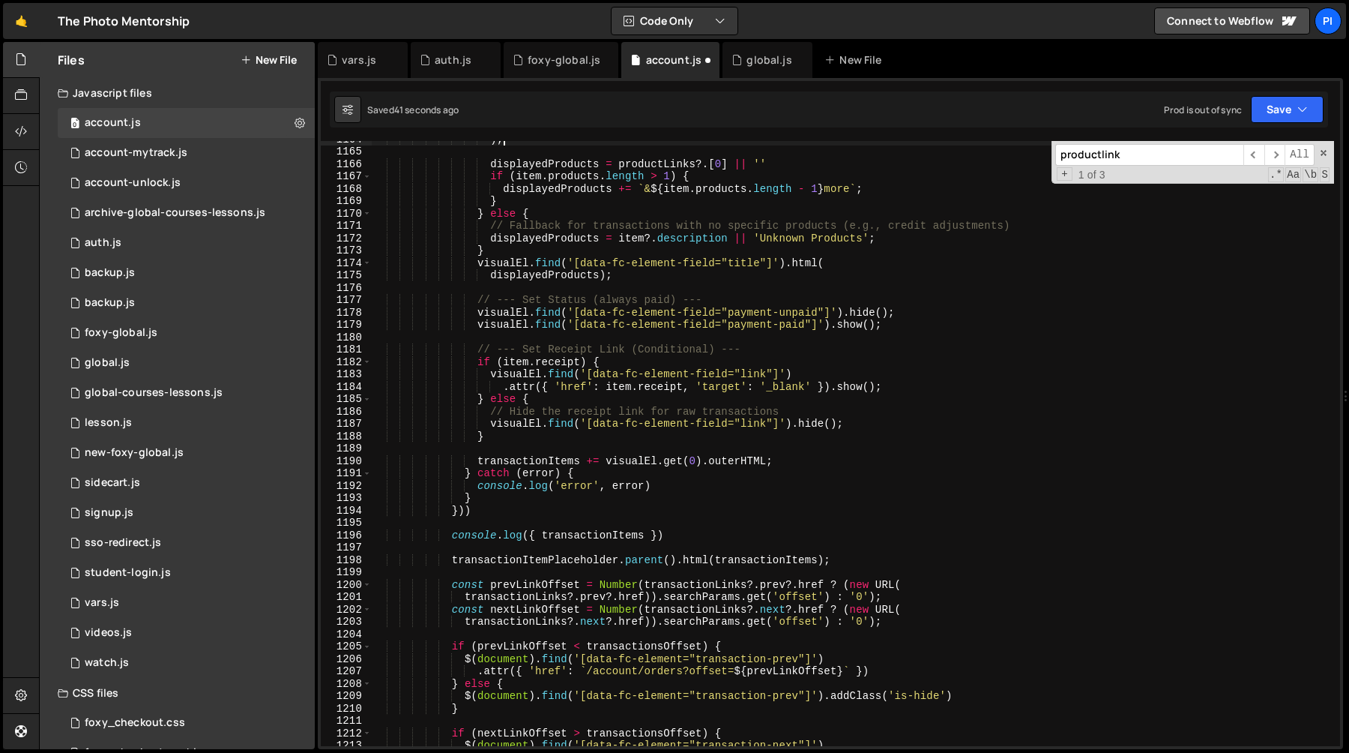
click at [677, 537] on div ") ; displayedProducts = productLinks ?. [ 0 ] || '' if ( item . products . leng…" at bounding box center [853, 448] width 962 height 630
click at [677, 521] on div ") ; displayedProducts = productLinks ?. [ 0 ] || '' if ( item . products . leng…" at bounding box center [853, 448] width 962 height 630
type textarea "console.log({ transactionItems })"
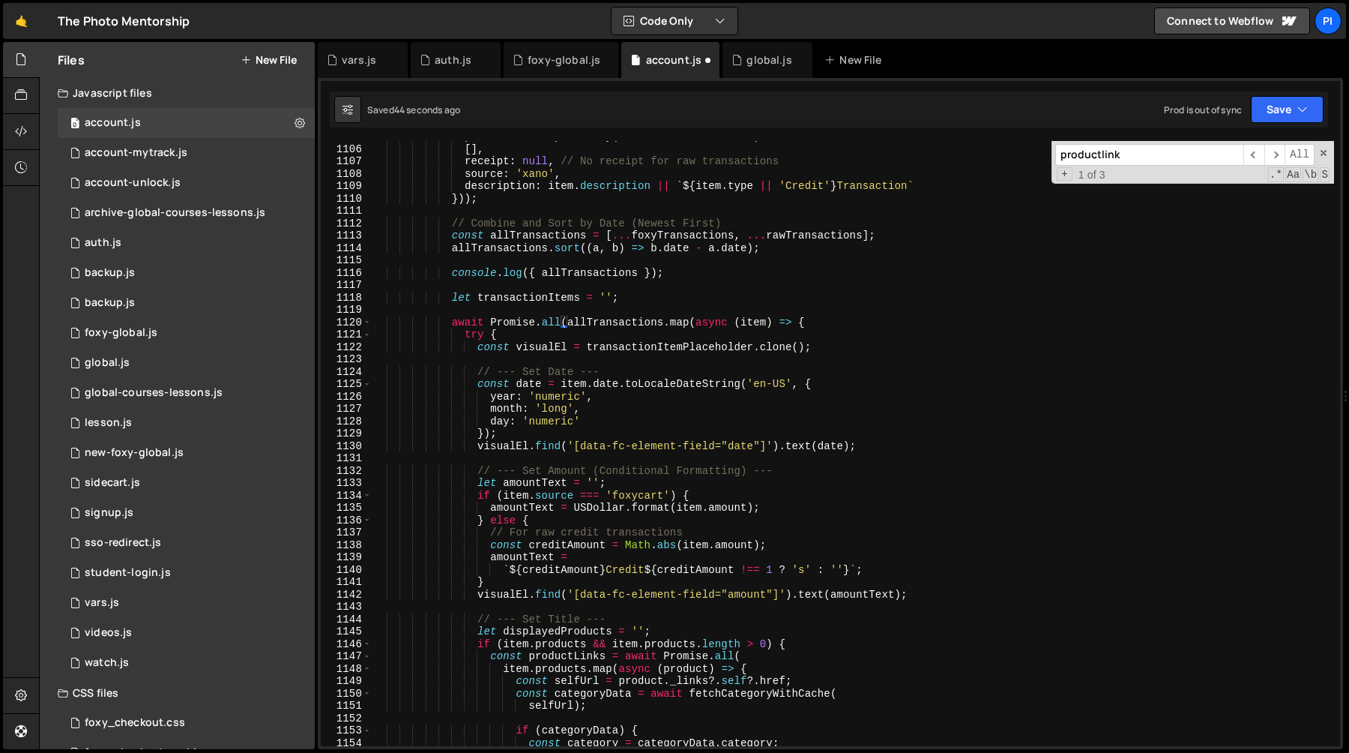
scroll to position [13713, 0]
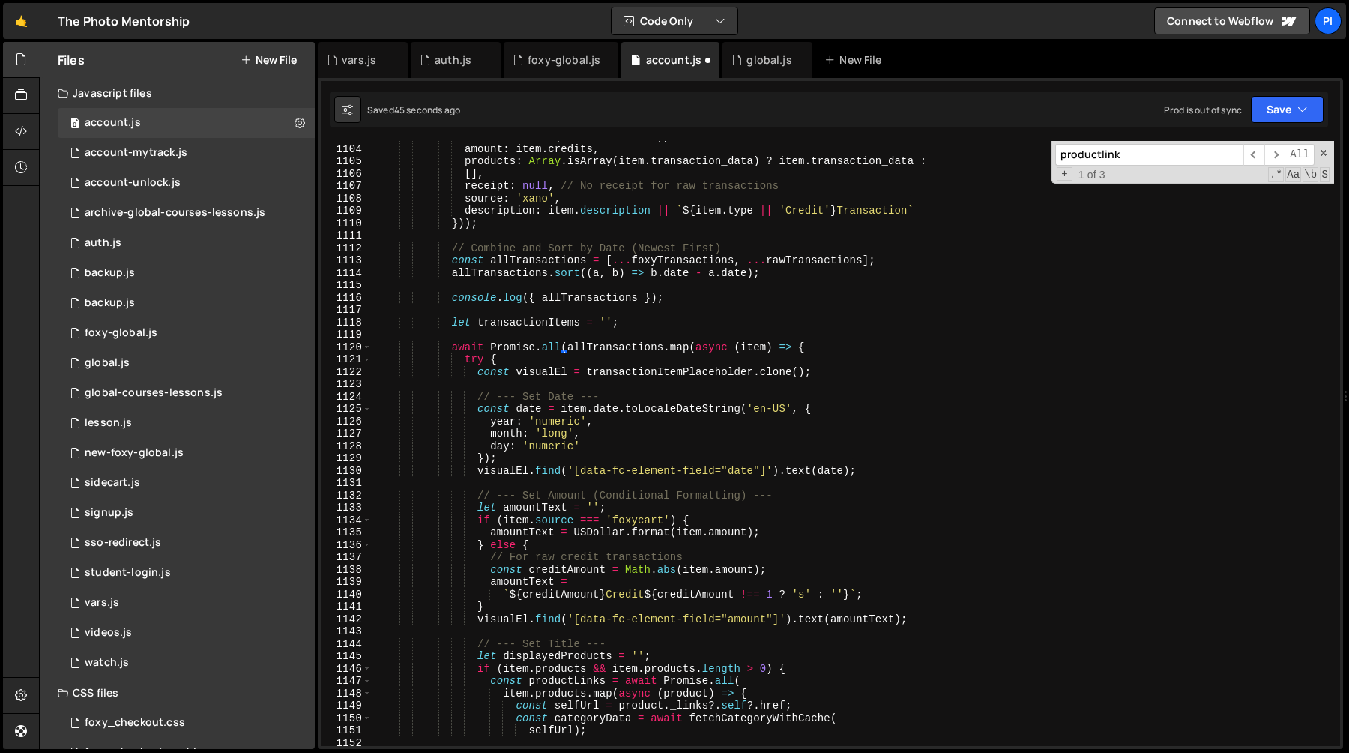
click at [685, 295] on div "date : new Date ( item . created_at ) , amount : item . credits , products : Ar…" at bounding box center [853, 445] width 962 height 630
click at [665, 288] on div "date : new Date ( item . created_at ) , amount : item . credits , products : Ar…" at bounding box center [853, 445] width 962 height 630
type textarea "console.log({ allTransactions });"
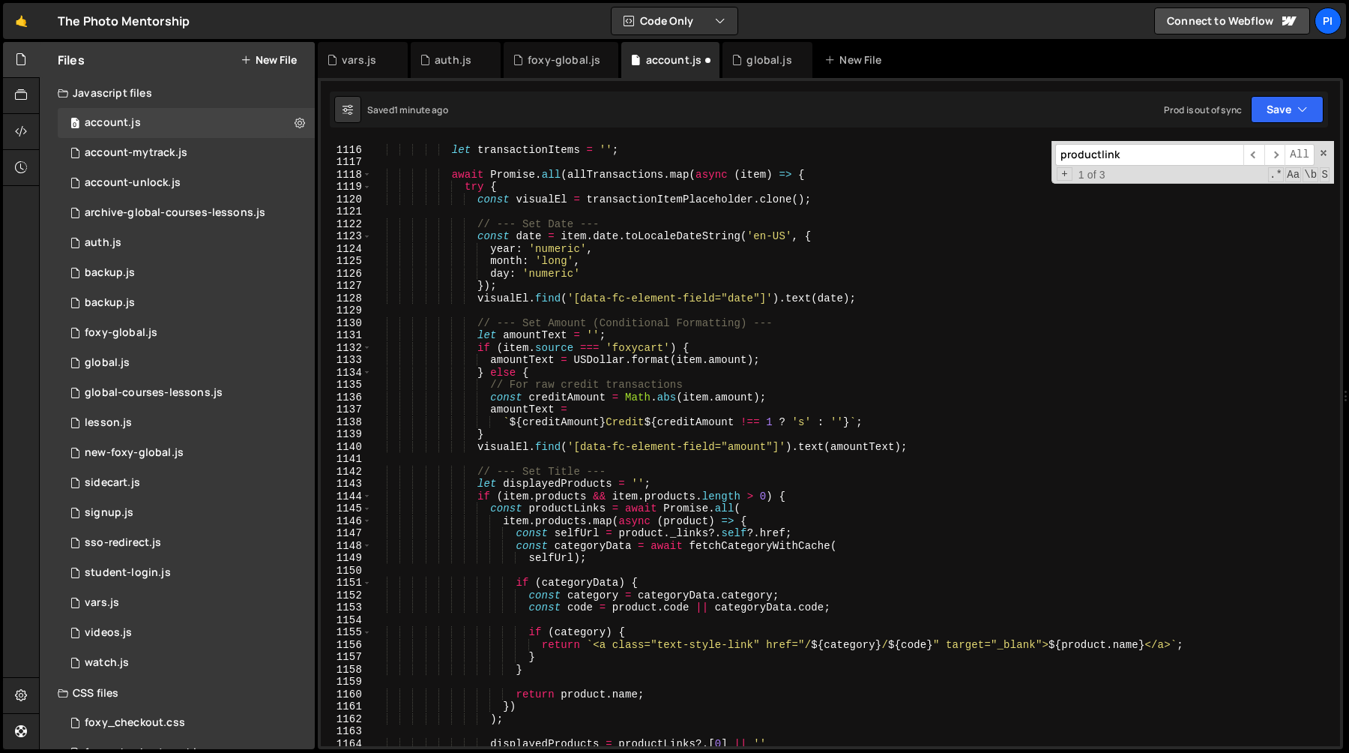
scroll to position [13895, 0]
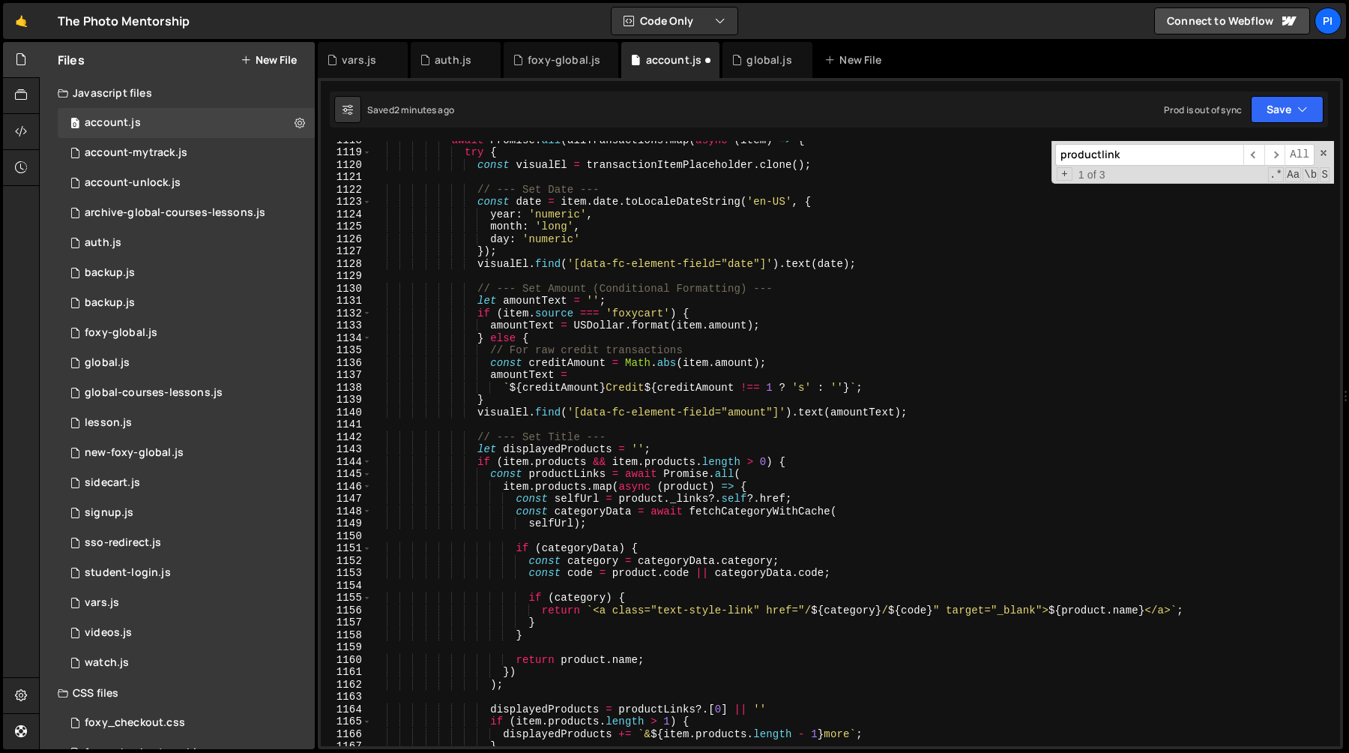
click at [809, 483] on div "await Promise . all ( allTransactions . map ( async ( item ) => { try { const v…" at bounding box center [853, 448] width 962 height 630
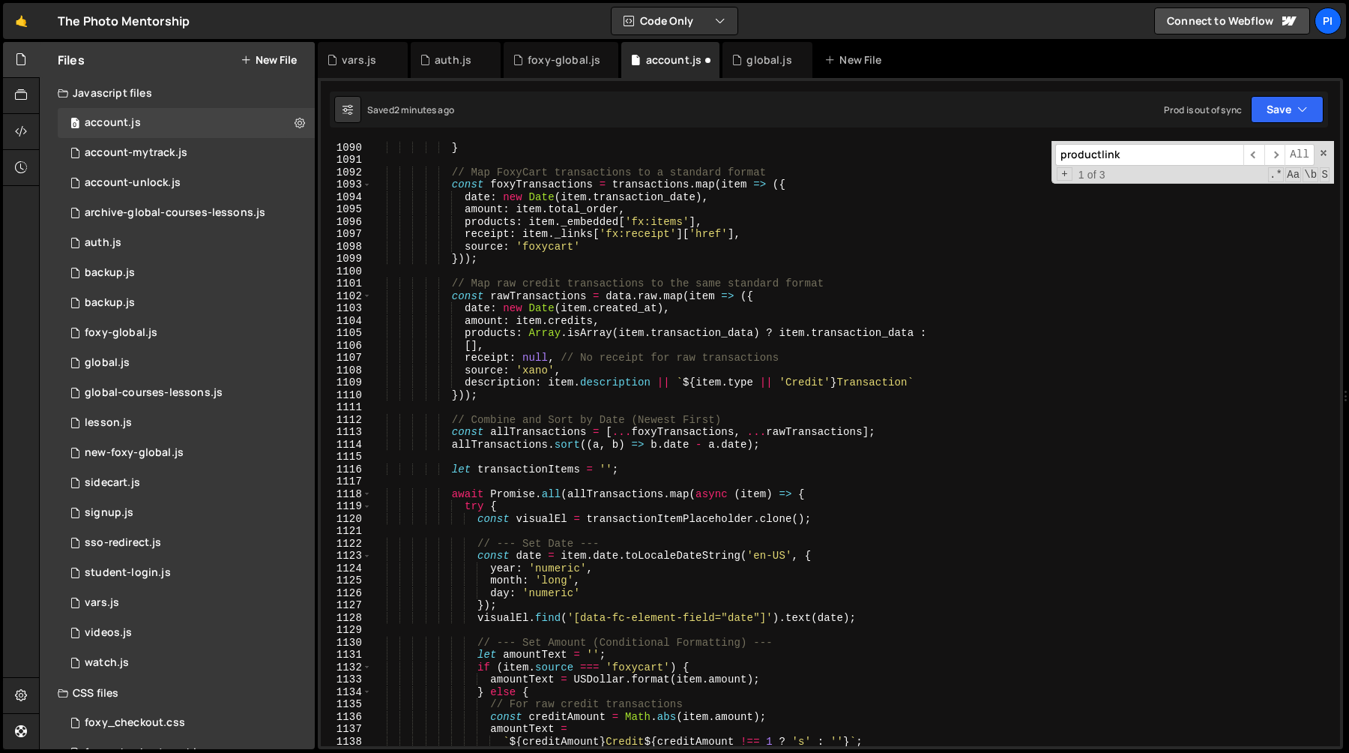
scroll to position [13541, 0]
click at [492, 367] on div "return ; } // Map FoxyCart transactions to a standard format const foxyTransact…" at bounding box center [853, 444] width 962 height 630
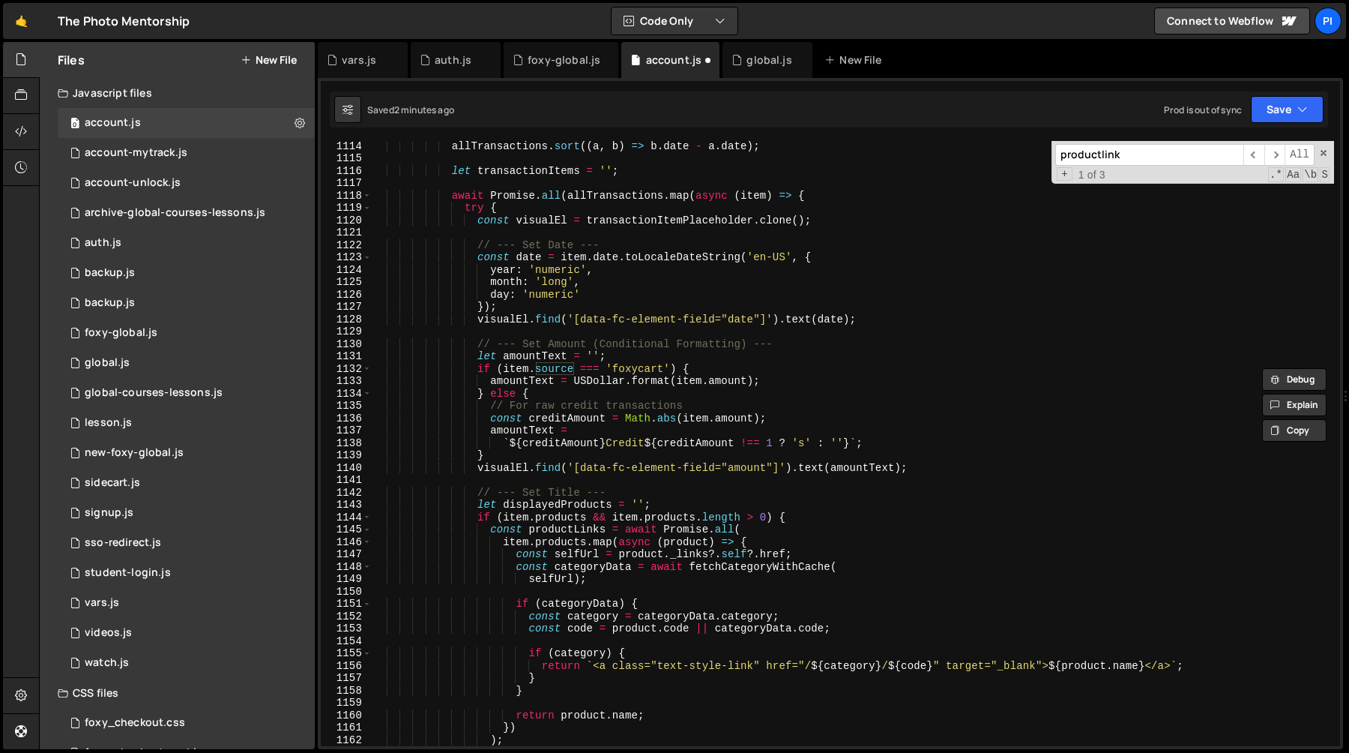
scroll to position [13840, 0]
click at [619, 556] on div "allTransactions . sort (( a , b ) => b . date - a . date ) ; let transactionIte…" at bounding box center [853, 454] width 962 height 630
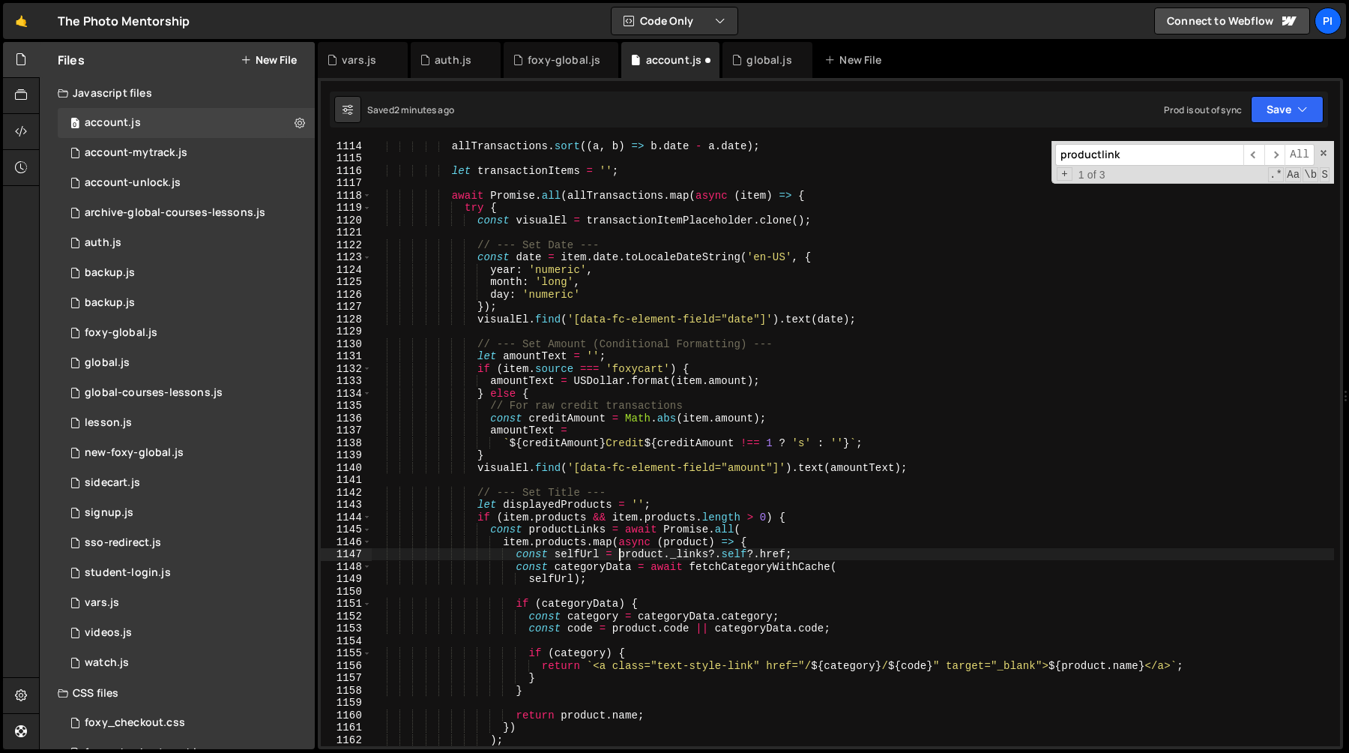
paste textarea "source"
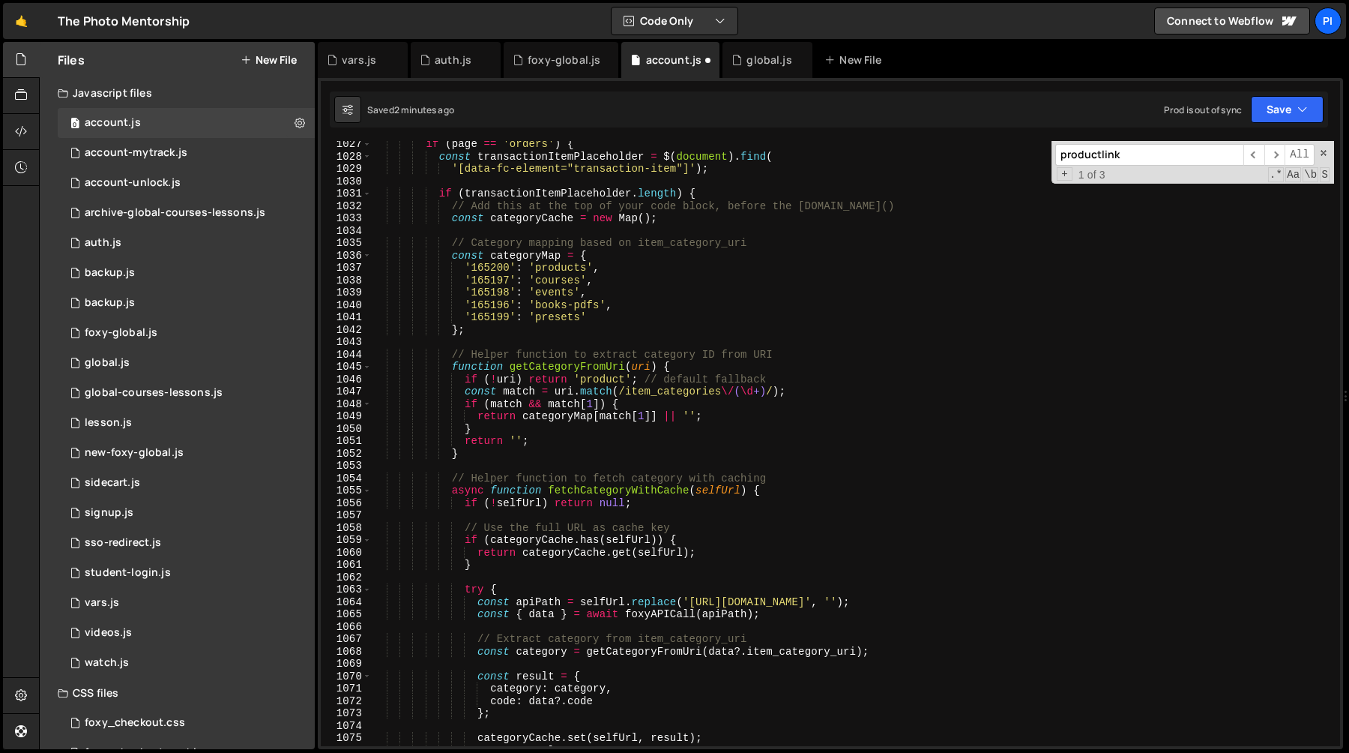
scroll to position [12861, 0]
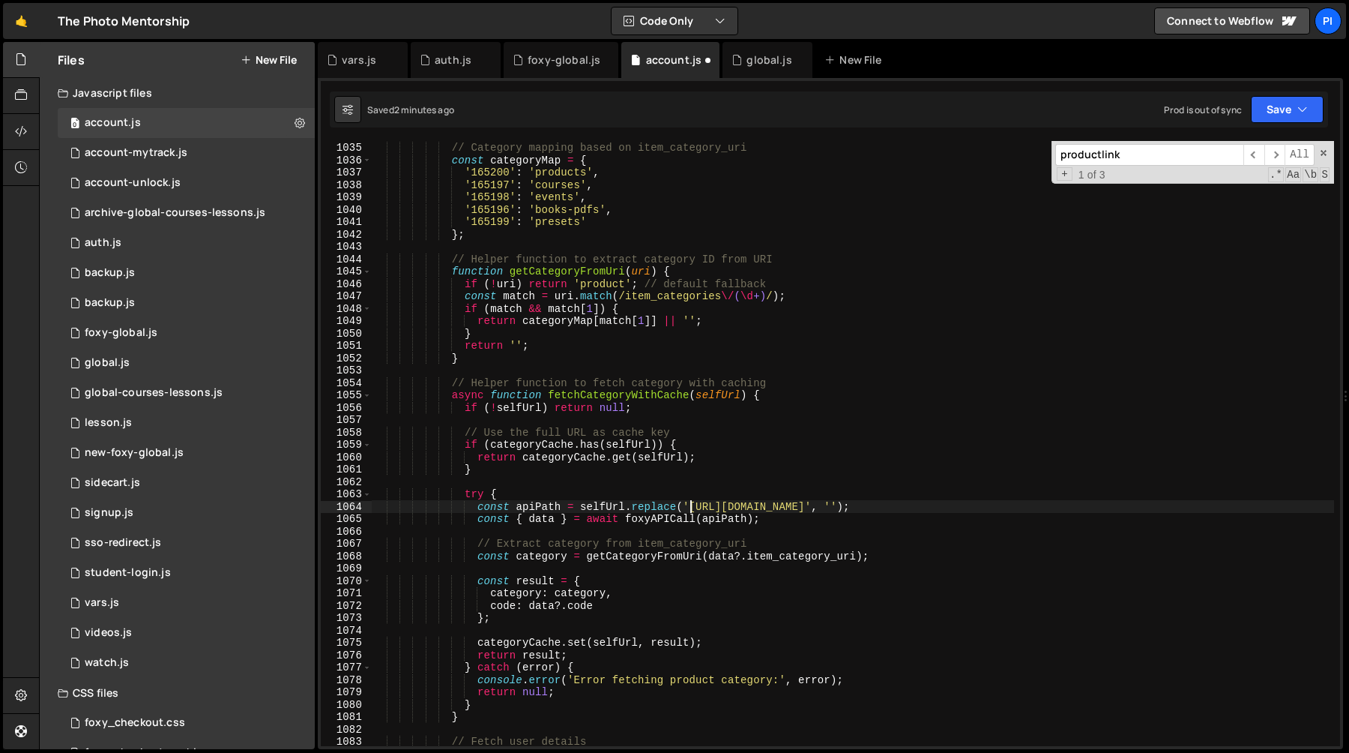
click at [688, 507] on div "// Category mapping based on item_category_uri const categoryMap = { '165200' :…" at bounding box center [853, 444] width 962 height 630
click at [913, 509] on div "// Category mapping based on item_category_uri const categoryMap = { '165200' :…" at bounding box center [853, 444] width 962 height 630
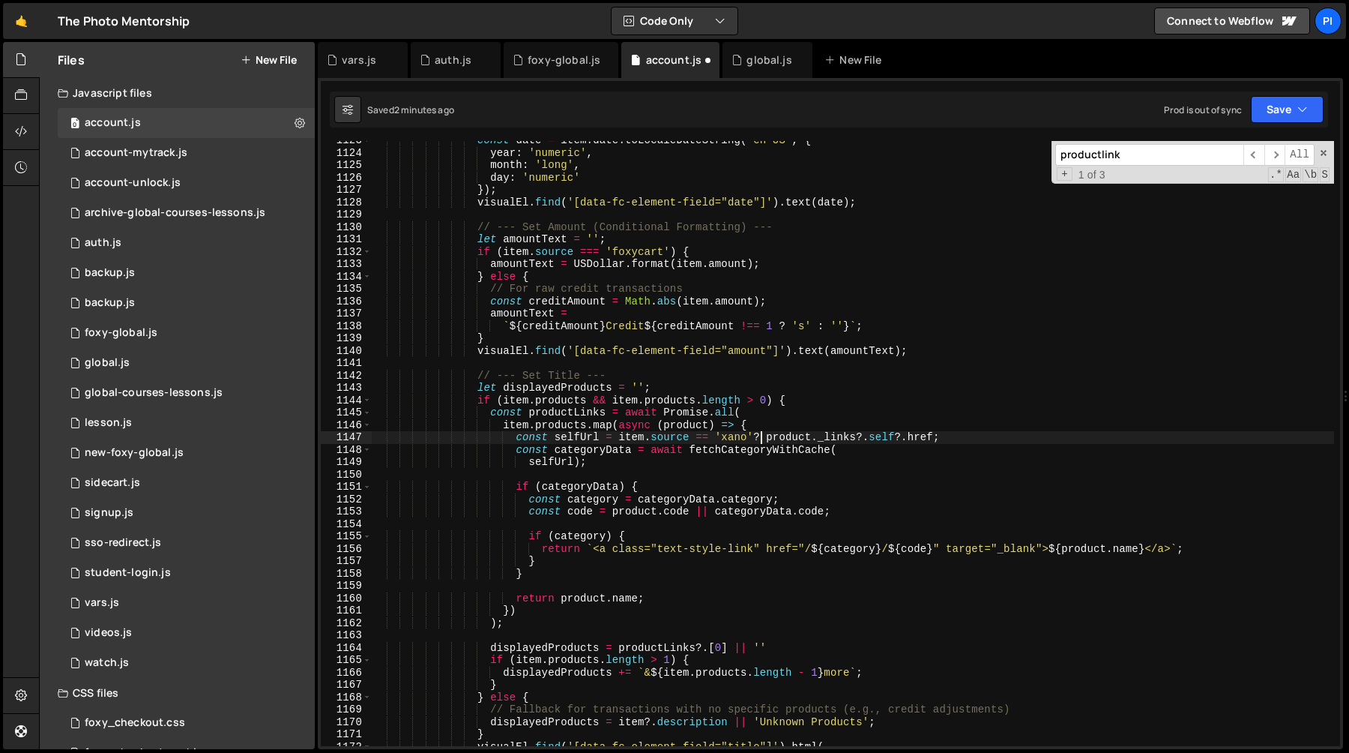
scroll to position [0, 27]
paste textarea "https://tpm.foxycart.com/s/customer"
paste textarea "/items/184039957"
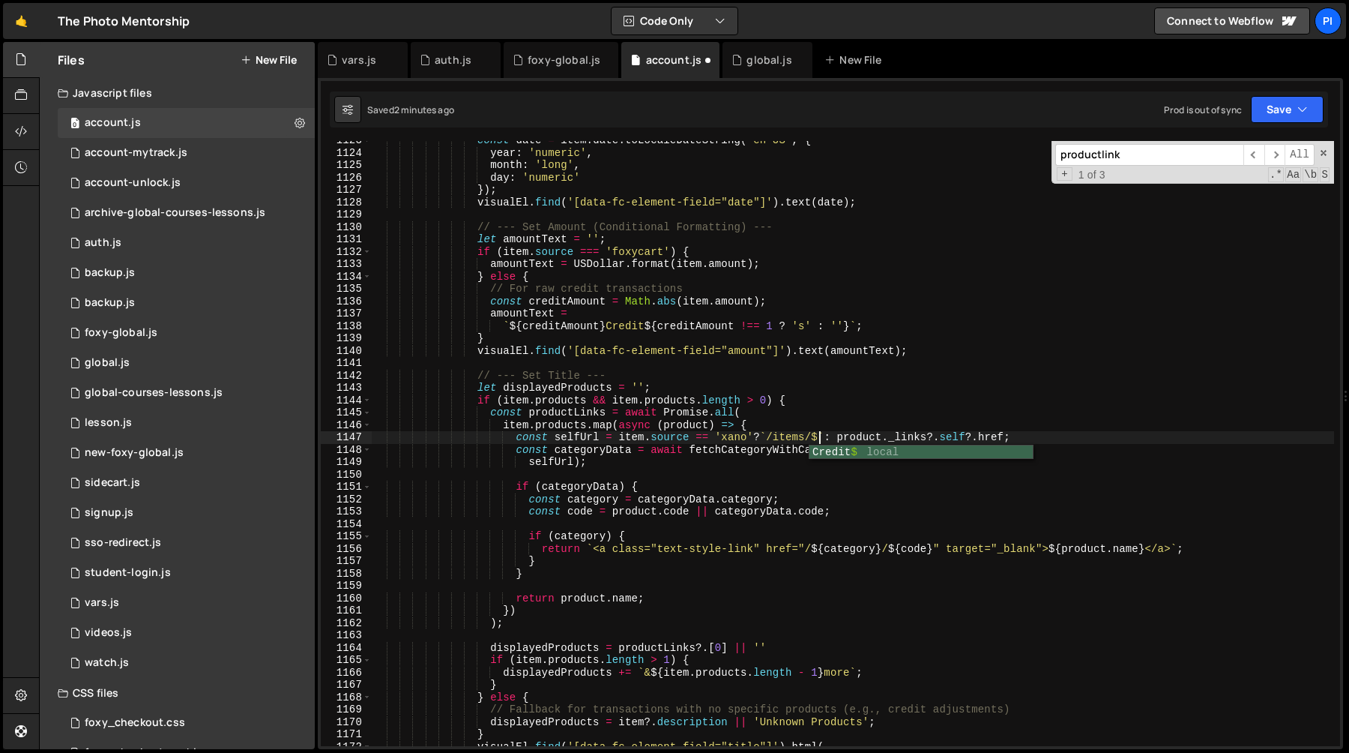
scroll to position [0, 31]
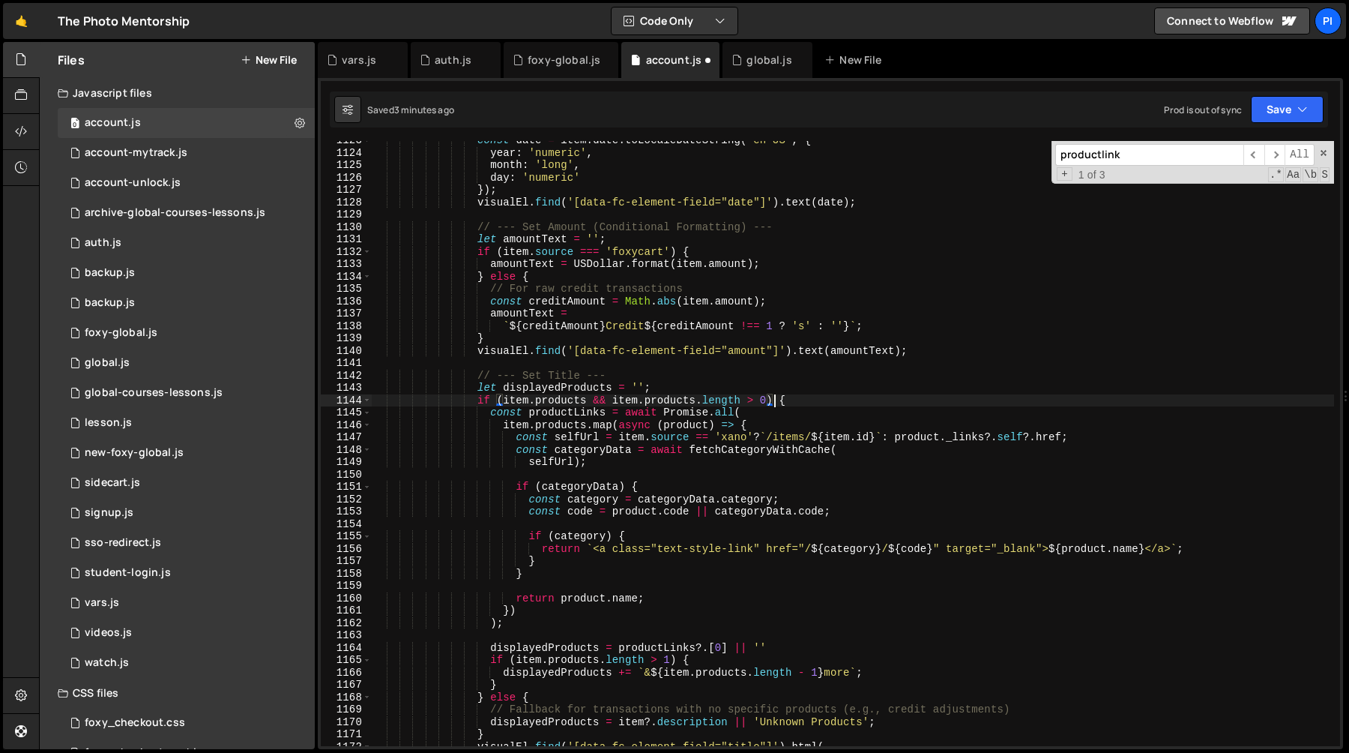
click at [773, 398] on div "const date = item . date . toLocaleDateString ( 'en-US' , { year : 'numeric' , …" at bounding box center [853, 449] width 962 height 630
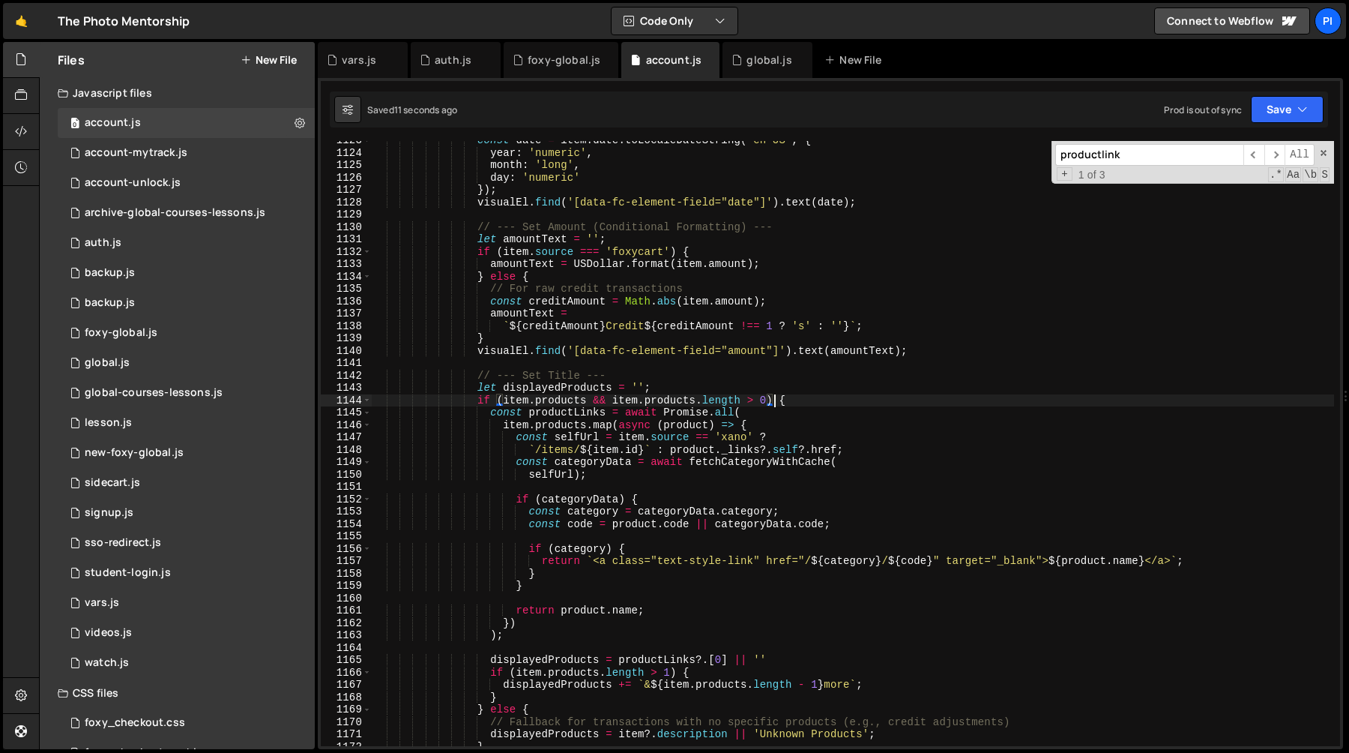
click at [546, 471] on div "const date = item . date . toLocaleDateString ( 'en-US' , { year : 'numeric' , …" at bounding box center [853, 449] width 962 height 630
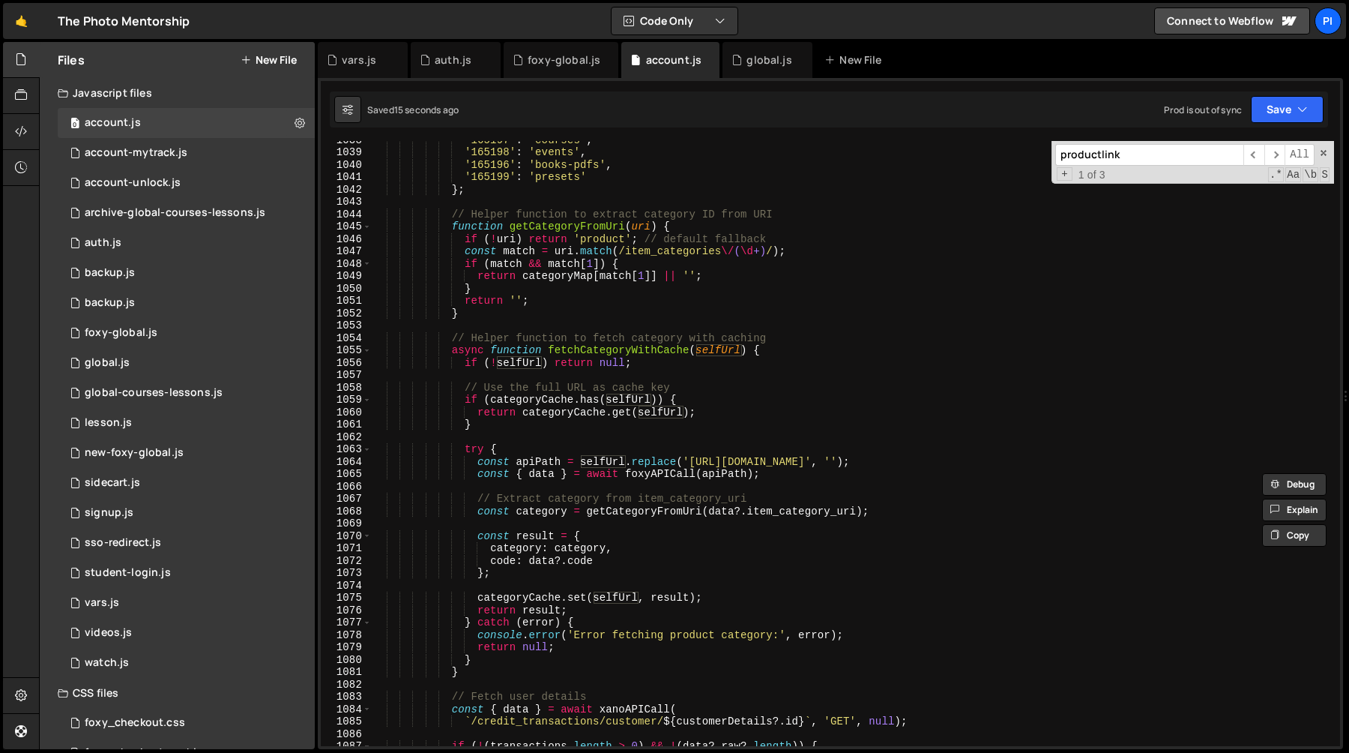
scroll to position [12895, 0]
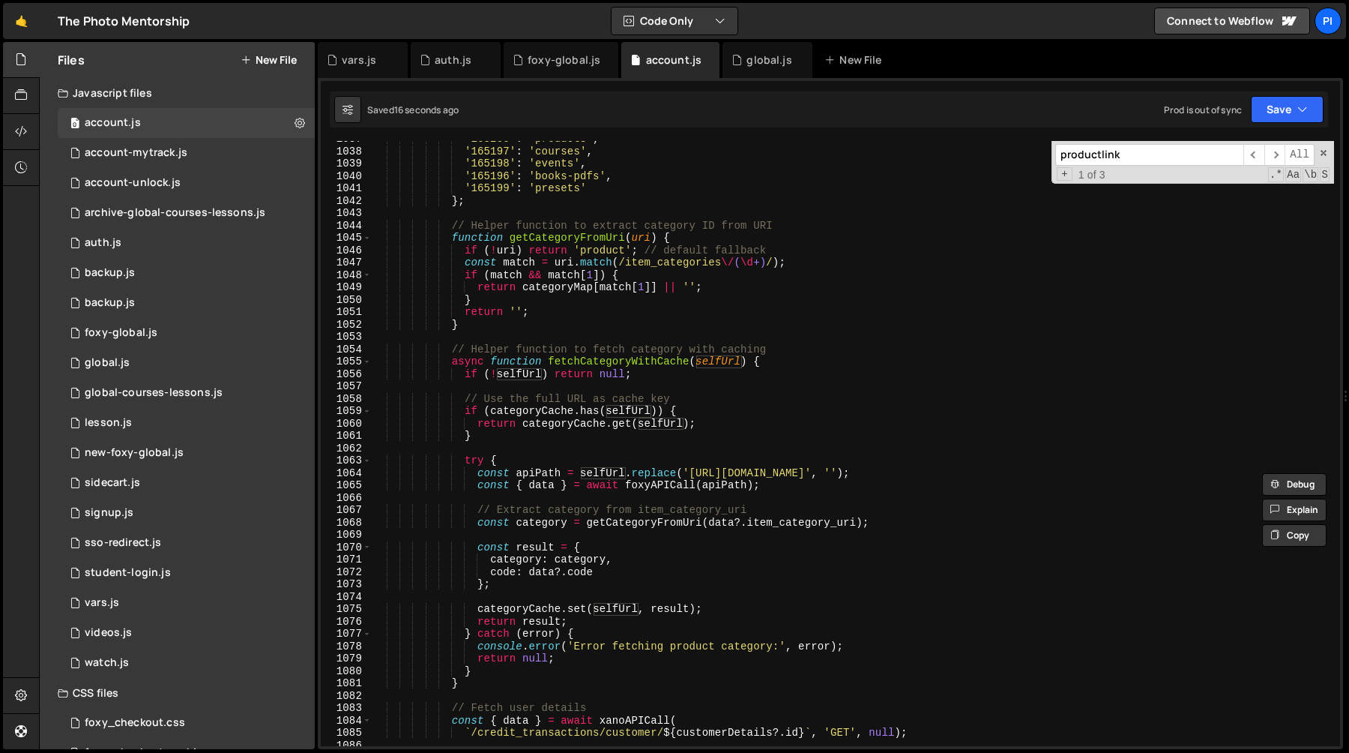
click at [632, 411] on div "'165200' : 'products' , '165197' : 'courses' , '165198' : 'events' , '165196' :…" at bounding box center [853, 448] width 962 height 630
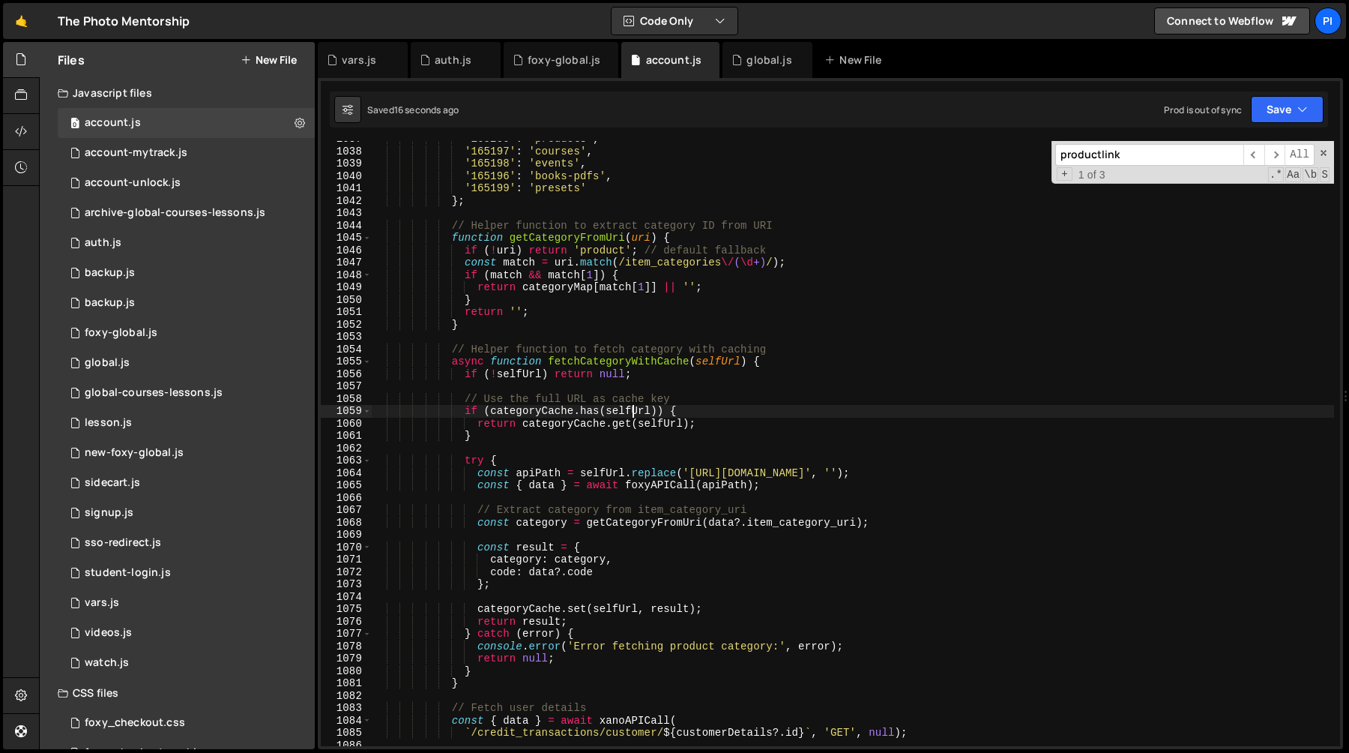
click at [632, 411] on div "'165200' : 'products' , '165197' : 'courses' , '165198' : 'events' , '165196' :…" at bounding box center [853, 448] width 962 height 630
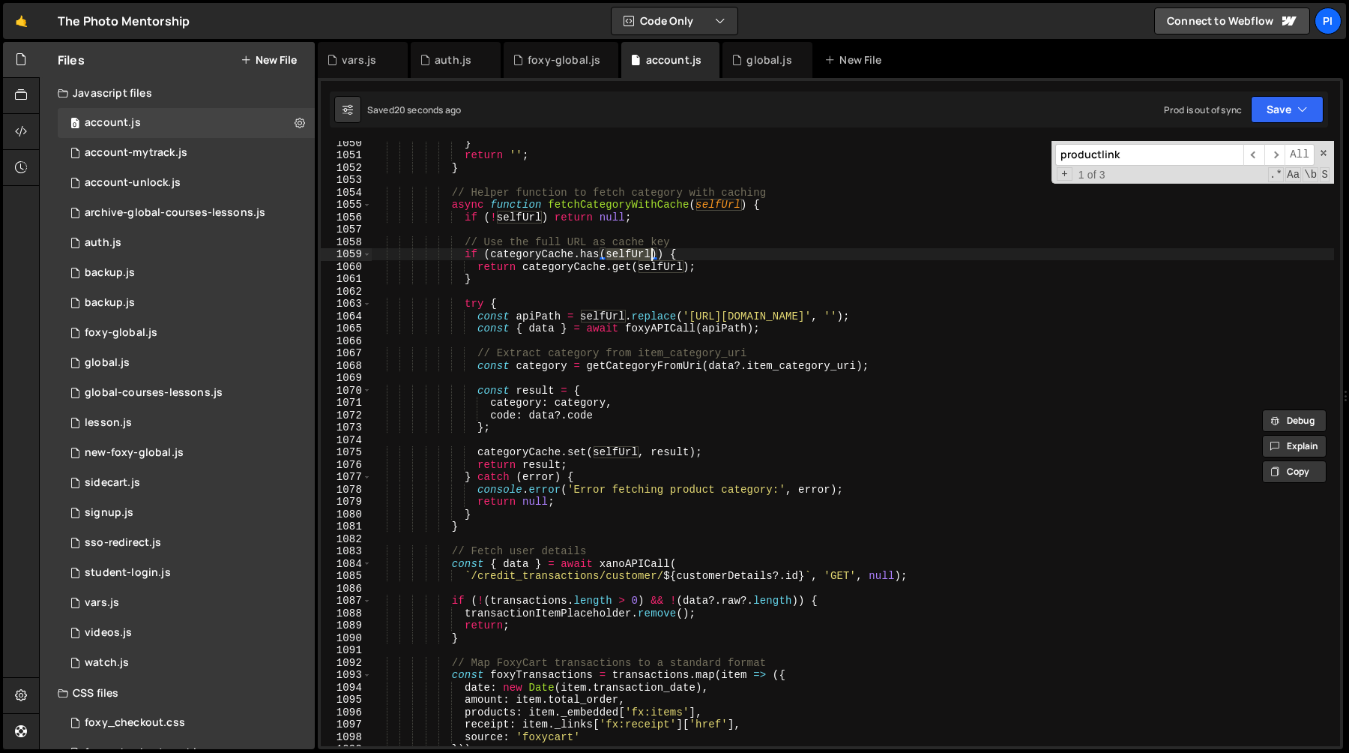
scroll to position [13051, 0]
click at [688, 320] on div "} return '' ; } // Helper function to fetch category with caching async functio…" at bounding box center [853, 451] width 962 height 630
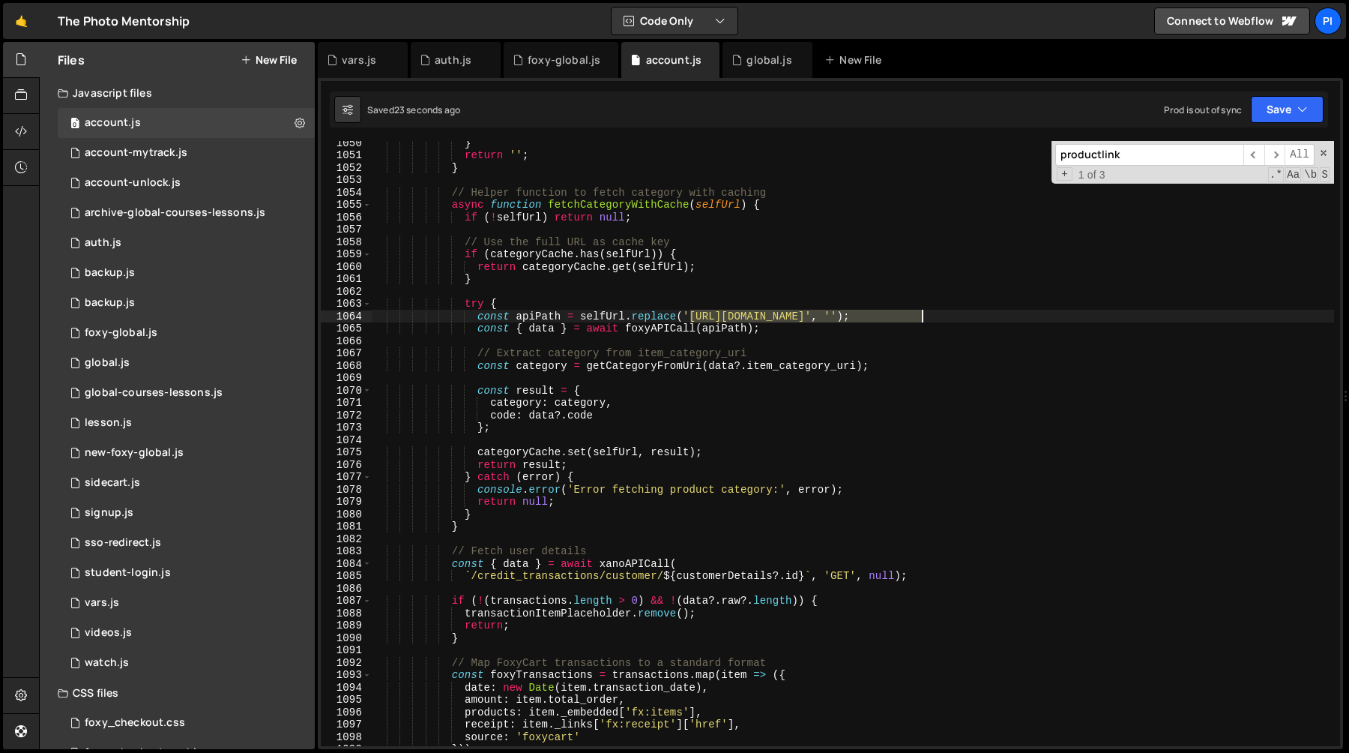
click at [919, 318] on div "} return '' ; } // Helper function to fetch category with caching async functio…" at bounding box center [853, 451] width 962 height 630
click at [907, 313] on div "} return '' ; } // Helper function to fetch category with caching async functio…" at bounding box center [853, 443] width 962 height 605
click at [913, 313] on div "} return '' ; } // Helper function to fetch category with caching async functio…" at bounding box center [853, 451] width 962 height 630
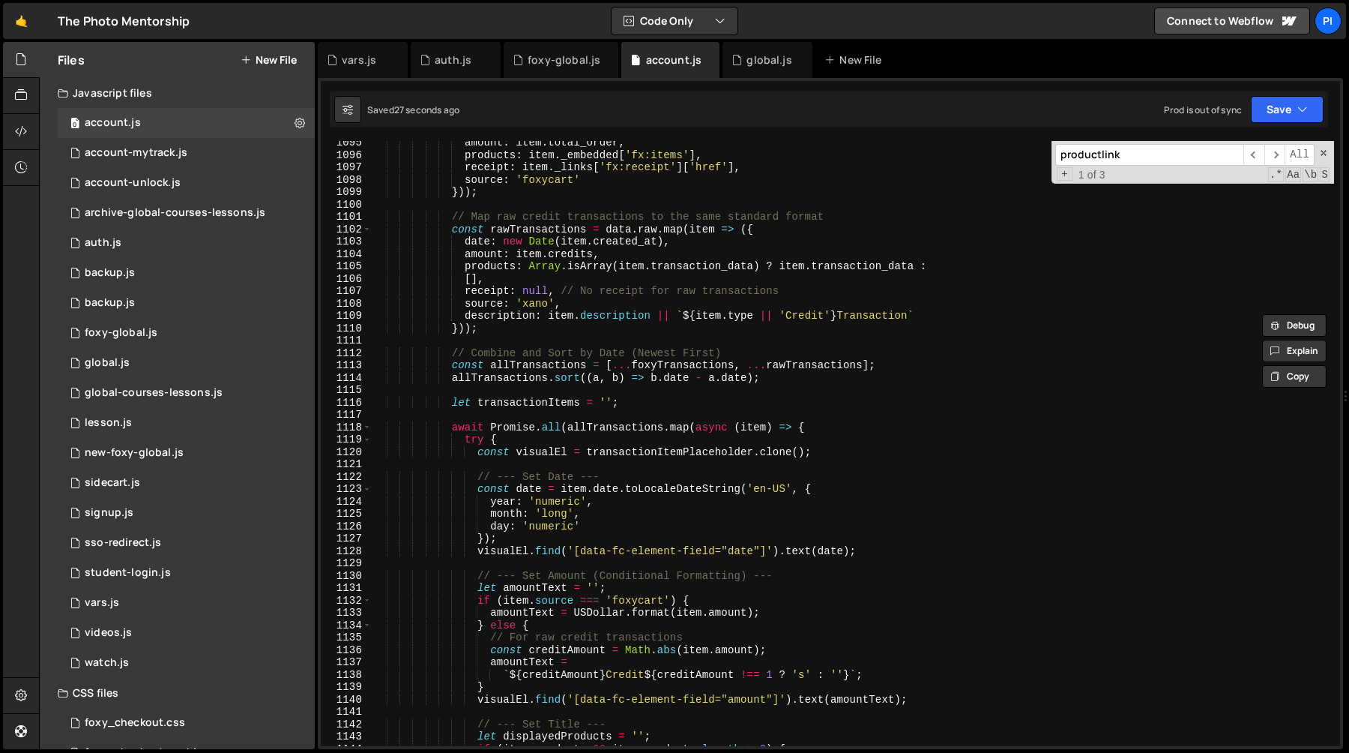
scroll to position [13681, 0]
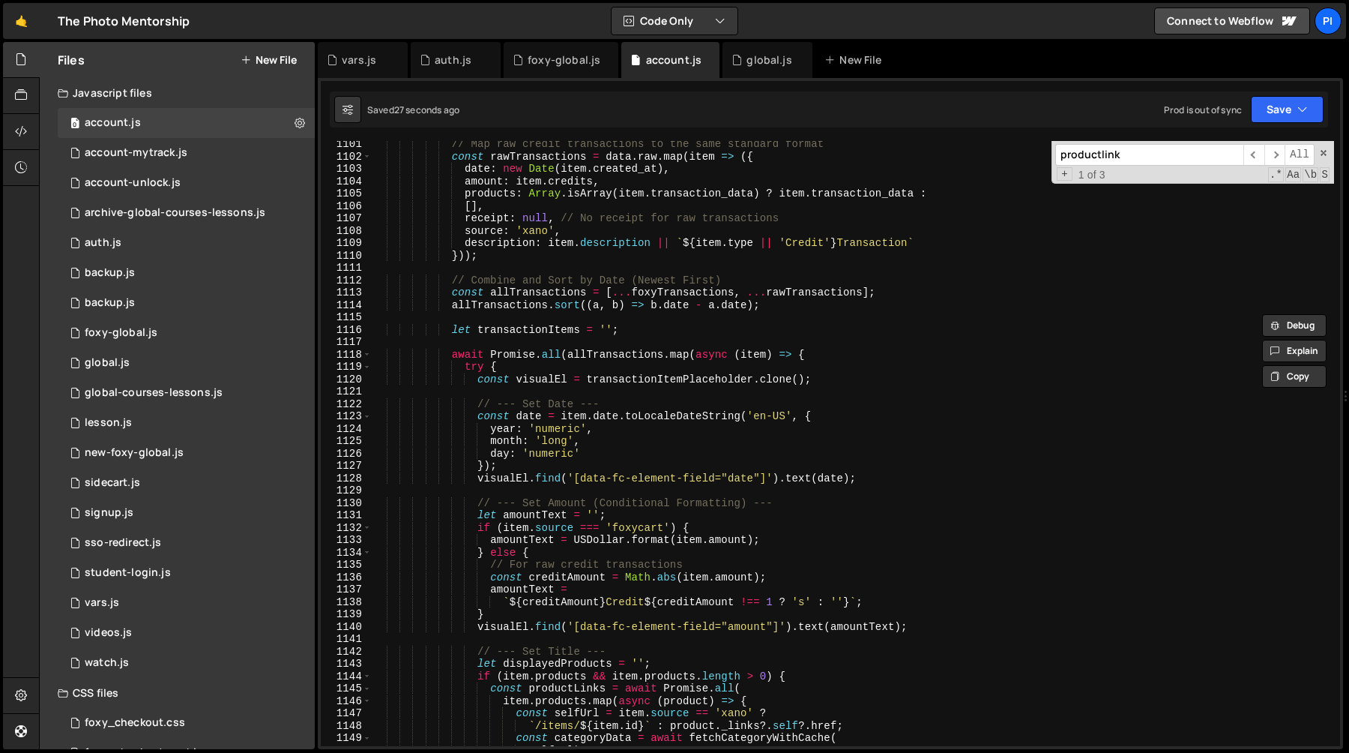
click at [890, 525] on div "// Map raw credit transactions to the same standard format const rawTransaction…" at bounding box center [853, 453] width 962 height 630
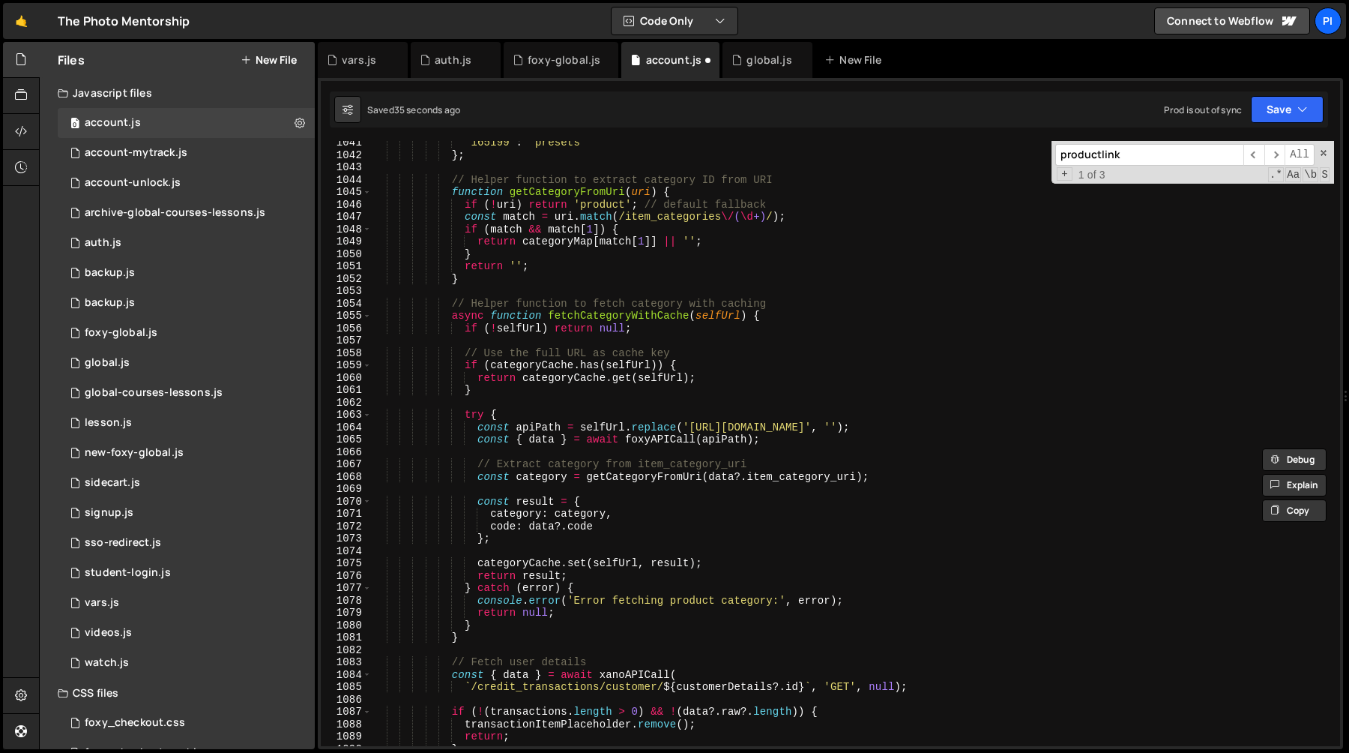
scroll to position [12924, 0]
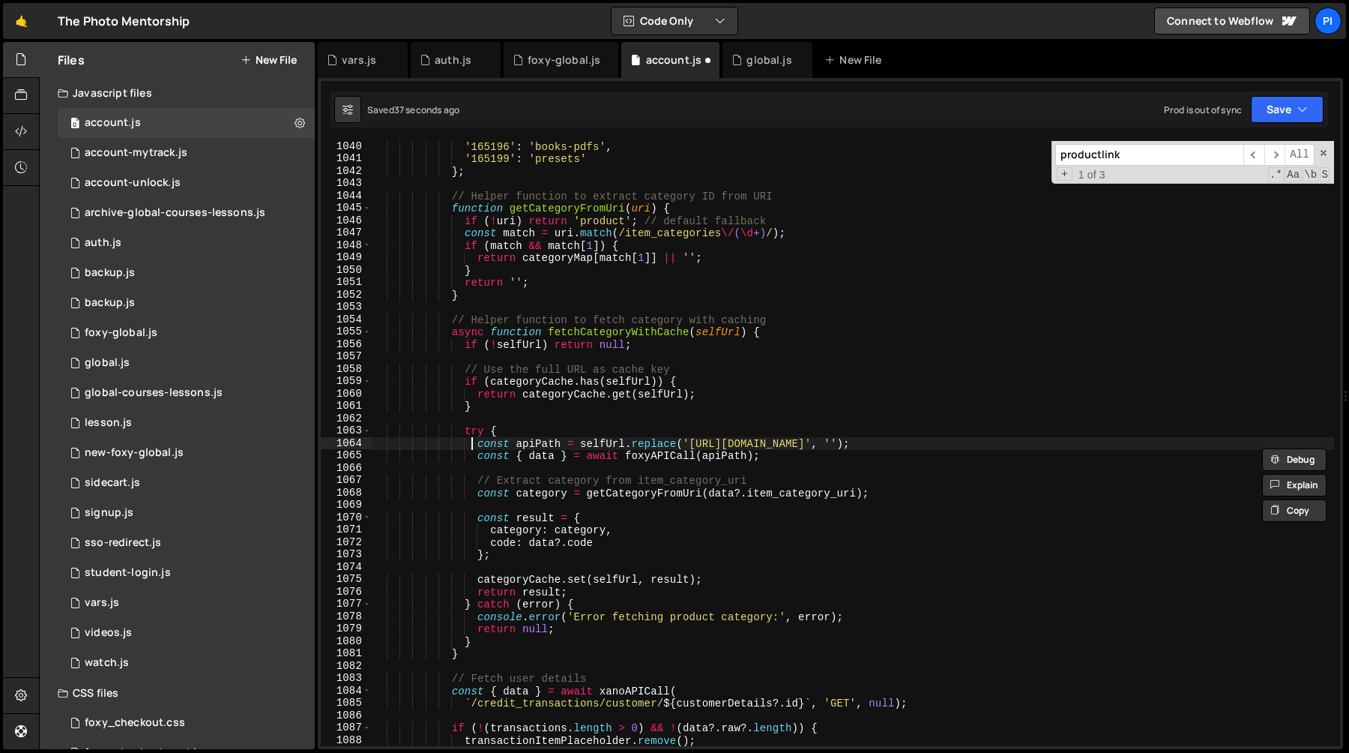
click at [469, 444] on div "'165196' : 'books-pdfs' , '165199' : 'presets' } ; // Helper function to extrac…" at bounding box center [853, 455] width 962 height 630
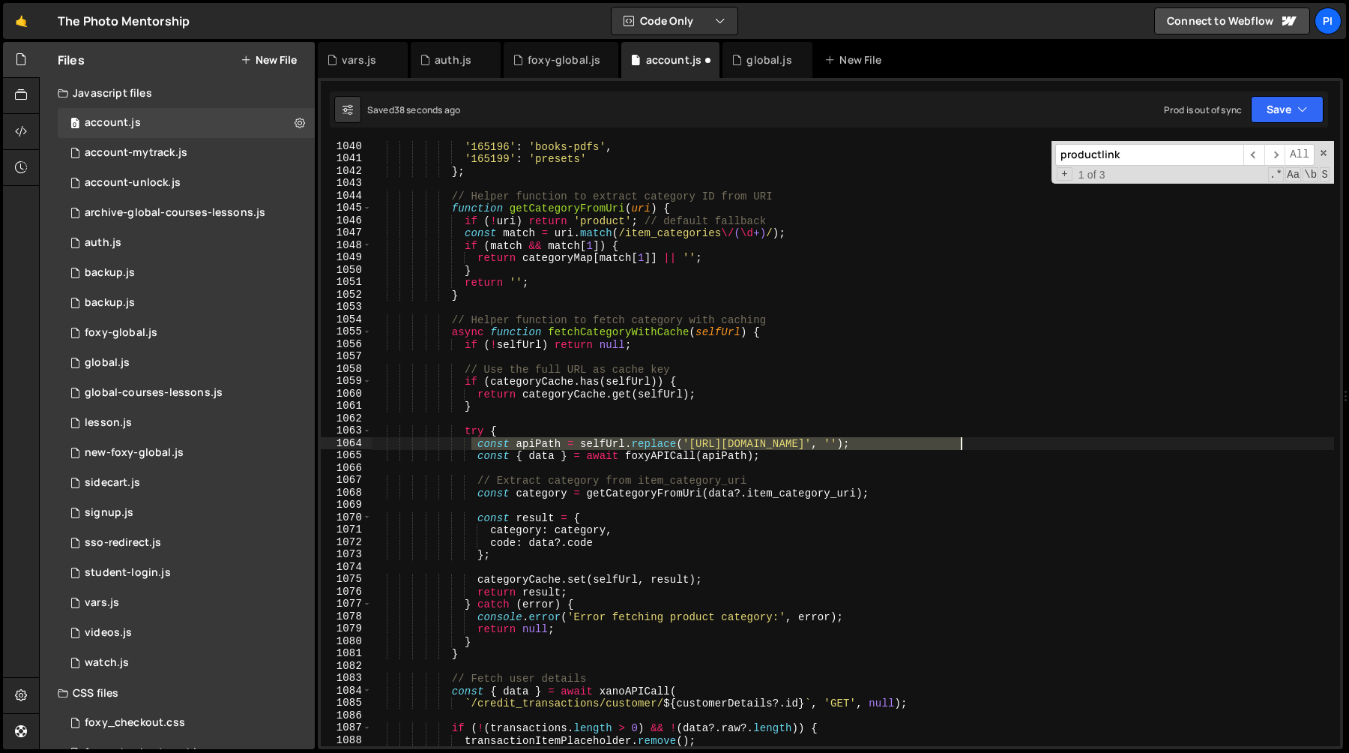
click at [1017, 441] on div "'165196' : 'books-pdfs' , '165199' : 'presets' } ; // Helper function to extrac…" at bounding box center [853, 455] width 962 height 630
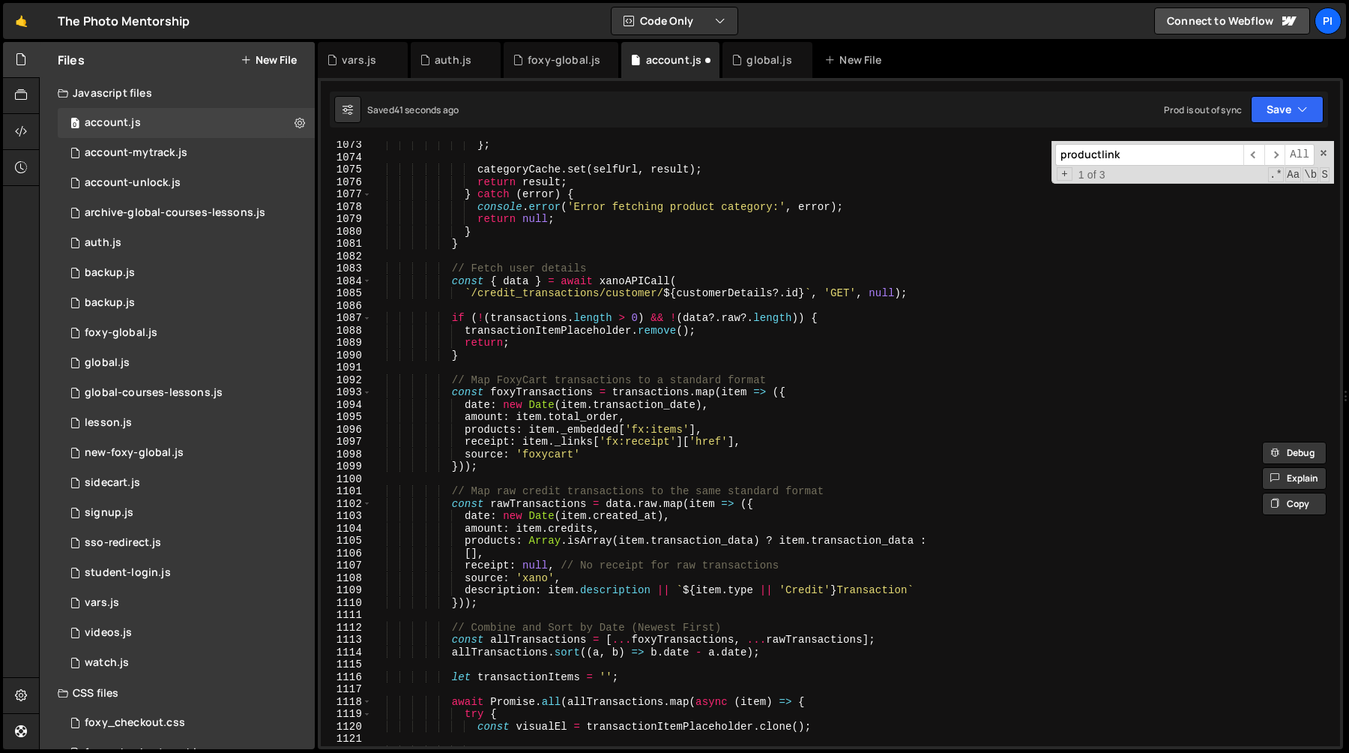
click at [889, 564] on div "} ; categoryCache . set ( selfUrl , result ) ; return result ; } catch ( error …" at bounding box center [853, 454] width 962 height 630
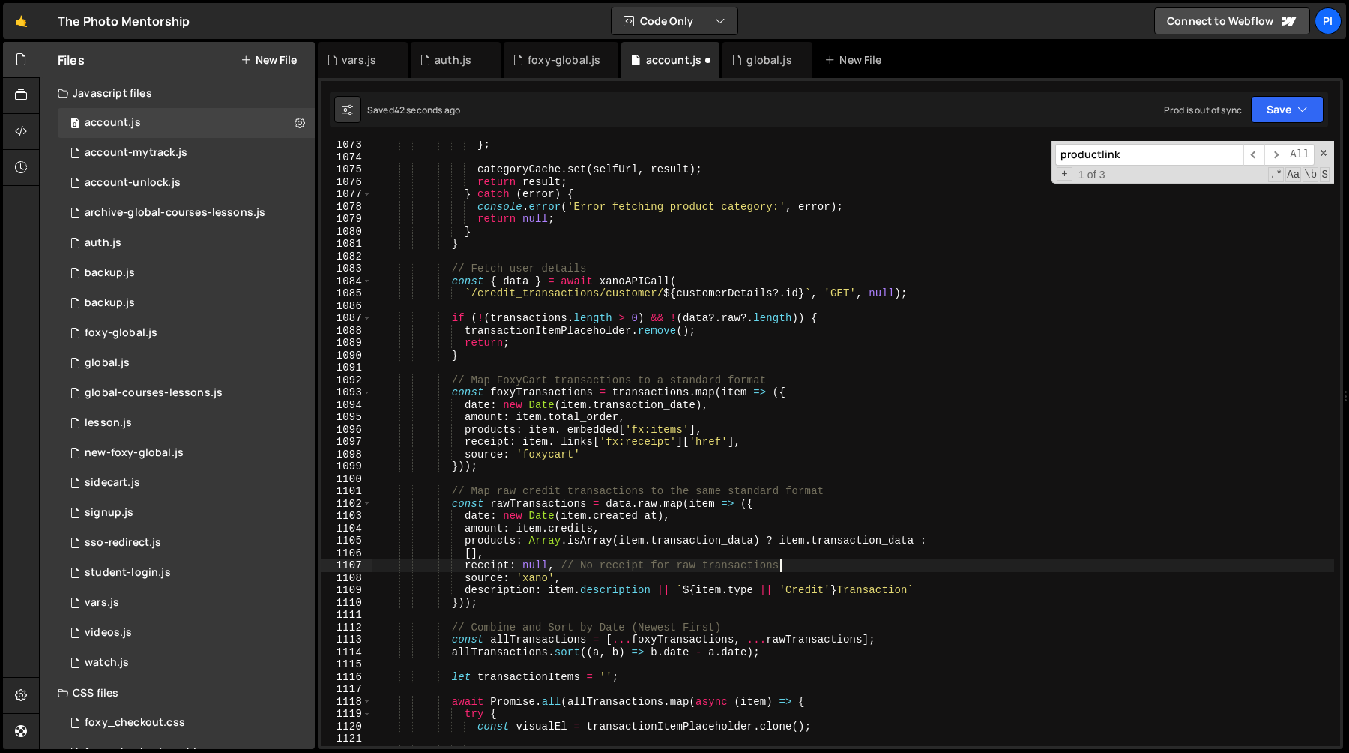
scroll to position [13957, 0]
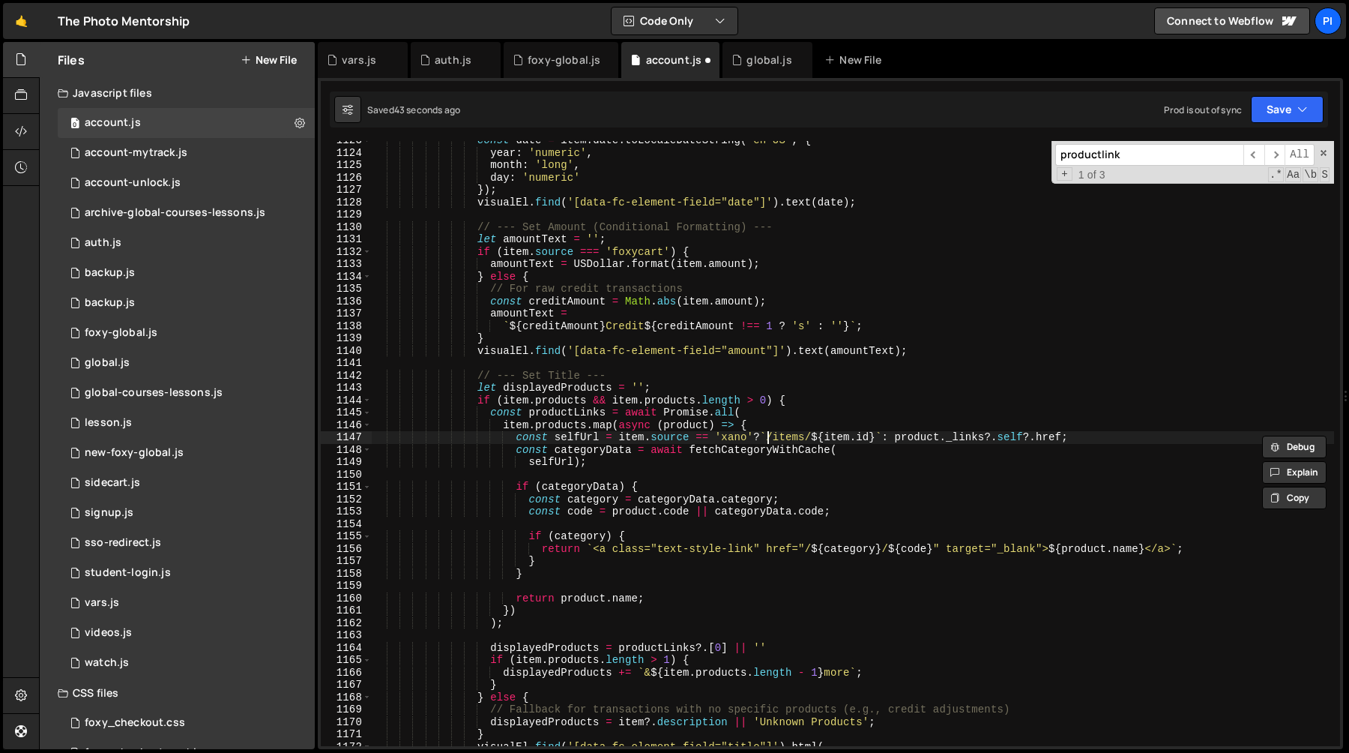
click at [766, 443] on div "const date = item . date . toLocaleDateString ( 'en-US' , { year : 'numeric' , …" at bounding box center [853, 449] width 962 height 630
paste textarea "https://tpm.foxycart.com/s/customer"
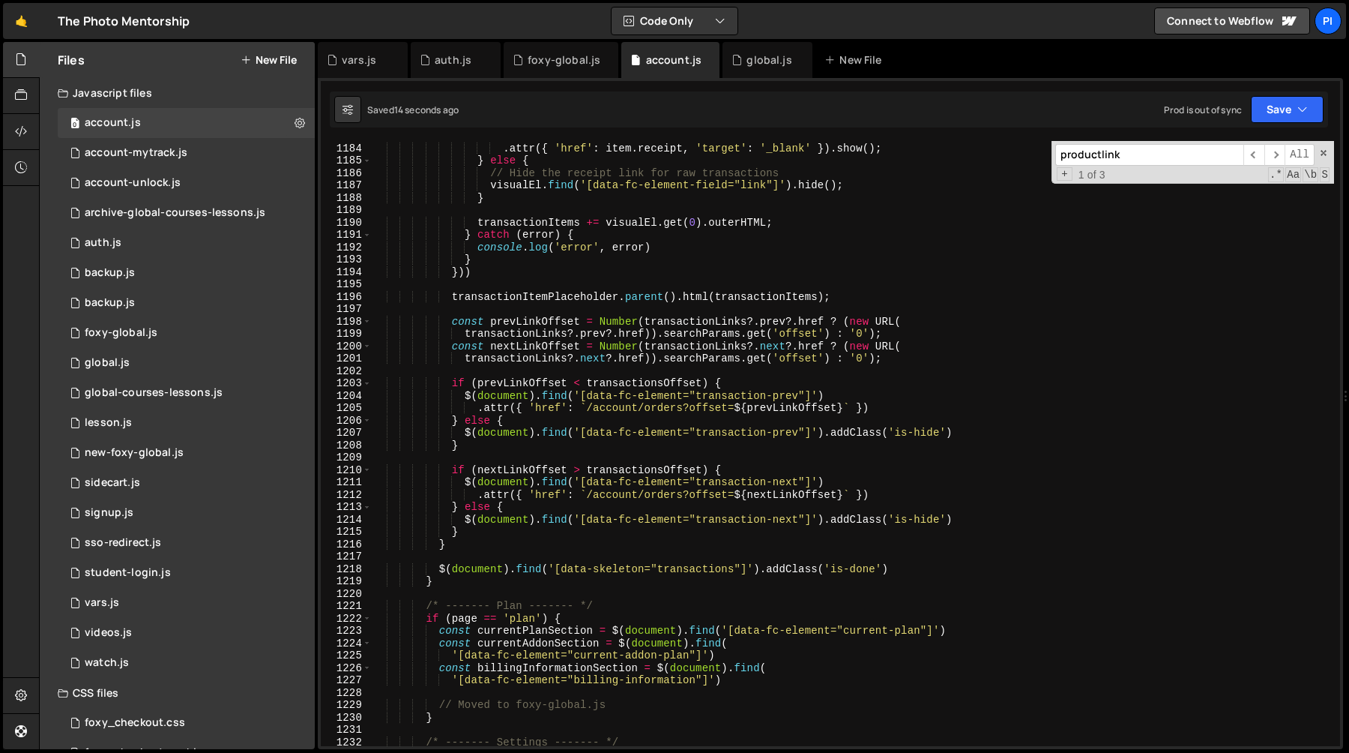
scroll to position [14703, 0]
click at [488, 268] on div "visualEl . find ( '[data-fc-element-field="link"]' ) . attr ({ 'href' : item . …" at bounding box center [853, 445] width 962 height 630
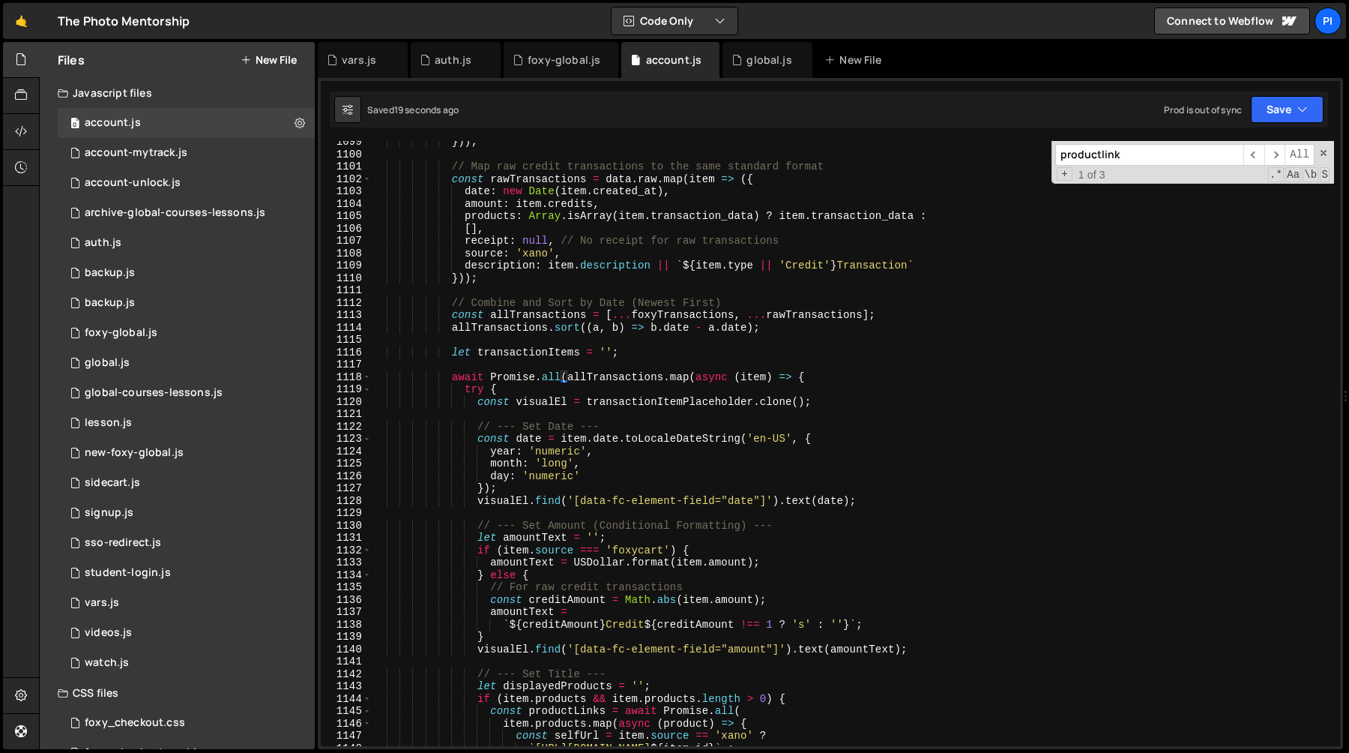
scroll to position [13658, 0]
click at [451, 316] on div "})) ; // Map raw credit transactions to the same standard format const rawTrans…" at bounding box center [853, 451] width 962 height 630
click at [535, 314] on div "})) ; // Map raw credit transactions to the same standard format const rawTrans…" at bounding box center [853, 451] width 962 height 630
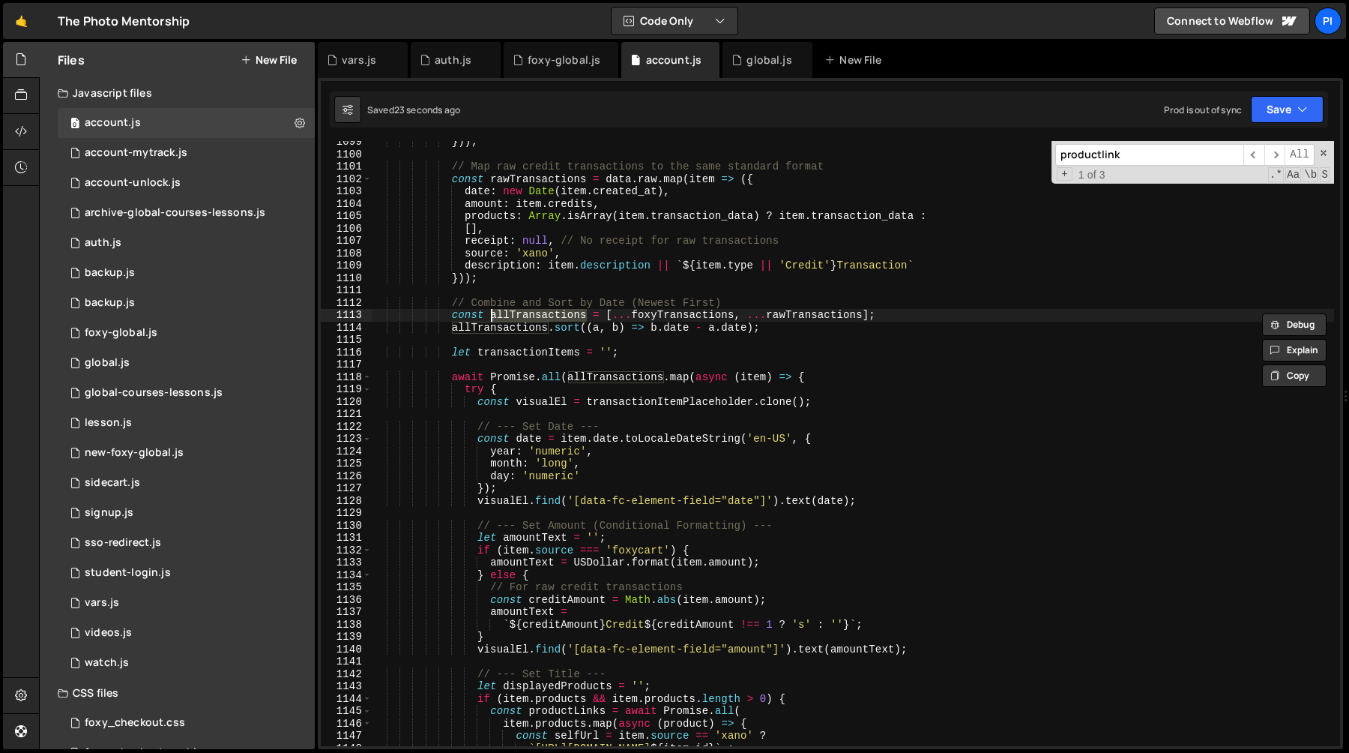
click at [450, 376] on div "})) ; // Map raw credit transactions to the same standard format const rawTrans…" at bounding box center [853, 451] width 962 height 630
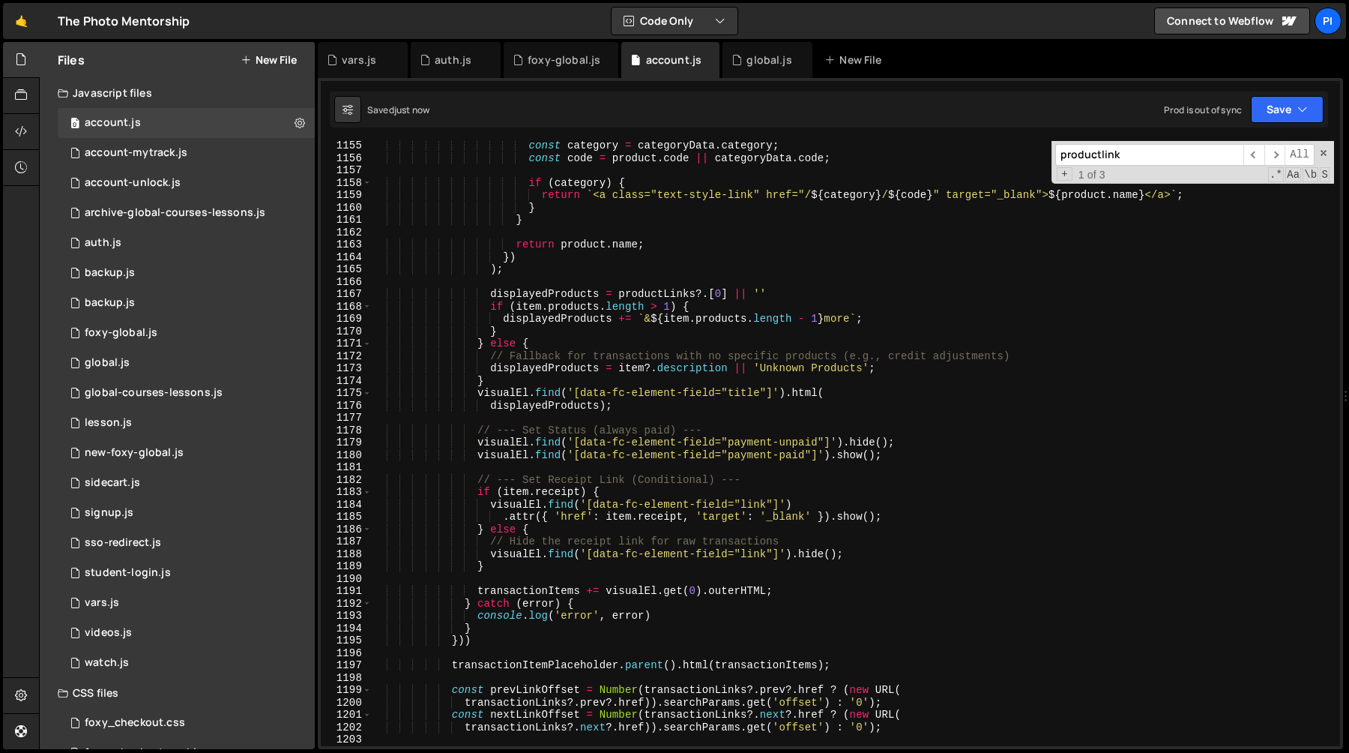
scroll to position [14358, 0]
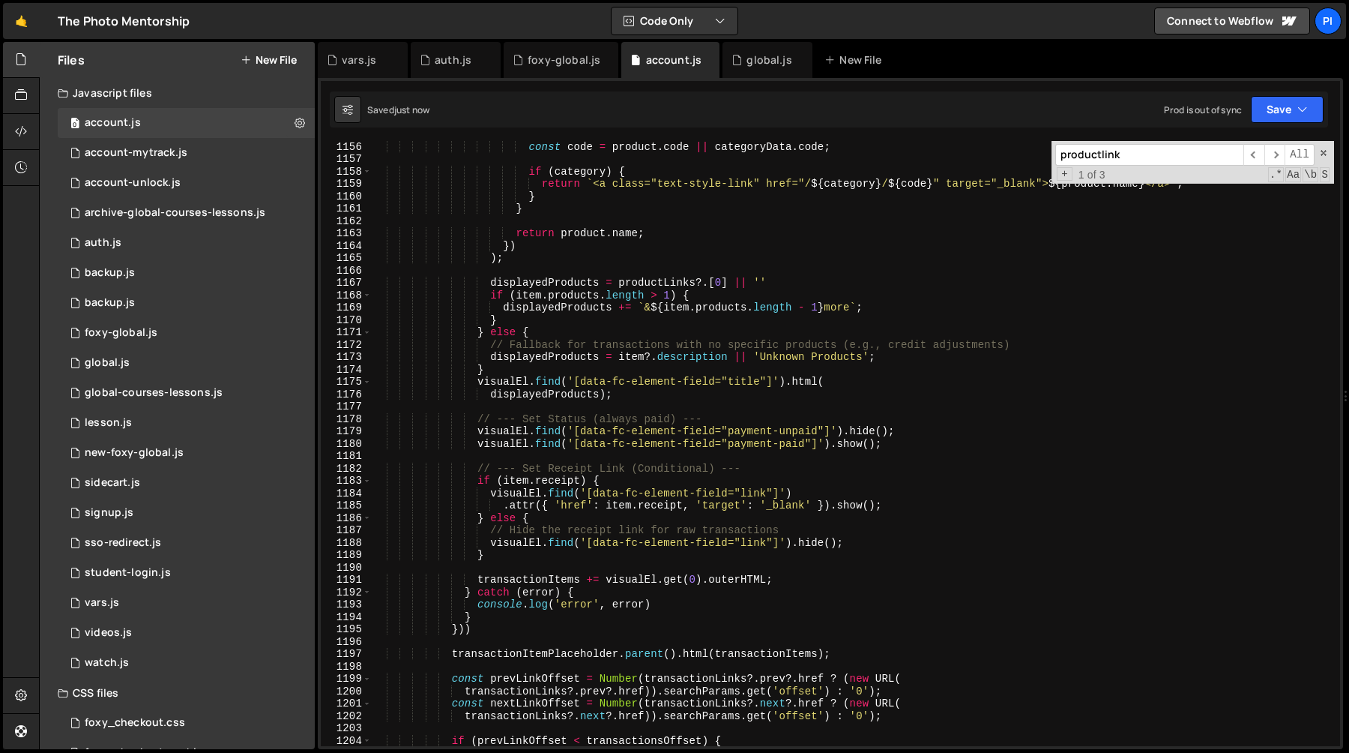
click at [495, 581] on div "const code = product . code || categoryData . code ; if ( category ) { return `…" at bounding box center [853, 455] width 962 height 630
type textarea "transactionItems += visualEl.get(0).outerHTML;"
click at [495, 581] on div "const code = product . code || categoryData . code ; if ( category ) { return `…" at bounding box center [853, 455] width 962 height 630
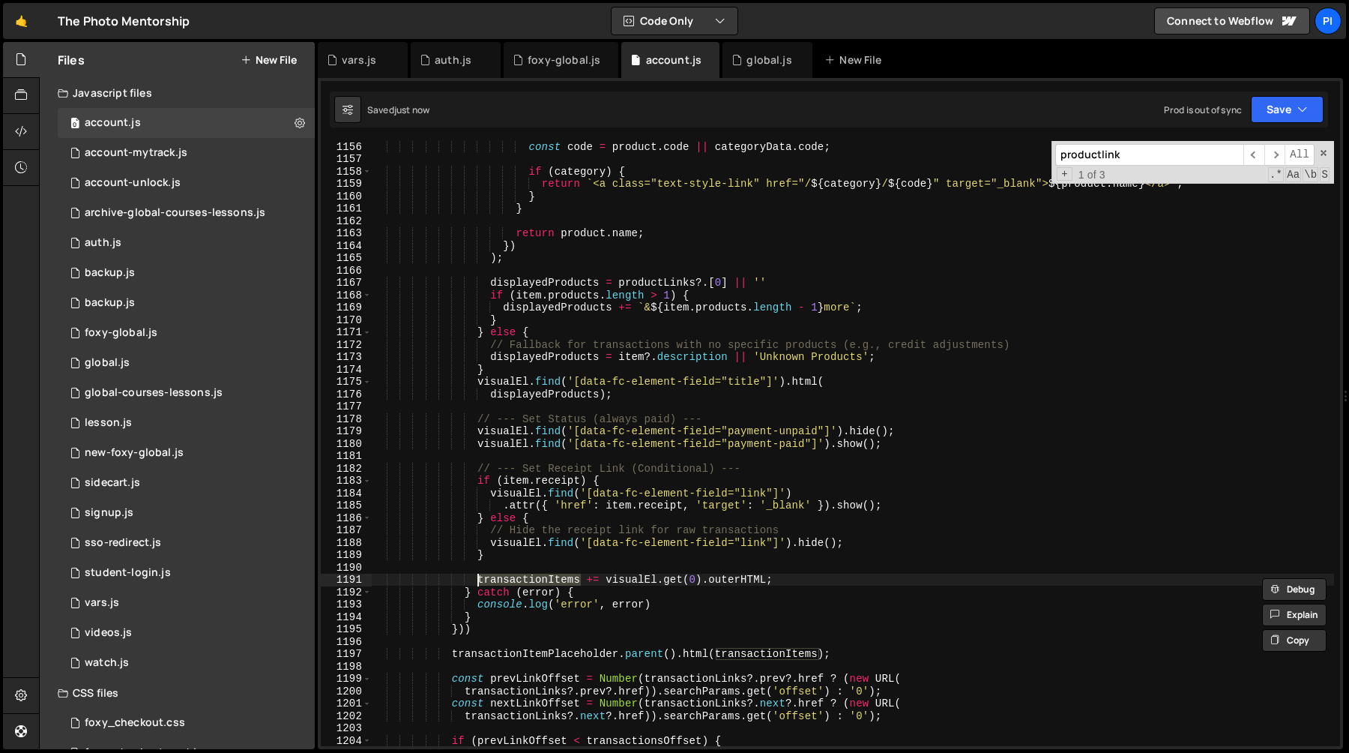
click at [632, 580] on div "const code = product . code || categoryData . code ; if ( category ) { return `…" at bounding box center [853, 455] width 962 height 630
click at [761, 580] on div "const code = product . code || categoryData . code ; if ( category ) { return `…" at bounding box center [853, 455] width 962 height 630
click at [766, 582] on div "const code = product . code || categoryData . code ; if ( category ) { return `…" at bounding box center [853, 455] width 962 height 630
click at [797, 582] on div "const code = product . code || categoryData . code ; if ( category ) { return `…" at bounding box center [853, 455] width 962 height 630
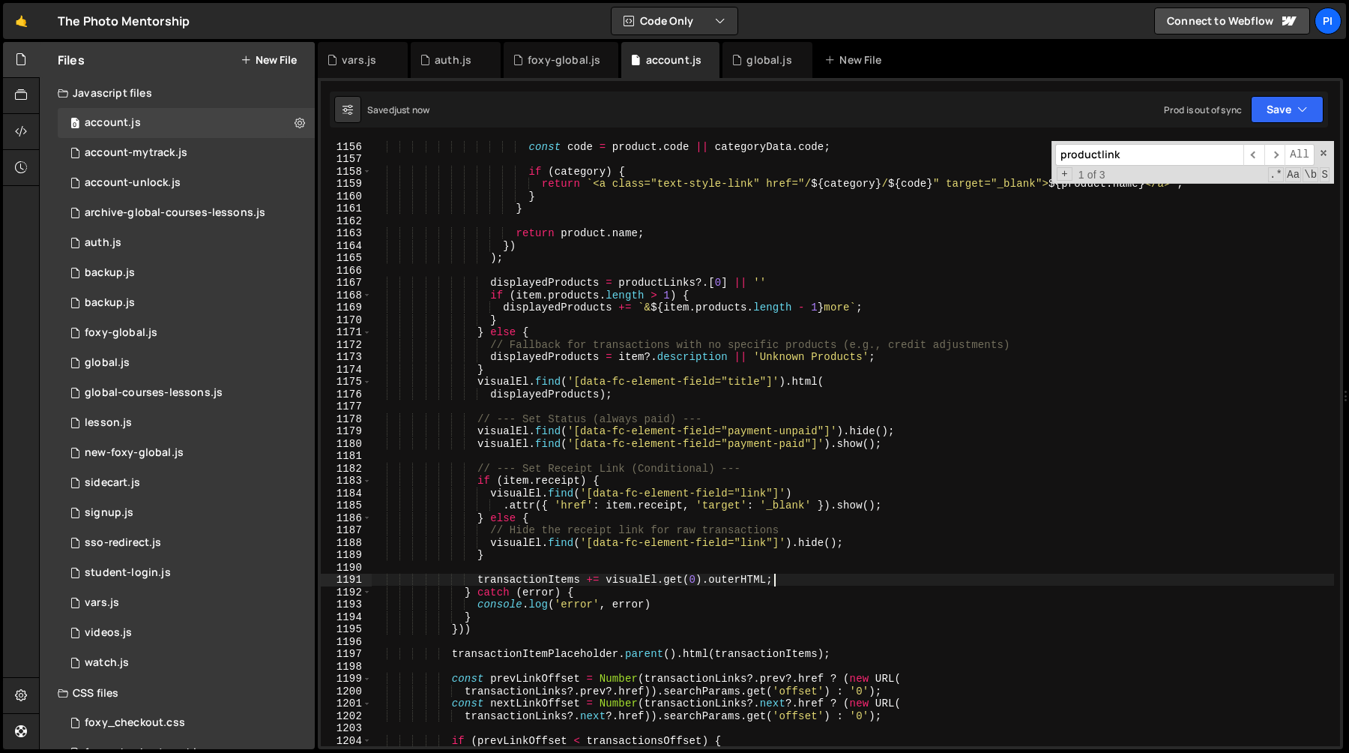
scroll to position [0, 6]
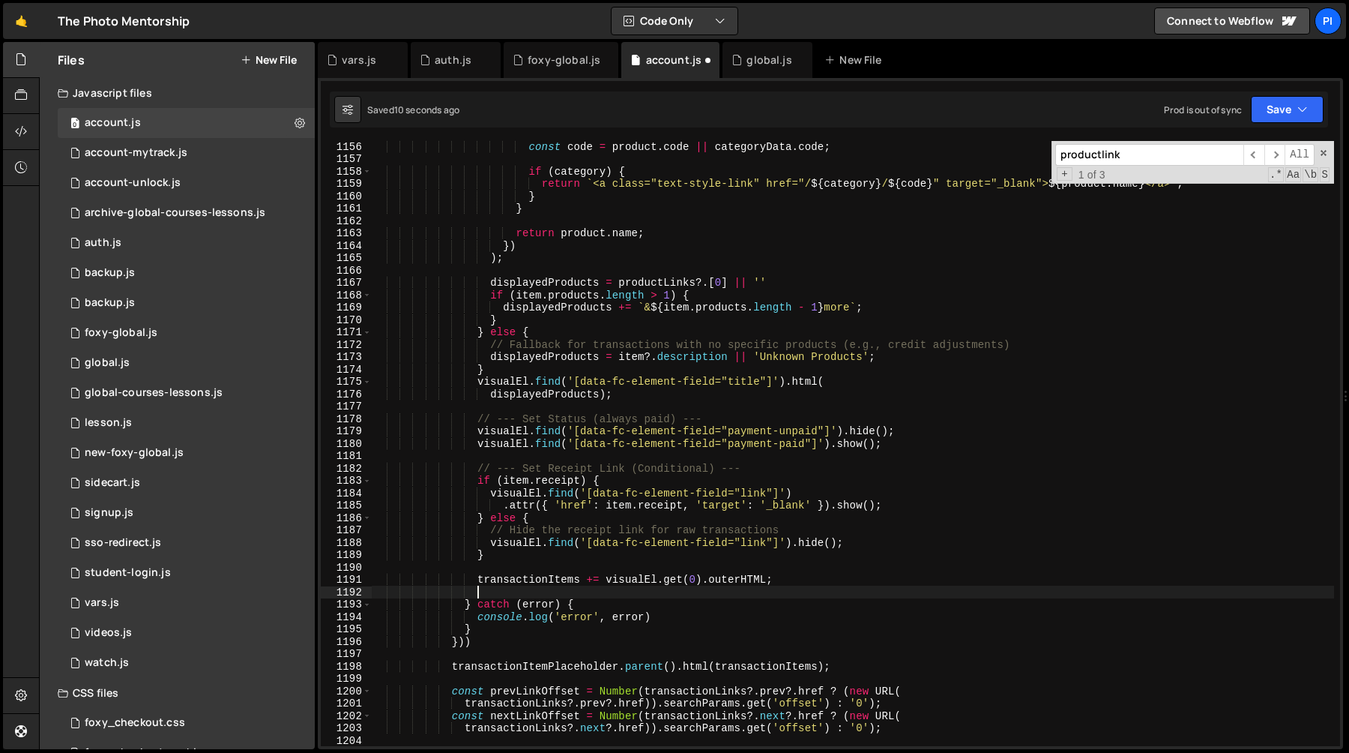
type textarea "transactionItems += visualEl.get(0).outerHTML;"
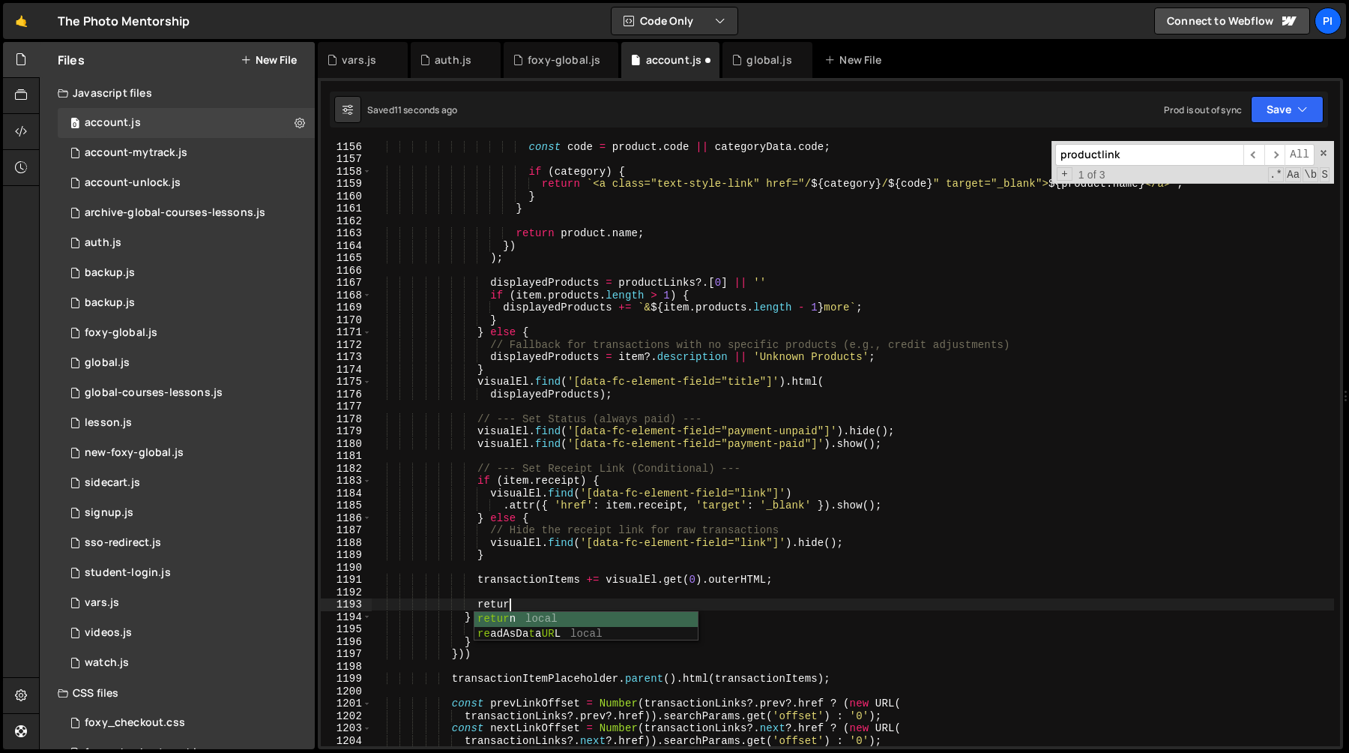
scroll to position [0, 9]
paste textarea "visualEl.get(0).outerHTML"
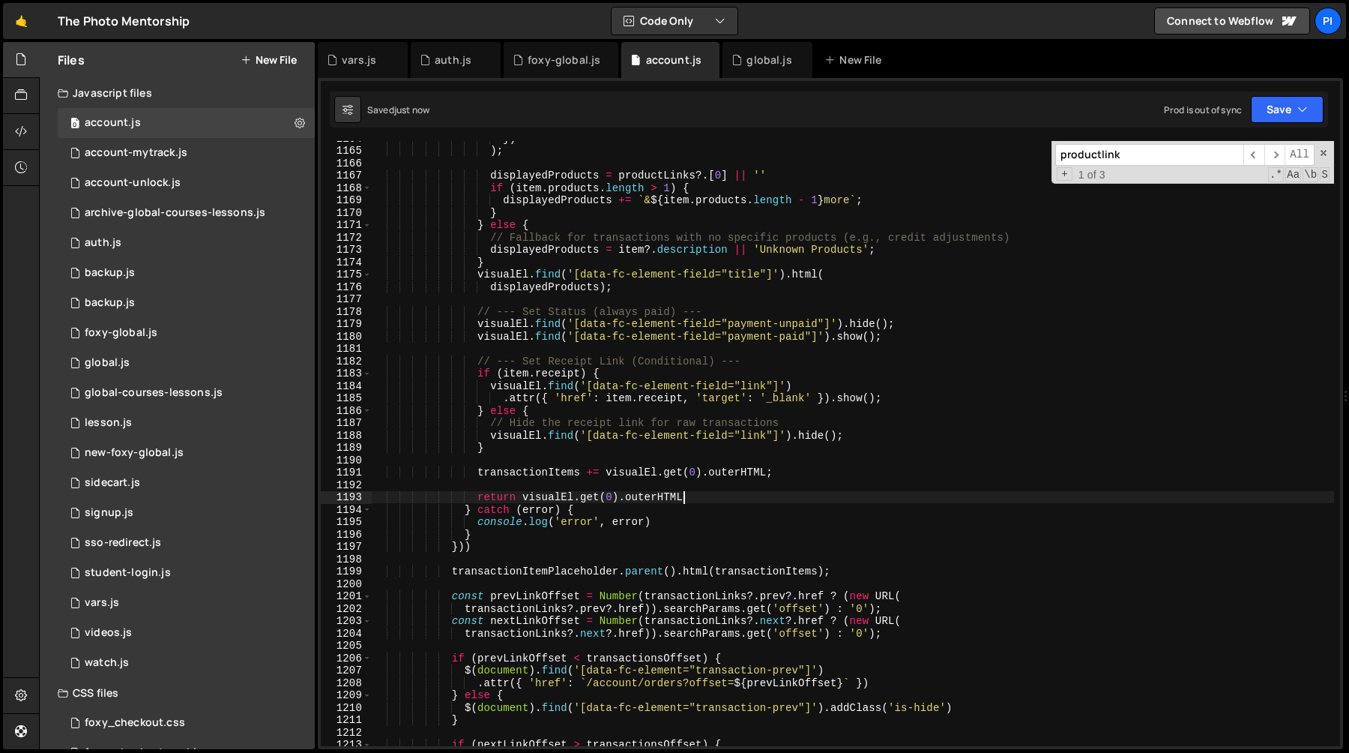
scroll to position [14467, 0]
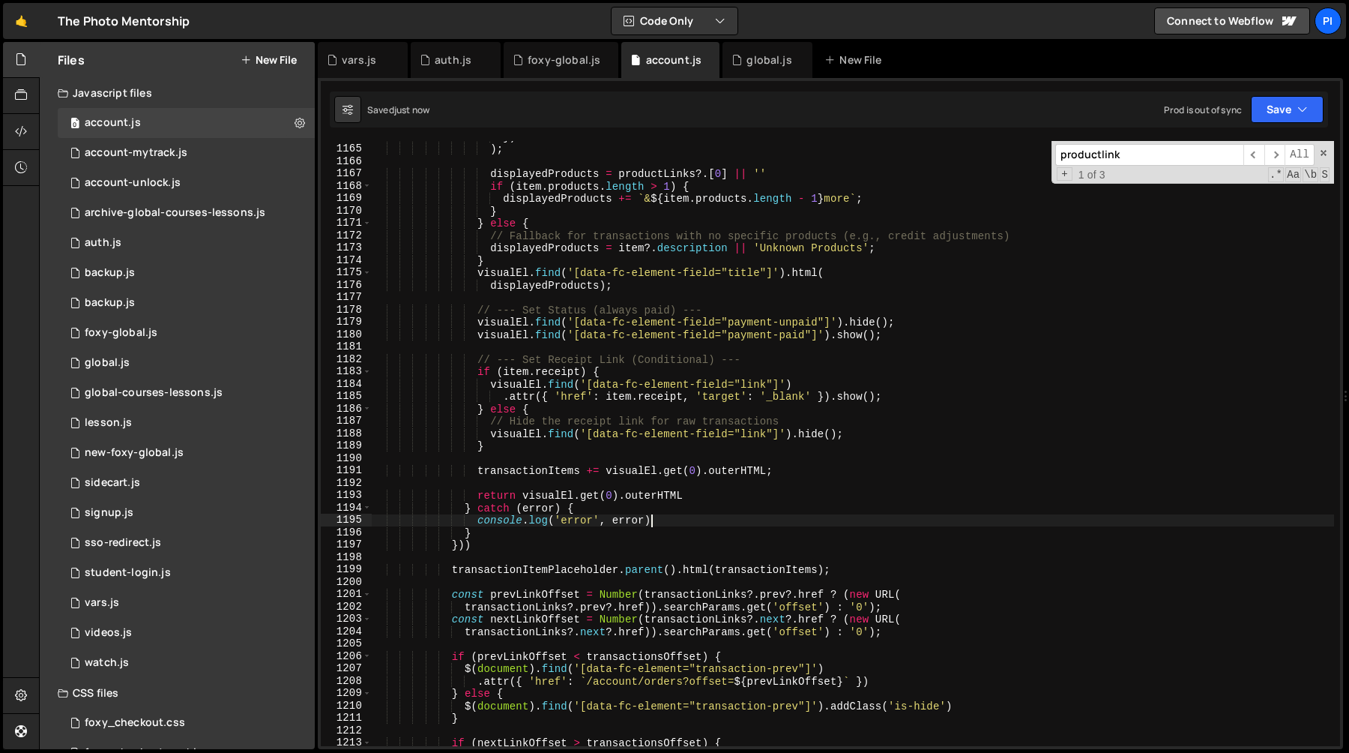
click at [708, 522] on div "}) ) ; displayedProducts = productLinks ?. [ 0 ] || '' if ( item . products . l…" at bounding box center [853, 445] width 962 height 630
type textarea "console.log('error', error)"
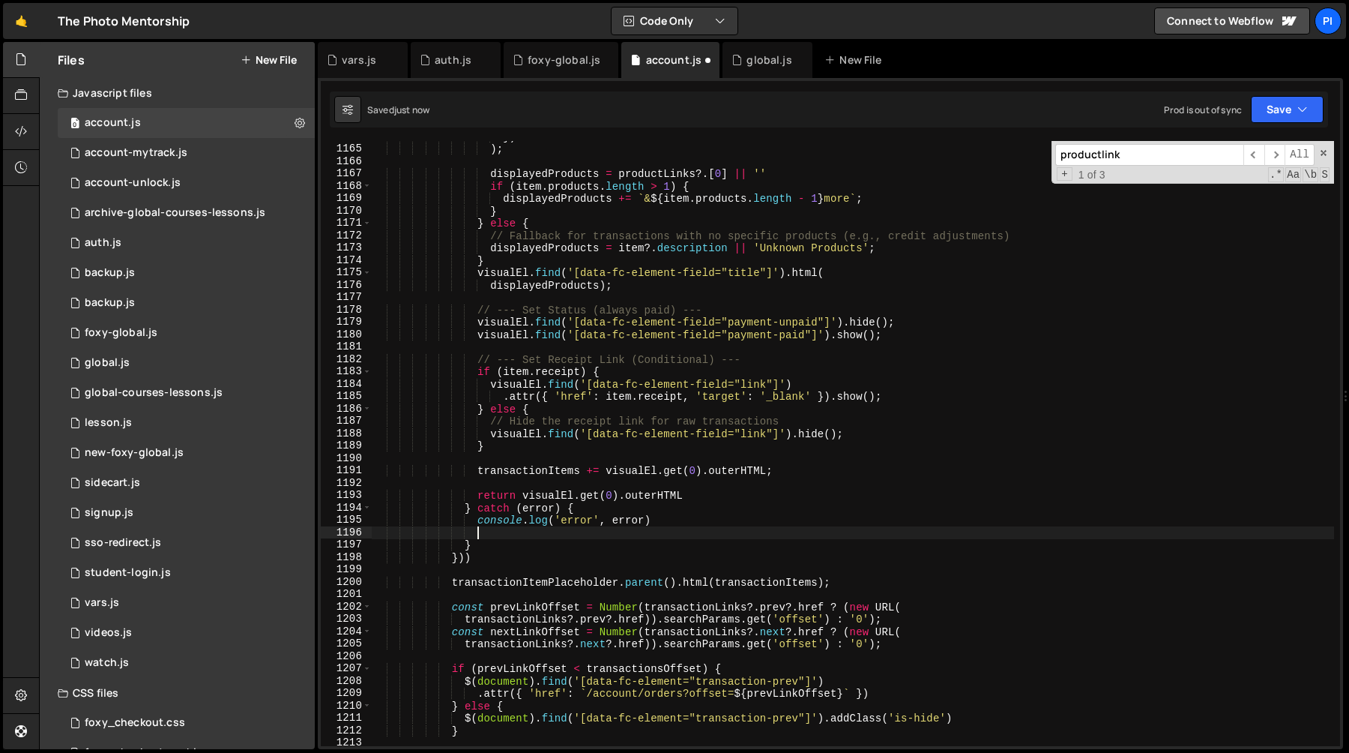
paste textarea "visualEl.get(0).outerHTML"
type textarea "visualEl.get(0).outerHTML"
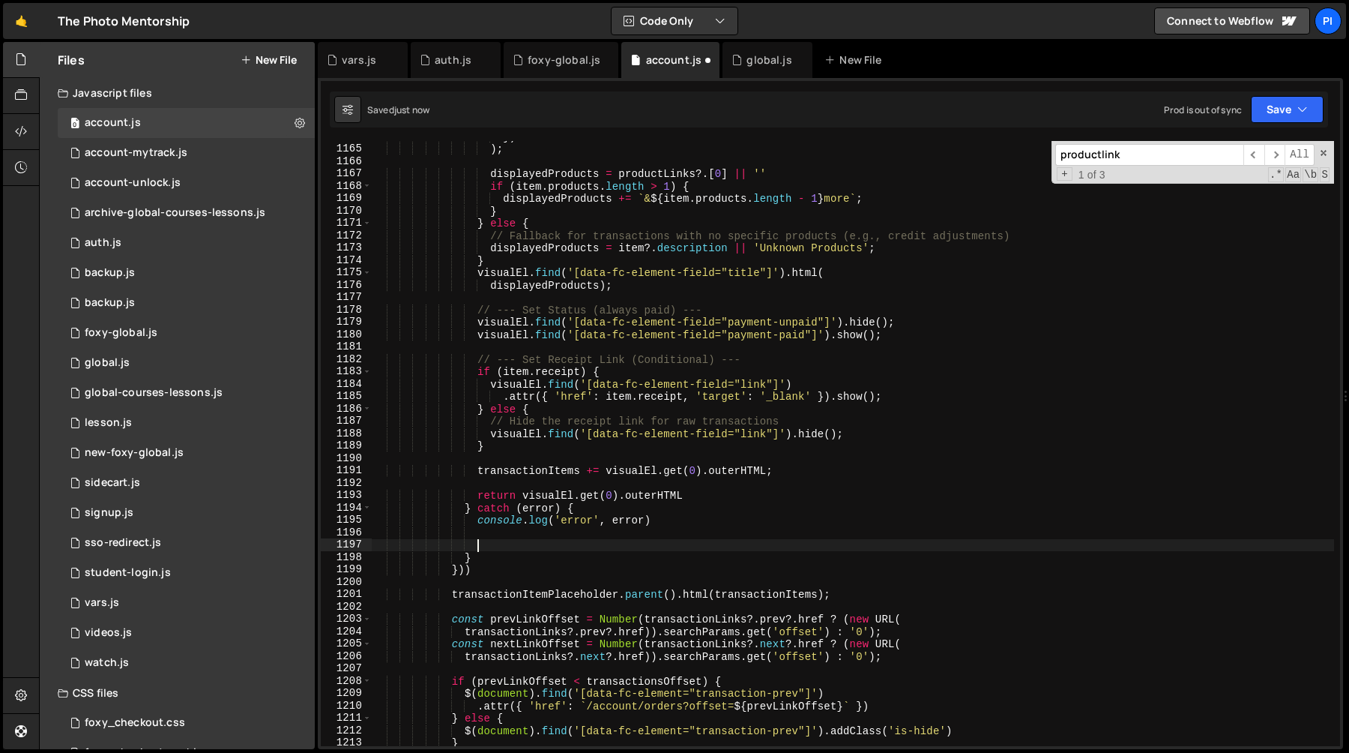
paste textarea "visualEl.get(0).outerHTML"
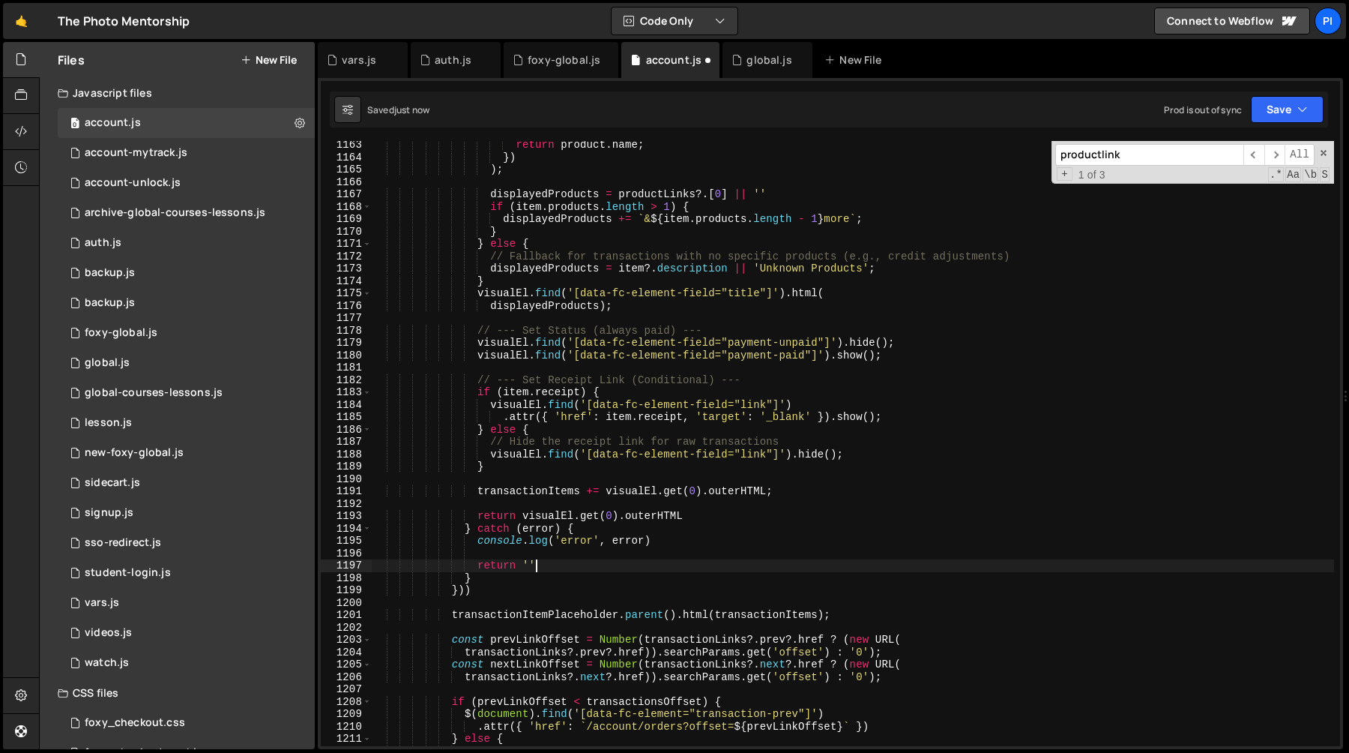
scroll to position [0, 10]
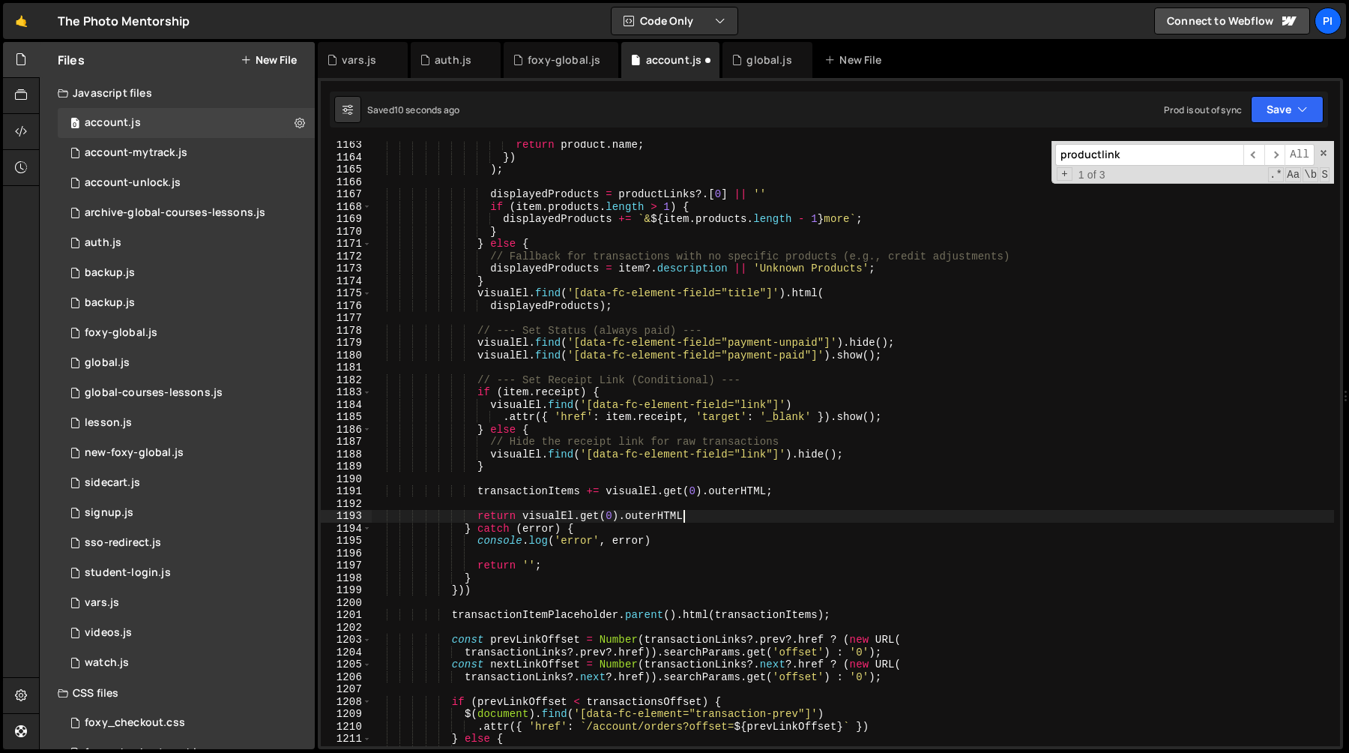
click at [739, 513] on div "return product . name ; }) ) ; displayedProducts = productLinks ?. [ 0 ] || '' …" at bounding box center [853, 454] width 962 height 630
click at [475, 582] on div "return product . name ; }) ) ; displayedProducts = productLinks ?. [ 0 ] || '' …" at bounding box center [853, 454] width 962 height 630
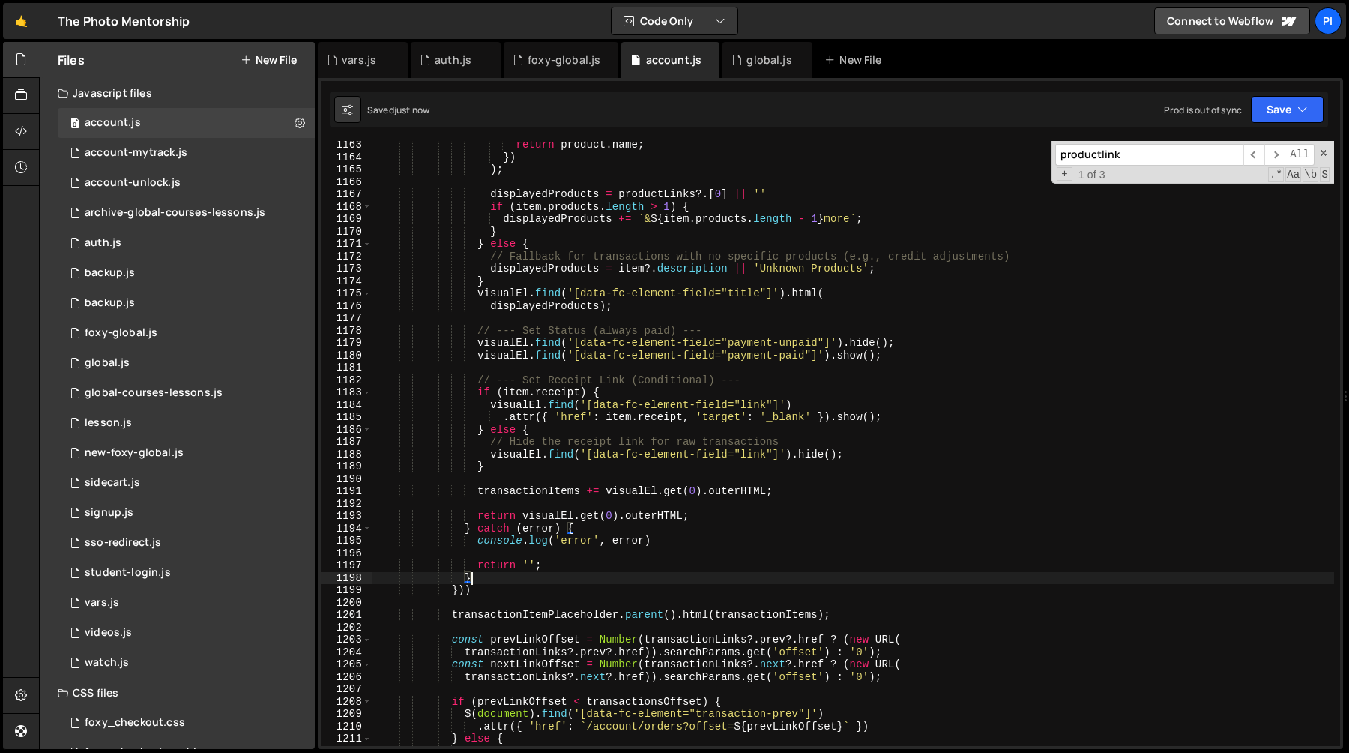
scroll to position [0, 6]
click at [475, 590] on div "return product . name ; }) ) ; displayedProducts = productLinks ?. [ 0 ] || '' …" at bounding box center [853, 454] width 962 height 630
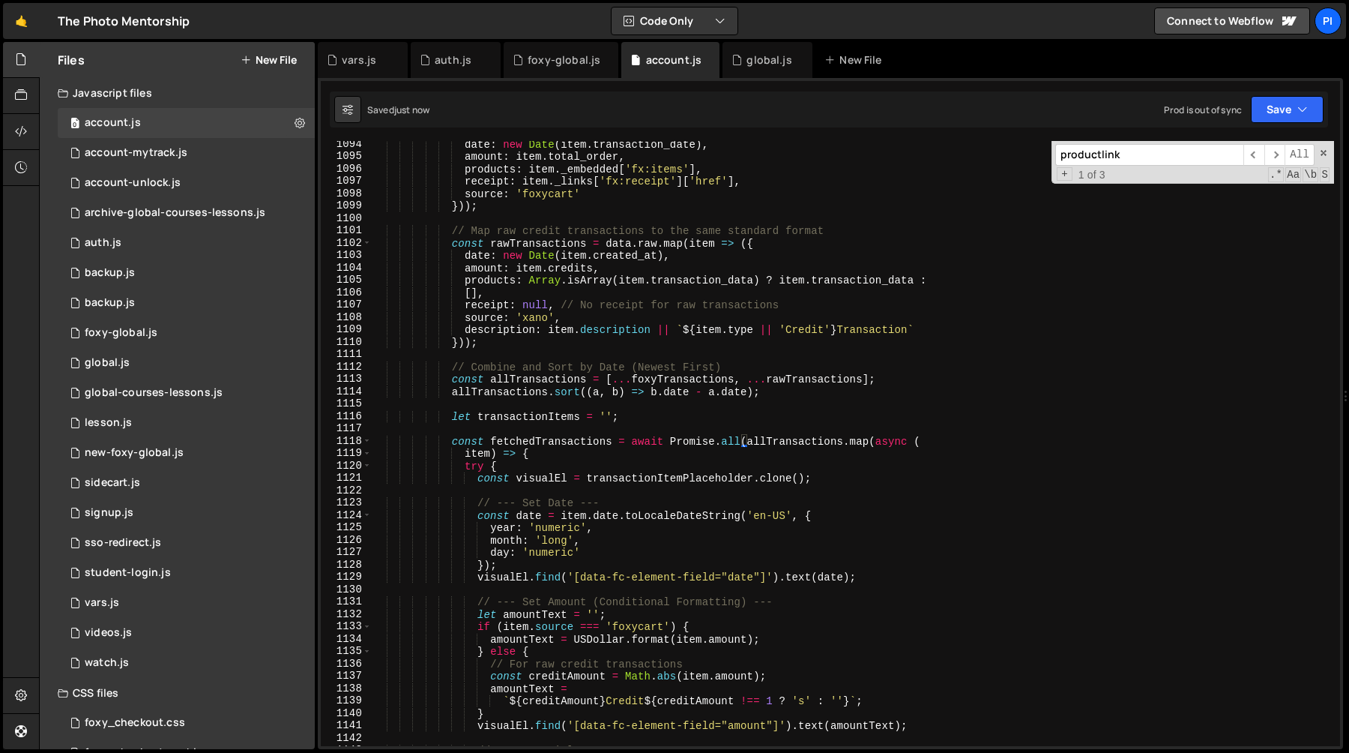
scroll to position [13595, 0]
click at [450, 392] on div "date : new Date ( item . transaction_date ) , amount : item . total_order , pro…" at bounding box center [853, 453] width 962 height 630
click at [531, 443] on div "date : new Date ( item . transaction_date ) , amount : item . total_order , pro…" at bounding box center [853, 453] width 962 height 630
click at [450, 394] on div "date : new Date ( item . transaction_date ) , amount : item . total_order , pro…" at bounding box center [853, 453] width 962 height 630
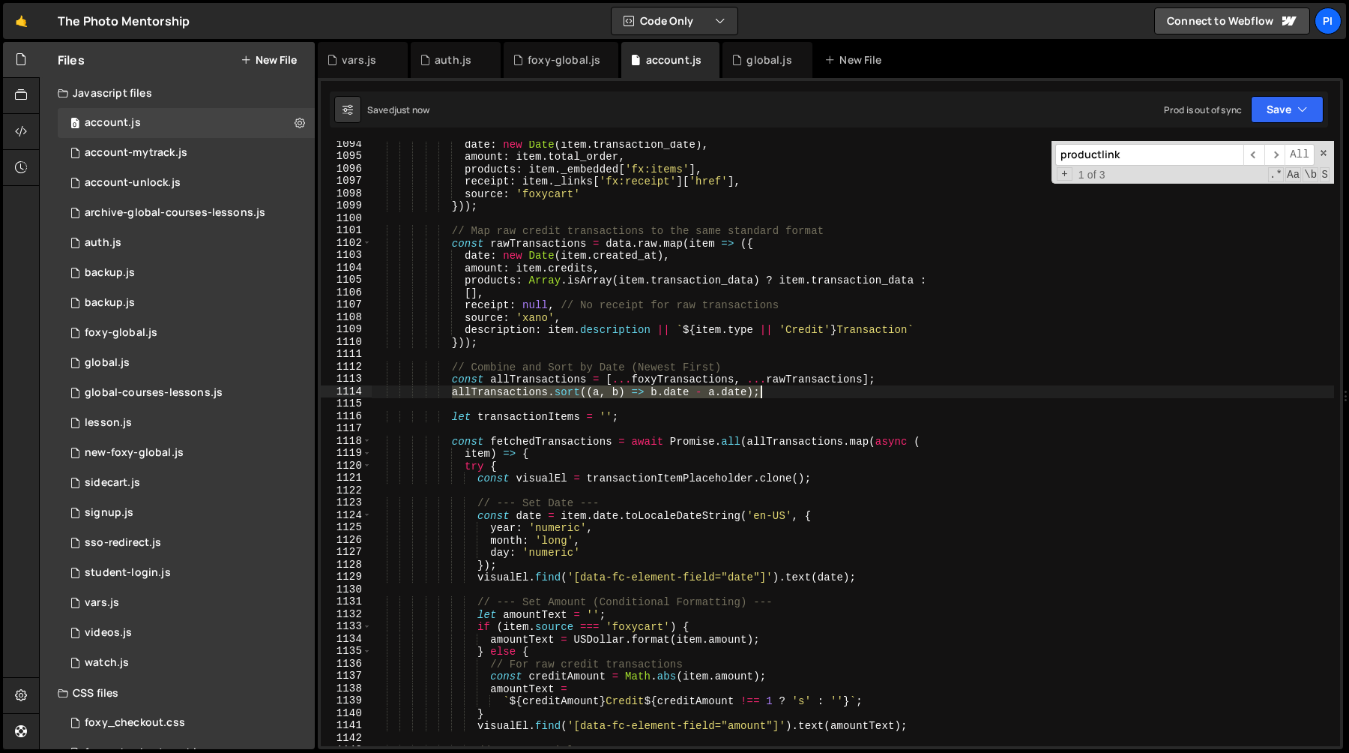
click at [797, 388] on div "date : new Date ( item . transaction_date ) , amount : item . total_order , pro…" at bounding box center [853, 453] width 962 height 630
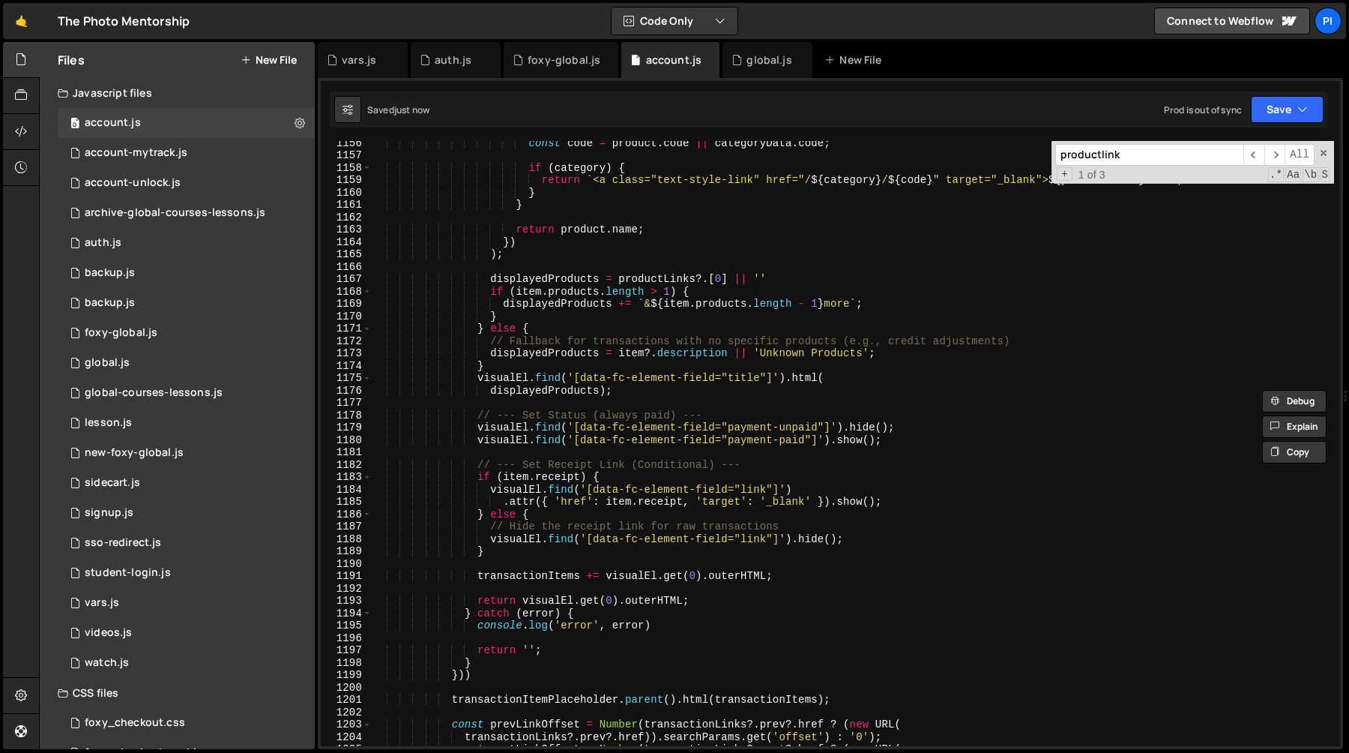
scroll to position [14362, 0]
click at [521, 604] on div "const code = product . code || categoryData . code ; if ( category ) { return `…" at bounding box center [853, 451] width 962 height 630
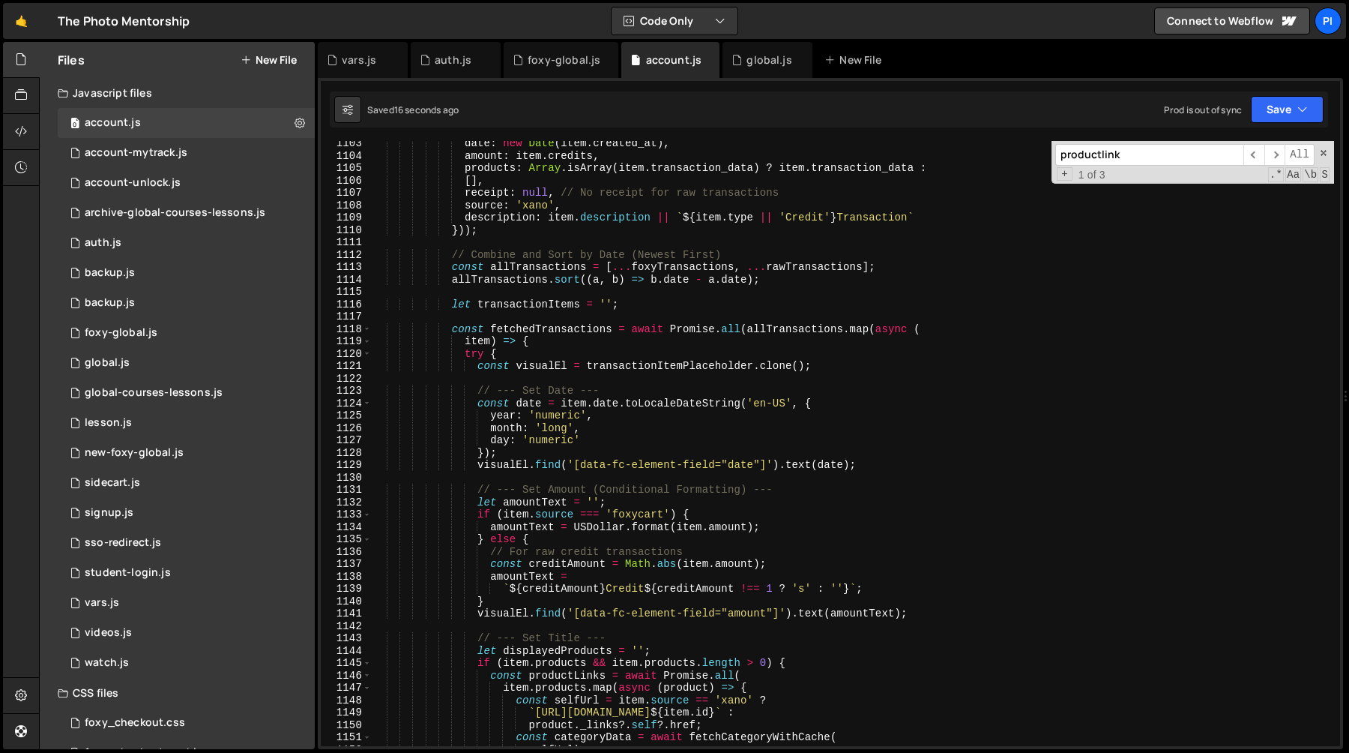
scroll to position [13697, 0]
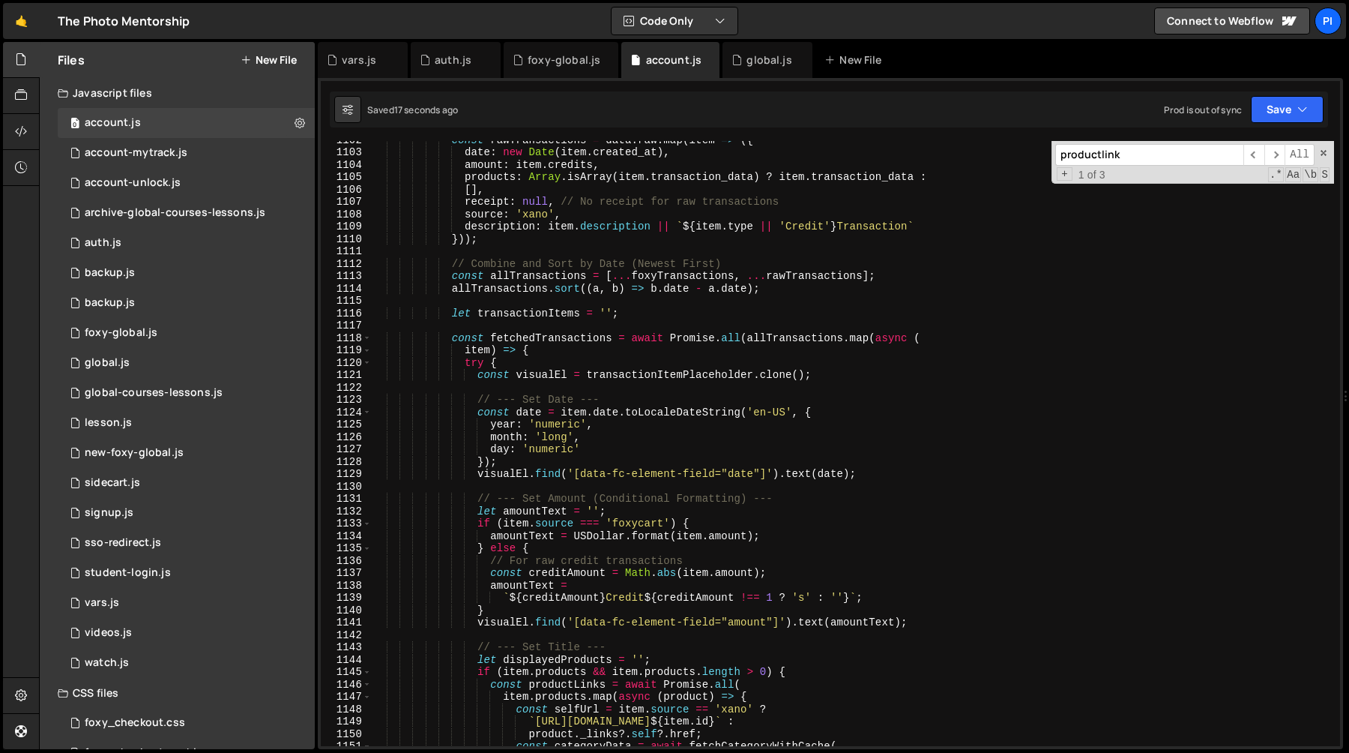
click at [527, 411] on div "const rawTransactions = data . raw . map ( item => ({ date : new Date ( item . …" at bounding box center [853, 448] width 962 height 630
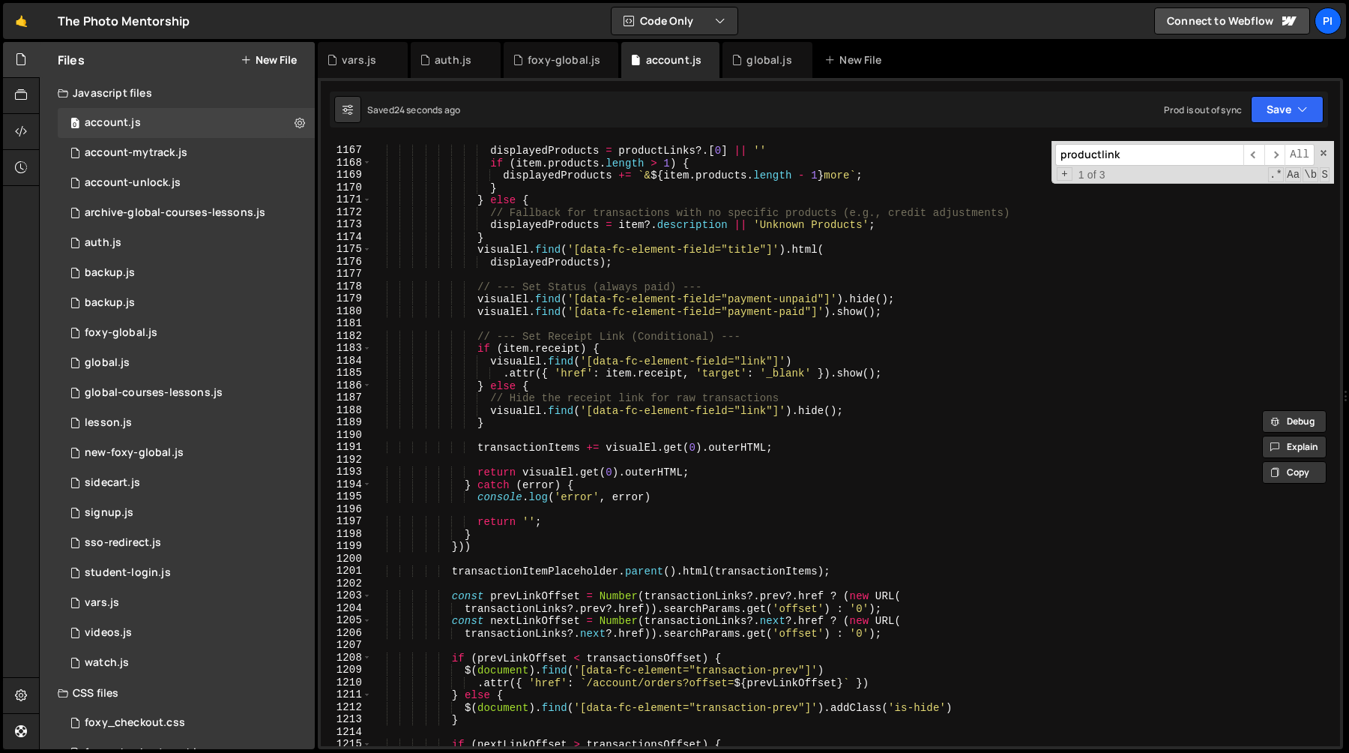
scroll to position [14541, 0]
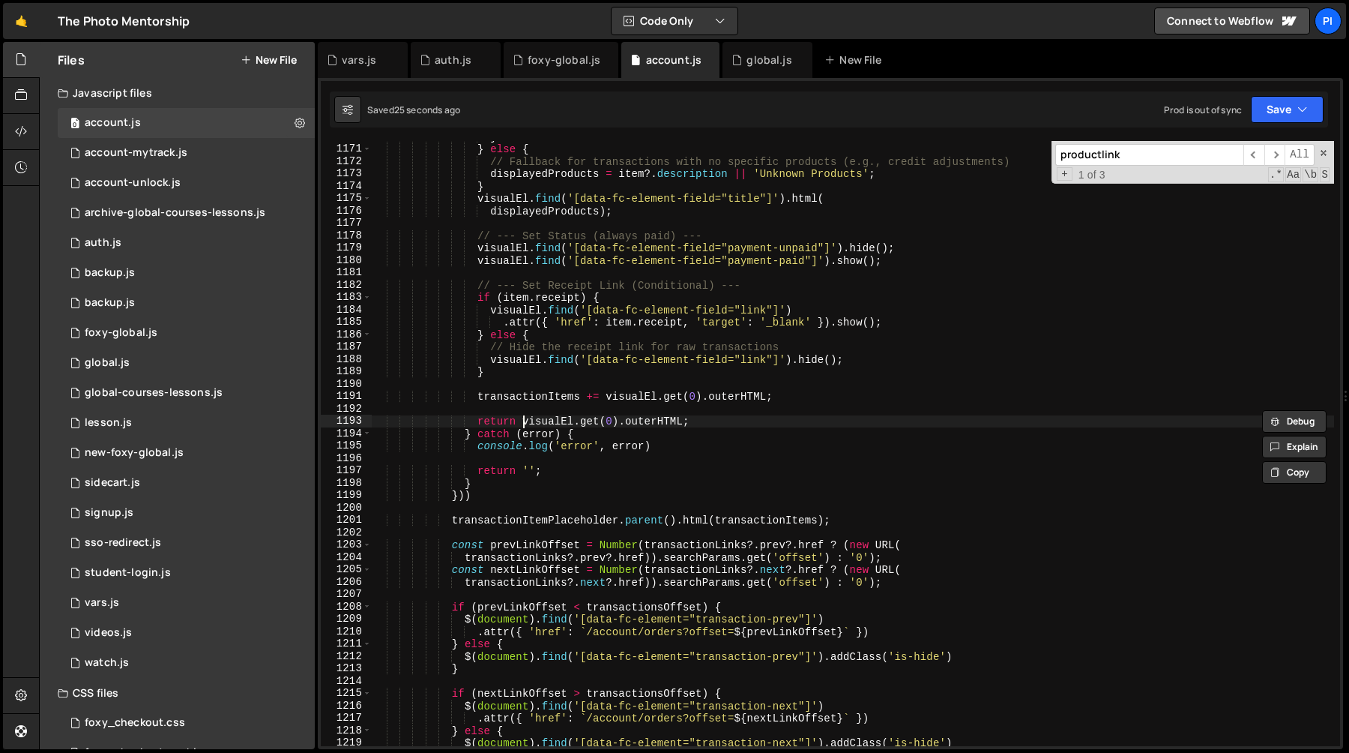
click at [520, 424] on div "} } else { // Fallback for transactions with no specific products (e.g., credit…" at bounding box center [853, 445] width 962 height 630
paste textarea "visualEl.get(0).outerHTML"
click at [479, 468] on div "} } else { // Fallback for transactions with no specific products (e.g., credit…" at bounding box center [853, 445] width 962 height 630
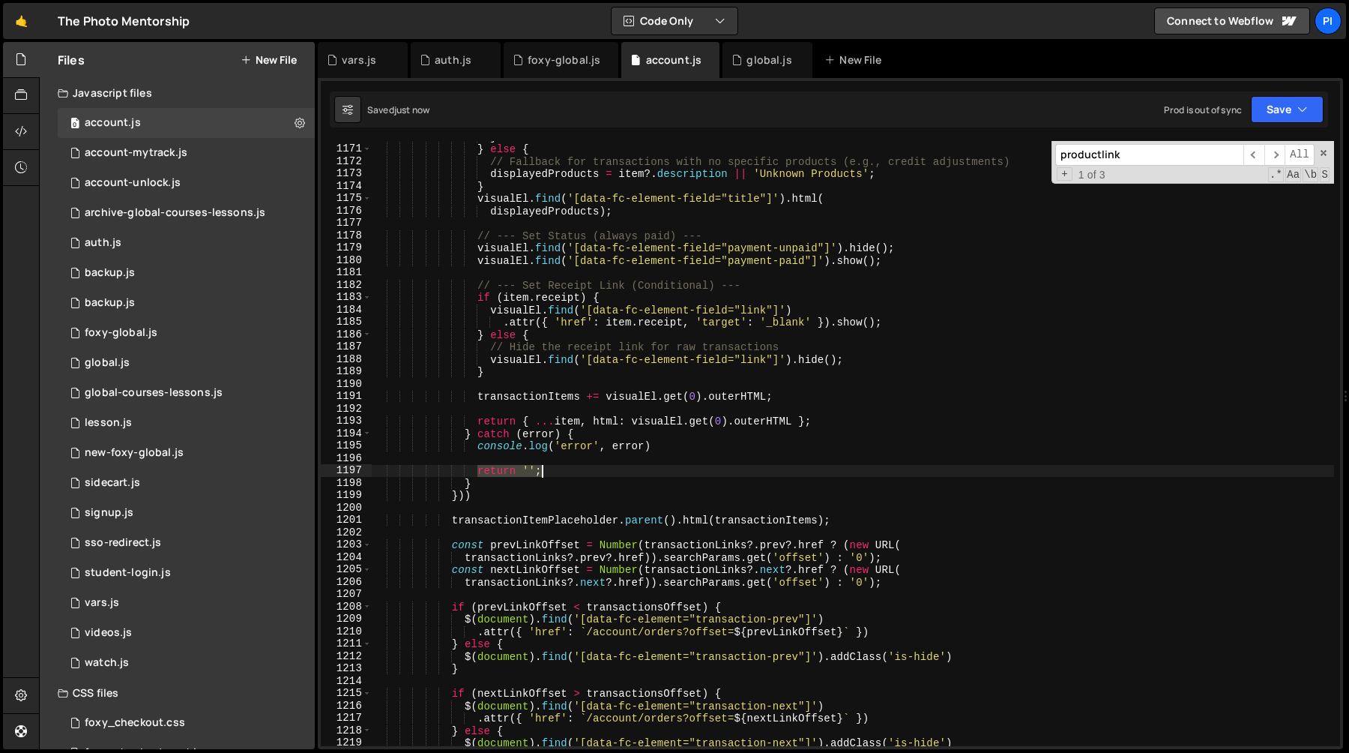
click at [579, 470] on div "} } else { // Fallback for transactions with no specific products (e.g., credit…" at bounding box center [853, 445] width 962 height 630
paste textarea "{ ...item, html: visualEl.get(0).outerHTML }"
click at [628, 472] on div "} } else { // Fallback for transactions with no specific products (e.g., credit…" at bounding box center [853, 445] width 962 height 630
click at [793, 470] on div "} } else { // Fallback for transactions with no specific products (e.g., credit…" at bounding box center [853, 445] width 962 height 630
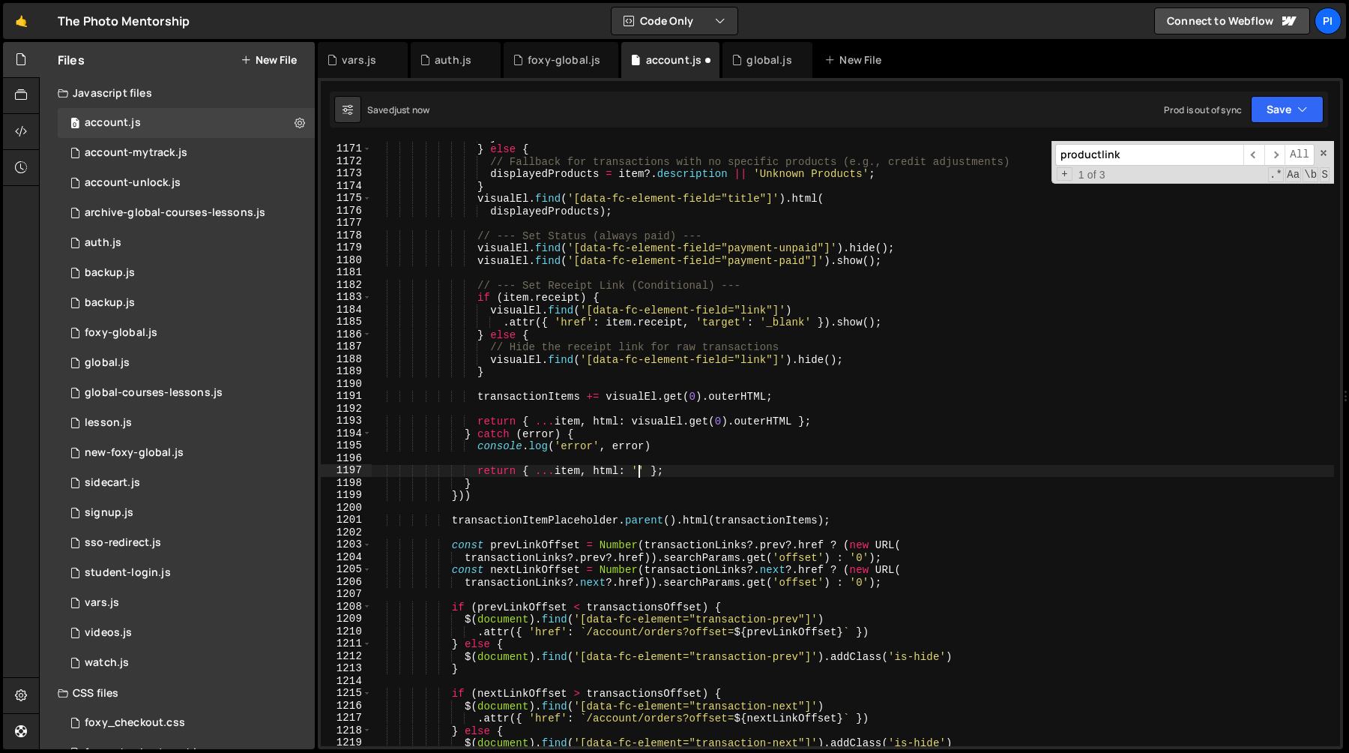
click at [480, 495] on div "} } else { // Fallback for transactions with no specific products (e.g., credit…" at bounding box center [853, 445] width 962 height 630
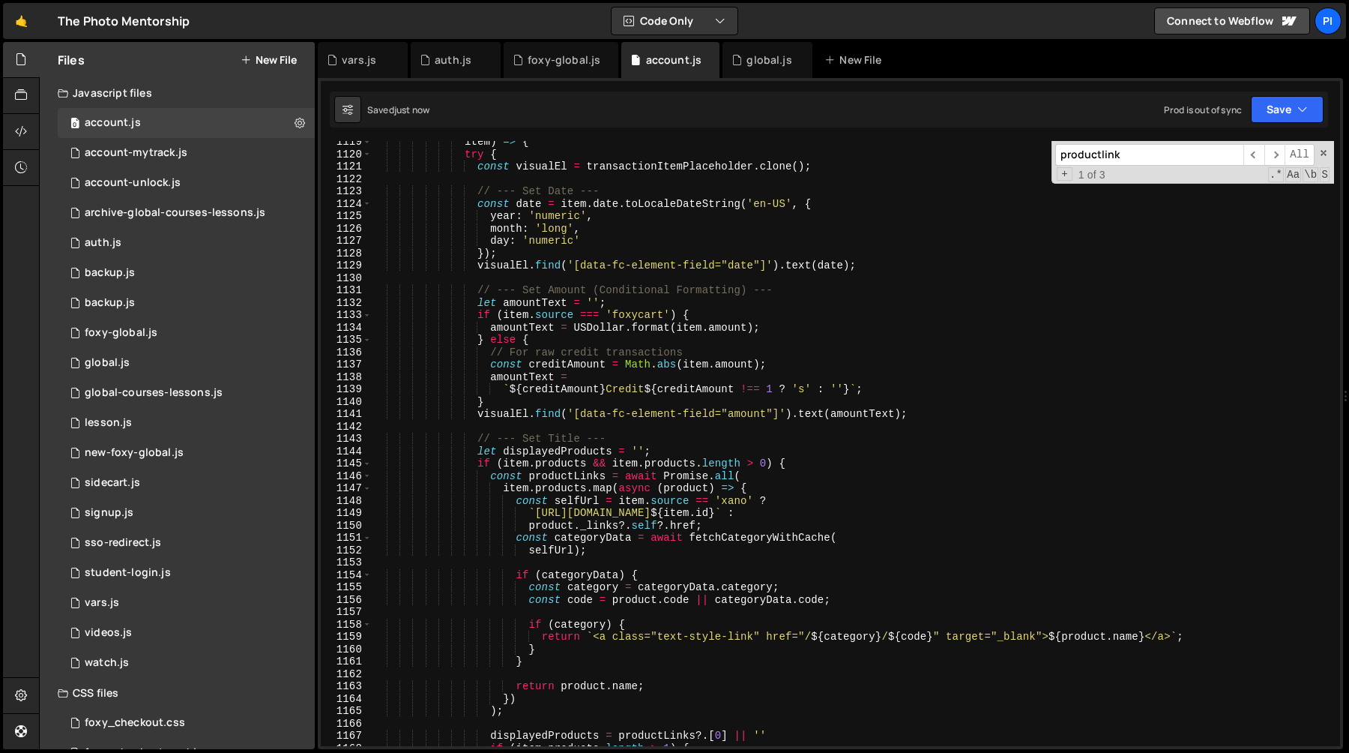
scroll to position [13690, 0]
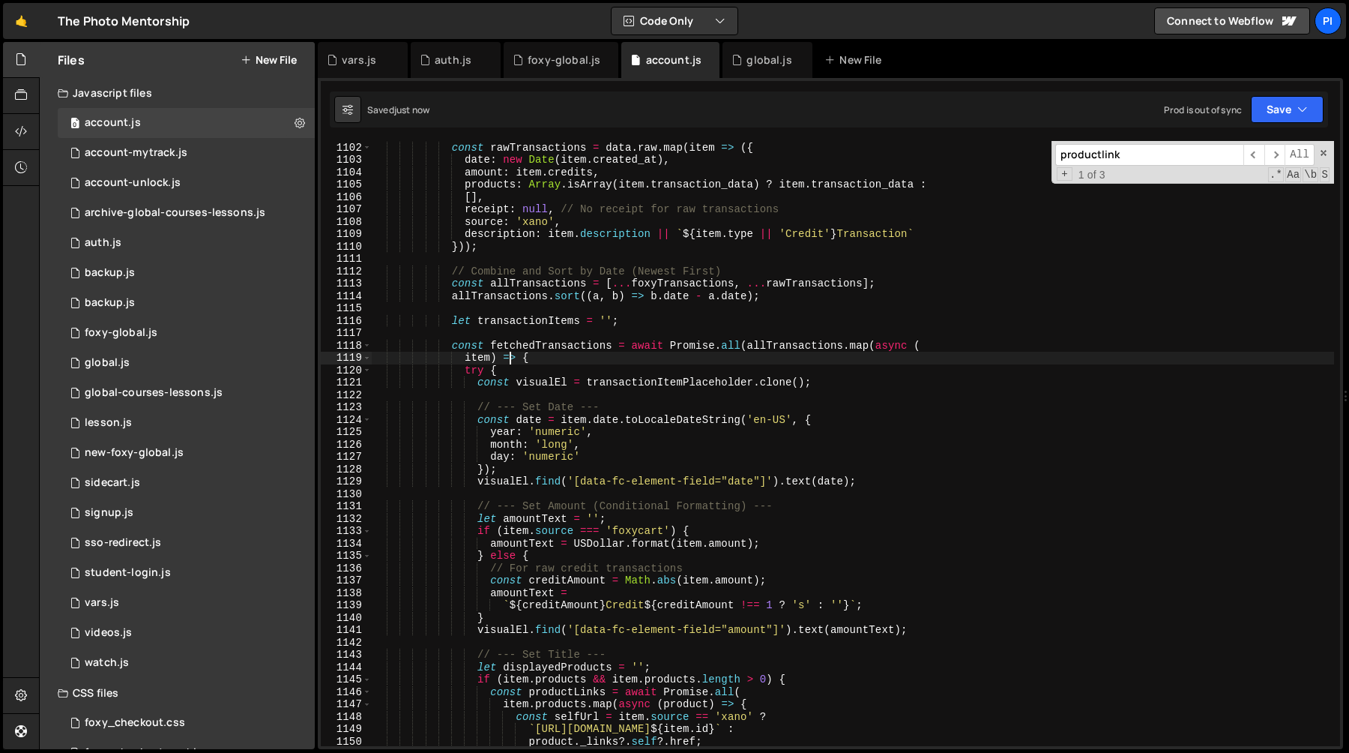
click at [509, 352] on div "// Map raw credit transactions to the same standard format const rawTransaction…" at bounding box center [853, 444] width 962 height 630
click at [509, 346] on div "// Map raw credit transactions to the same standard format const rawTransaction…" at bounding box center [853, 444] width 962 height 630
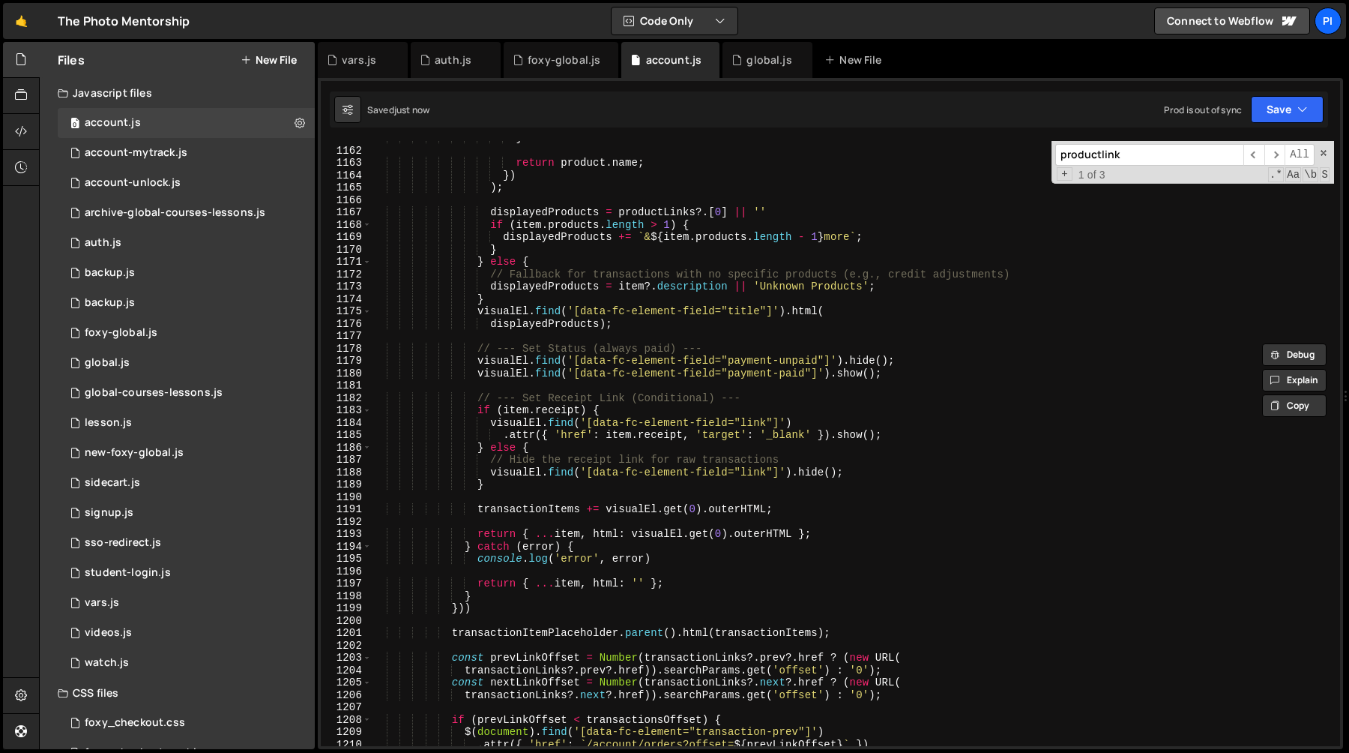
scroll to position [14459, 0]
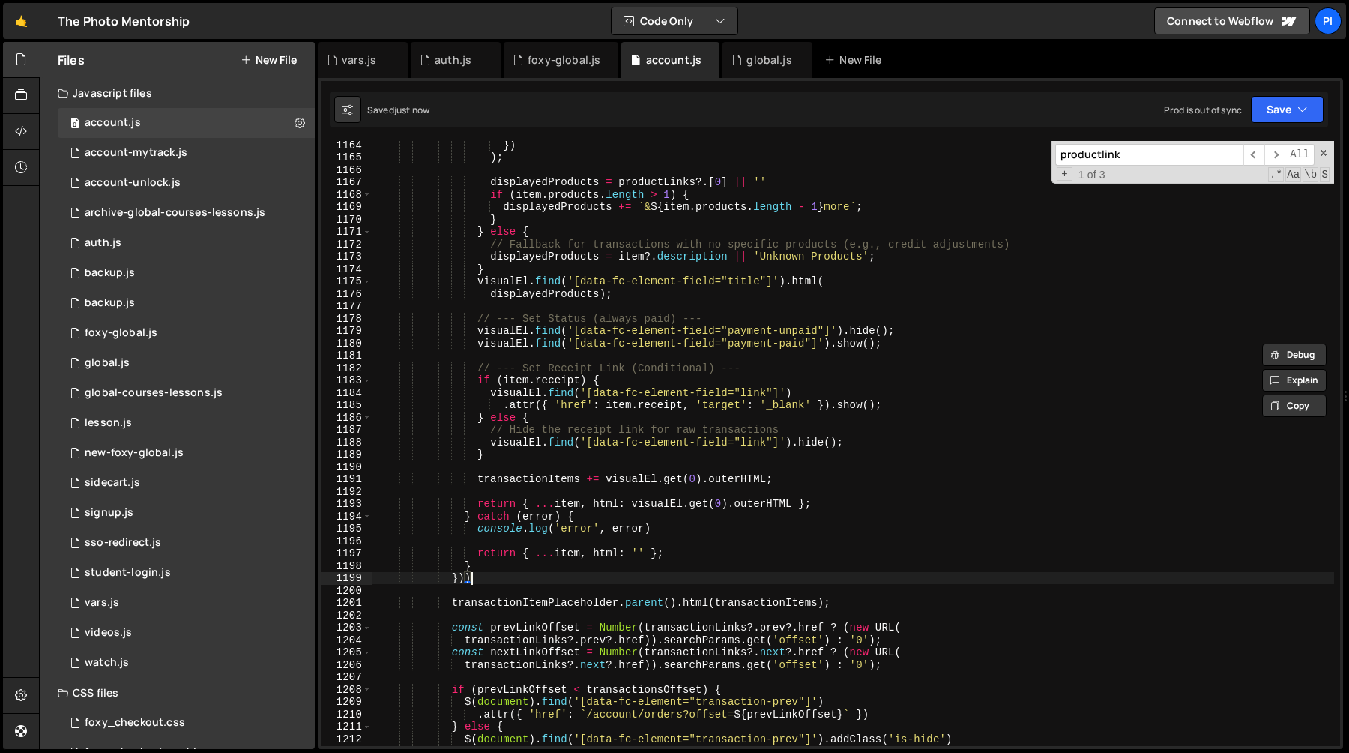
click at [494, 579] on div "}) ) ; displayedProducts = productLinks ?. [ 0 ] || '' if ( item . products . l…" at bounding box center [853, 454] width 962 height 630
type textarea "}))"
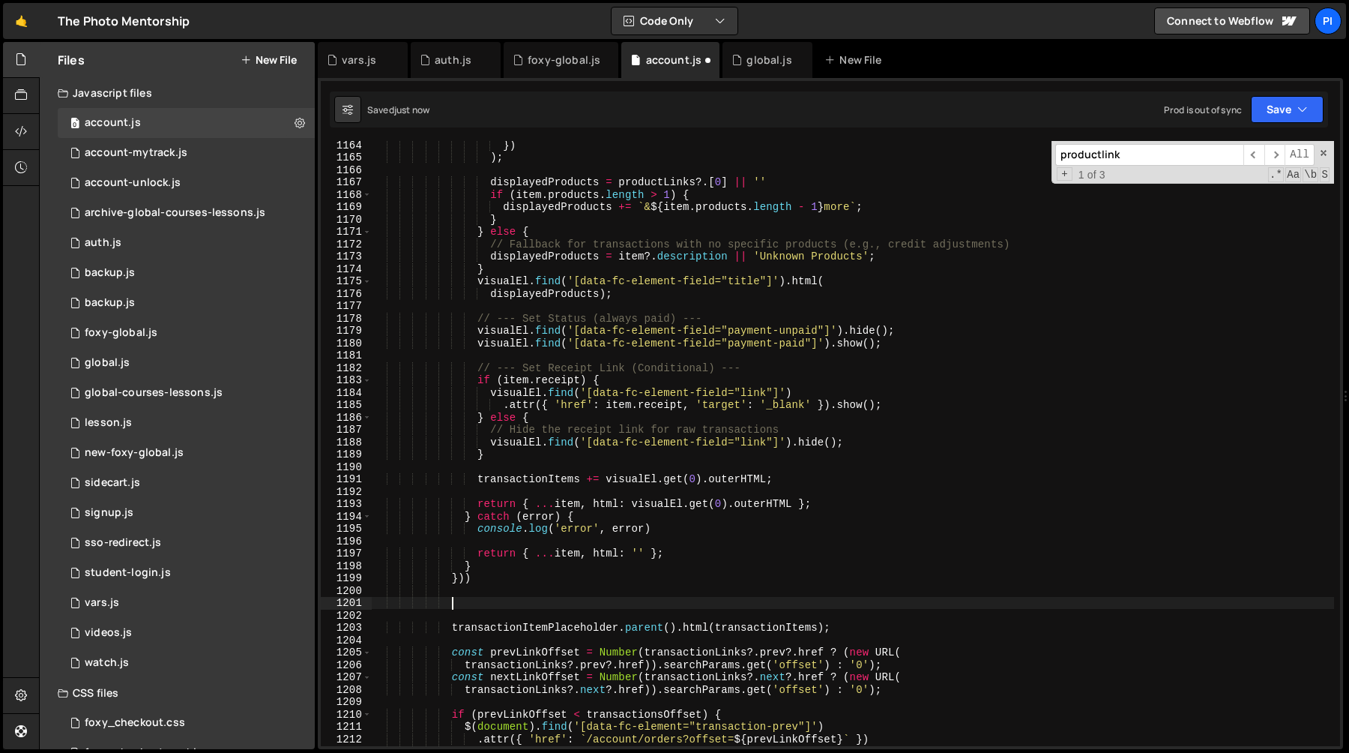
paste textarea "fetchedTransactions"
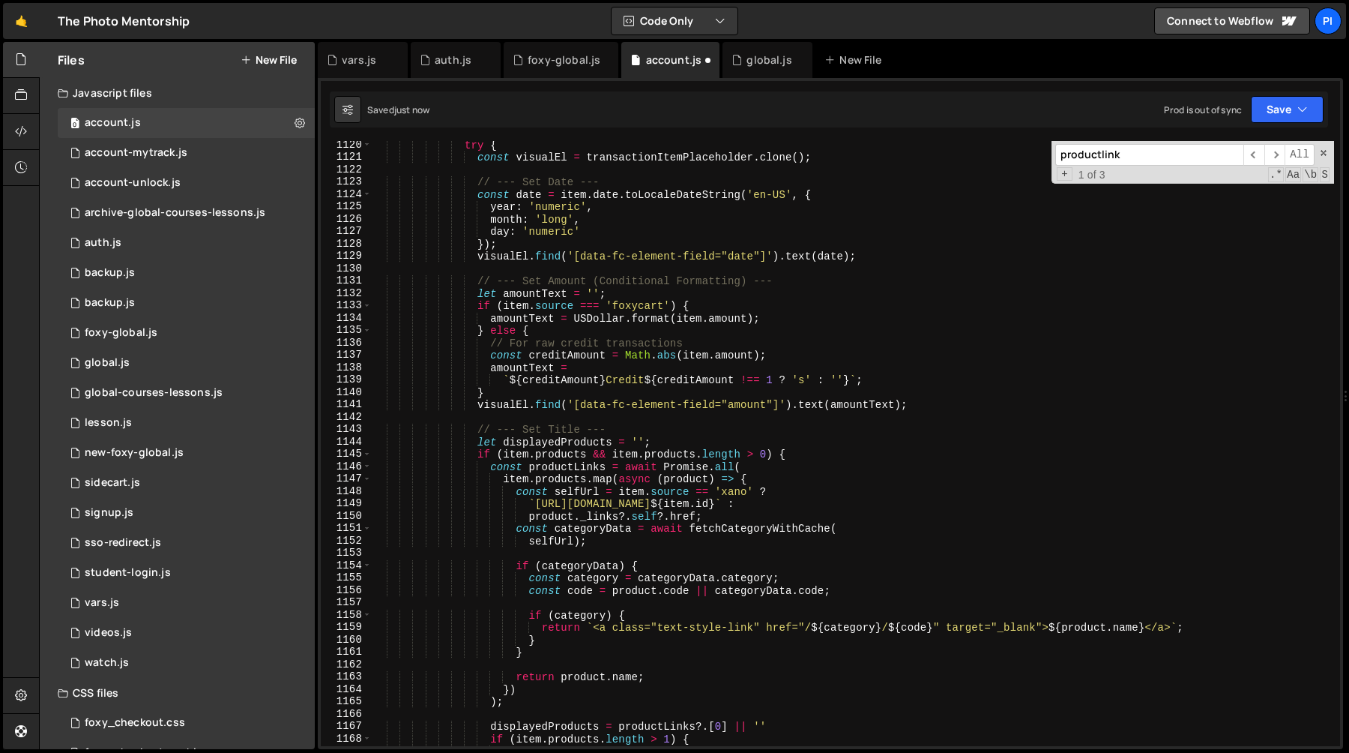
scroll to position [13643, 0]
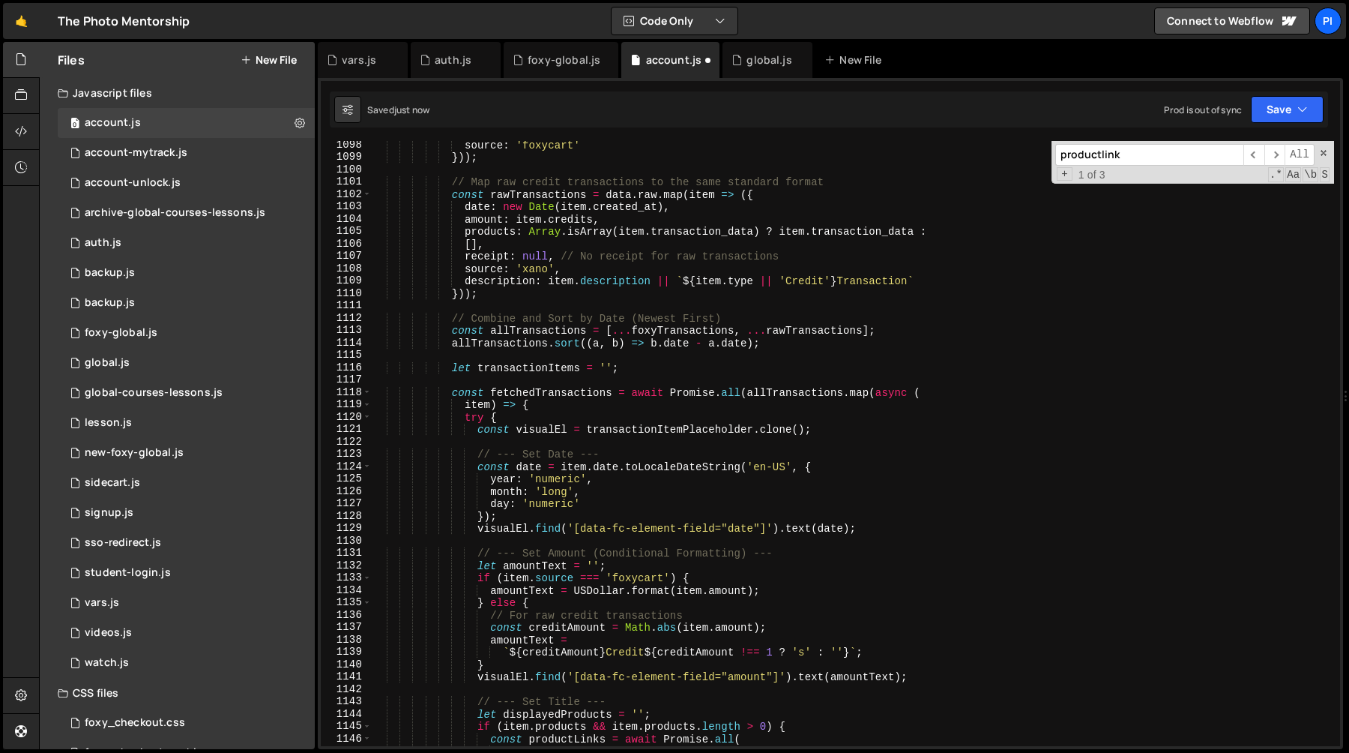
click at [546, 344] on div "source : 'foxycart' })) ; // Map raw credit transactions to the same standard f…" at bounding box center [853, 454] width 962 height 630
click at [821, 343] on div "source : 'foxycart' })) ; // Map raw credit transactions to the same standard f…" at bounding box center [853, 454] width 962 height 630
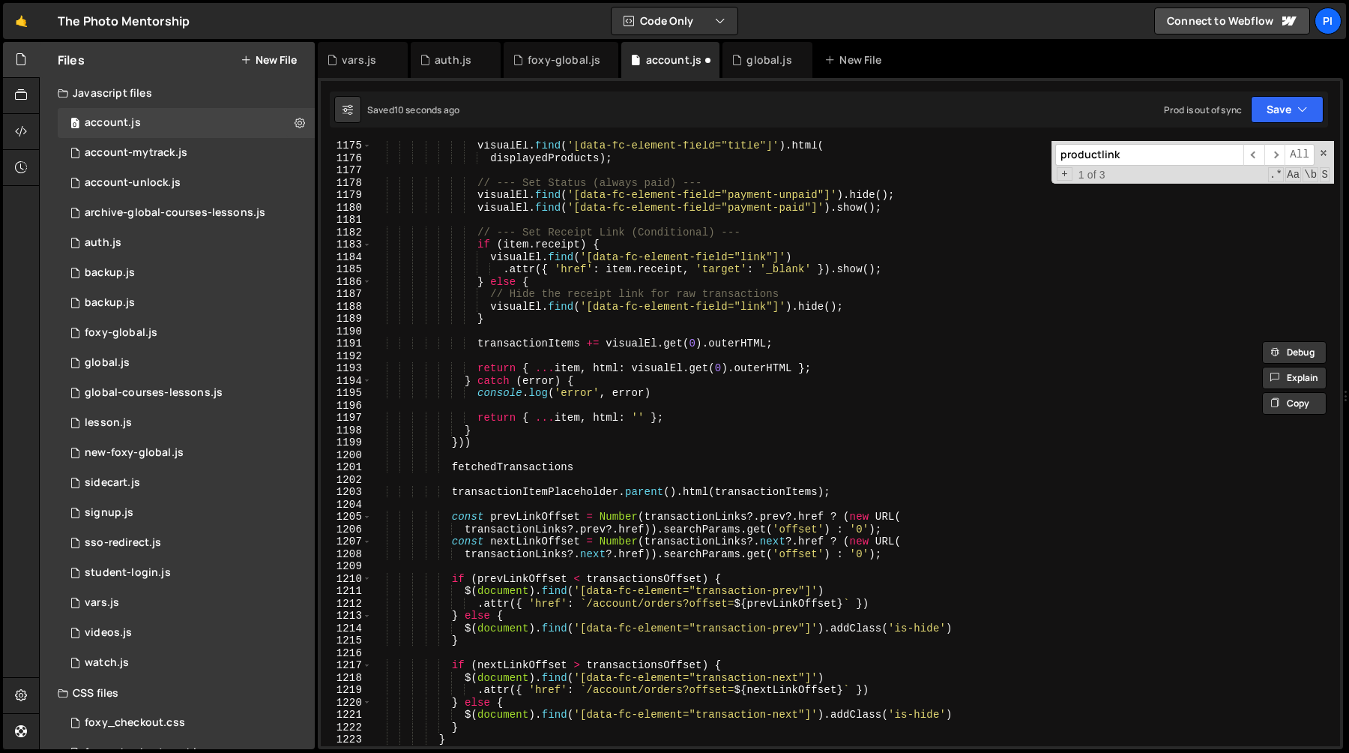
scroll to position [14621, 0]
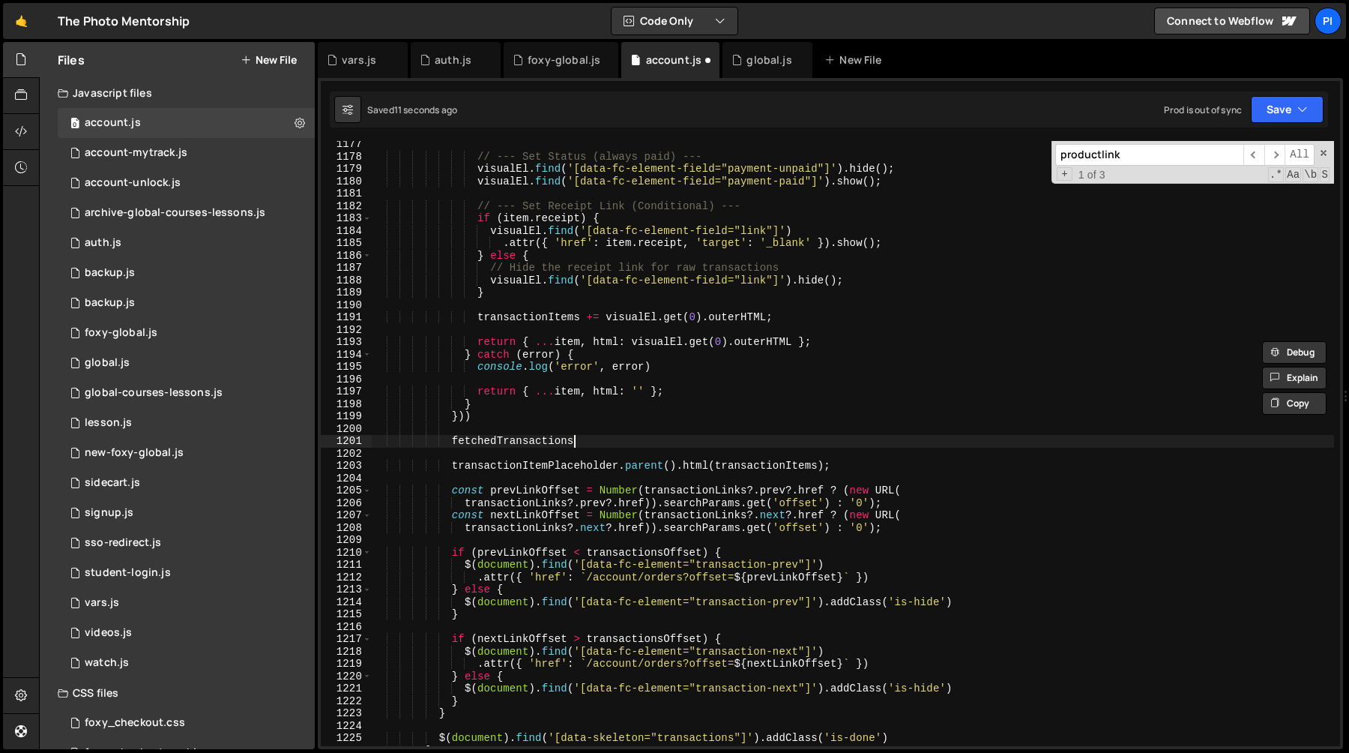
click at [592, 437] on div "// --- Set Status (always paid) --- visualEl . find ( '[data-fc-element-field="…" at bounding box center [853, 453] width 962 height 630
paste textarea ".sort((a, b) => b.date - a.date);"
type textarea "fetchedTransactions.sort((a, b) => b.date - a.date);"
click at [563, 432] on div "// --- Set Status (always paid) --- visualEl . find ( '[data-fc-element-field="…" at bounding box center [853, 453] width 962 height 630
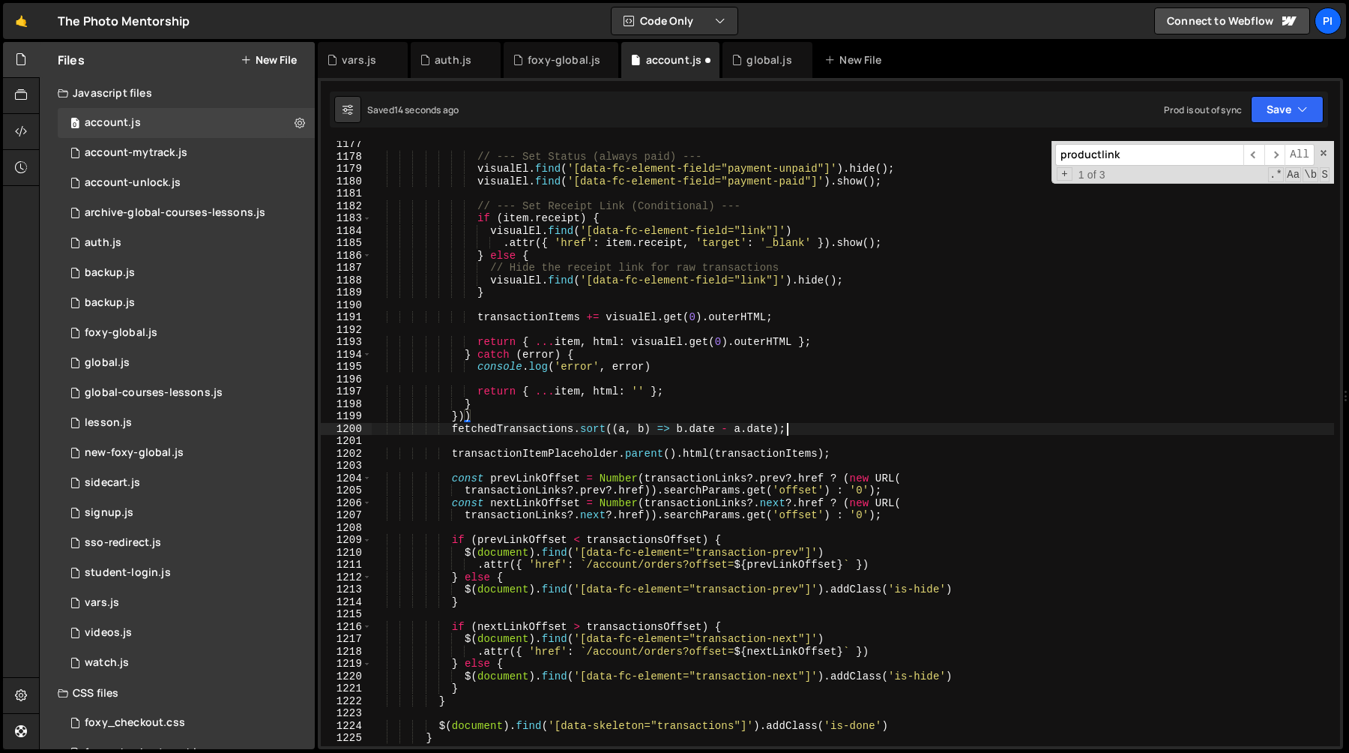
click at [803, 426] on div "// --- Set Status (always paid) --- visualEl . find ( '[data-fc-element-field="…" at bounding box center [853, 453] width 962 height 630
type textarea "fetchedTransactions.sort((a, b) => b.date - a.date);"
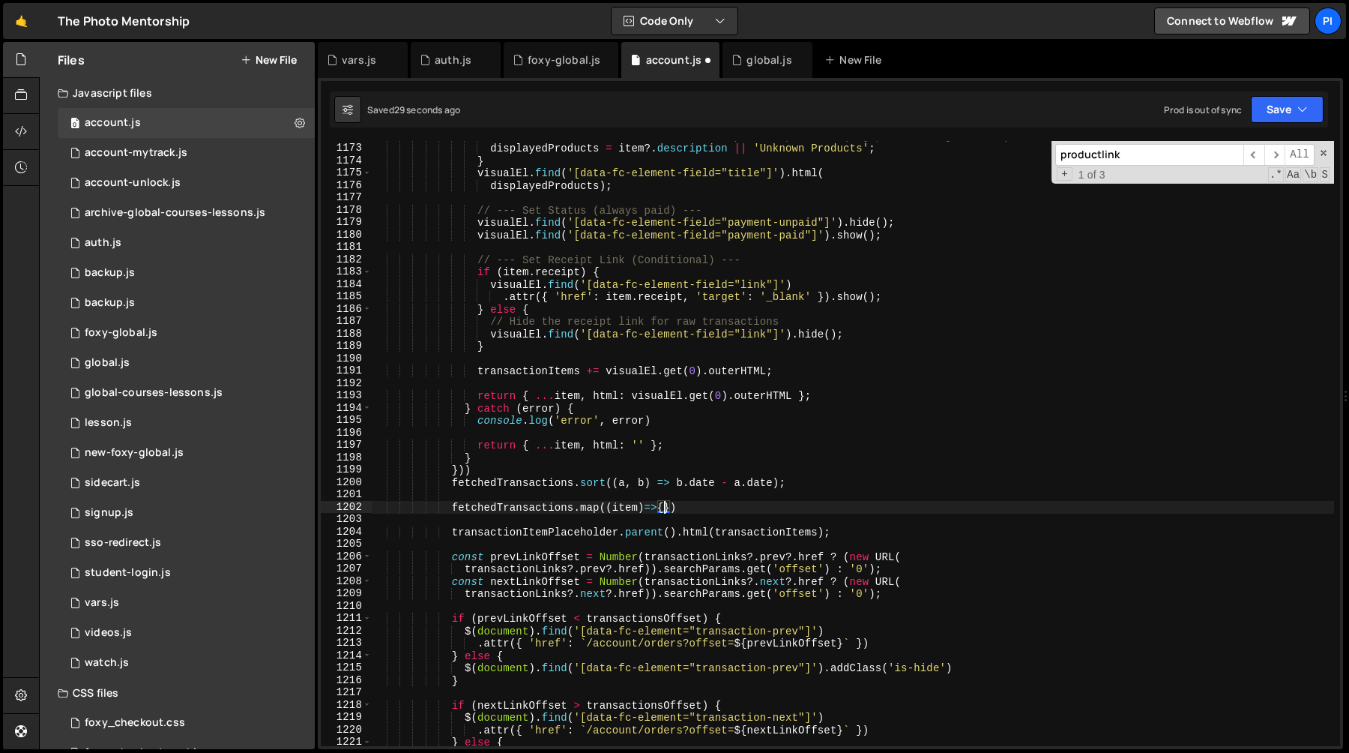
scroll to position [0, 19]
click at [756, 533] on div "// Fallback for transactions with no specific products (e.g., credit adjustment…" at bounding box center [853, 445] width 962 height 630
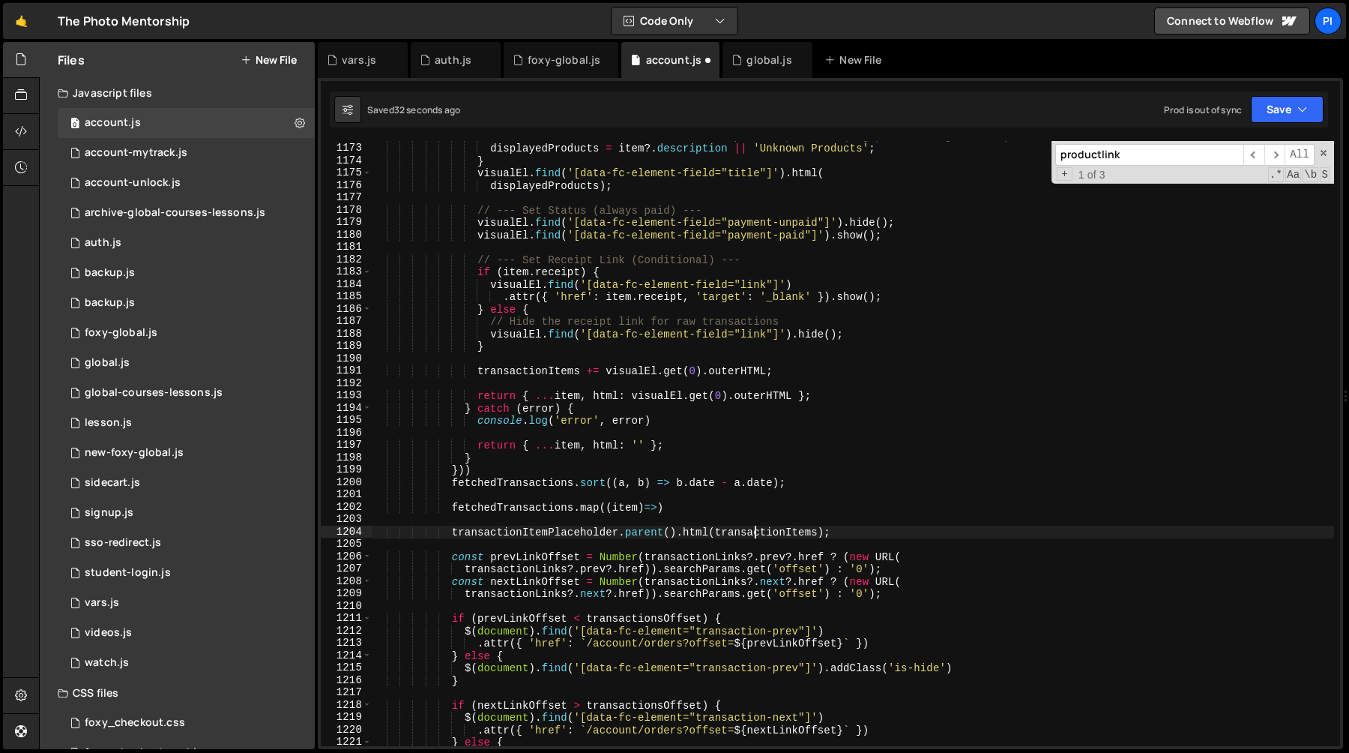
click at [756, 533] on div "// Fallback for transactions with no specific products (e.g., credit adjustment…" at bounding box center [853, 445] width 962 height 630
click at [657, 507] on div "// Fallback for transactions with no specific products (e.g., credit adjustment…" at bounding box center [853, 445] width 962 height 630
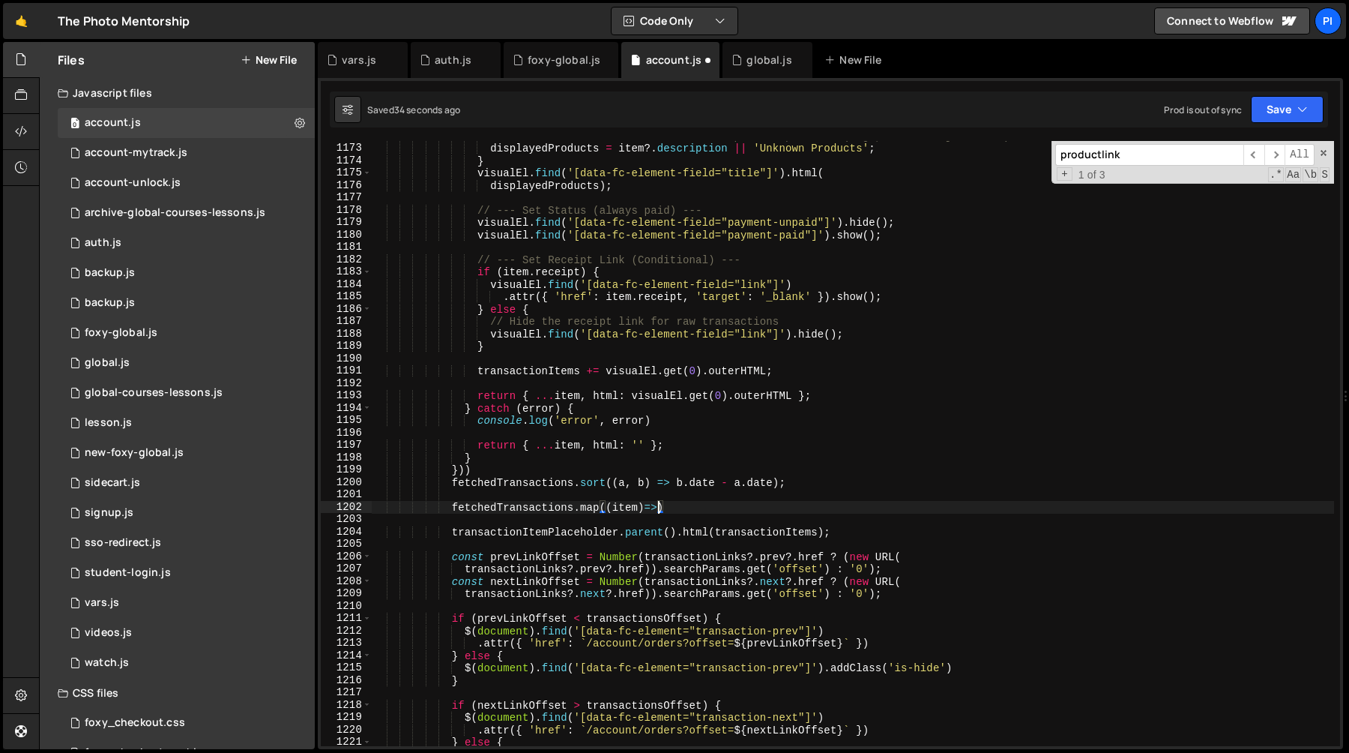
paste textarea "transactionItems"
click at [578, 473] on div "// Fallback for transactions with no specific products (e.g., credit adjustment…" at bounding box center [853, 445] width 962 height 630
type textarea "}))"
click at [576, 496] on div "// Fallback for transactions with no specific products (e.g., credit adjustment…" at bounding box center [853, 445] width 962 height 630
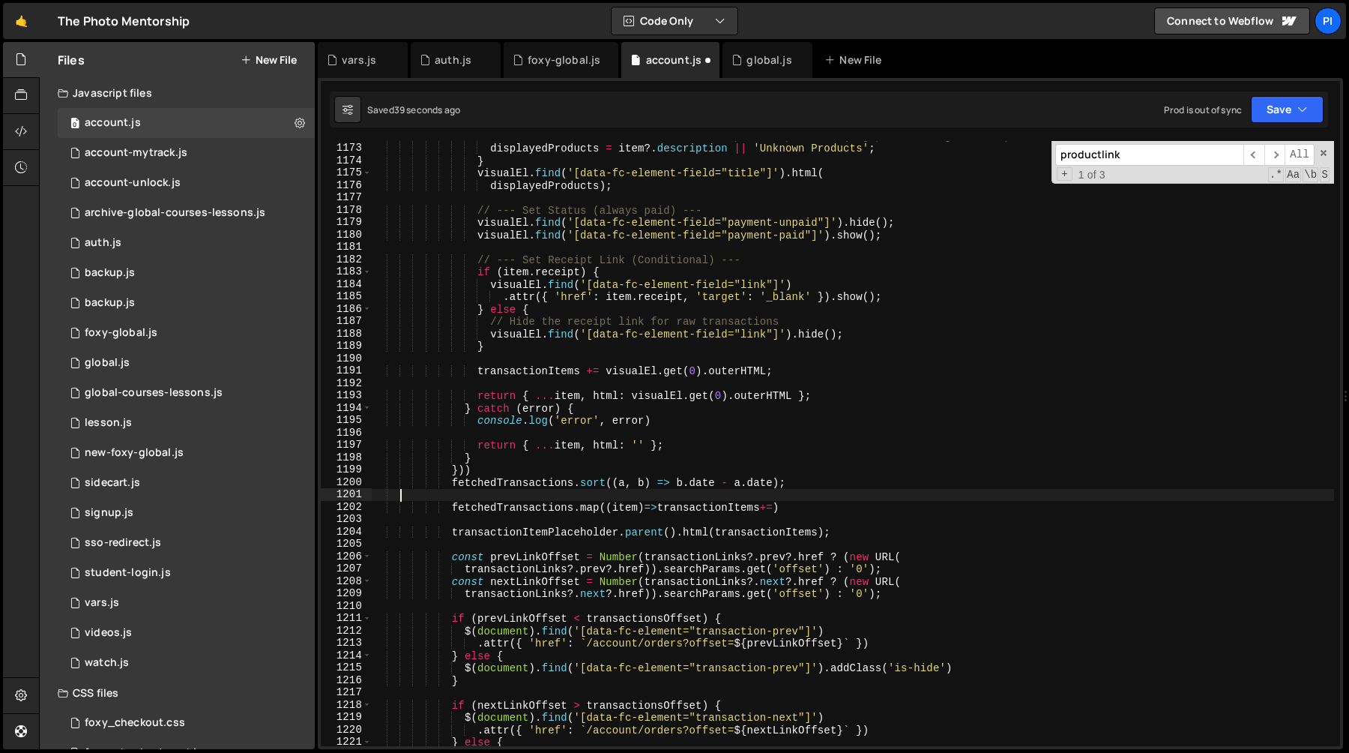
scroll to position [0, 0]
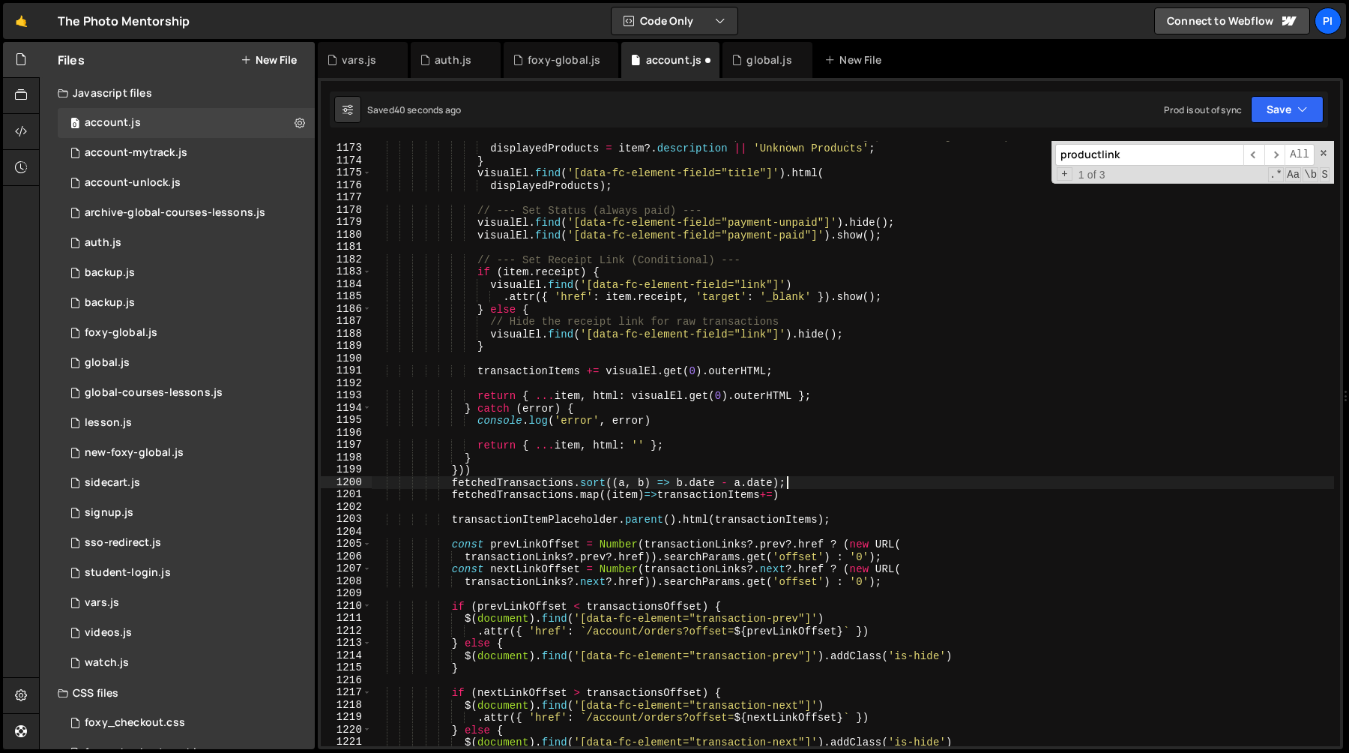
type textarea "}))"
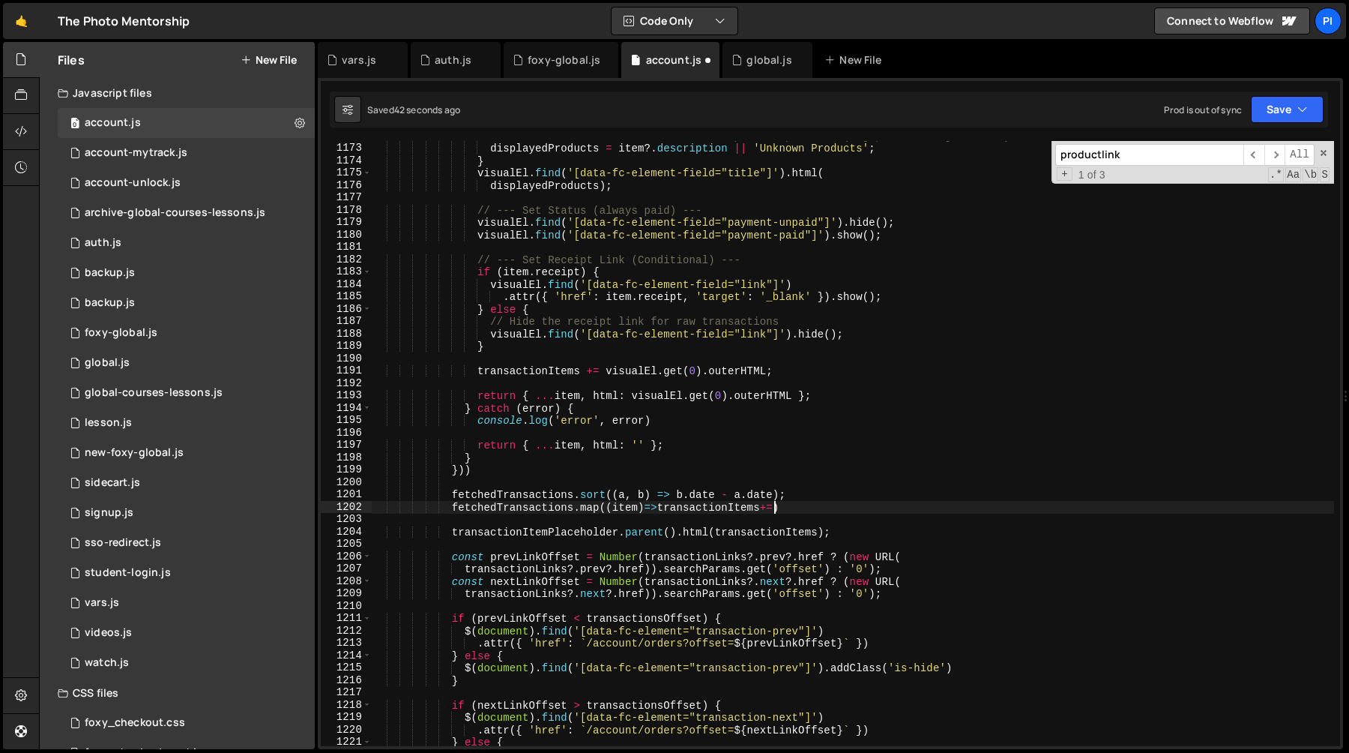
click at [773, 505] on div "// Fallback for transactions with no specific products (e.g., credit adjustment…" at bounding box center [853, 445] width 962 height 630
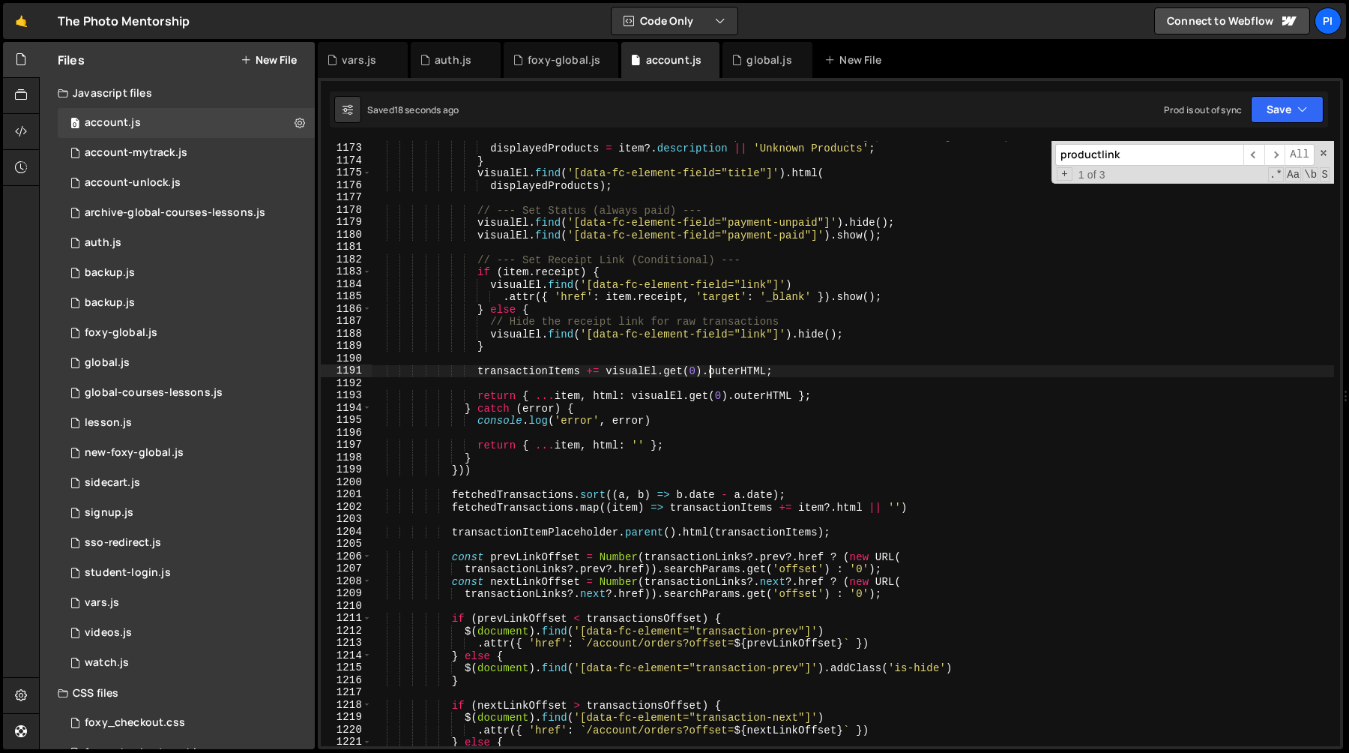
click at [711, 366] on div "// Fallback for transactions with no specific products (e.g., credit adjustment…" at bounding box center [853, 445] width 962 height 630
click at [827, 349] on div "// Fallback for transactions with no specific products (e.g., credit adjustment…" at bounding box center [853, 445] width 962 height 630
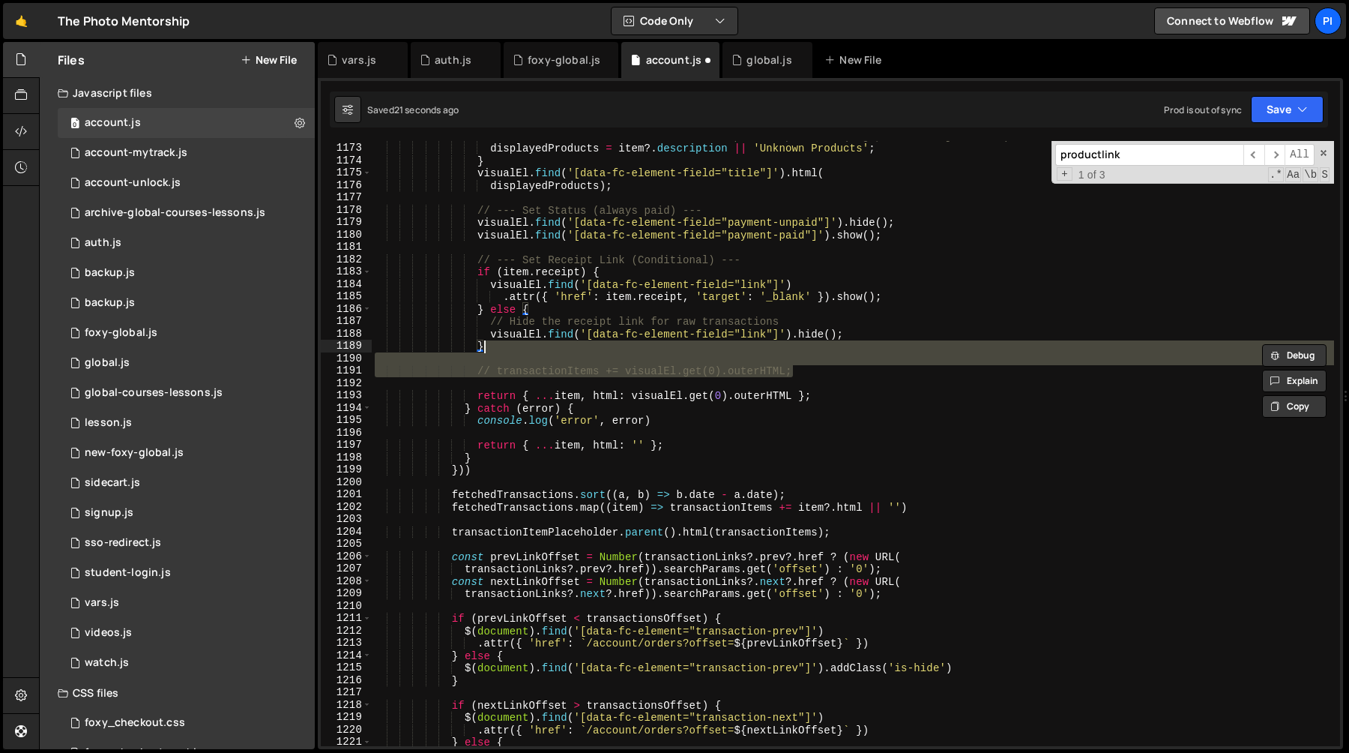
type textarea "}"
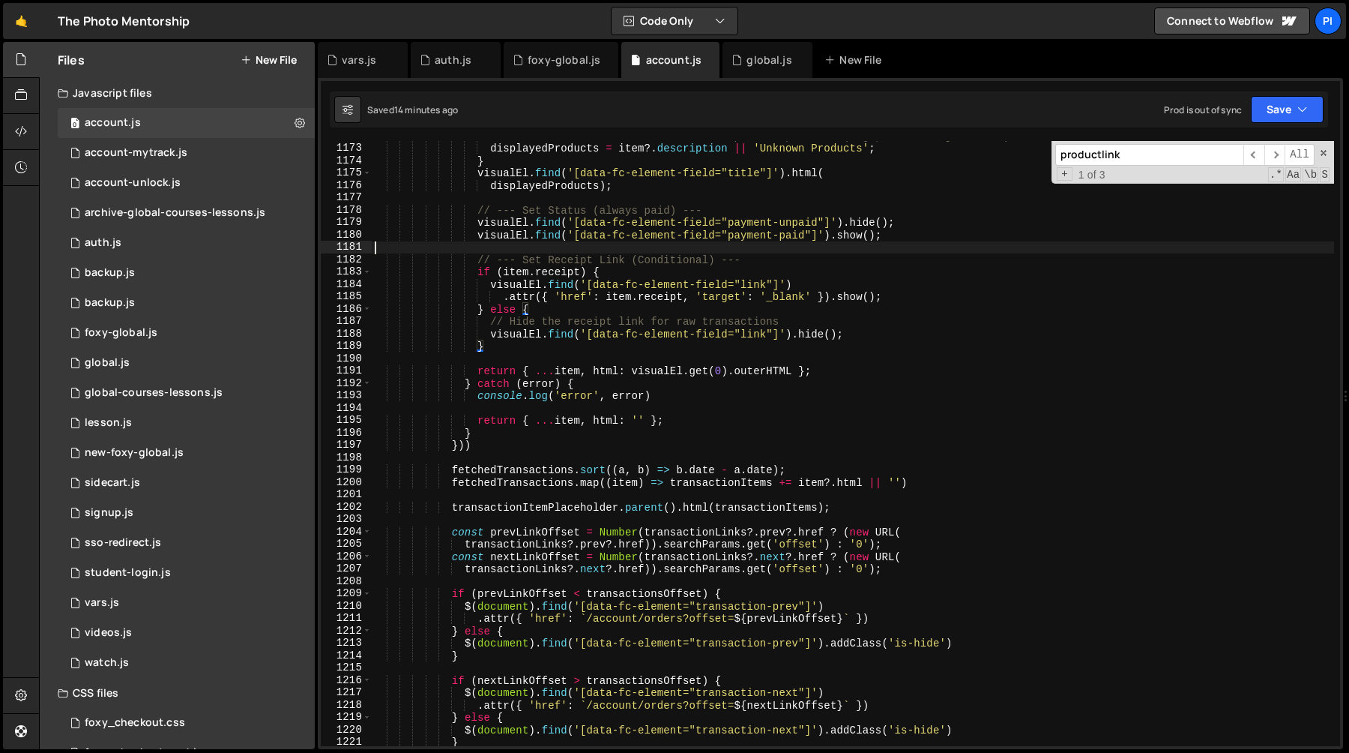
click at [554, 244] on div "// Fallback for transactions with no specific products (e.g., credit adjustment…" at bounding box center [853, 445] width 962 height 630
click at [714, 292] on div "// Fallback for transactions with no specific products (e.g., credit adjustment…" at bounding box center [853, 445] width 962 height 630
type textarea ".attr({ 'href': item.receipt, 'target': '_blank' }).show();"
paste input "xano-show-if-track-exists"
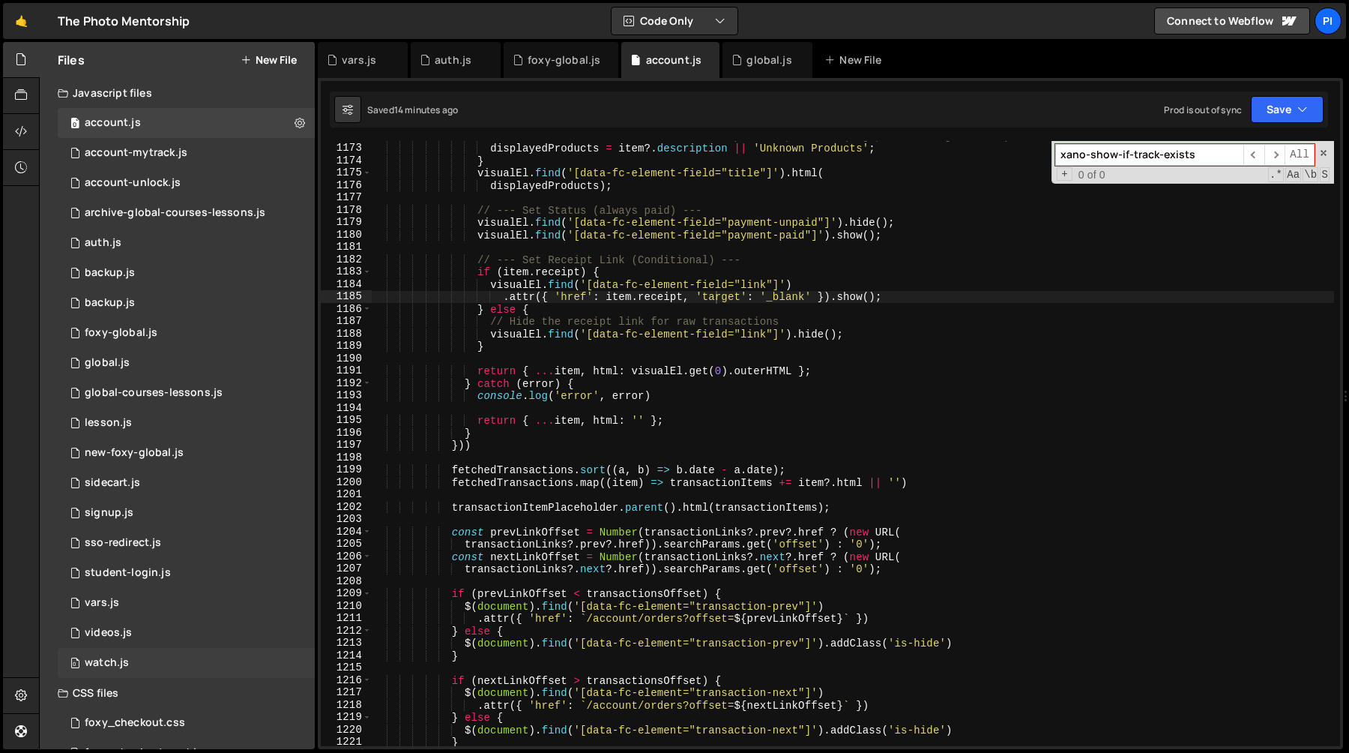
type input "xano-show-if-track-exists"
click at [162, 662] on div "0 watch.js 0" at bounding box center [186, 663] width 257 height 30
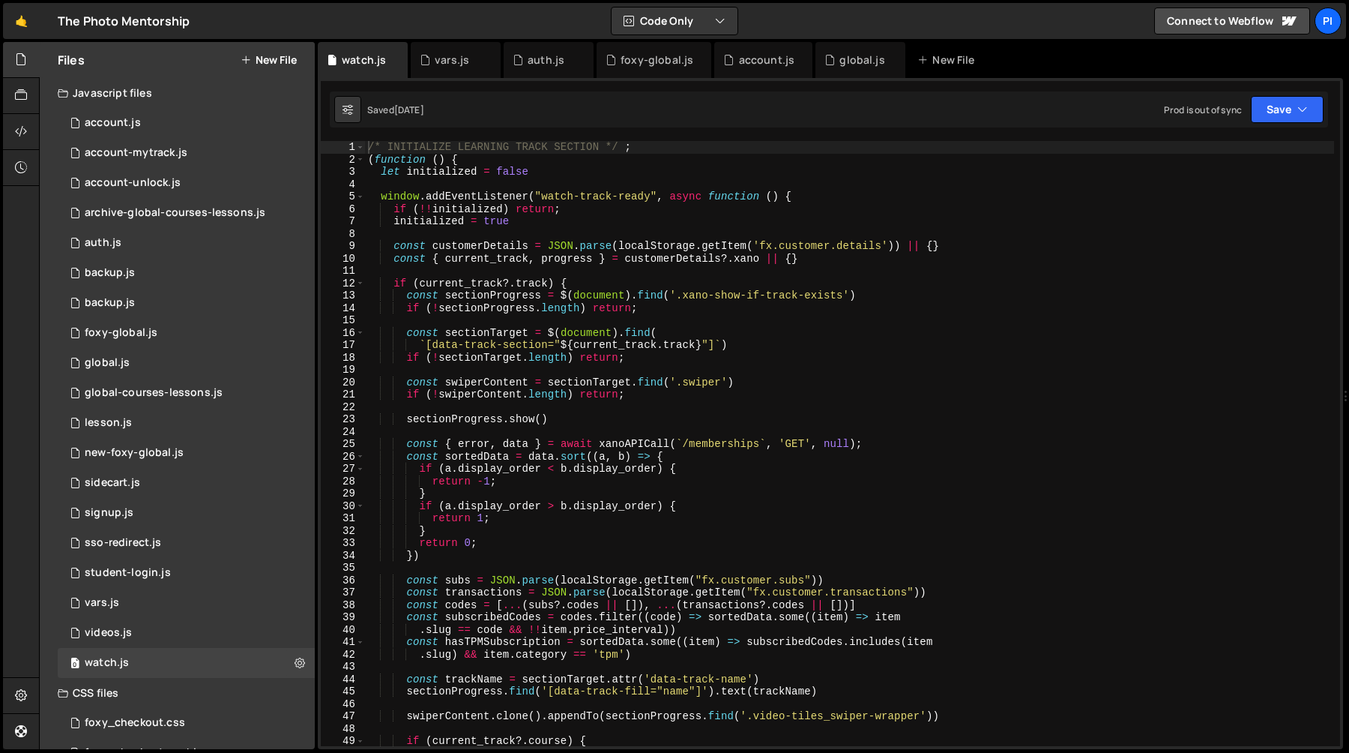
click at [910, 380] on div "/* INITIALIZE LEARNING TRACK SECTION */ ; ( function ( ) { let initialized = fa…" at bounding box center [849, 456] width 969 height 630
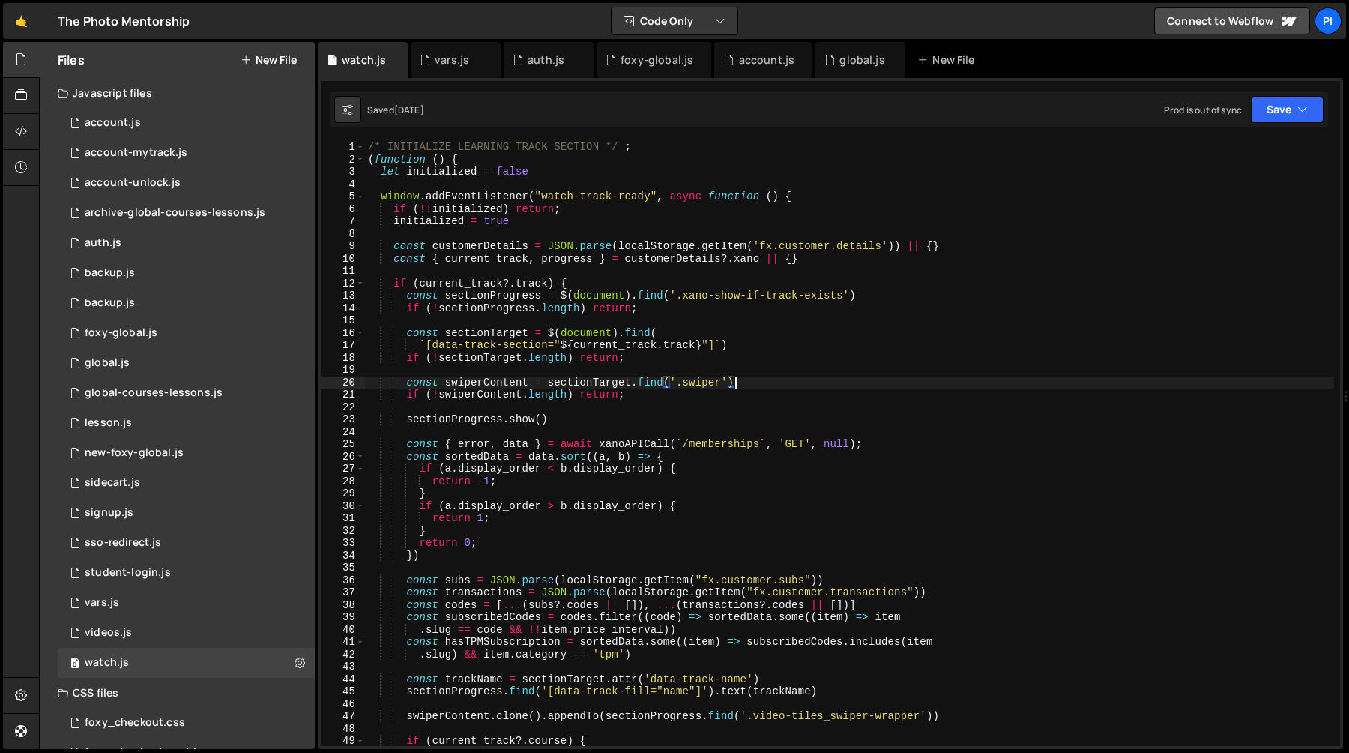
paste textarea "xano-show-if-track-exists"
click at [883, 336] on div "/* INITIALIZE LEARNING TRACK SECTION */ ; ( function ( ) { let initialized = fa…" at bounding box center [849, 456] width 969 height 630
type textarea "const sectionTarget = $(document).find("
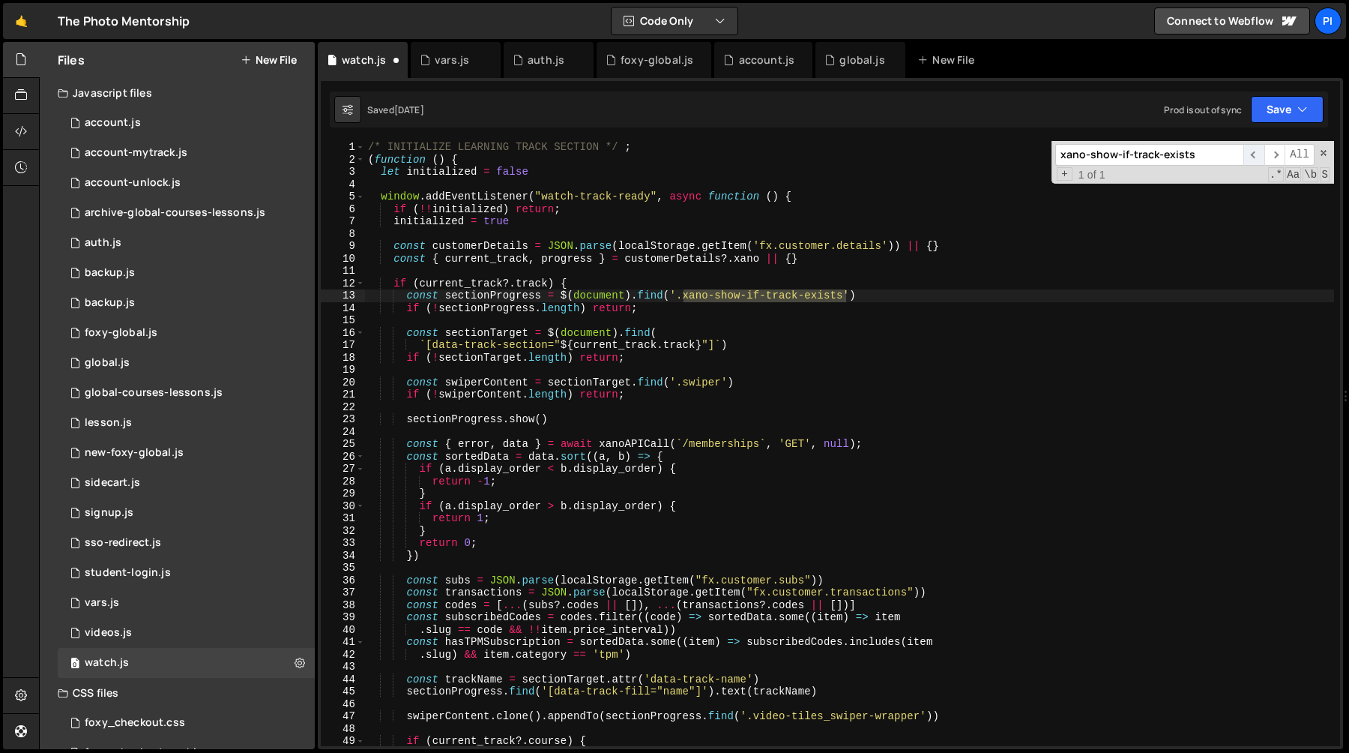
type input "xano-show-if-track-exists"
click at [1253, 151] on span "​" at bounding box center [1253, 155] width 21 height 22
type textarea "const sectionProgress = $(document).find('.xano-show-if-track-exists')"
click at [481, 295] on div "/* INITIALIZE LEARNING TRACK SECTION */ ; ( function ( ) { let initialized = fa…" at bounding box center [849, 456] width 969 height 630
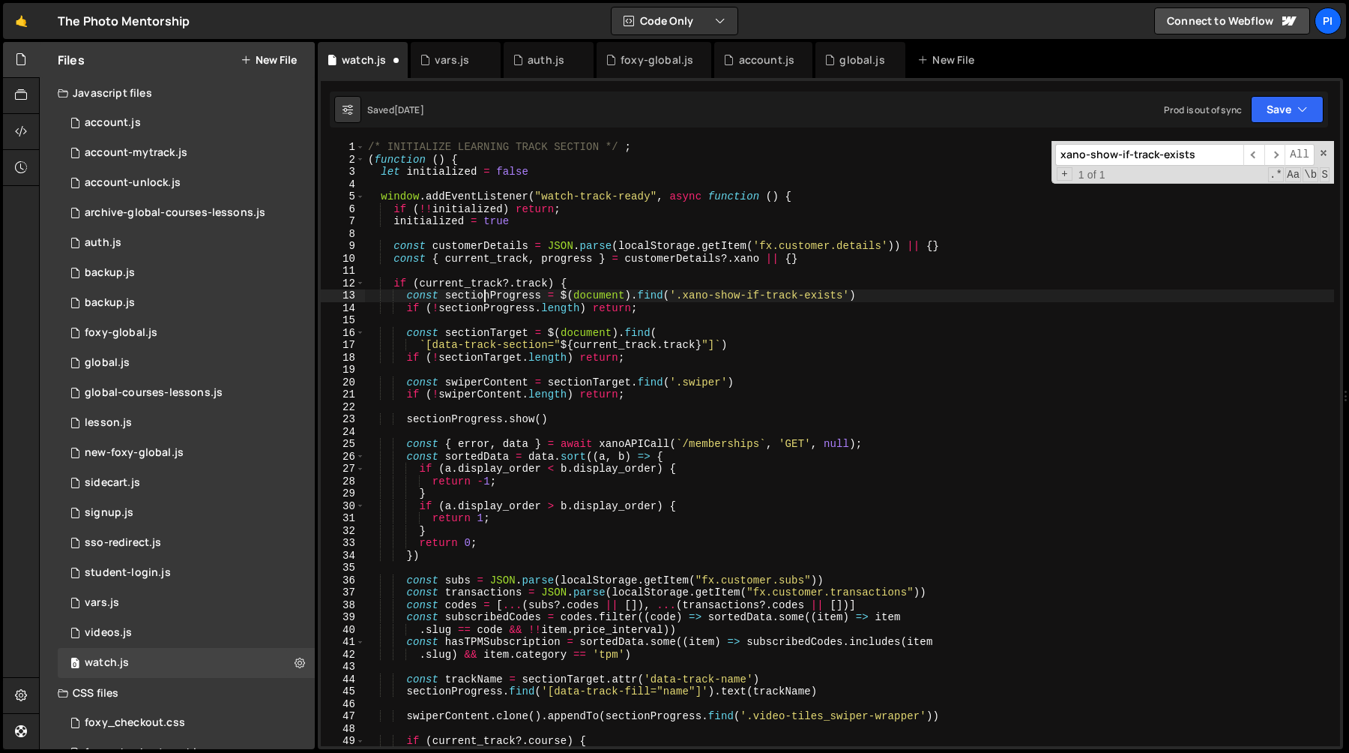
click at [481, 295] on div "/* INITIALIZE LEARNING TRACK SECTION */ ; ( function ( ) { let initialized = fa…" at bounding box center [849, 456] width 969 height 630
type input "sectionProgress"
click at [1257, 157] on span "​" at bounding box center [1253, 155] width 21 height 22
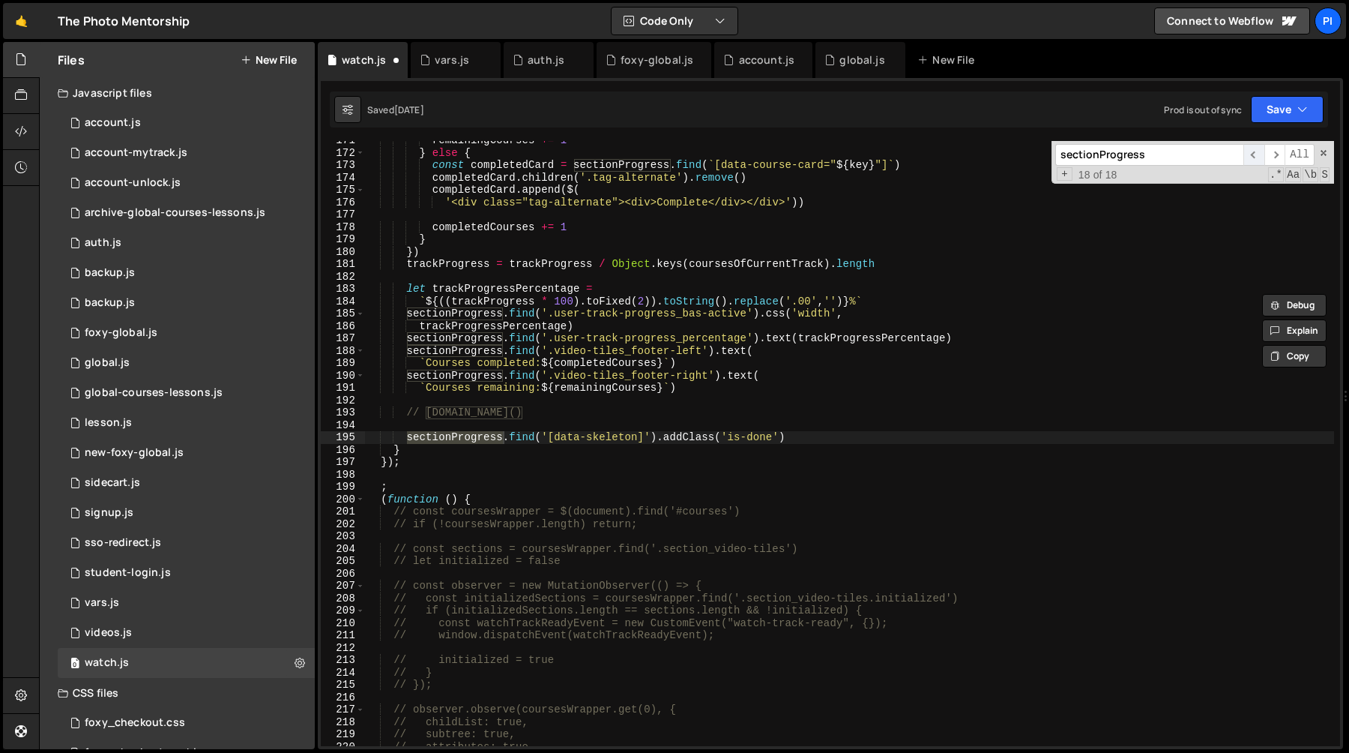
scroll to position [2109, 0]
click at [1257, 158] on span "​" at bounding box center [1253, 155] width 21 height 22
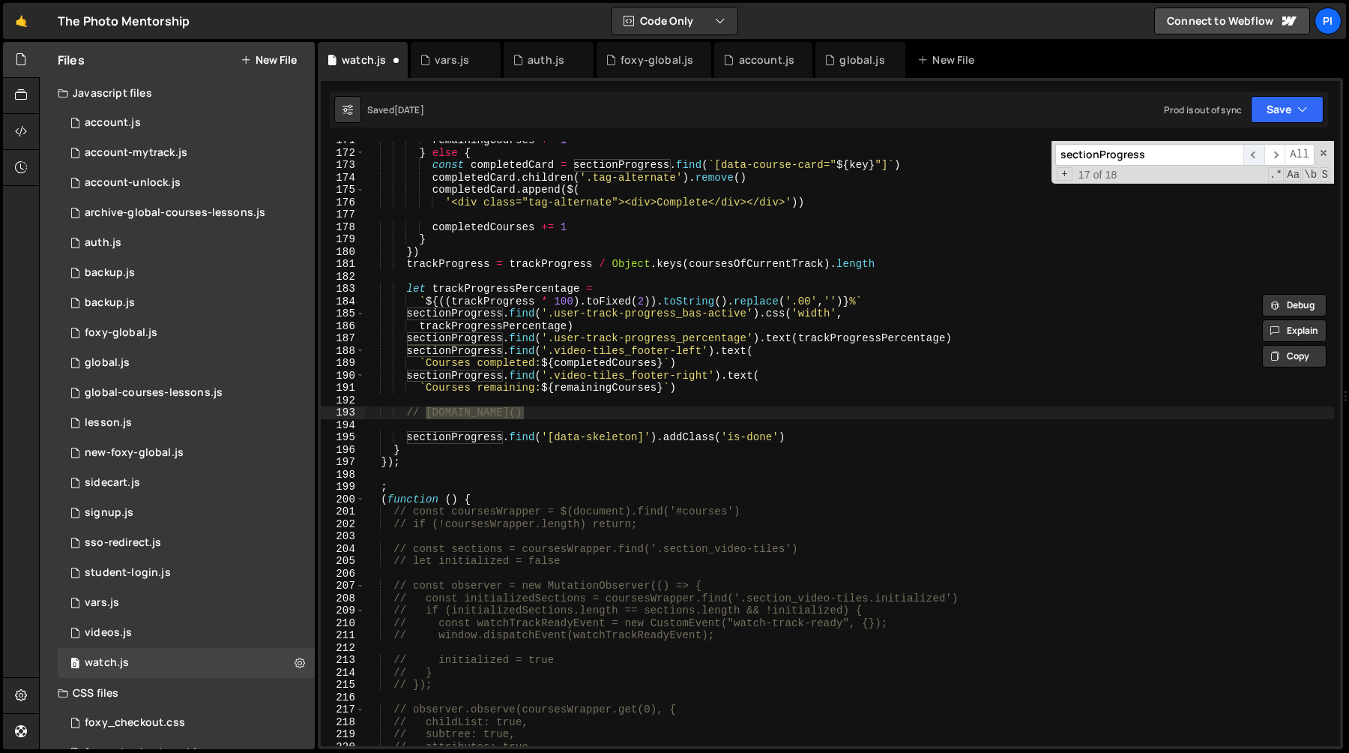
click at [1256, 158] on span "​" at bounding box center [1253, 155] width 21 height 22
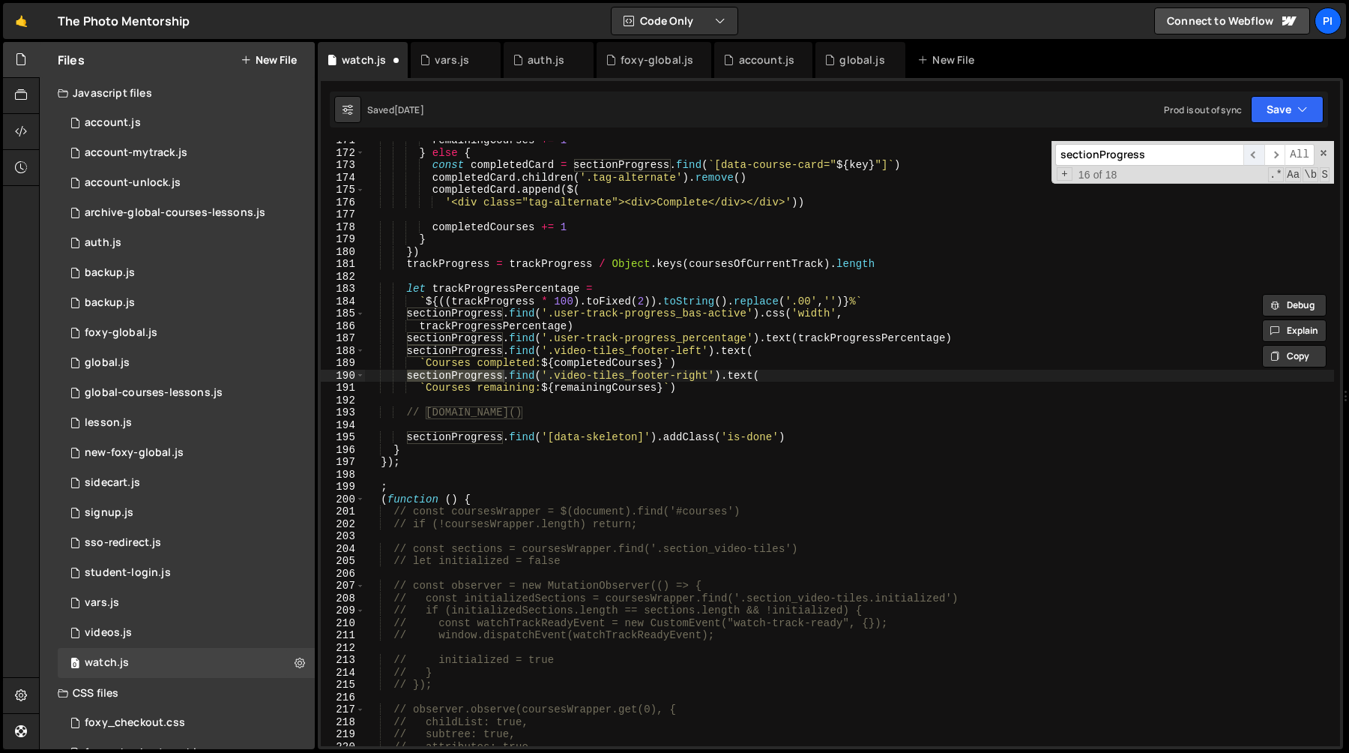
click at [1256, 158] on span "​" at bounding box center [1253, 155] width 21 height 22
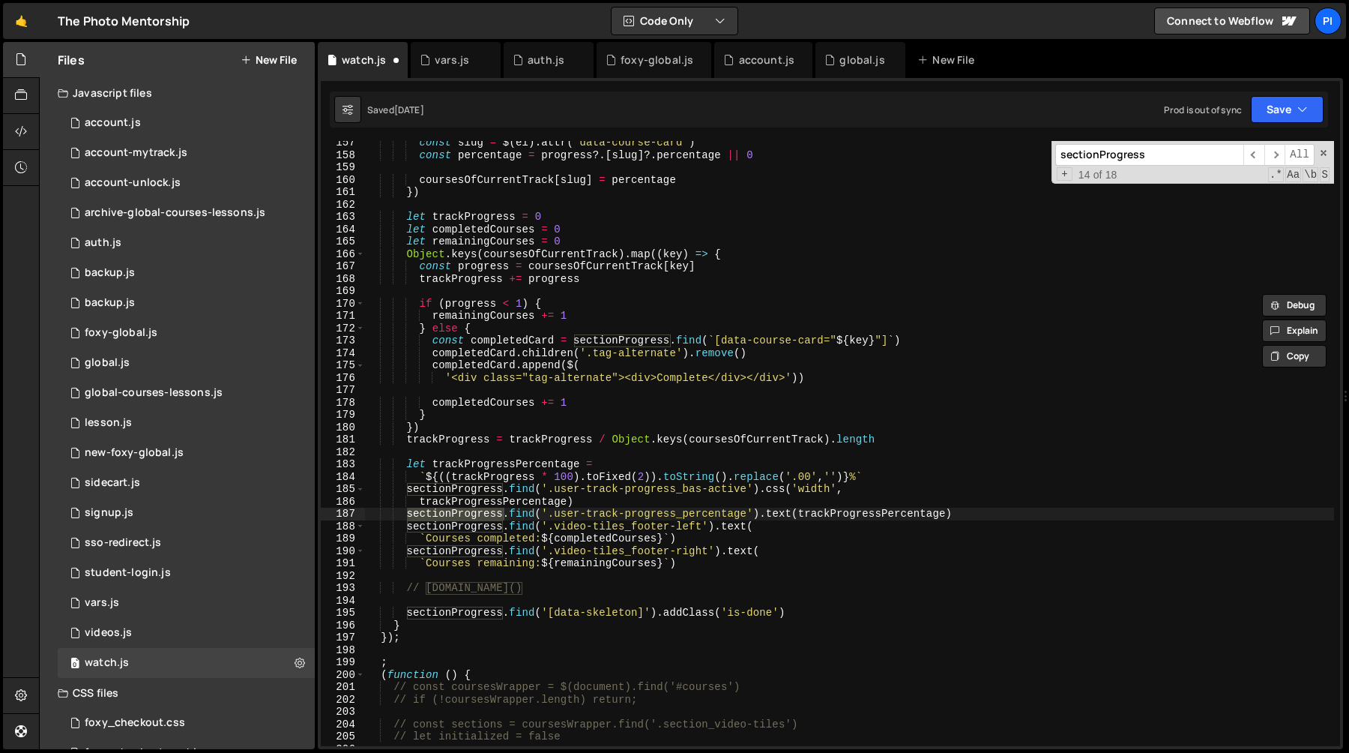
scroll to position [1922, 0]
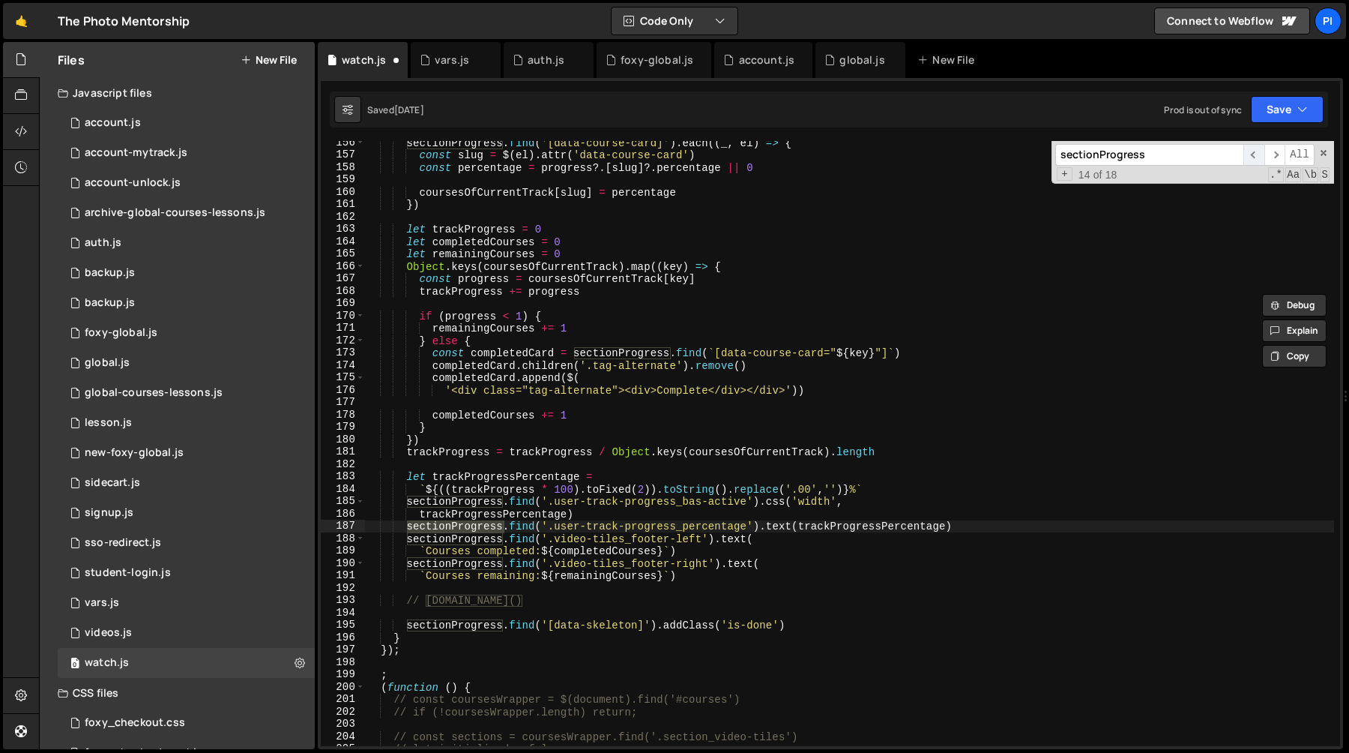
click at [1256, 157] on span "​" at bounding box center [1253, 155] width 21 height 22
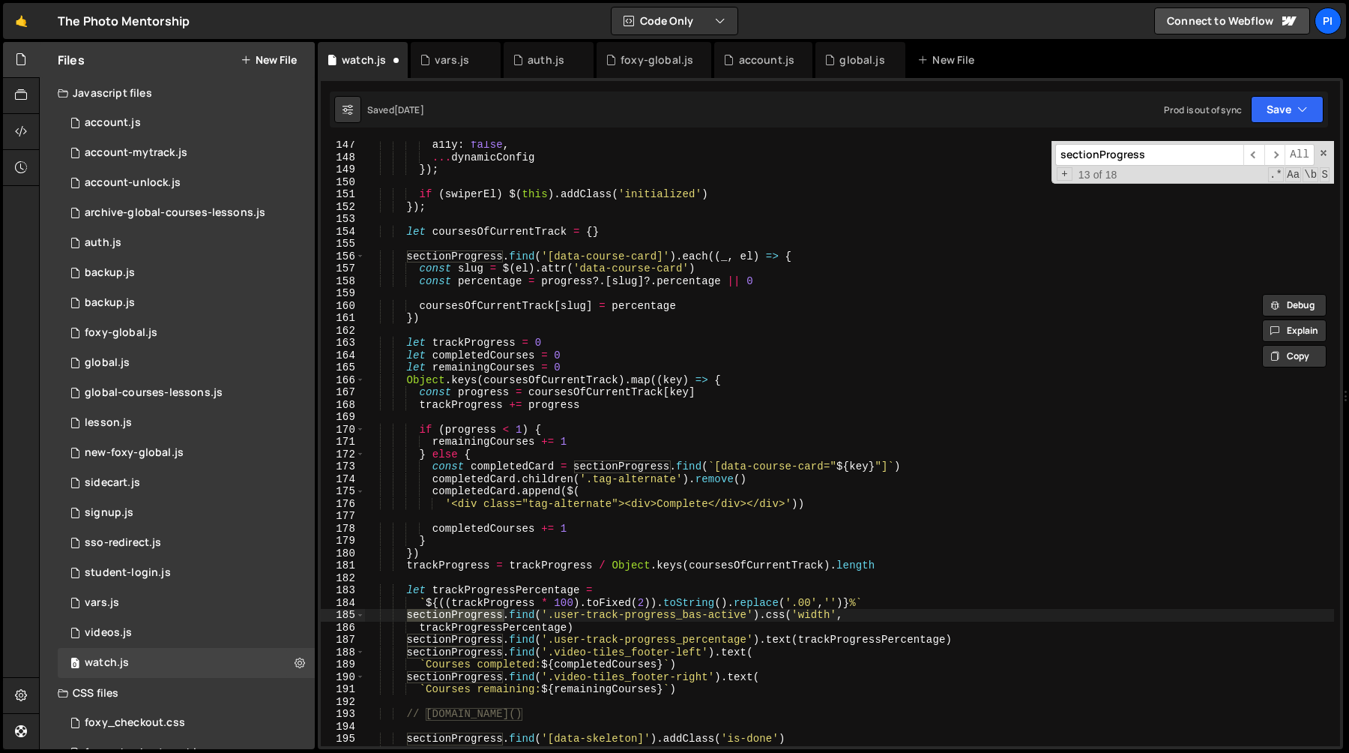
scroll to position [1839, 0]
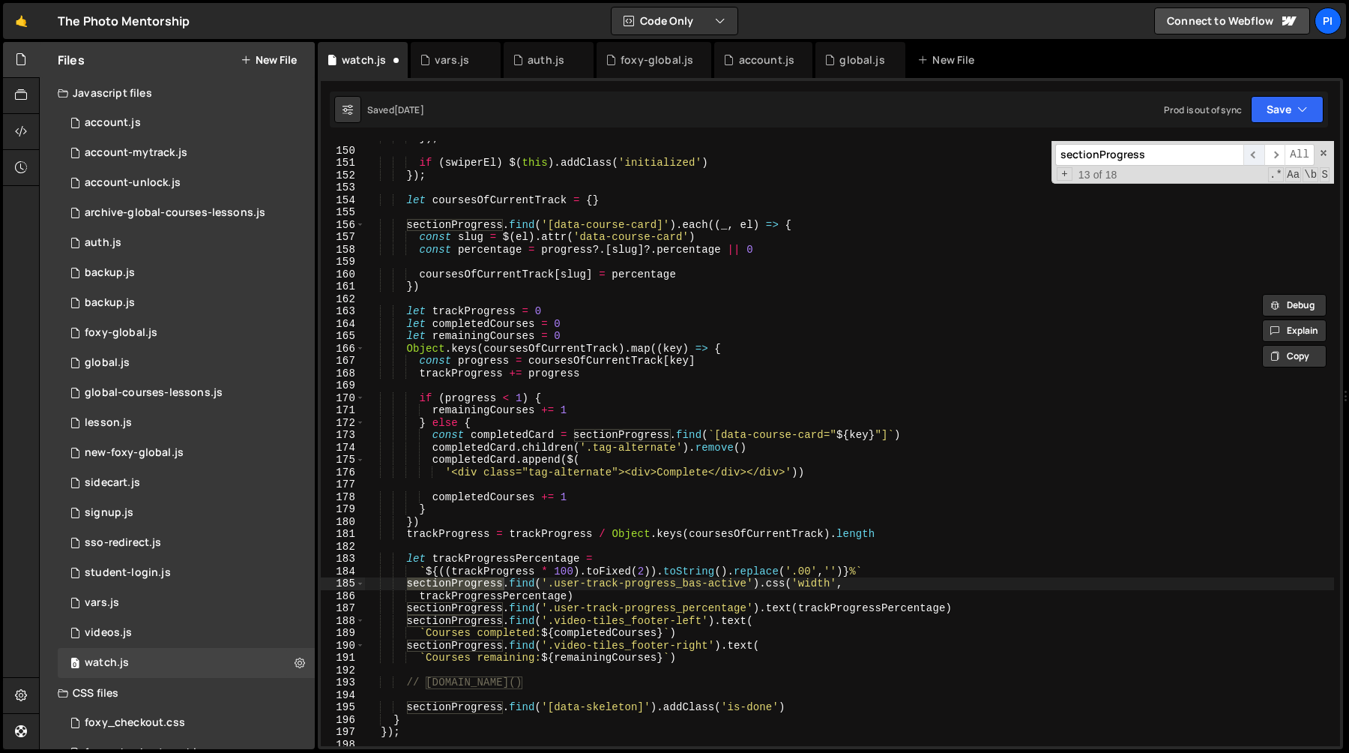
click at [1257, 152] on span "​" at bounding box center [1253, 155] width 21 height 22
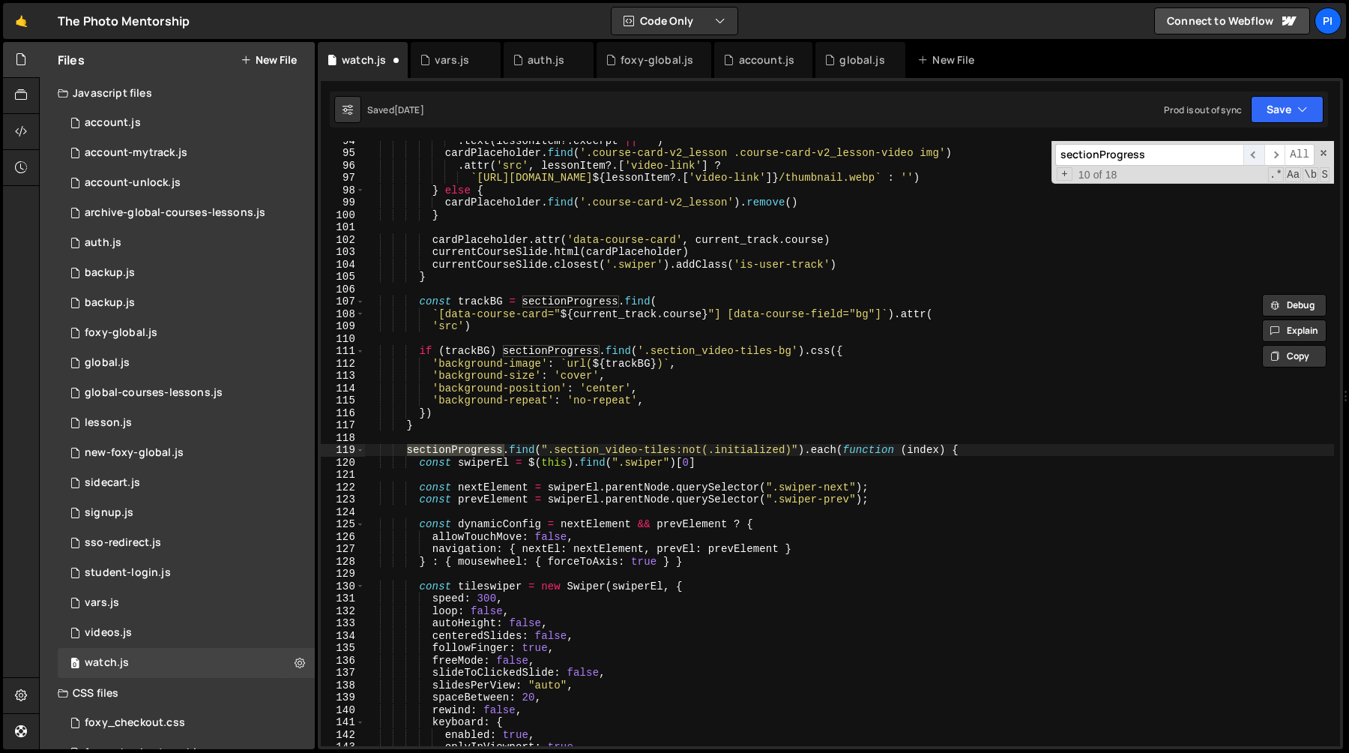
scroll to position [1156, 0]
click at [1257, 152] on span "​" at bounding box center [1253, 155] width 21 height 22
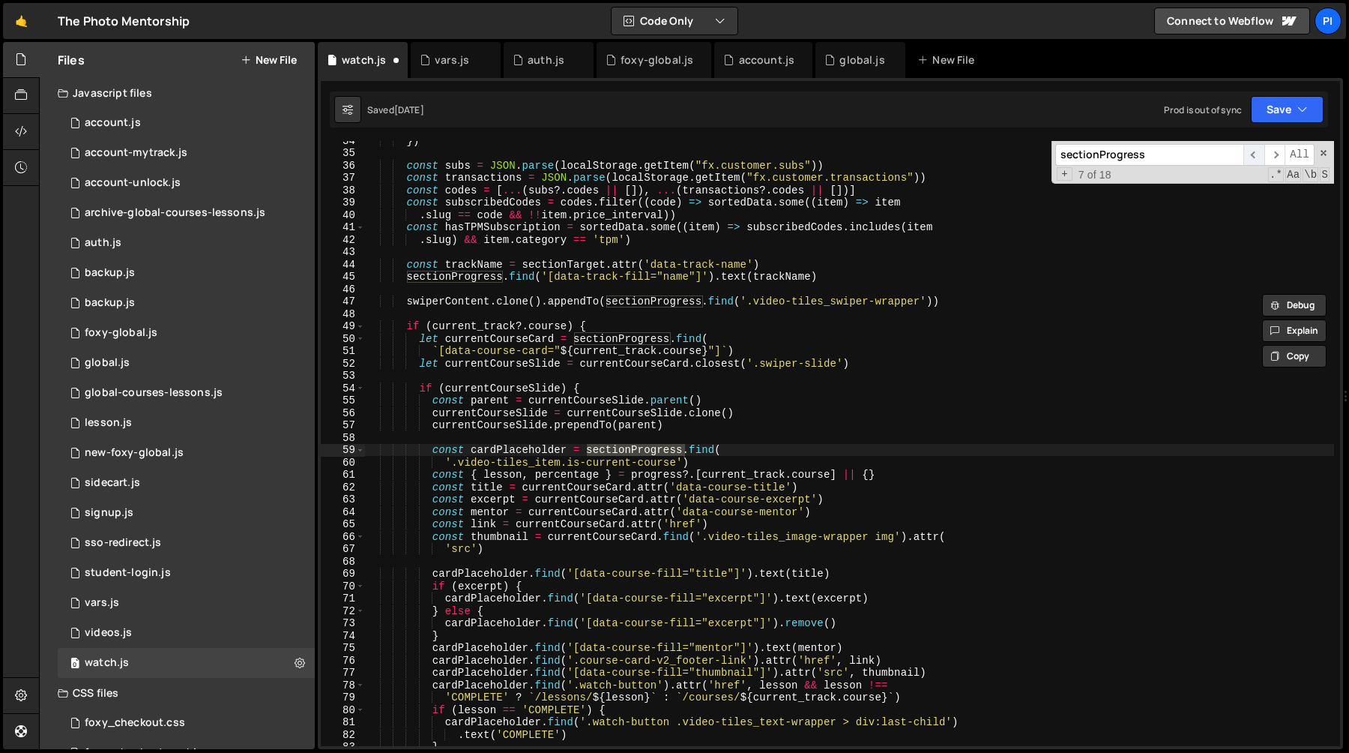
click at [1257, 152] on span "​" at bounding box center [1253, 155] width 21 height 22
click at [1244, 156] on span "​" at bounding box center [1253, 155] width 21 height 22
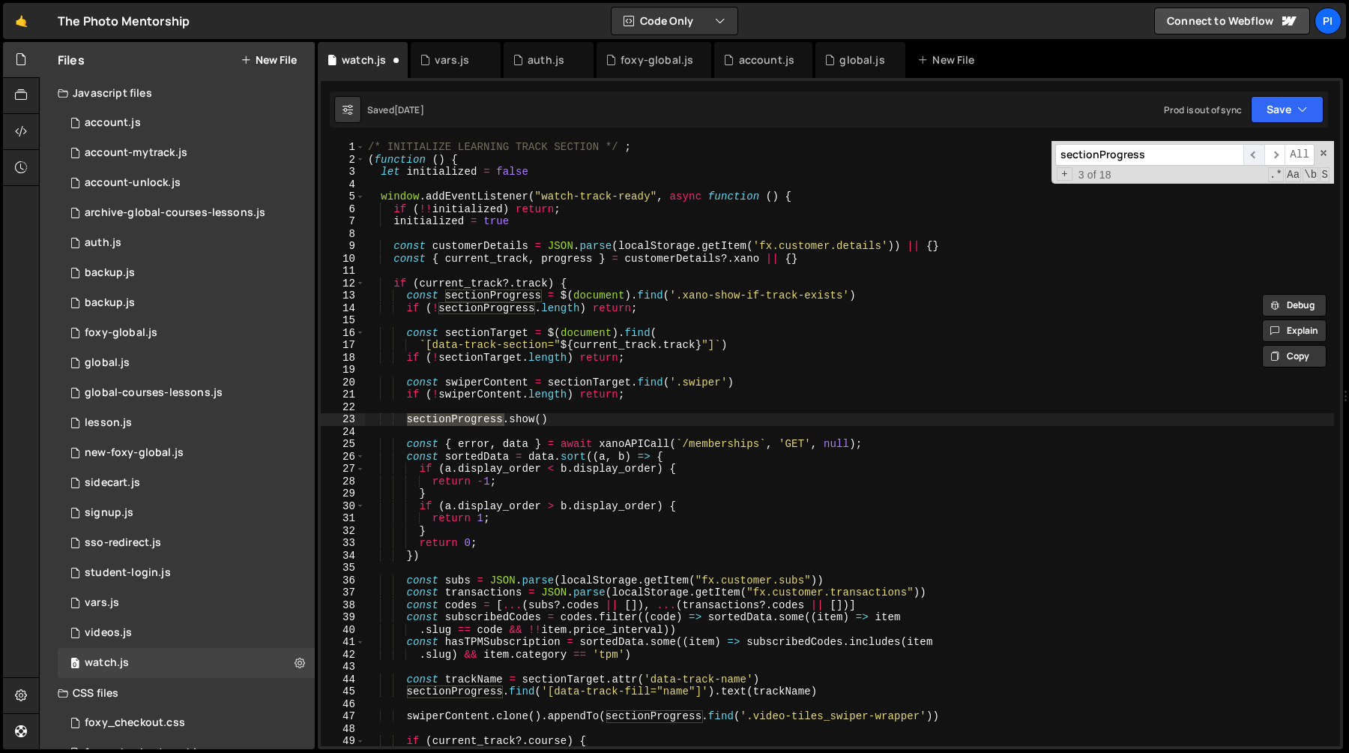
click at [1244, 156] on span "​" at bounding box center [1253, 155] width 21 height 22
click at [401, 298] on div "/* INITIALIZE LEARNING TRACK SECTION */ ; ( function ( ) { let initialized = fa…" at bounding box center [849, 456] width 969 height 630
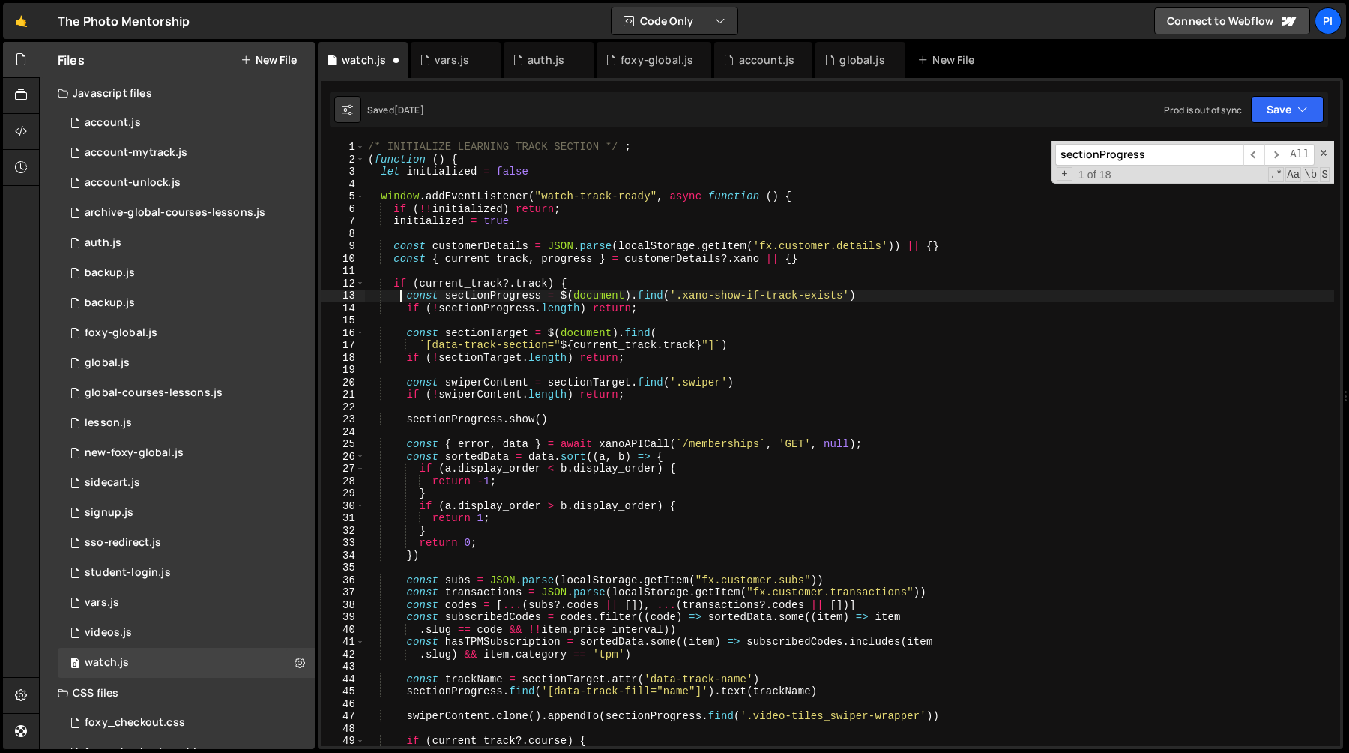
click at [716, 303] on div "/* INITIALIZE LEARNING TRACK SECTION */ ; ( function ( ) { let initialized = fa…" at bounding box center [849, 456] width 969 height 630
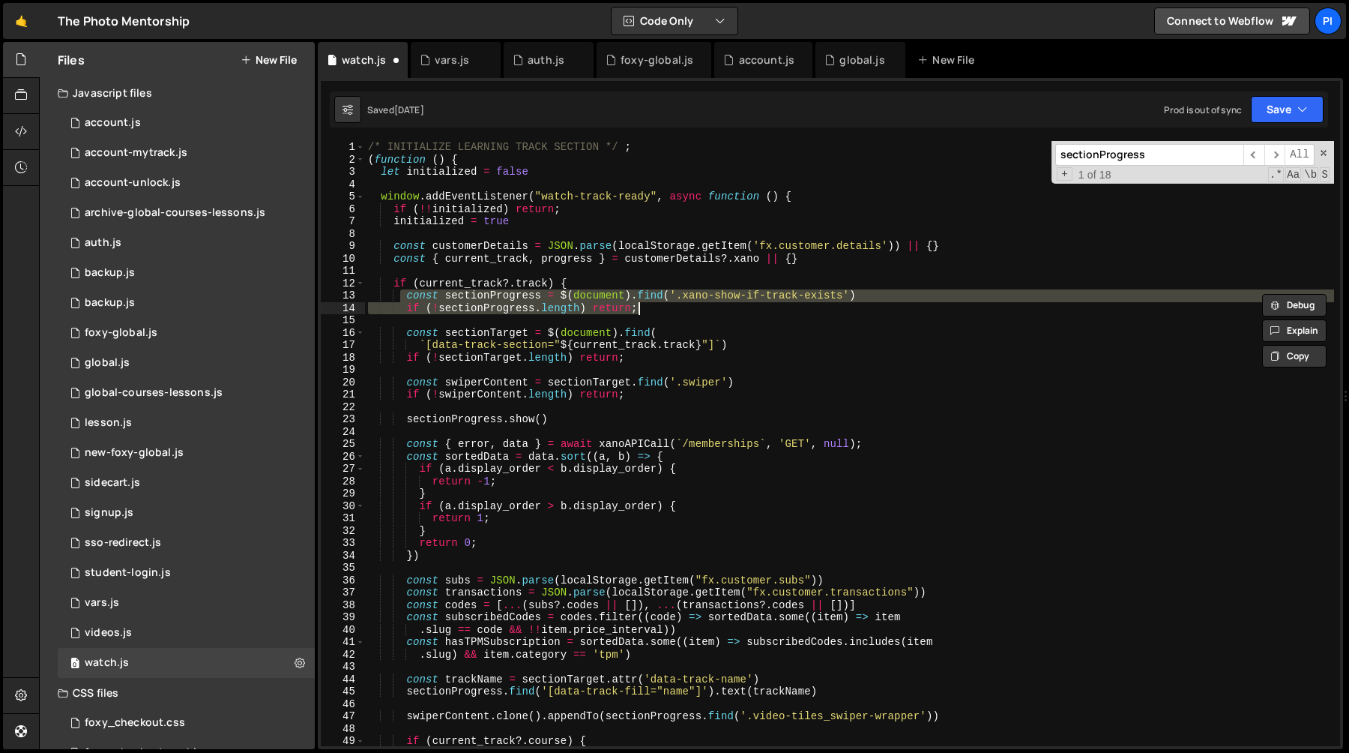
click at [393, 288] on div "/* INITIALIZE LEARNING TRACK SECTION */ ; ( function ( ) { let initialized = fa…" at bounding box center [849, 456] width 969 height 630
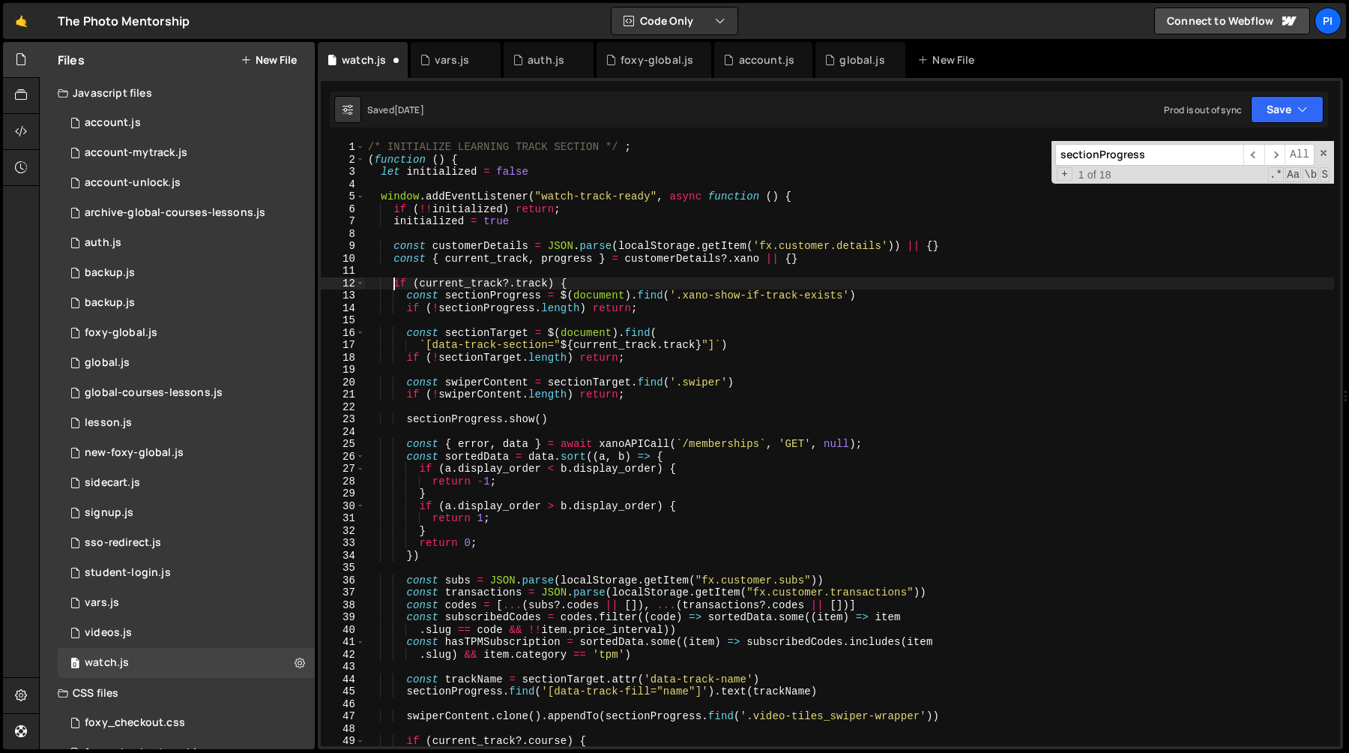
click at [660, 303] on div "/* INITIALIZE LEARNING TRACK SECTION */ ; ( function ( ) { let initialized = fa…" at bounding box center [849, 456] width 969 height 630
type textarea "const sectionProgress = $(document).find('.xano-show-if-track-exists') if (!sec…"
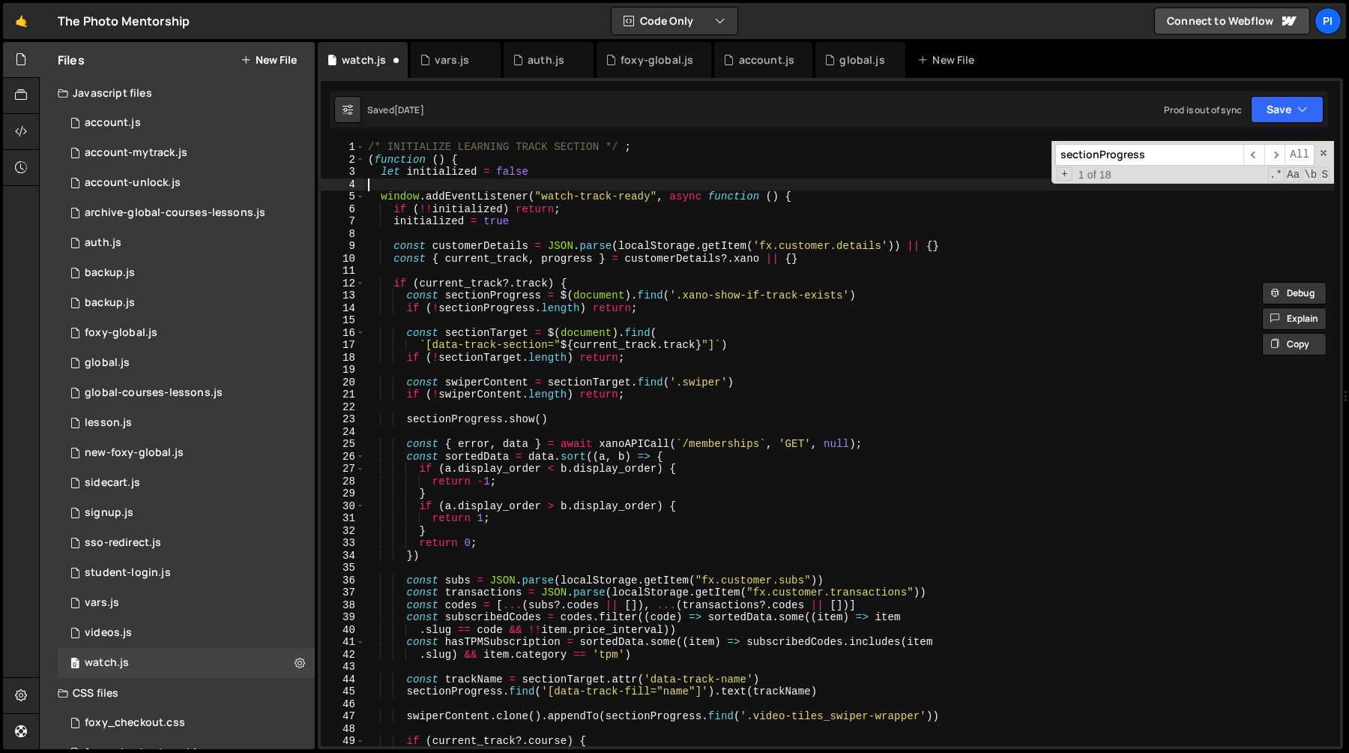
click at [459, 181] on div "/* INITIALIZE LEARNING TRACK SECTION */ ; ( function ( ) { let initialized = fa…" at bounding box center [849, 456] width 969 height 630
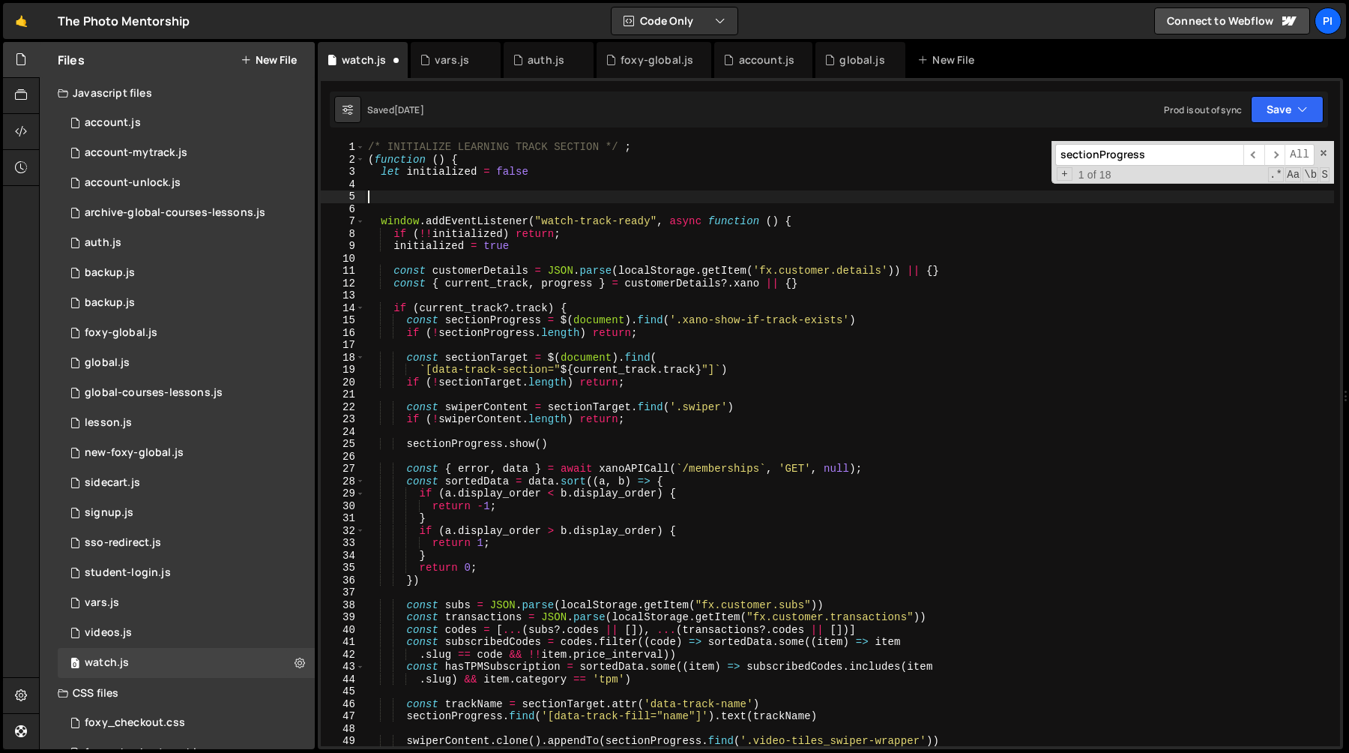
paste textarea "if (!sectionProgress.length) return;"
type textarea "if (!sectionProgress.length) return;"
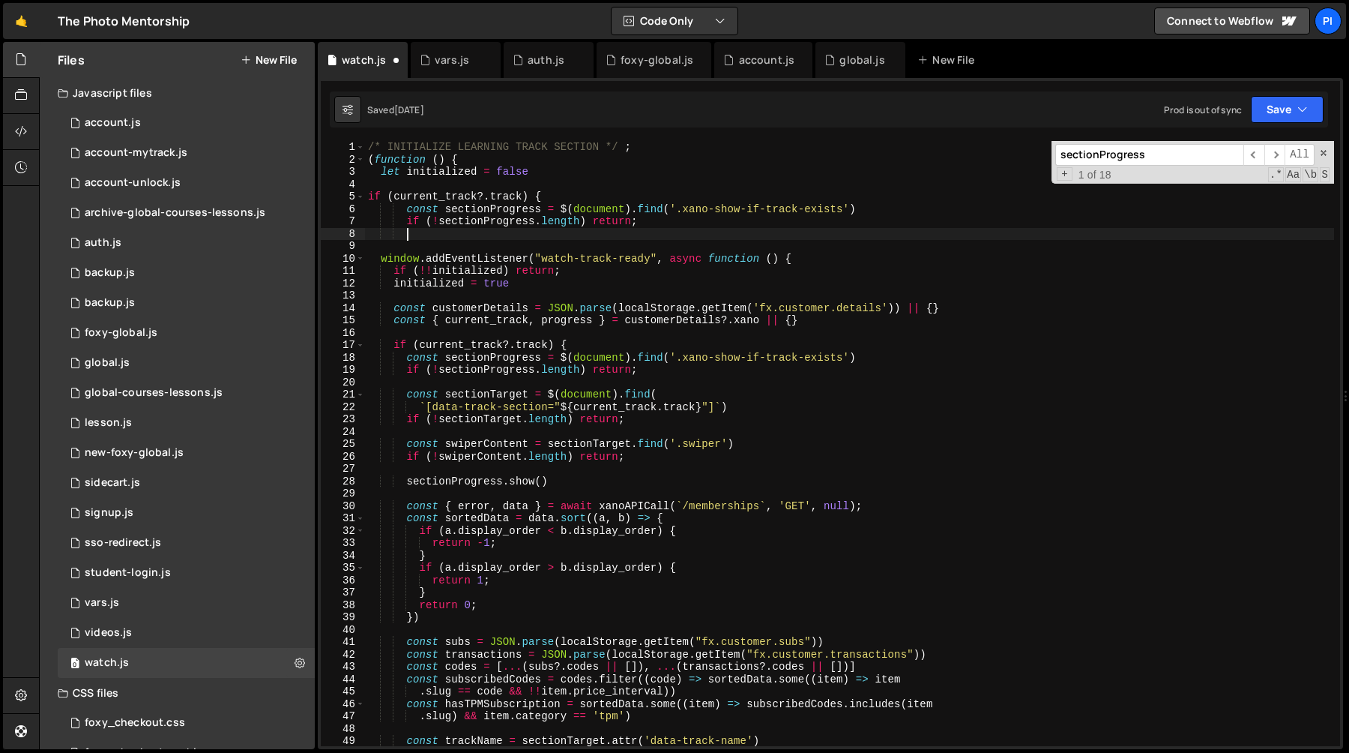
scroll to position [0, 2]
click at [389, 304] on div "/* INITIALIZE LEARNING TRACK SECTION */ ; ( function ( ) { let initialized = fa…" at bounding box center [849, 456] width 969 height 630
click at [827, 316] on div "/* INITIALIZE LEARNING TRACK SECTION */ ; ( function ( ) { let initialized = fa…" at bounding box center [849, 456] width 969 height 630
type textarea "const customerDetails = JSON.parse(localStorage.getItem('fx.customer.details'))…"
click at [429, 188] on div "/* INITIALIZE LEARNING TRACK SECTION */ ; ( function ( ) { let initialized = fa…" at bounding box center [849, 456] width 969 height 630
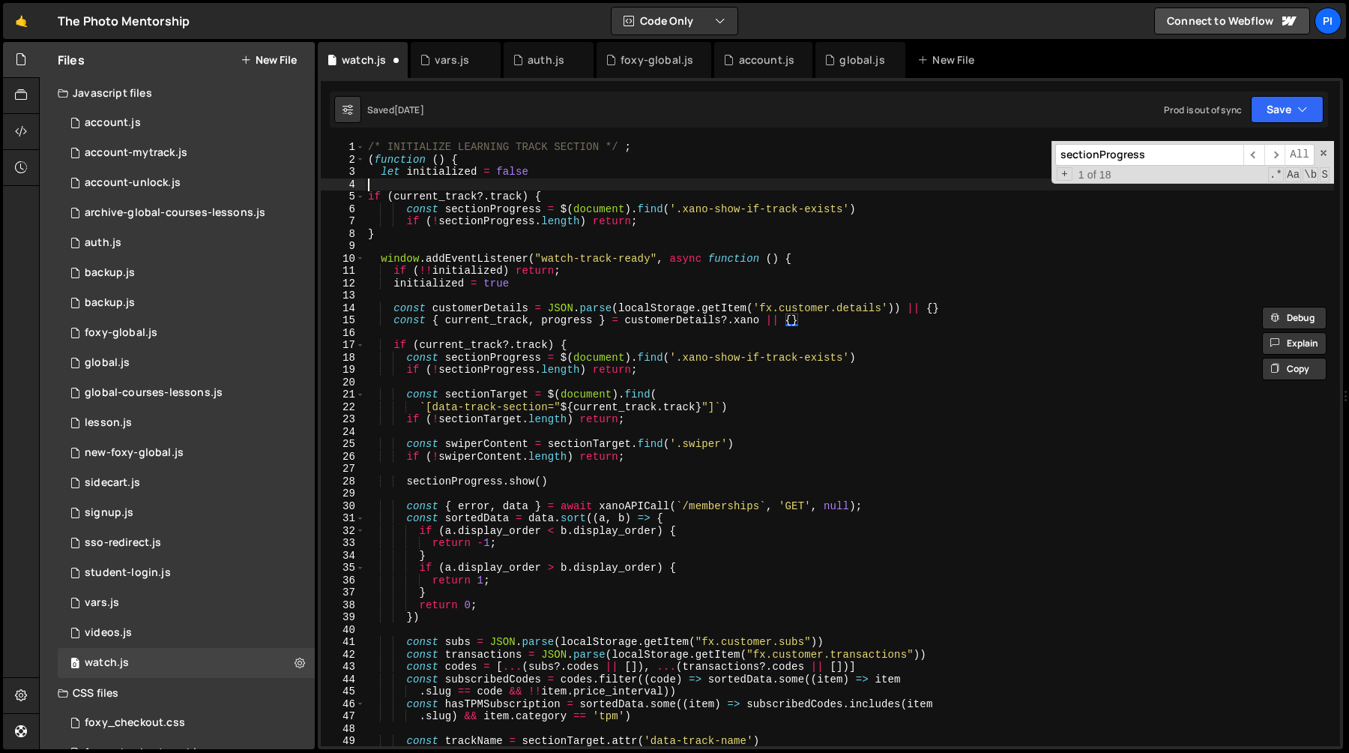
scroll to position [0, 0]
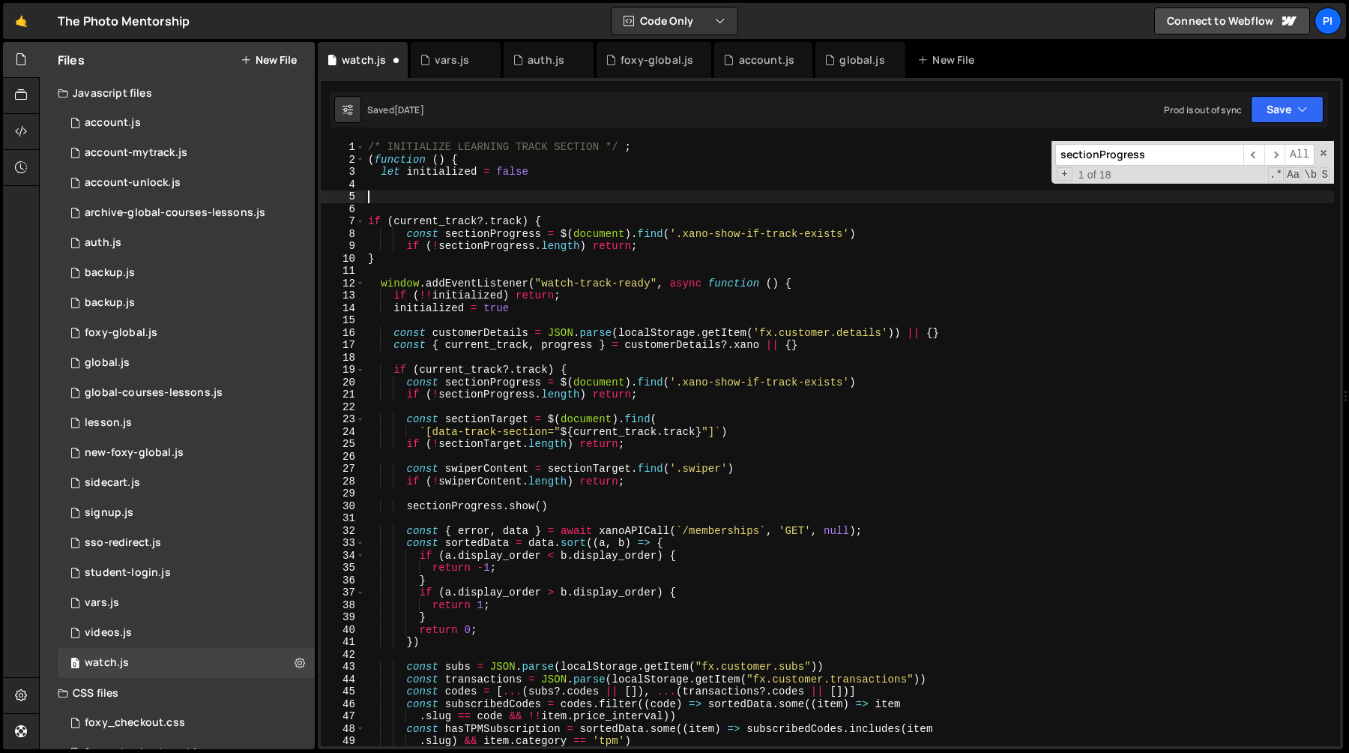
paste textarea "const { current_track, progress } = customerDetails?.xano || {}"
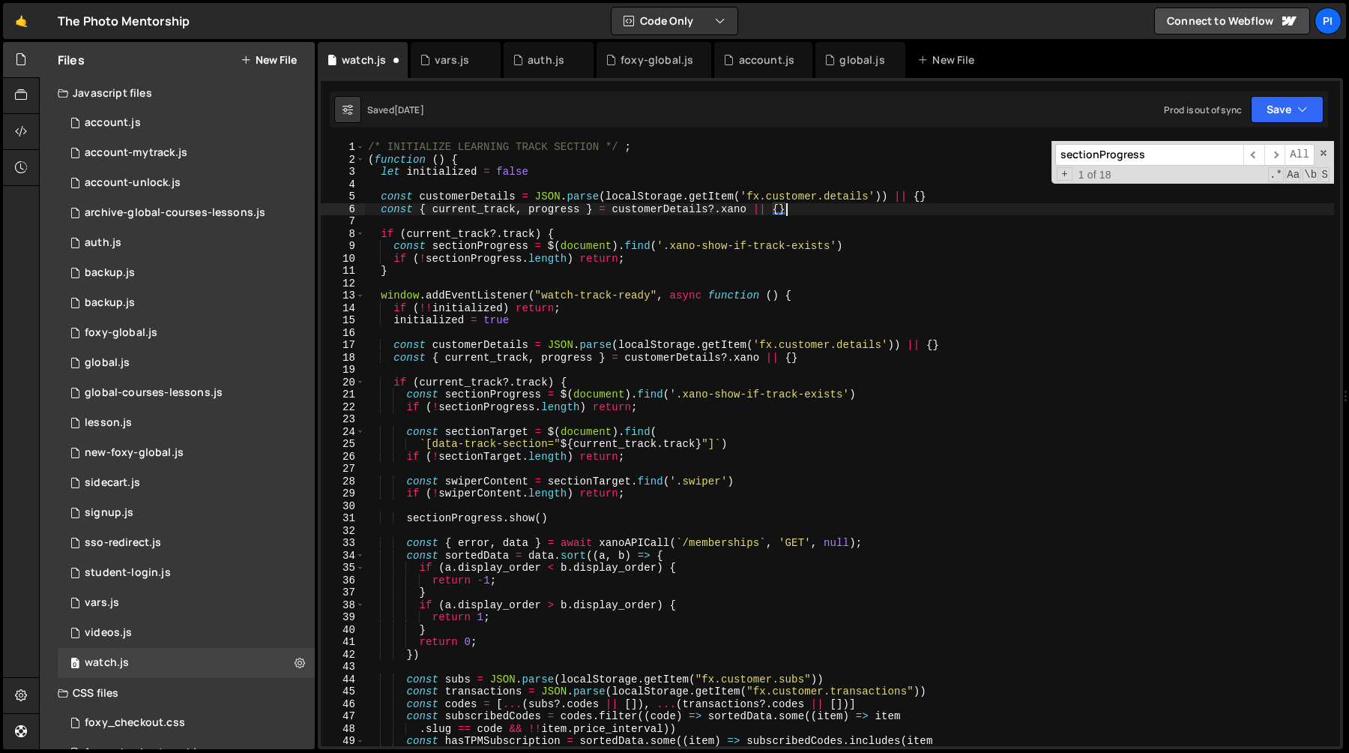
click at [489, 195] on div "/* INITIALIZE LEARNING TRACK SECTION */ ; ( function ( ) { let initialized = fa…" at bounding box center [849, 456] width 969 height 630
click at [817, 211] on div "/* INITIALIZE LEARNING TRACK SECTION */ ; ( function ( ) { let initialized = fa…" at bounding box center [849, 456] width 969 height 630
click at [823, 359] on div "/* INITIALIZE LEARNING TRACK SECTION */ ; ( function ( ) { let initialized = fa…" at bounding box center [849, 456] width 969 height 630
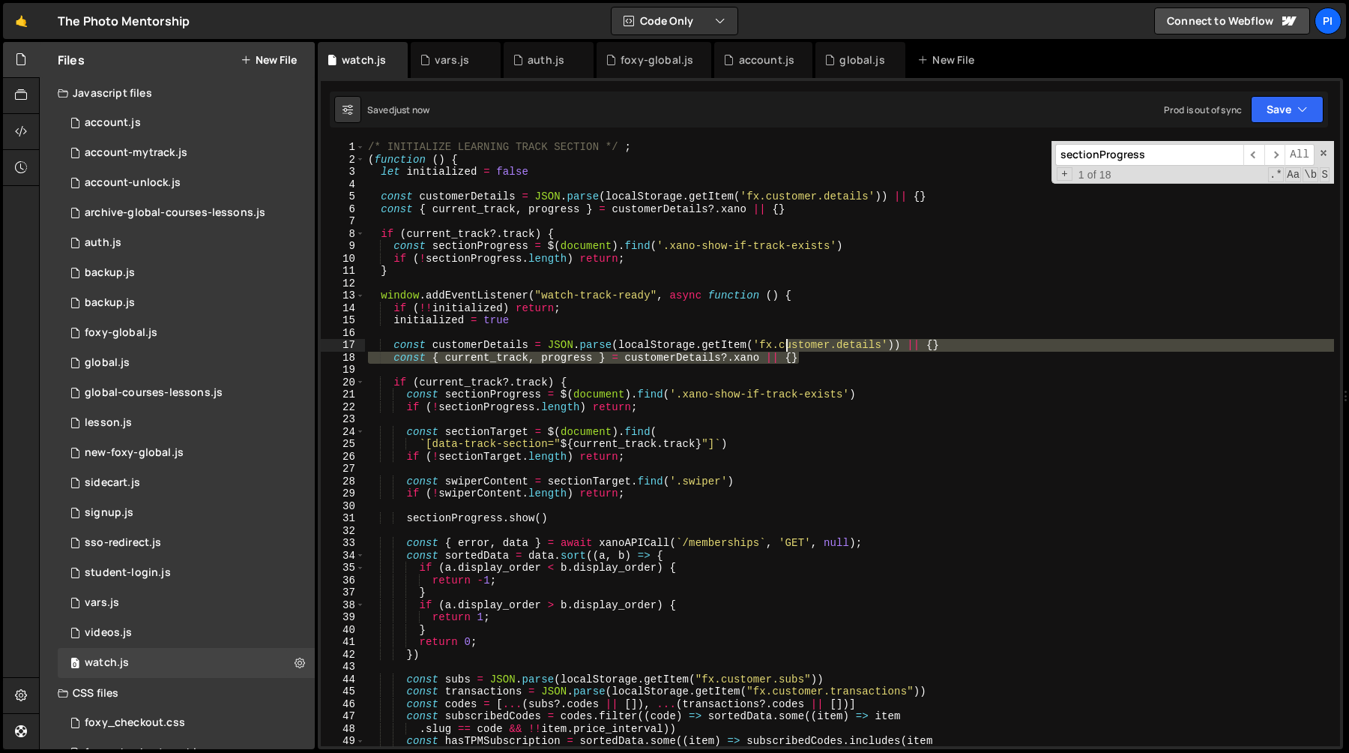
type textarea "// const customerDetails = JSON.parse(localStorage.getItem('fx.customer.details…"
drag, startPoint x: 823, startPoint y: 359, endPoint x: 786, endPoint y: 343, distance: 40.0
click at [786, 343] on div "/* INITIALIZE LEARNING TRACK SECTION */ ; ( function ( ) { let initialized = fa…" at bounding box center [849, 456] width 969 height 630
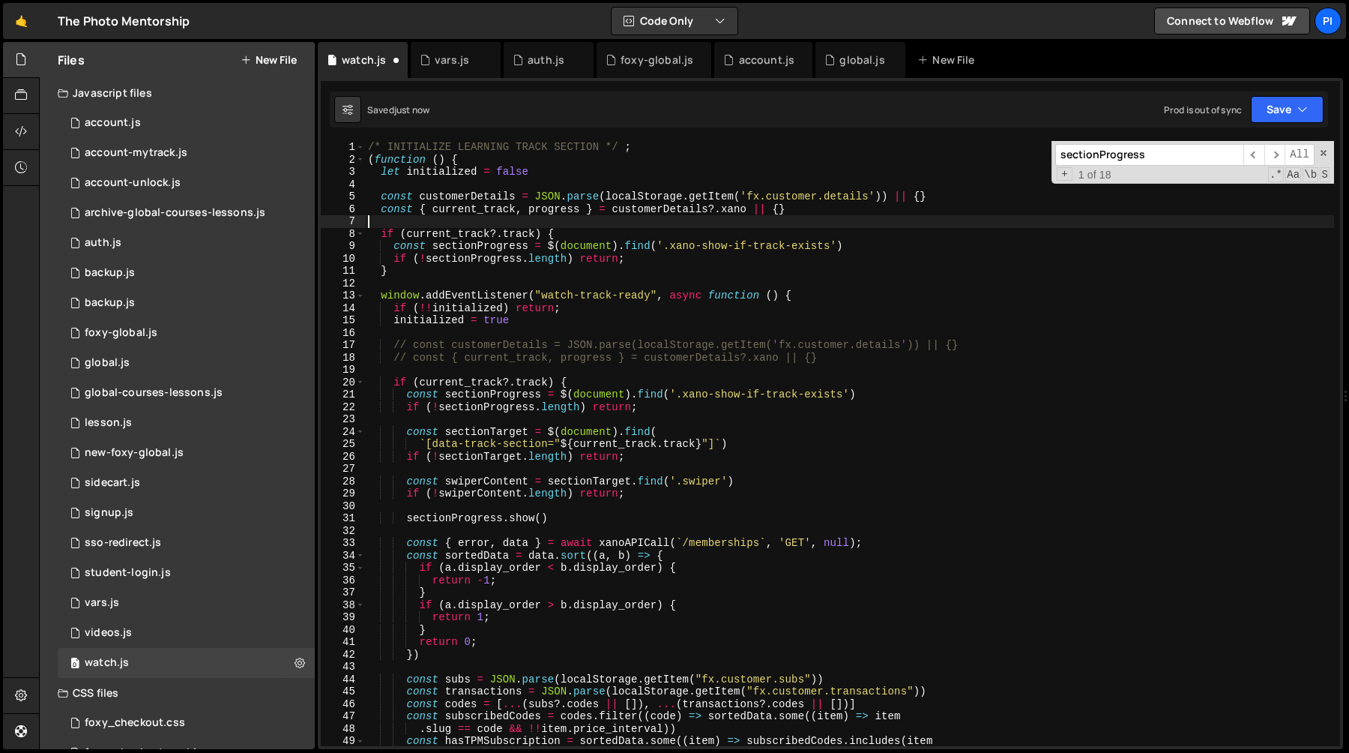
click at [539, 226] on div "/* INITIALIZE LEARNING TRACK SECTION */ ; ( function ( ) { let initialized = fa…" at bounding box center [849, 456] width 969 height 630
click at [471, 235] on div "/* INITIALIZE LEARNING TRACK SECTION */ ; ( function ( ) { let initialized = fa…" at bounding box center [849, 456] width 969 height 630
click at [482, 247] on div "/* INITIALIZE LEARNING TRACK SECTION */ ; ( function ( ) { let initialized = fa…" at bounding box center [849, 456] width 969 height 630
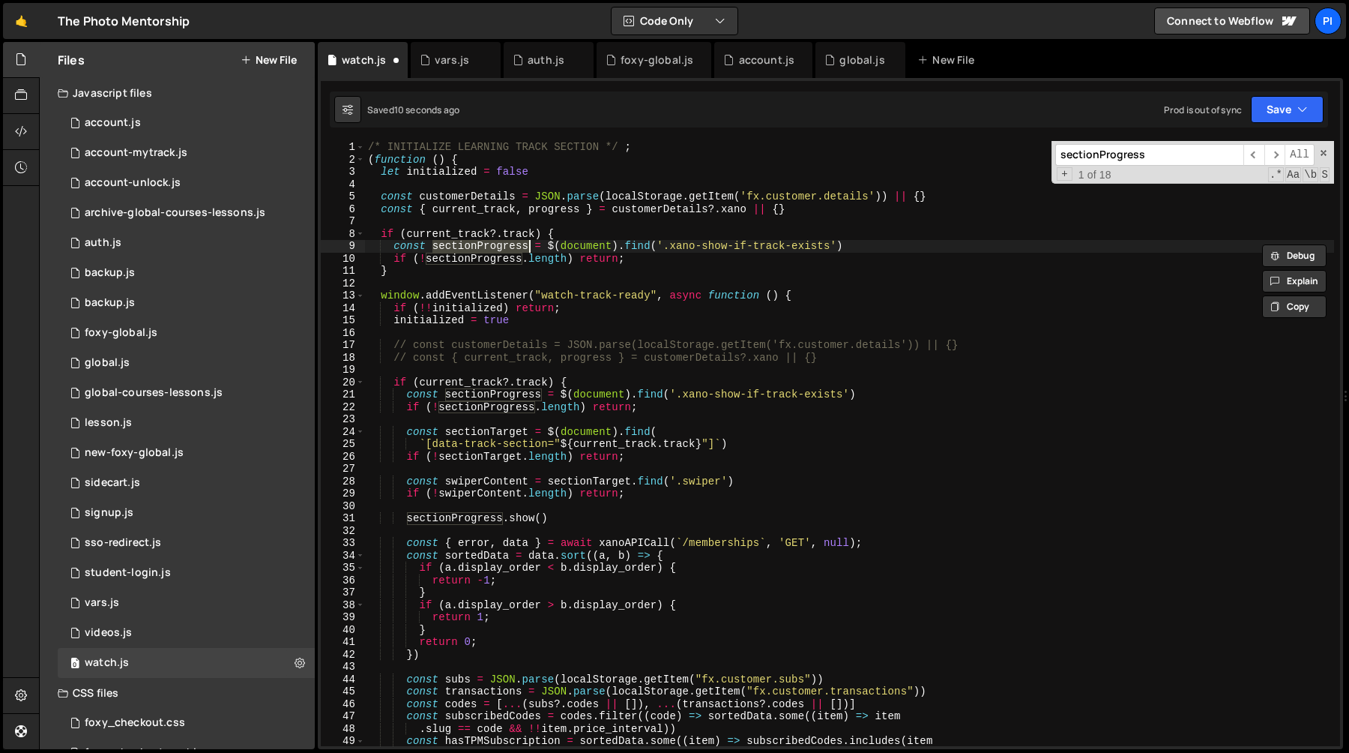
click at [568, 515] on div "/* INITIALIZE LEARNING TRACK SECTION */ ; ( function ( ) { let initialized = fa…" at bounding box center [849, 456] width 969 height 630
type textarea "sectionProgress.show()"
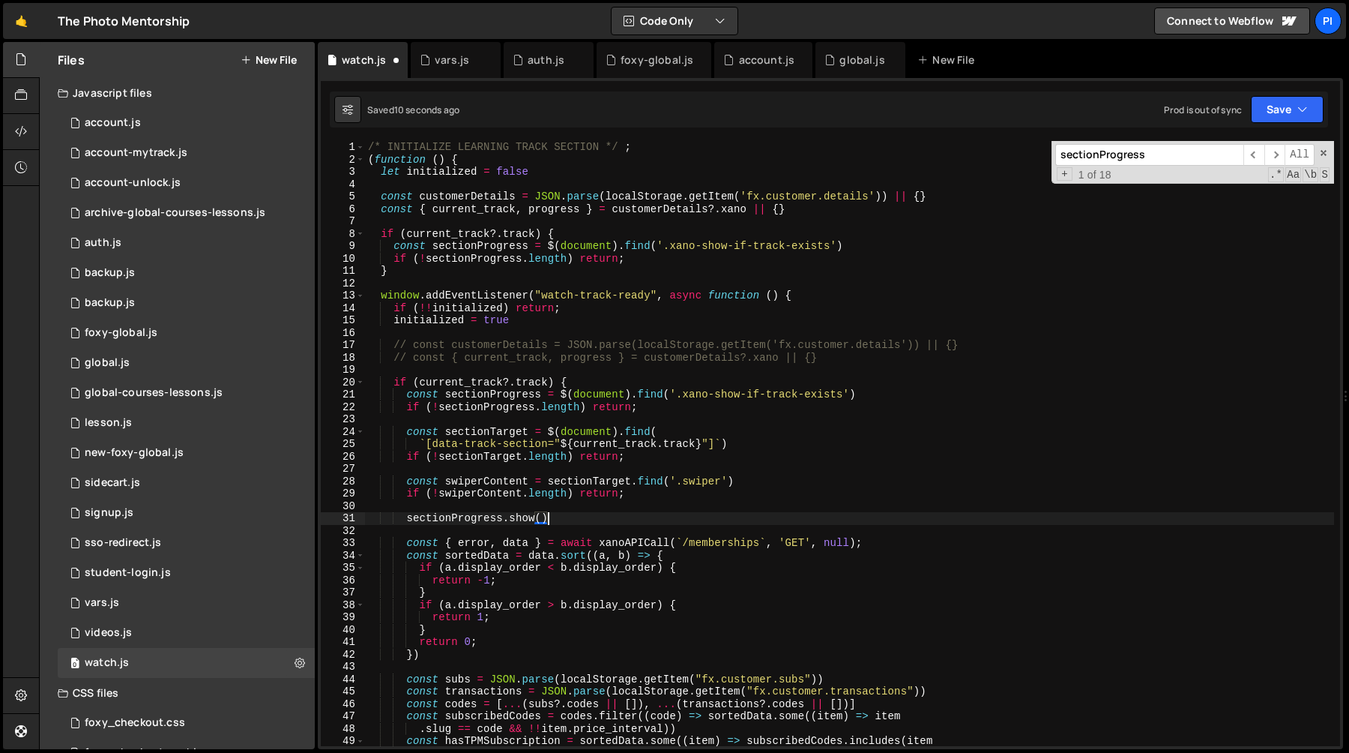
click at [399, 522] on div "/* INITIALIZE LEARNING TRACK SECTION */ ; ( function ( ) { let initialized = fa…" at bounding box center [849, 456] width 969 height 630
click at [410, 280] on div "/* INITIALIZE LEARNING TRACK SECTION */ ; ( function ( ) { let initialized = fa…" at bounding box center [849, 456] width 969 height 630
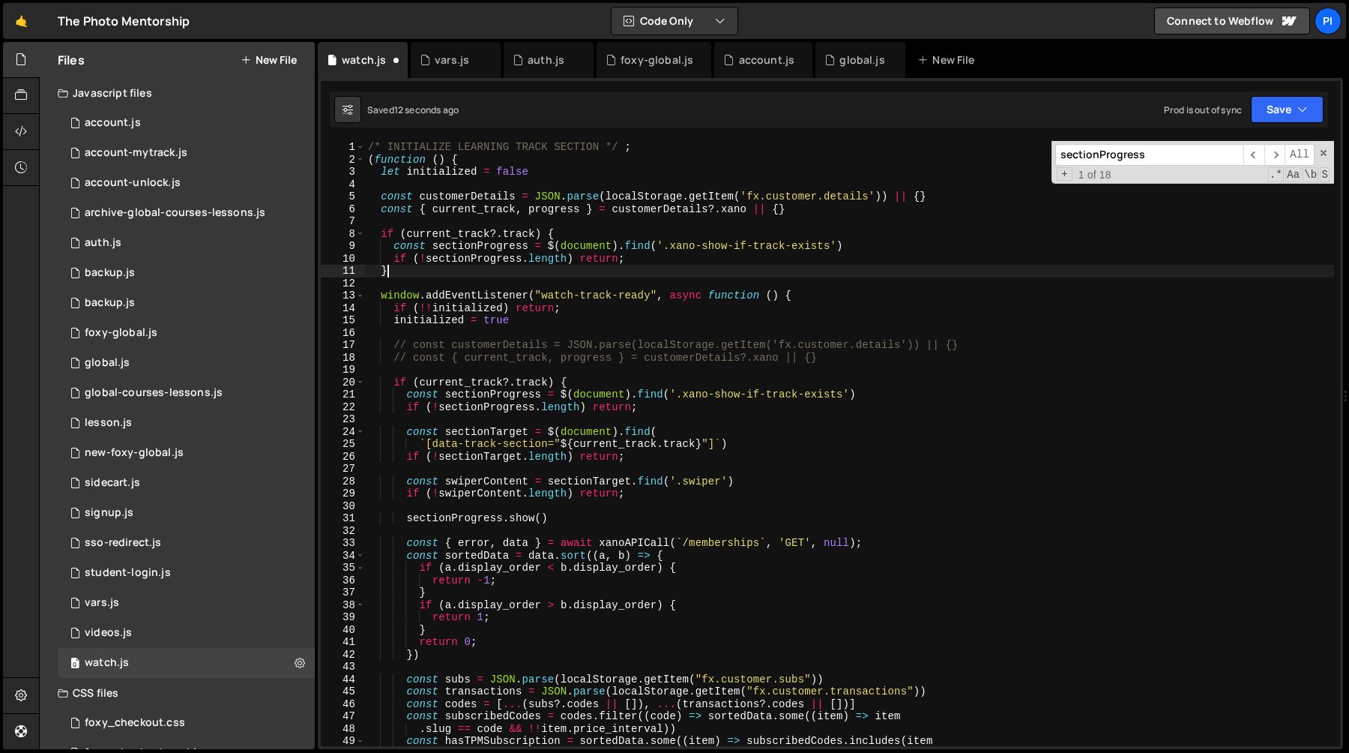
click at [456, 267] on div "/* INITIALIZE LEARNING TRACK SECTION */ ; ( function ( ) { let initialized = fa…" at bounding box center [849, 456] width 969 height 630
type textarea "if (!sectionProgress.length) return;"
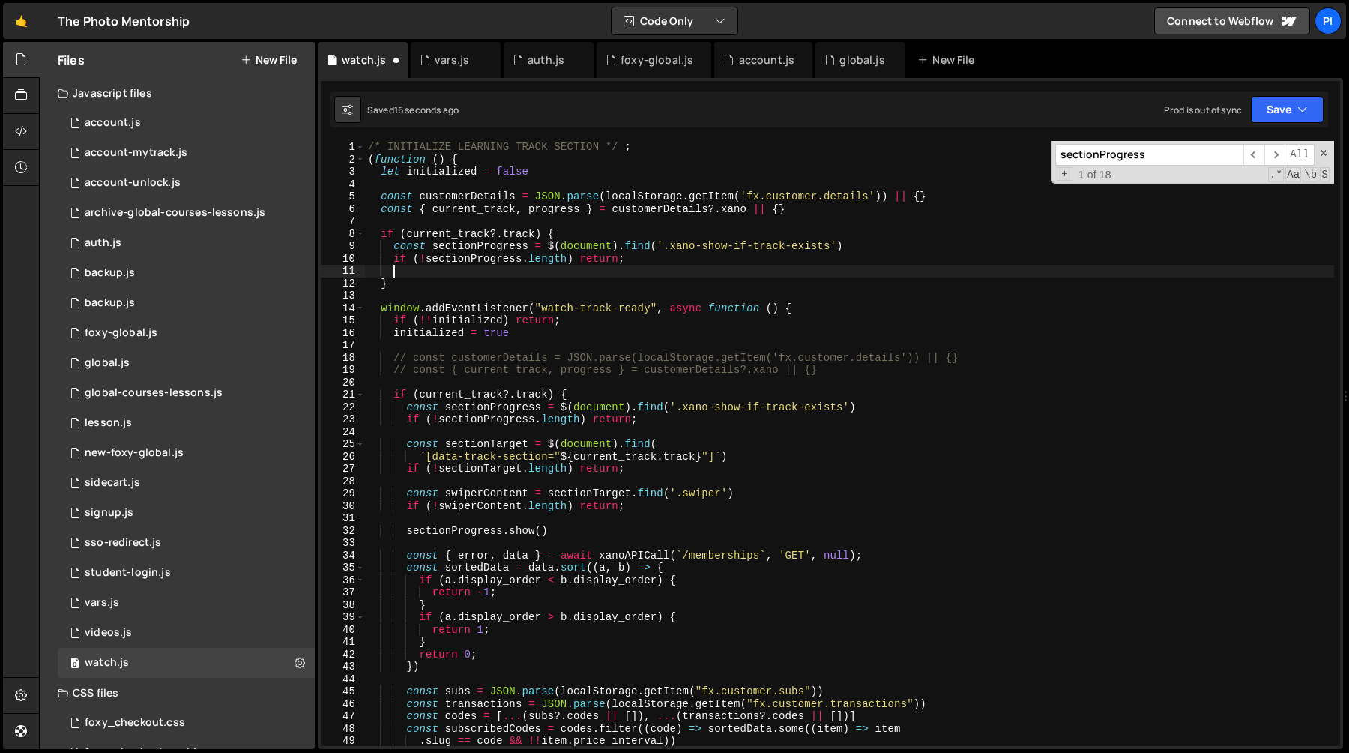
scroll to position [0, 1]
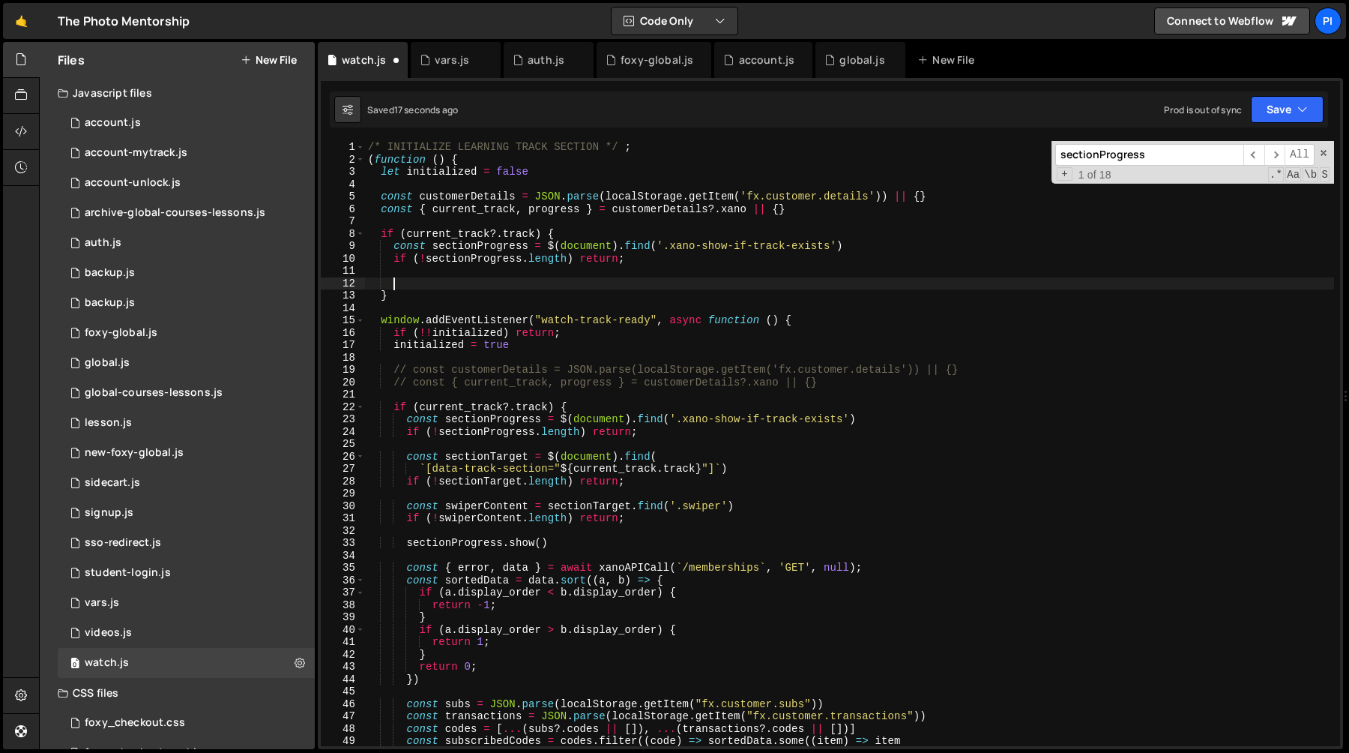
paste textarea "sectionProgress.show()"
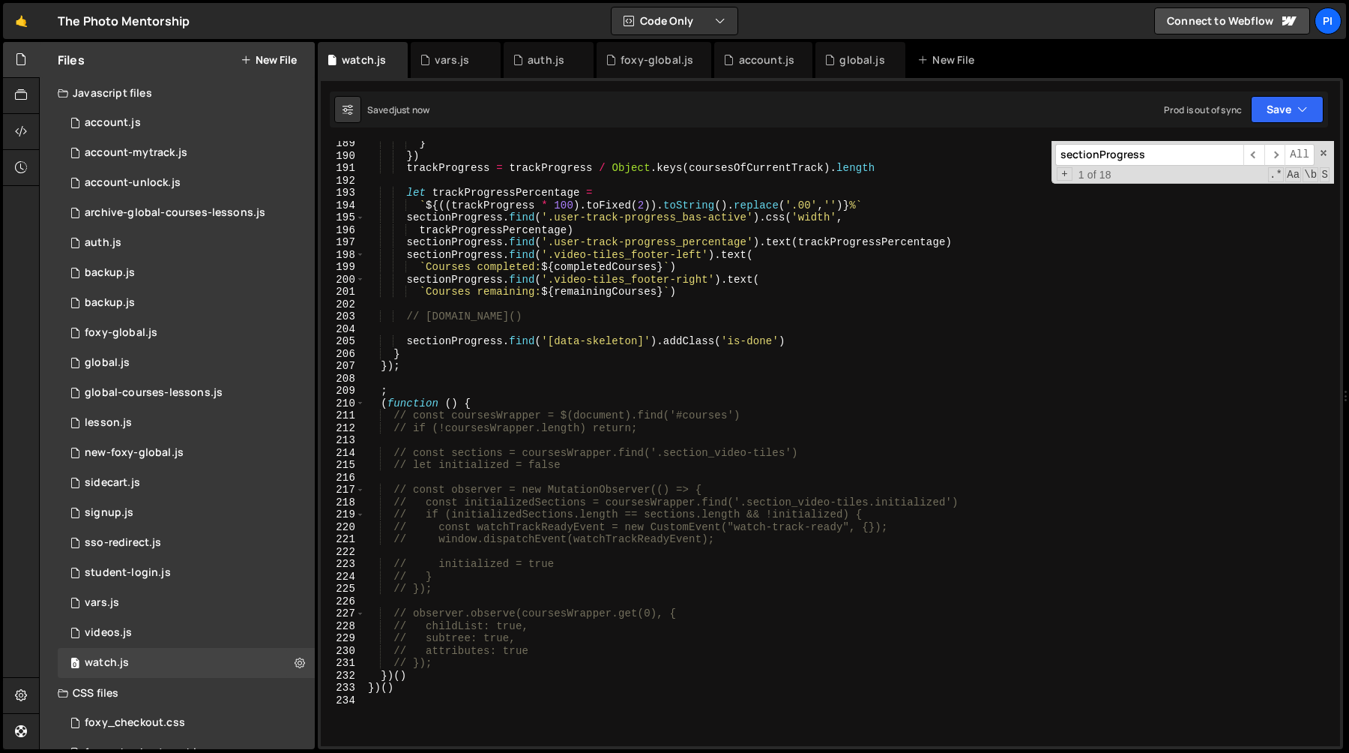
scroll to position [2299, 0]
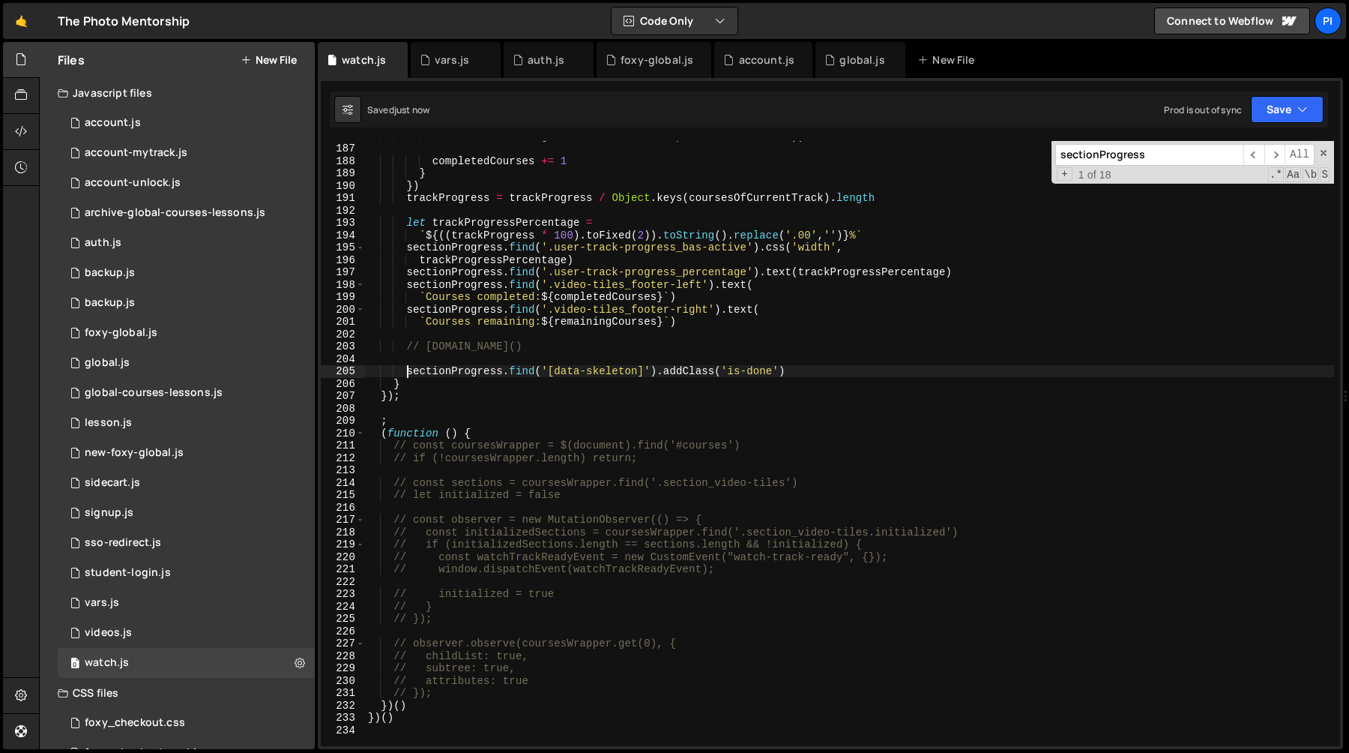
click at [409, 373] on div "'<div class="tag-alternate"><div>Complete</div></div>' )) completedCourses += 1…" at bounding box center [849, 445] width 969 height 630
click at [862, 361] on div "'<div class="tag-alternate"><div>Complete</div></div>' )) completedCourses += 1…" at bounding box center [849, 445] width 969 height 630
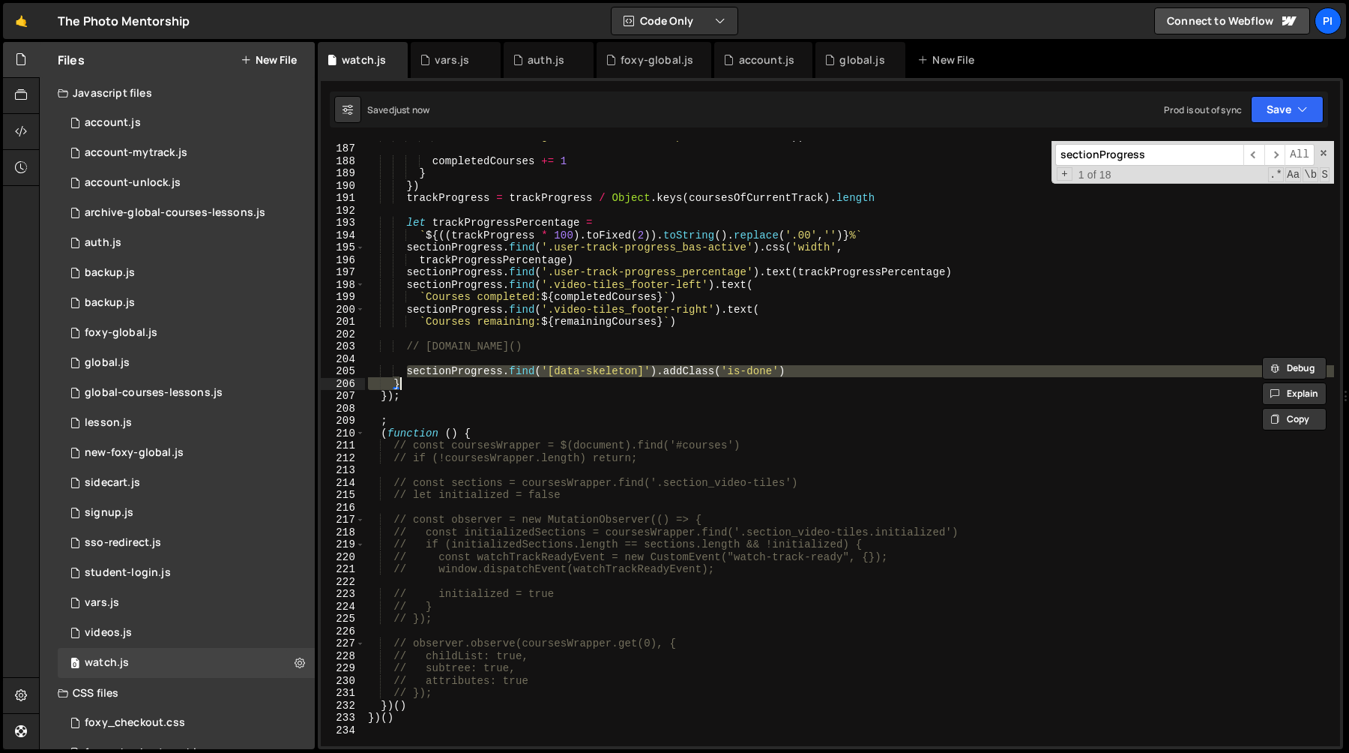
click at [851, 384] on div "'<div class="tag-alternate"><div>Complete</div></div>' )) completedCourses += 1…" at bounding box center [849, 445] width 969 height 630
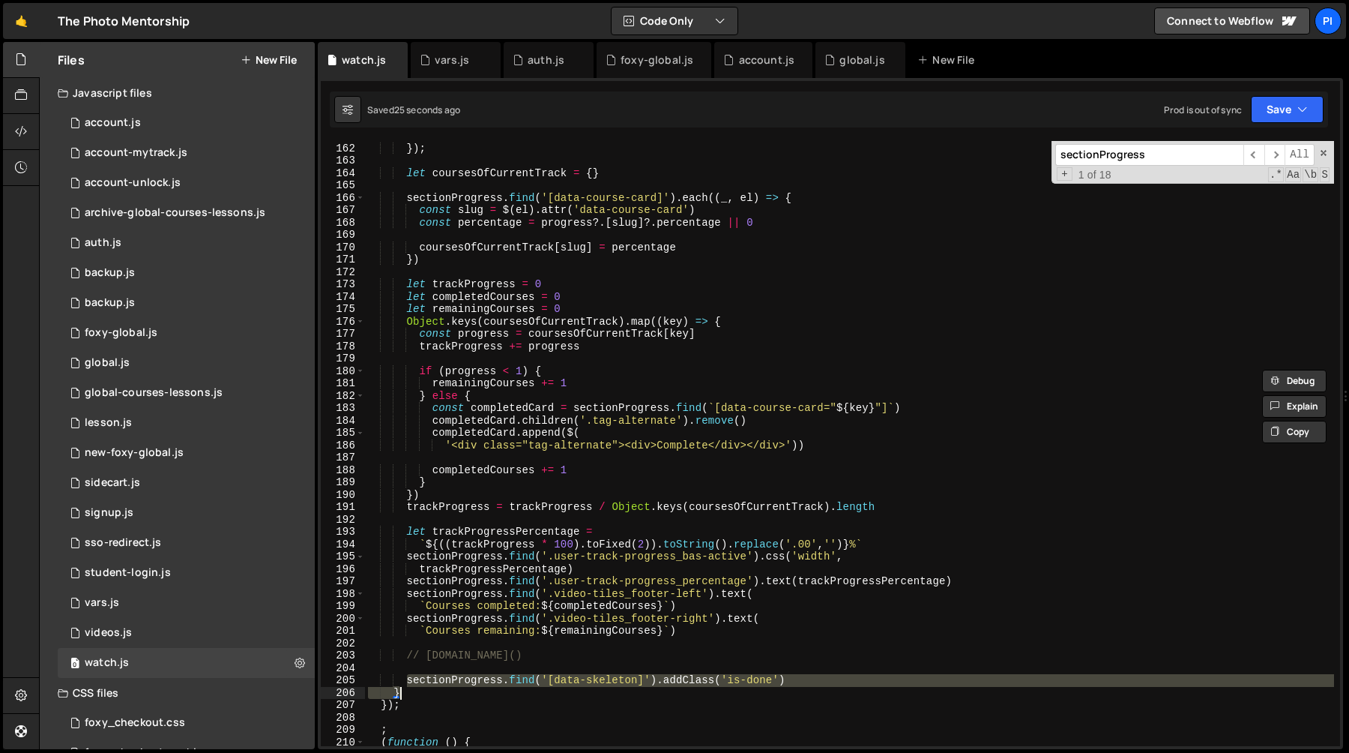
scroll to position [1984, 0]
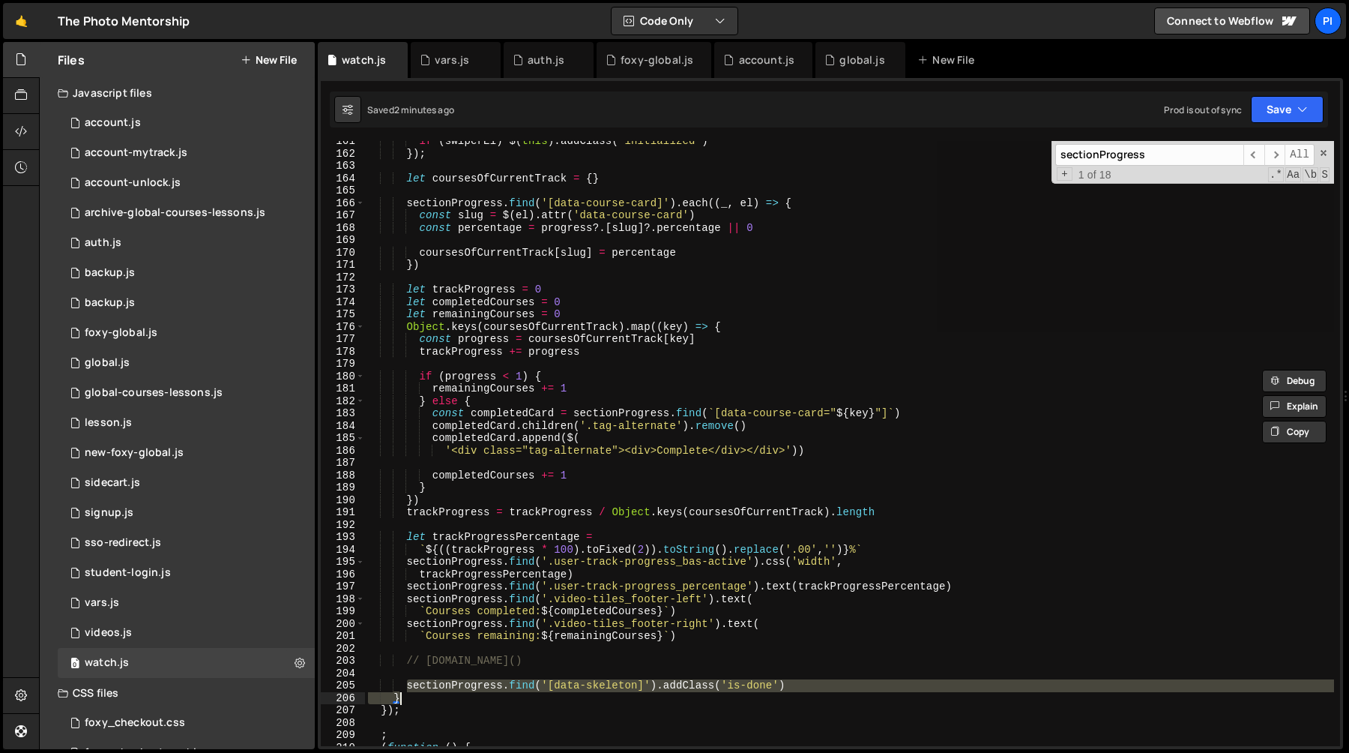
click at [824, 687] on div "if ( swiperEl ) $ ( this ) . addClass ( 'initialized' ) }) ; let coursesOfCurre…" at bounding box center [849, 443] width 969 height 605
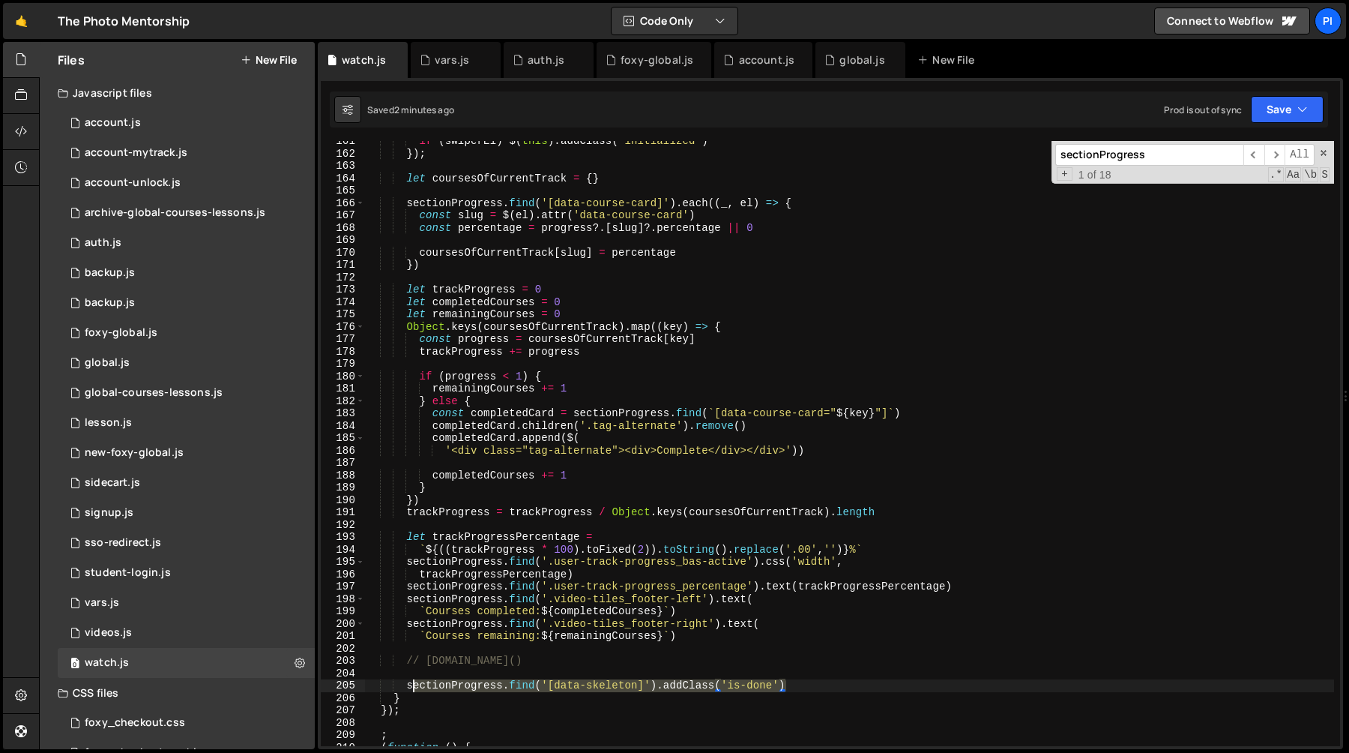
click at [410, 688] on div "if ( swiperEl ) $ ( this ) . addClass ( 'initialized' ) }) ; let coursesOfCurre…" at bounding box center [849, 450] width 969 height 630
click at [406, 687] on div "if ( swiperEl ) $ ( this ) . addClass ( 'initialized' ) }) ; let coursesOfCurre…" at bounding box center [849, 450] width 969 height 630
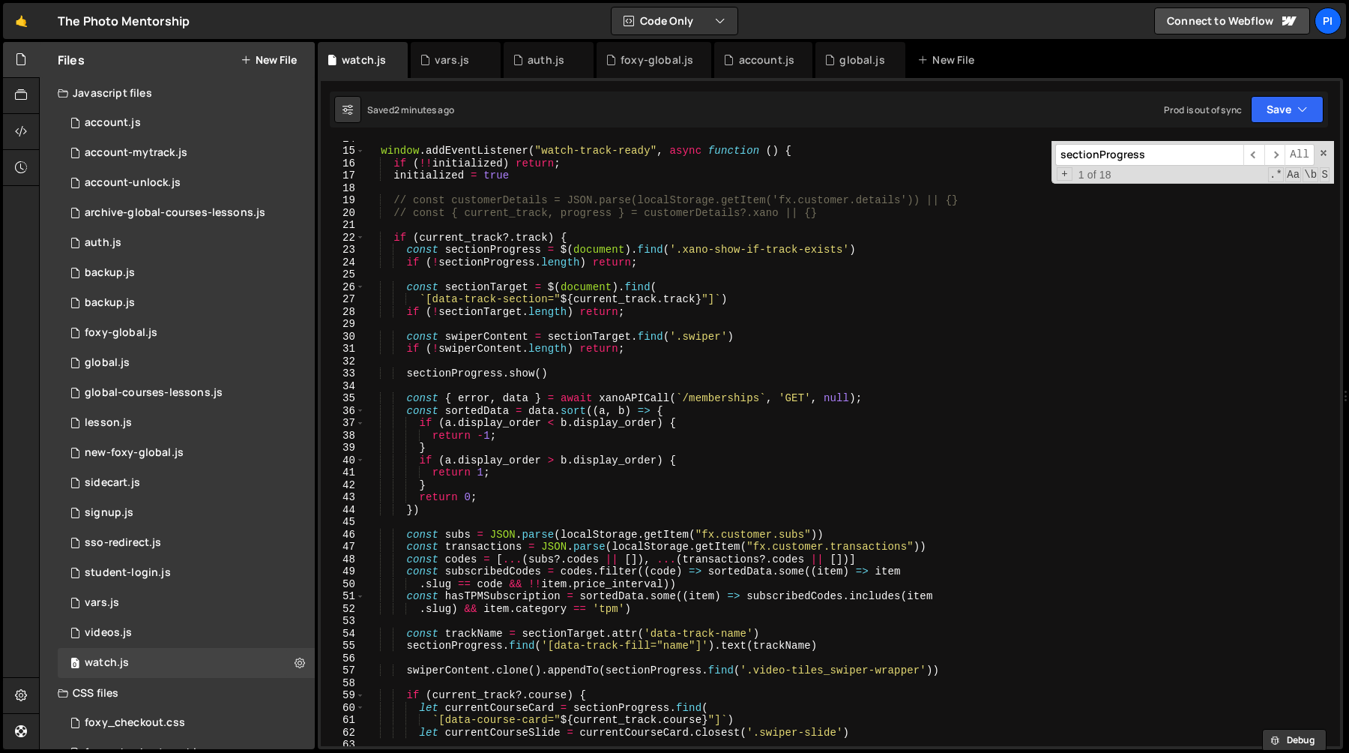
scroll to position [0, 0]
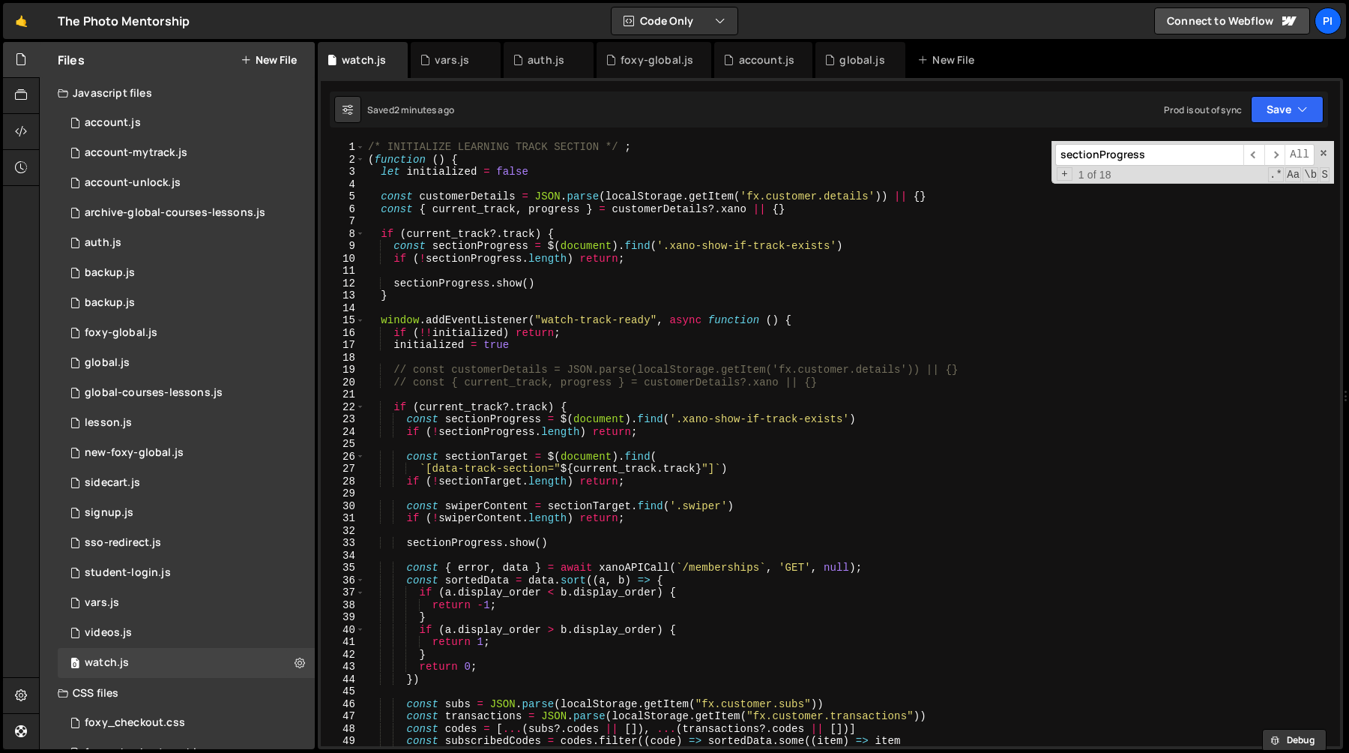
click at [567, 280] on div "/* INITIALIZE LEARNING TRACK SECTION */ ; ( function ( ) { let initialized = fa…" at bounding box center [849, 456] width 969 height 630
type textarea "sectionProgress.show()"
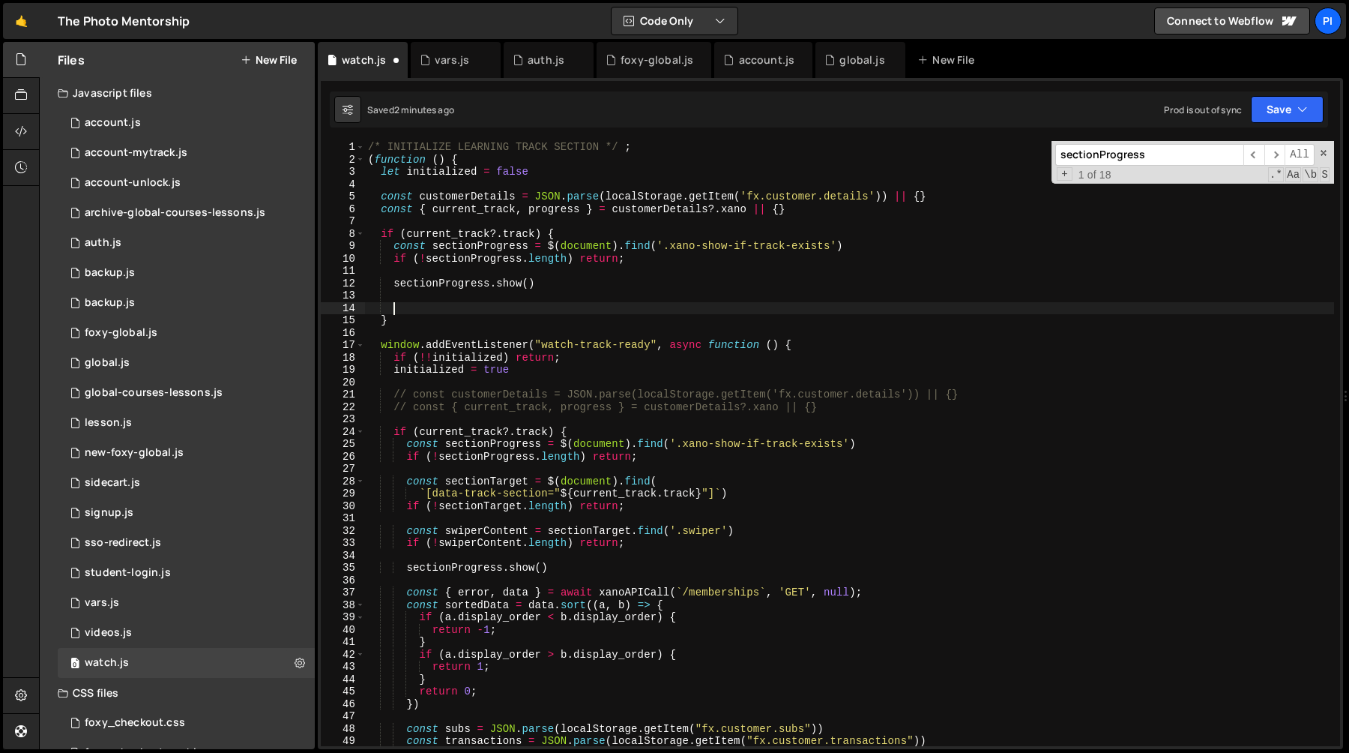
paste textarea "sectionProgress.find('[data-skeleton]').addClass('is-done')"
type textarea "sectionProgress.find('[data-skeleton]').addClass('is-done')"
type textarea "sectionProgress.show()"
paste textarea "sectionProgress.find('[data-skeleton]').addClass('is-done')"
click at [624, 310] on div "/* INITIALIZE LEARNING TRACK SECTION */ ; ( function ( ) { let initialized = fa…" at bounding box center [849, 456] width 969 height 630
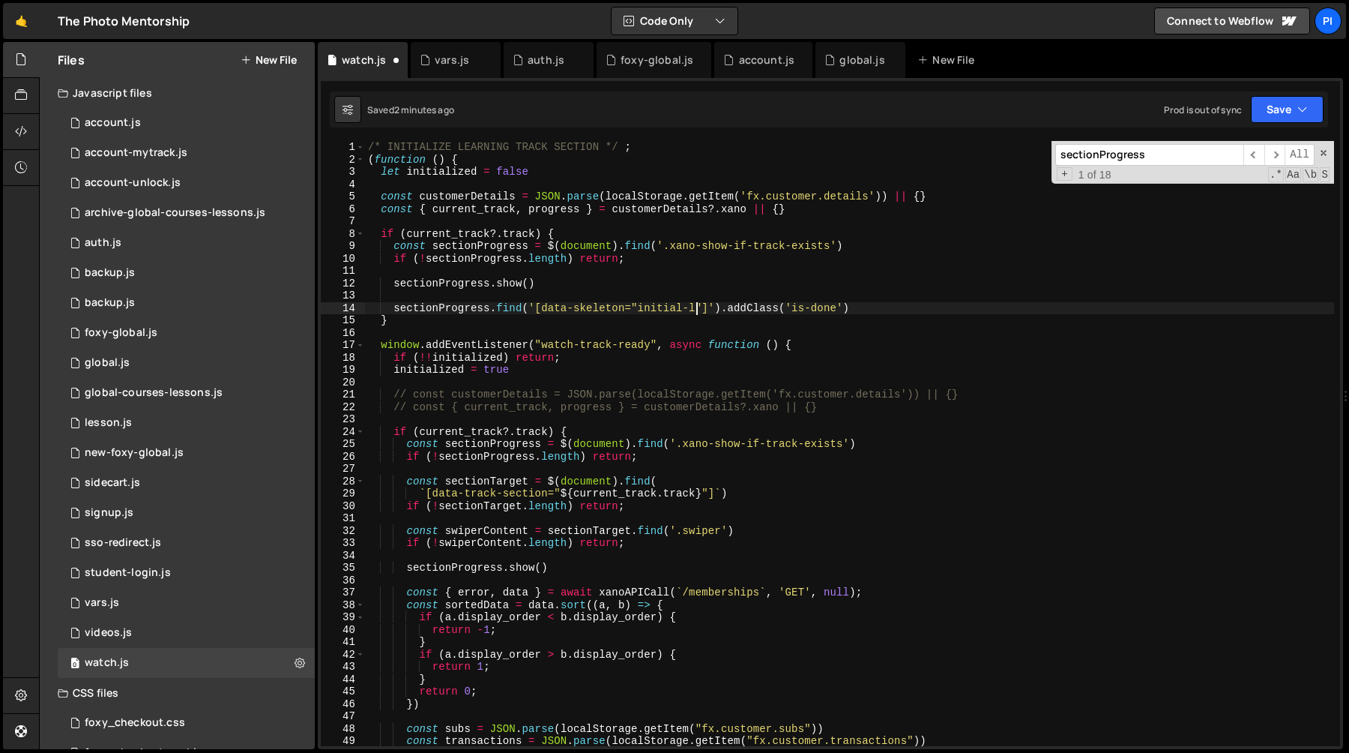
type textarea "sectionProgress.find('[data-skeleton="initial-load"]').addClass('is-done')"
click at [629, 275] on div "/* INITIALIZE LEARNING TRACK SECTION */ ; ( function ( ) { let initialized = fa…" at bounding box center [849, 456] width 969 height 630
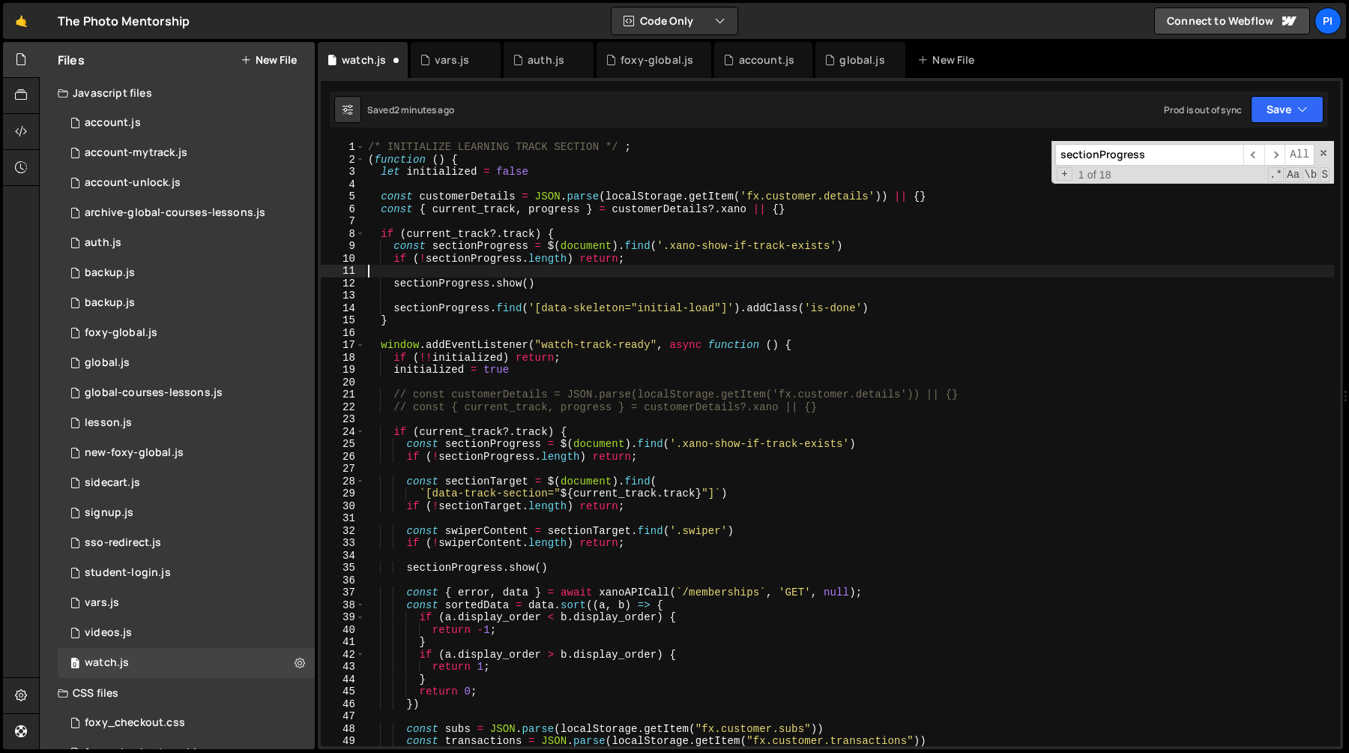
scroll to position [0, 0]
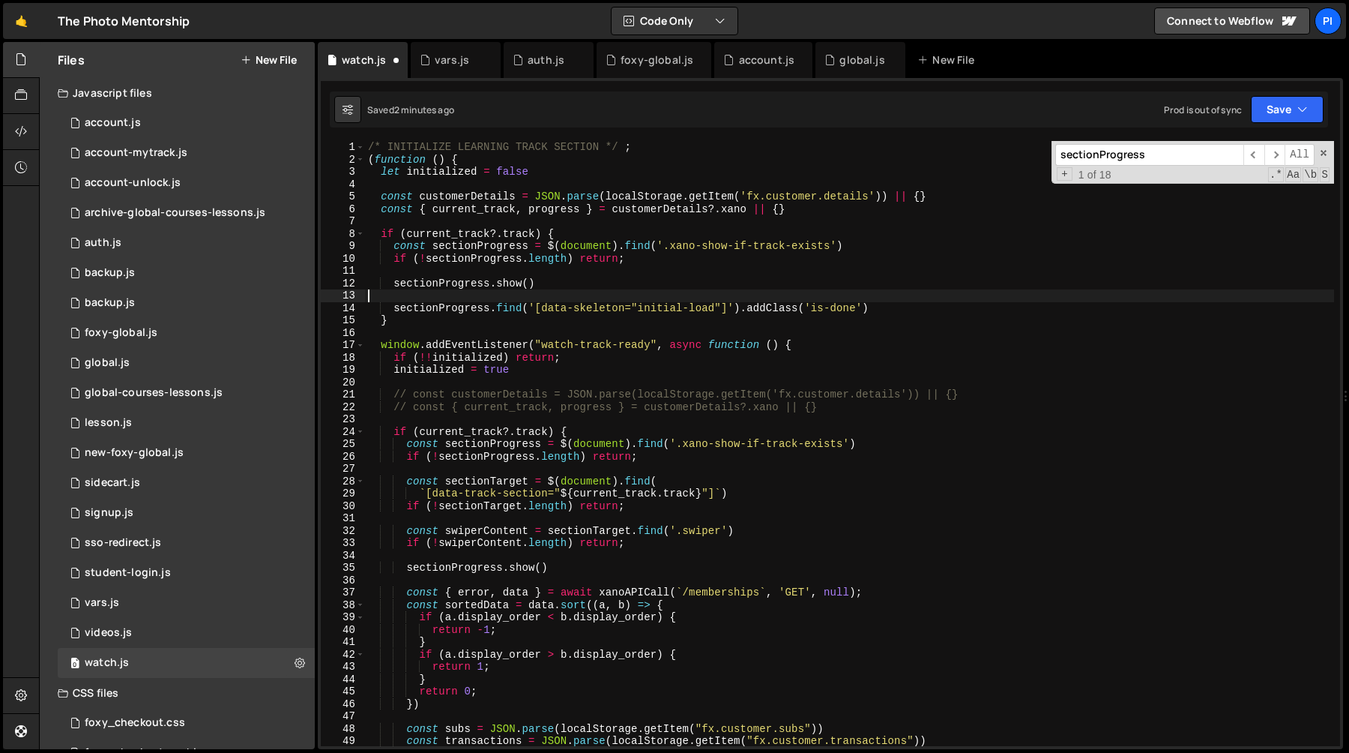
click at [534, 299] on div "/* INITIALIZE LEARNING TRACK SECTION */ ; ( function ( ) { let initialized = fa…" at bounding box center [849, 456] width 969 height 630
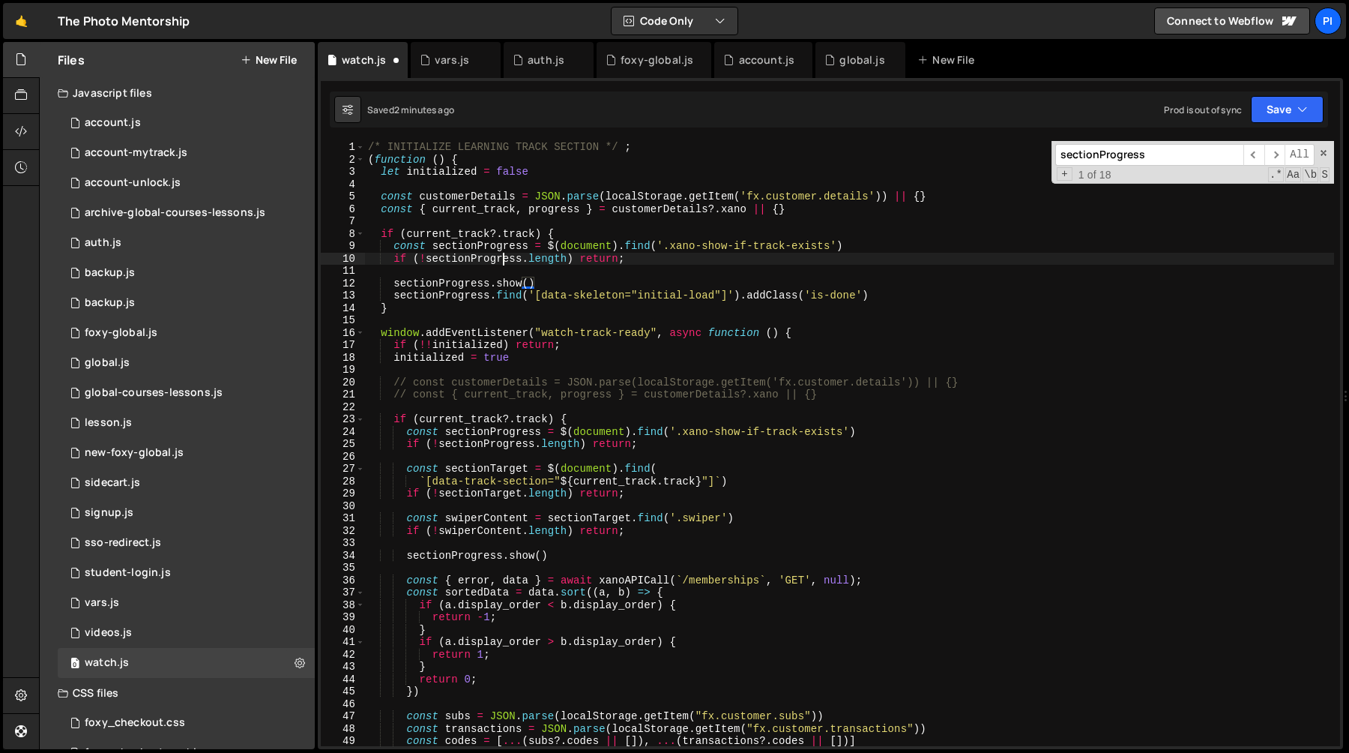
click at [504, 264] on div "/* INITIALIZE LEARNING TRACK SECTION */ ; ( function ( ) { let initialized = fa…" at bounding box center [849, 456] width 969 height 630
type textarea "if (!sectionProgress.length) return;"
click at [561, 266] on div "/* INITIALIZE LEARNING TRACK SECTION */ ; ( function ( ) { let initialized = fa…" at bounding box center [849, 456] width 969 height 630
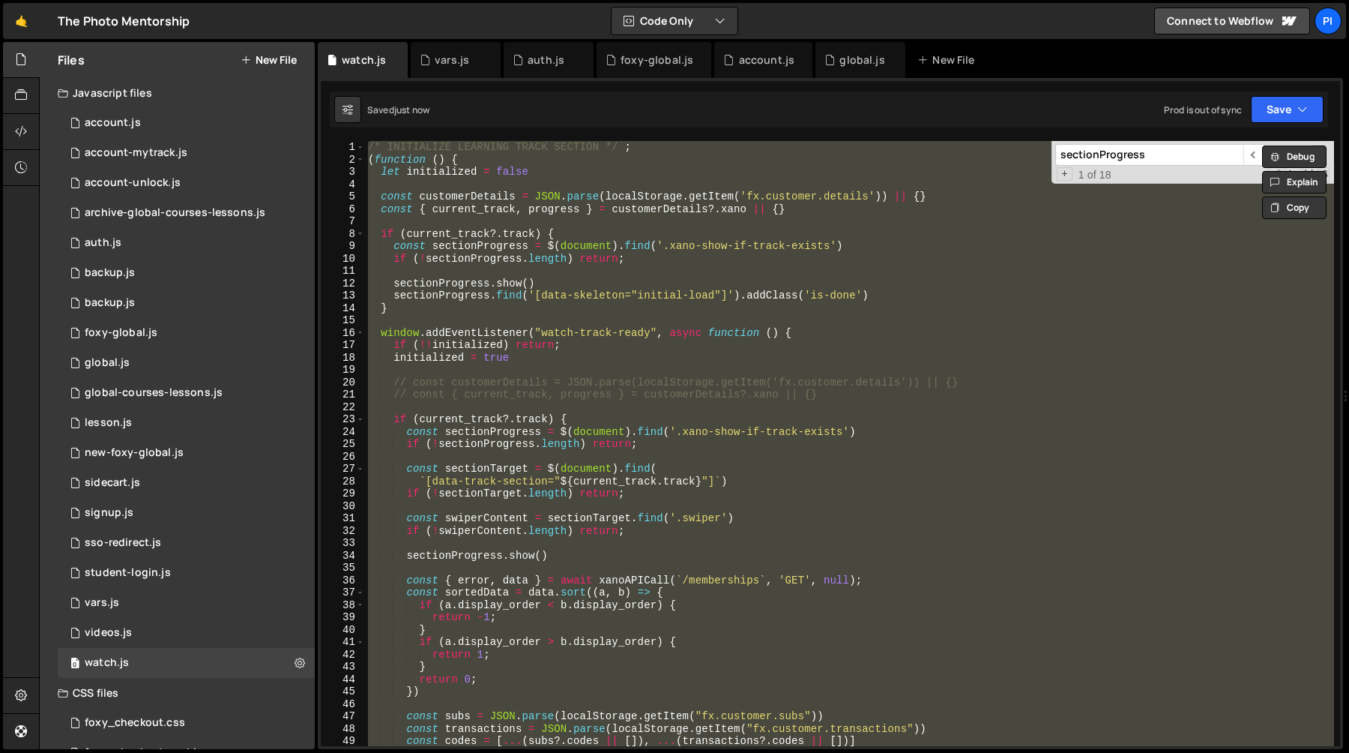
type textarea "})()"
click at [462, 190] on div "/* INITIALIZE LEARNING TRACK SECTION */ ; ( function ( ) { let initialized = fa…" at bounding box center [849, 443] width 969 height 605
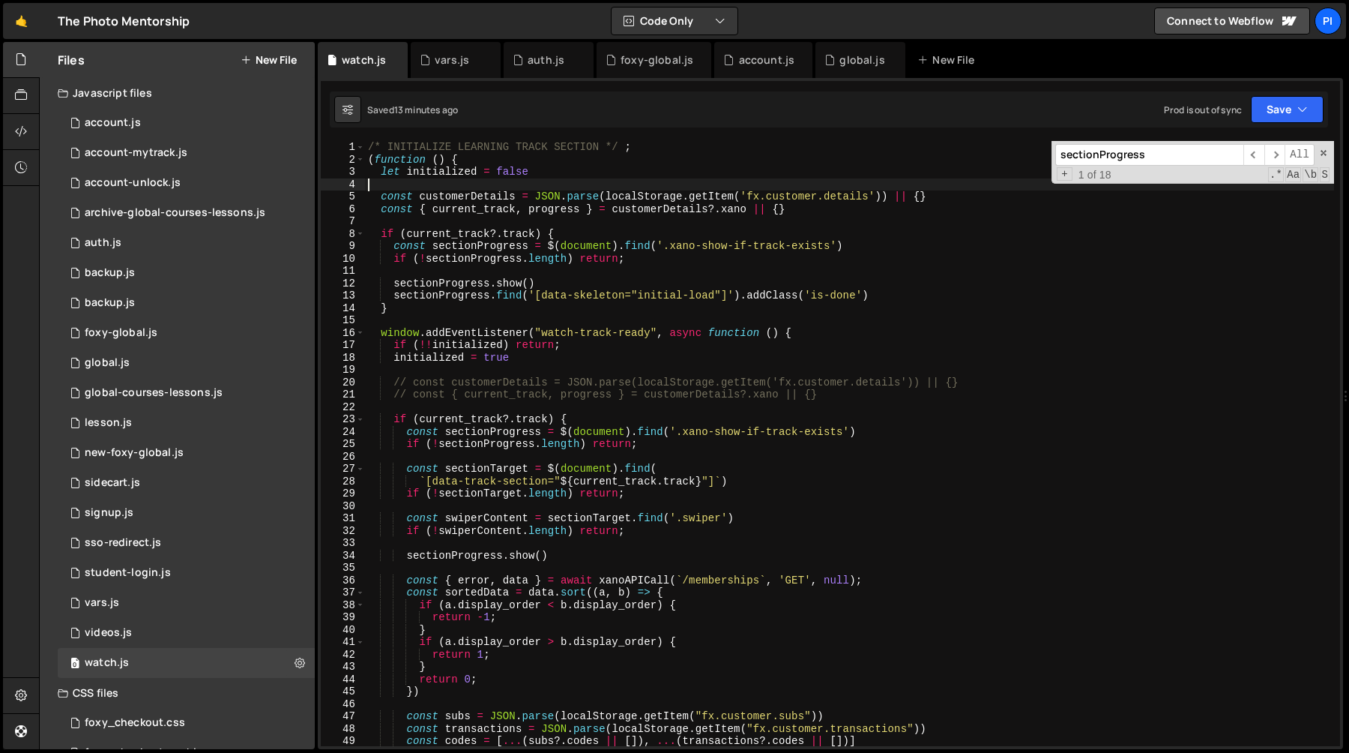
click at [379, 197] on div "/* INITIALIZE LEARNING TRACK SECTION */ ; ( function ( ) { let initialized = fa…" at bounding box center [849, 456] width 969 height 630
type textarea "const customerDetails = JSON.parse(localStorage.getItem('fx.customer.details'))…"
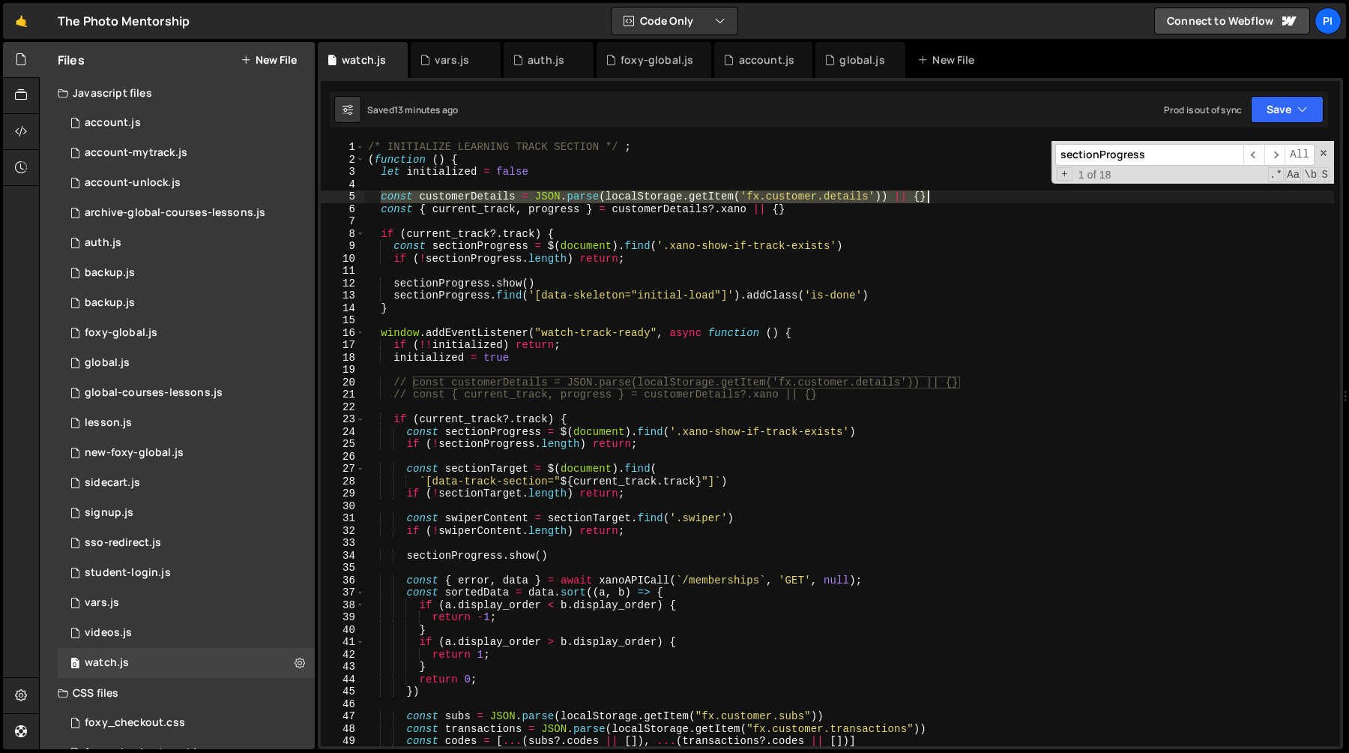
click at [999, 193] on div "/* INITIALIZE LEARNING TRACK SECTION */ ; ( function ( ) { let initialized = fa…" at bounding box center [849, 456] width 969 height 630
